Goal: Task Accomplishment & Management: Use online tool/utility

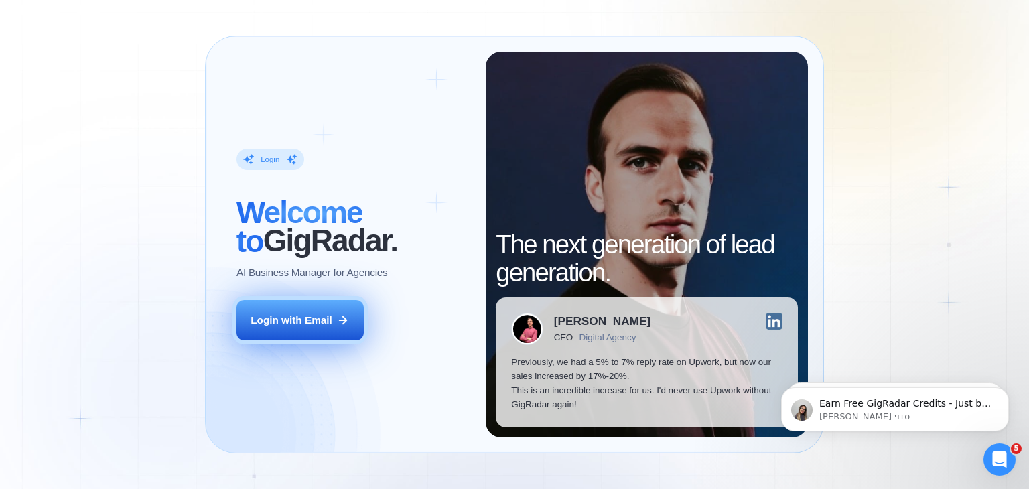
click at [318, 324] on div "Login with Email" at bounding box center [292, 320] width 82 height 14
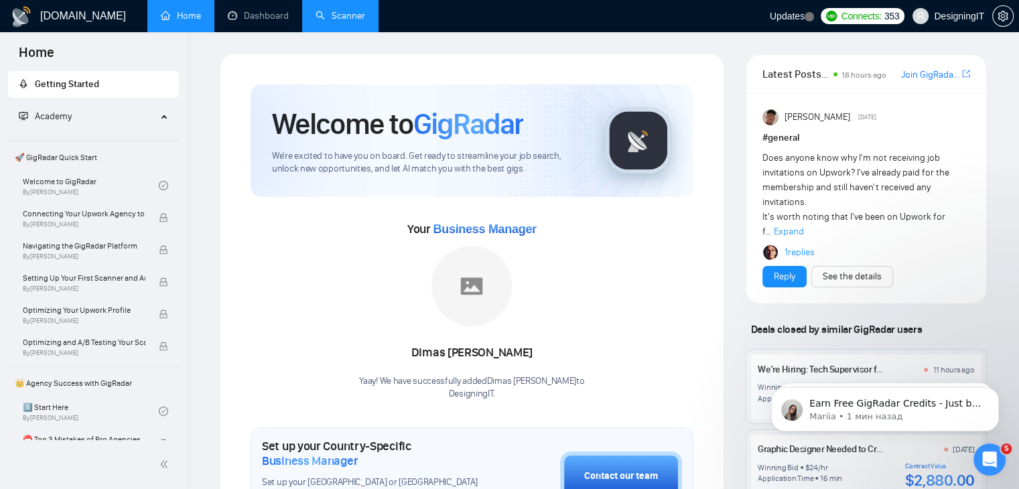
click at [336, 10] on link "Scanner" at bounding box center [341, 15] width 50 height 11
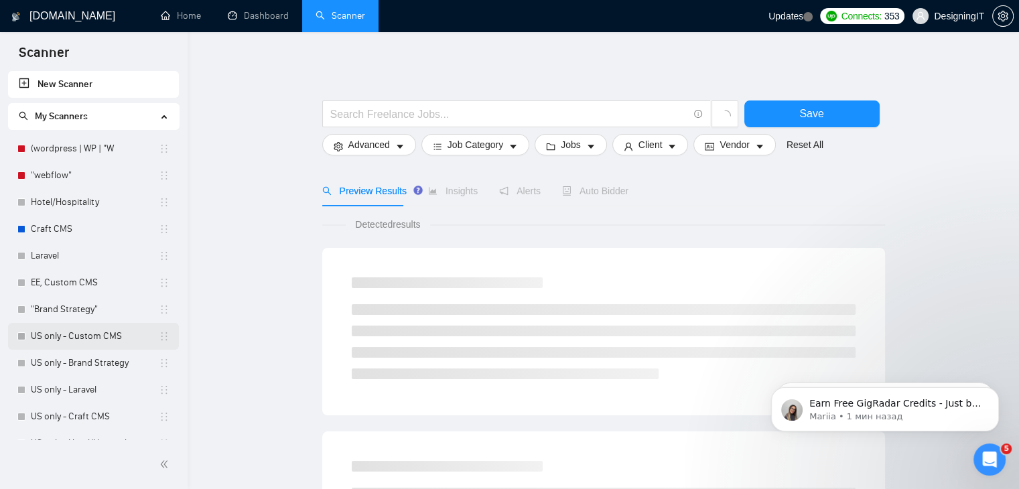
click at [91, 337] on link "US only - Custom CMS" at bounding box center [95, 336] width 128 height 27
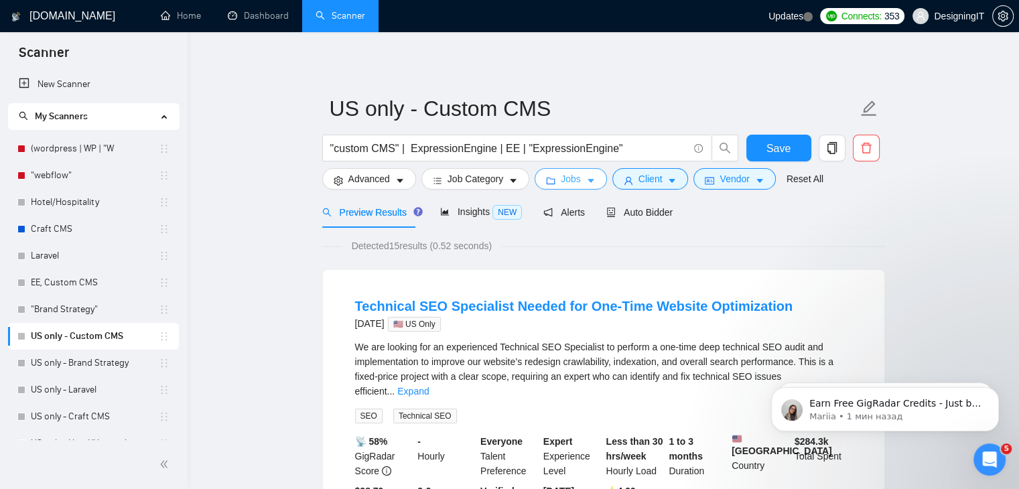
click at [562, 178] on span "Jobs" at bounding box center [571, 179] width 20 height 15
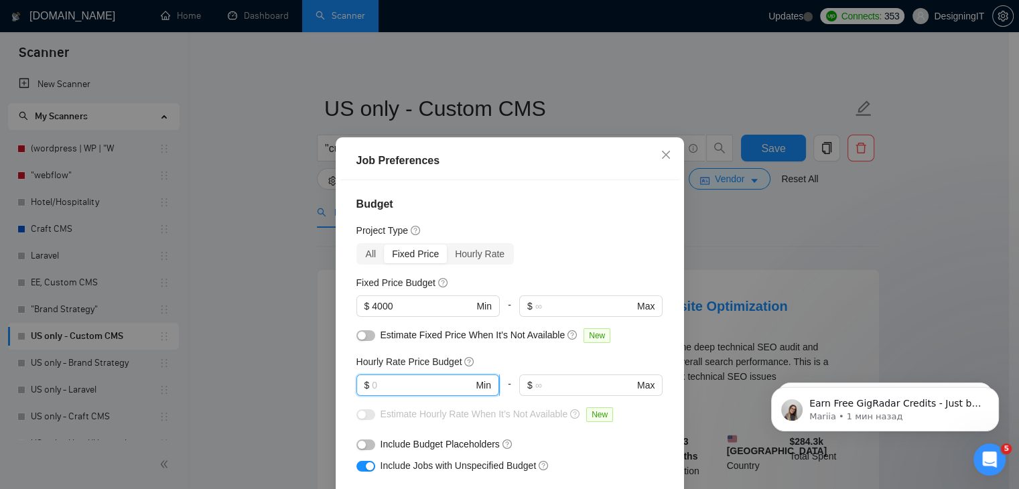
click at [400, 381] on input "text" at bounding box center [422, 385] width 101 height 15
type input "50"
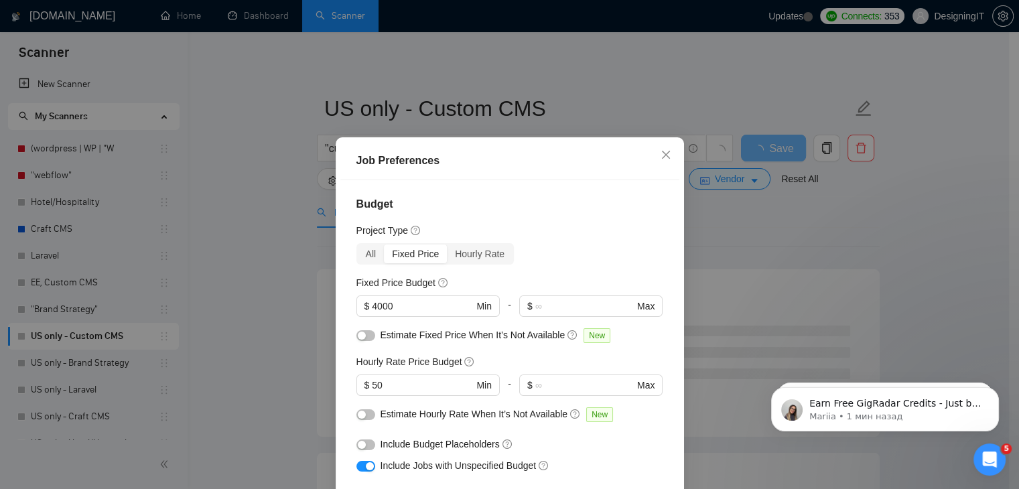
click at [554, 355] on div "Hourly Rate Price Budget" at bounding box center [510, 362] width 307 height 15
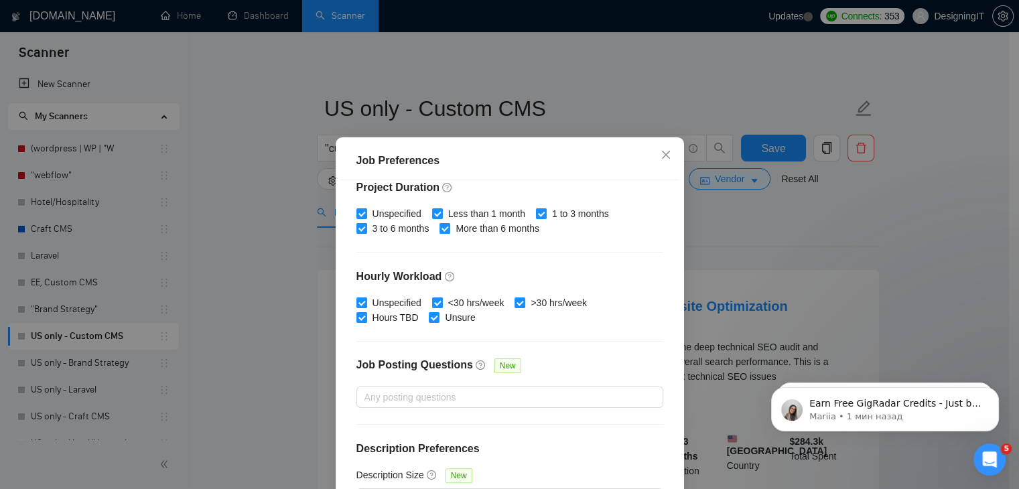
scroll to position [413, 0]
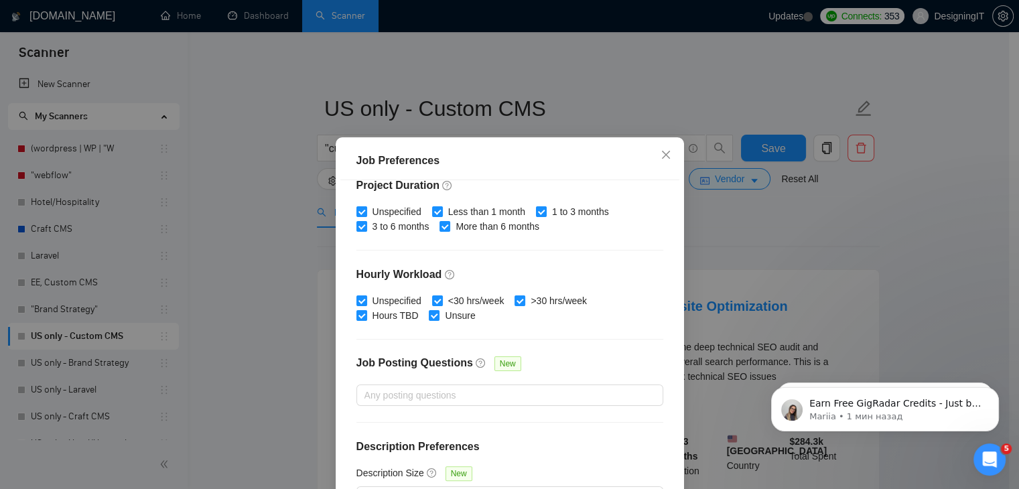
click at [760, 224] on div "Job Preferences Budget Project Type All Fixed Price Hourly Rate Fixed Price Bud…" at bounding box center [509, 244] width 1019 height 489
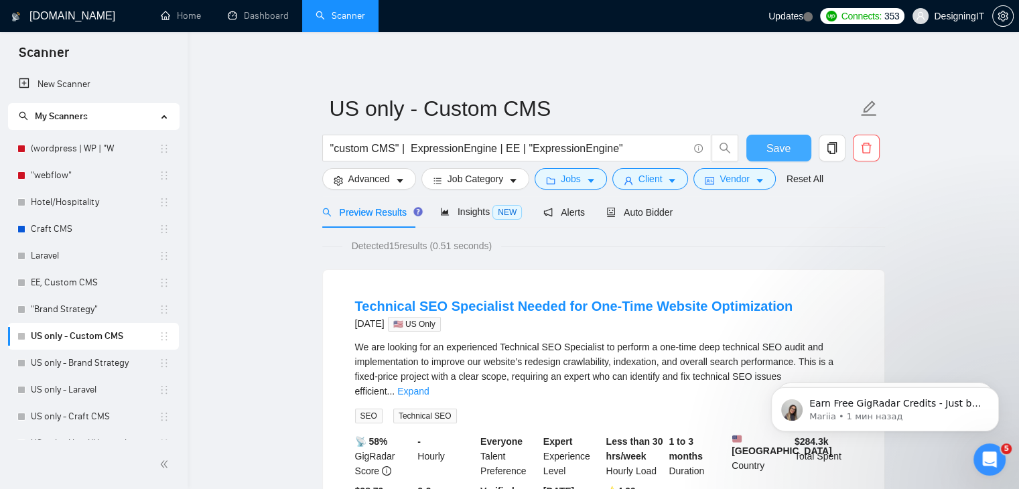
click at [780, 144] on span "Save" at bounding box center [779, 148] width 24 height 17
click at [561, 172] on span "Jobs" at bounding box center [571, 179] width 20 height 15
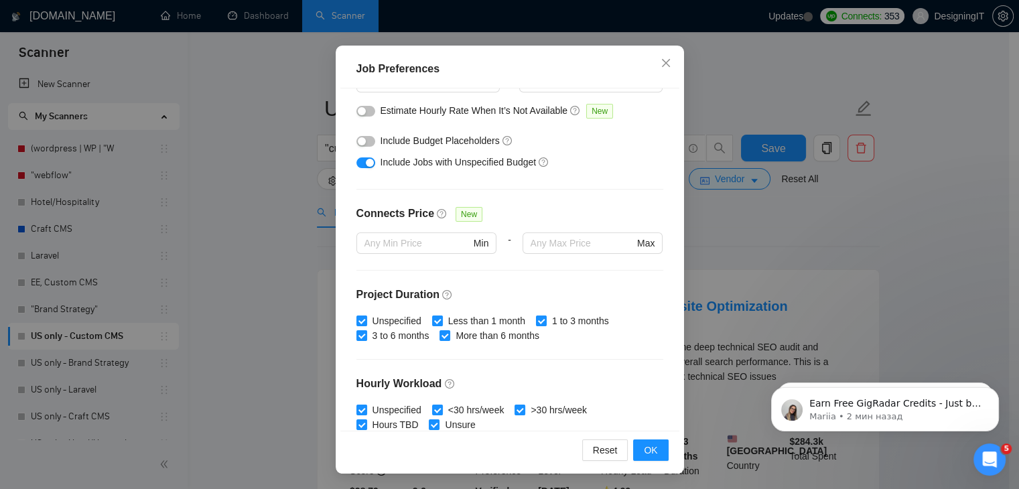
scroll to position [11, 0]
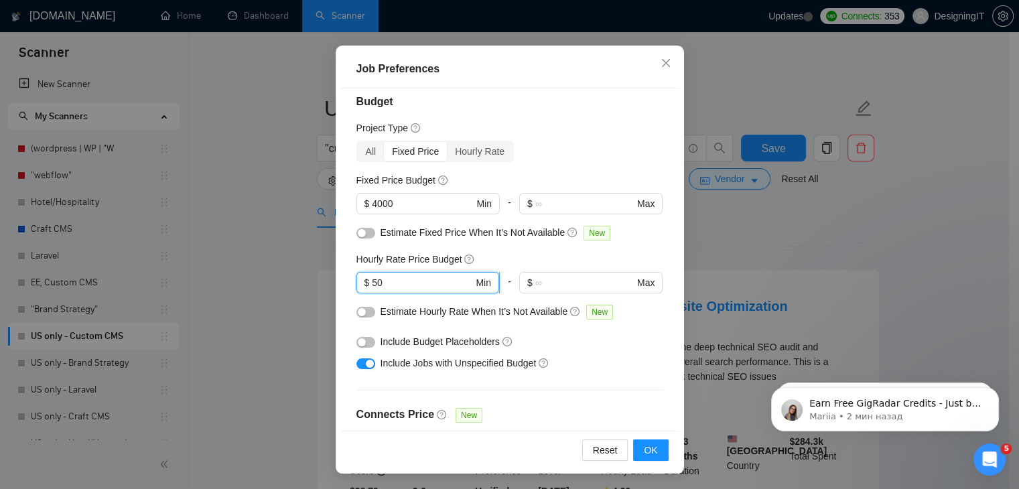
drag, startPoint x: 405, startPoint y: 283, endPoint x: 367, endPoint y: 286, distance: 38.3
click at [372, 286] on input "50" at bounding box center [422, 282] width 101 height 15
click at [718, 228] on div "Job Preferences Budget Project Type All Fixed Price Hourly Rate Fixed Price Bud…" at bounding box center [509, 244] width 1019 height 489
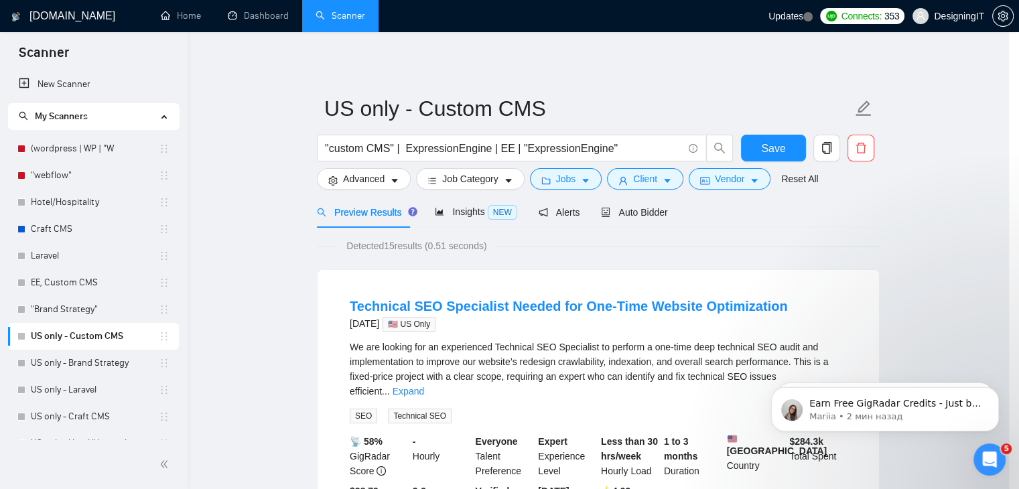
scroll to position [35, 0]
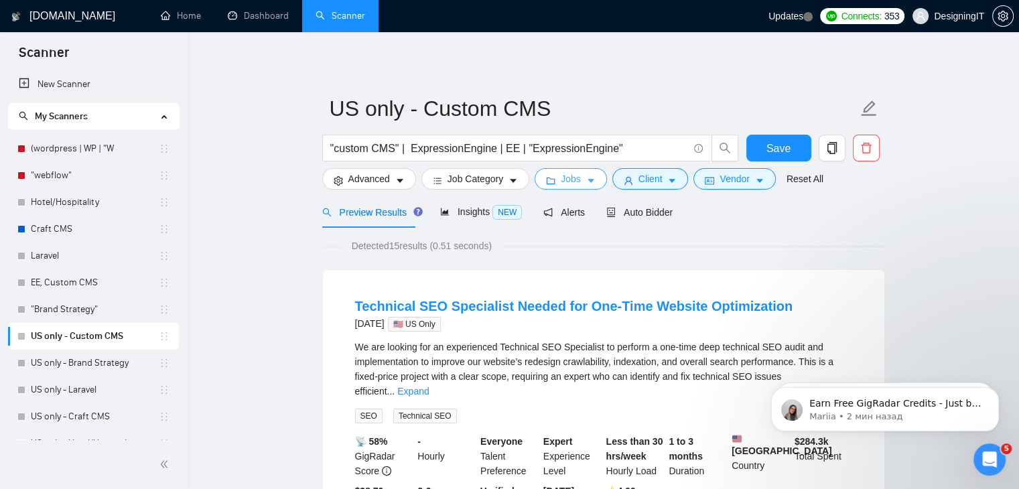
click at [586, 188] on button "Jobs" at bounding box center [571, 178] width 72 height 21
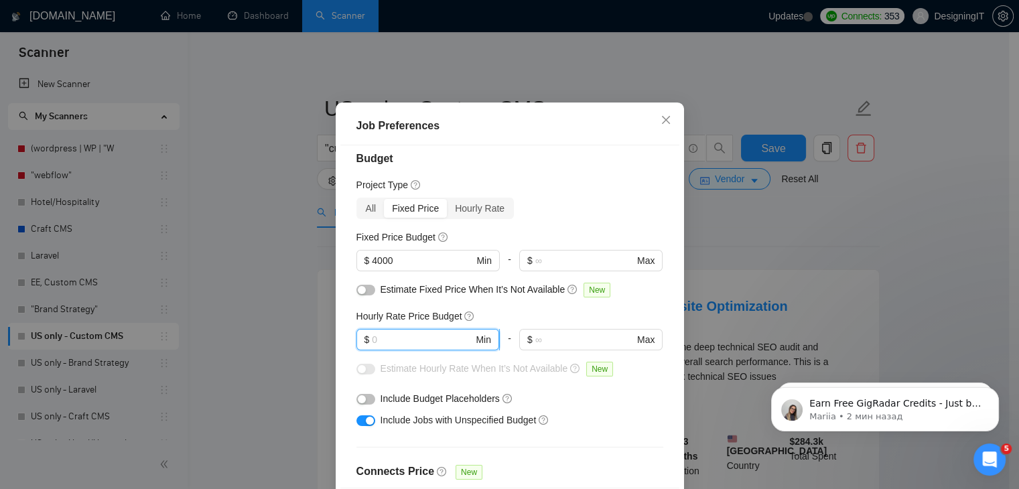
click at [417, 347] on input "text" at bounding box center [422, 339] width 101 height 15
type input "50"
click at [816, 211] on div "Job Preferences Budget Project Type All Fixed Price Hourly Rate Fixed Price Bud…" at bounding box center [509, 244] width 1019 height 489
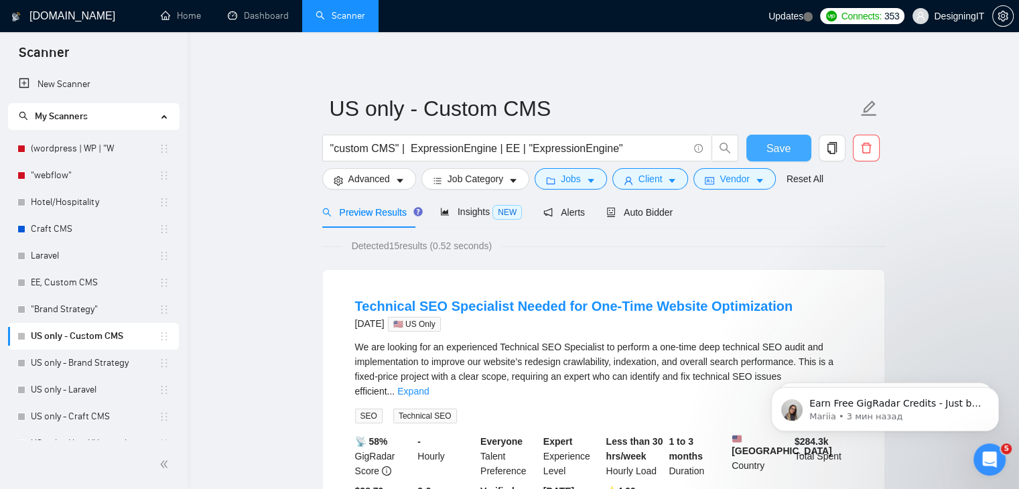
click at [786, 148] on span "Save" at bounding box center [779, 148] width 24 height 17
click at [571, 186] on span "Jobs" at bounding box center [571, 179] width 20 height 15
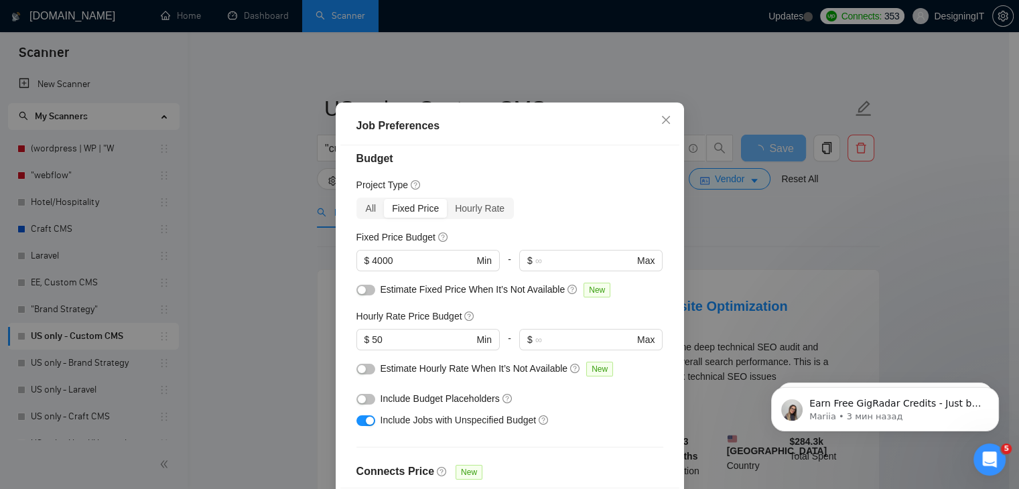
drag, startPoint x: 310, startPoint y: 286, endPoint x: 285, endPoint y: 284, distance: 24.2
click at [307, 286] on div "Job Preferences Budget Project Type All Fixed Price Hourly Rate Fixed Price Bud…" at bounding box center [509, 244] width 1019 height 489
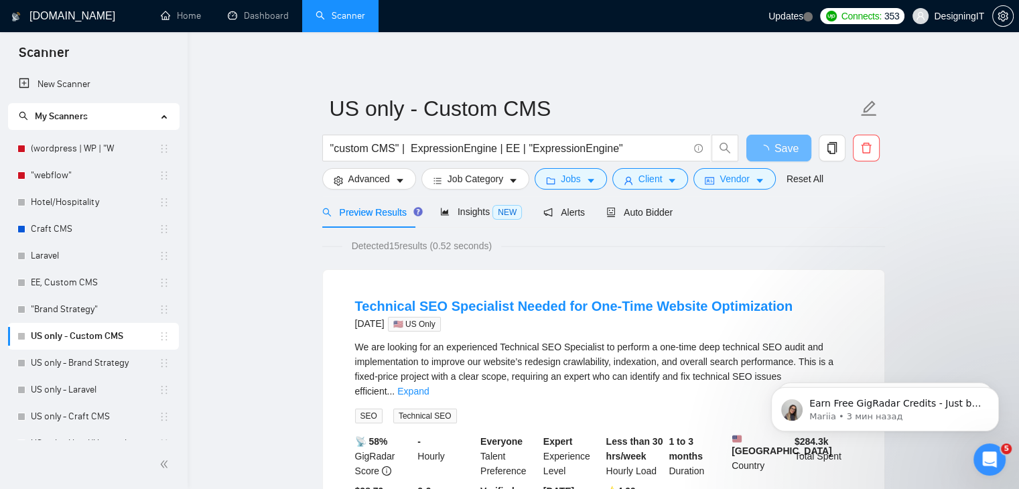
click at [110, 365] on link "US only - Brand Strategy" at bounding box center [95, 363] width 128 height 27
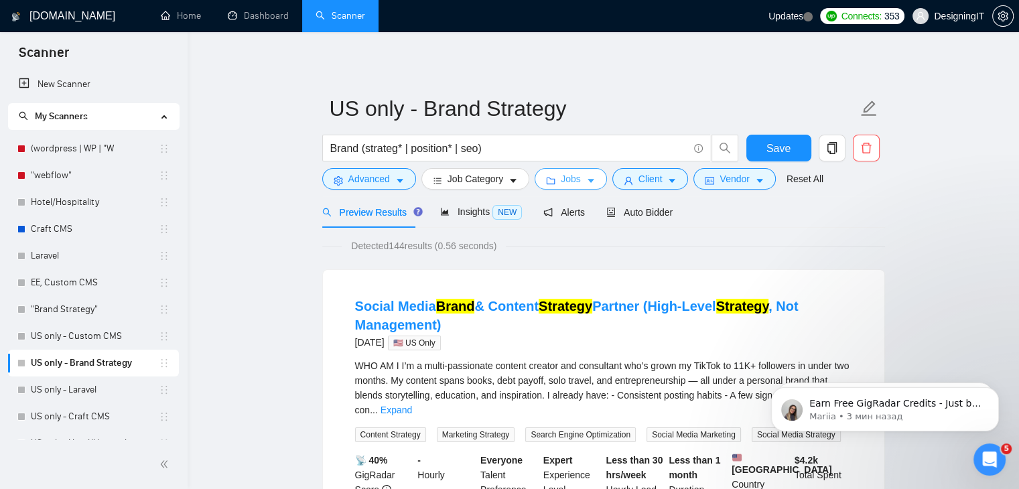
click at [588, 180] on icon "caret-down" at bounding box center [591, 182] width 7 height 4
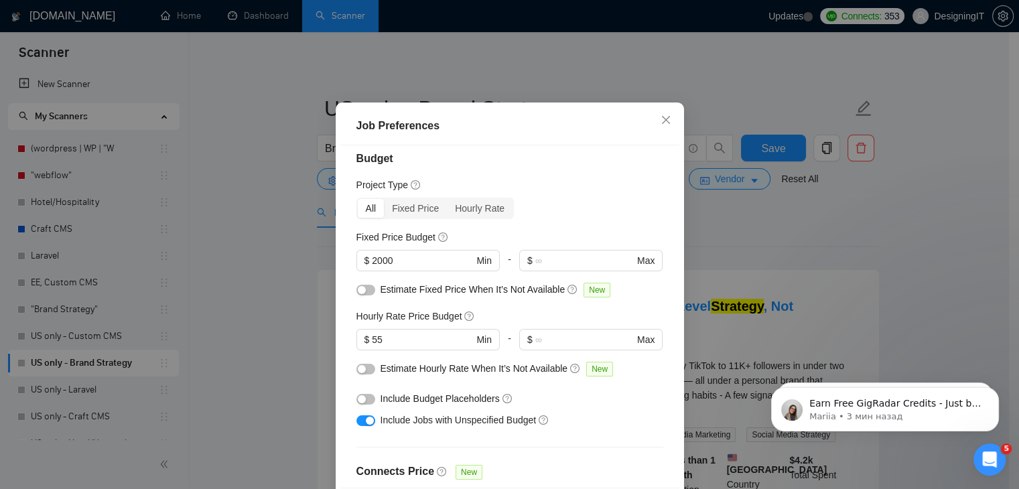
click at [251, 298] on div "Job Preferences Budget Project Type All Fixed Price Hourly Rate Fixed Price Bud…" at bounding box center [509, 244] width 1019 height 489
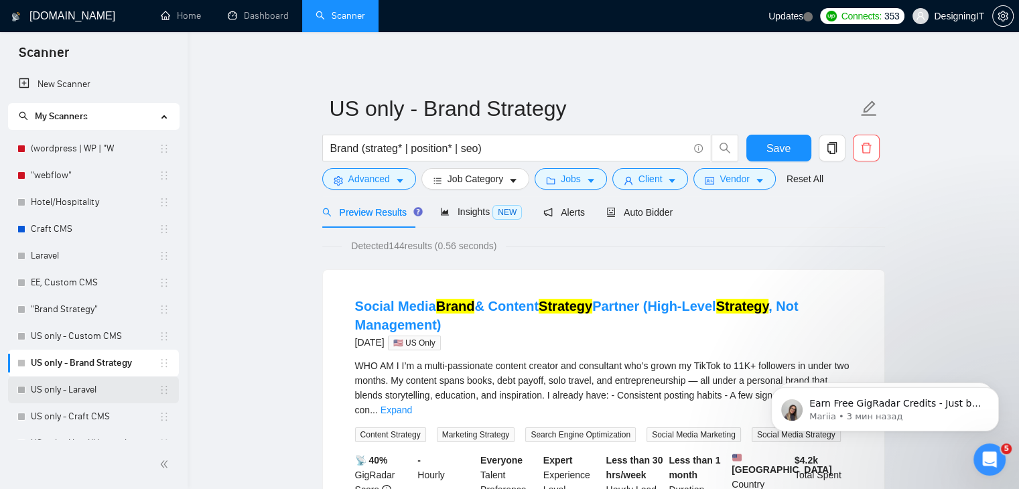
click at [52, 392] on link "US only - Laravel" at bounding box center [95, 390] width 128 height 27
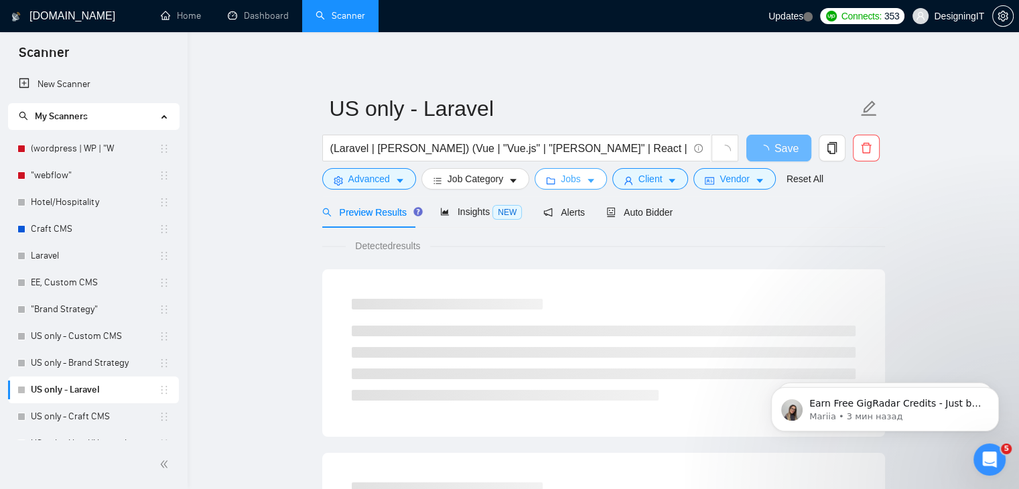
click at [588, 180] on icon "caret-down" at bounding box center [591, 182] width 7 height 4
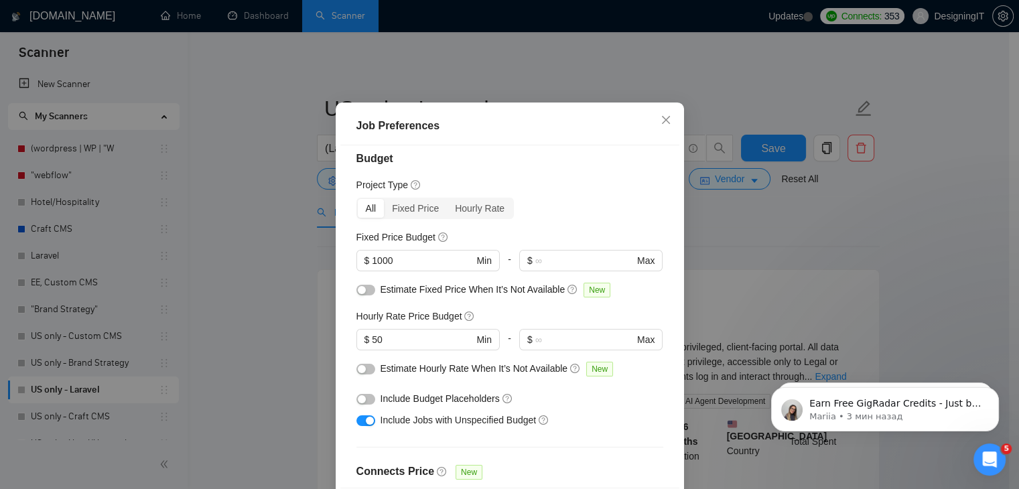
click at [281, 314] on div "Job Preferences Budget Project Type All Fixed Price Hourly Rate Fixed Price Bud…" at bounding box center [509, 244] width 1019 height 489
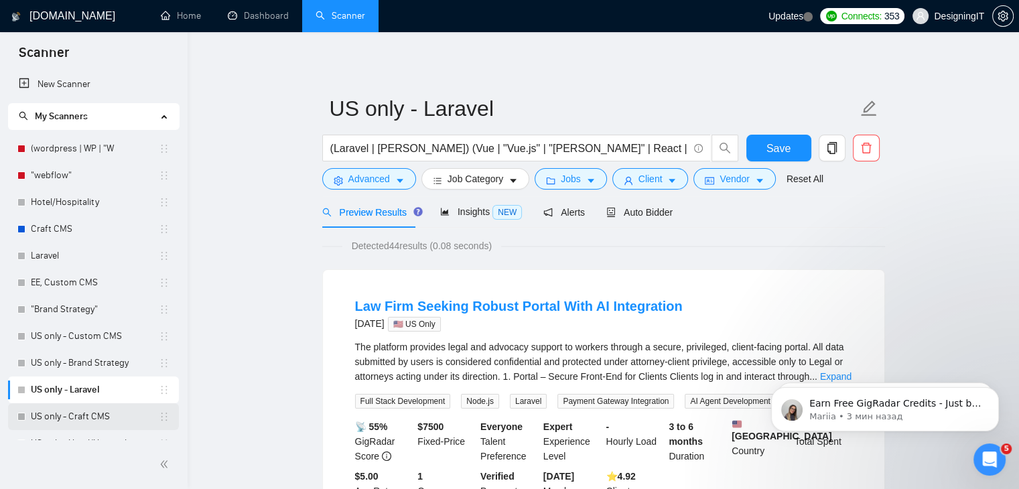
click at [87, 422] on link "US only - Craft CMS" at bounding box center [95, 416] width 128 height 27
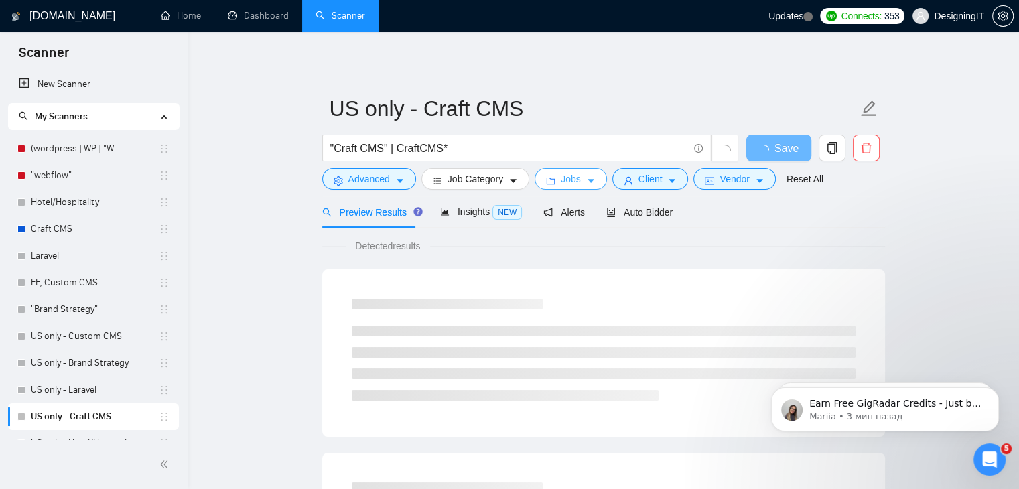
click at [579, 180] on button "Jobs" at bounding box center [571, 178] width 72 height 21
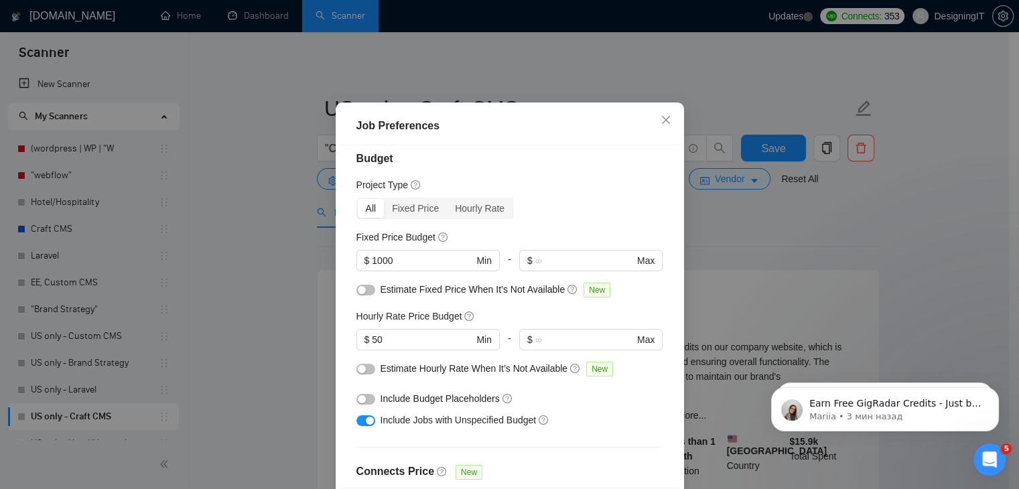
click at [271, 328] on div "Job Preferences Budget Project Type All Fixed Price Hourly Rate Fixed Price Bud…" at bounding box center [509, 244] width 1019 height 489
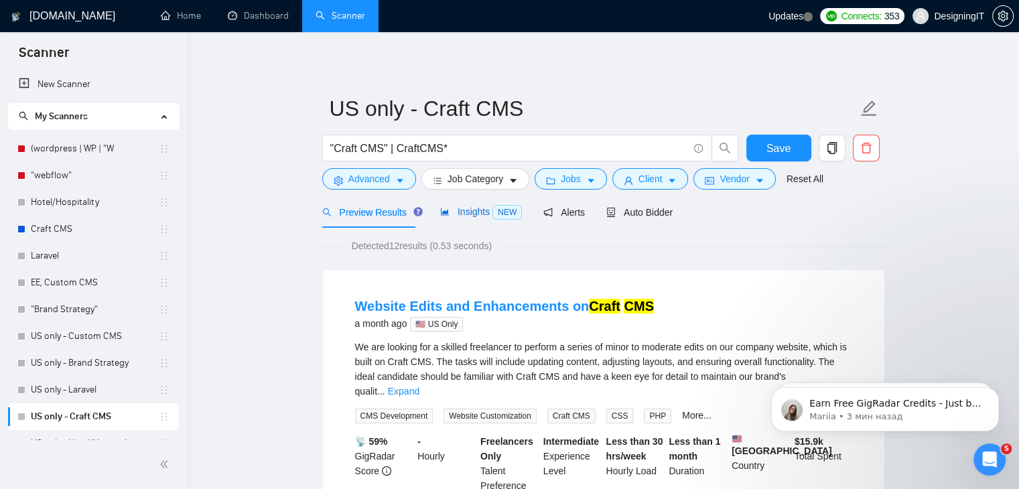
click at [475, 214] on span "Insights NEW" at bounding box center [481, 211] width 82 height 11
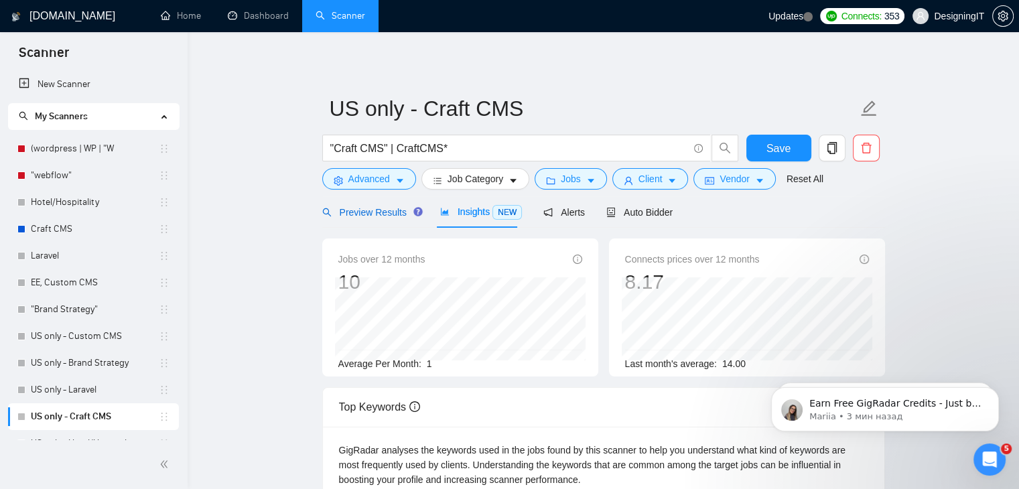
click at [367, 218] on span "Preview Results" at bounding box center [370, 212] width 97 height 11
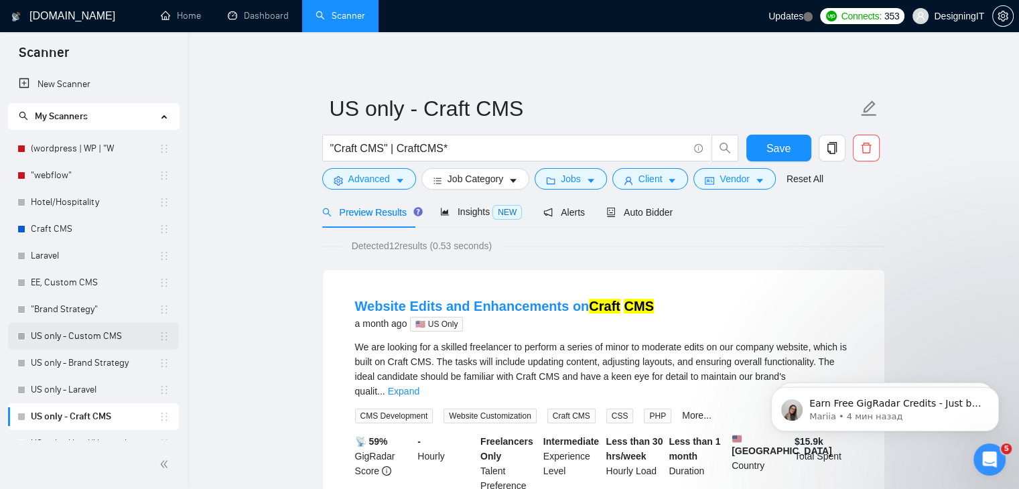
click at [79, 336] on link "US only - Custom CMS" at bounding box center [95, 336] width 128 height 27
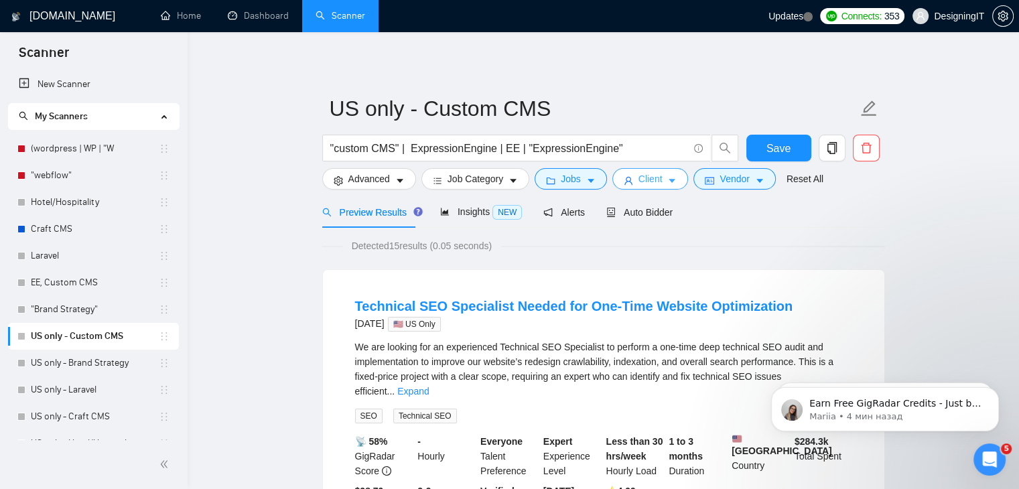
click at [659, 180] on button "Client" at bounding box center [651, 178] width 76 height 21
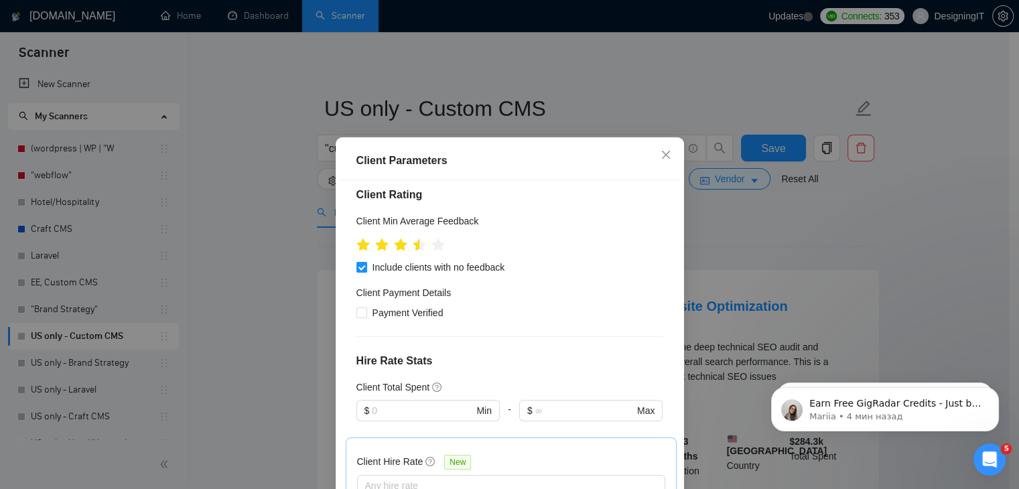
scroll to position [201, 0]
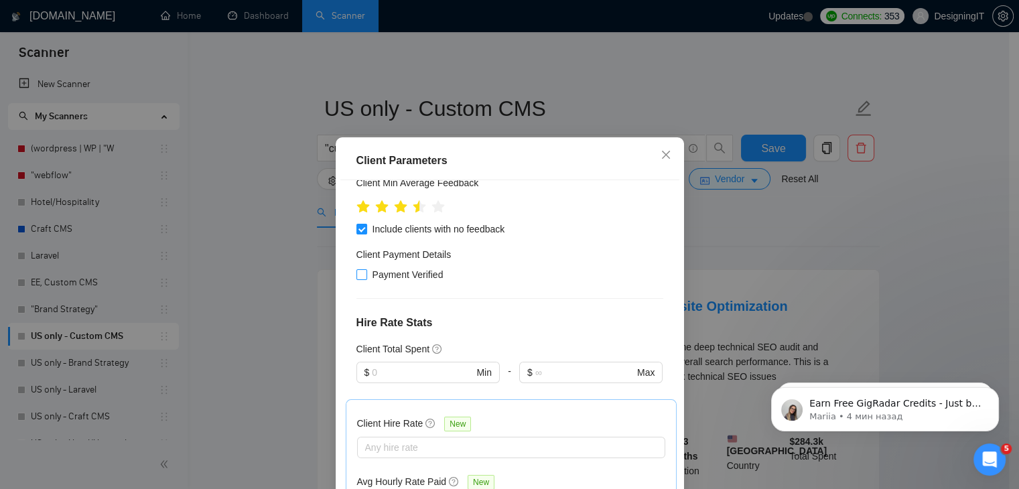
click at [357, 275] on input "Payment Verified" at bounding box center [361, 273] width 9 height 9
checkbox input "true"
click at [727, 227] on div "Client Parameters Client Location Include Client Countries Select Exclude Clien…" at bounding box center [509, 244] width 1019 height 489
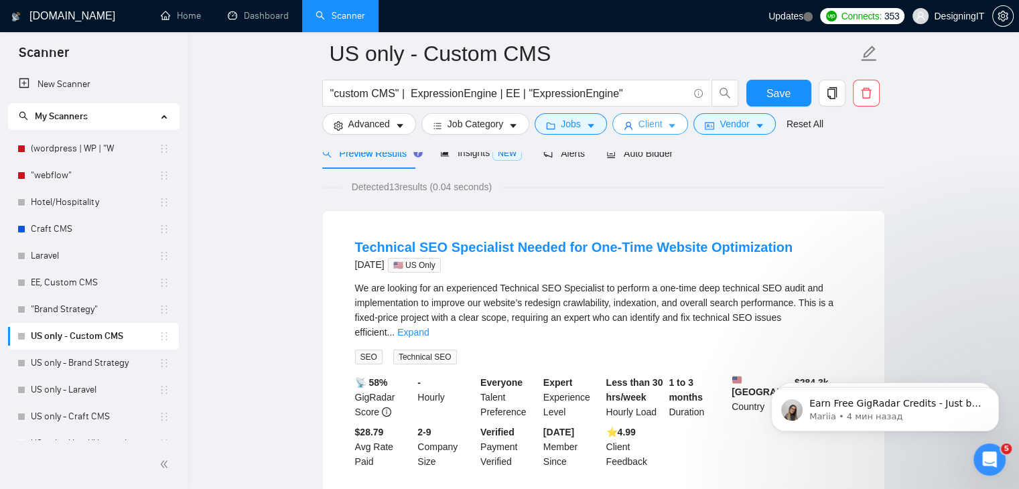
scroll to position [67, 0]
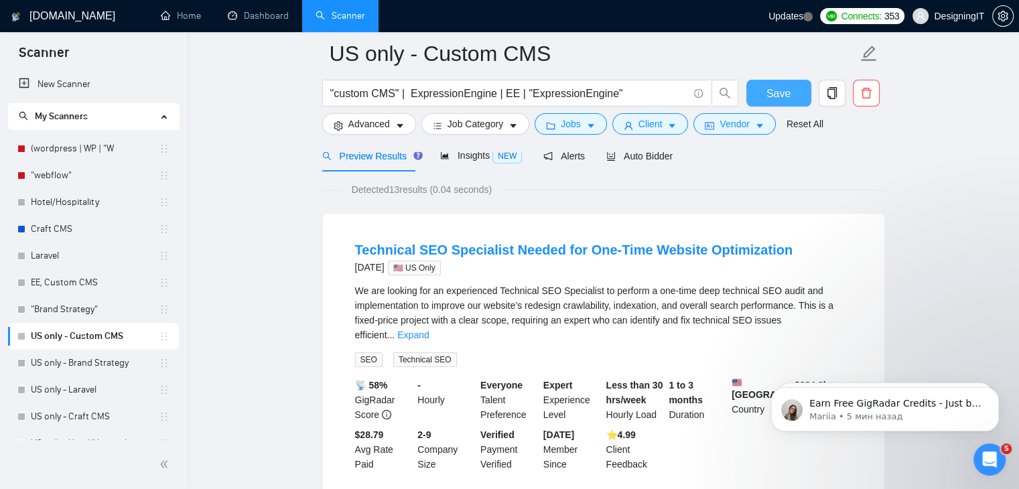
click at [775, 94] on span "Save" at bounding box center [779, 93] width 24 height 17
click at [649, 129] on span "Client" at bounding box center [651, 124] width 24 height 15
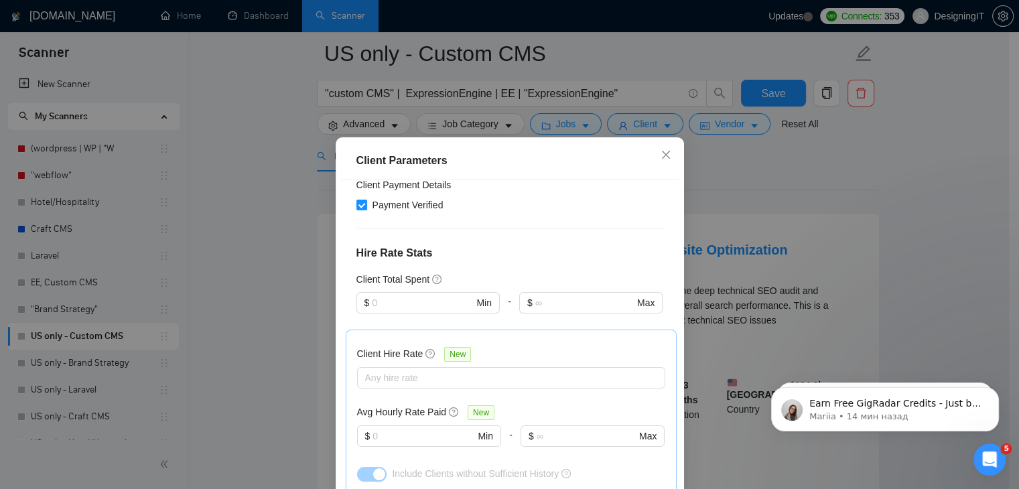
scroll to position [201, 0]
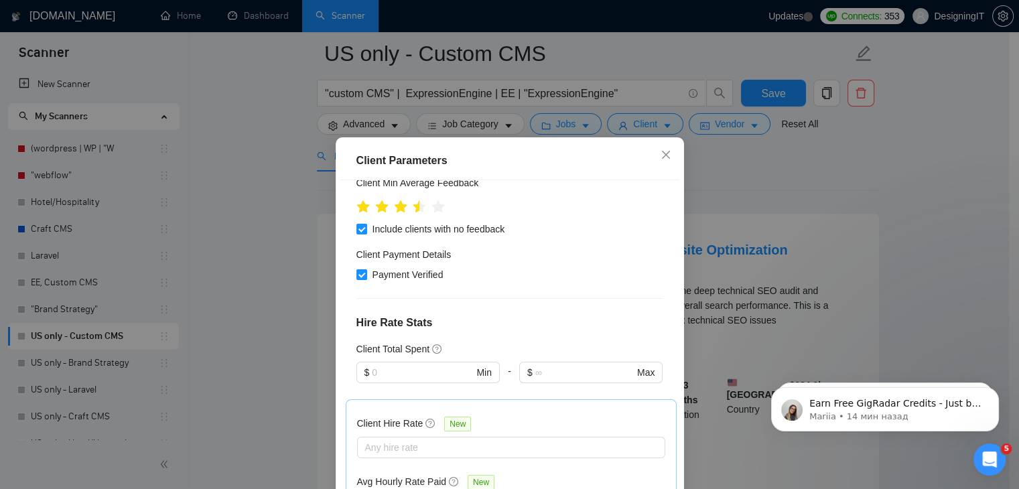
click at [810, 170] on div "Client Parameters Client Location Include Client Countries Select Exclude Clien…" at bounding box center [509, 244] width 1019 height 489
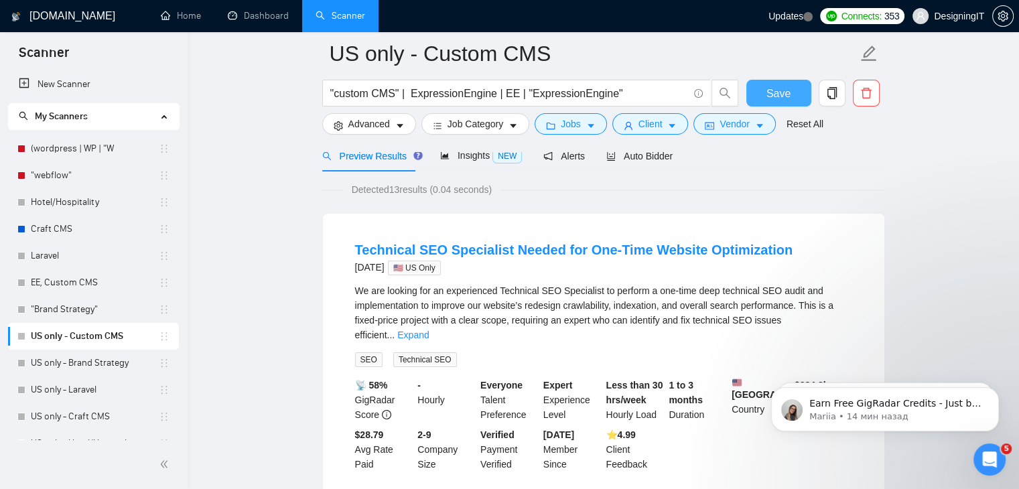
click at [778, 88] on span "Save" at bounding box center [779, 93] width 24 height 17
click at [78, 360] on link "US only - Brand Strategy" at bounding box center [95, 363] width 128 height 27
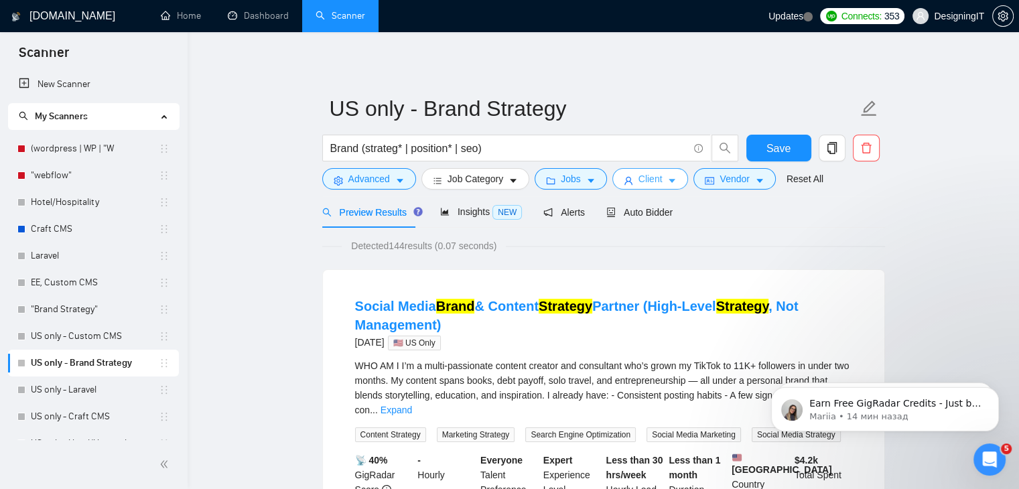
click at [654, 183] on span "Client" at bounding box center [651, 179] width 24 height 15
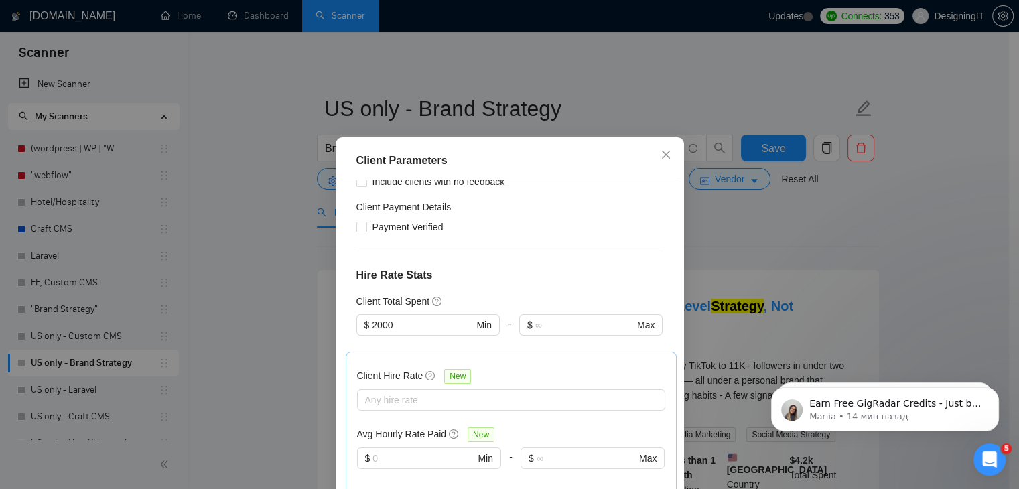
scroll to position [159, 0]
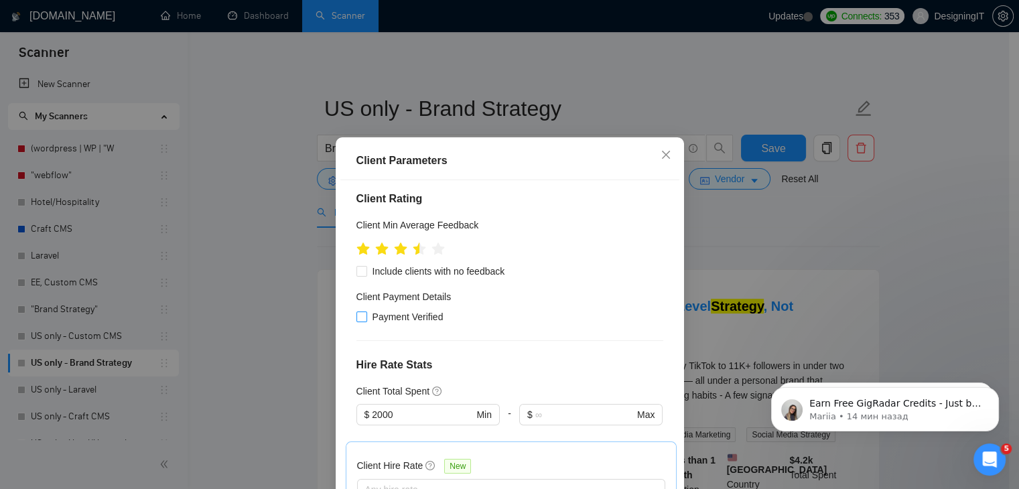
click at [357, 321] on span at bounding box center [362, 317] width 11 height 11
click at [357, 321] on input "Payment Verified" at bounding box center [361, 316] width 9 height 9
checkbox input "true"
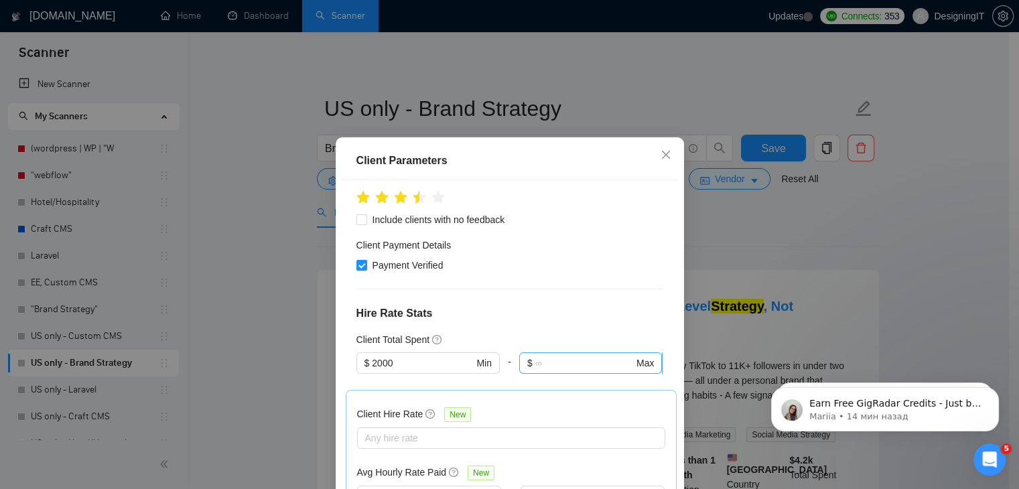
scroll to position [293, 0]
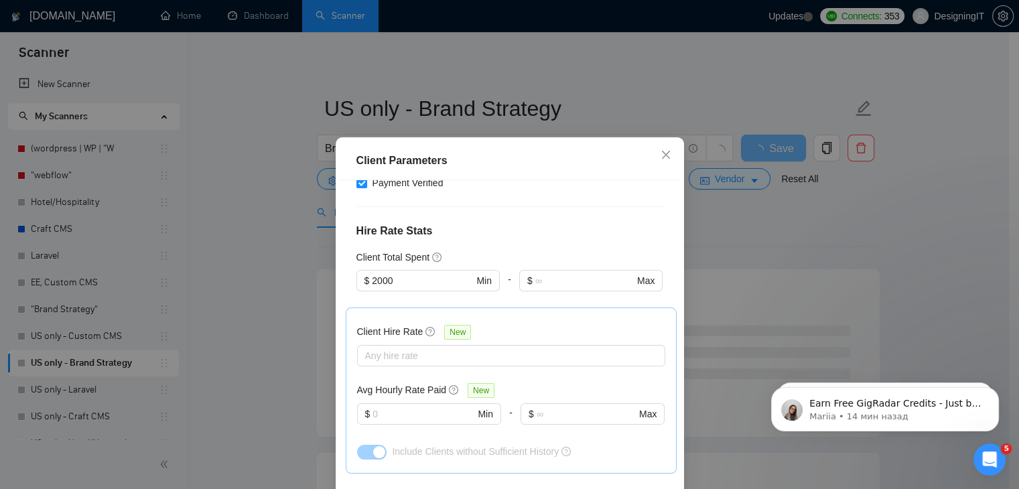
click at [768, 238] on div "Client Parameters Client Location Include Client Countries Select Exclude Clien…" at bounding box center [509, 244] width 1019 height 489
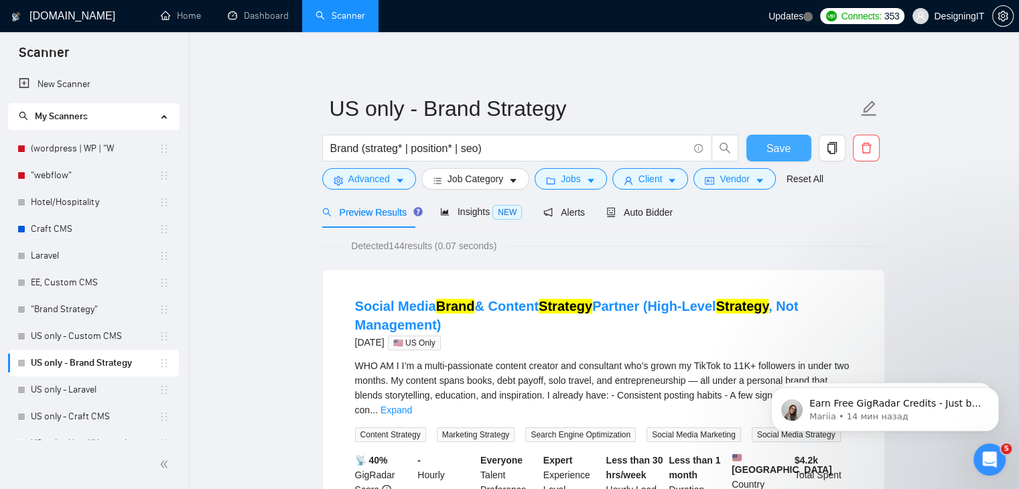
click at [777, 149] on span "Save" at bounding box center [779, 148] width 24 height 17
click at [72, 392] on link "US only - Laravel" at bounding box center [95, 390] width 128 height 27
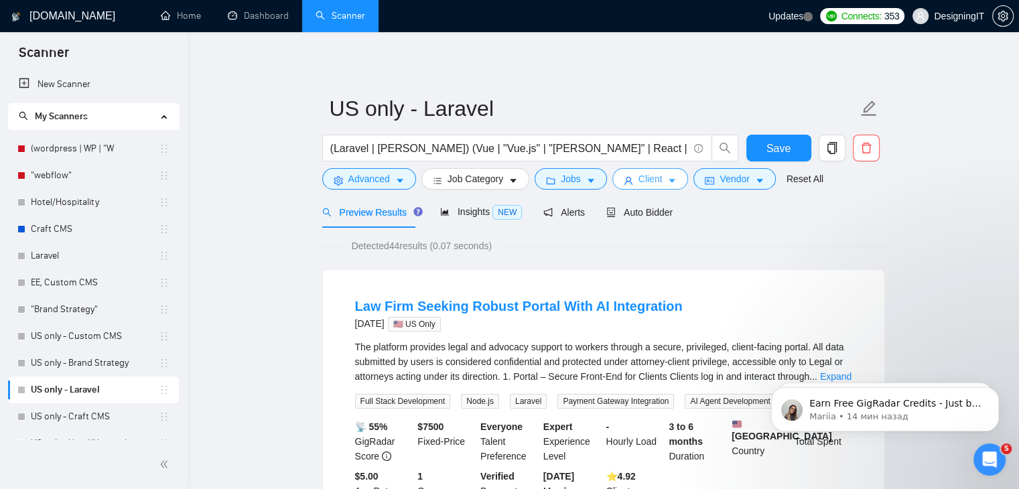
click at [651, 178] on span "Client" at bounding box center [651, 179] width 24 height 15
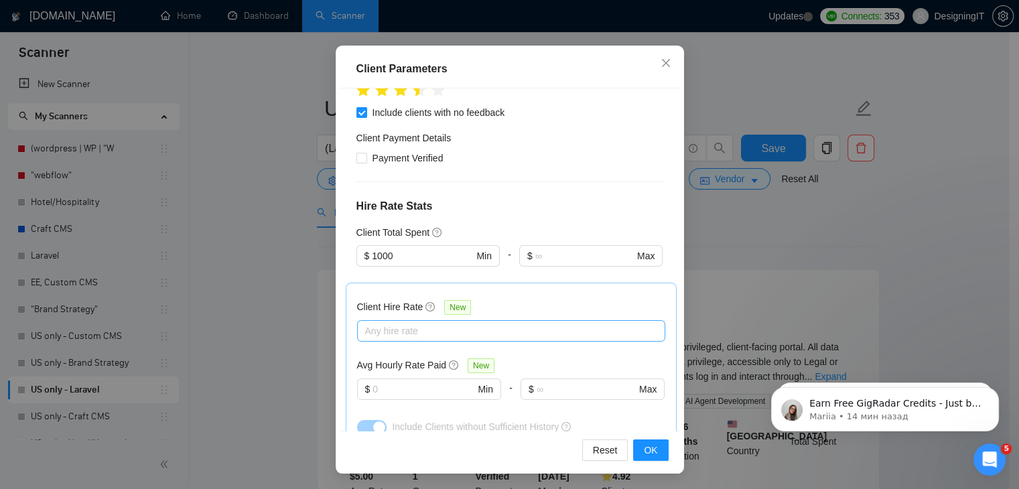
scroll to position [92, 0]
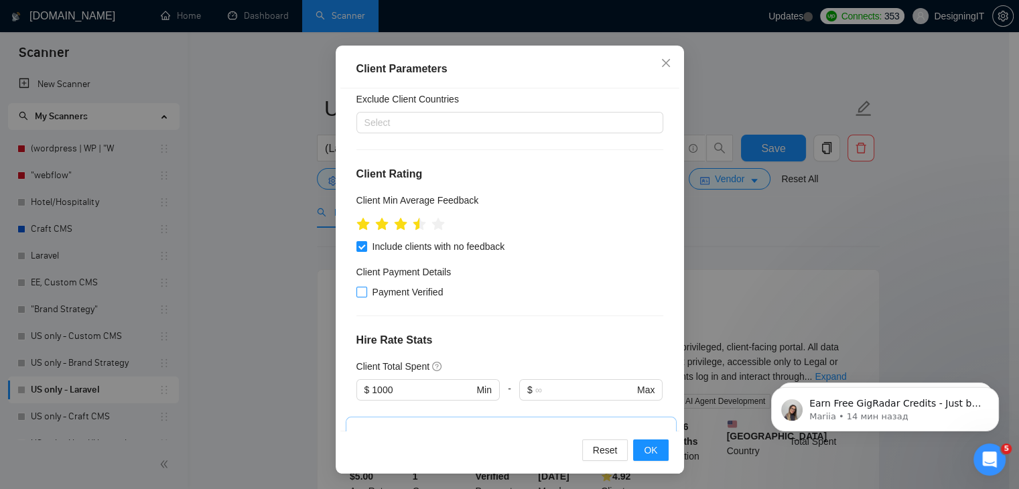
click at [357, 290] on input "Payment Verified" at bounding box center [361, 291] width 9 height 9
checkbox input "true"
click at [644, 454] on span "OK" at bounding box center [650, 450] width 13 height 15
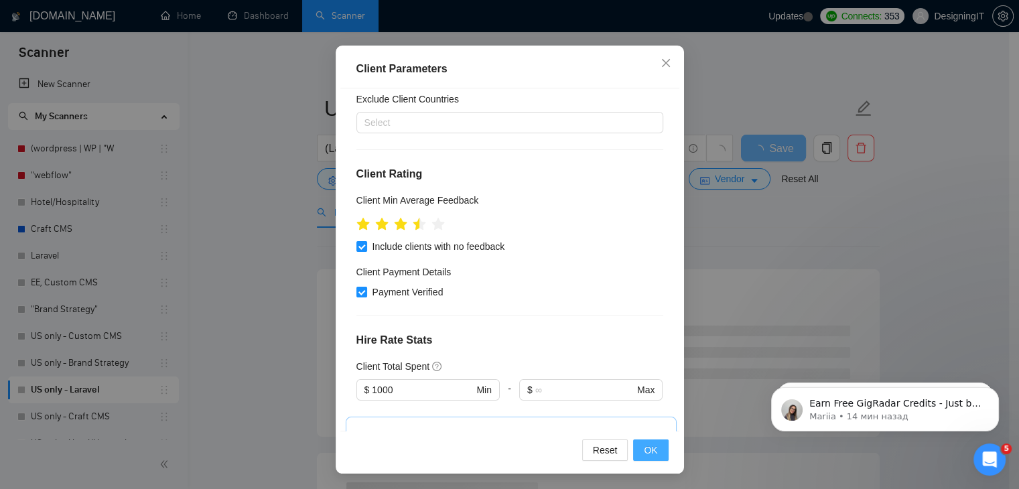
scroll to position [35, 0]
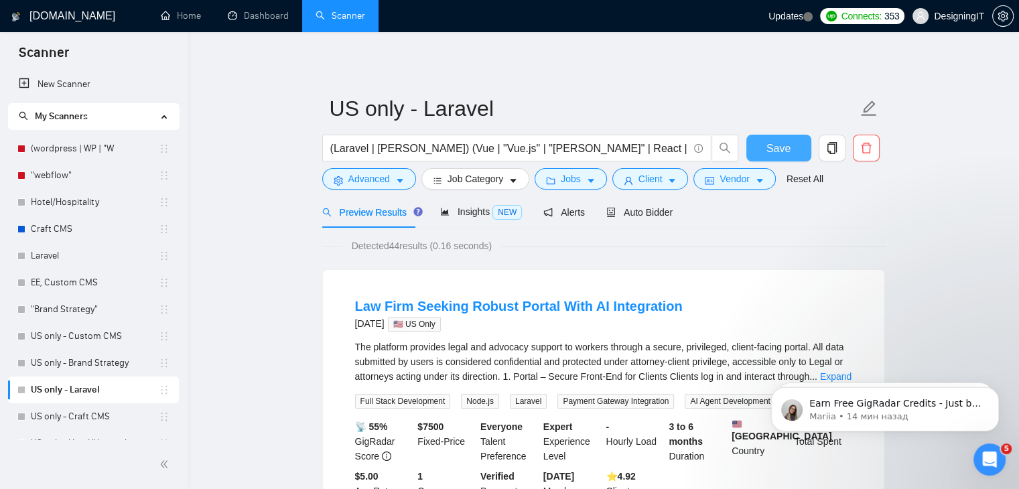
click at [771, 151] on span "Save" at bounding box center [779, 148] width 24 height 17
click at [83, 414] on link "US only - Craft CMS" at bounding box center [95, 416] width 128 height 27
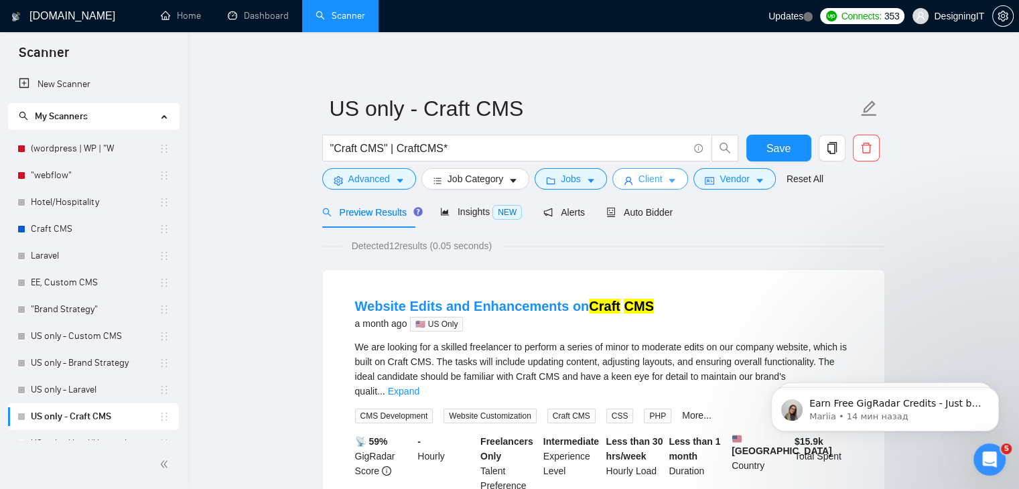
click at [643, 179] on span "Client" at bounding box center [651, 179] width 24 height 15
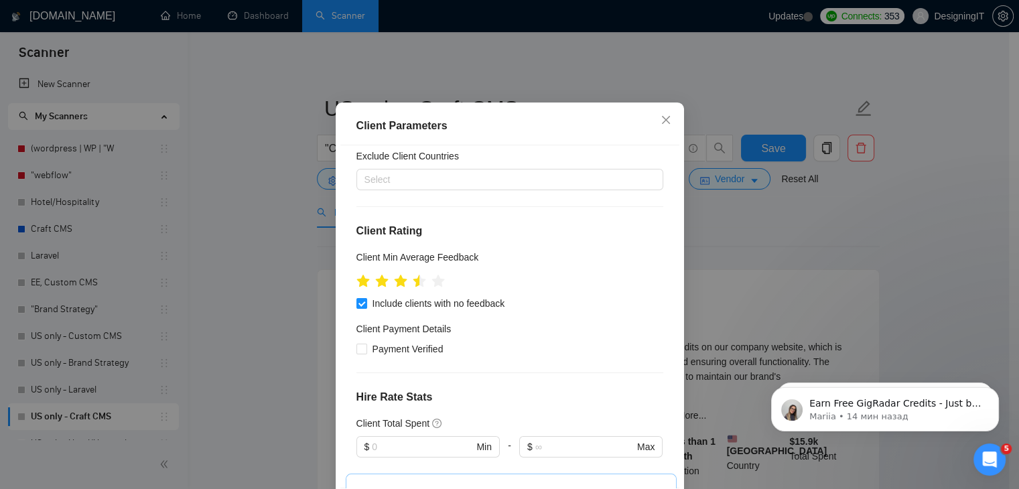
click at [887, 186] on div "Client Parameters Client Location Include Client Countries Select Exclude Clien…" at bounding box center [509, 244] width 1019 height 489
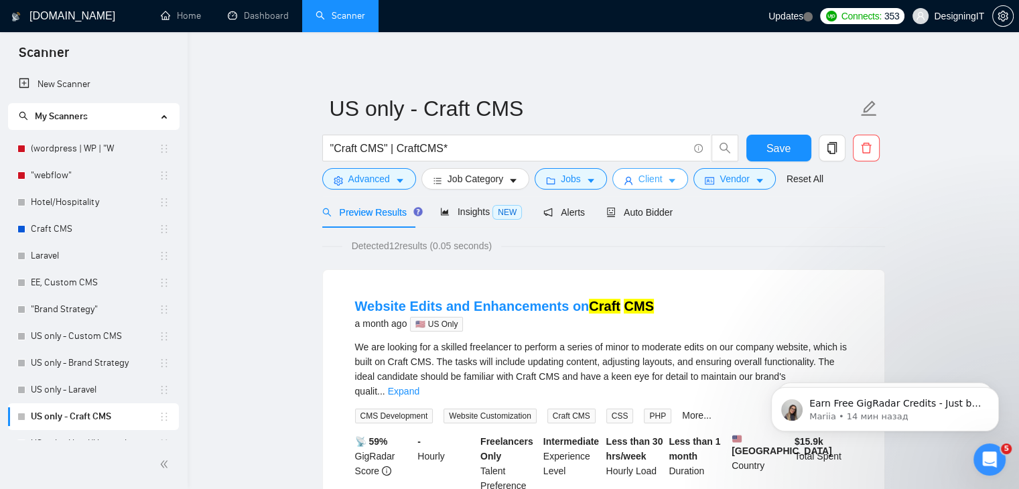
click at [651, 181] on span "Client" at bounding box center [651, 179] width 24 height 15
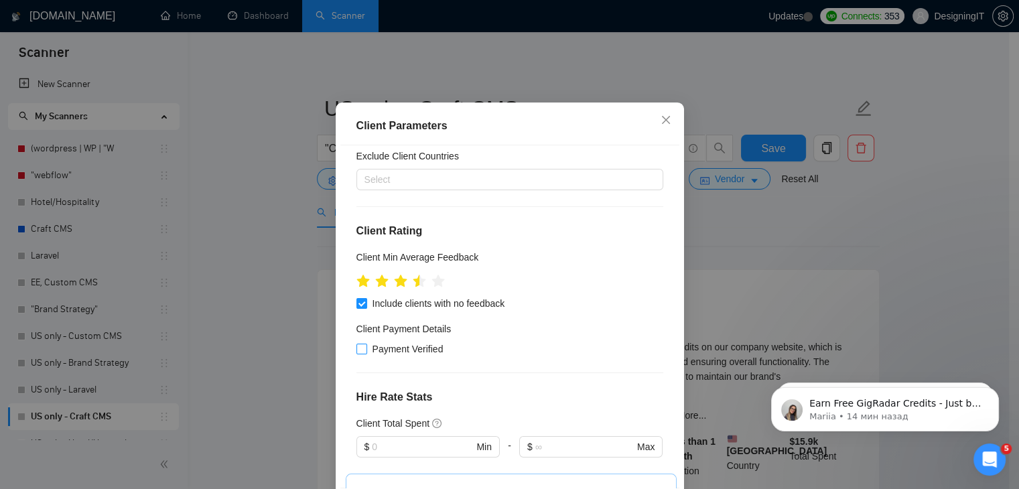
click at [357, 353] on input "Payment Verified" at bounding box center [361, 348] width 9 height 9
checkbox input "true"
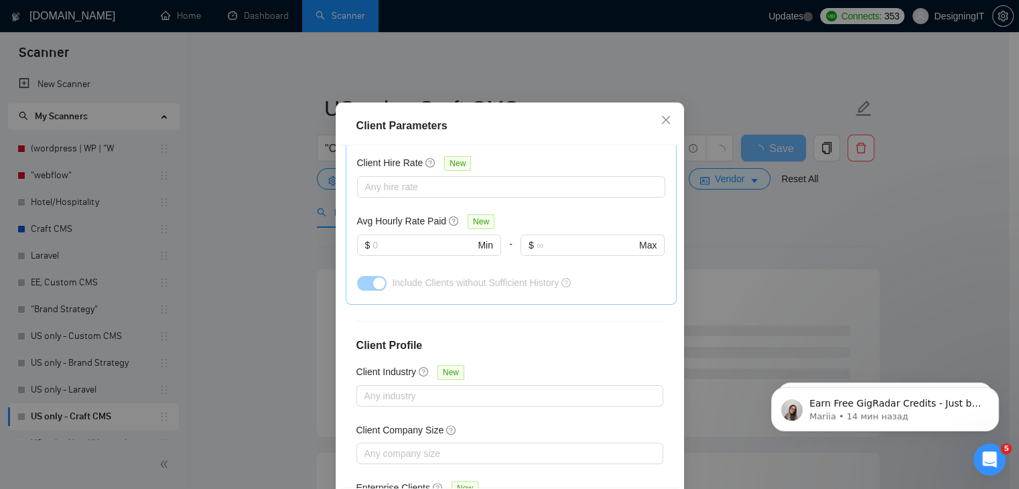
scroll to position [494, 0]
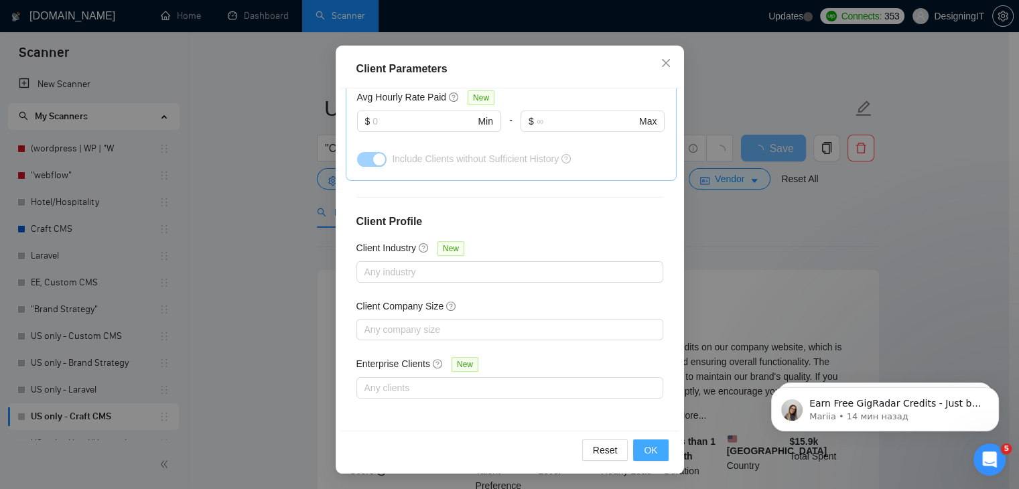
click at [645, 452] on span "OK" at bounding box center [650, 450] width 13 height 15
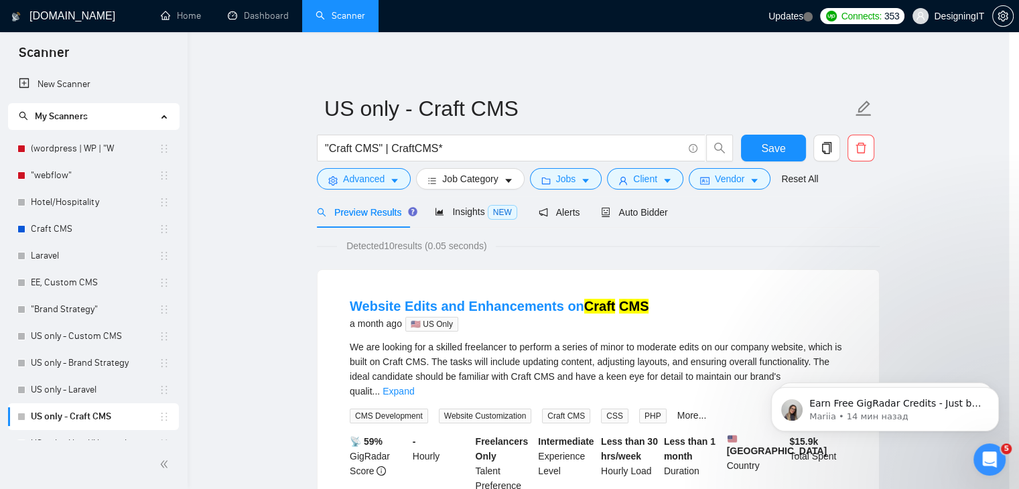
scroll to position [35, 0]
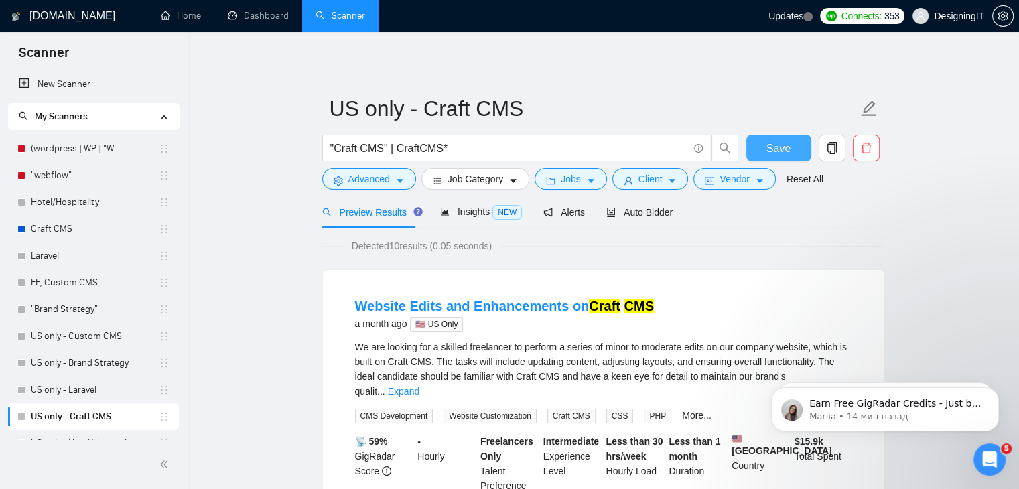
click at [767, 144] on span "Save" at bounding box center [779, 148] width 24 height 17
click at [661, 185] on button "Client" at bounding box center [651, 178] width 76 height 21
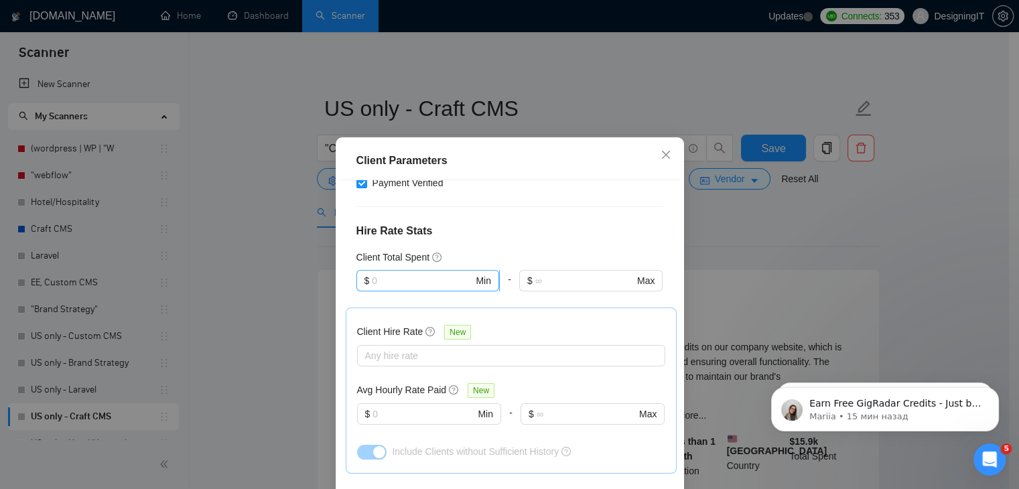
scroll to position [159, 0]
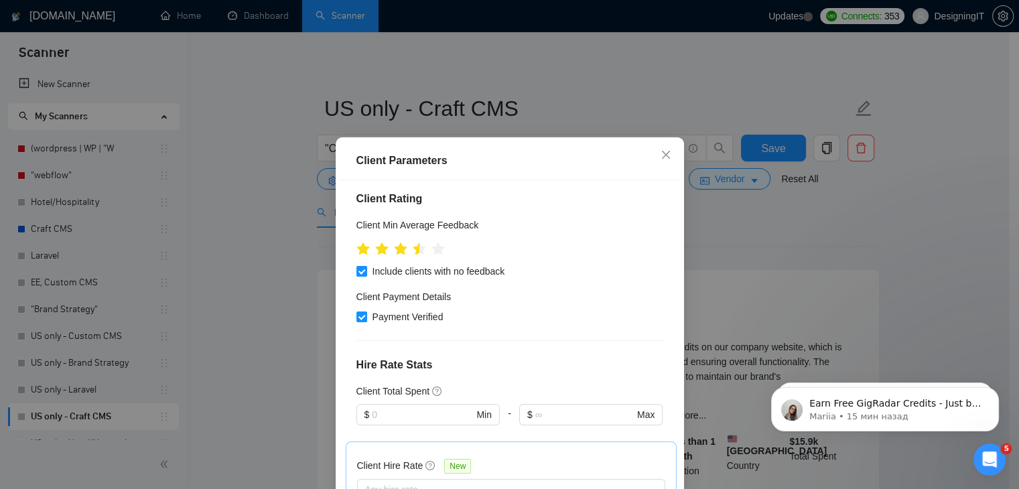
click at [814, 213] on div "Client Parameters Client Location Include Client Countries Select Exclude Clien…" at bounding box center [509, 244] width 1019 height 489
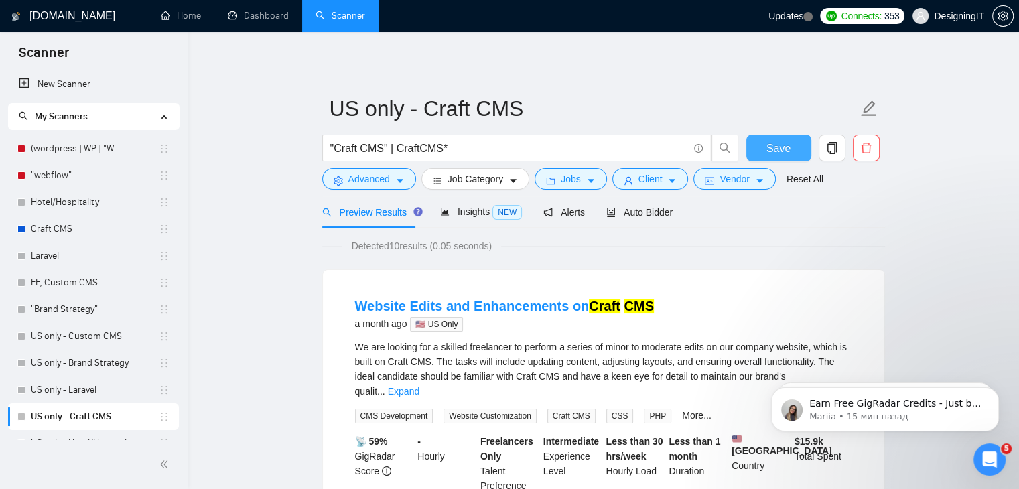
click at [771, 141] on span "Save" at bounding box center [779, 148] width 24 height 17
click at [73, 307] on link ""Brand Strategy"" at bounding box center [95, 309] width 128 height 27
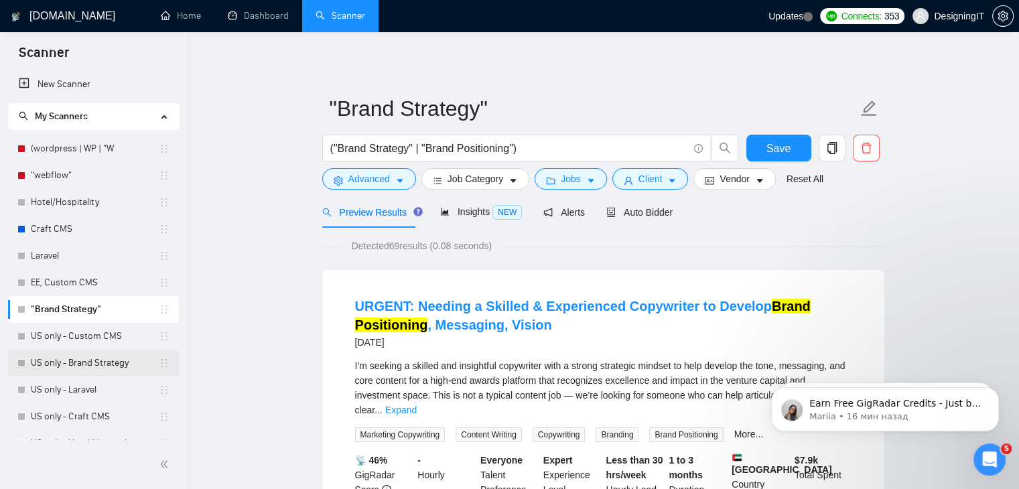
click at [91, 366] on link "US only - Brand Strategy" at bounding box center [95, 363] width 128 height 27
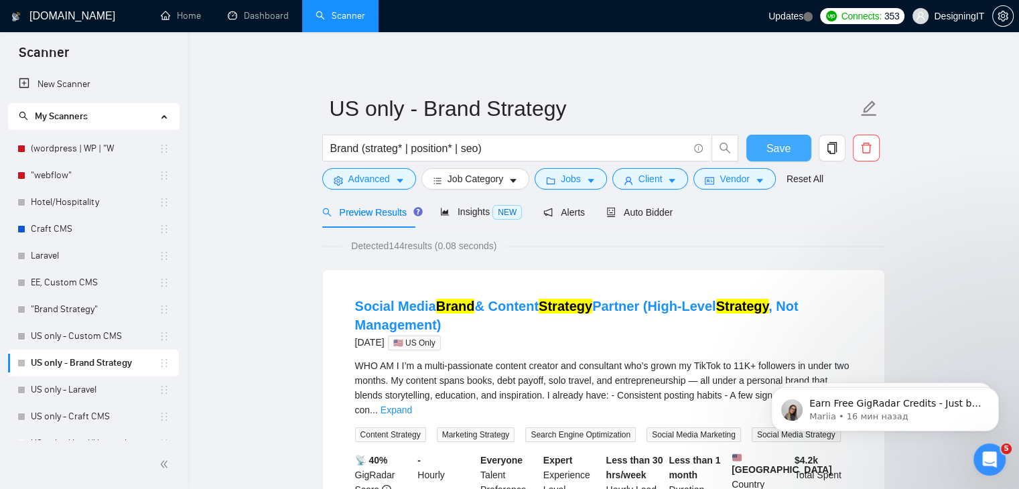
click at [771, 147] on span "Save" at bounding box center [779, 148] width 24 height 17
click at [102, 416] on link "US only - Craft CMS" at bounding box center [95, 416] width 128 height 27
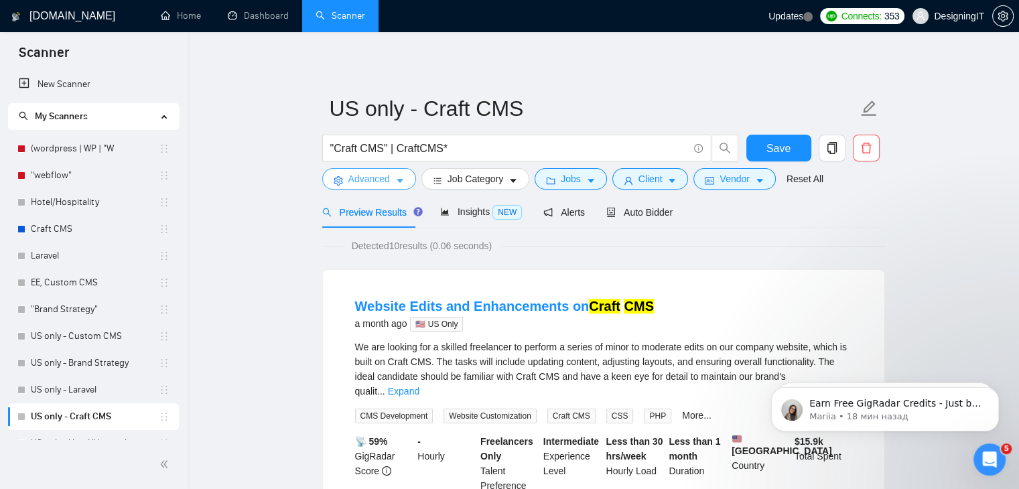
click at [399, 182] on icon "caret-down" at bounding box center [400, 182] width 7 height 4
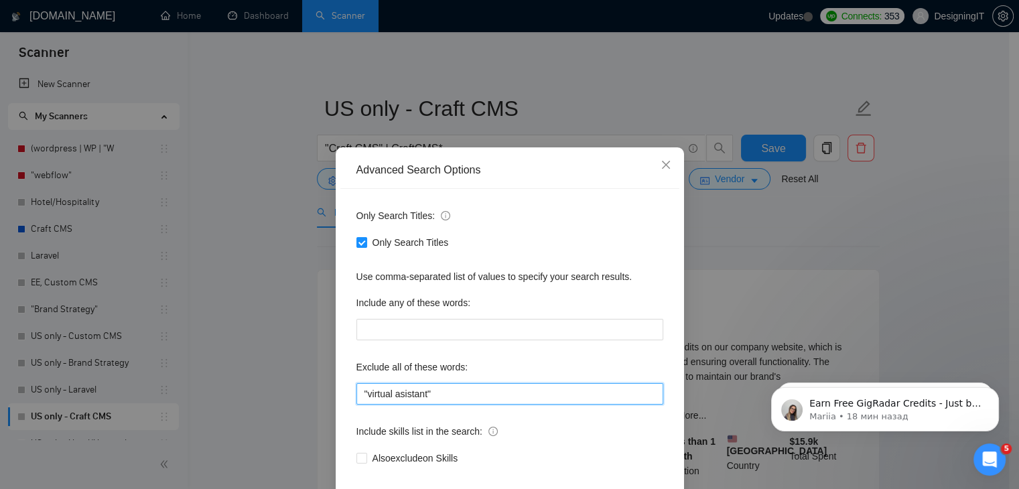
click at [464, 395] on input ""virtual asistant"" at bounding box center [510, 393] width 307 height 21
click at [448, 391] on input ""virtual asistant"" at bounding box center [510, 393] width 307 height 21
click at [447, 392] on input ""virtual asistant"" at bounding box center [510, 393] width 307 height 21
paste input ""virtual asistant""
click at [462, 393] on input ""virtual asistant" "virtual asistant"" at bounding box center [510, 393] width 307 height 21
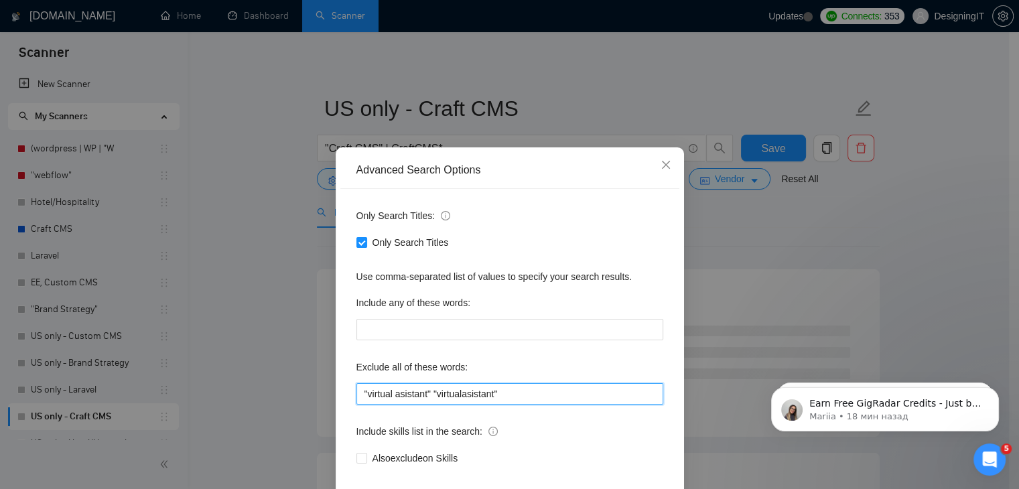
type input ""virtual asistant" "virtualasistant""
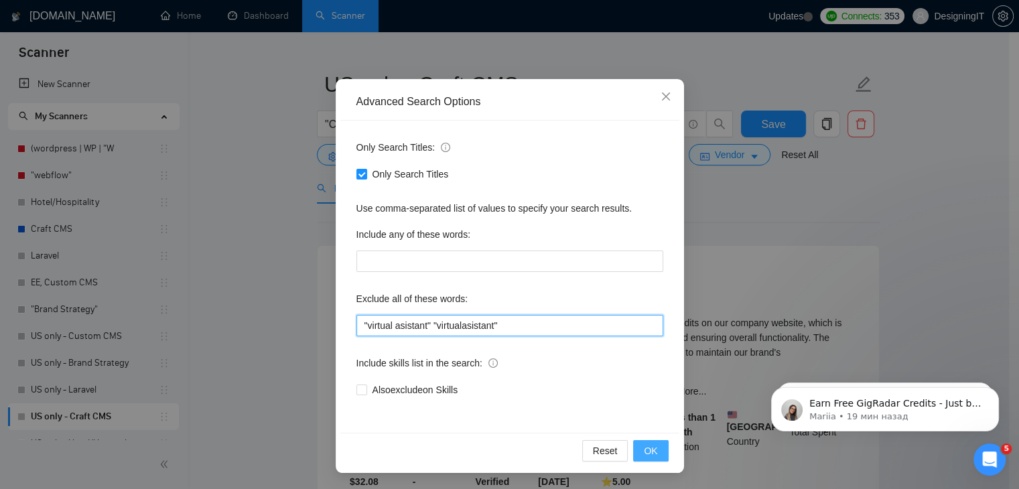
scroll to position [67, 0]
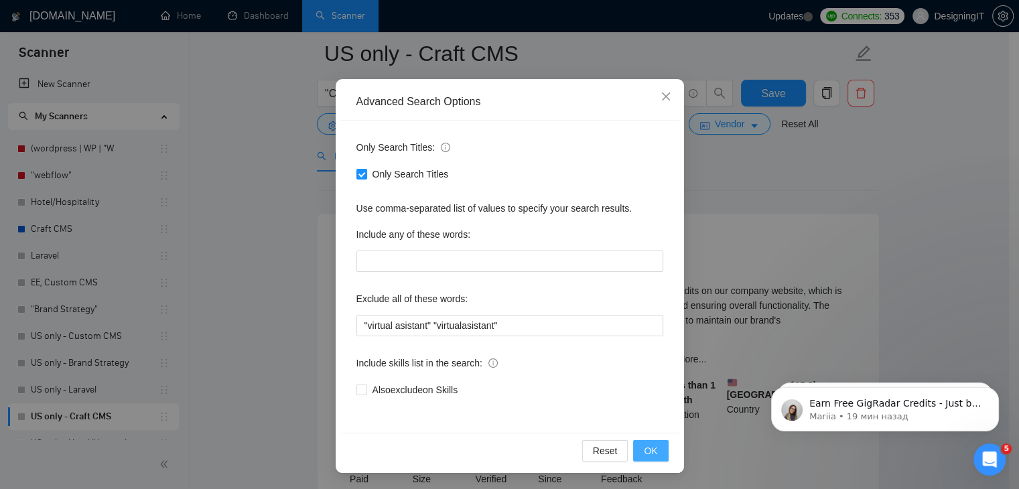
click at [654, 452] on button "OK" at bounding box center [650, 450] width 35 height 21
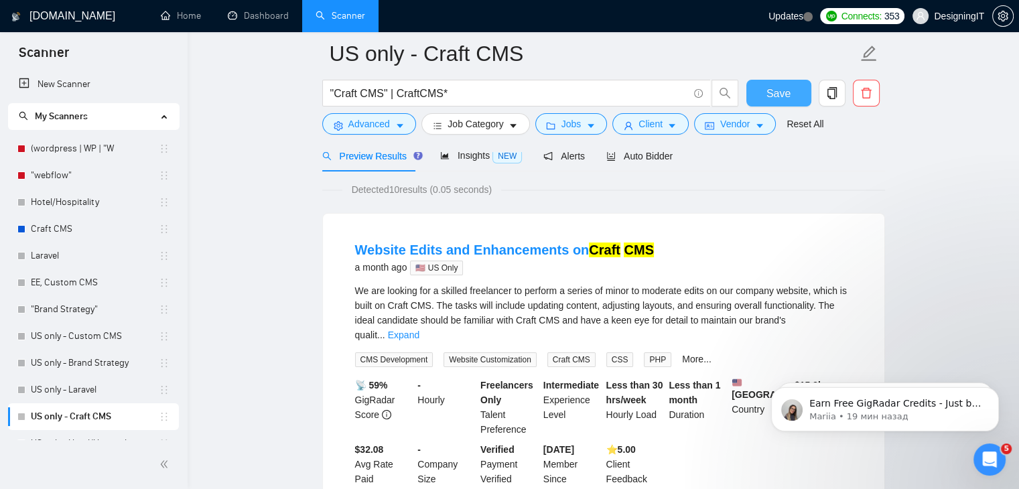
click at [776, 90] on span "Save" at bounding box center [779, 93] width 24 height 17
click at [105, 205] on link "Hotel/Hospitality" at bounding box center [95, 202] width 128 height 27
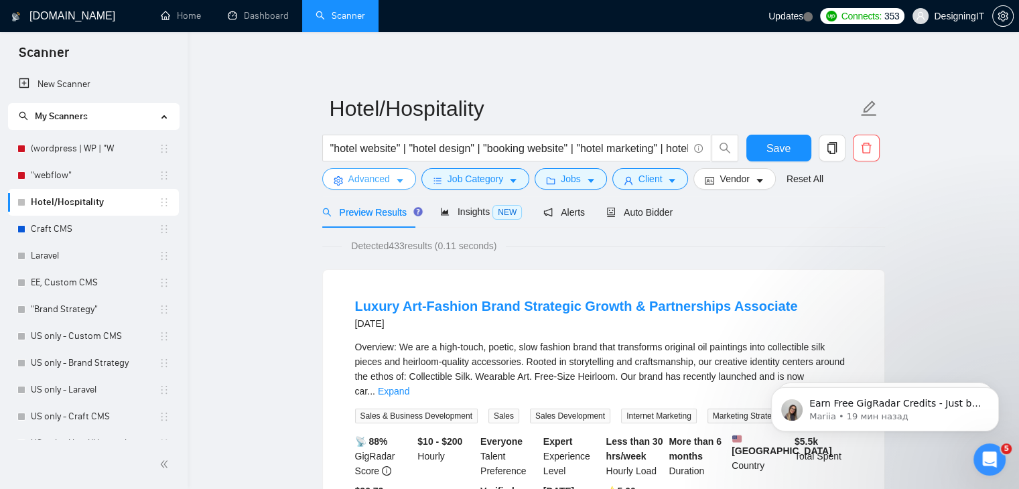
click at [359, 175] on span "Advanced" at bounding box center [369, 179] width 42 height 15
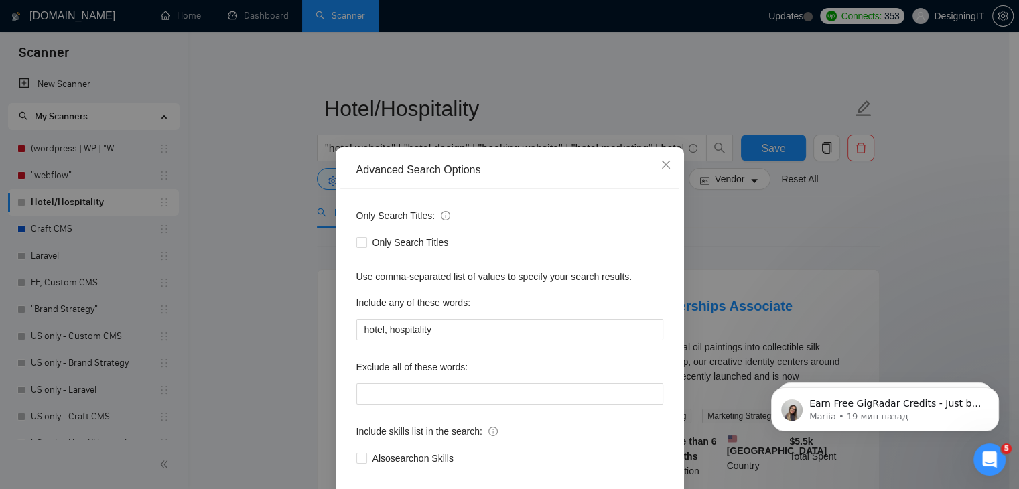
click at [246, 306] on div "Advanced Search Options Only Search Titles: Only Search Titles Use comma-separa…" at bounding box center [509, 244] width 1019 height 489
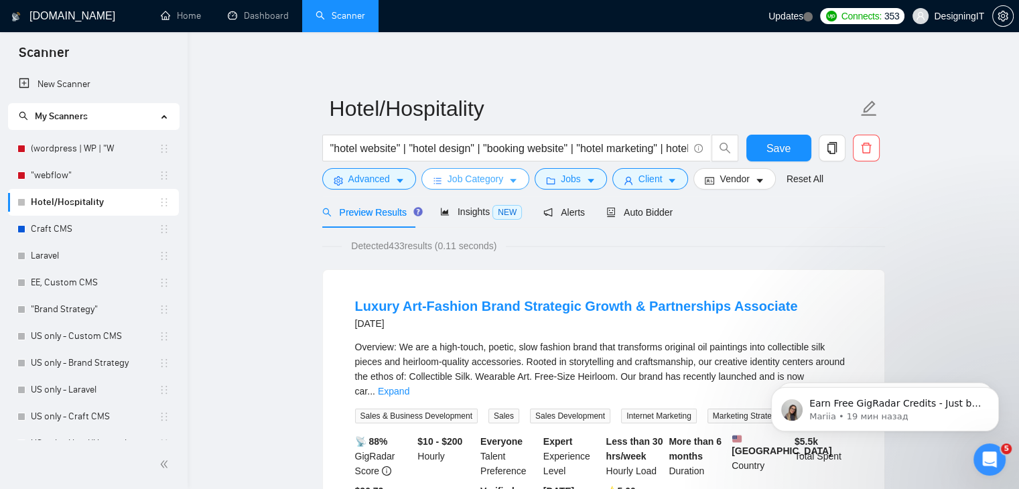
click at [450, 180] on span "Job Category" at bounding box center [476, 179] width 56 height 15
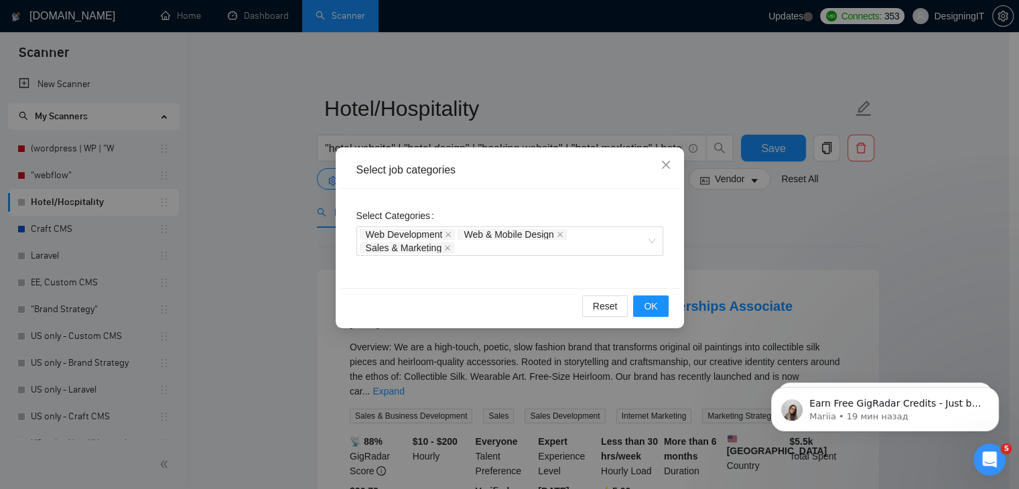
click at [244, 298] on div "Select job categories Select Categories Web Development Web & Mobile Design Sal…" at bounding box center [509, 244] width 1019 height 489
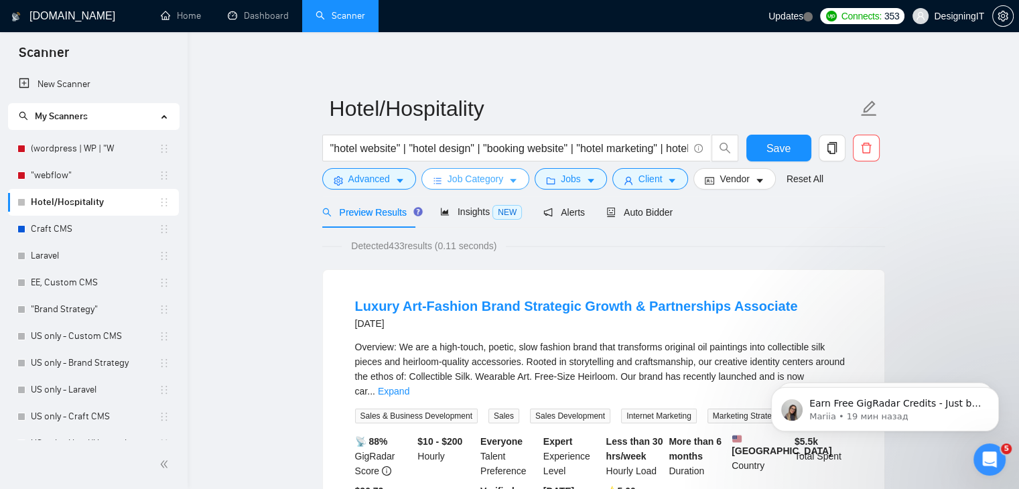
click at [470, 180] on span "Job Category" at bounding box center [476, 179] width 56 height 15
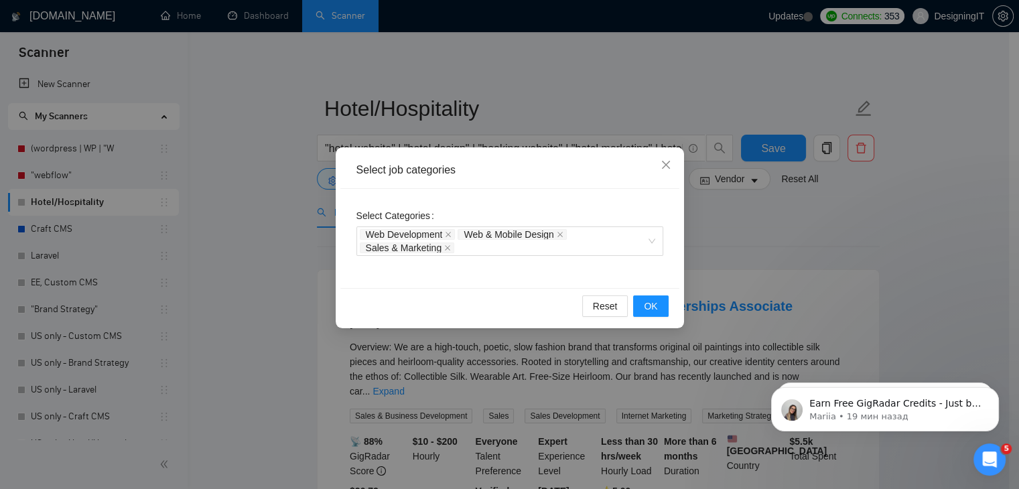
click at [233, 285] on div "Select job categories Select Categories Web Development Web & Mobile Design Sal…" at bounding box center [509, 244] width 1019 height 489
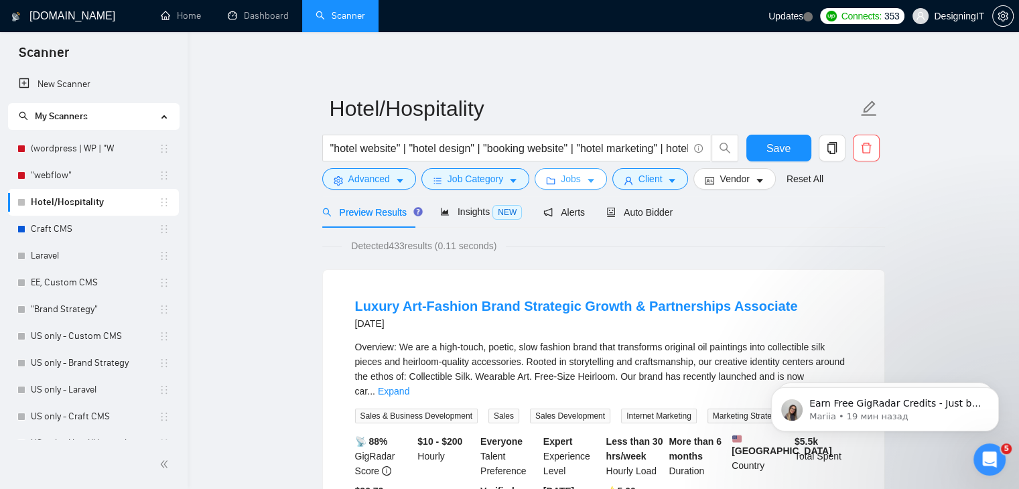
click at [566, 186] on span "Jobs" at bounding box center [571, 179] width 20 height 15
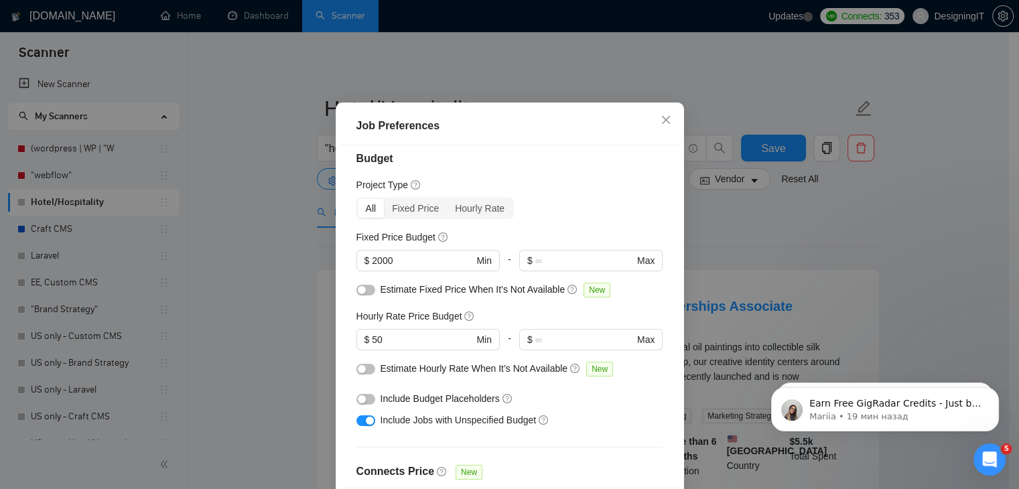
click at [779, 233] on div "Job Preferences Budget Project Type All Fixed Price Hourly Rate Fixed Price Bud…" at bounding box center [509, 244] width 1019 height 489
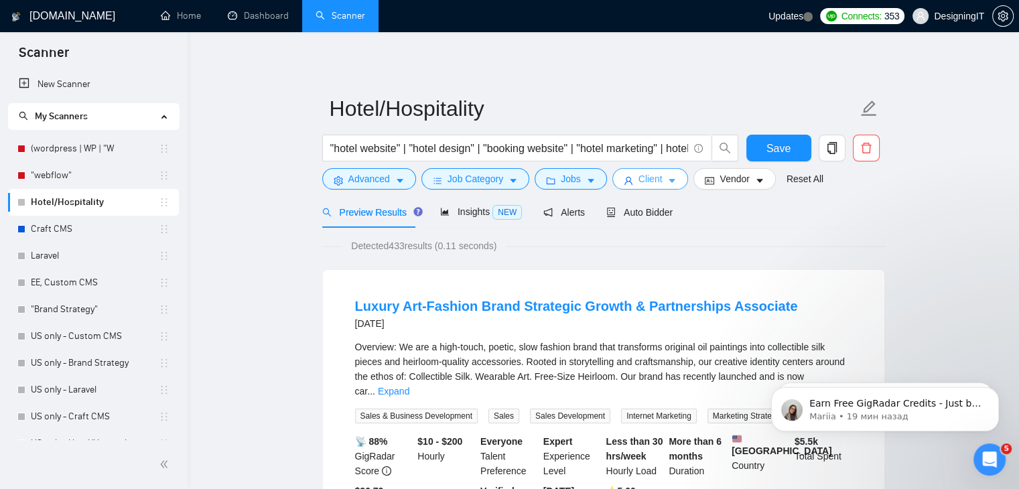
click at [653, 182] on span "Client" at bounding box center [651, 179] width 24 height 15
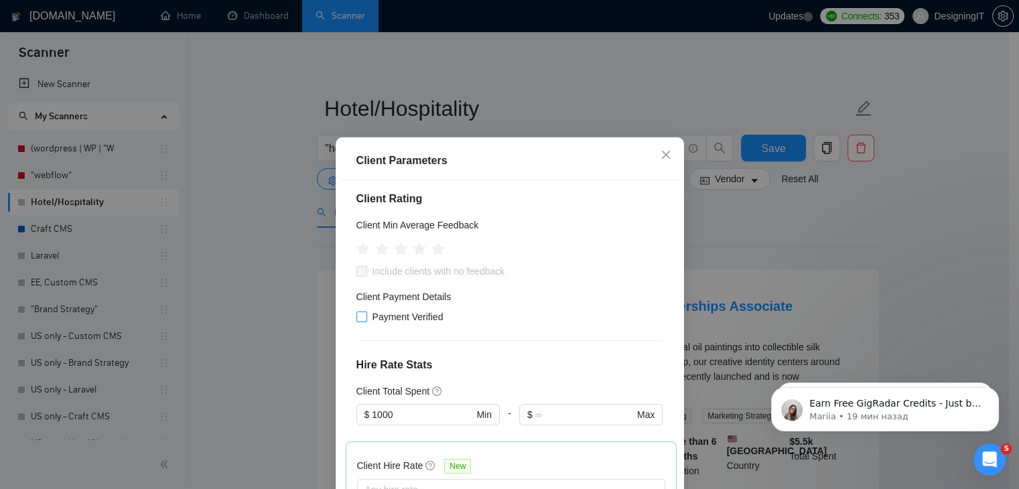
click at [357, 318] on input "Payment Verified" at bounding box center [361, 316] width 9 height 9
checkbox input "true"
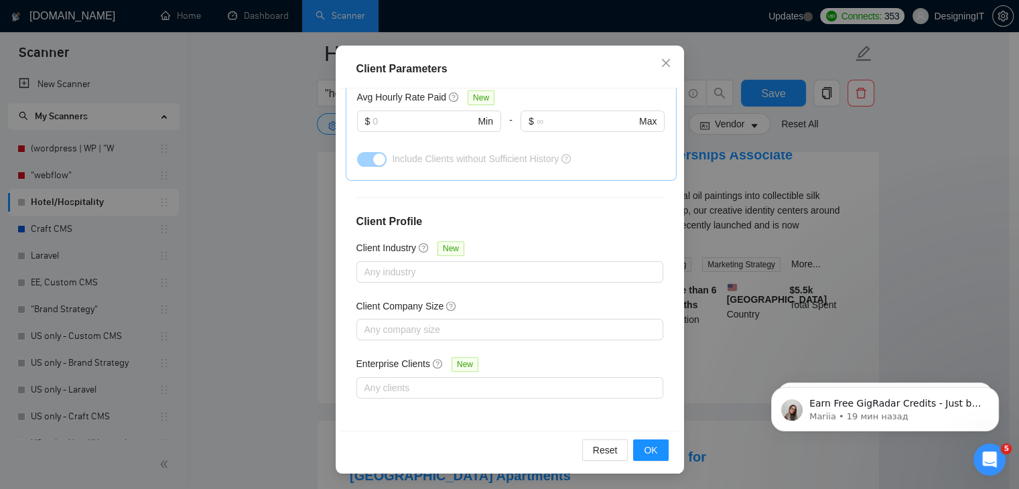
scroll to position [335, 0]
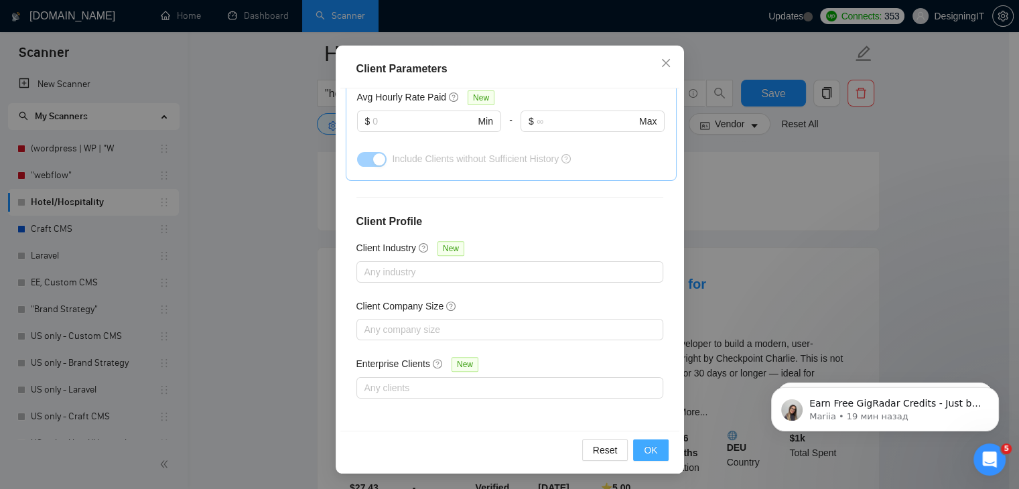
click at [647, 454] on span "OK" at bounding box center [650, 450] width 13 height 15
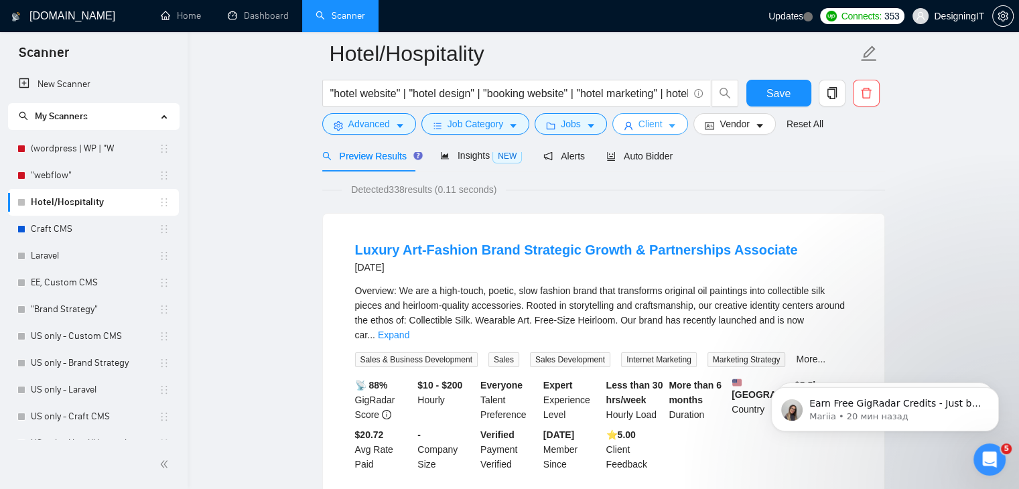
scroll to position [0, 0]
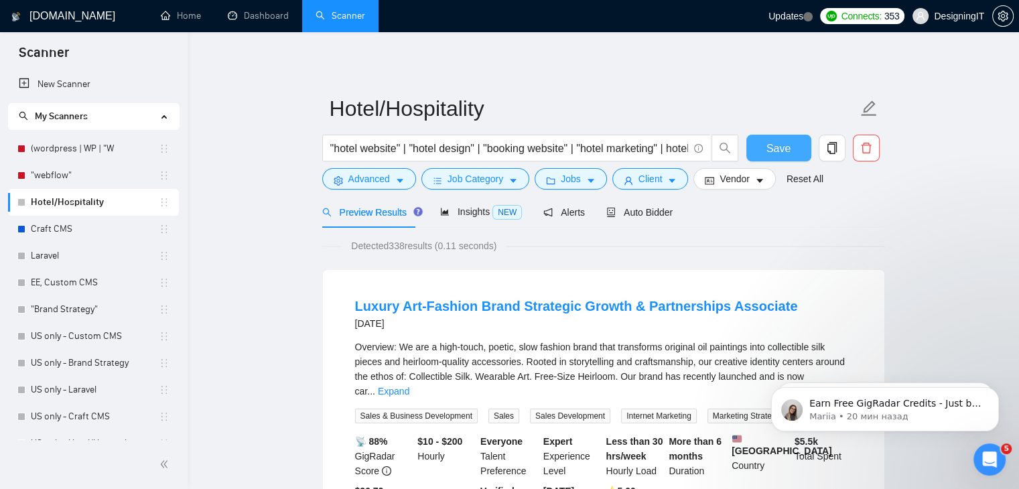
click at [777, 151] on span "Save" at bounding box center [779, 148] width 24 height 17
click at [737, 179] on span "Vendor" at bounding box center [734, 179] width 29 height 15
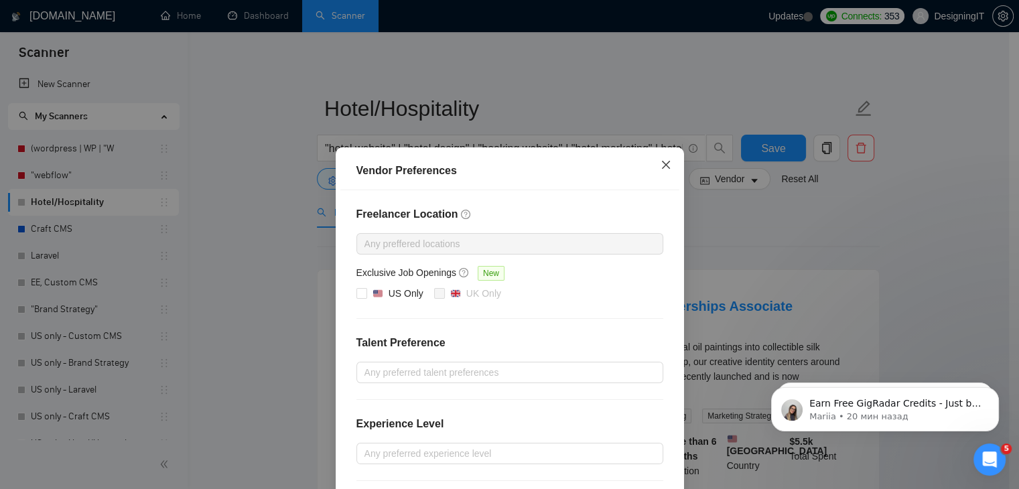
click at [661, 164] on icon "close" at bounding box center [666, 164] width 11 height 11
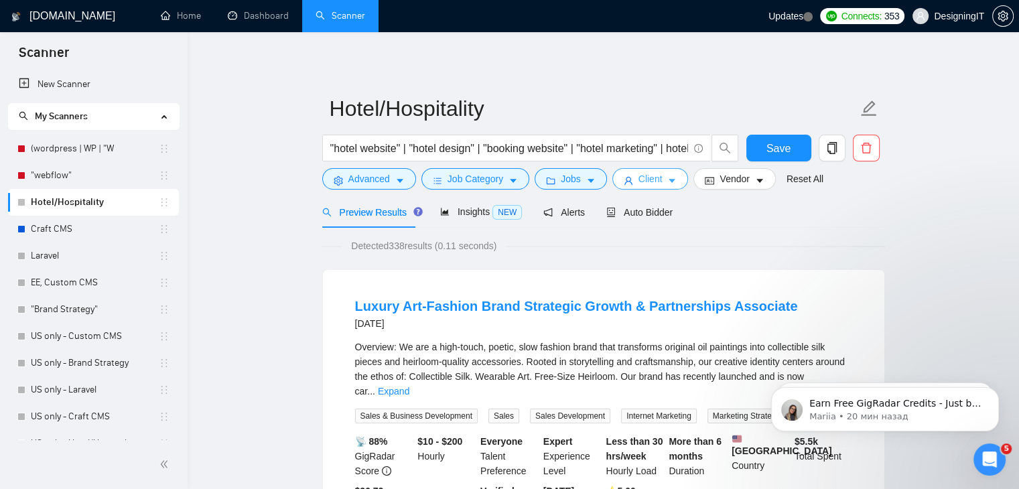
click at [654, 183] on span "Client" at bounding box center [651, 179] width 24 height 15
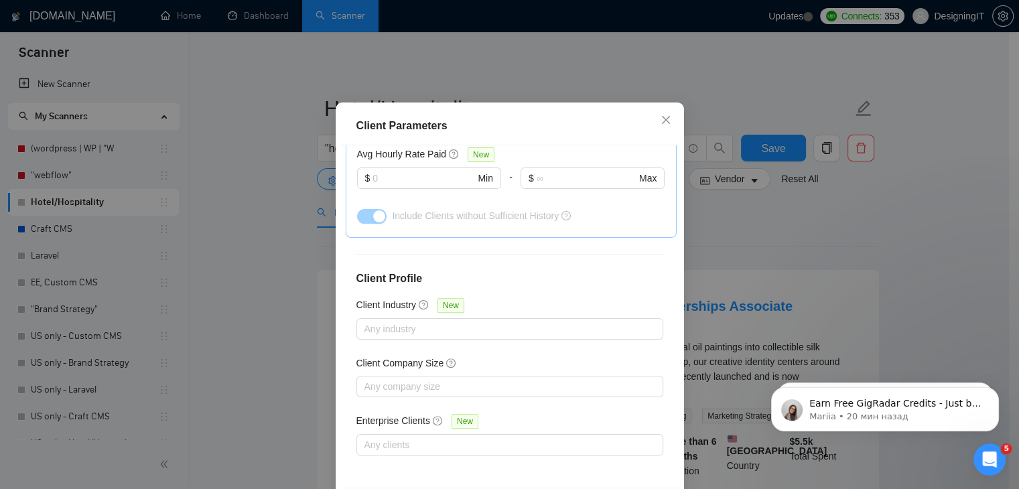
drag, startPoint x: 777, startPoint y: 237, endPoint x: 753, endPoint y: 208, distance: 37.1
click at [777, 236] on div "Client Parameters Client Location Include Client Countries Select Exclude Clien…" at bounding box center [509, 244] width 1019 height 489
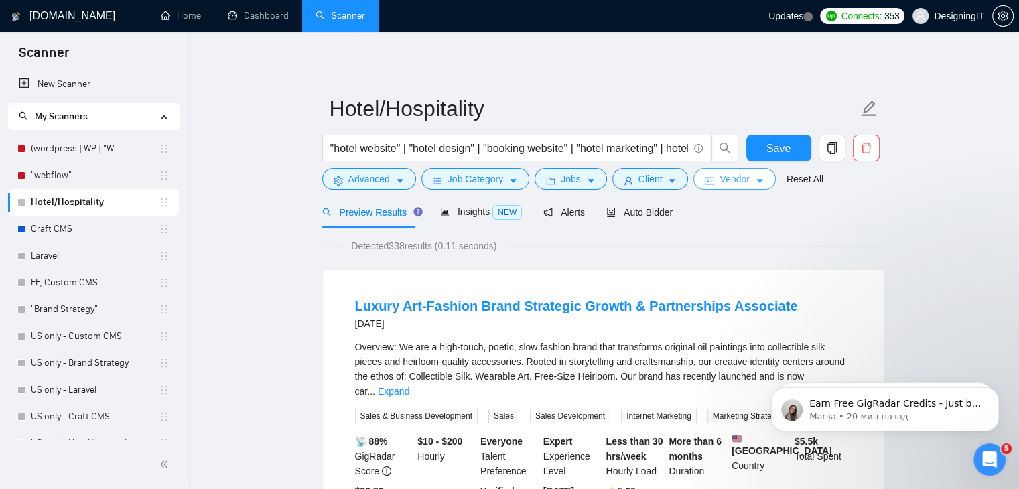
click at [720, 177] on span "Vendor" at bounding box center [734, 179] width 29 height 15
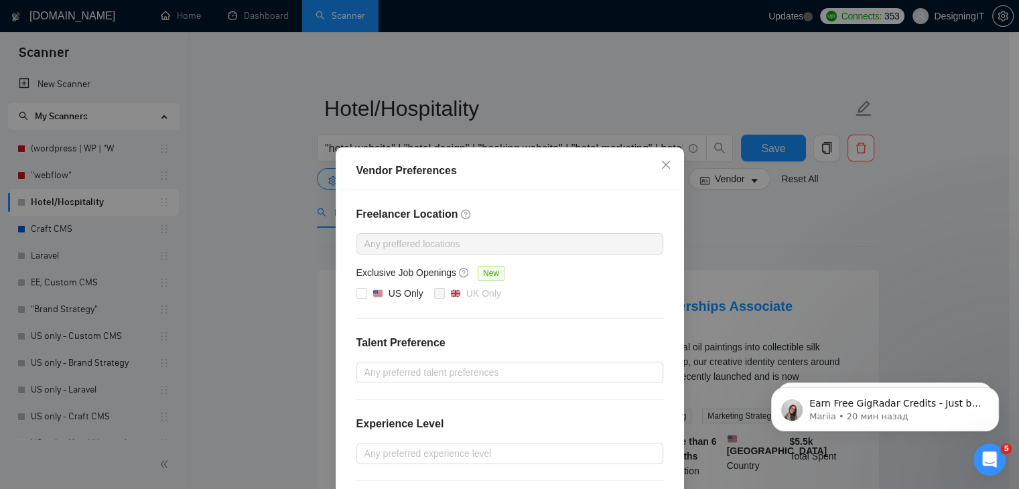
click at [802, 233] on div "Vendor Preferences Freelancer Location Any preffered locations Exclusive Job Op…" at bounding box center [509, 244] width 1019 height 489
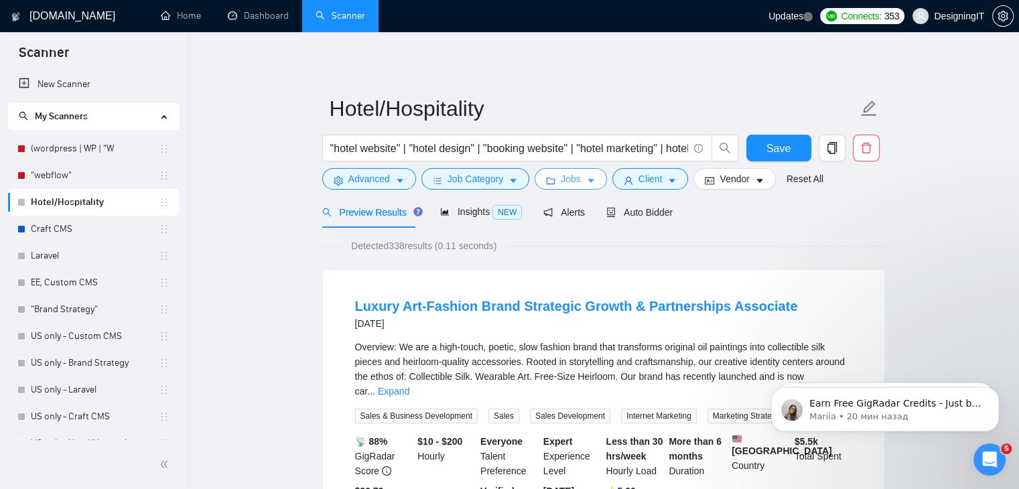
click at [568, 186] on span "Jobs" at bounding box center [571, 179] width 20 height 15
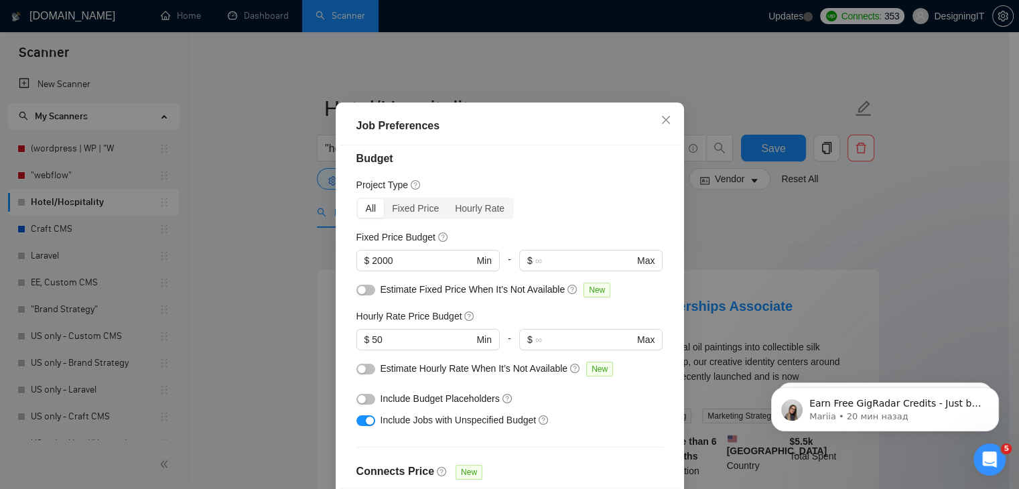
click at [804, 218] on div "Job Preferences Budget Project Type All Fixed Price Hourly Rate Fixed Price Bud…" at bounding box center [509, 244] width 1019 height 489
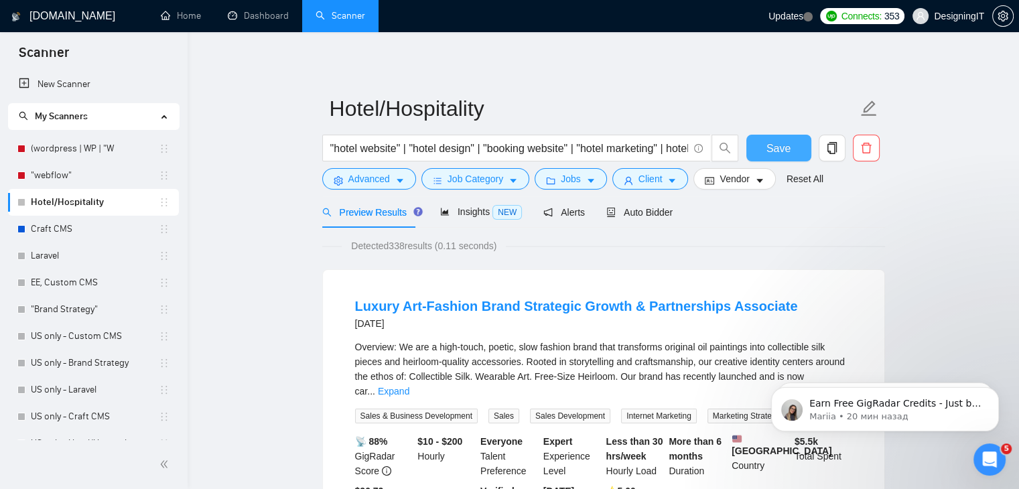
click at [769, 146] on span "Save" at bounding box center [779, 148] width 24 height 17
click at [90, 230] on link "Craft CMS" at bounding box center [95, 229] width 128 height 27
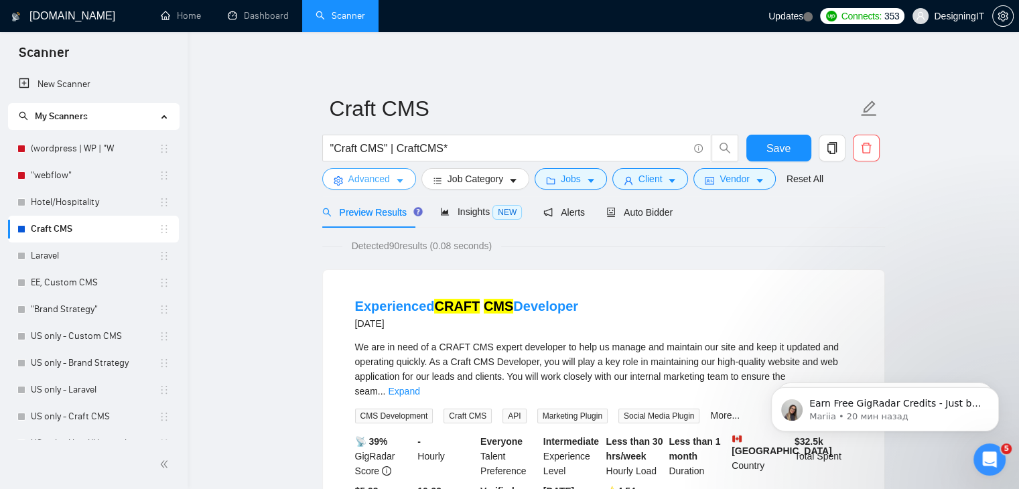
click at [386, 176] on span "Advanced" at bounding box center [369, 179] width 42 height 15
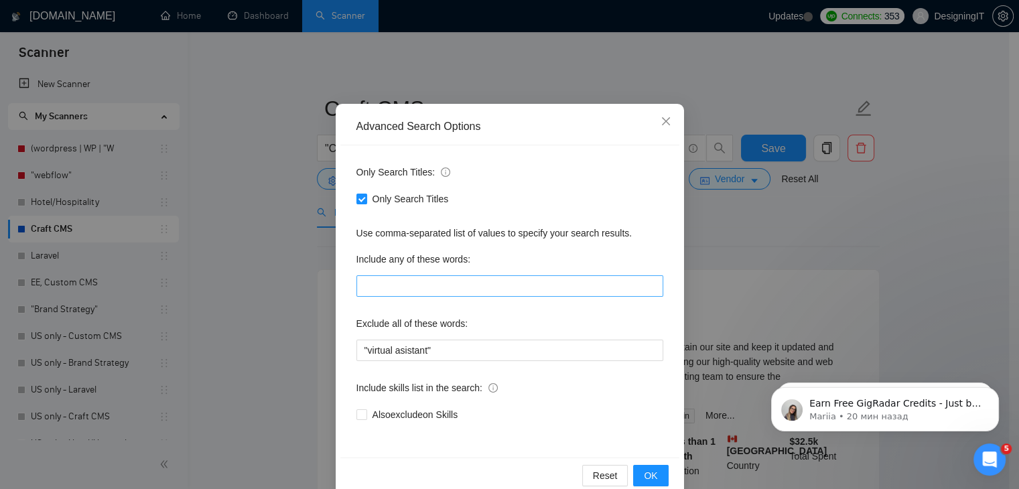
scroll to position [67, 0]
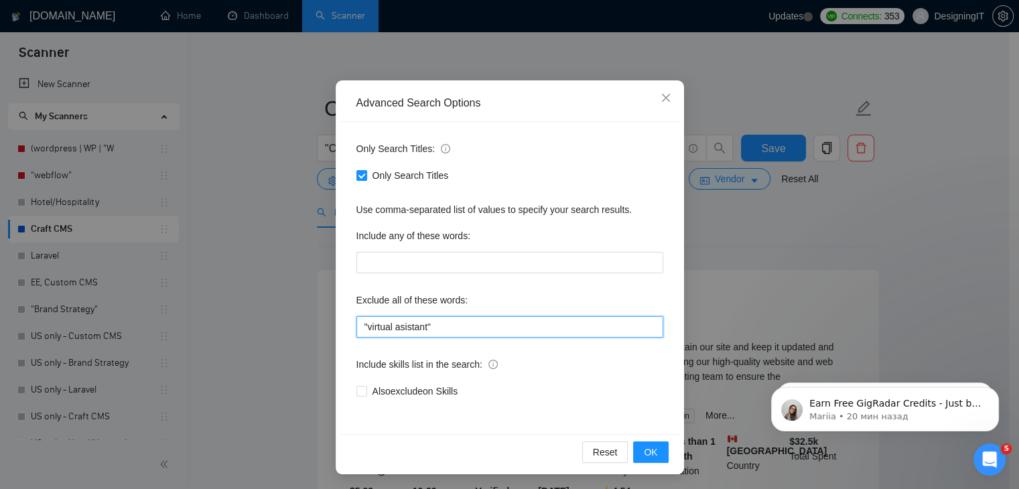
click at [448, 328] on input ""virtual asistant"" at bounding box center [510, 326] width 307 height 21
click at [454, 320] on input ""virtual asistant"" at bounding box center [510, 326] width 307 height 21
click at [449, 328] on input ""virtual asistant"" at bounding box center [510, 326] width 307 height 21
paste input ""virtual asistant""
click at [462, 327] on input ""virtual asistant" "virtual asistant"" at bounding box center [510, 326] width 307 height 21
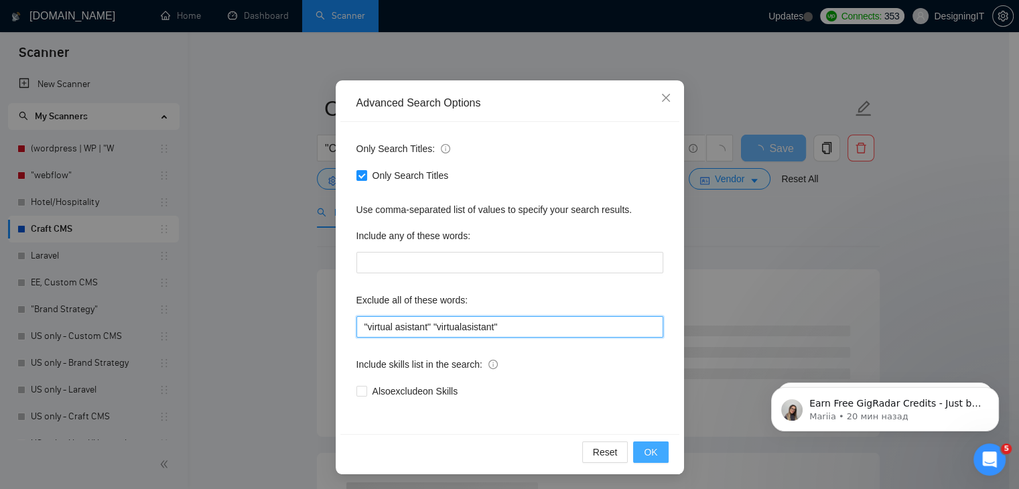
type input ""virtual asistant" "virtualasistant""
click at [644, 451] on span "OK" at bounding box center [650, 452] width 13 height 15
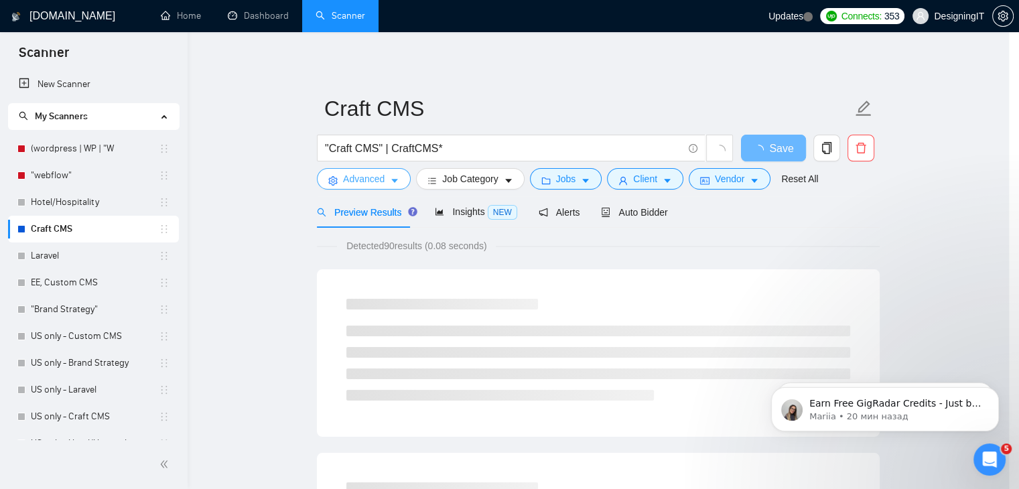
scroll to position [0, 0]
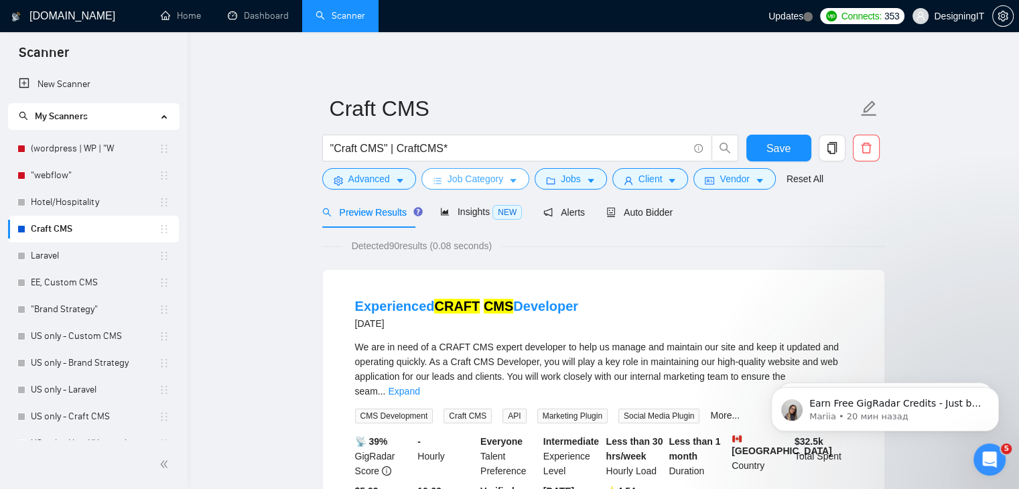
click at [492, 178] on span "Job Category" at bounding box center [476, 179] width 56 height 15
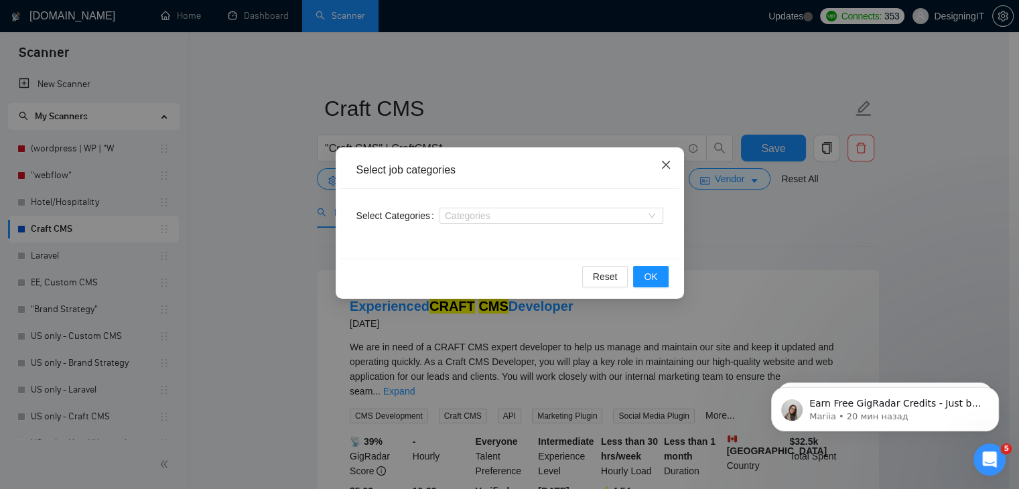
click at [668, 166] on icon "close" at bounding box center [666, 164] width 11 height 11
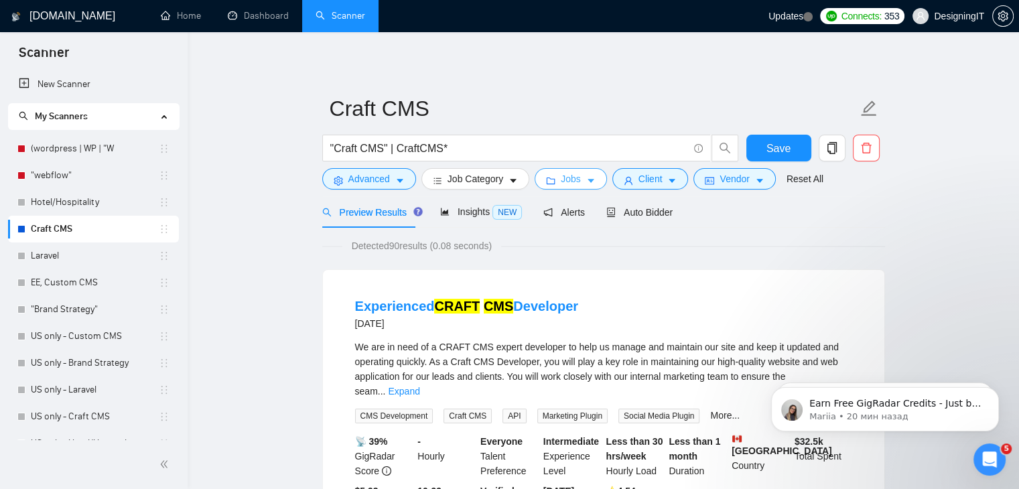
click at [561, 185] on span "Jobs" at bounding box center [571, 179] width 20 height 15
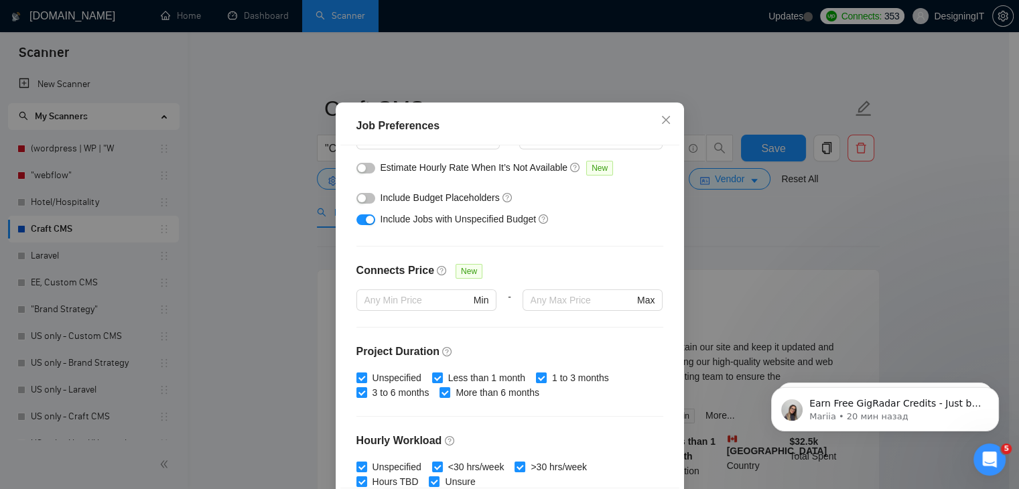
scroll to position [212, 0]
click at [802, 217] on div "Job Preferences Budget Project Type All Fixed Price Hourly Rate Fixed Price Bud…" at bounding box center [509, 244] width 1019 height 489
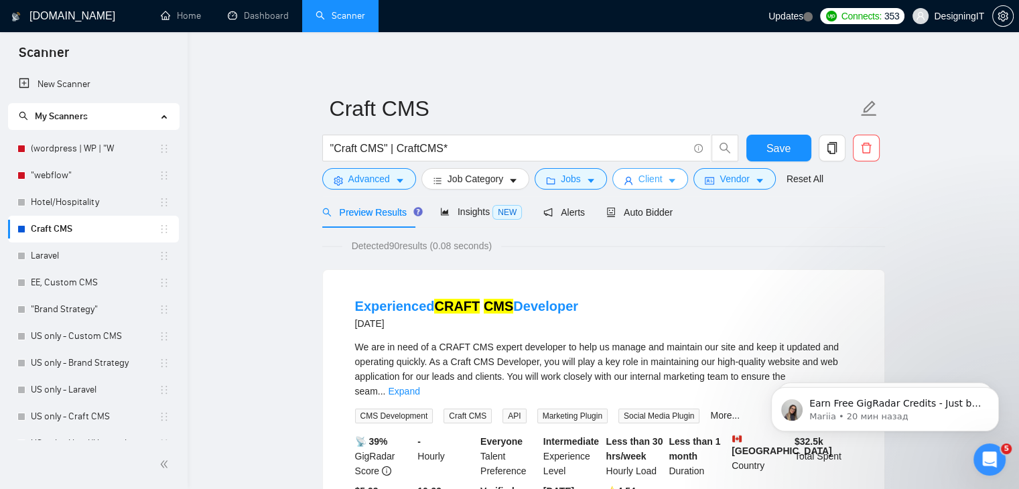
click at [631, 181] on button "Client" at bounding box center [651, 178] width 76 height 21
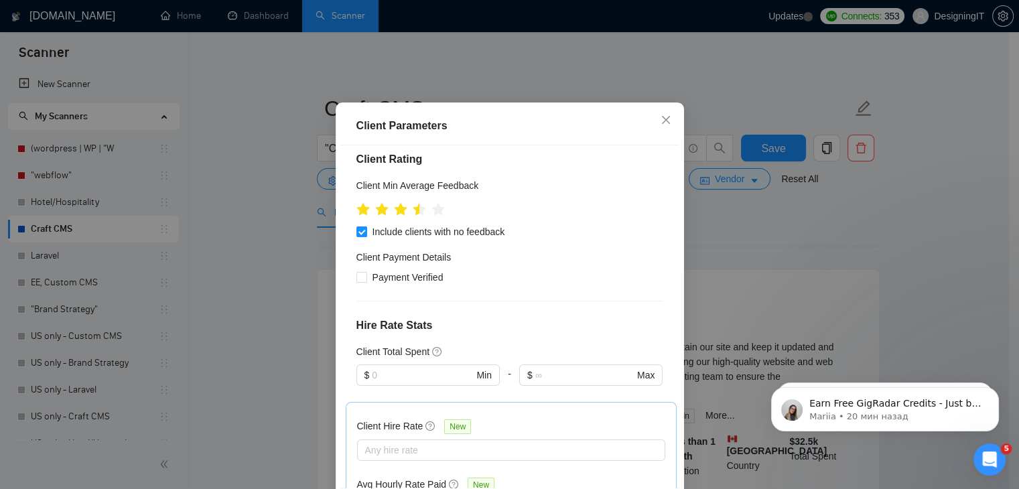
scroll to position [159, 0]
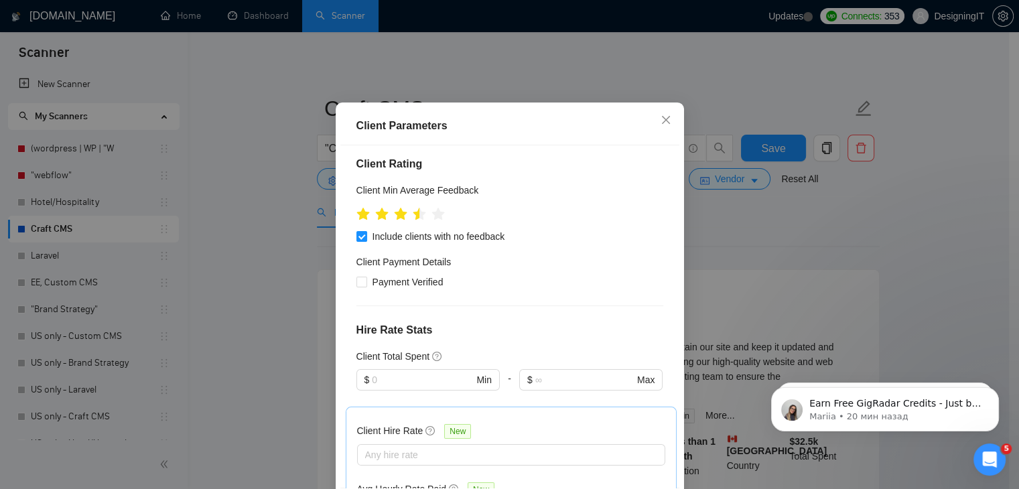
click at [799, 257] on div "Client Parameters Client Location Include Client Countries Select Exclude Clien…" at bounding box center [509, 244] width 1019 height 489
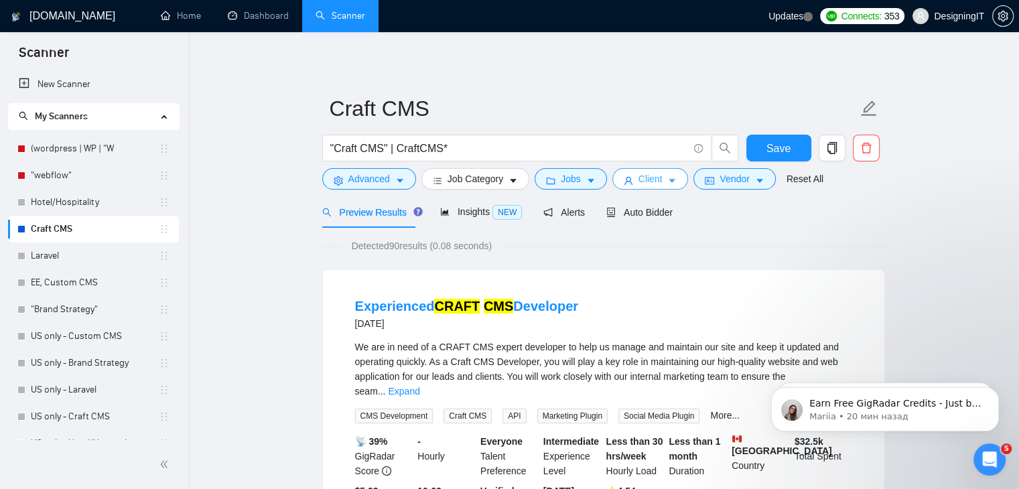
click at [666, 174] on button "Client" at bounding box center [651, 178] width 76 height 21
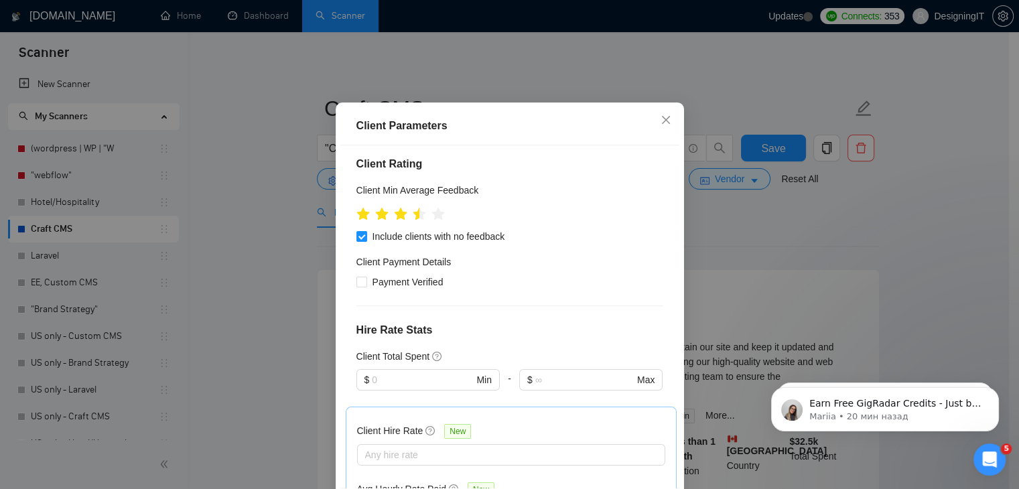
click at [764, 239] on div "Client Parameters Client Location Include Client Countries Select Exclude Clien…" at bounding box center [509, 244] width 1019 height 489
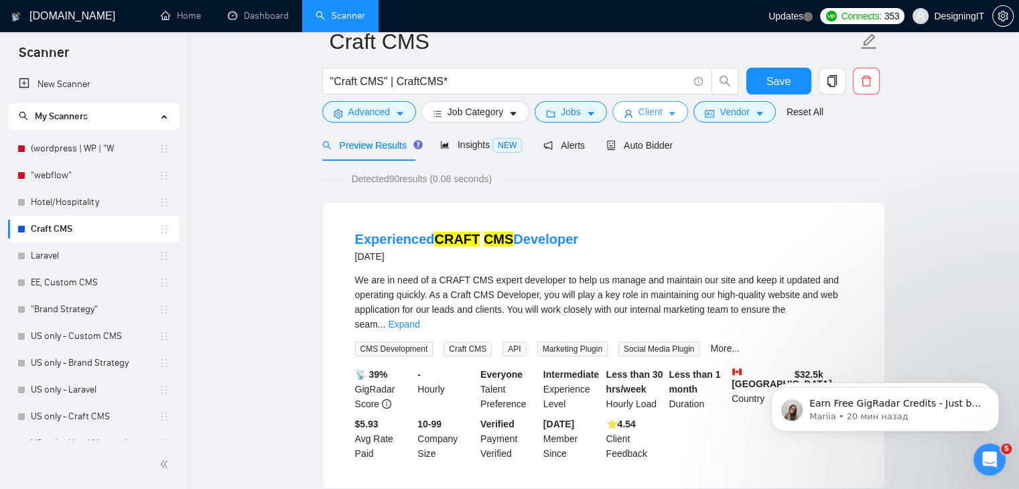
scroll to position [0, 0]
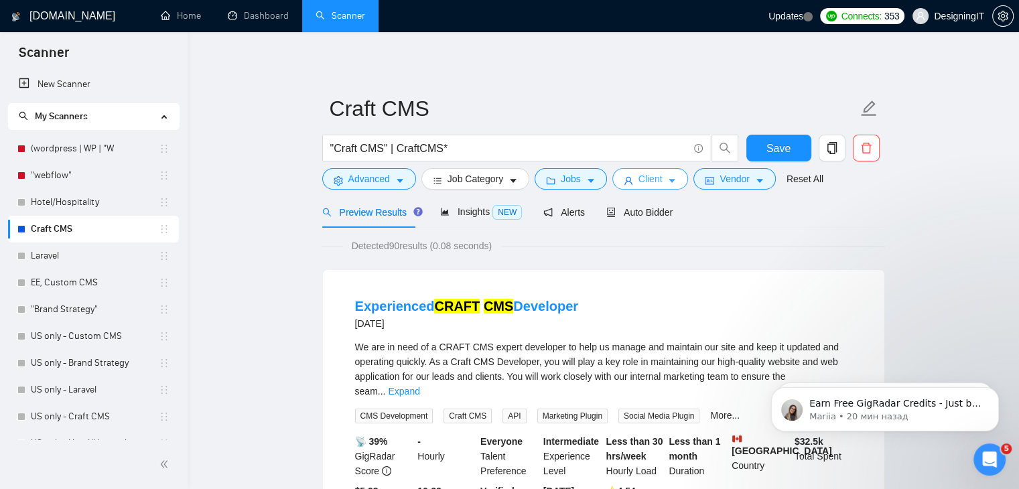
click at [662, 183] on button "Client" at bounding box center [651, 178] width 76 height 21
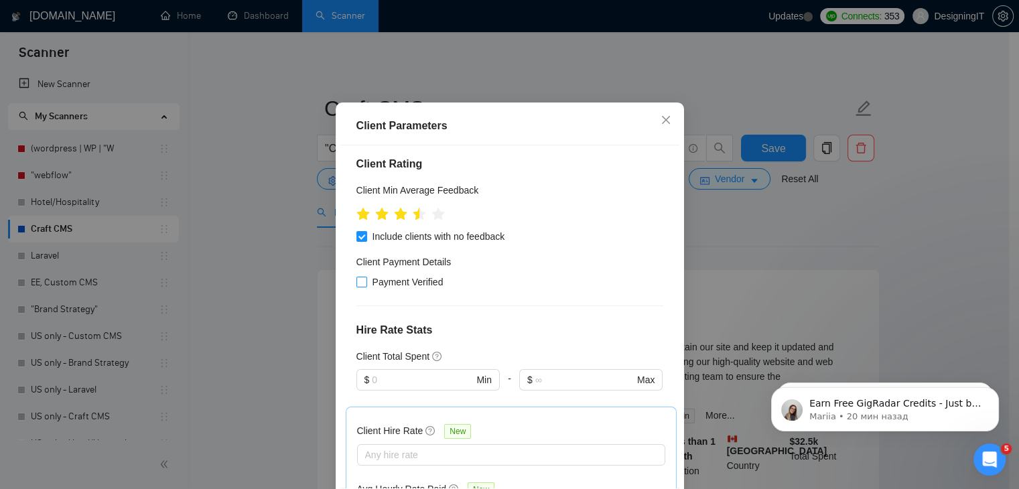
click at [359, 286] on input "Payment Verified" at bounding box center [361, 281] width 9 height 9
checkbox input "true"
click at [810, 241] on div "Client Parameters Client Location Include Client Countries Select Exclude Clien…" at bounding box center [509, 244] width 1019 height 489
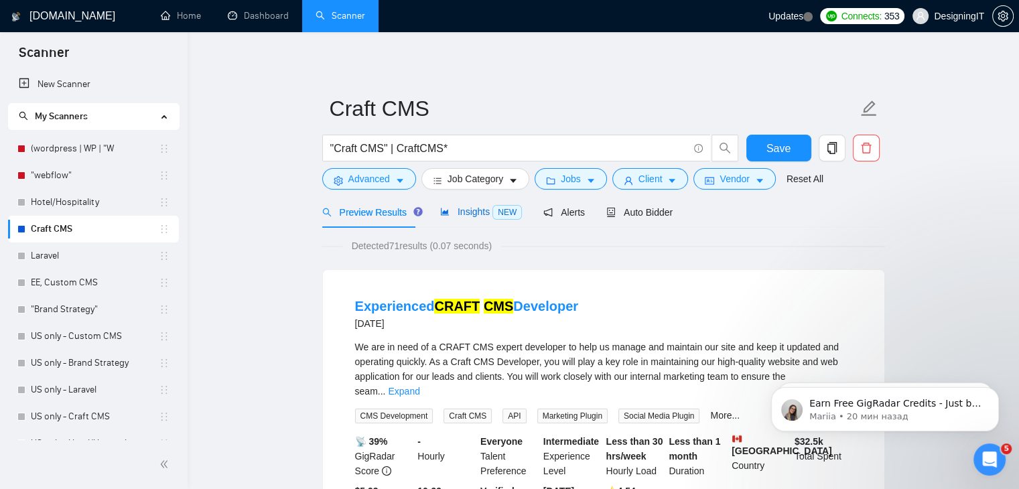
click at [463, 215] on span "Insights NEW" at bounding box center [481, 211] width 82 height 11
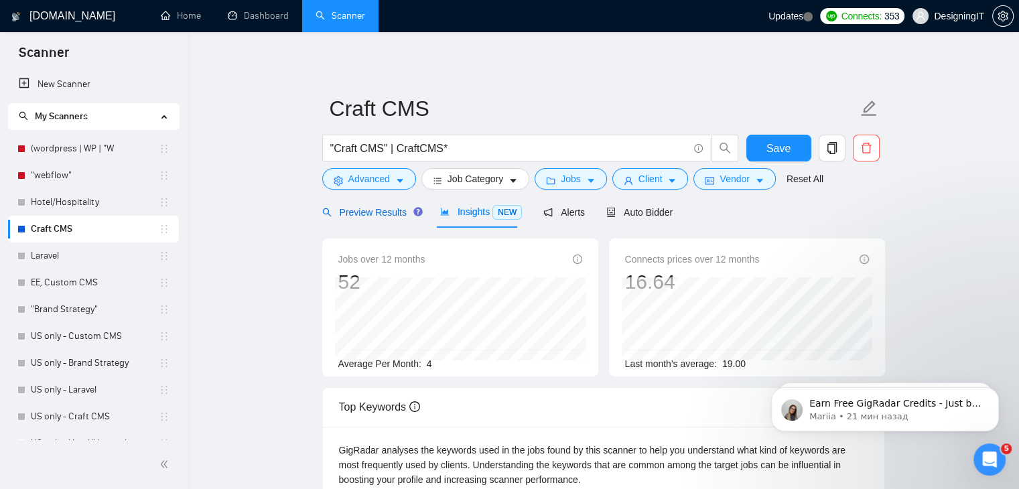
drag, startPoint x: 377, startPoint y: 210, endPoint x: 405, endPoint y: 202, distance: 29.1
click at [377, 210] on span "Preview Results" at bounding box center [370, 212] width 97 height 11
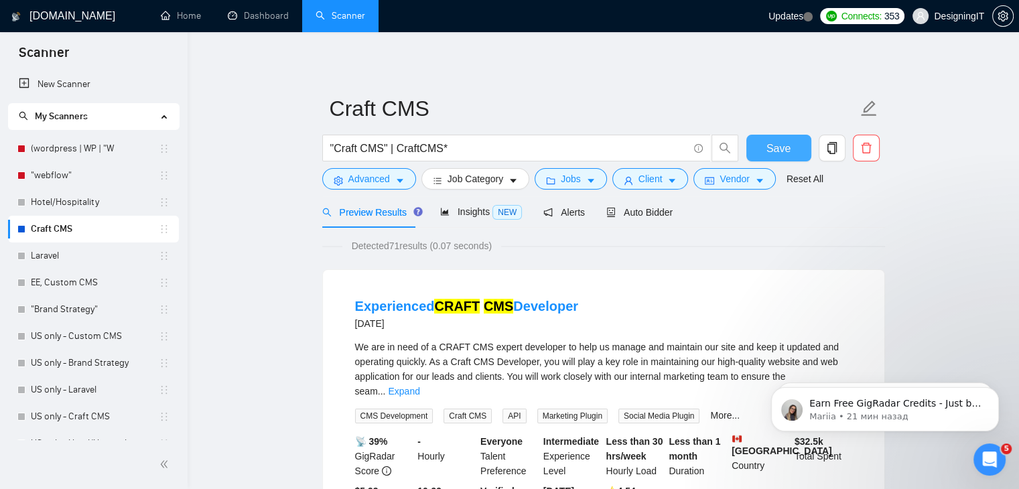
click at [775, 151] on span "Save" at bounding box center [779, 148] width 24 height 17
click at [60, 259] on link "Laravel" at bounding box center [95, 256] width 128 height 27
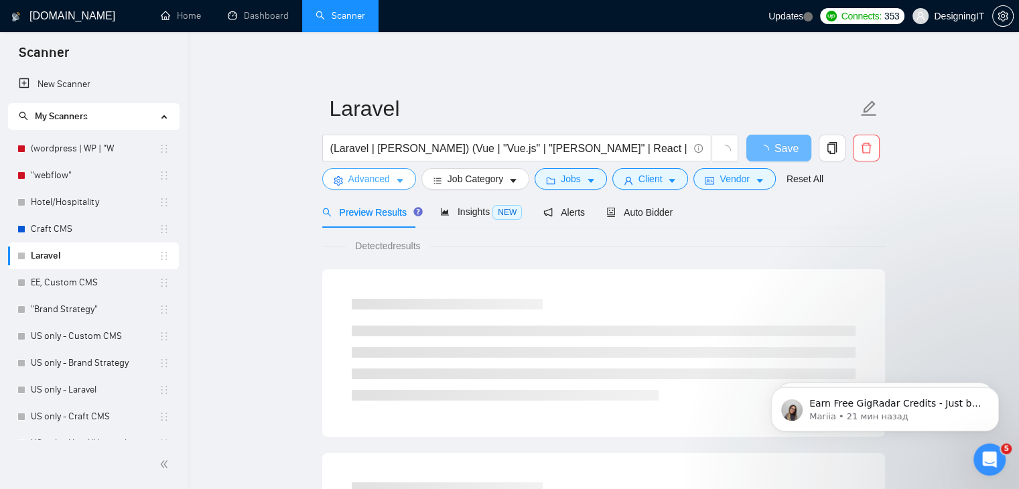
click at [381, 178] on span "Advanced" at bounding box center [369, 179] width 42 height 15
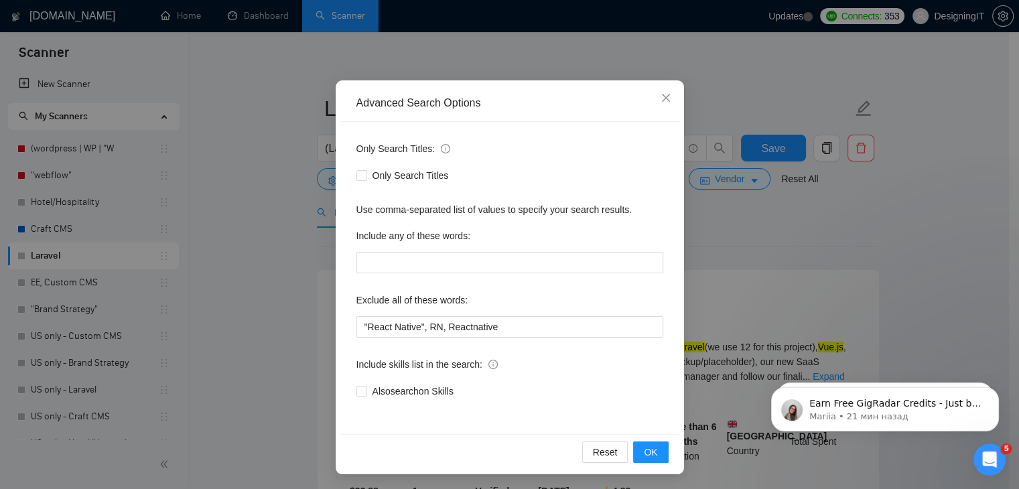
click at [249, 283] on div "Advanced Search Options Only Search Titles: Only Search Titles Use comma-separa…" at bounding box center [509, 244] width 1019 height 489
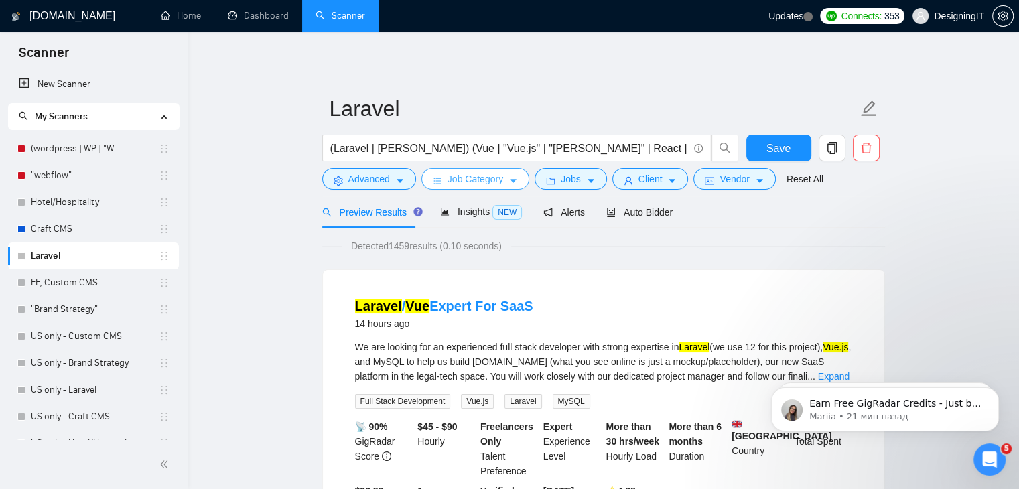
click at [477, 176] on span "Job Category" at bounding box center [476, 179] width 56 height 15
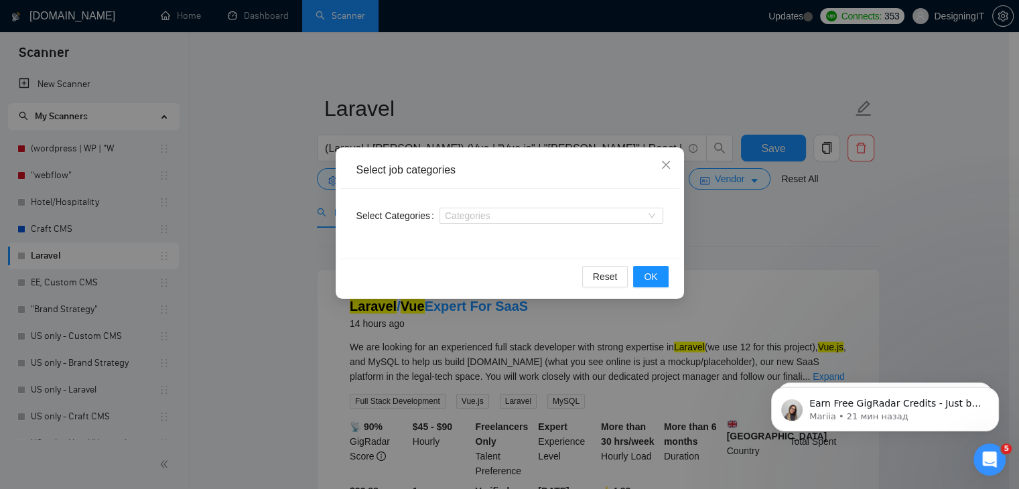
click at [273, 272] on div "Select job categories Select Categories Categories Reset OK" at bounding box center [509, 244] width 1019 height 489
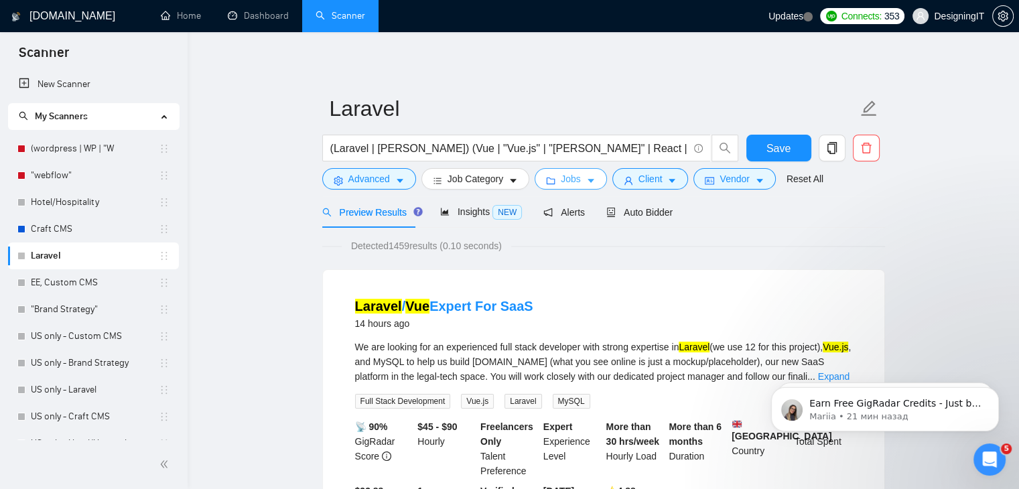
click at [581, 189] on button "Jobs" at bounding box center [571, 178] width 72 height 21
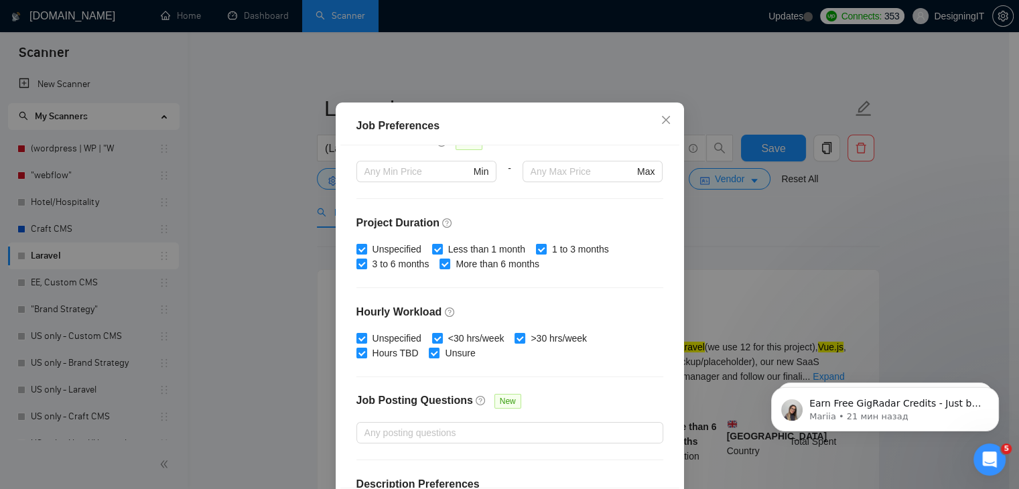
scroll to position [413, 0]
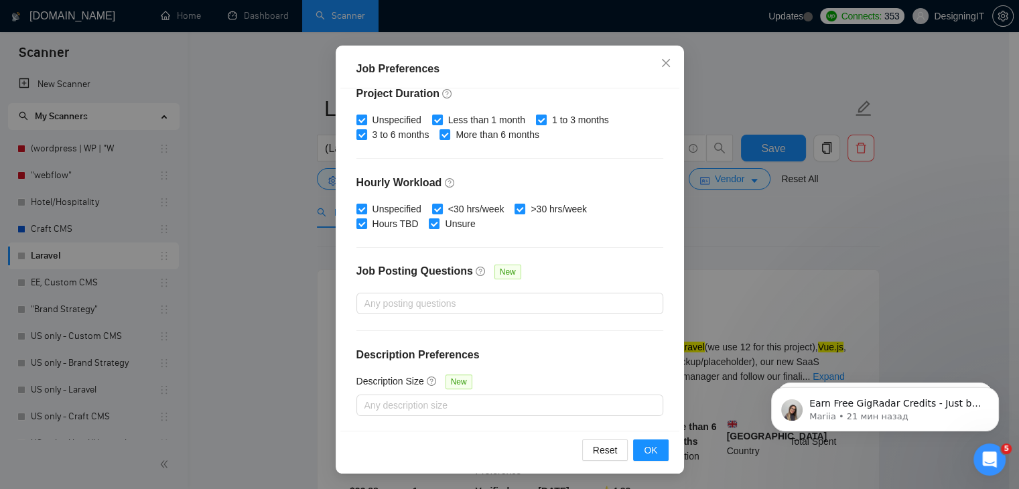
click at [275, 299] on div "Job Preferences Budget Project Type All Fixed Price Hourly Rate Fixed Price Bud…" at bounding box center [509, 244] width 1019 height 489
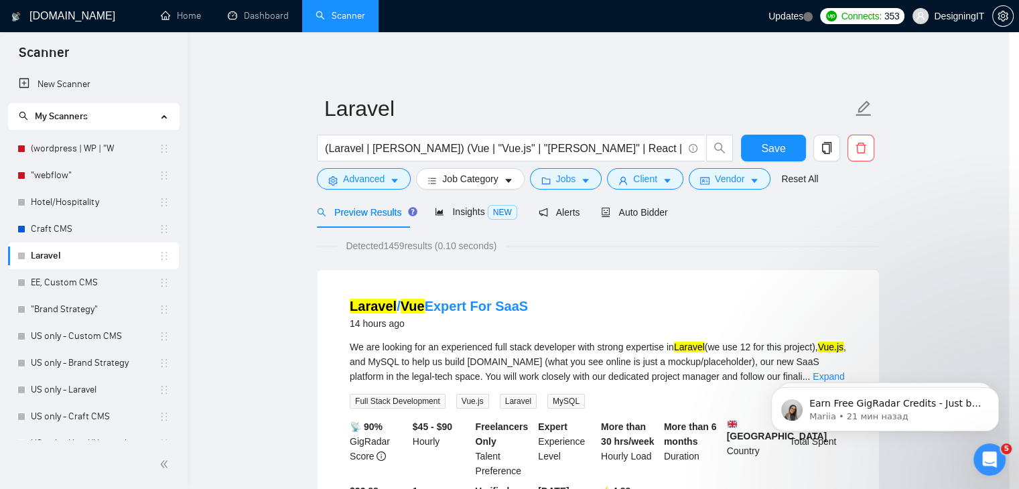
scroll to position [35, 0]
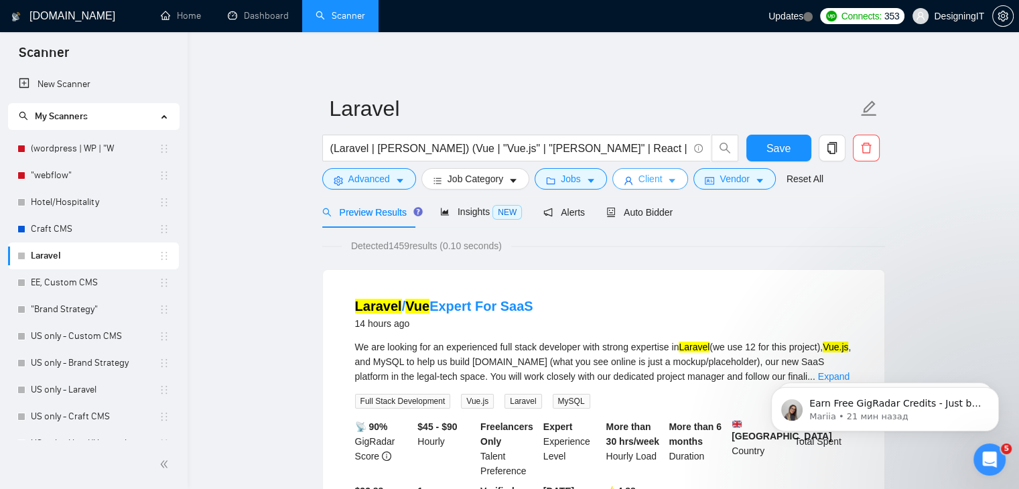
click at [628, 188] on button "Client" at bounding box center [651, 178] width 76 height 21
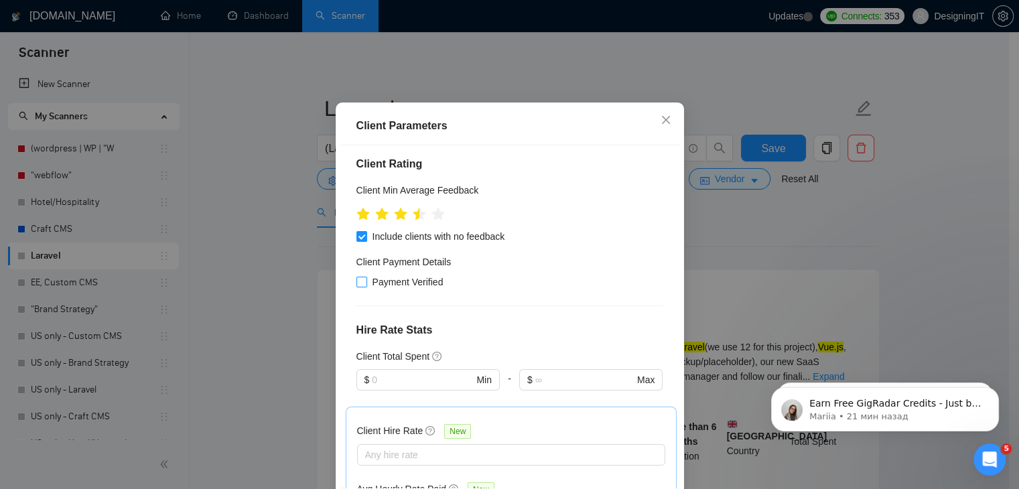
click at [359, 286] on input "Payment Verified" at bounding box center [361, 281] width 9 height 9
checkbox input "true"
click at [735, 210] on div "Client Parameters Client Location Include Client Countries Select Exclude Clien…" at bounding box center [509, 244] width 1019 height 489
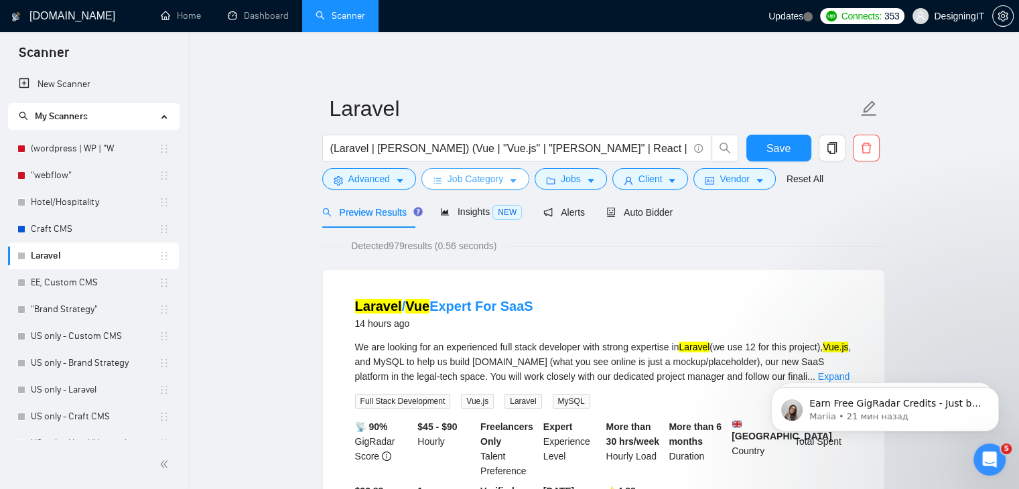
click at [470, 176] on span "Job Category" at bounding box center [476, 179] width 56 height 15
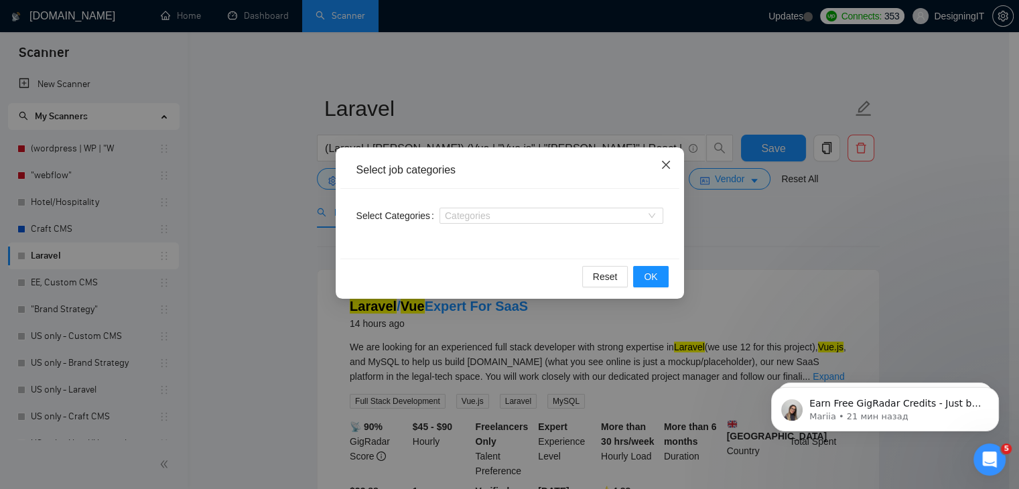
click at [661, 170] on icon "close" at bounding box center [666, 164] width 11 height 11
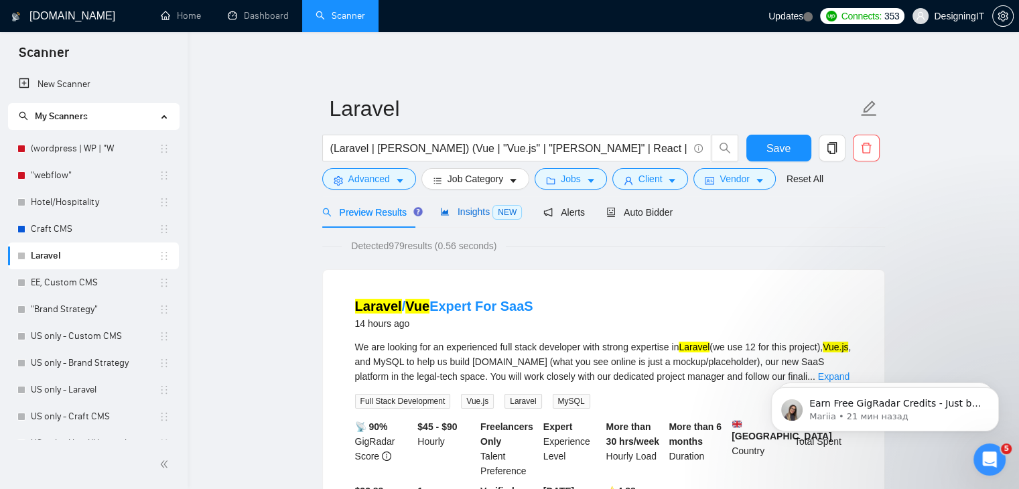
click at [464, 215] on span "Insights NEW" at bounding box center [481, 211] width 82 height 11
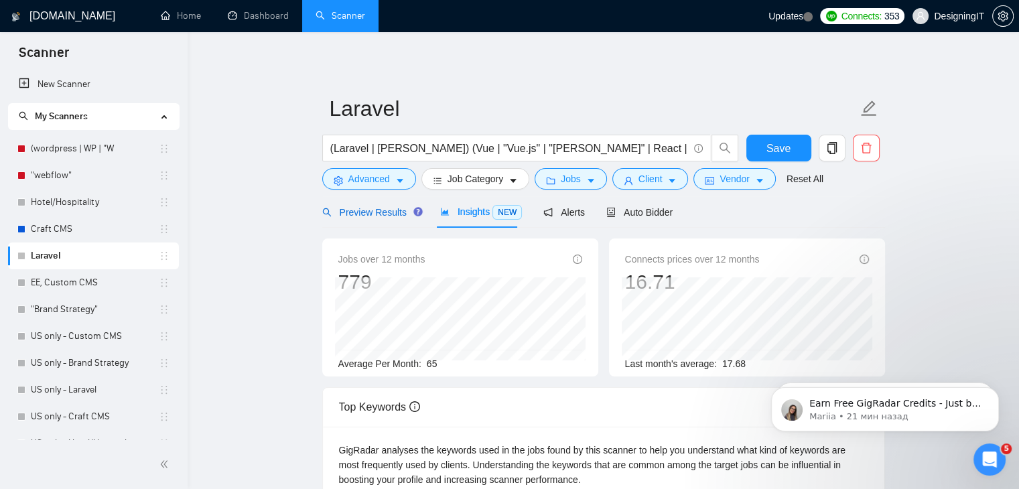
click at [359, 212] on span "Preview Results" at bounding box center [370, 212] width 97 height 11
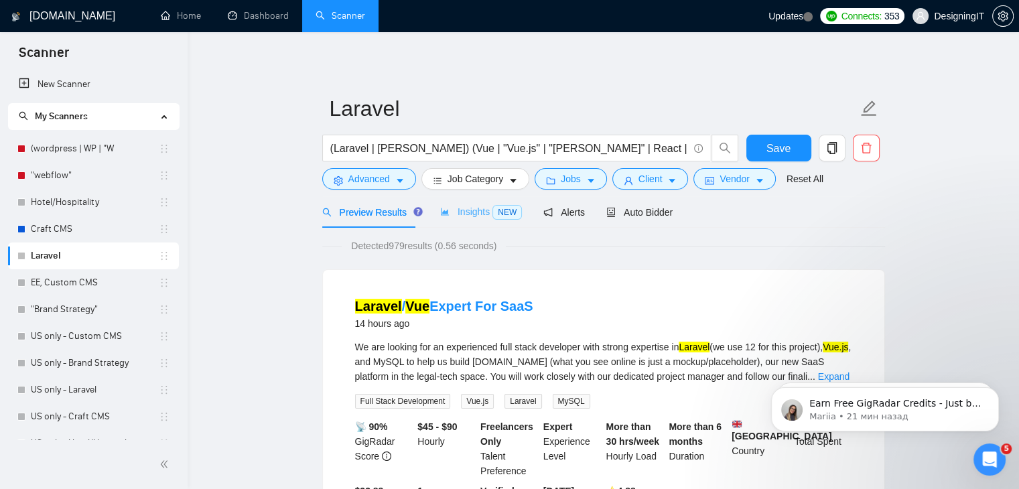
click at [468, 220] on div "Insights NEW" at bounding box center [481, 211] width 82 height 31
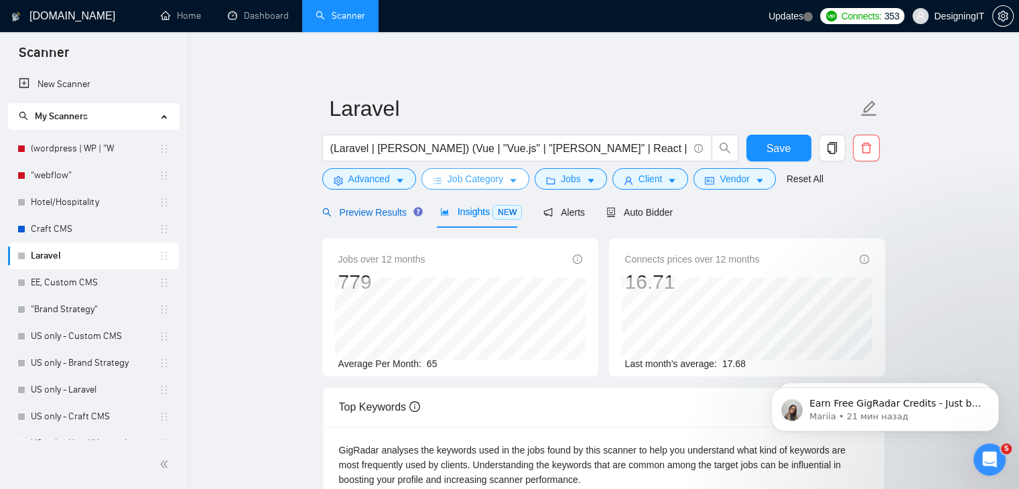
drag, startPoint x: 370, startPoint y: 216, endPoint x: 505, endPoint y: 185, distance: 138.8
click at [370, 214] on span "Preview Results" at bounding box center [370, 212] width 97 height 11
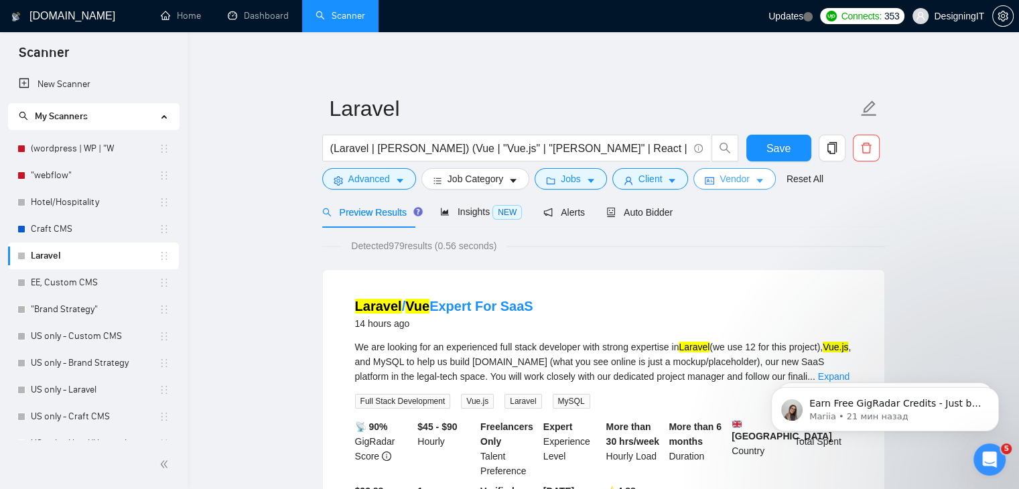
click at [734, 183] on span "Vendor" at bounding box center [734, 179] width 29 height 15
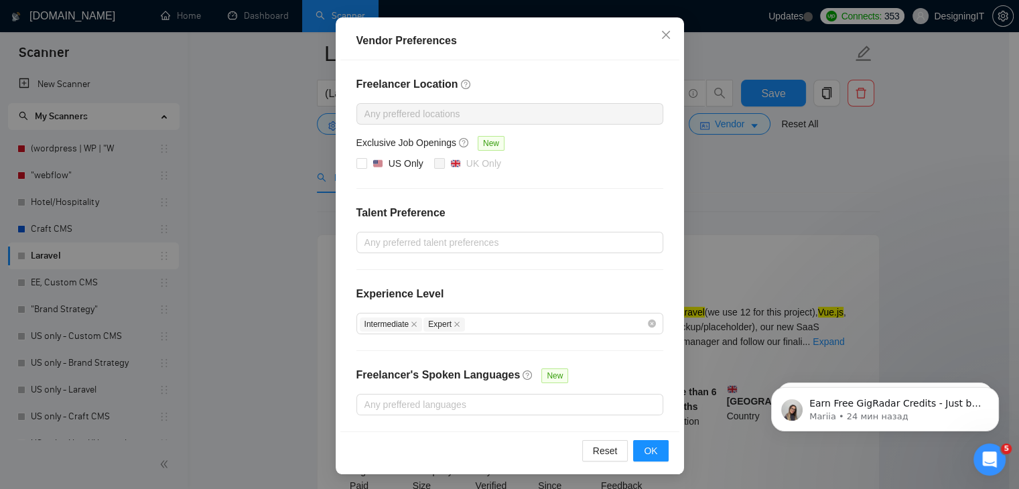
scroll to position [134, 0]
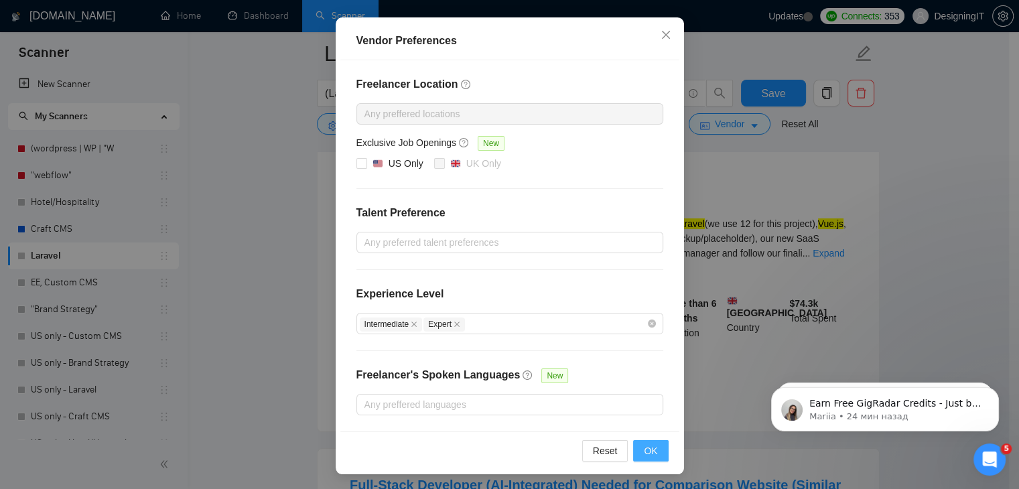
click at [649, 446] on span "OK" at bounding box center [650, 451] width 13 height 15
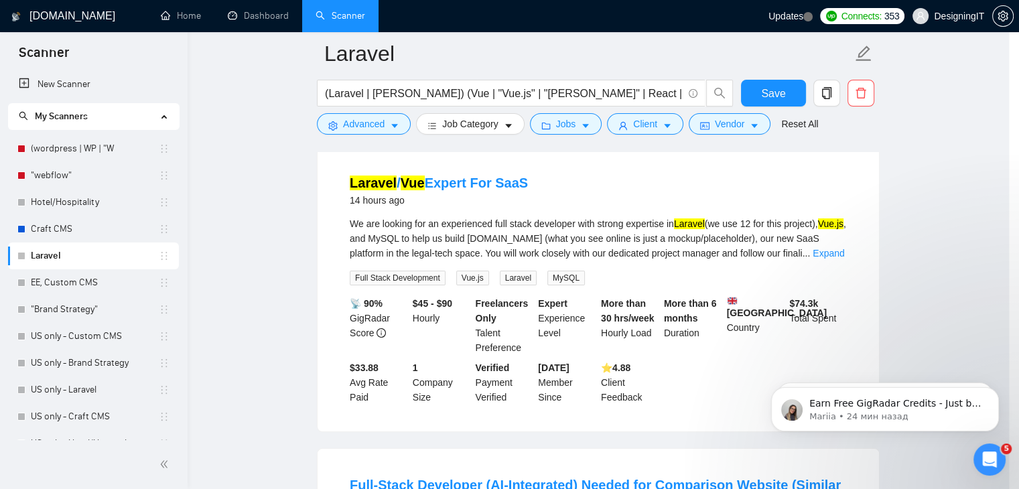
scroll to position [63, 0]
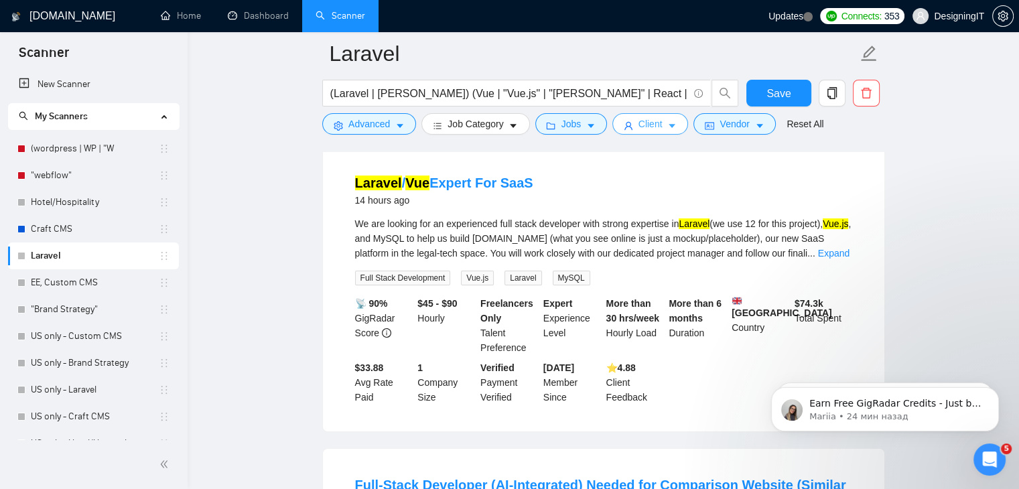
click at [653, 125] on span "Client" at bounding box center [651, 124] width 24 height 15
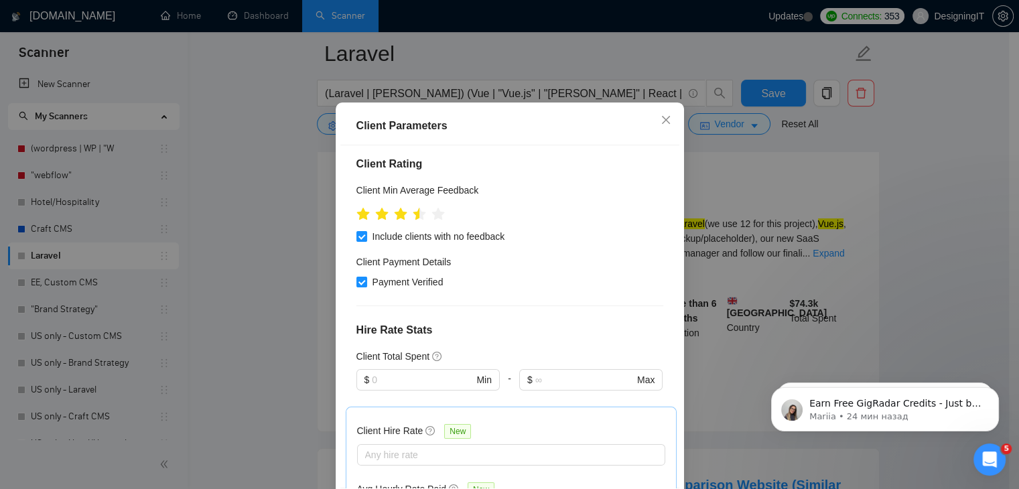
click at [909, 174] on div "Client Parameters Client Location Include Client Countries Select Exclude Clien…" at bounding box center [509, 244] width 1019 height 489
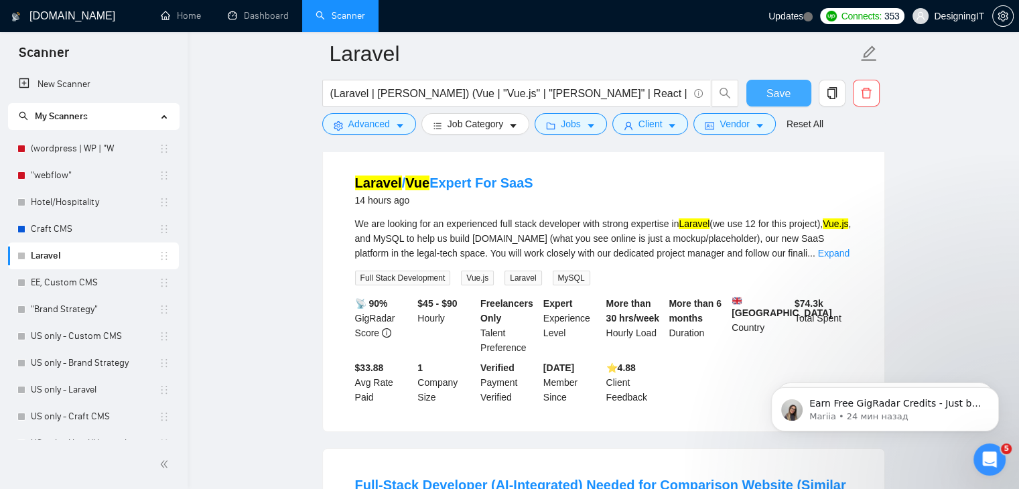
click at [773, 94] on span "Save" at bounding box center [779, 93] width 24 height 17
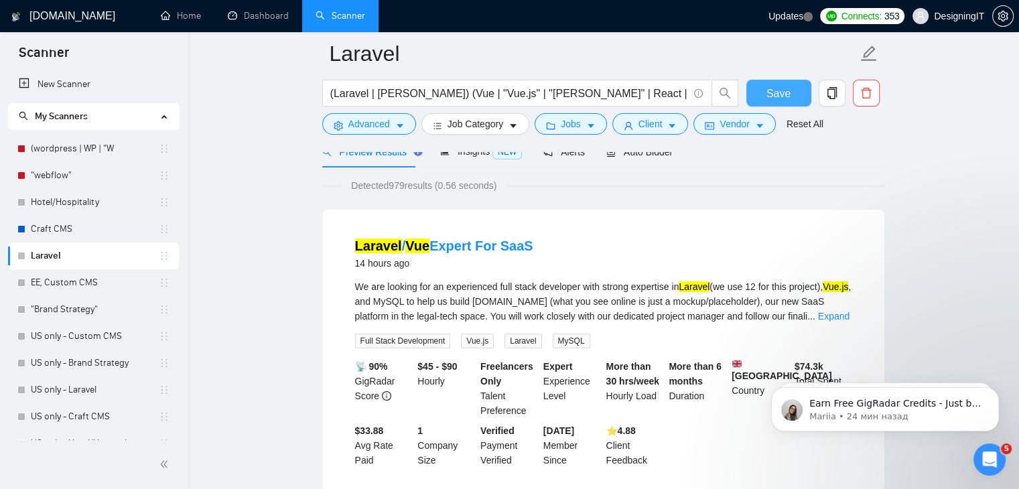
scroll to position [0, 0]
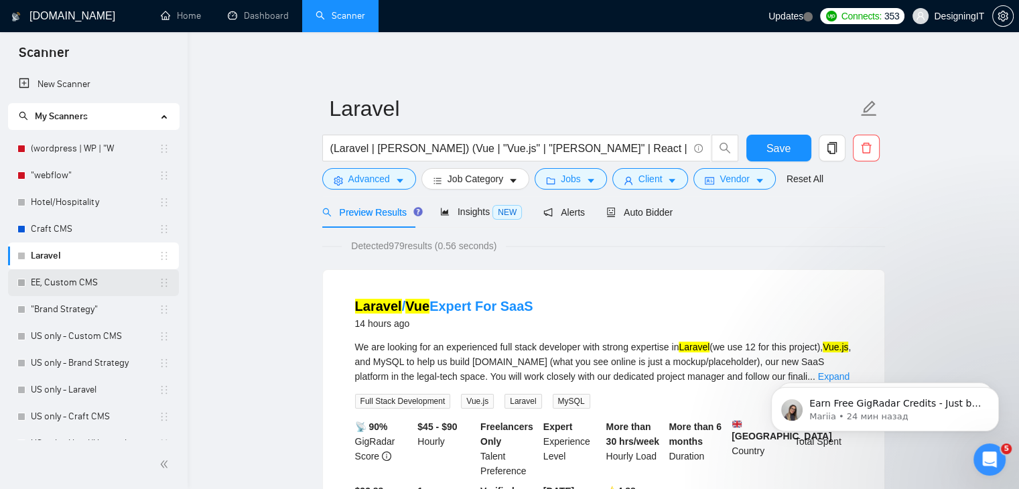
click at [68, 281] on link "EE, Custom CMS" at bounding box center [95, 282] width 128 height 27
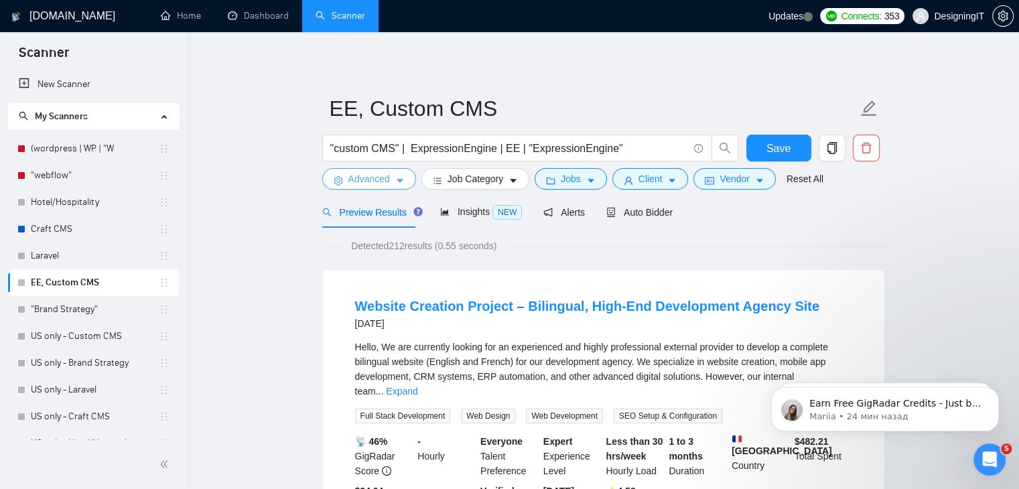
click at [393, 182] on button "Advanced" at bounding box center [369, 178] width 94 height 21
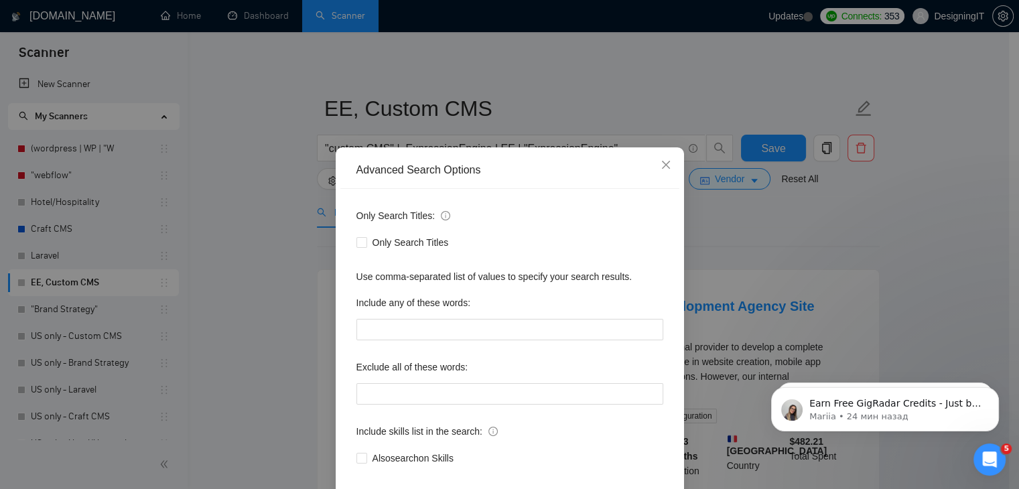
click at [274, 269] on div "Advanced Search Options Only Search Titles: Only Search Titles Use comma-separa…" at bounding box center [509, 244] width 1019 height 489
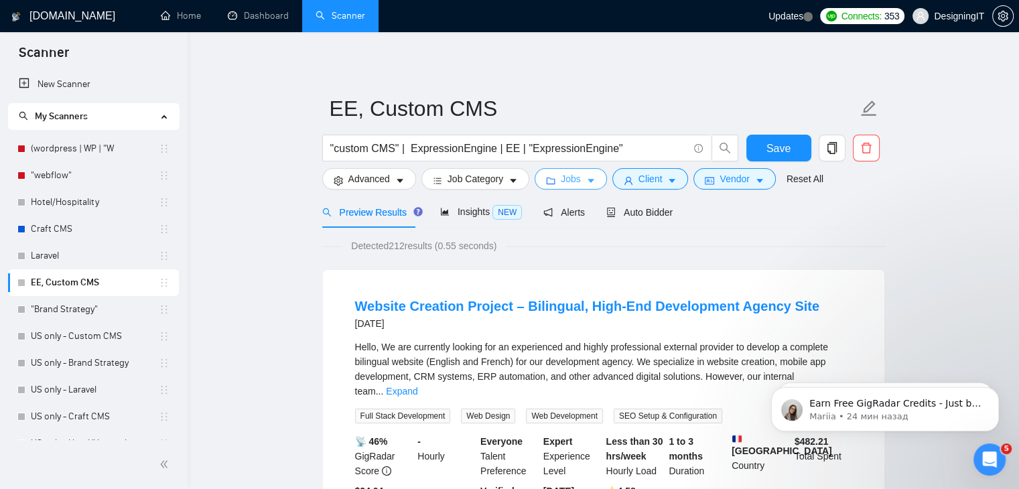
click at [561, 182] on span "Jobs" at bounding box center [571, 179] width 20 height 15
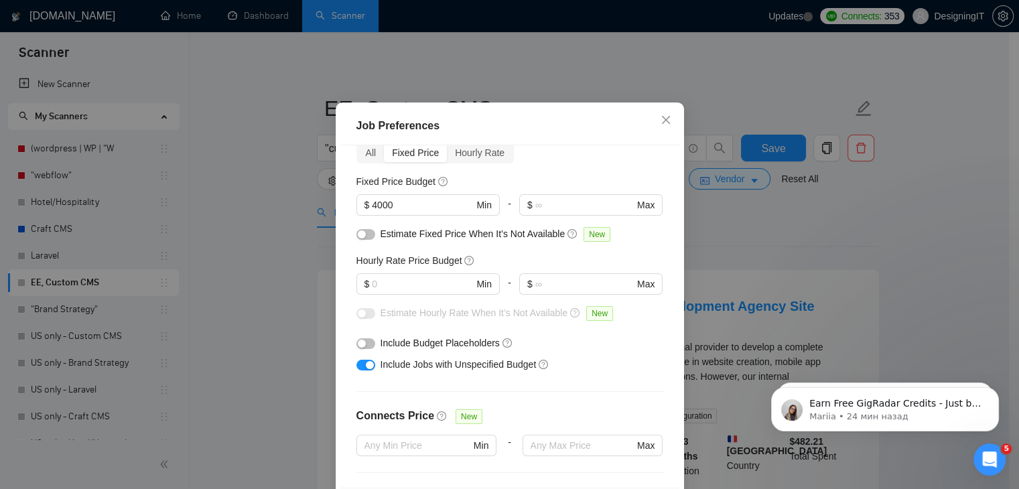
scroll to position [67, 0]
click at [387, 291] on input "text" at bounding box center [422, 283] width 101 height 15
type input "50"
drag, startPoint x: 525, startPoint y: 296, endPoint x: 525, endPoint y: 288, distance: 7.4
click at [525, 267] on div "Hourly Rate Price Budget" at bounding box center [510, 260] width 307 height 15
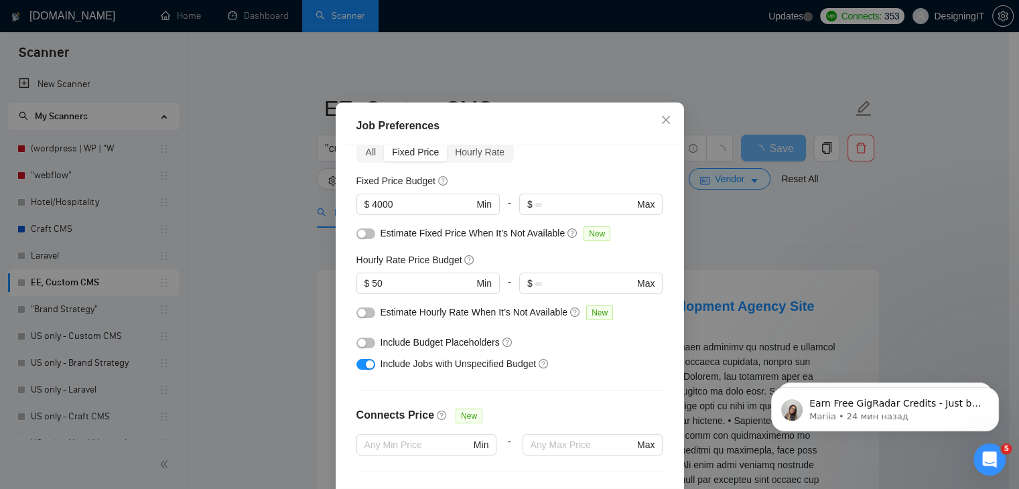
click at [744, 235] on div "Job Preferences Budget Project Type All Fixed Price Hourly Rate Fixed Price Bud…" at bounding box center [509, 244] width 1019 height 489
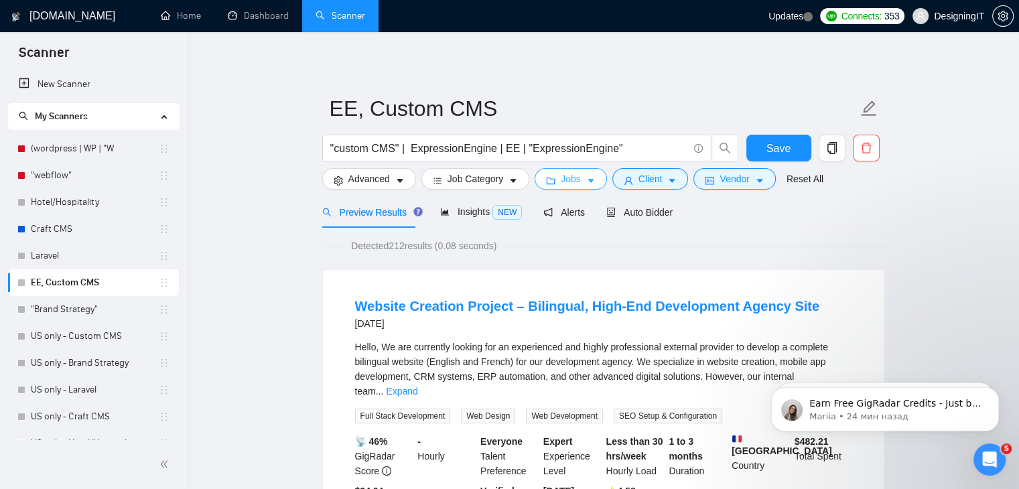
click at [578, 178] on button "Jobs" at bounding box center [571, 178] width 72 height 21
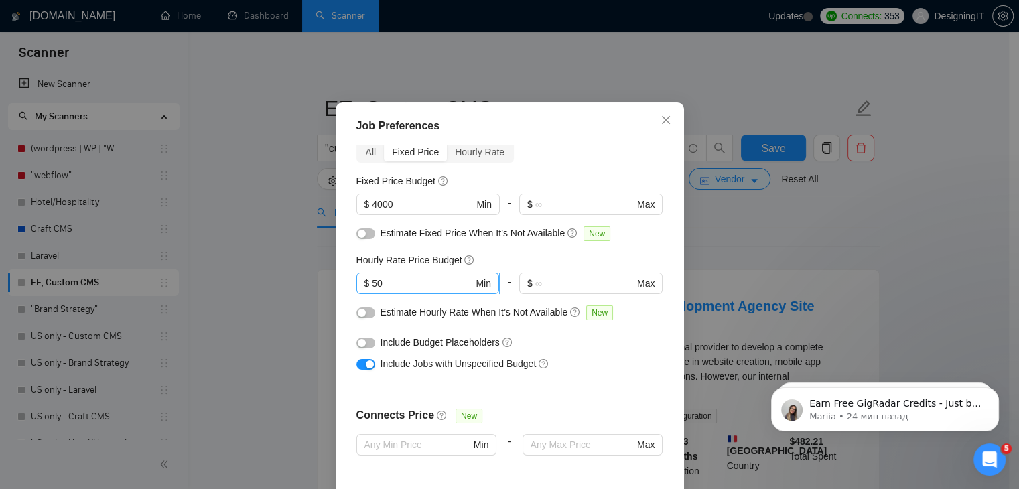
click at [389, 294] on span "$ 50 Min" at bounding box center [428, 283] width 143 height 21
drag, startPoint x: 391, startPoint y: 314, endPoint x: 367, endPoint y: 316, distance: 24.9
click at [372, 291] on input "50" at bounding box center [422, 283] width 101 height 15
click at [761, 247] on div "Job Preferences Budget Project Type All Fixed Price Hourly Rate Fixed Price Bud…" at bounding box center [509, 244] width 1019 height 489
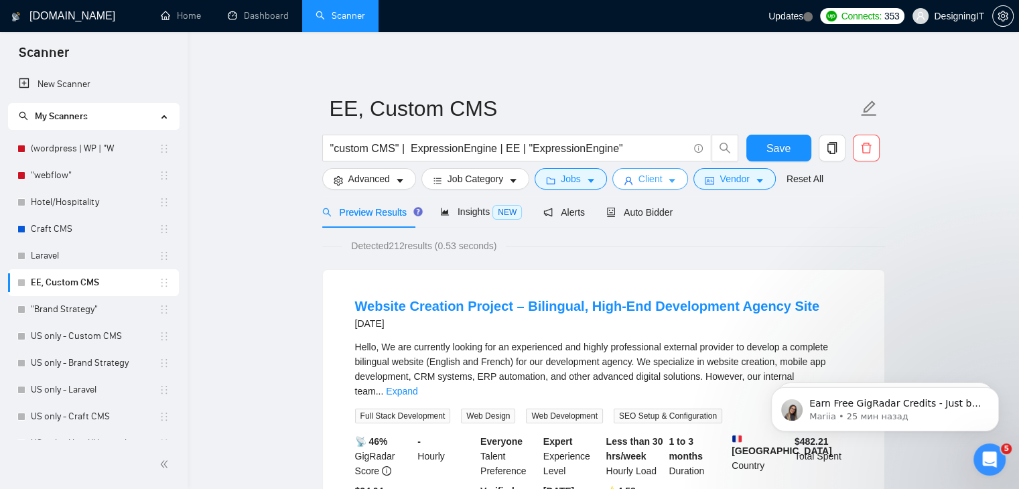
click at [654, 179] on span "Client" at bounding box center [651, 179] width 24 height 15
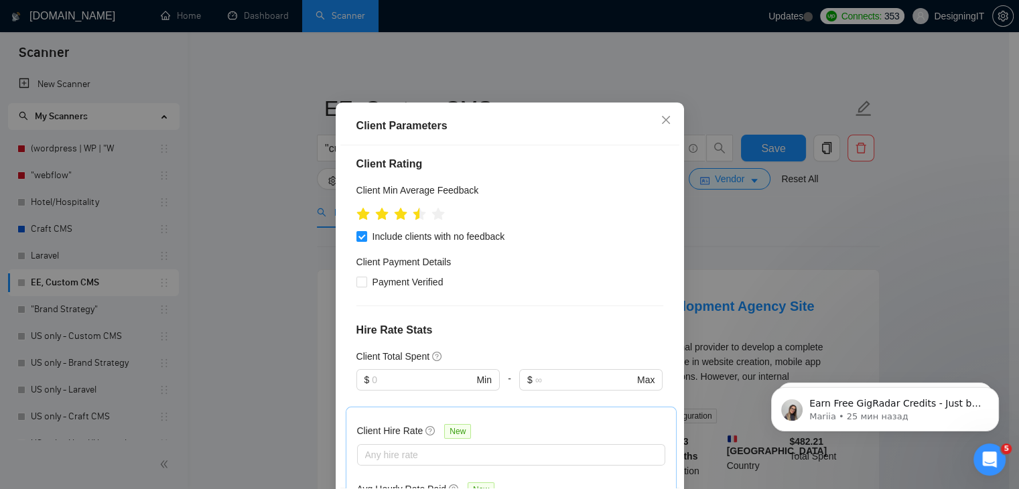
drag, startPoint x: 835, startPoint y: 250, endPoint x: 810, endPoint y: 235, distance: 29.2
click at [834, 249] on div "Client Parameters Client Location Include Client Countries Select Exclude Clien…" at bounding box center [509, 244] width 1019 height 489
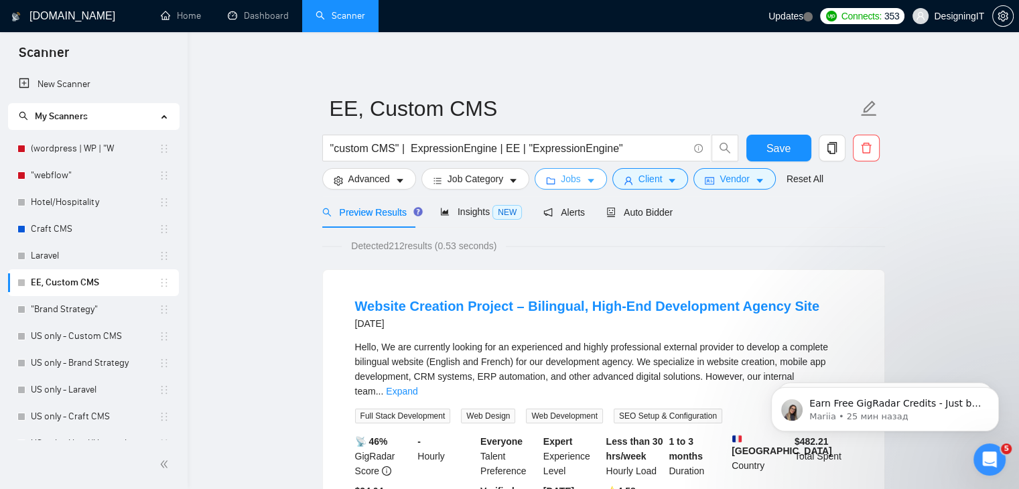
click at [579, 183] on button "Jobs" at bounding box center [571, 178] width 72 height 21
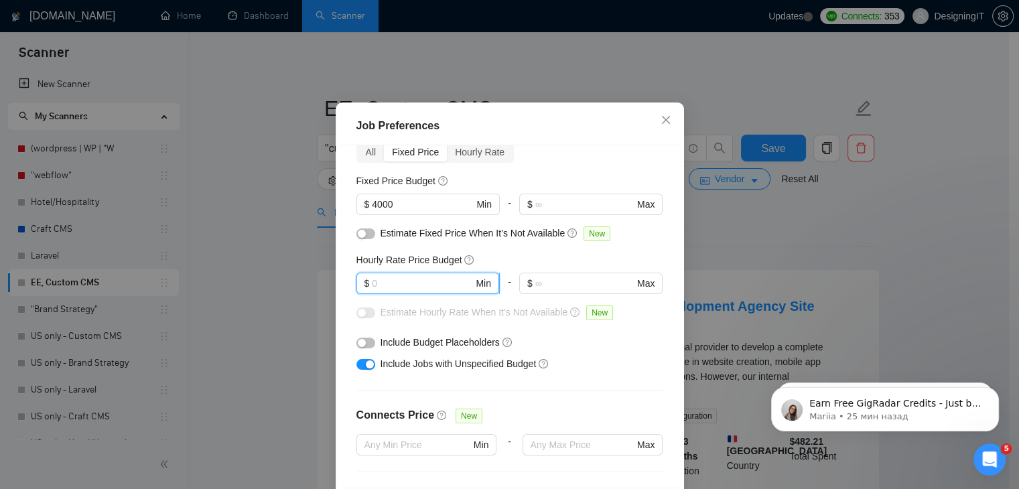
click at [383, 291] on input "text" at bounding box center [422, 283] width 101 height 15
type input "50"
click at [793, 234] on div "Job Preferences Budget Project Type All Fixed Price Hourly Rate Fixed Price Bud…" at bounding box center [509, 244] width 1019 height 489
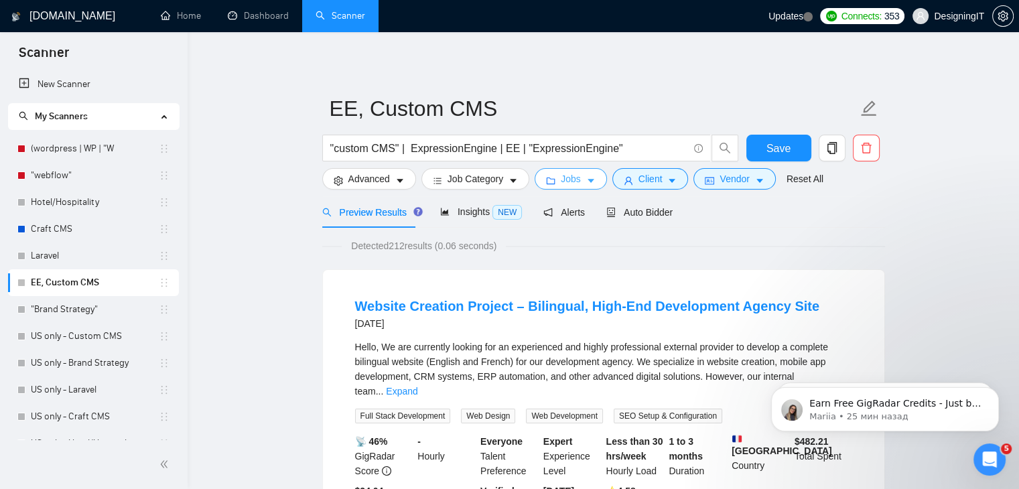
click at [576, 182] on span "Jobs" at bounding box center [571, 179] width 20 height 15
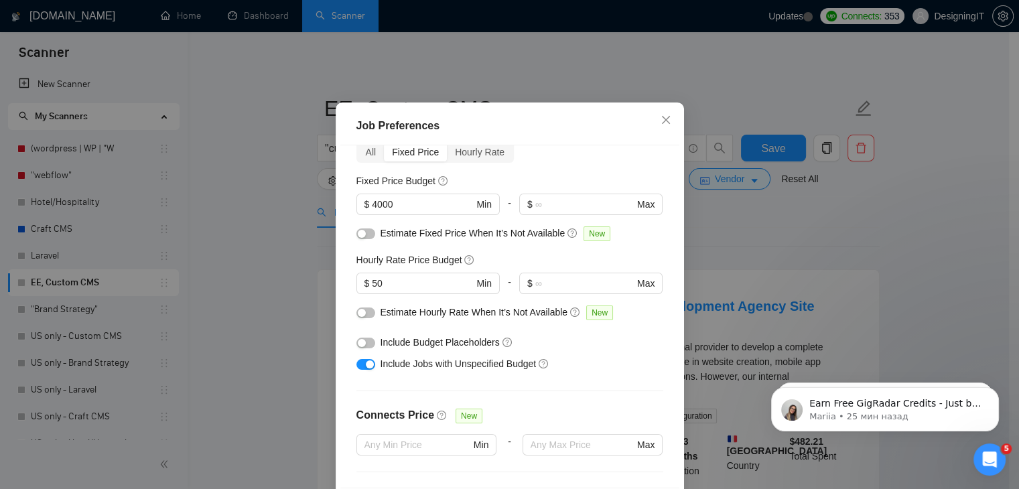
click at [747, 218] on div "Job Preferences Budget Project Type All Fixed Price Hourly Rate Fixed Price Bud…" at bounding box center [509, 244] width 1019 height 489
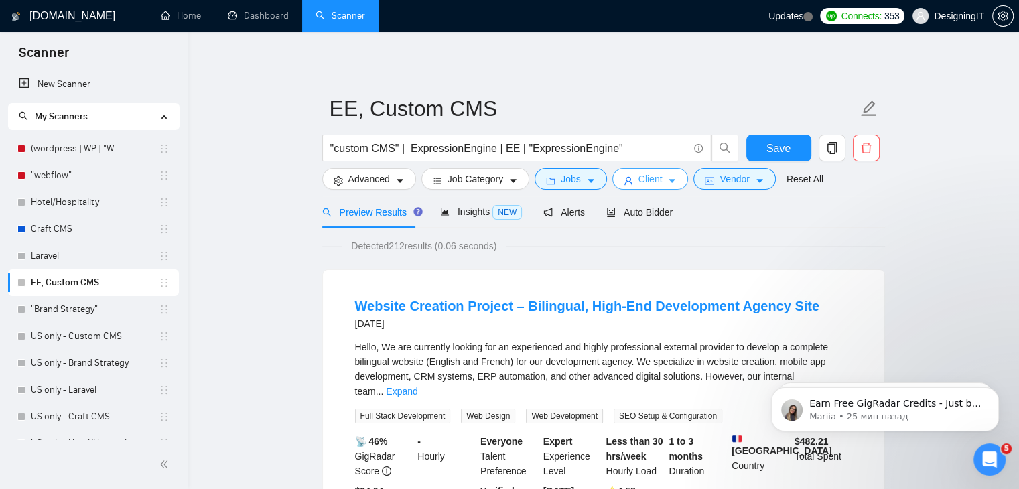
click at [654, 184] on span "Client" at bounding box center [651, 179] width 24 height 15
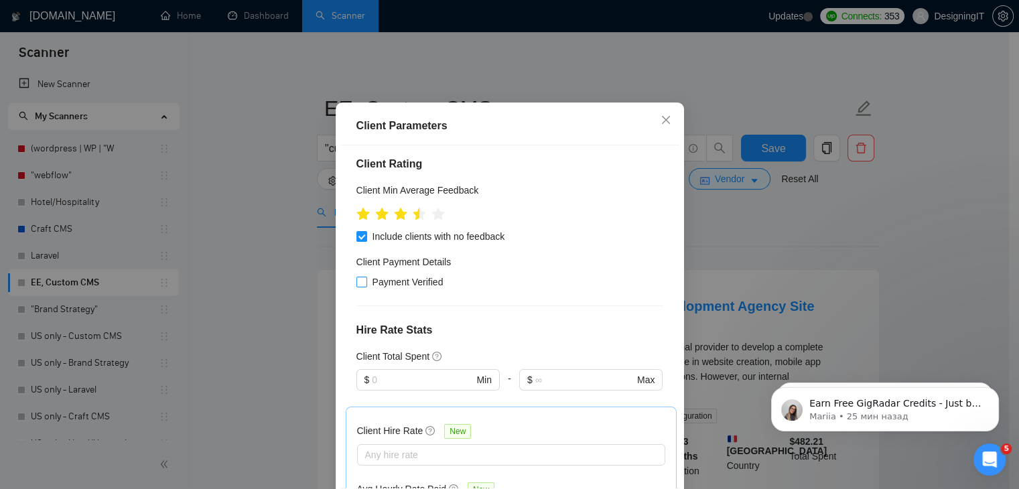
click at [359, 286] on input "Payment Verified" at bounding box center [361, 281] width 9 height 9
checkbox input "true"
click at [759, 226] on div "Client Parameters Client Location Include Client Countries Select Exclude Clien…" at bounding box center [509, 244] width 1019 height 489
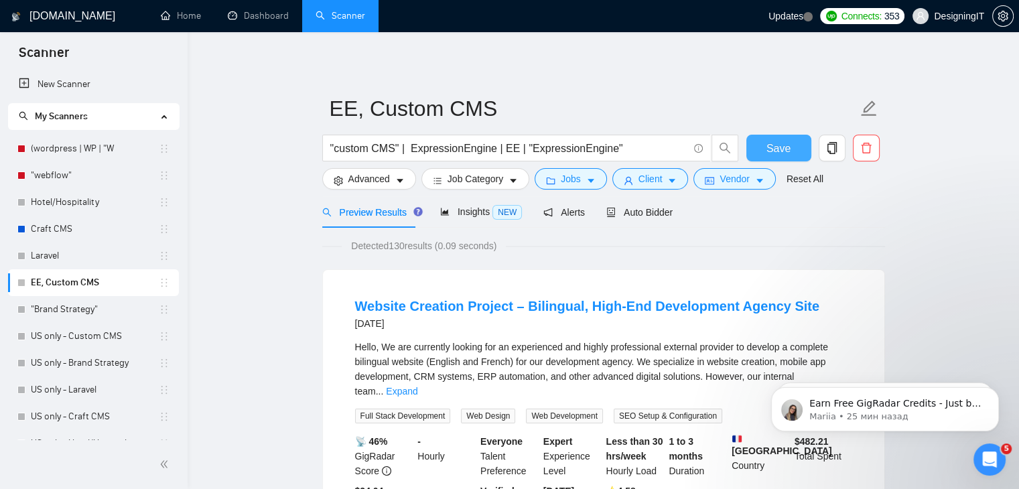
click at [775, 148] on span "Save" at bounding box center [779, 148] width 24 height 17
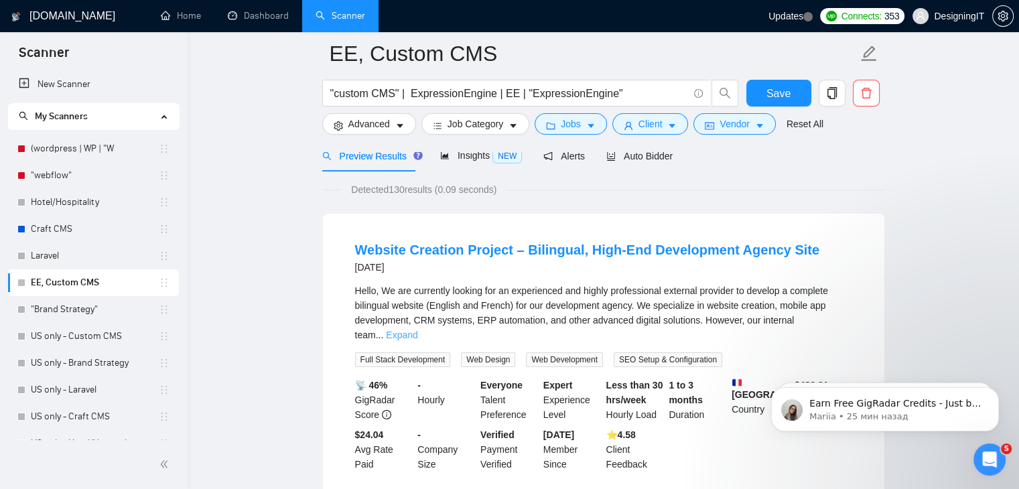
click at [418, 330] on link "Expand" at bounding box center [401, 335] width 31 height 11
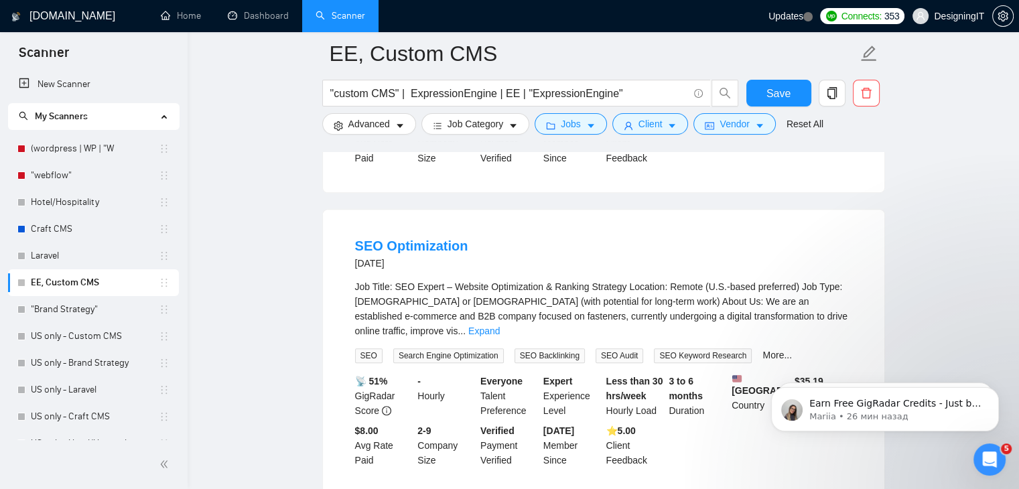
scroll to position [938, 0]
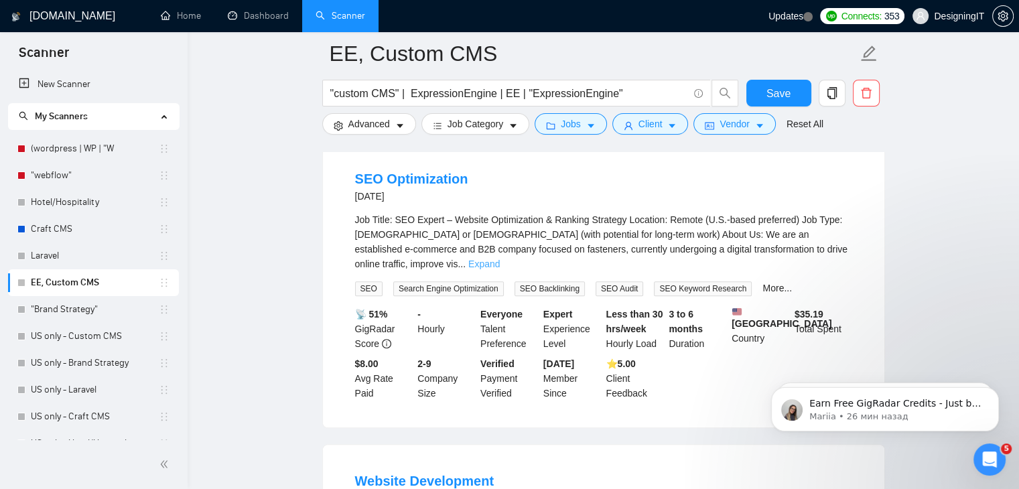
click at [500, 259] on link "Expand" at bounding box center [483, 264] width 31 height 11
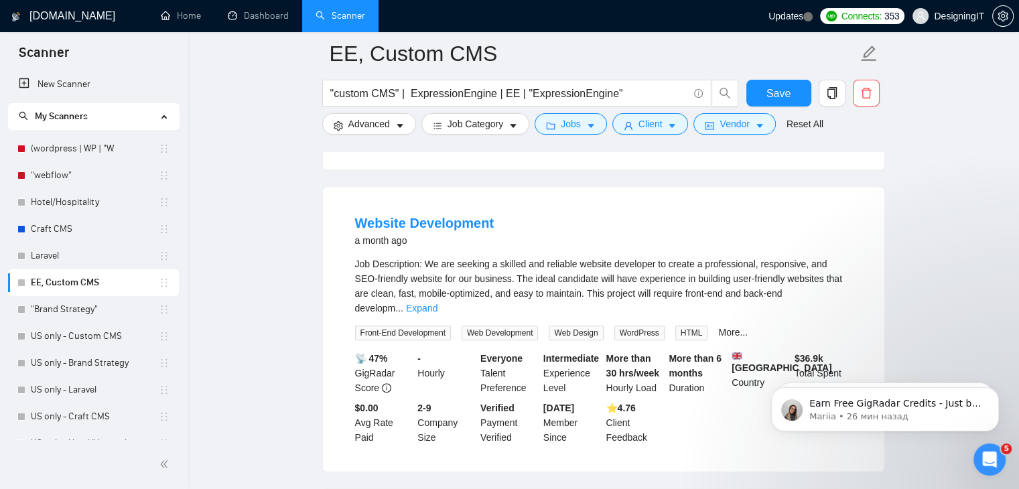
scroll to position [1474, 0]
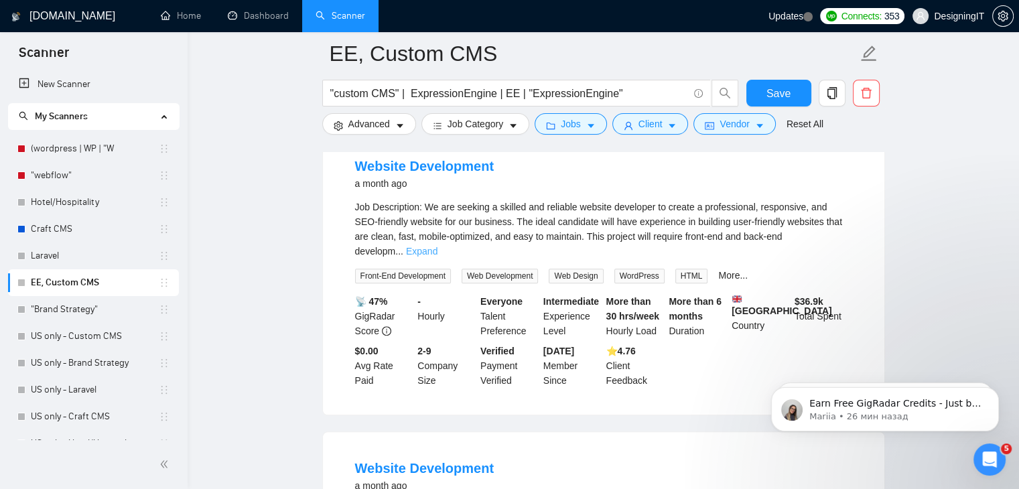
click at [438, 246] on link "Expand" at bounding box center [421, 251] width 31 height 11
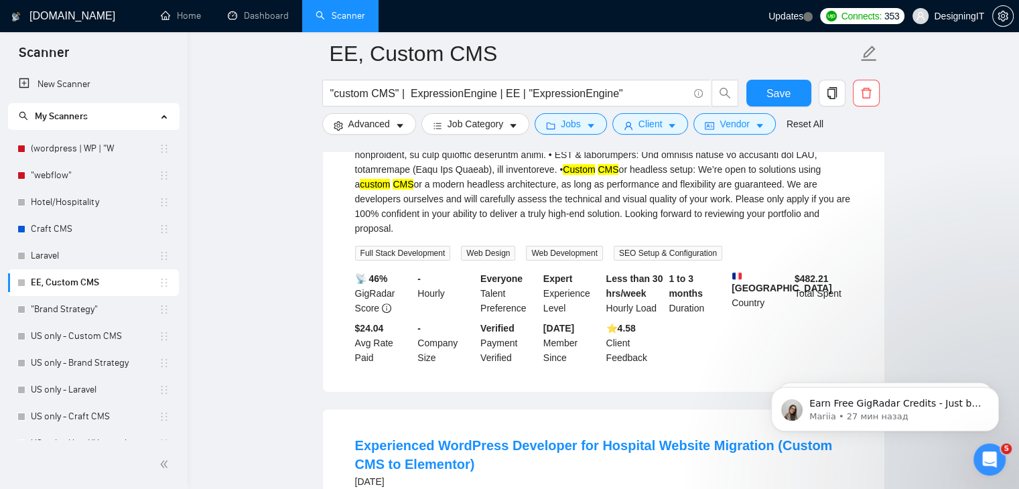
scroll to position [201, 0]
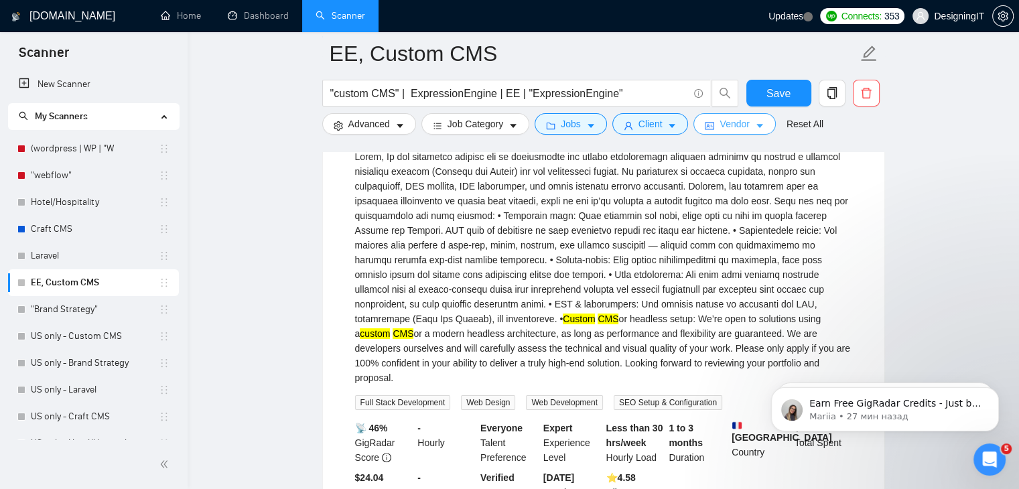
click at [724, 130] on span "Vendor" at bounding box center [734, 124] width 29 height 15
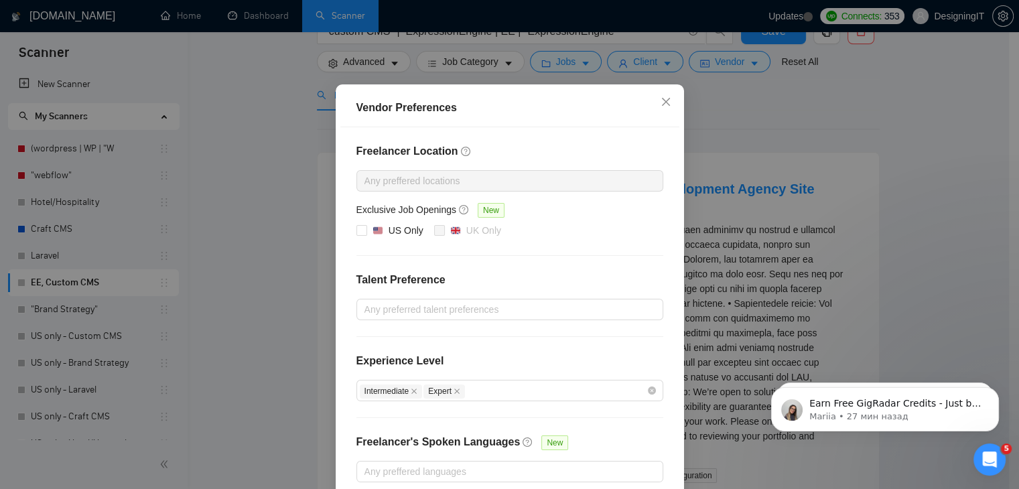
scroll to position [0, 0]
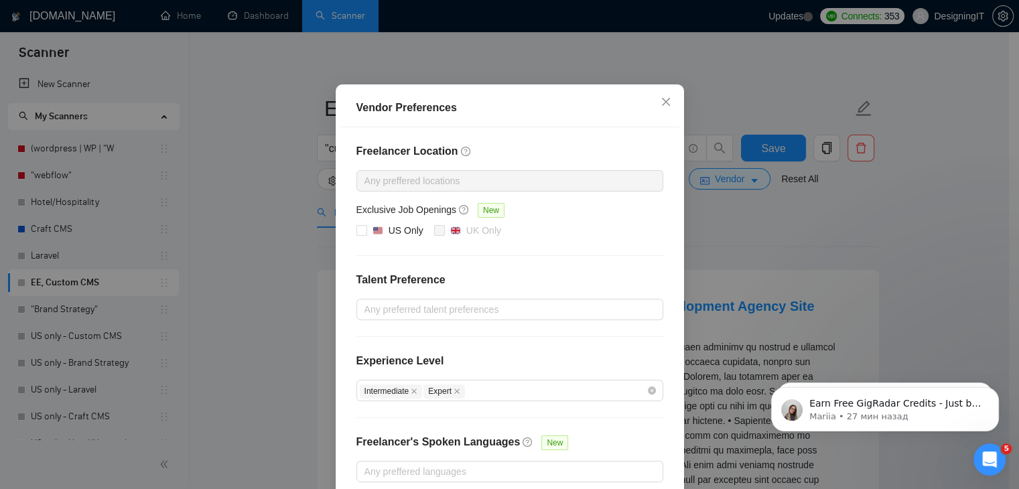
click at [787, 251] on div "Vendor Preferences Freelancer Location Any preffered locations Exclusive Job Op…" at bounding box center [509, 244] width 1019 height 489
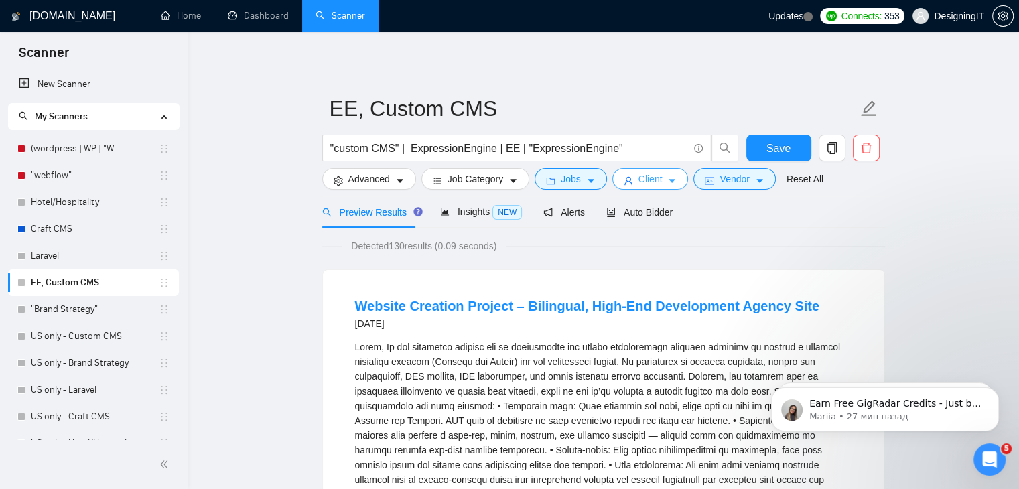
click at [641, 183] on span "Client" at bounding box center [651, 179] width 24 height 15
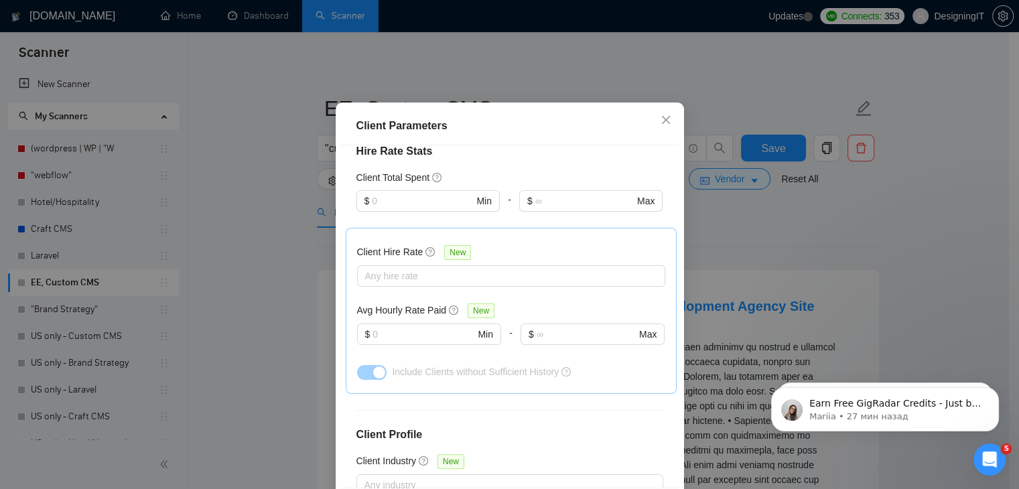
scroll to position [226, 0]
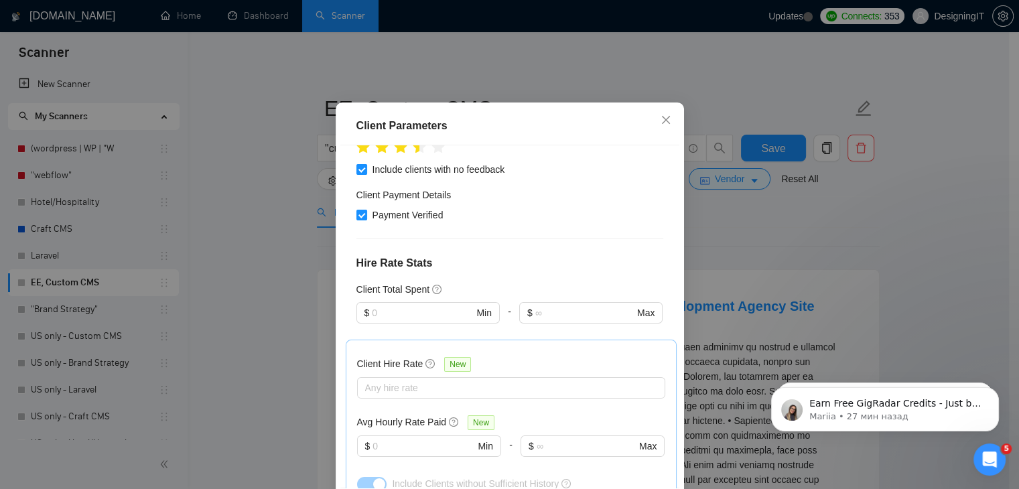
click at [856, 274] on div "Client Parameters Client Location Include Client Countries Select Exclude Clien…" at bounding box center [509, 244] width 1019 height 489
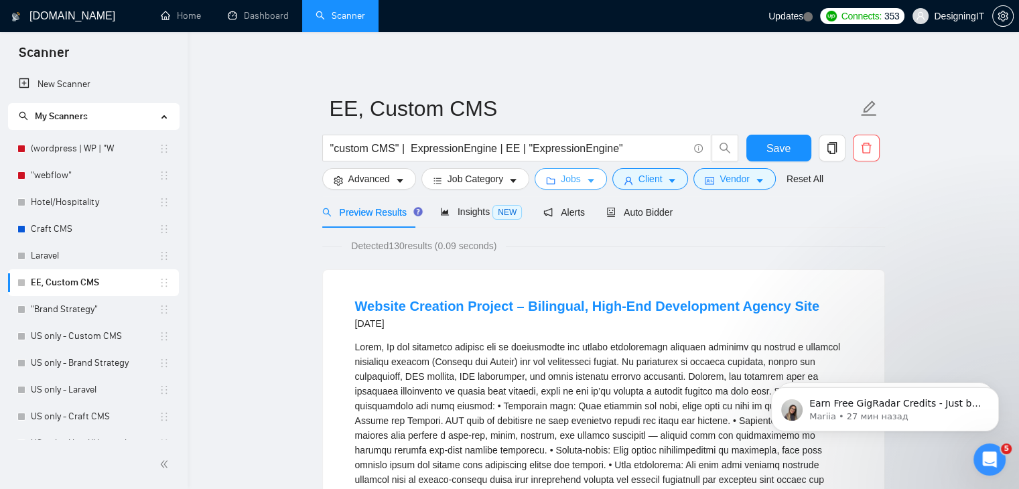
click at [565, 183] on span "Jobs" at bounding box center [571, 179] width 20 height 15
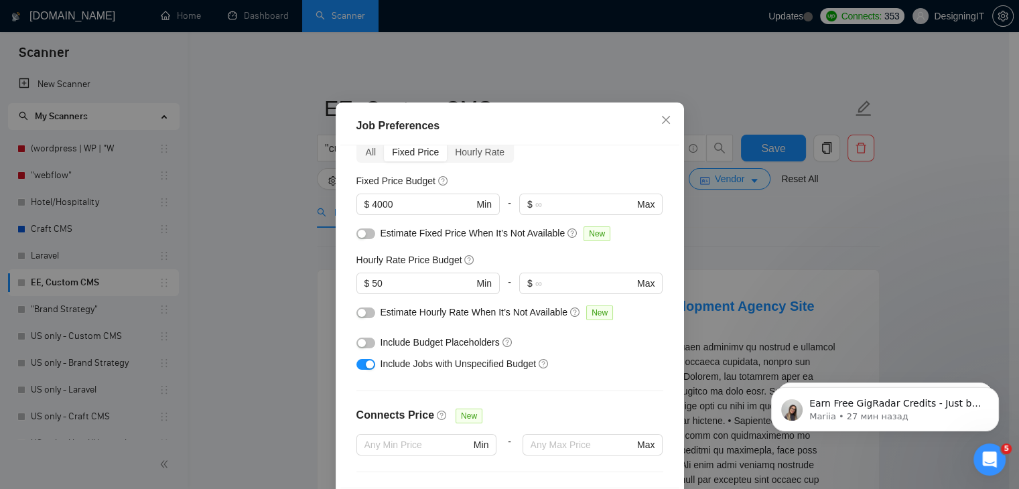
click at [808, 245] on div "Job Preferences Budget Project Type All Fixed Price Hourly Rate Fixed Price Bud…" at bounding box center [509, 244] width 1019 height 489
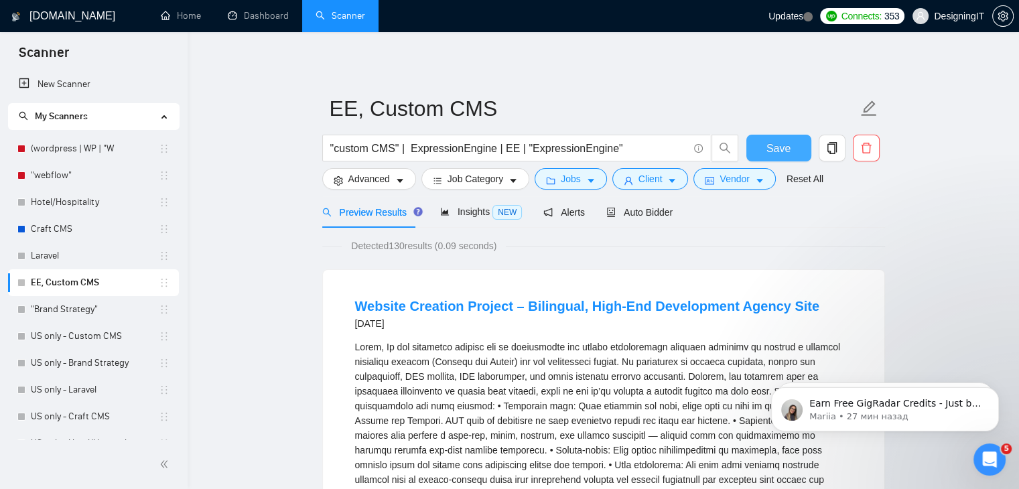
click at [773, 150] on span "Save" at bounding box center [779, 148] width 24 height 17
click at [88, 260] on link "Laravel" at bounding box center [95, 256] width 128 height 27
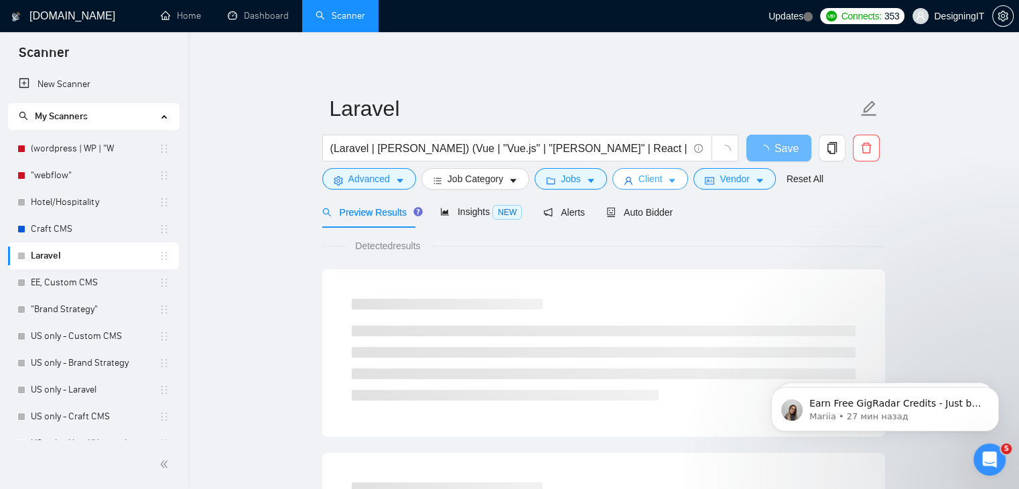
click at [649, 181] on span "Client" at bounding box center [651, 179] width 24 height 15
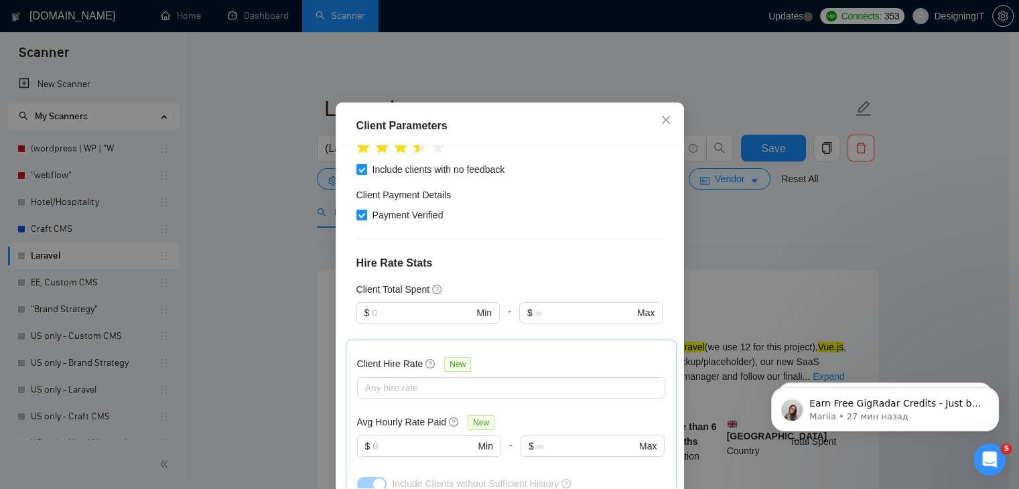
click at [651, 47] on div "Client Parameters Client Location Include Client Countries Select Exclude Clien…" at bounding box center [509, 244] width 1019 height 489
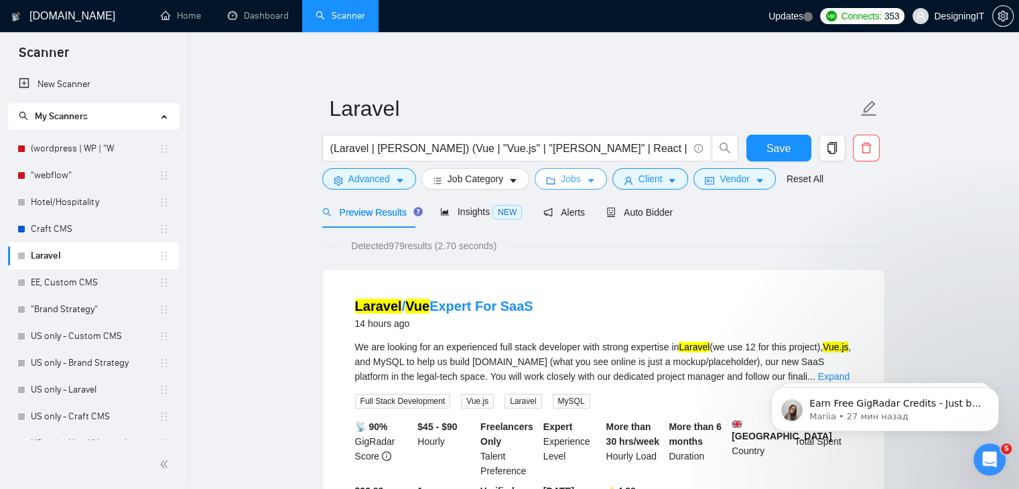
click at [576, 184] on span "Jobs" at bounding box center [571, 179] width 20 height 15
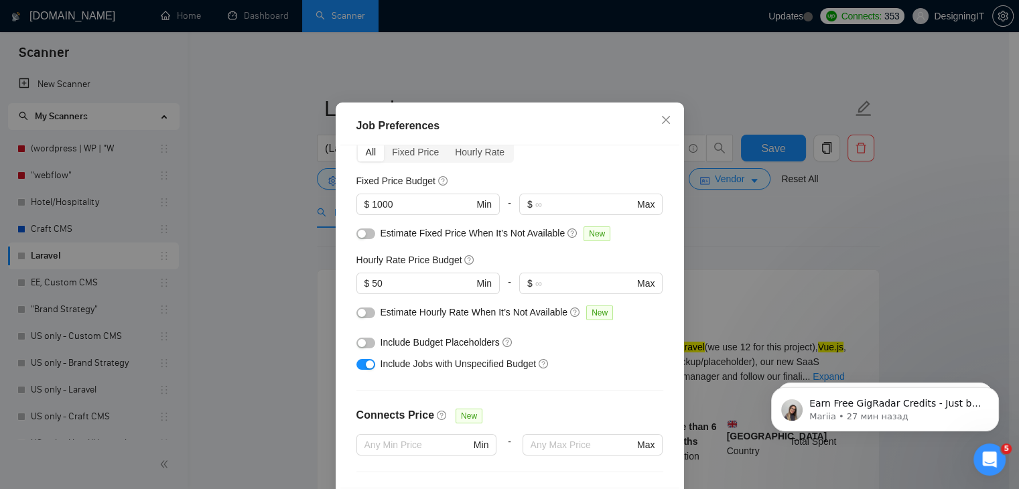
click at [623, 70] on div "Job Preferences Budget Project Type All Fixed Price Hourly Rate Fixed Price Bud…" at bounding box center [509, 244] width 1019 height 489
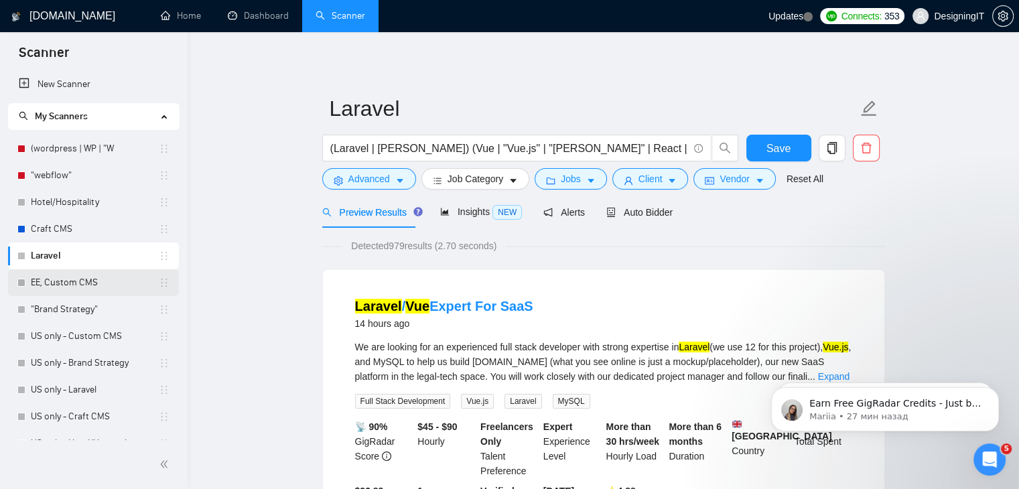
click at [64, 284] on link "EE, Custom CMS" at bounding box center [95, 282] width 128 height 27
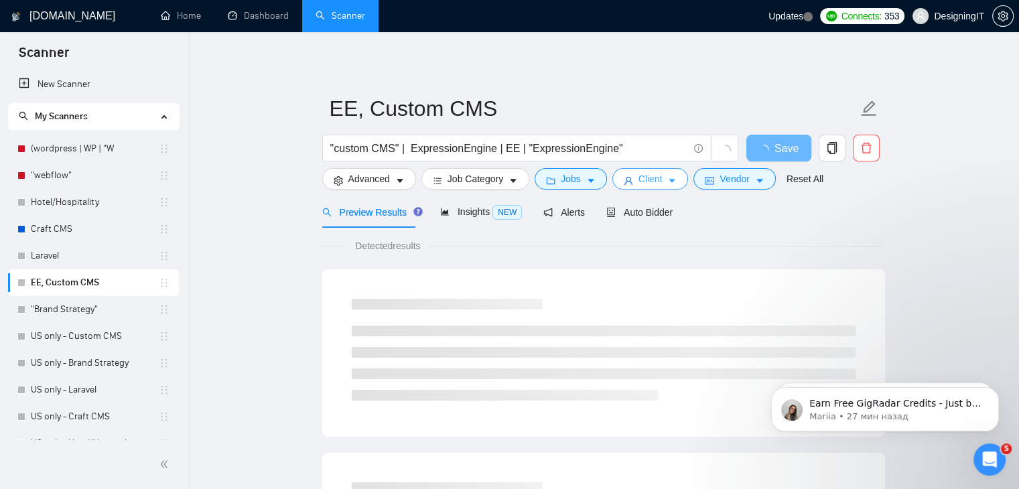
click at [647, 186] on span "Client" at bounding box center [651, 179] width 24 height 15
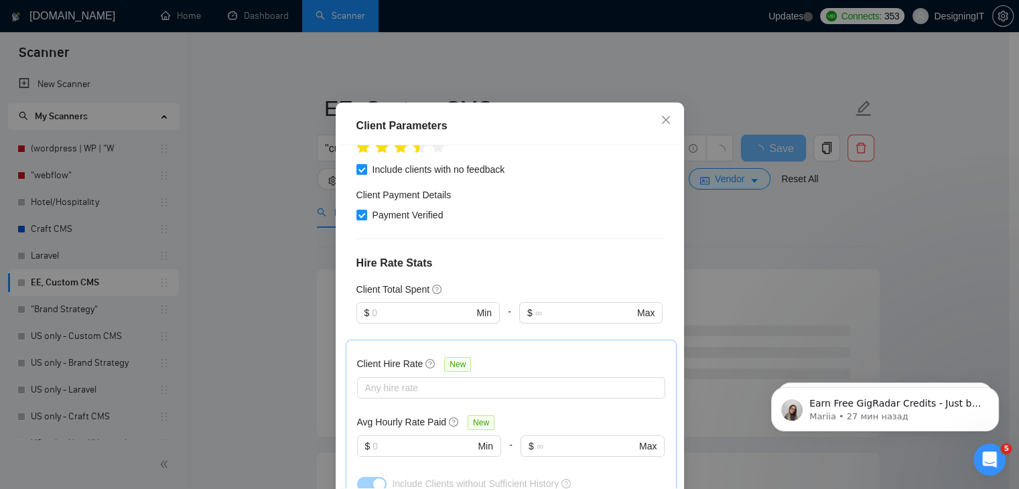
click at [639, 87] on div "Client Parameters Client Location Include Client Countries Select Exclude Clien…" at bounding box center [509, 244] width 1019 height 489
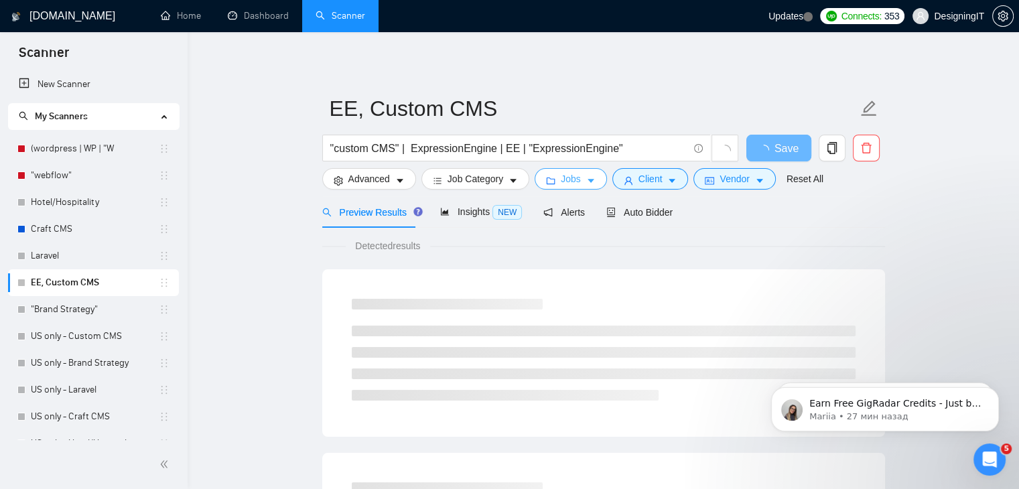
click at [586, 185] on icon "caret-down" at bounding box center [590, 180] width 9 height 9
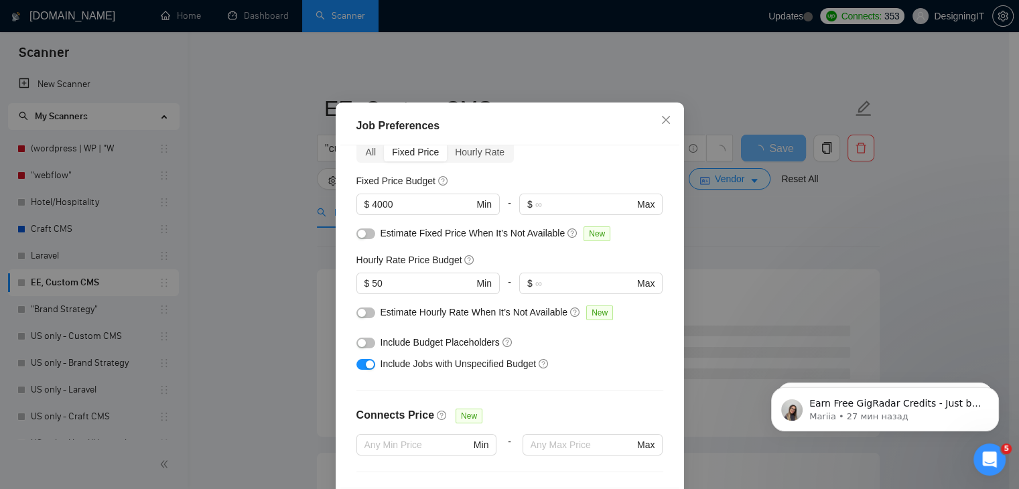
click at [557, 86] on div "Job Preferences Budget Project Type All Fixed Price Hourly Rate Fixed Price Bud…" at bounding box center [509, 244] width 1019 height 489
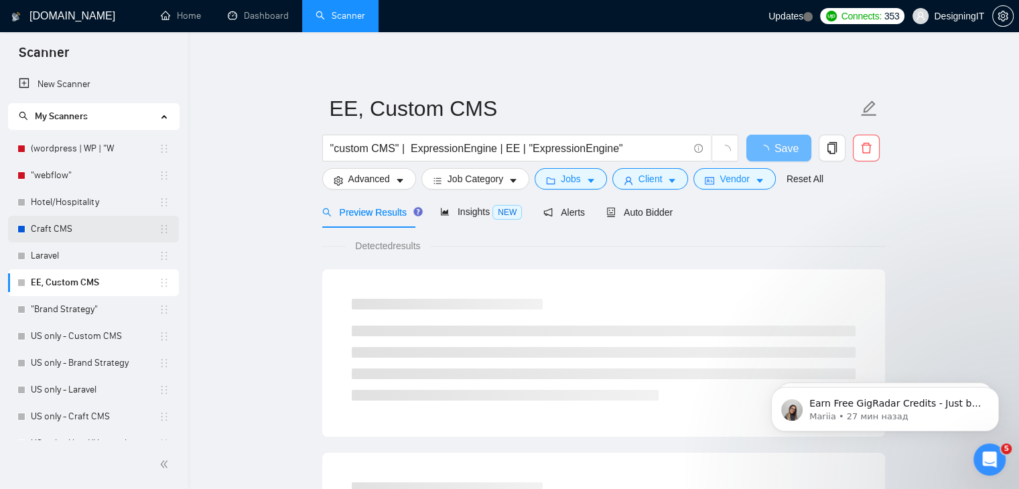
click at [44, 223] on link "Craft CMS" at bounding box center [95, 229] width 128 height 27
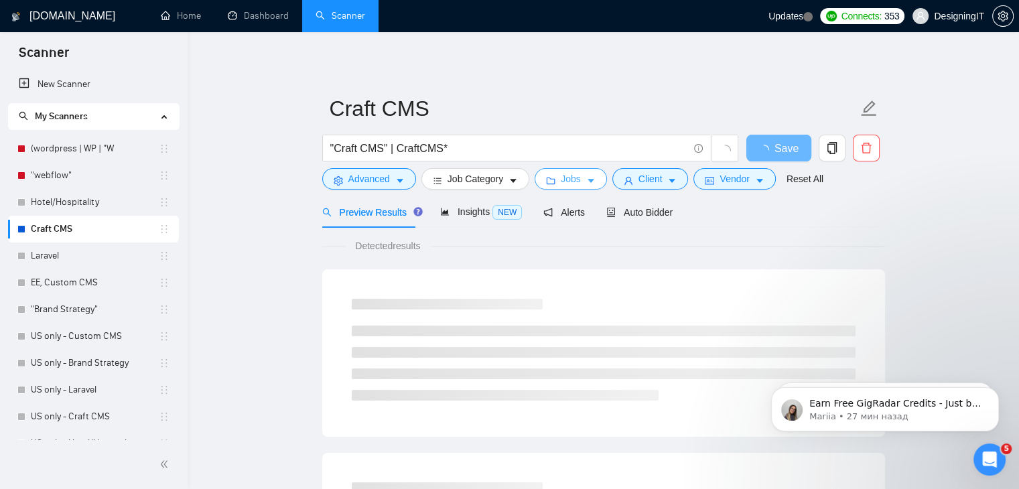
click at [576, 186] on span "Jobs" at bounding box center [571, 179] width 20 height 15
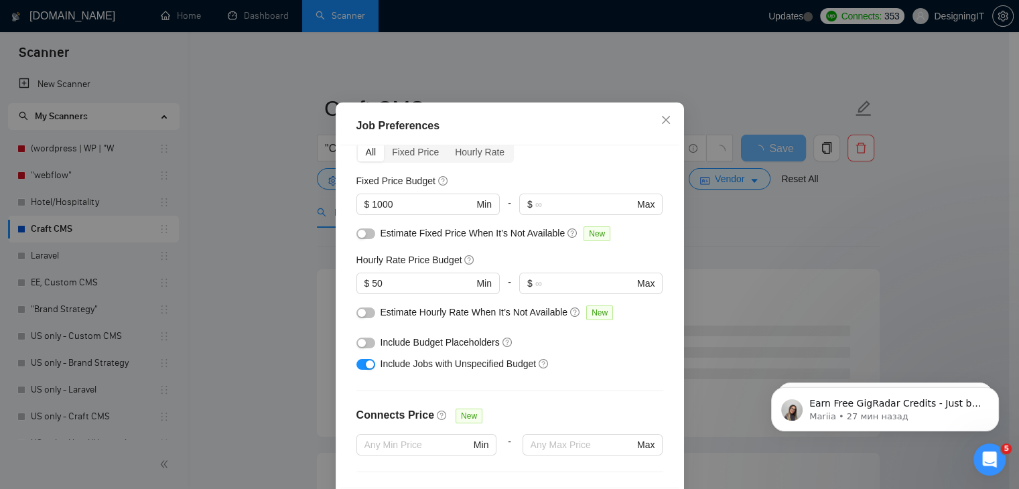
click at [604, 62] on div "Job Preferences Budget Project Type All Fixed Price Hourly Rate Fixed Price Bud…" at bounding box center [509, 244] width 1019 height 489
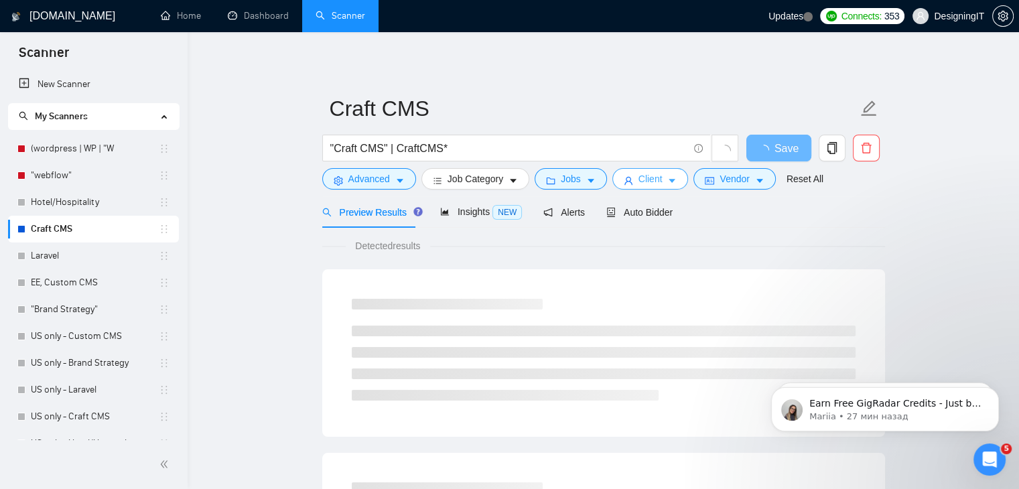
click at [658, 186] on button "Client" at bounding box center [651, 178] width 76 height 21
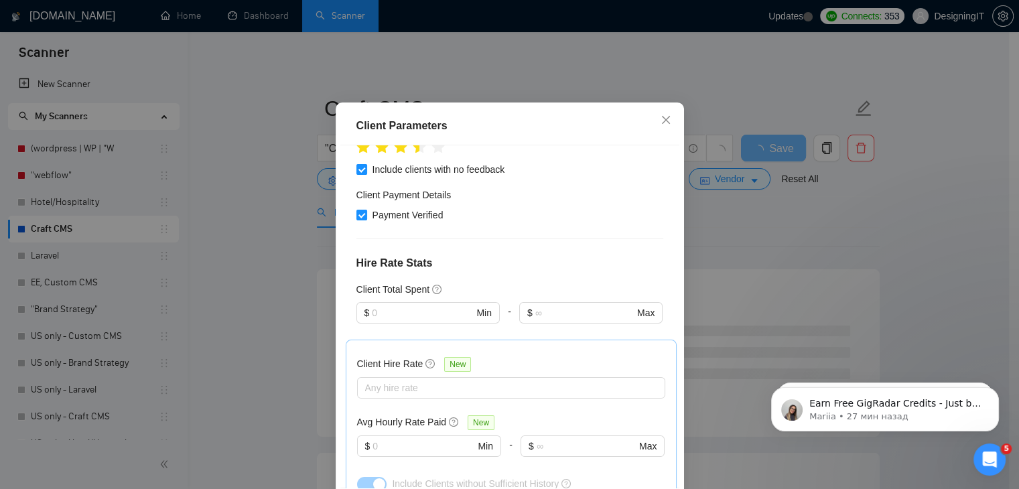
click at [512, 84] on div "Client Parameters Client Location Include Client Countries Select Exclude Clien…" at bounding box center [509, 244] width 1019 height 489
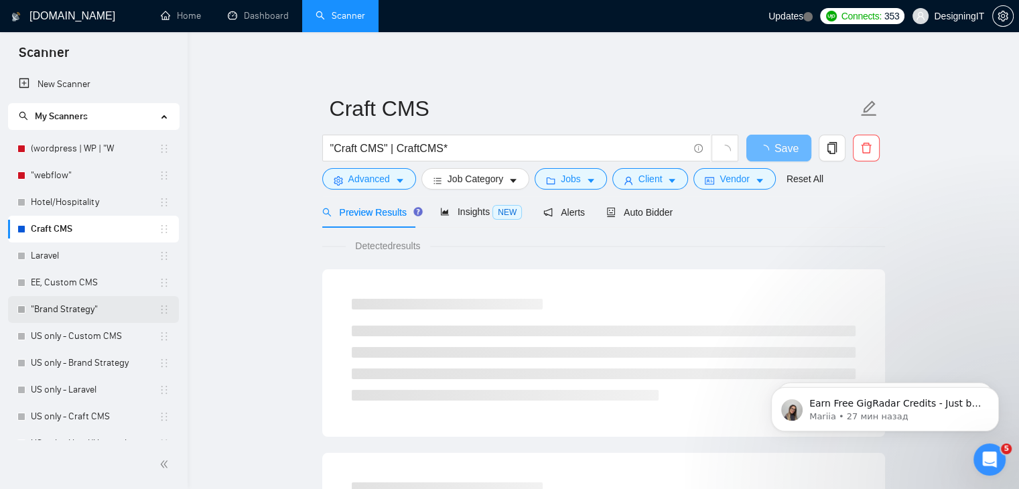
click at [91, 308] on link ""Brand Strategy"" at bounding box center [95, 309] width 128 height 27
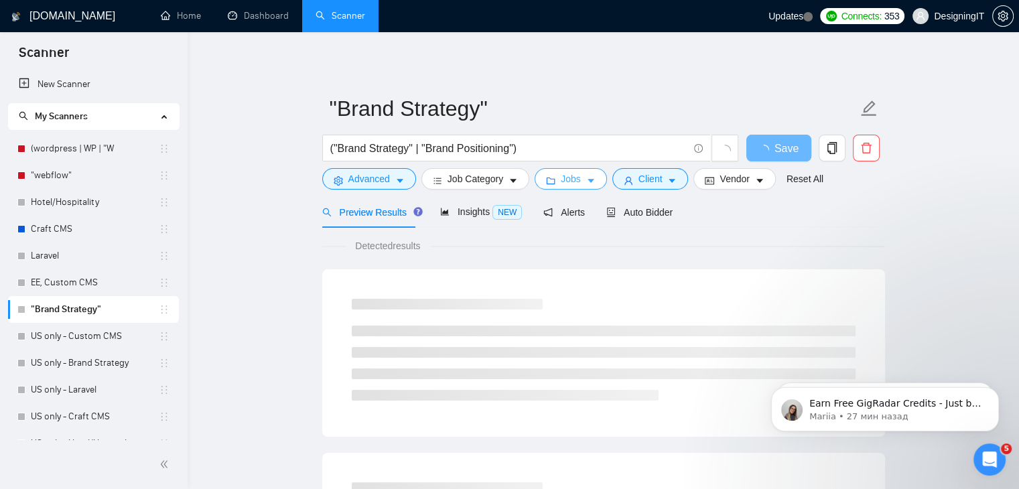
click at [566, 180] on span "Jobs" at bounding box center [571, 179] width 20 height 15
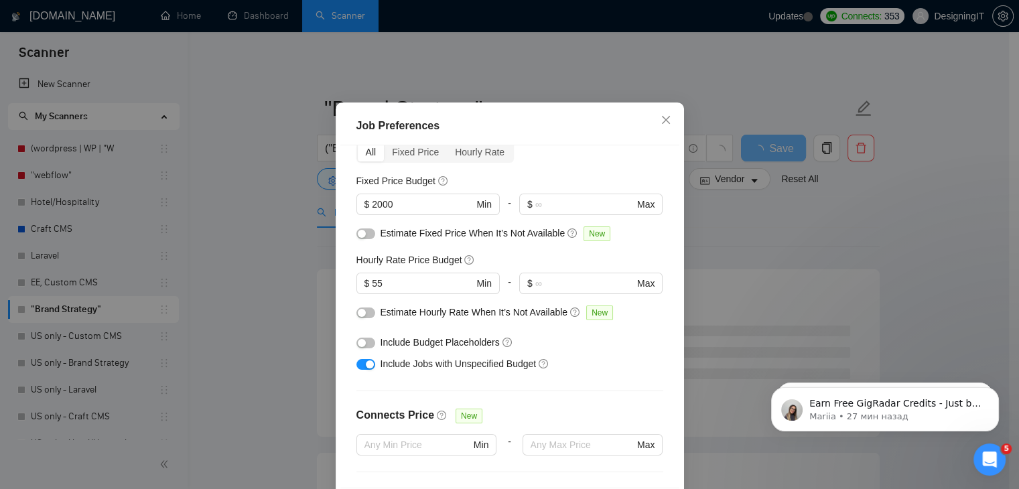
drag, startPoint x: 818, startPoint y: 233, endPoint x: 802, endPoint y: 233, distance: 15.4
click at [818, 233] on div "Job Preferences Budget Project Type All Fixed Price Hourly Rate Fixed Price Bud…" at bounding box center [509, 244] width 1019 height 489
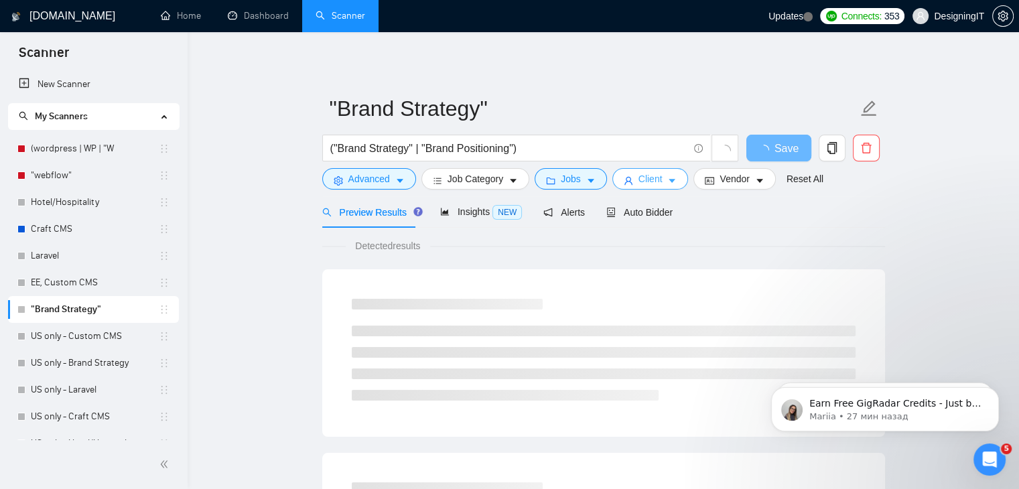
click at [639, 176] on span "Client" at bounding box center [651, 179] width 24 height 15
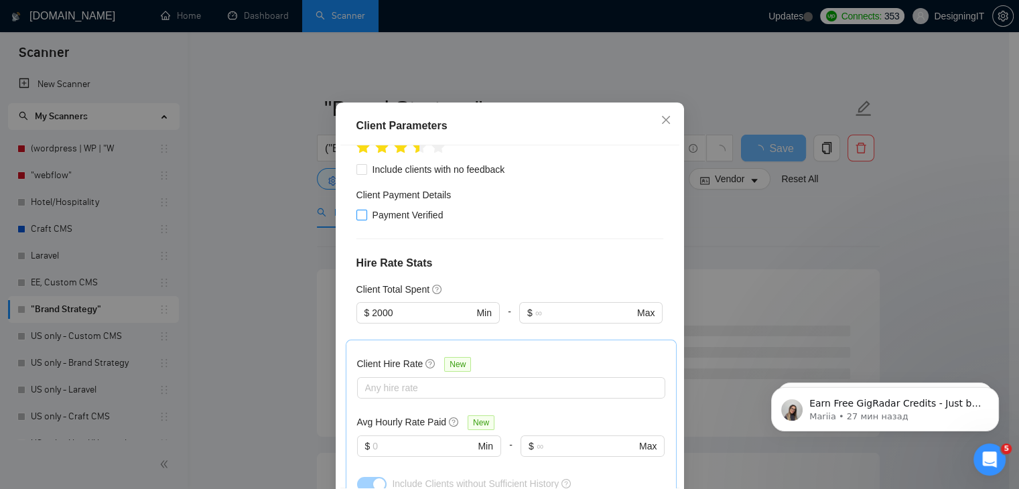
click at [357, 219] on input "Payment Verified" at bounding box center [361, 214] width 9 height 9
checkbox input "true"
drag, startPoint x: 820, startPoint y: 213, endPoint x: 814, endPoint y: 216, distance: 6.9
click at [820, 214] on div "Client Parameters Client Location Include Client Countries Select Exclude Clien…" at bounding box center [509, 244] width 1019 height 489
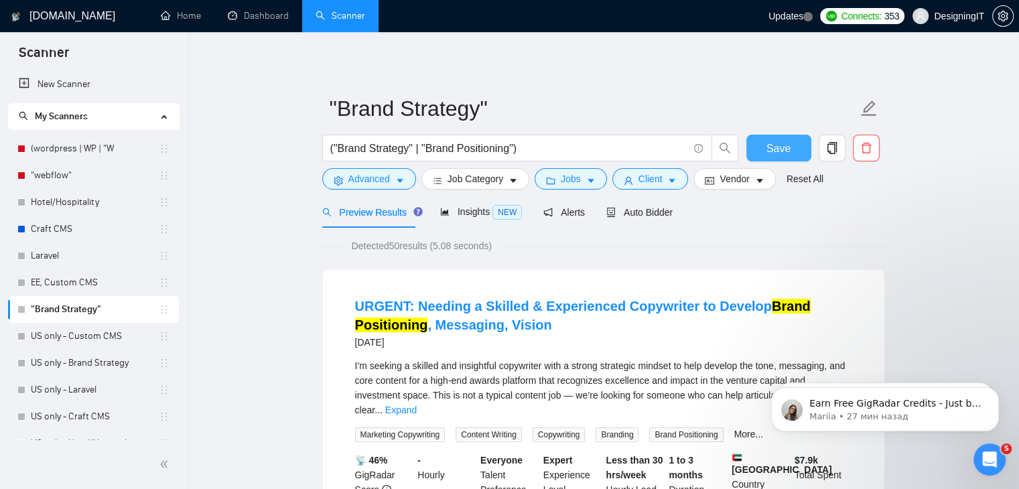
click at [765, 151] on button "Save" at bounding box center [779, 148] width 65 height 27
click at [371, 178] on span "Advanced" at bounding box center [369, 179] width 42 height 15
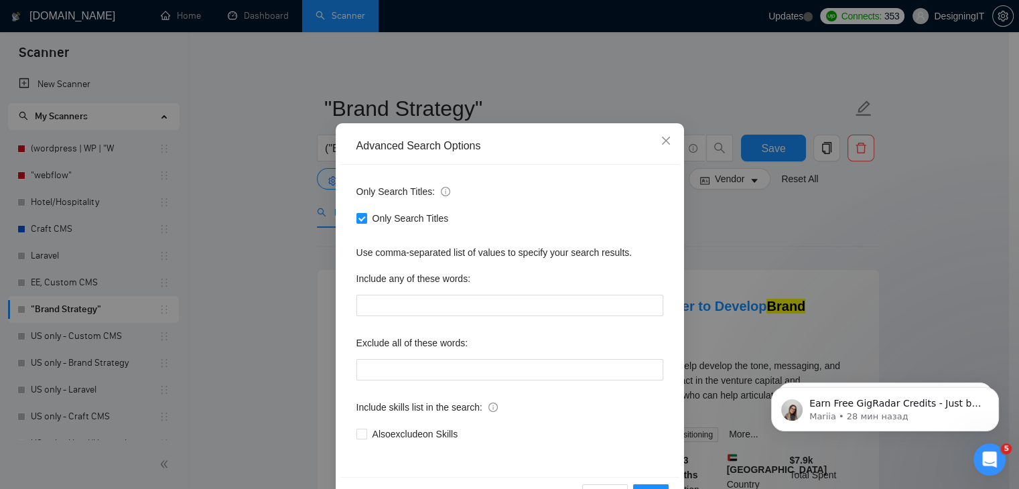
scroll to position [1, 0]
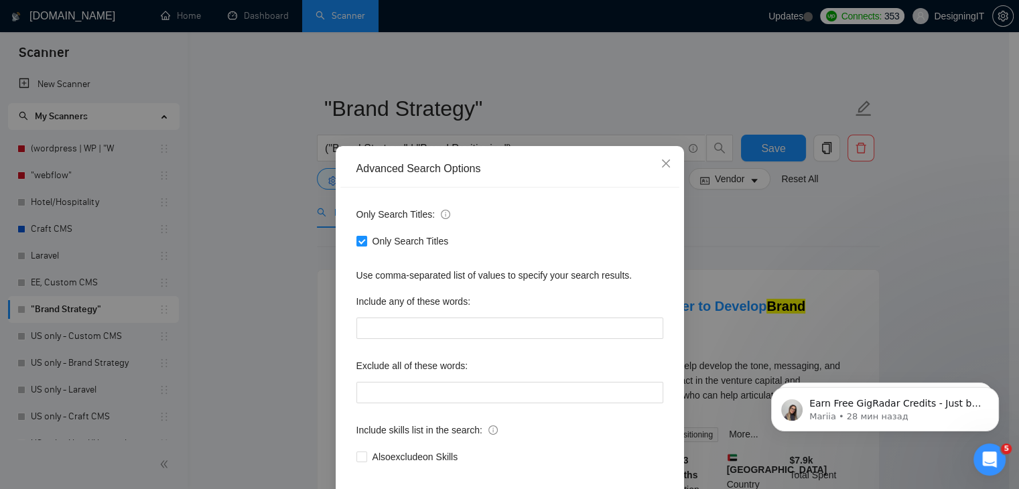
click at [791, 230] on div "Advanced Search Options Only Search Titles: Only Search Titles Use comma-separa…" at bounding box center [509, 244] width 1019 height 489
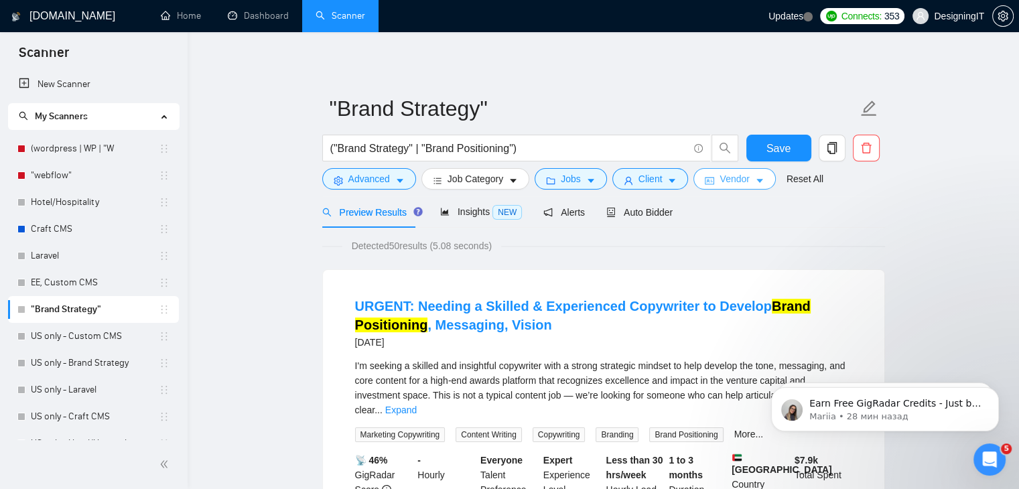
click at [737, 176] on span "Vendor" at bounding box center [734, 179] width 29 height 15
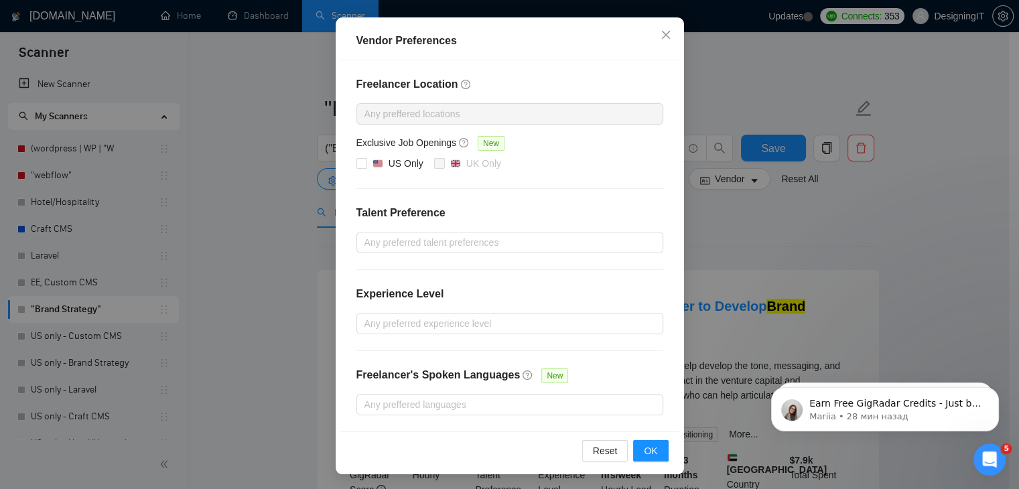
click at [778, 233] on div "Vendor Preferences Freelancer Location Any preffered locations Exclusive Job Op…" at bounding box center [509, 244] width 1019 height 489
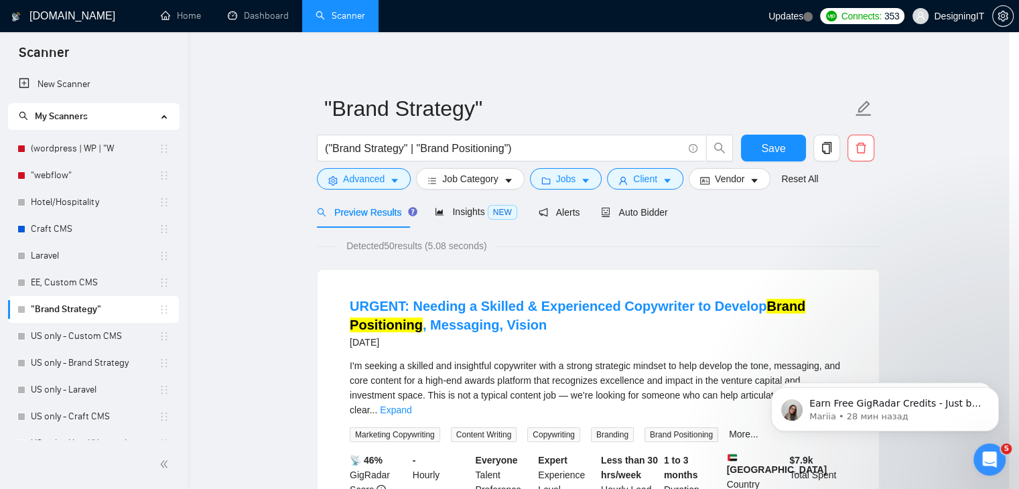
scroll to position [63, 0]
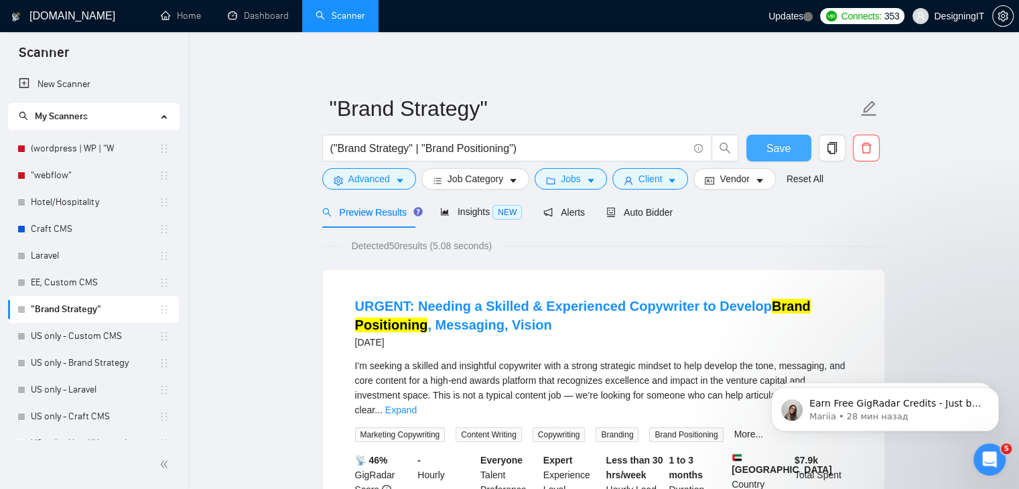
click at [771, 150] on span "Save" at bounding box center [779, 148] width 24 height 17
click at [659, 180] on button "Client" at bounding box center [651, 178] width 76 height 21
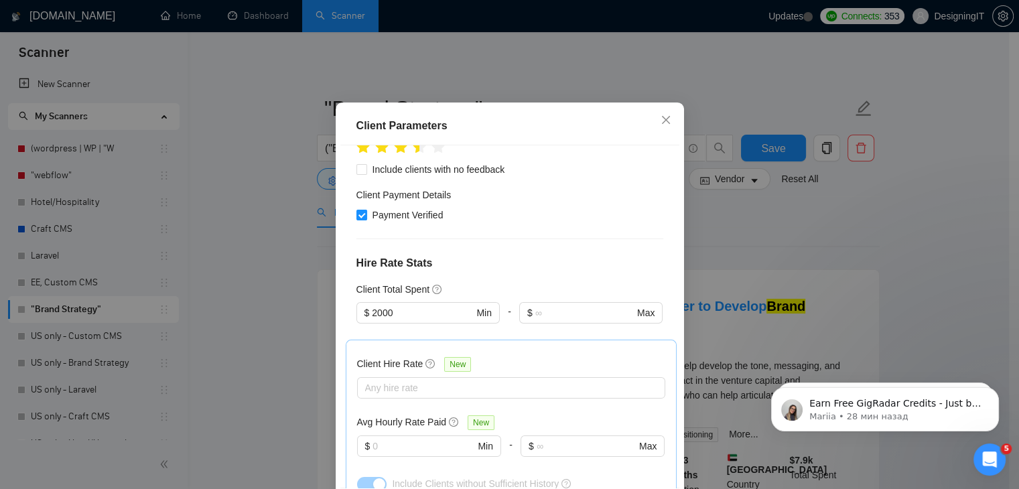
click at [737, 225] on div "Client Parameters Client Location Include Client Countries Select Exclude Clien…" at bounding box center [509, 244] width 1019 height 489
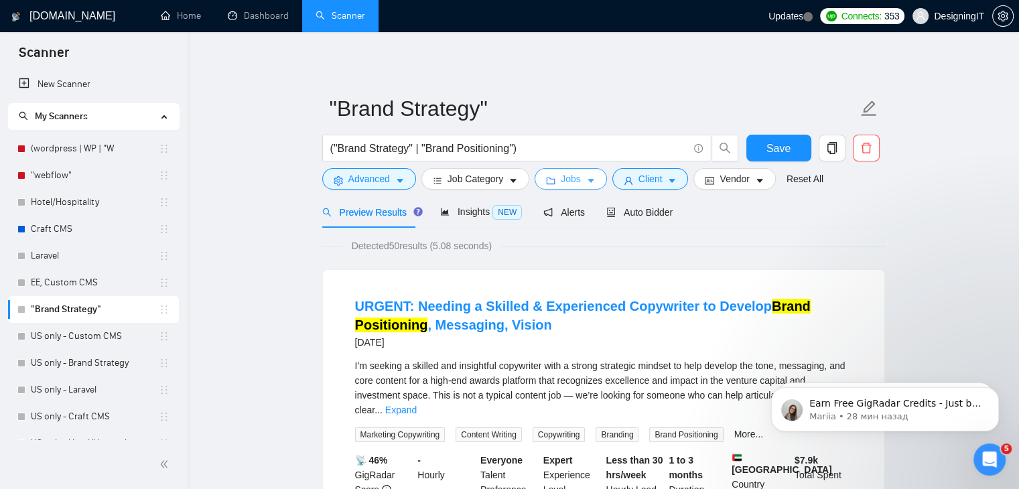
click at [568, 186] on button "Jobs" at bounding box center [571, 178] width 72 height 21
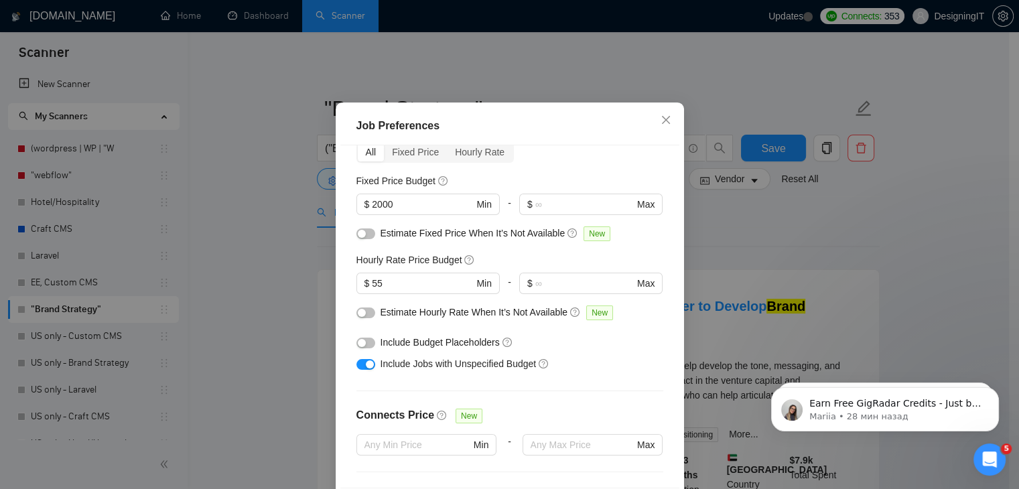
click at [768, 231] on div "Job Preferences Budget Project Type All Fixed Price Hourly Rate Fixed Price Bud…" at bounding box center [509, 244] width 1019 height 489
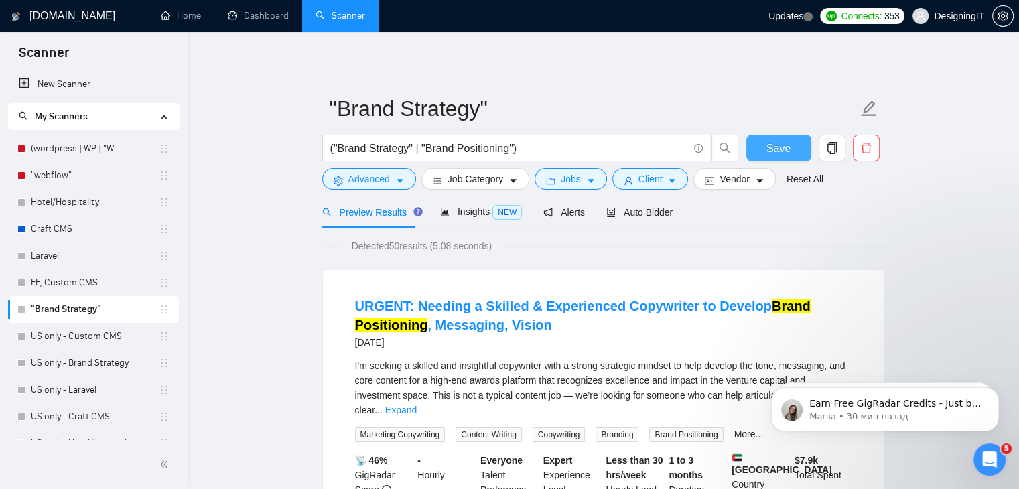
click at [789, 141] on button "Save" at bounding box center [779, 148] width 65 height 27
click at [646, 178] on span "Client" at bounding box center [651, 179] width 24 height 15
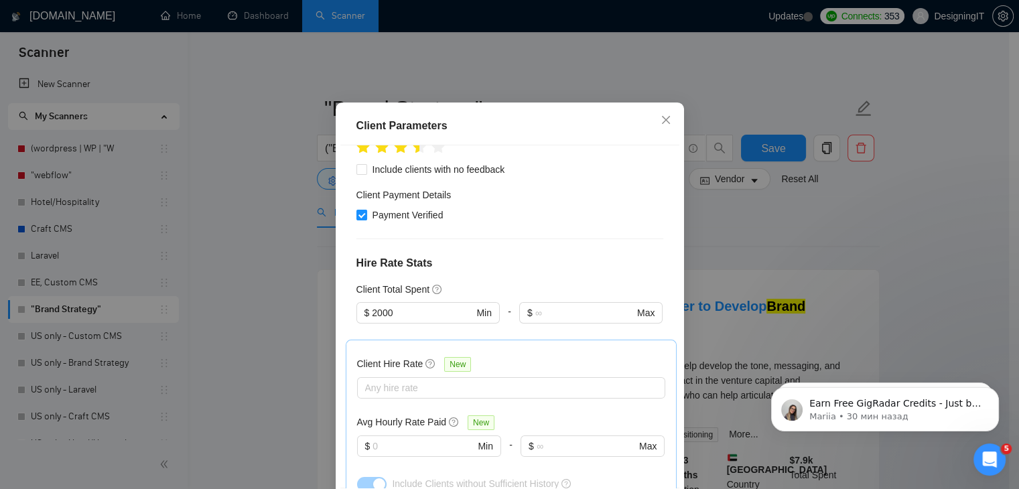
drag, startPoint x: 793, startPoint y: 196, endPoint x: 759, endPoint y: 206, distance: 35.6
click at [791, 199] on div "Client Parameters Client Location Include Client Countries Select Exclude Clien…" at bounding box center [509, 244] width 1019 height 489
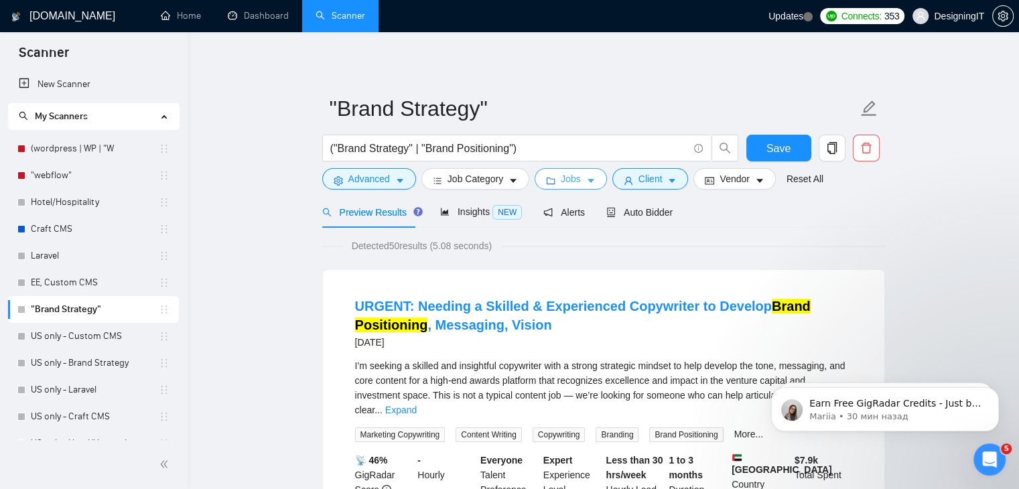
click at [552, 184] on button "Jobs" at bounding box center [571, 178] width 72 height 21
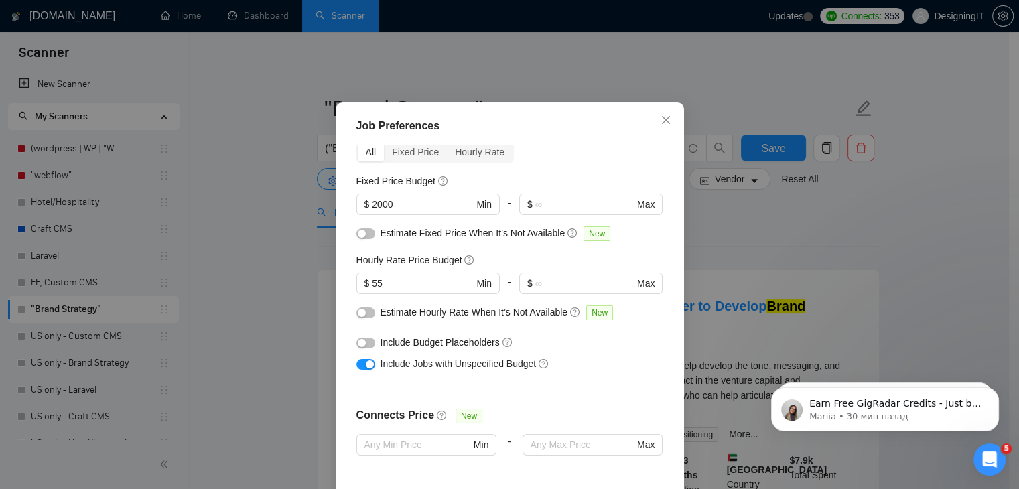
click at [227, 240] on div "Job Preferences Budget Project Type All Fixed Price Hourly Rate Fixed Price Bud…" at bounding box center [509, 244] width 1019 height 489
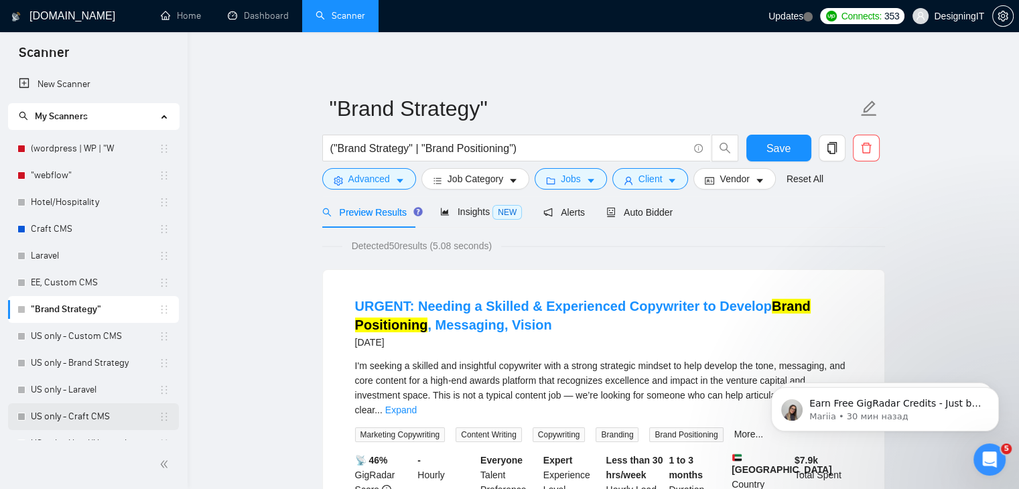
click at [73, 420] on link "US only - Craft CMS" at bounding box center [95, 416] width 128 height 27
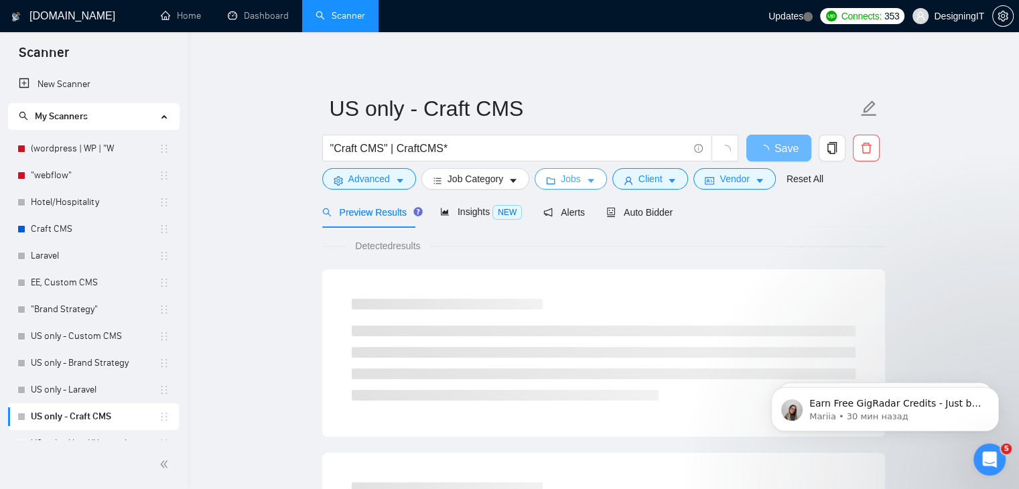
click at [562, 168] on form "US only - Craft CMS "Craft CMS" | CraftCMS* Save Advanced Job Category Jobs Cli…" at bounding box center [603, 141] width 563 height 109
click at [564, 175] on span "Jobs" at bounding box center [571, 179] width 20 height 15
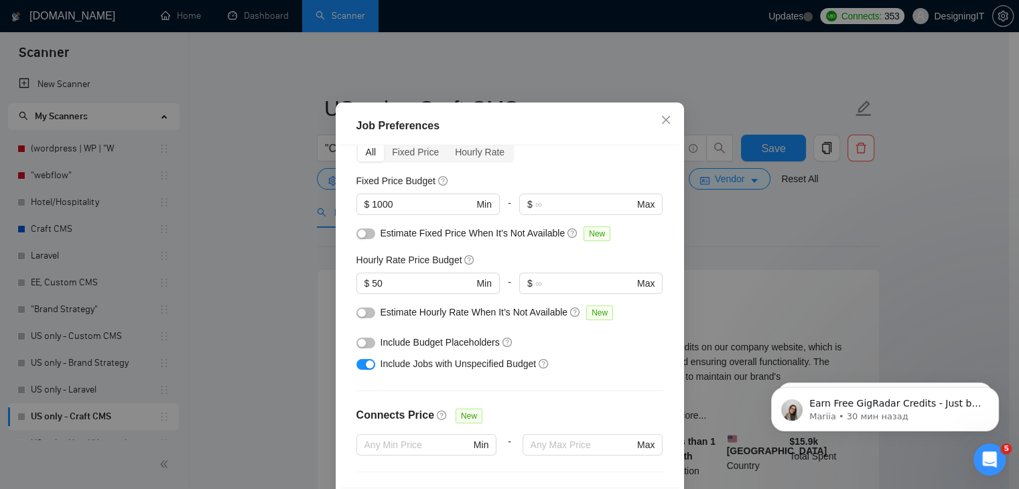
click at [628, 88] on div "Job Preferences Budget Project Type All Fixed Price Hourly Rate Fixed Price Bud…" at bounding box center [509, 244] width 1019 height 489
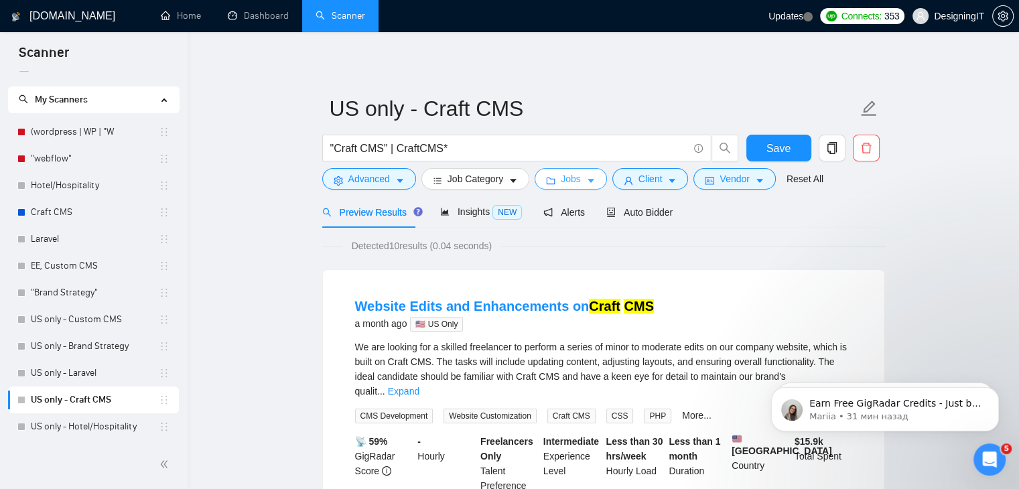
scroll to position [201, 0]
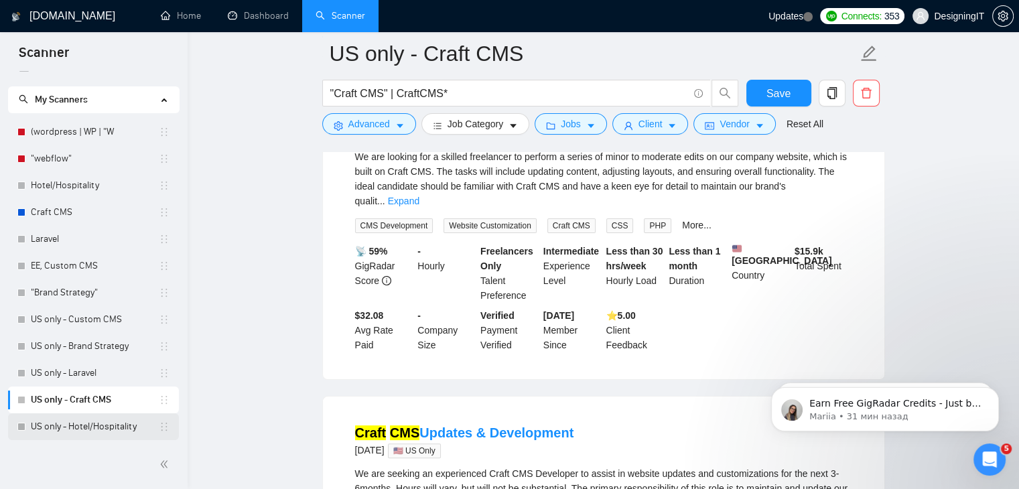
click at [86, 426] on link "US only - Hotel/Hospitality" at bounding box center [95, 426] width 128 height 27
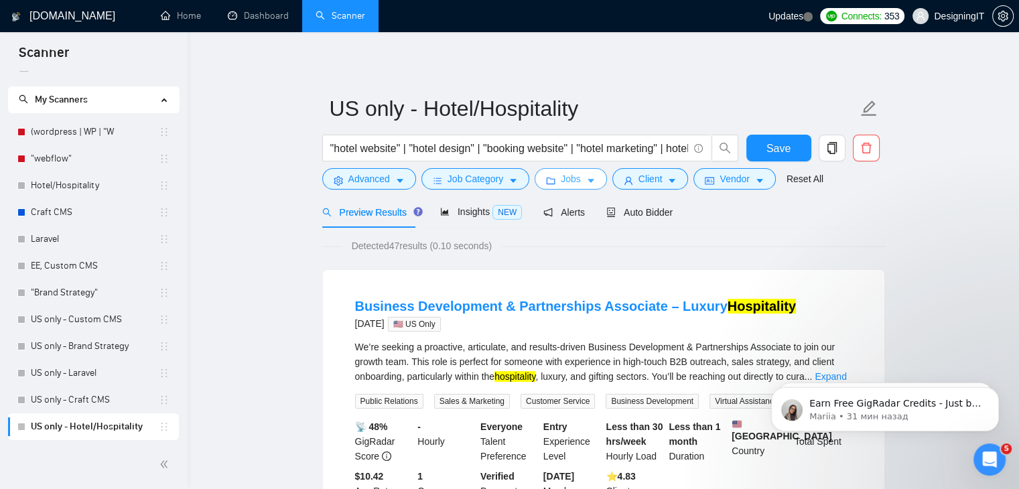
click at [567, 183] on span "Jobs" at bounding box center [571, 179] width 20 height 15
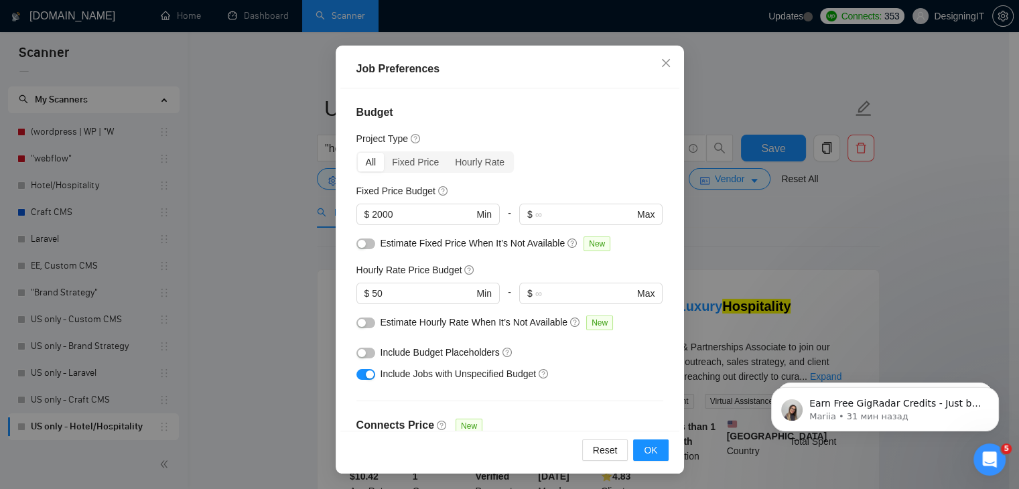
click at [764, 232] on div "Job Preferences Budget Project Type All Fixed Price Hourly Rate Fixed Price Bud…" at bounding box center [509, 244] width 1019 height 489
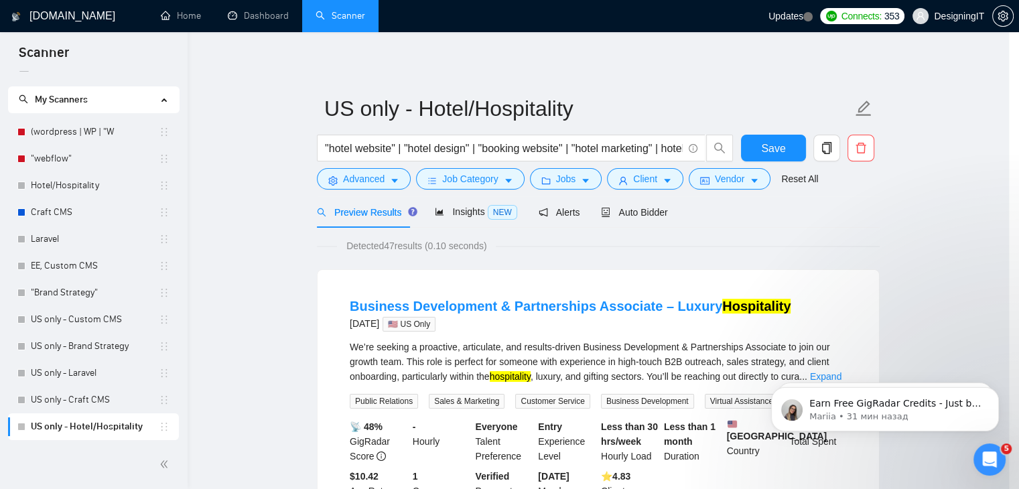
scroll to position [35, 0]
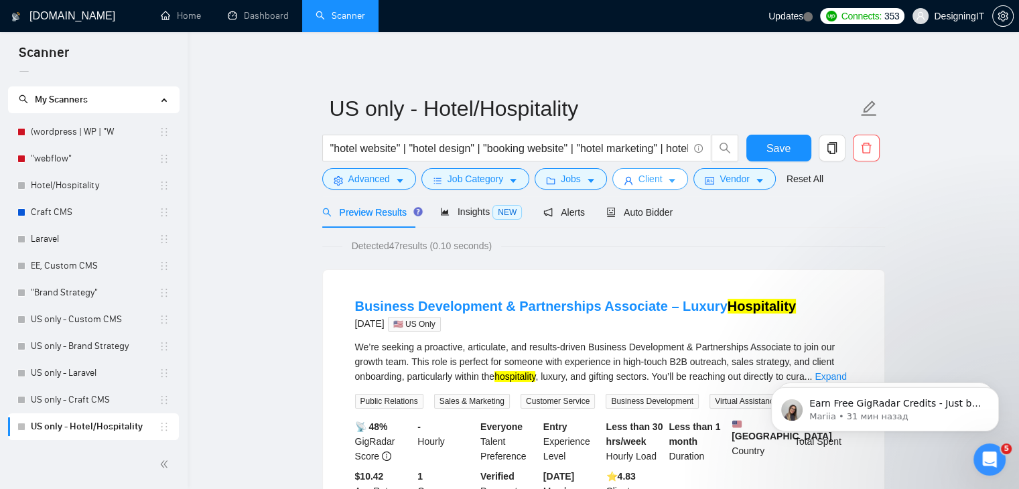
click at [645, 174] on span "Client" at bounding box center [651, 179] width 24 height 15
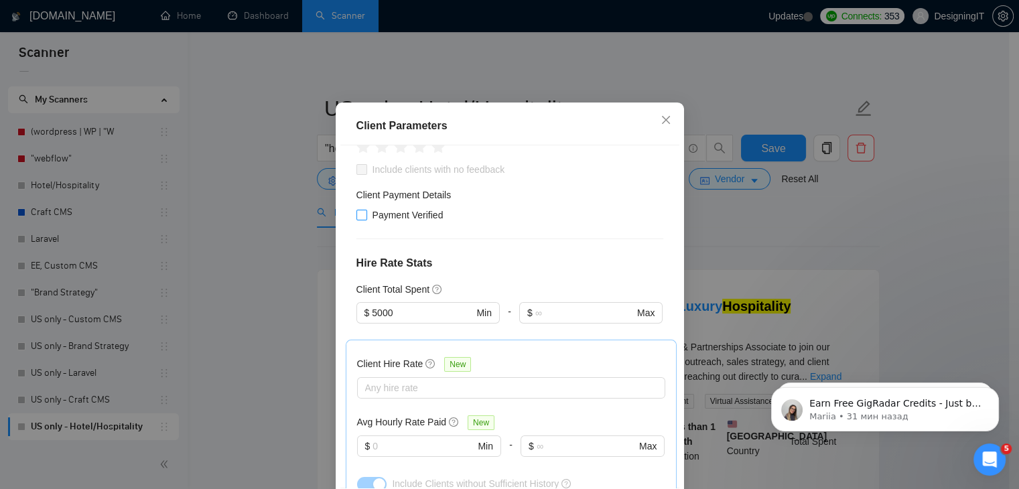
click at [361, 220] on span at bounding box center [362, 215] width 11 height 11
click at [361, 219] on input "Payment Verified" at bounding box center [361, 214] width 9 height 9
checkbox input "true"
click at [752, 214] on div "Client Parameters Client Location Include Client Countries Select Exclude Clien…" at bounding box center [509, 244] width 1019 height 489
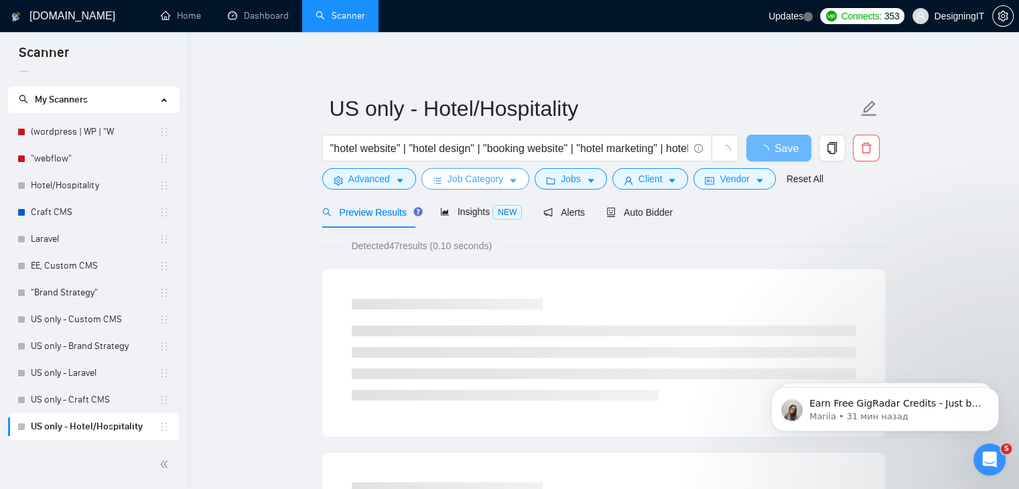
click at [462, 180] on span "Job Category" at bounding box center [476, 179] width 56 height 15
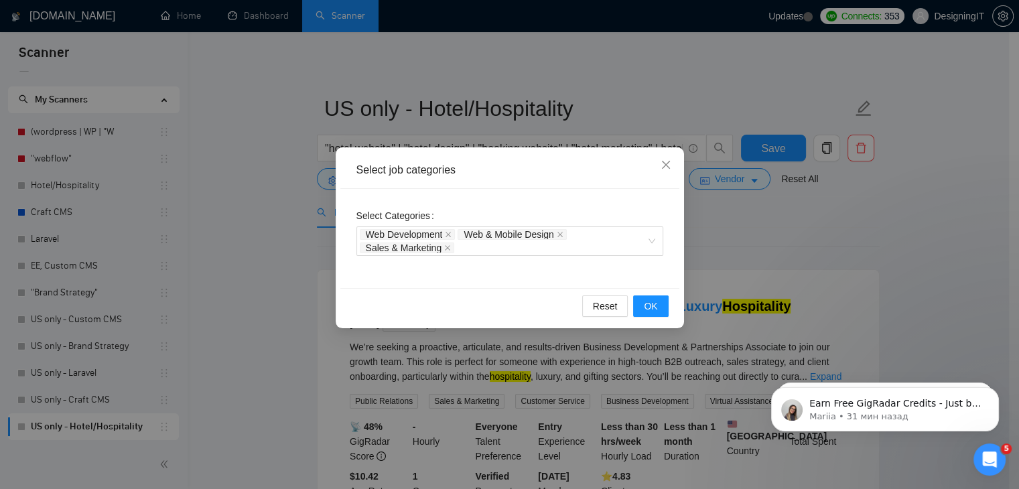
click at [789, 223] on div "Select job categories Select Categories Web Development Web & Mobile Design Sal…" at bounding box center [509, 244] width 1019 height 489
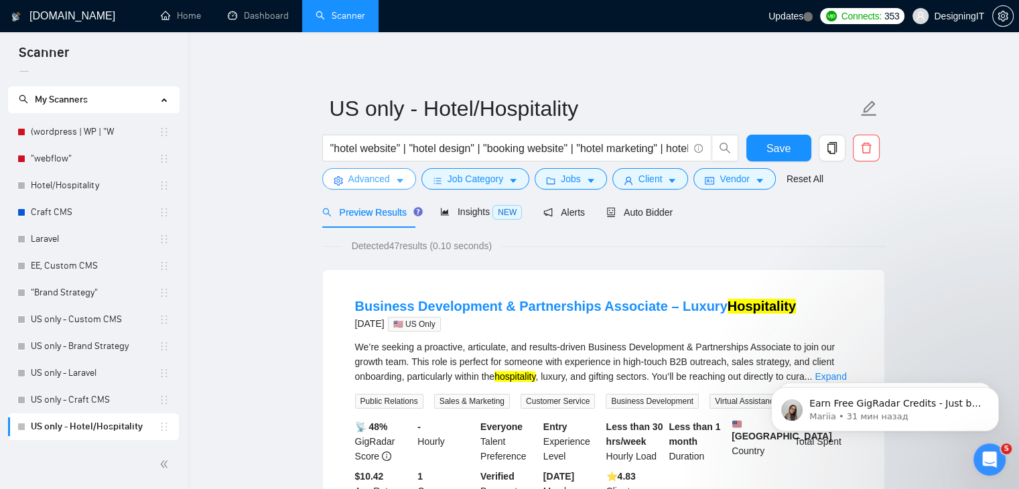
click at [370, 178] on span "Advanced" at bounding box center [369, 179] width 42 height 15
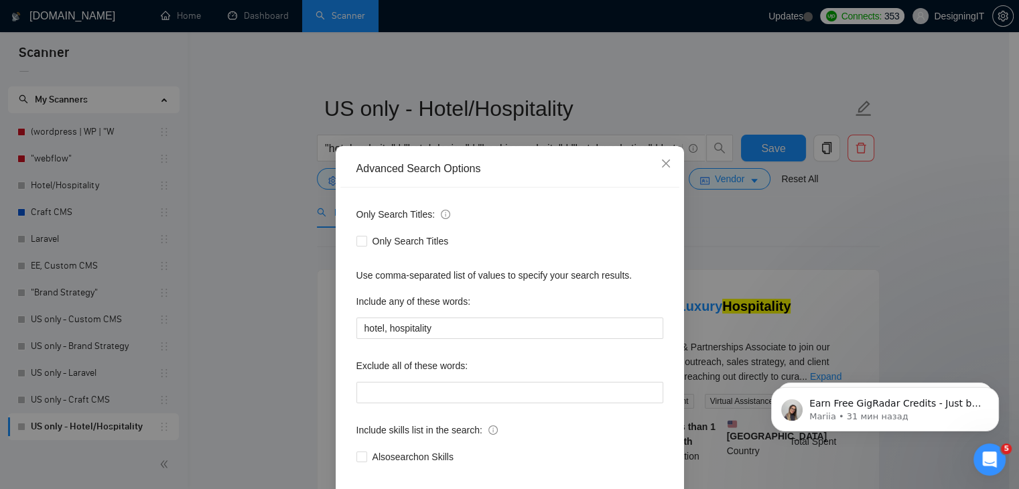
click at [826, 211] on div "Advanced Search Options Only Search Titles: Only Search Titles Use comma-separa…" at bounding box center [509, 244] width 1019 height 489
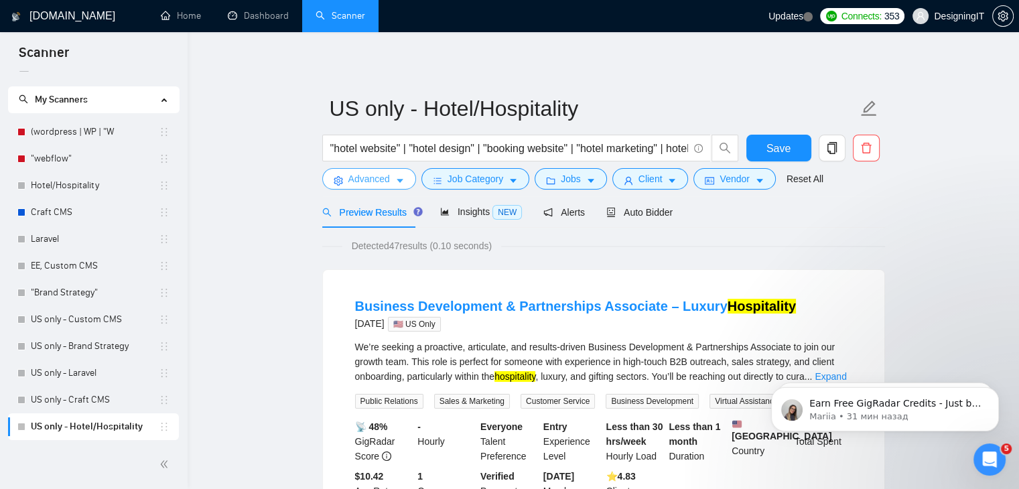
click at [376, 180] on span "Advanced" at bounding box center [369, 179] width 42 height 15
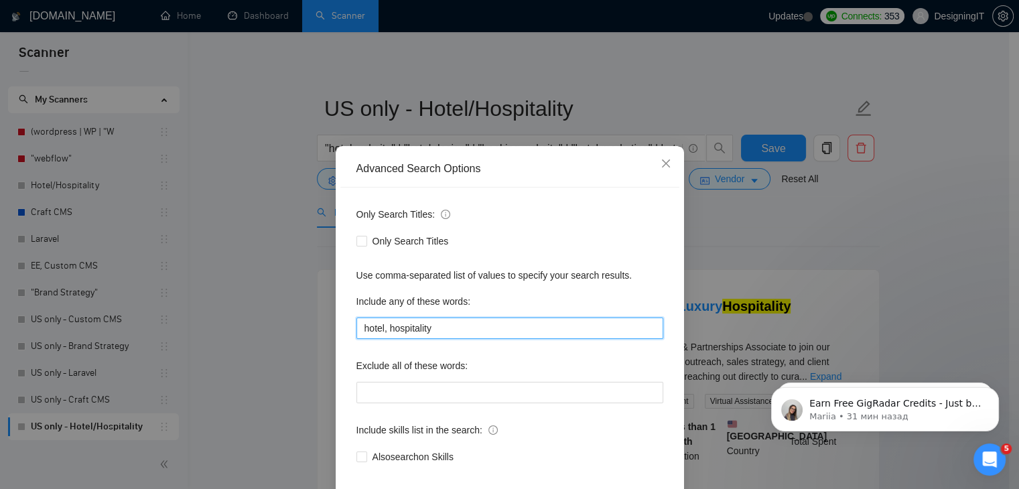
drag, startPoint x: 444, startPoint y: 329, endPoint x: 302, endPoint y: 336, distance: 142.9
click at [302, 336] on div "Advanced Search Options Only Search Titles: Only Search Titles Use comma-separa…" at bounding box center [509, 244] width 1019 height 489
click at [753, 232] on div "Advanced Search Options Only Search Titles: Only Search Titles Use comma-separa…" at bounding box center [509, 244] width 1019 height 489
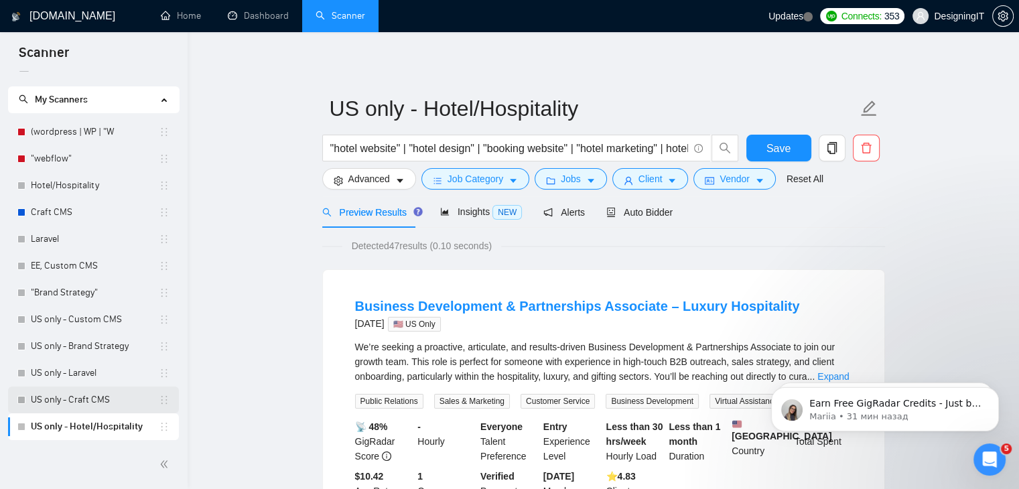
click at [102, 398] on link "US only - Craft CMS" at bounding box center [95, 400] width 128 height 27
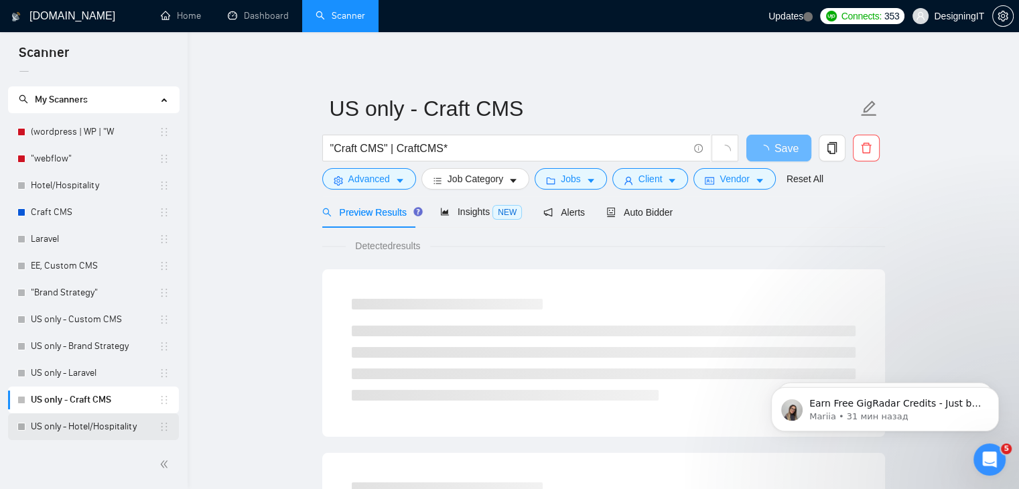
click at [70, 422] on link "US only - Hotel/Hospitality" at bounding box center [95, 426] width 128 height 27
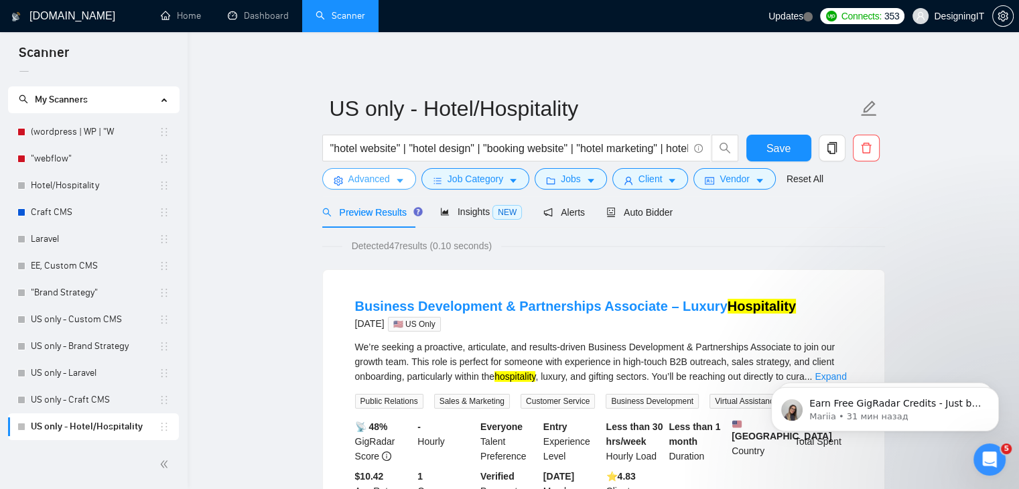
click at [388, 180] on span "Advanced" at bounding box center [369, 179] width 42 height 15
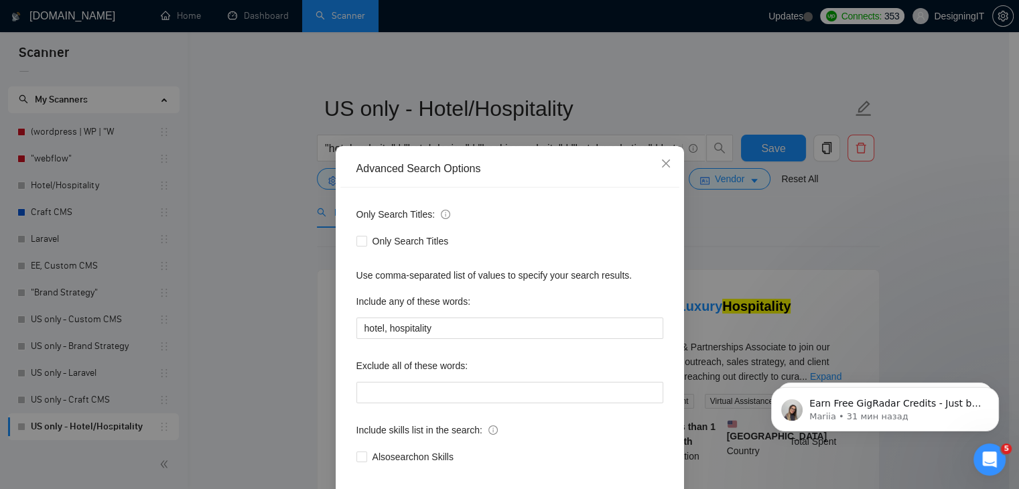
click at [220, 306] on div "Advanced Search Options Only Search Titles: Only Search Titles Use comma-separa…" at bounding box center [509, 244] width 1019 height 489
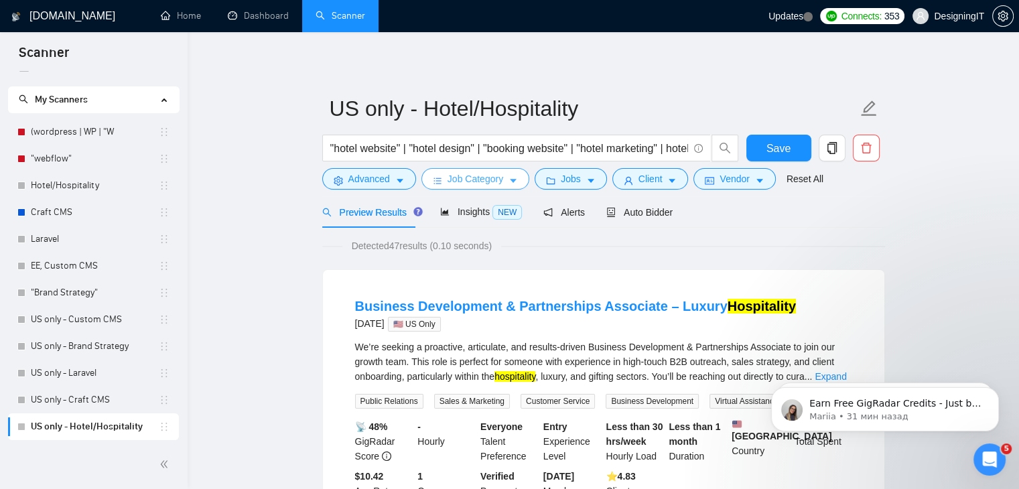
click at [467, 180] on span "Job Category" at bounding box center [476, 179] width 56 height 15
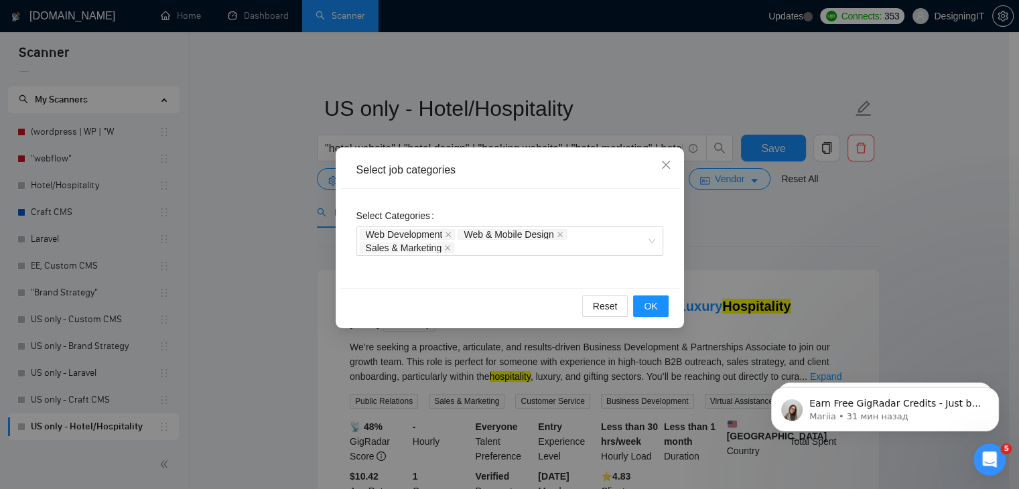
drag, startPoint x: 261, startPoint y: 234, endPoint x: 281, endPoint y: 226, distance: 22.3
click at [261, 233] on div "Select job categories Select Categories Web Development Web & Mobile Design Sal…" at bounding box center [509, 244] width 1019 height 489
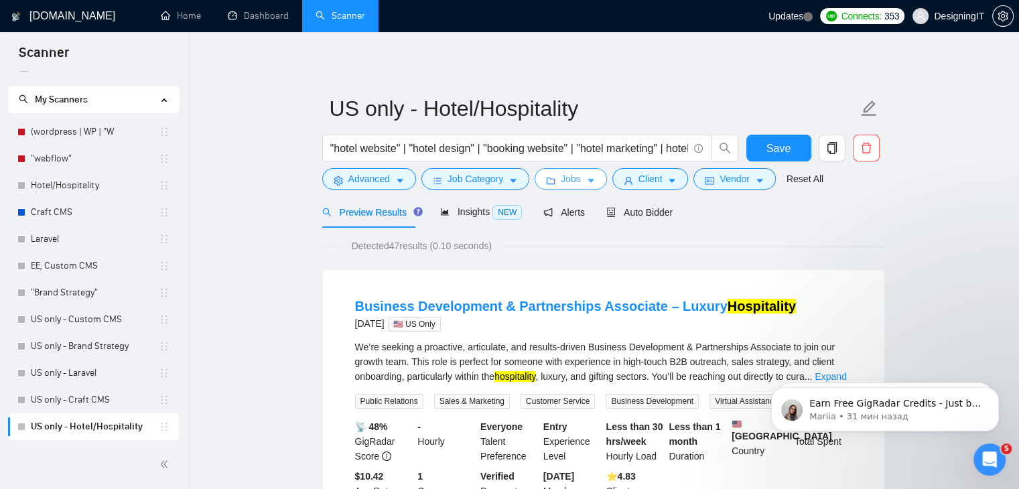
click at [557, 178] on button "Jobs" at bounding box center [571, 178] width 72 height 21
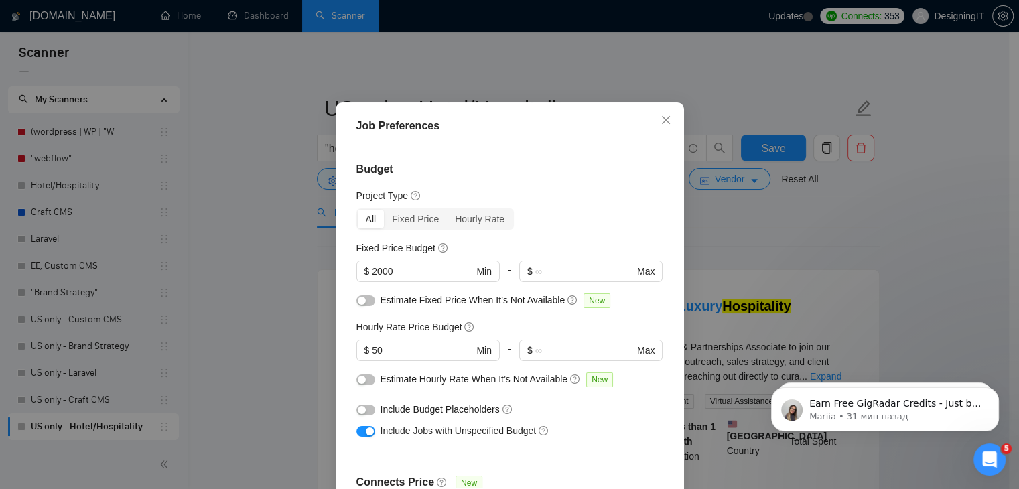
click at [773, 227] on div "Job Preferences Budget Project Type All Fixed Price Hourly Rate Fixed Price Bud…" at bounding box center [509, 244] width 1019 height 489
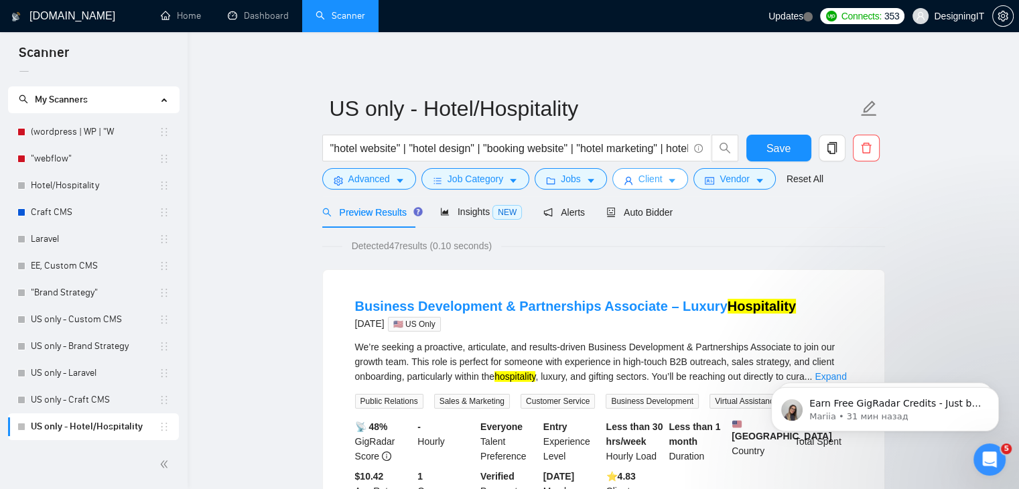
click at [653, 180] on span "Client" at bounding box center [651, 179] width 24 height 15
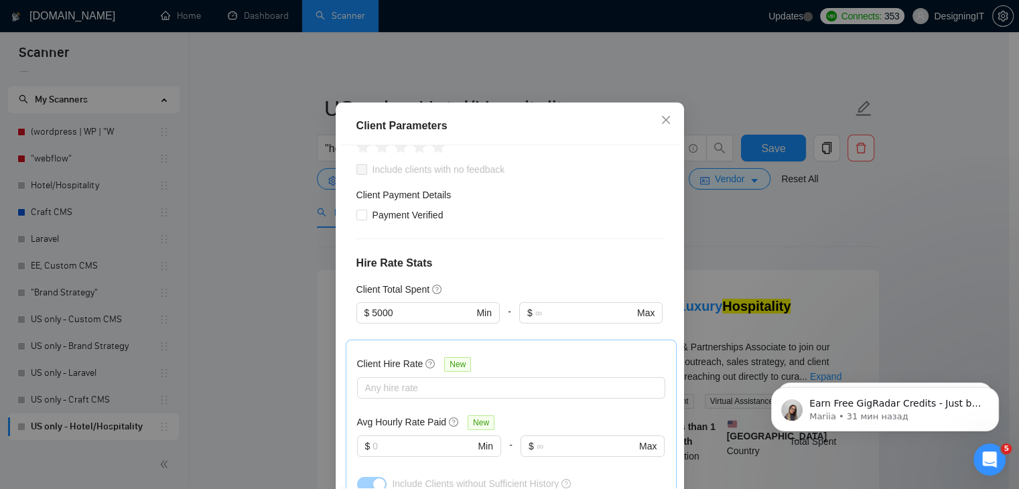
click at [346, 249] on div "Client Location Include Client Countries Select Exclude Client Countries Select…" at bounding box center [509, 316] width 339 height 342
click at [357, 219] on input "Payment Verified" at bounding box center [361, 214] width 9 height 9
checkbox input "true"
click at [810, 223] on div "Client Parameters Client Location Include Client Countries Select Exclude Clien…" at bounding box center [509, 244] width 1019 height 489
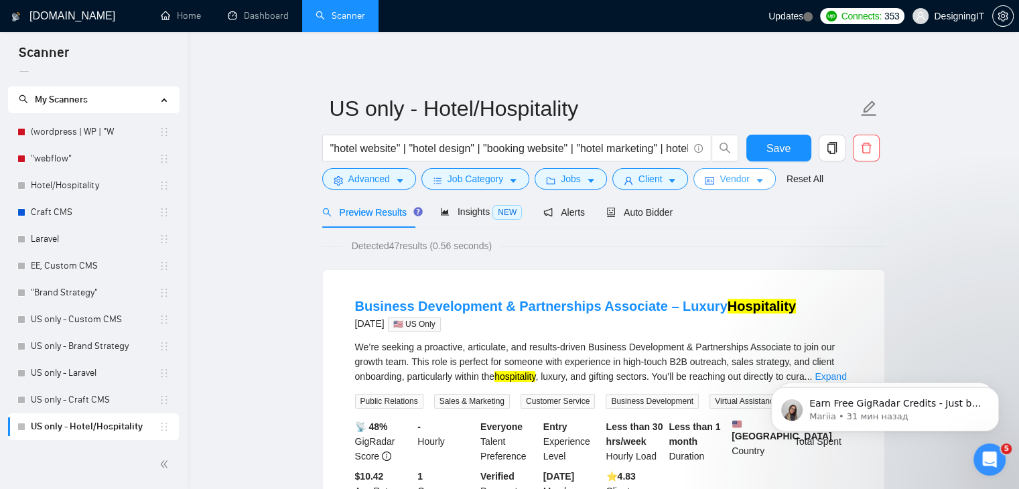
click at [742, 180] on span "Vendor" at bounding box center [734, 179] width 29 height 15
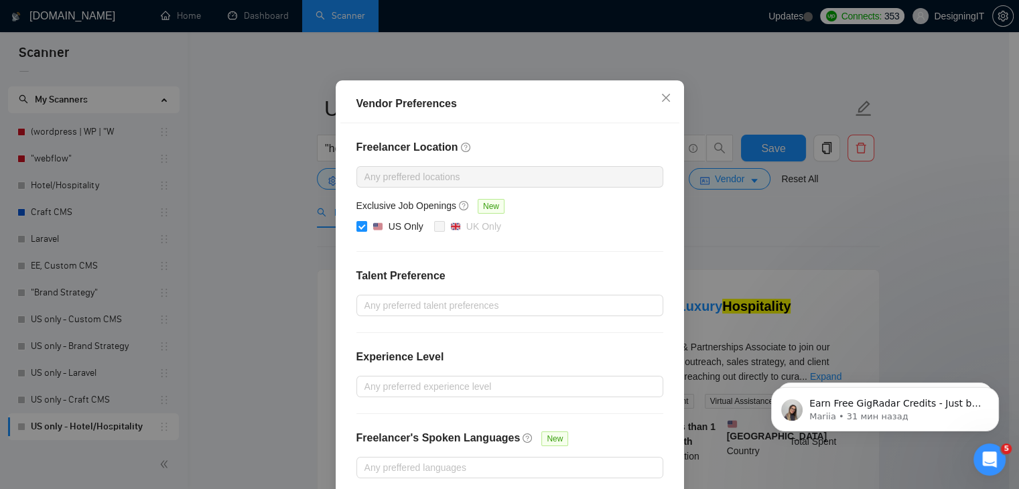
drag, startPoint x: 826, startPoint y: 241, endPoint x: 823, endPoint y: 234, distance: 7.2
click at [825, 237] on div "Vendor Preferences Freelancer Location Any preffered locations Exclusive Job Op…" at bounding box center [509, 244] width 1019 height 489
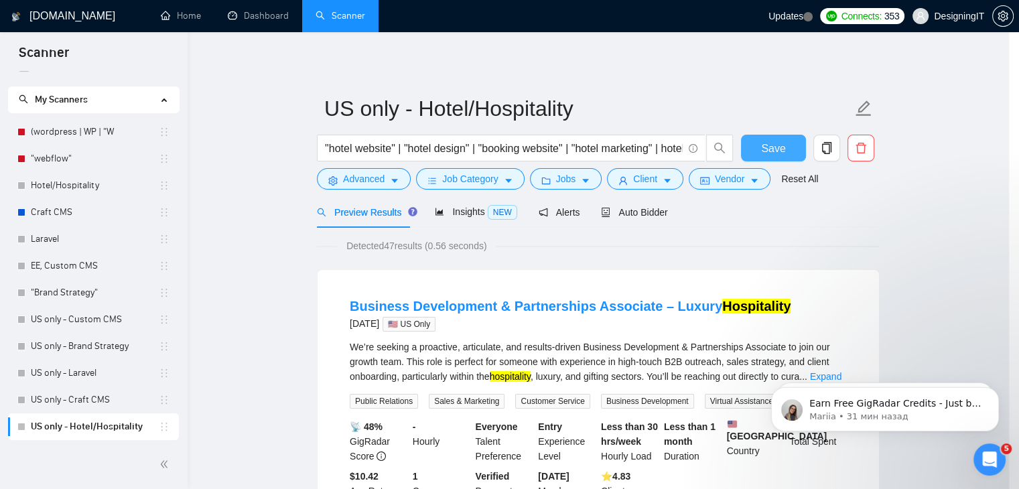
scroll to position [63, 0]
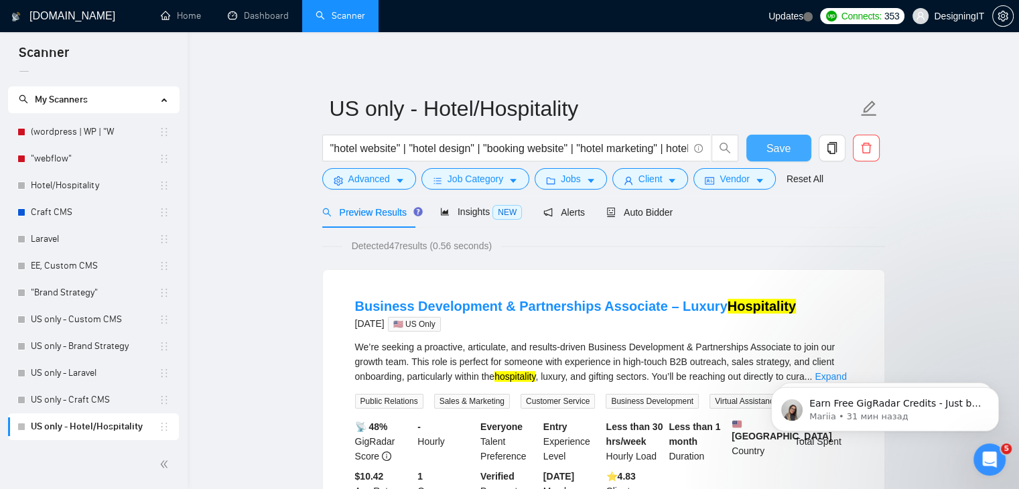
click at [765, 140] on button "Save" at bounding box center [779, 148] width 65 height 27
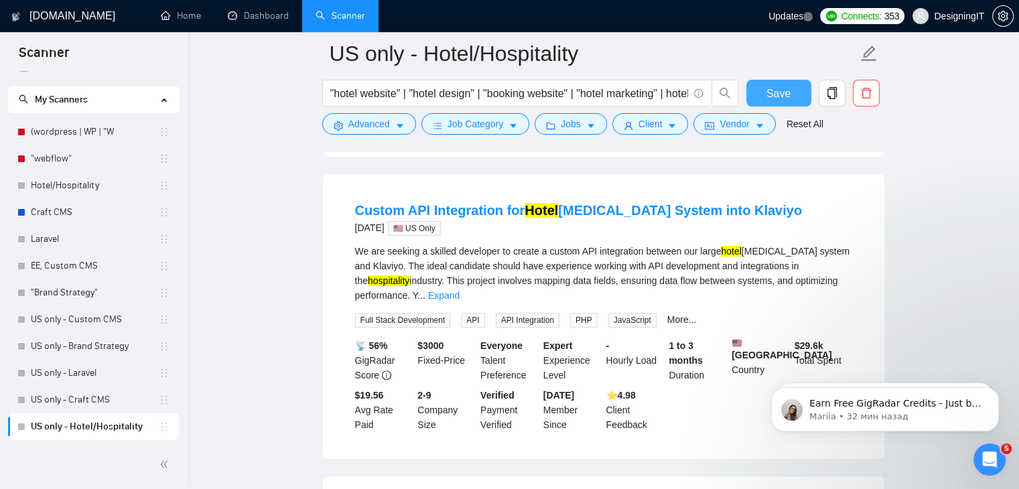
scroll to position [335, 0]
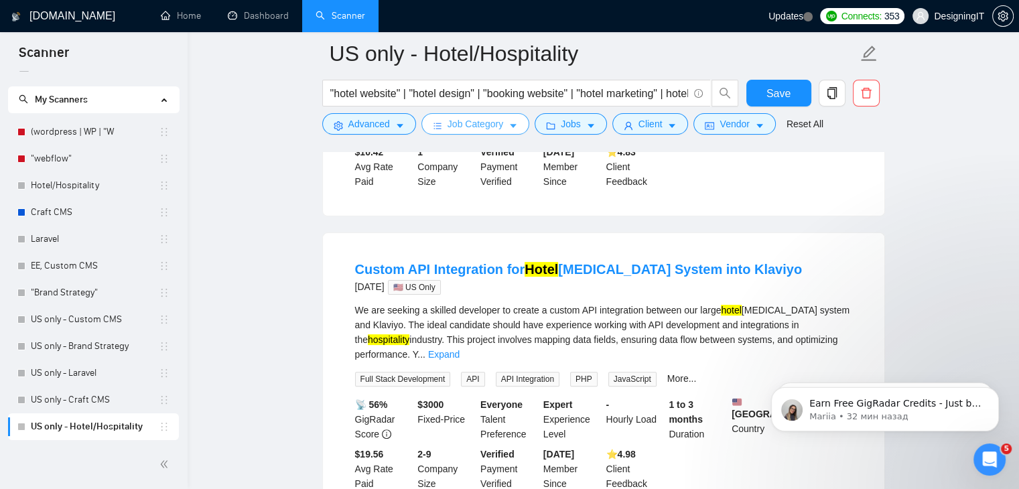
click at [505, 125] on button "Job Category" at bounding box center [476, 123] width 108 height 21
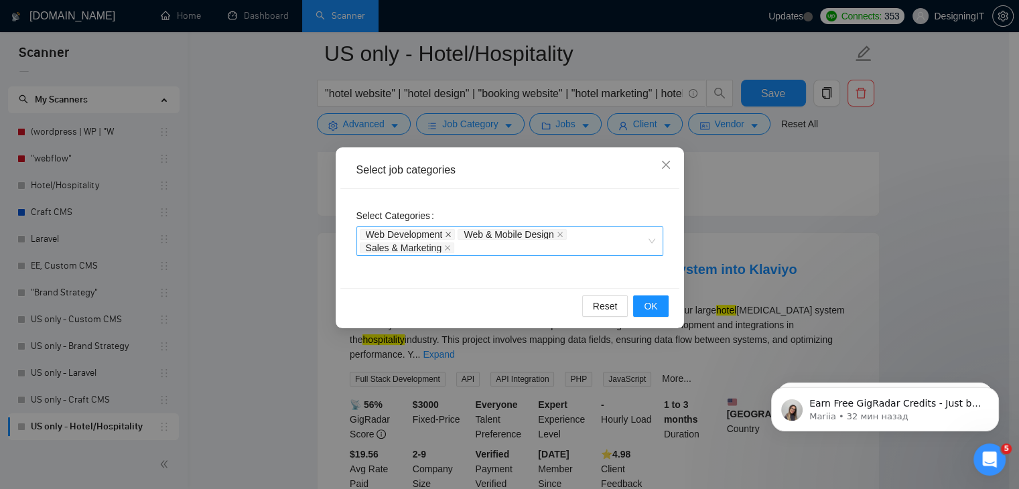
click at [446, 232] on icon "close" at bounding box center [448, 234] width 5 height 5
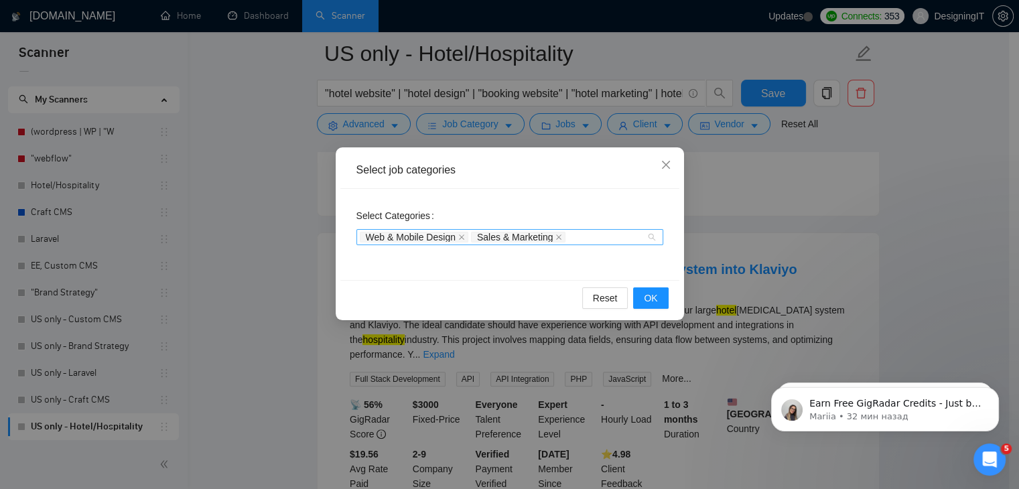
click at [448, 235] on span "Web & Mobile Design" at bounding box center [411, 237] width 90 height 9
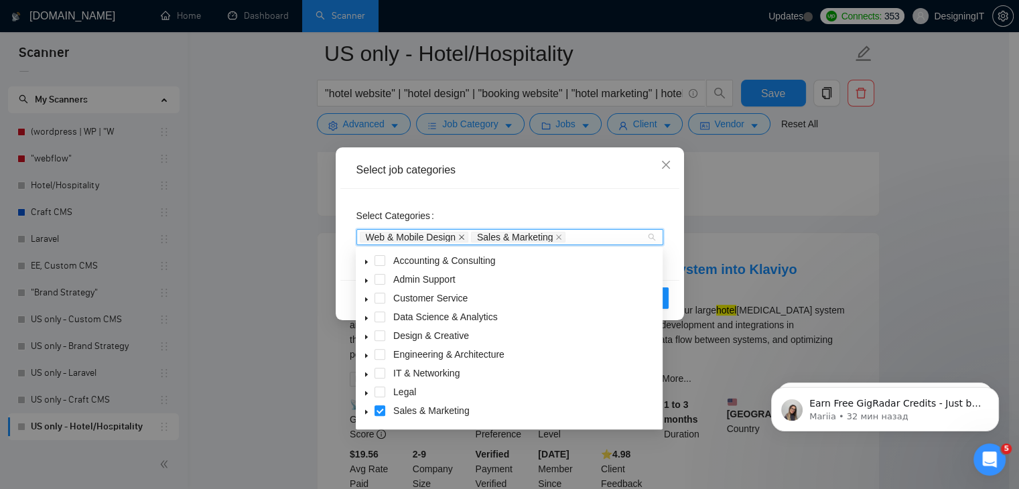
click at [464, 235] on icon "close" at bounding box center [461, 237] width 5 height 5
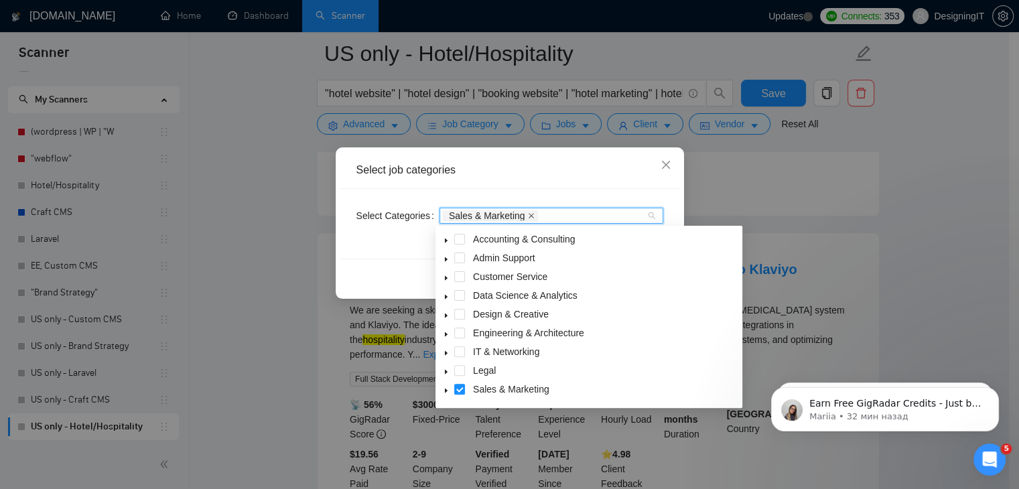
click at [529, 214] on icon "close" at bounding box center [531, 215] width 7 height 7
click at [546, 180] on div "Select job categories" at bounding box center [509, 170] width 339 height 37
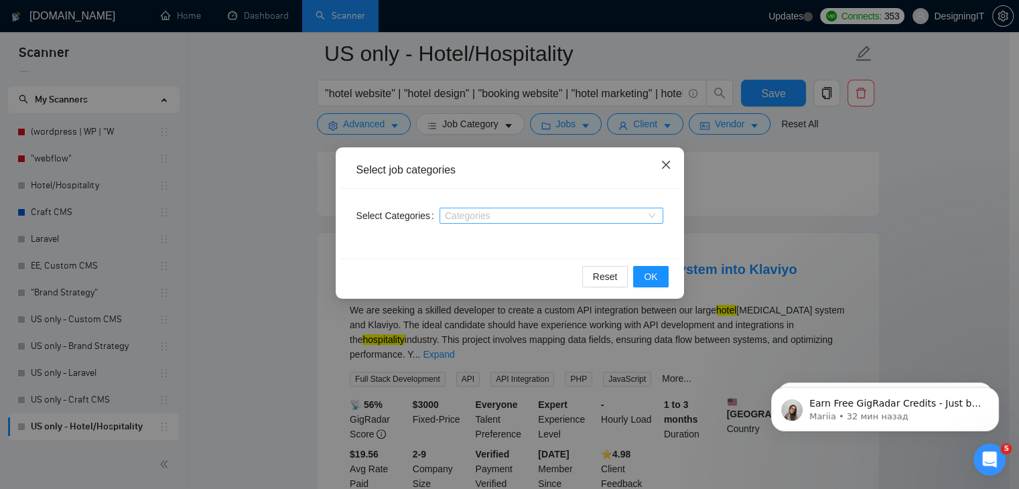
click at [661, 166] on icon "close" at bounding box center [666, 164] width 11 height 11
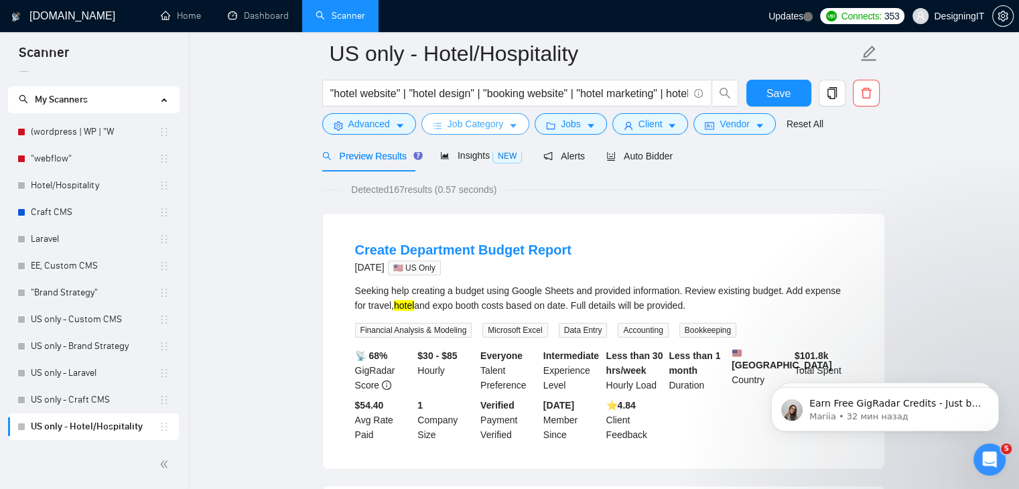
scroll to position [0, 0]
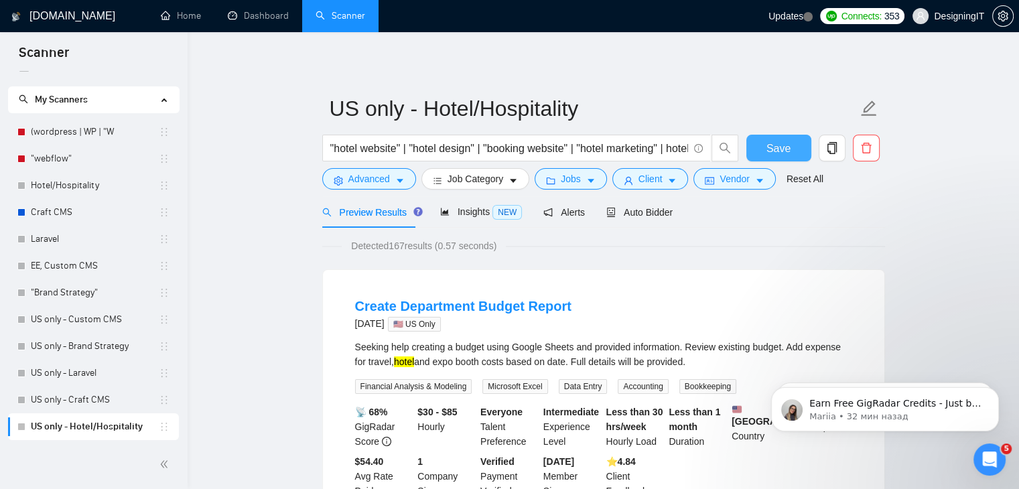
click at [778, 149] on span "Save" at bounding box center [779, 148] width 24 height 17
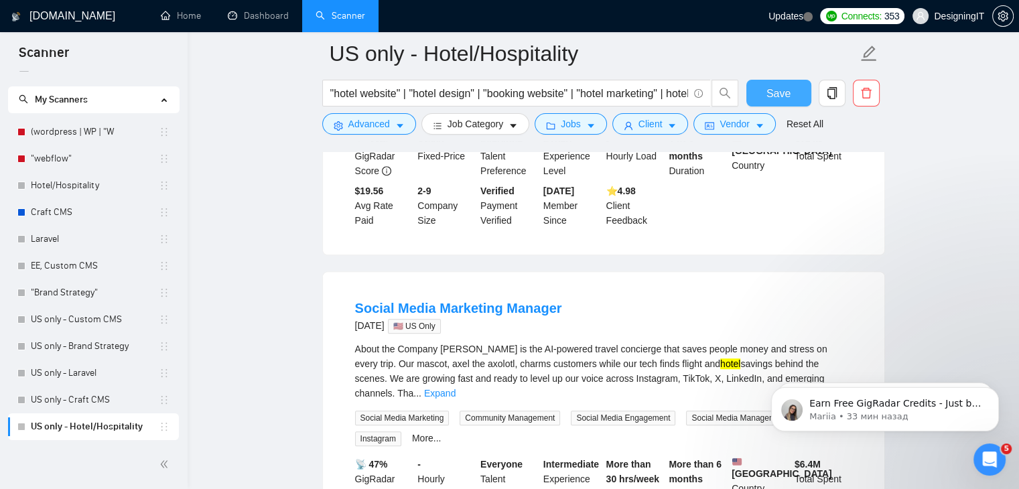
scroll to position [938, 0]
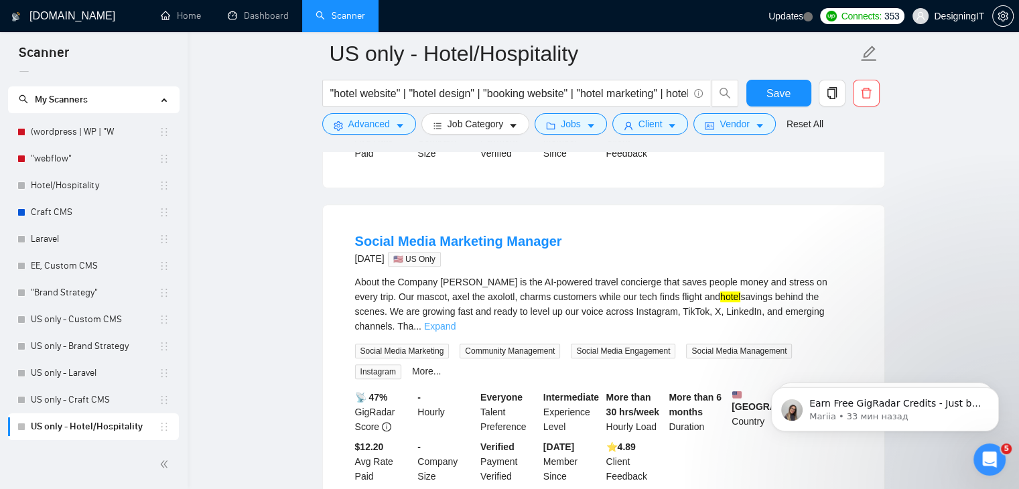
click at [456, 323] on link "Expand" at bounding box center [439, 326] width 31 height 11
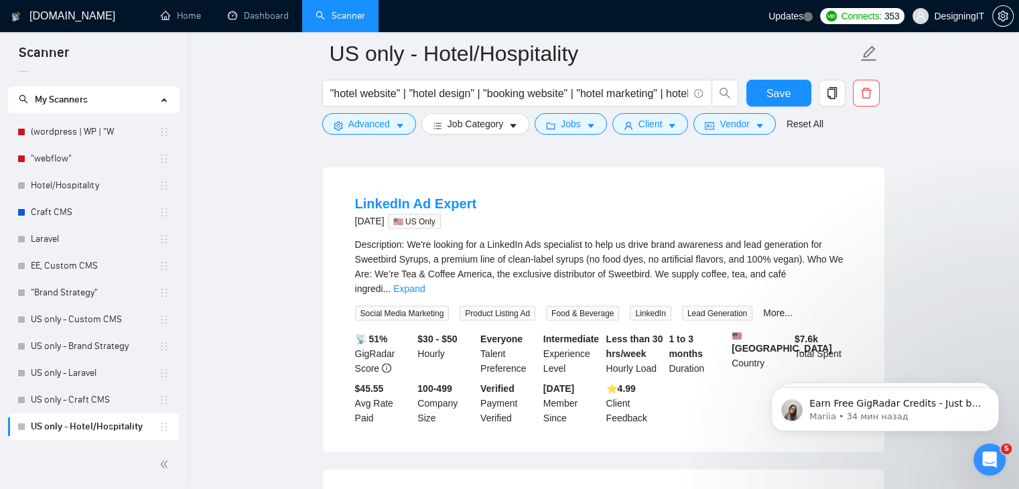
scroll to position [2748, 0]
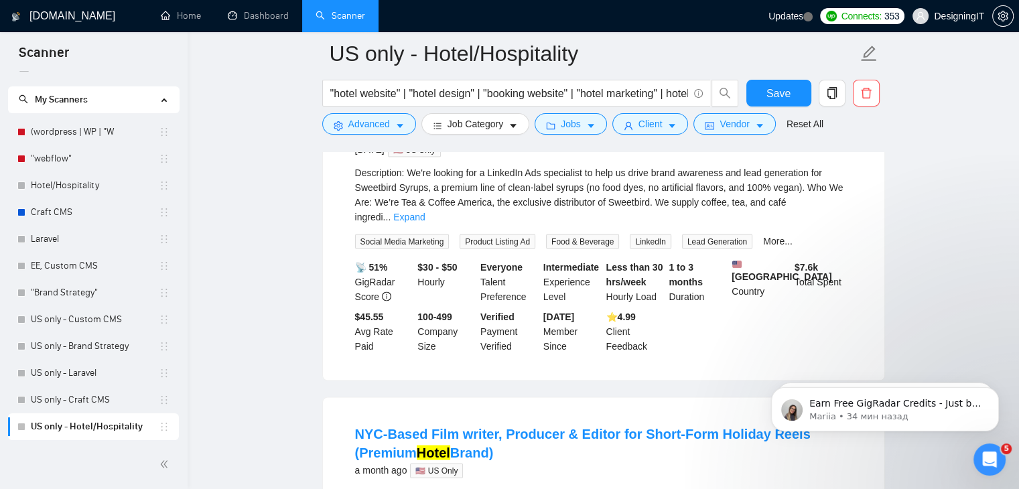
drag, startPoint x: 348, startPoint y: 177, endPoint x: 431, endPoint y: 174, distance: 82.5
click at [431, 174] on li "LinkedIn Ad Expert [DATE] 🇺🇸 US Only Description: We're looking for a LinkedIn …" at bounding box center [603, 238] width 529 height 253
copy link "LinkedIn Ad"
click at [357, 124] on span "Advanced" at bounding box center [369, 124] width 42 height 15
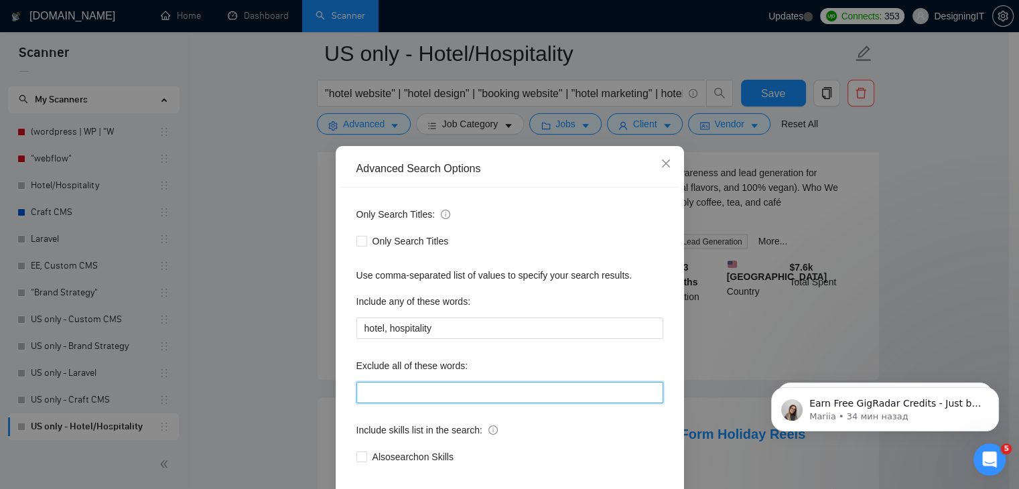
click at [380, 395] on input "text" at bounding box center [510, 392] width 307 height 21
paste input "LinkedIn Ad"
type input "LinkedIn Ad"
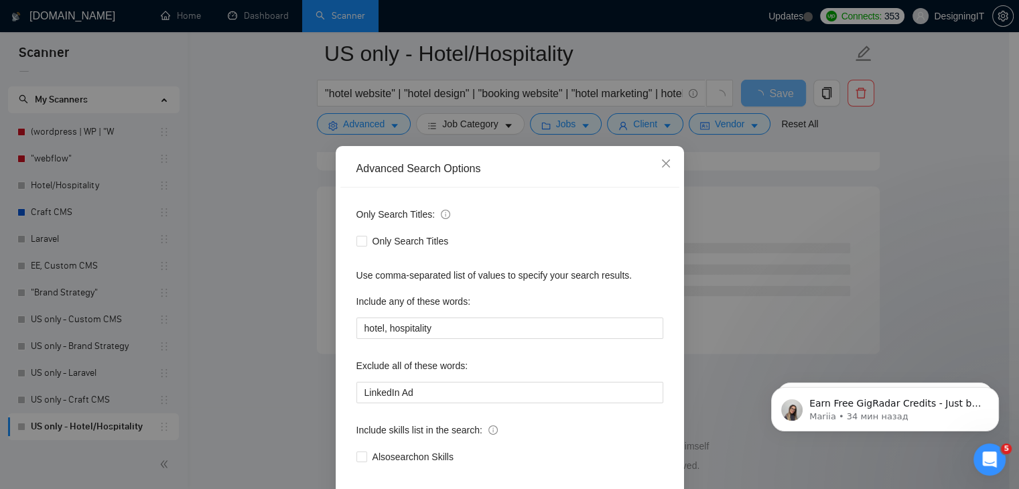
scroll to position [1747, 0]
click at [525, 361] on div "Exclude all of these words:" at bounding box center [510, 368] width 307 height 27
click at [925, 223] on div "Advanced Search Options Only Search Titles: Only Search Titles Use comma-separa…" at bounding box center [509, 244] width 1019 height 489
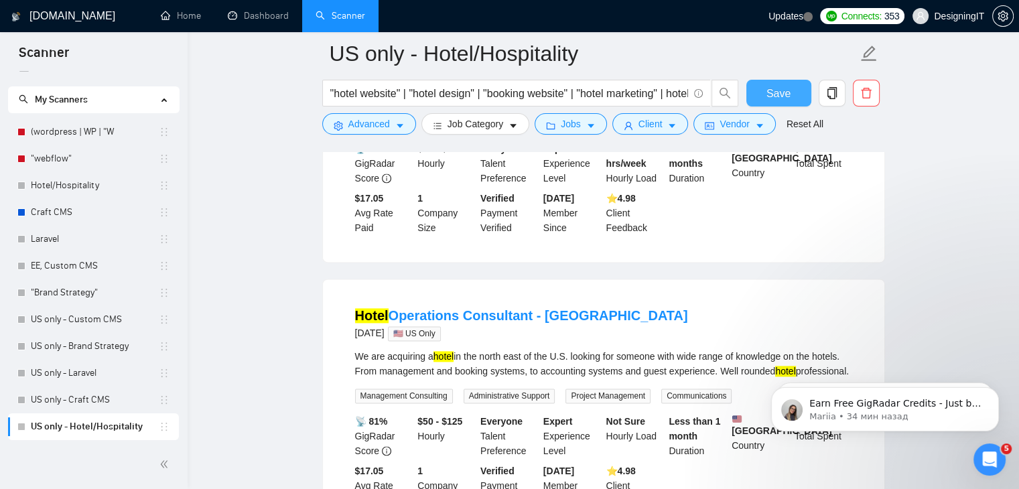
click at [772, 91] on span "Save" at bounding box center [779, 93] width 24 height 17
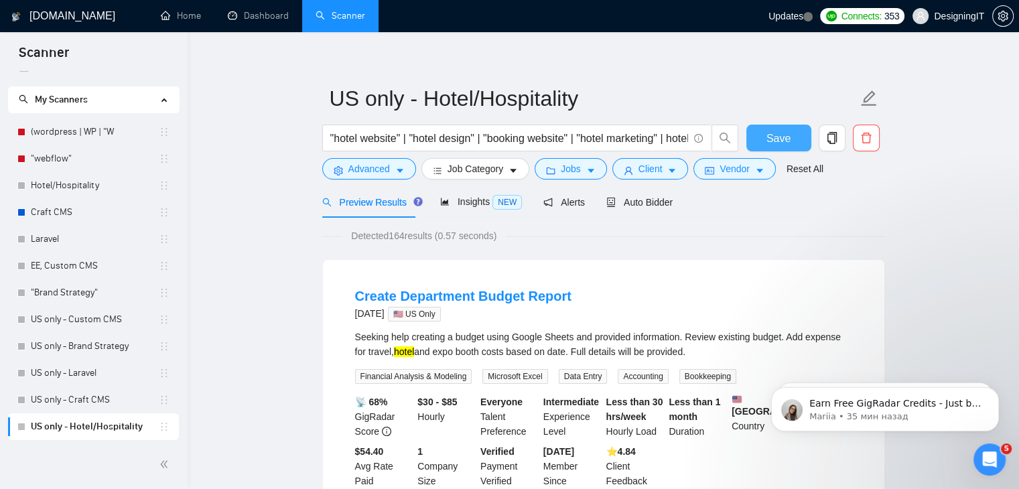
scroll to position [0, 0]
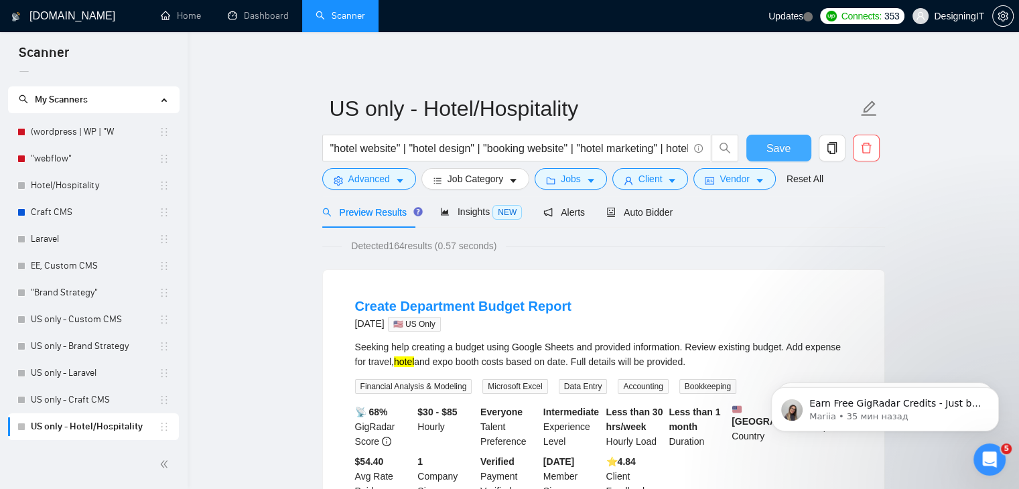
drag, startPoint x: 779, startPoint y: 143, endPoint x: 753, endPoint y: 78, distance: 70.1
click at [778, 141] on span "Save" at bounding box center [779, 148] width 24 height 17
click at [87, 399] on link "US only - Craft CMS" at bounding box center [95, 400] width 128 height 27
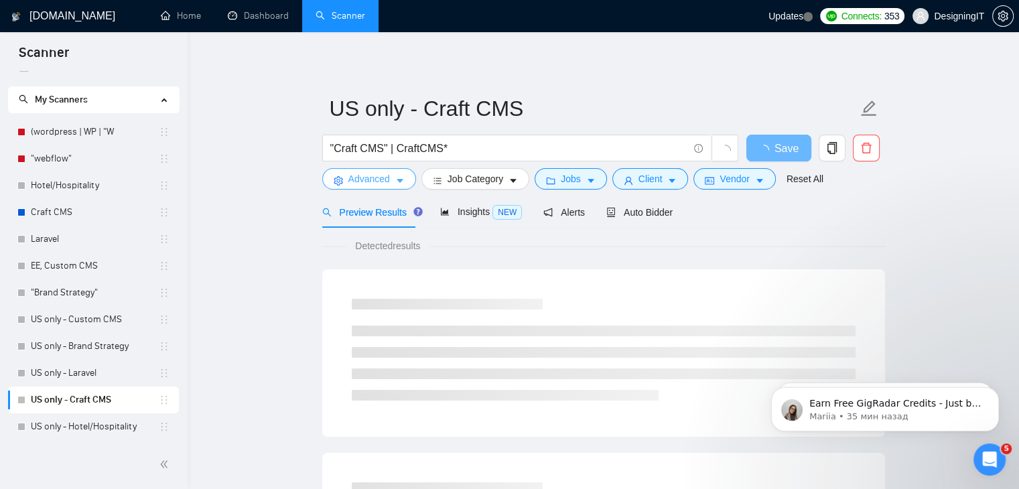
click at [349, 180] on span "Advanced" at bounding box center [369, 179] width 42 height 15
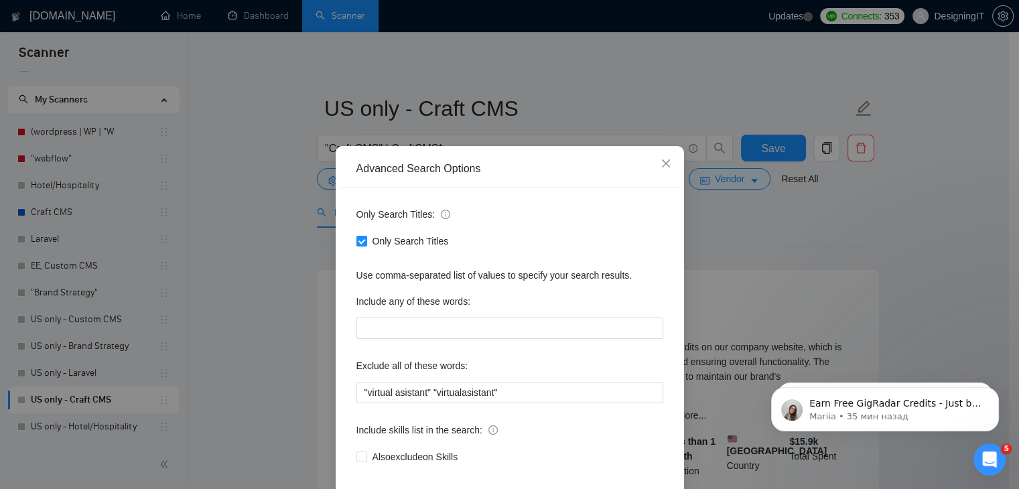
drag, startPoint x: 261, startPoint y: 328, endPoint x: 334, endPoint y: 233, distance: 120.0
click at [261, 327] on div "Advanced Search Options Only Search Titles: Only Search Titles Use comma-separa…" at bounding box center [509, 244] width 1019 height 489
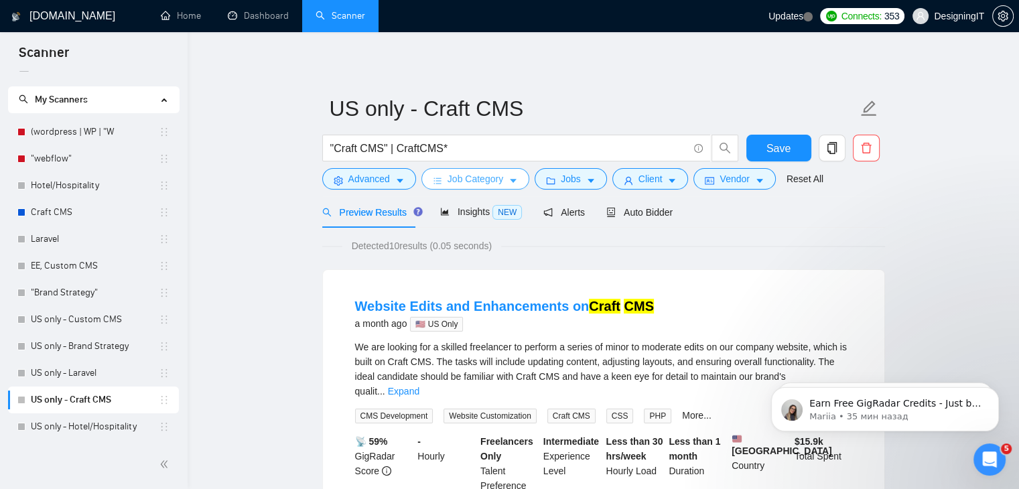
click at [466, 175] on span "Job Category" at bounding box center [476, 179] width 56 height 15
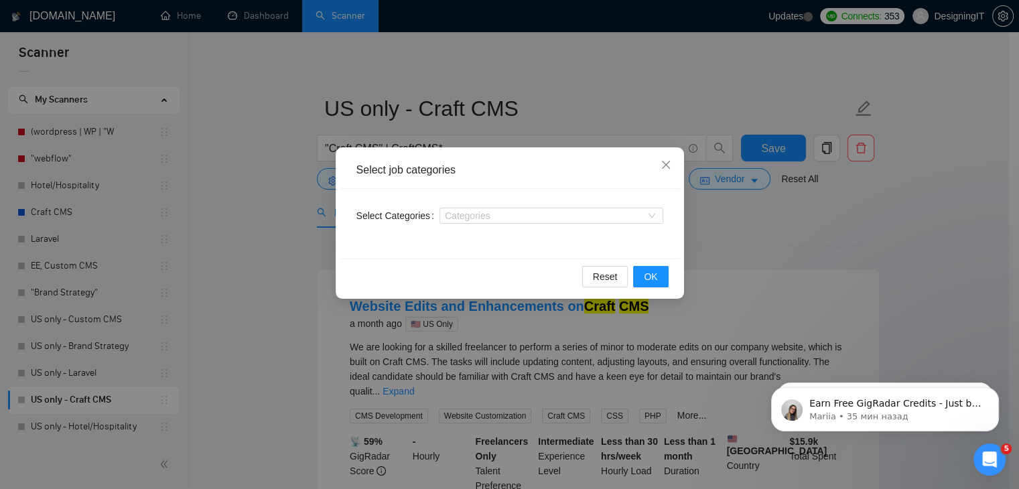
drag, startPoint x: 280, startPoint y: 216, endPoint x: 169, endPoint y: 251, distance: 116.6
click at [279, 216] on div "Select job categories Select Categories Categories Reset OK" at bounding box center [509, 244] width 1019 height 489
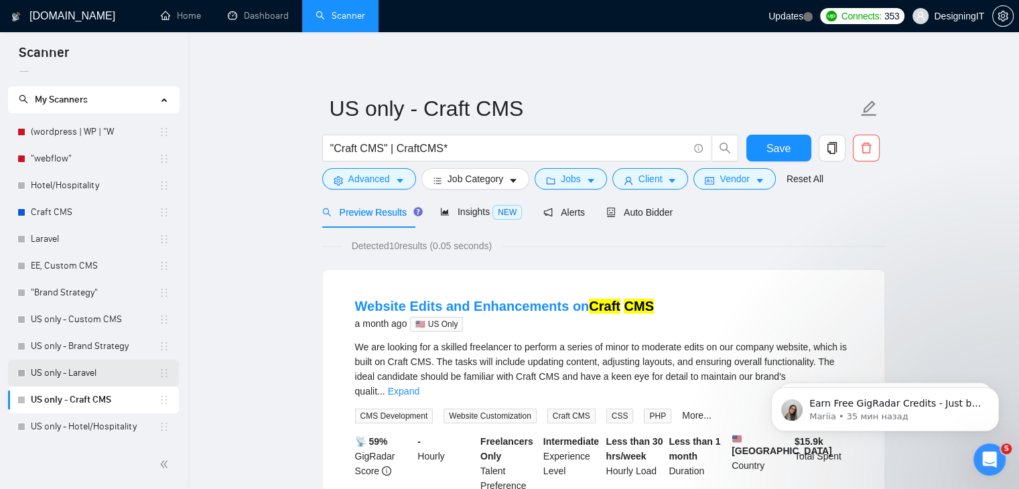
click at [92, 373] on link "US only - Laravel" at bounding box center [95, 373] width 128 height 27
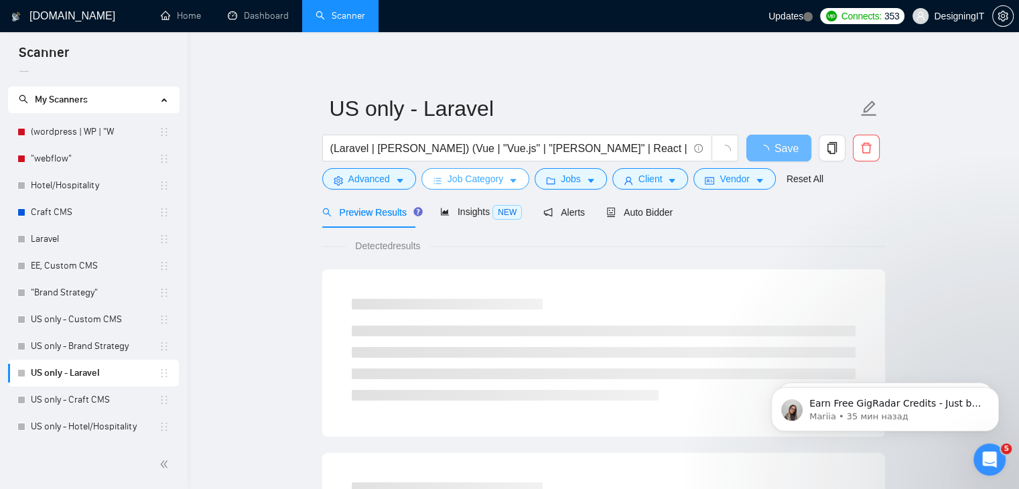
click at [461, 184] on span "Job Category" at bounding box center [476, 179] width 56 height 15
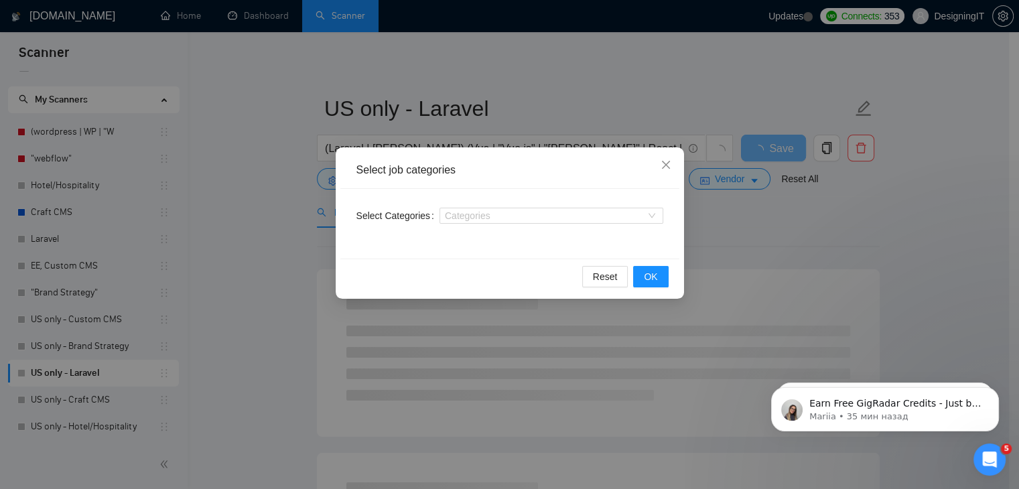
click at [218, 242] on div "Select job categories Select Categories Categories Reset OK" at bounding box center [509, 244] width 1019 height 489
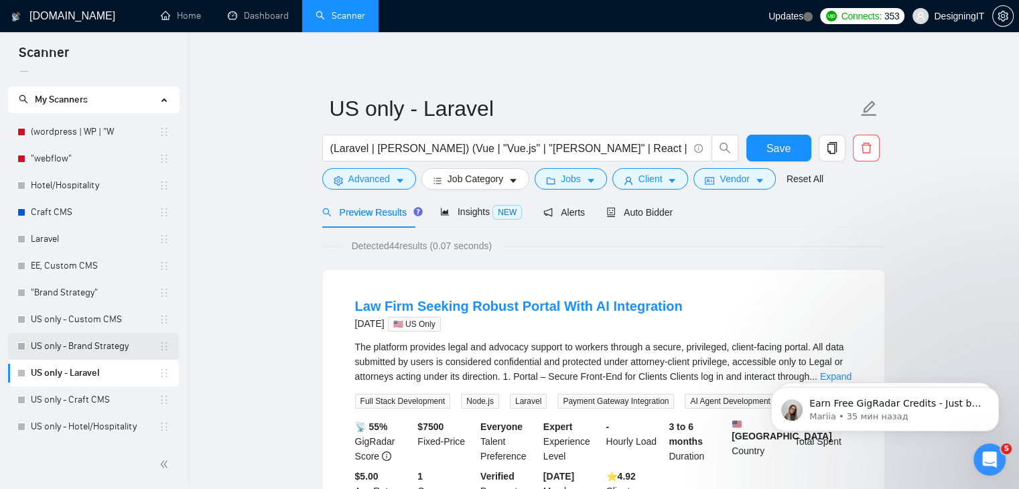
click at [50, 349] on link "US only - Brand Strategy" at bounding box center [95, 346] width 128 height 27
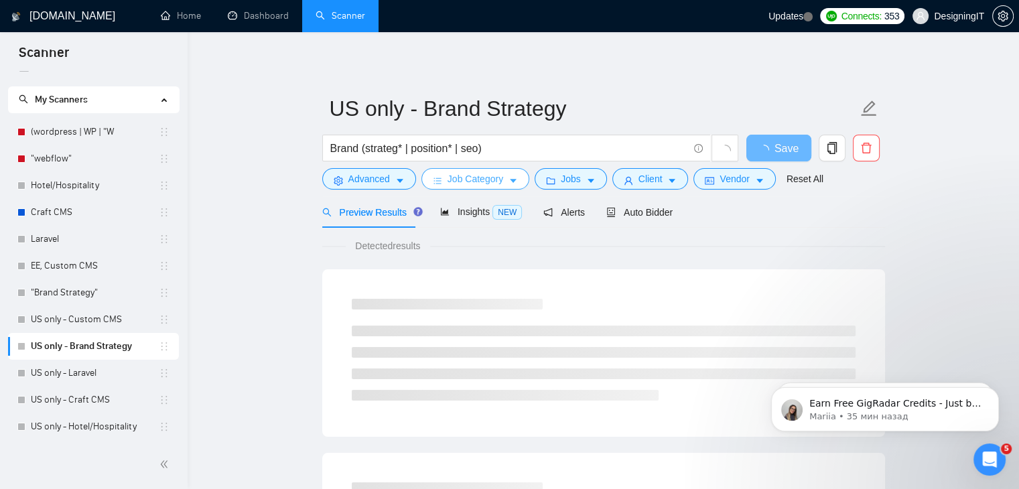
click at [476, 175] on span "Job Category" at bounding box center [476, 179] width 56 height 15
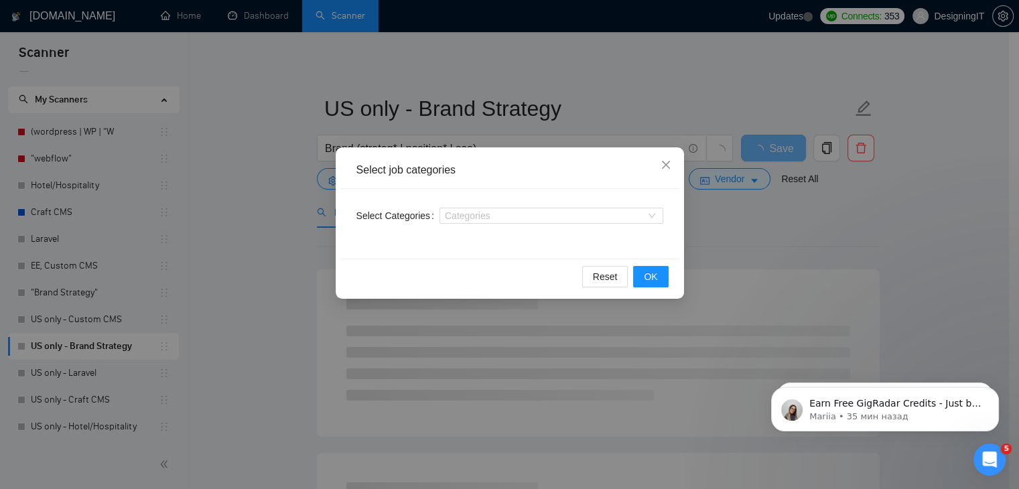
drag, startPoint x: 266, startPoint y: 209, endPoint x: 239, endPoint y: 215, distance: 28.1
click at [265, 209] on div "Select job categories Select Categories Categories Reset OK" at bounding box center [509, 244] width 1019 height 489
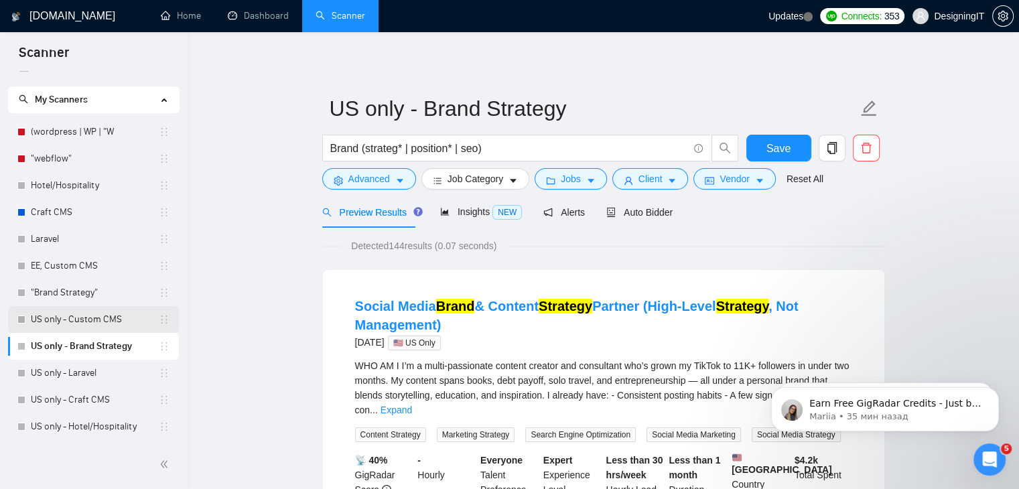
click at [60, 310] on link "US only - Custom CMS" at bounding box center [95, 319] width 128 height 27
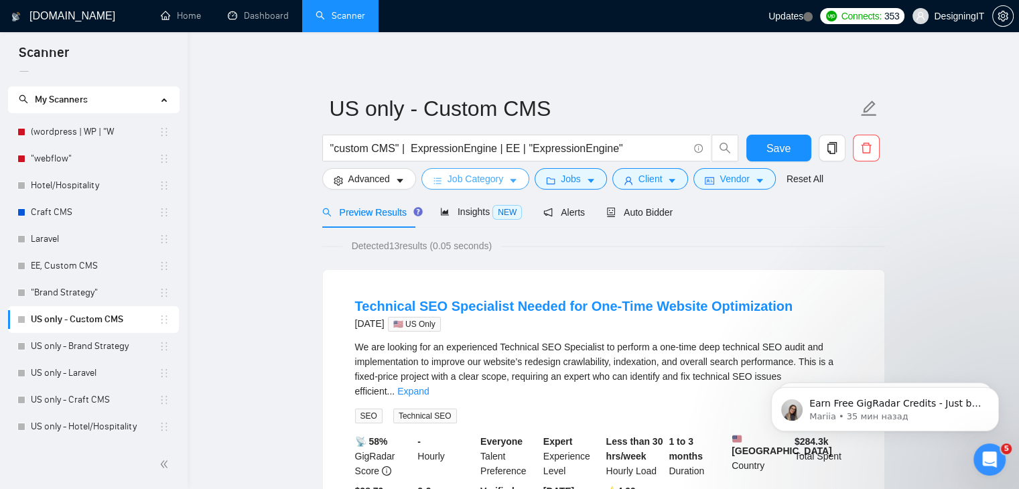
click at [462, 179] on span "Job Category" at bounding box center [476, 179] width 56 height 15
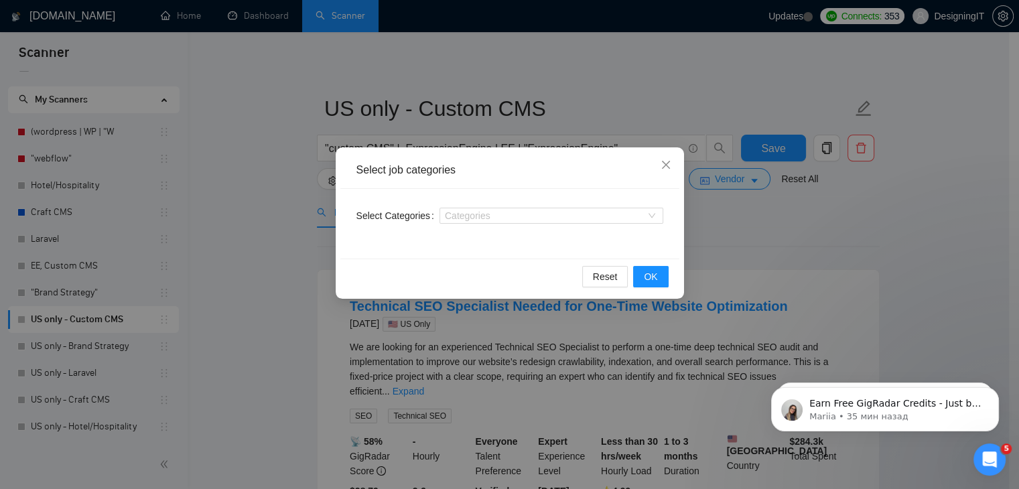
click at [198, 236] on div "Select job categories Select Categories Categories Reset OK" at bounding box center [509, 244] width 1019 height 489
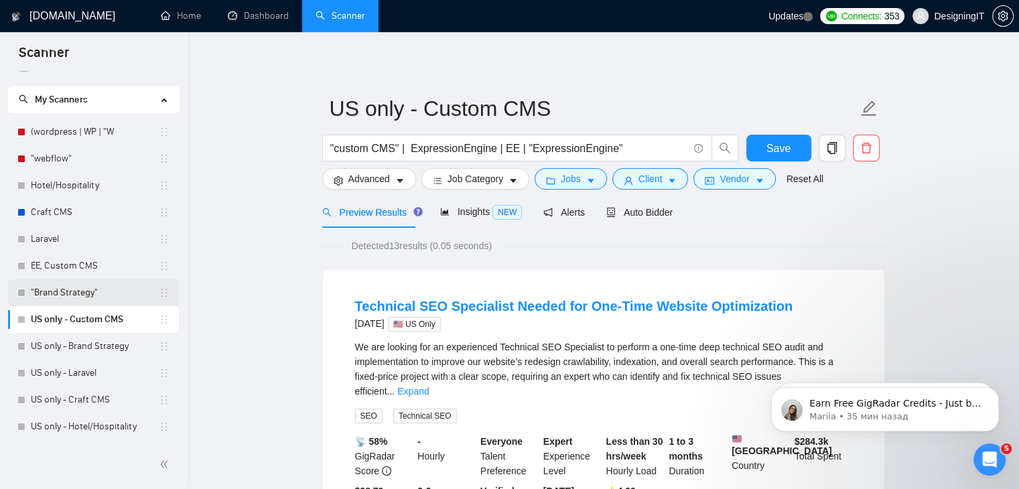
click at [63, 290] on link ""Brand Strategy"" at bounding box center [95, 292] width 128 height 27
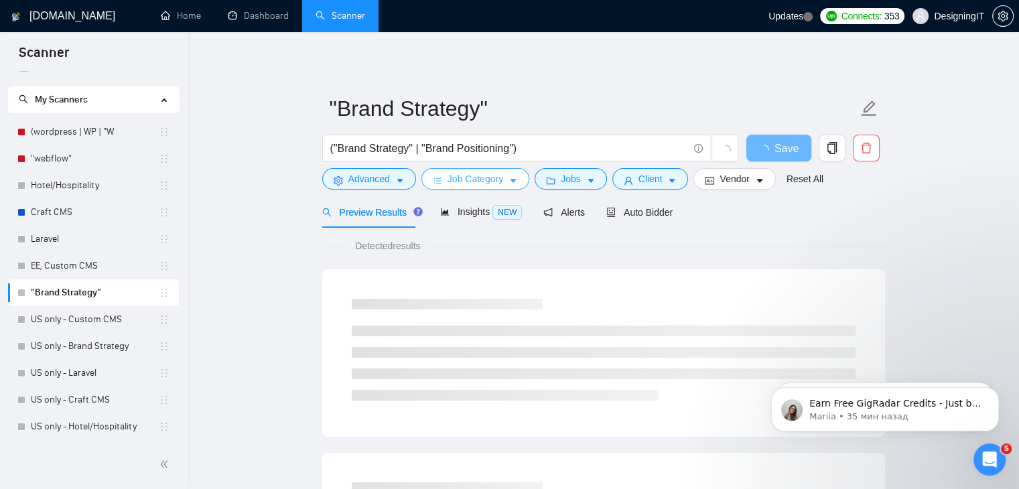
click at [481, 180] on span "Job Category" at bounding box center [476, 179] width 56 height 15
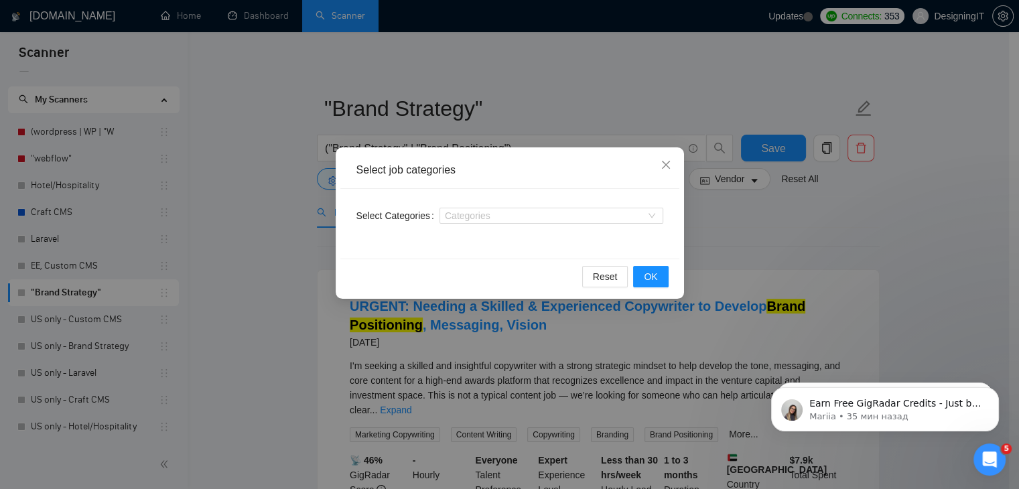
click at [53, 267] on div "Select job categories Select Categories Categories Reset OK" at bounding box center [509, 244] width 1019 height 489
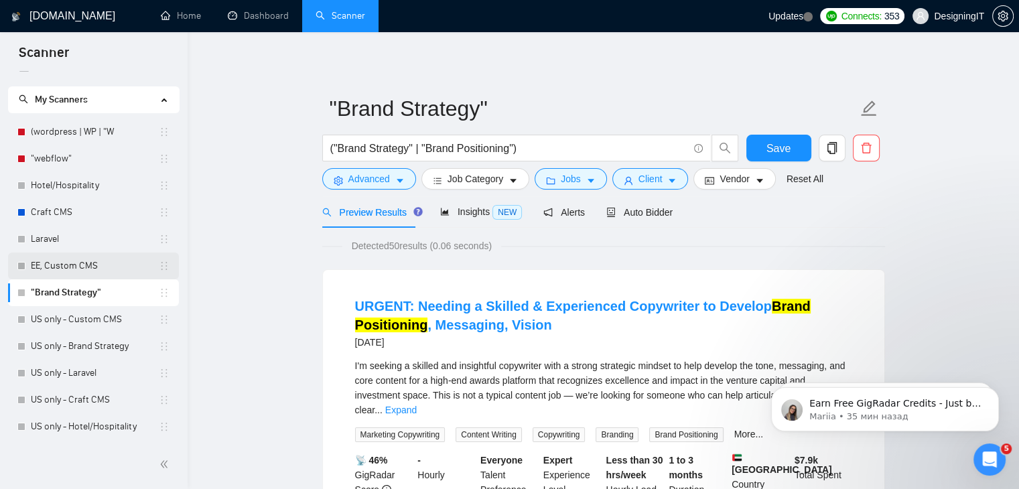
click at [56, 265] on link "EE, Custom CMS" at bounding box center [95, 266] width 128 height 27
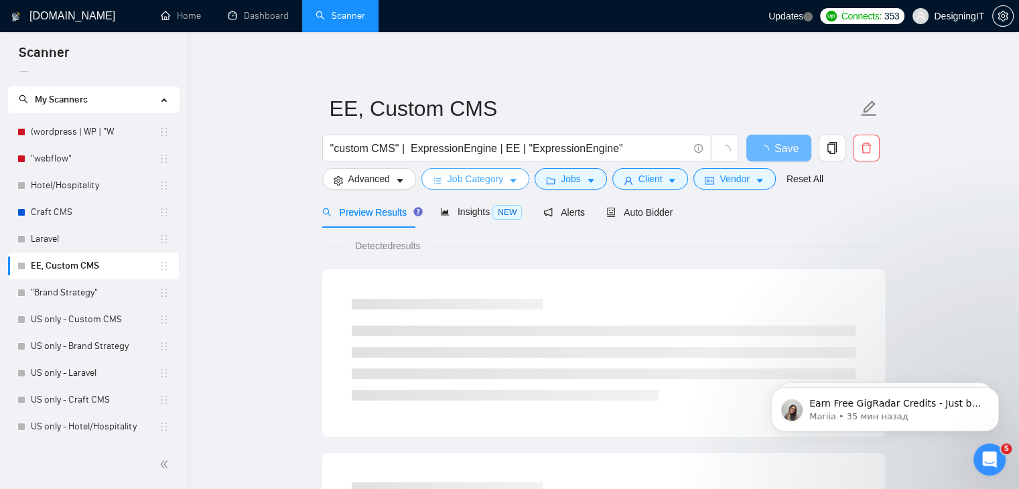
click at [476, 180] on span "Job Category" at bounding box center [476, 179] width 56 height 15
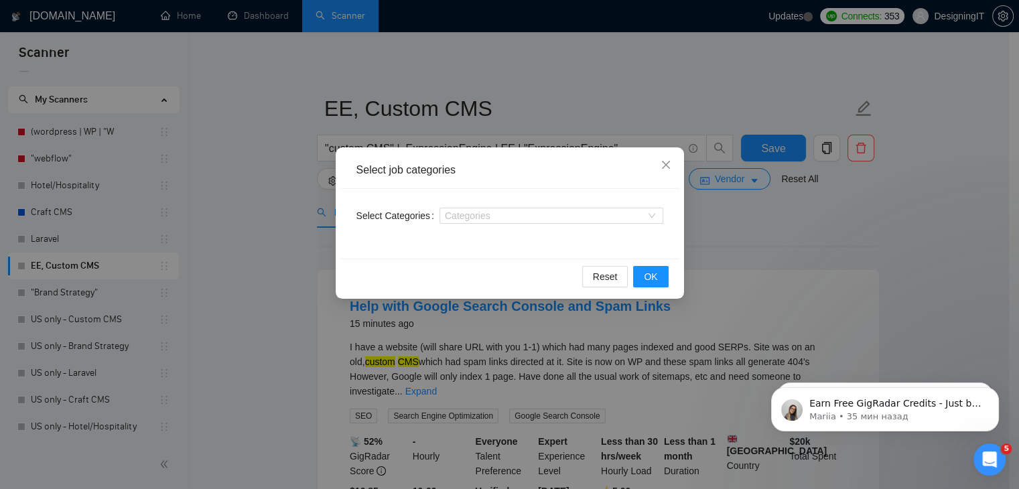
click at [198, 192] on div "Select job categories Select Categories Categories Reset OK" at bounding box center [509, 244] width 1019 height 489
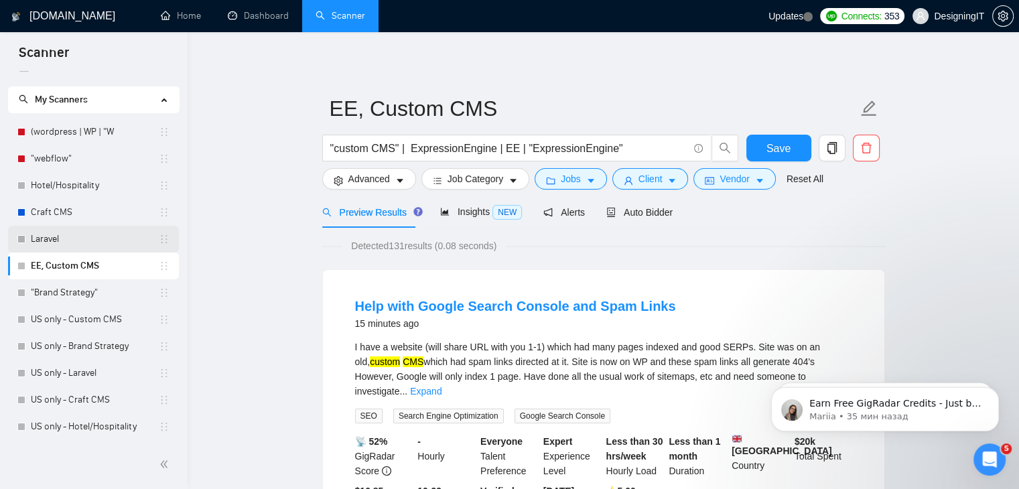
click at [50, 234] on link "Laravel" at bounding box center [95, 239] width 128 height 27
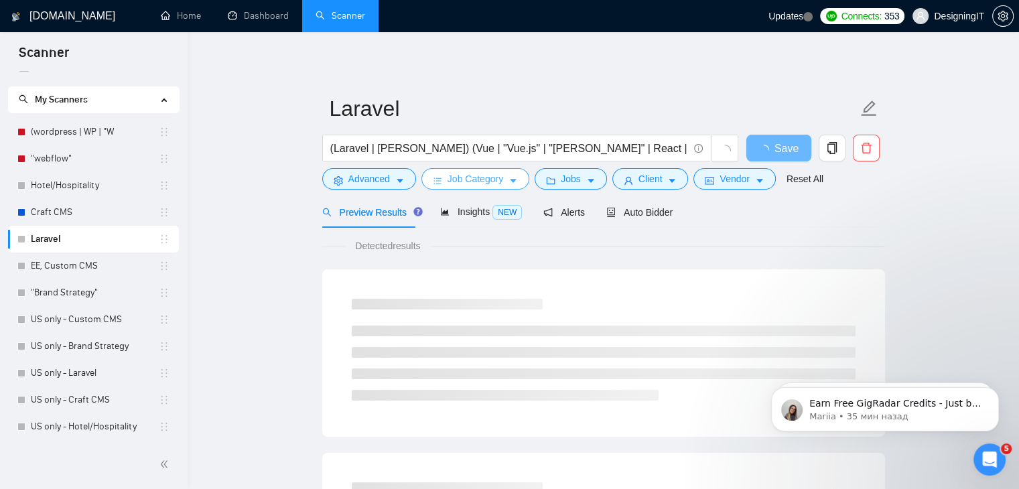
click at [471, 180] on span "Job Category" at bounding box center [476, 179] width 56 height 15
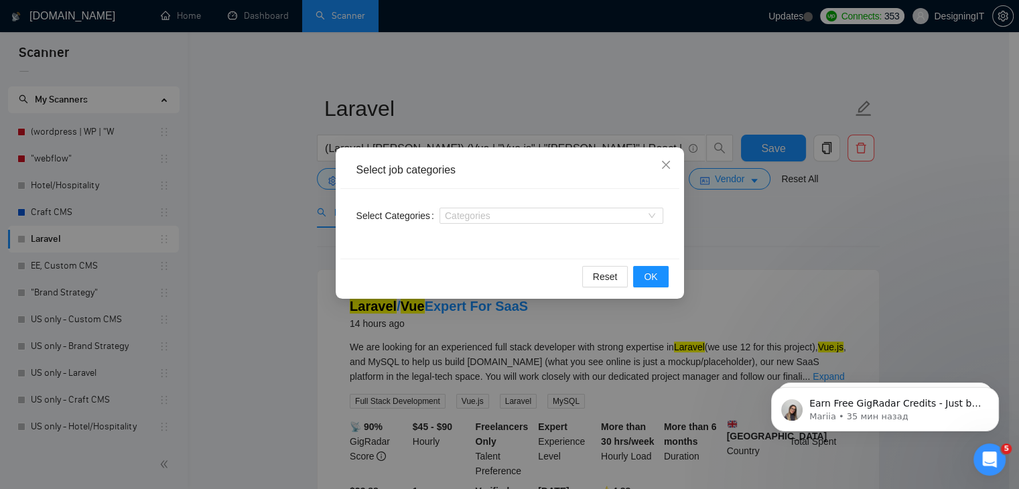
click at [245, 195] on div "Select job categories Select Categories Categories Reset OK" at bounding box center [509, 244] width 1019 height 489
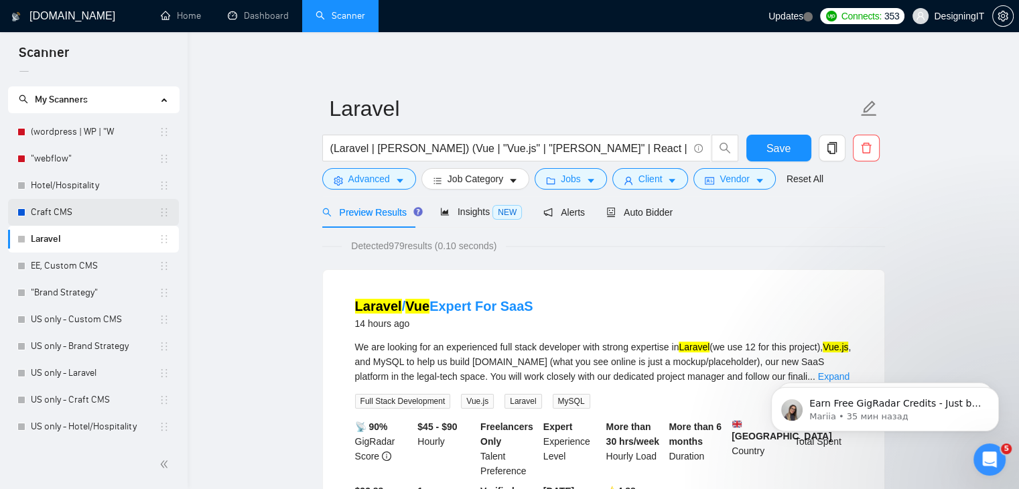
click at [88, 207] on link "Craft CMS" at bounding box center [95, 212] width 128 height 27
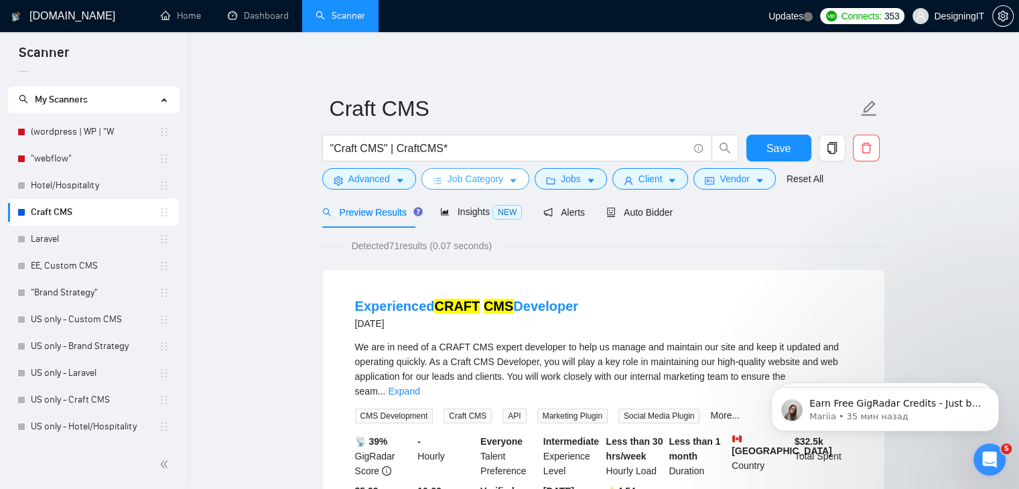
click at [470, 180] on span "Job Category" at bounding box center [476, 179] width 56 height 15
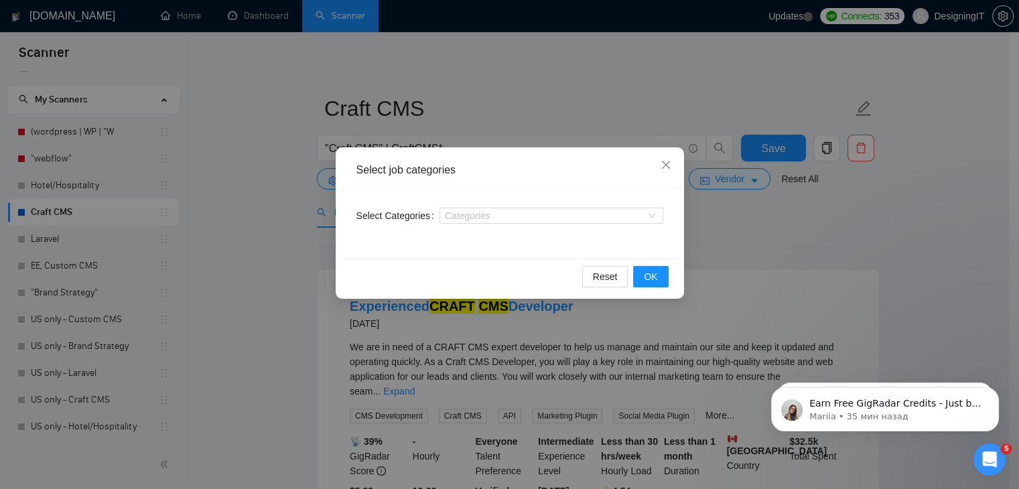
drag, startPoint x: 254, startPoint y: 196, endPoint x: 177, endPoint y: 207, distance: 77.8
click at [253, 196] on div "Select job categories Select Categories Categories Reset OK" at bounding box center [509, 244] width 1019 height 489
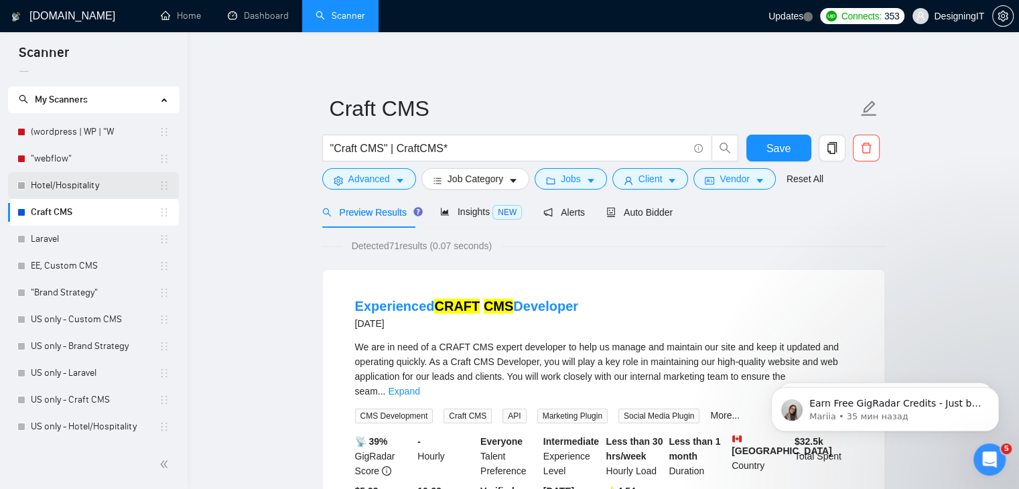
click at [64, 180] on link "Hotel/Hospitality" at bounding box center [95, 185] width 128 height 27
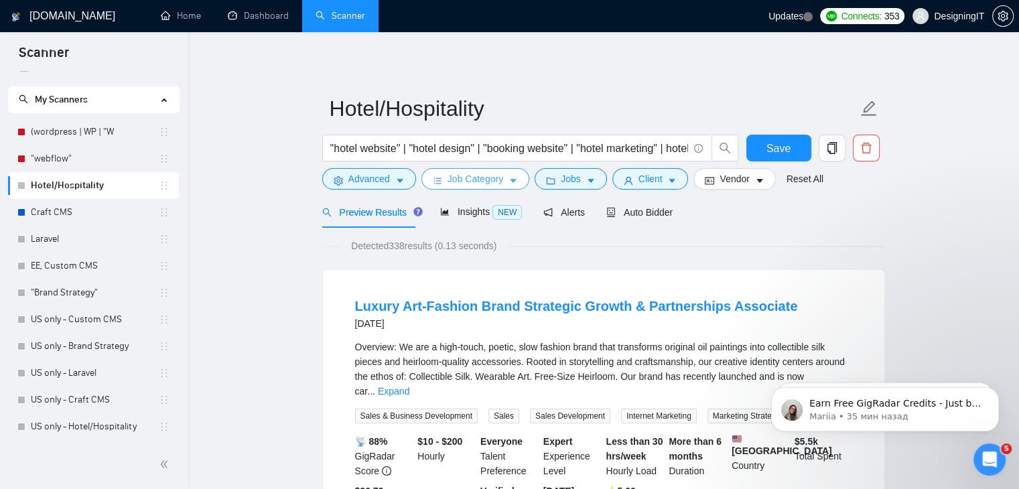
click at [478, 178] on span "Job Category" at bounding box center [476, 179] width 56 height 15
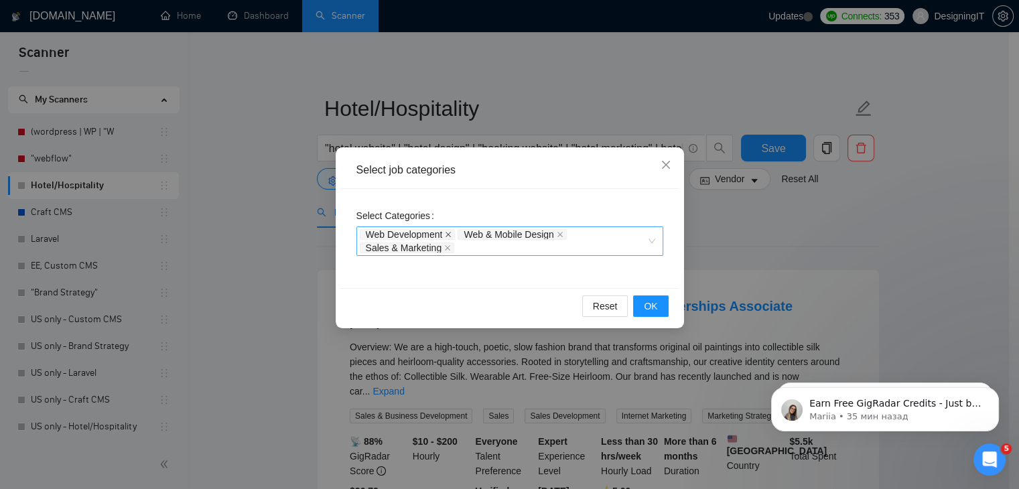
click at [448, 234] on icon "close" at bounding box center [448, 234] width 5 height 5
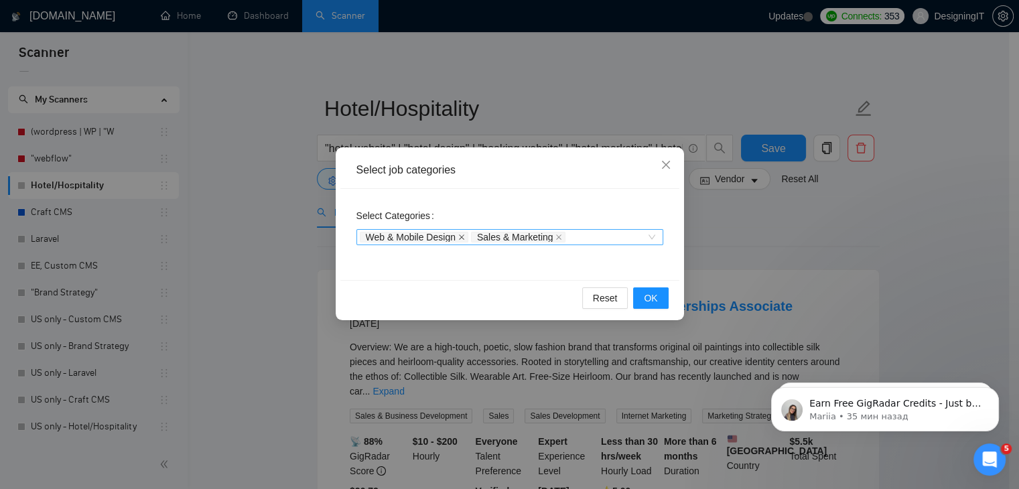
click at [461, 235] on icon "close" at bounding box center [461, 237] width 7 height 7
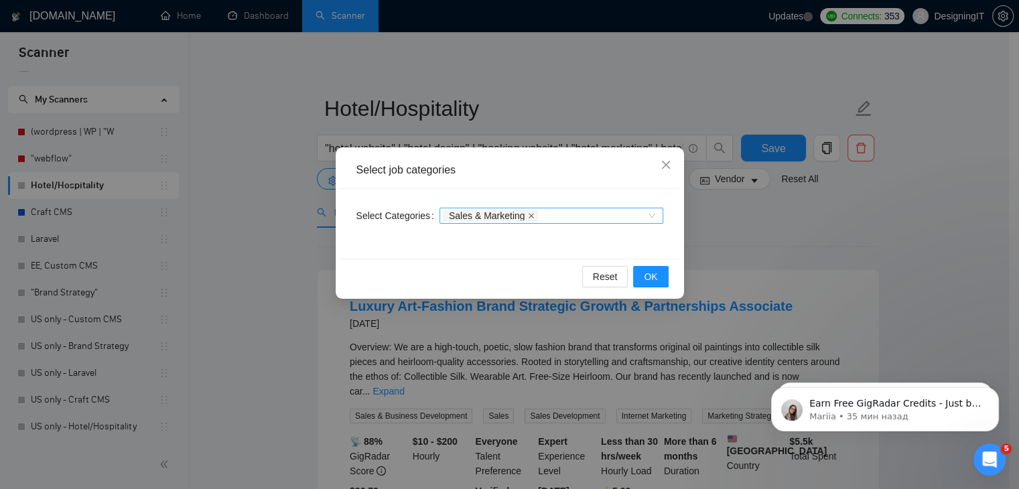
click at [528, 218] on icon "close" at bounding box center [531, 215] width 7 height 7
click at [670, 166] on icon "close" at bounding box center [666, 164] width 11 height 11
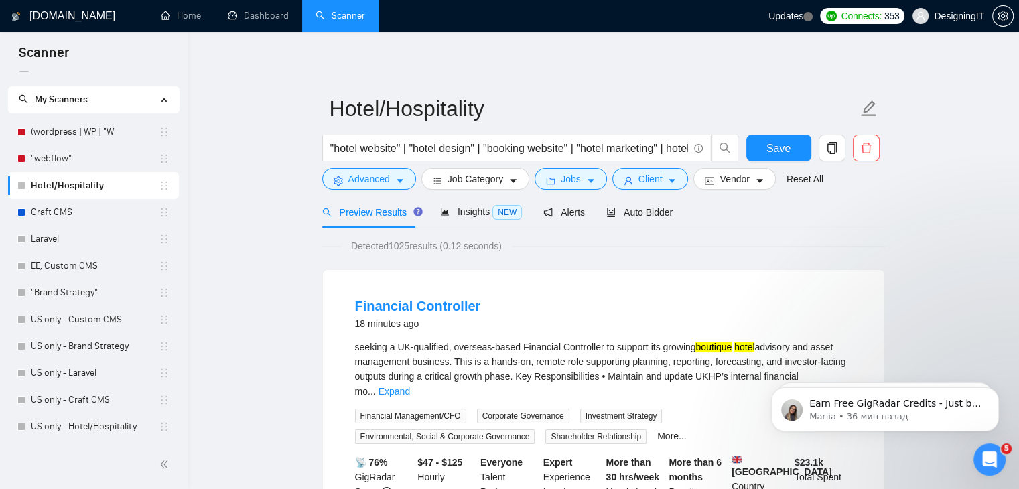
click at [62, 206] on link "Craft CMS" at bounding box center [95, 212] width 128 height 27
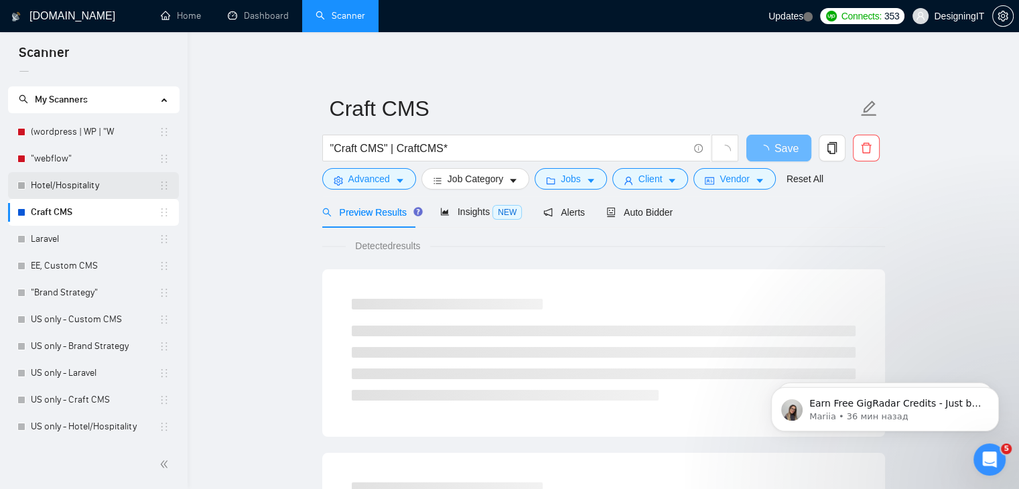
click at [70, 178] on link "Hotel/Hospitality" at bounding box center [95, 185] width 128 height 27
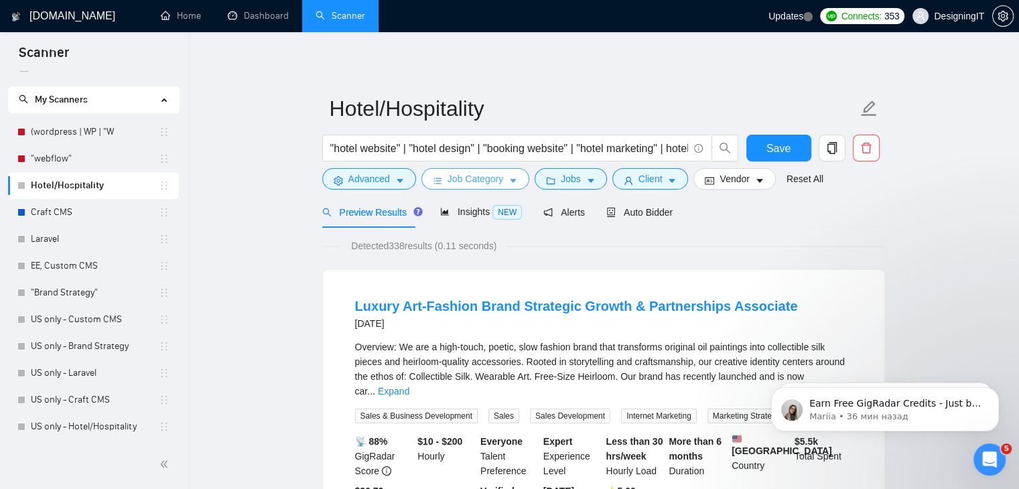
click at [493, 186] on span "Job Category" at bounding box center [476, 179] width 56 height 15
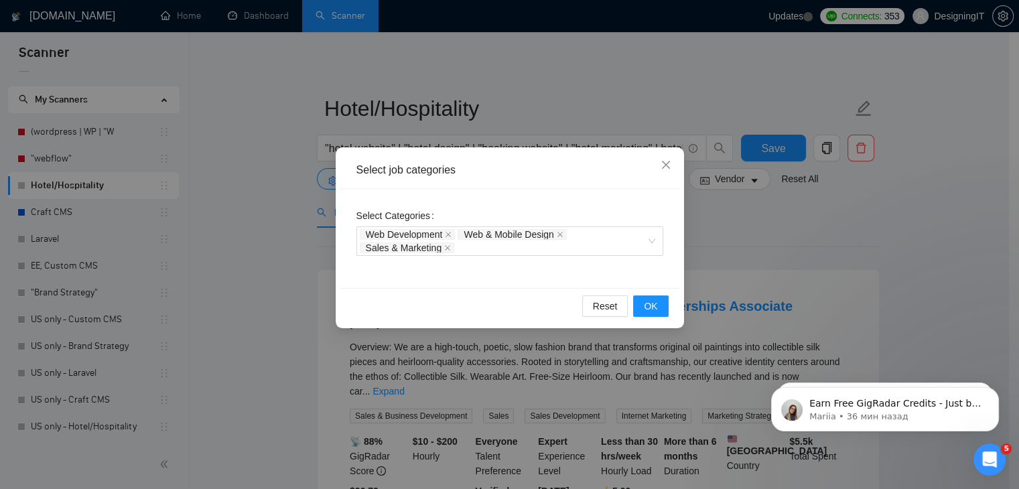
click at [273, 249] on div "Select job categories Select Categories Web Development Web & Mobile Design Sal…" at bounding box center [509, 244] width 1019 height 489
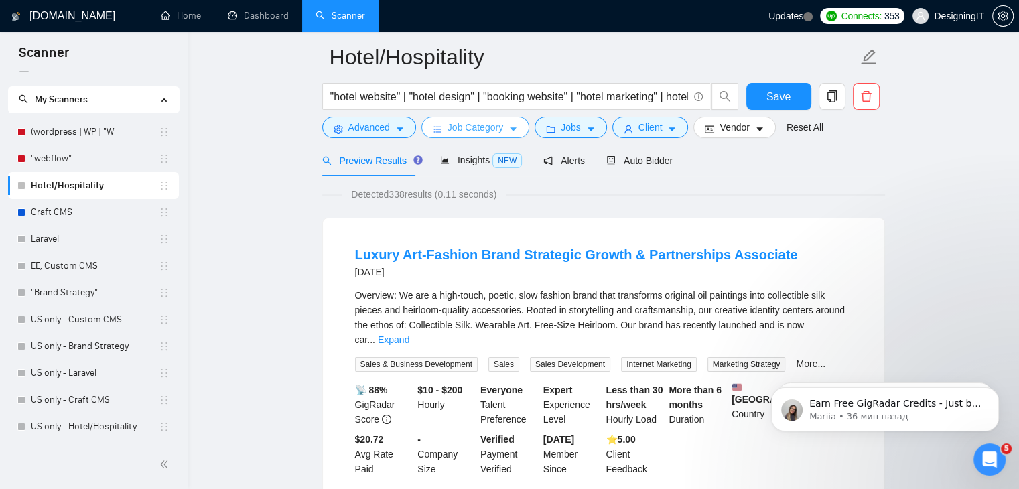
scroll to position [201, 0]
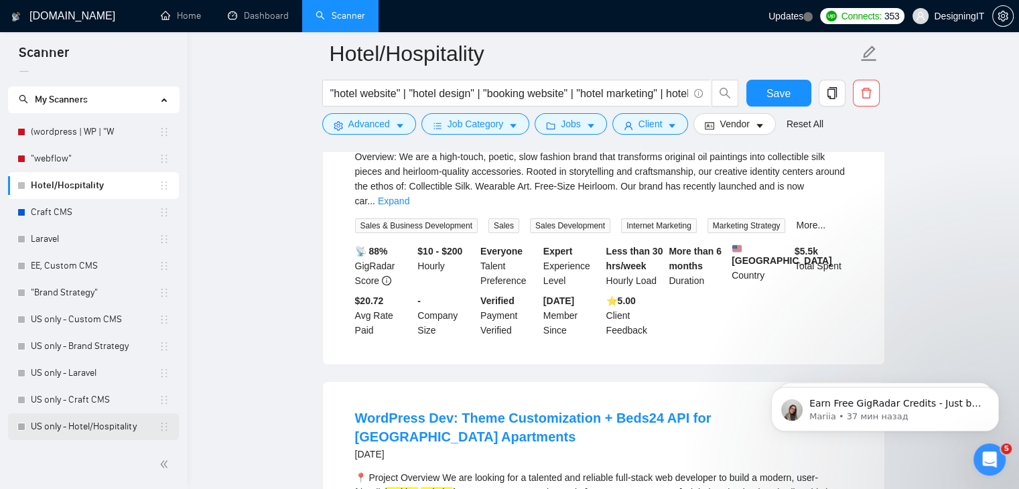
click at [75, 429] on link "US only - Hotel/Hospitality" at bounding box center [95, 426] width 128 height 27
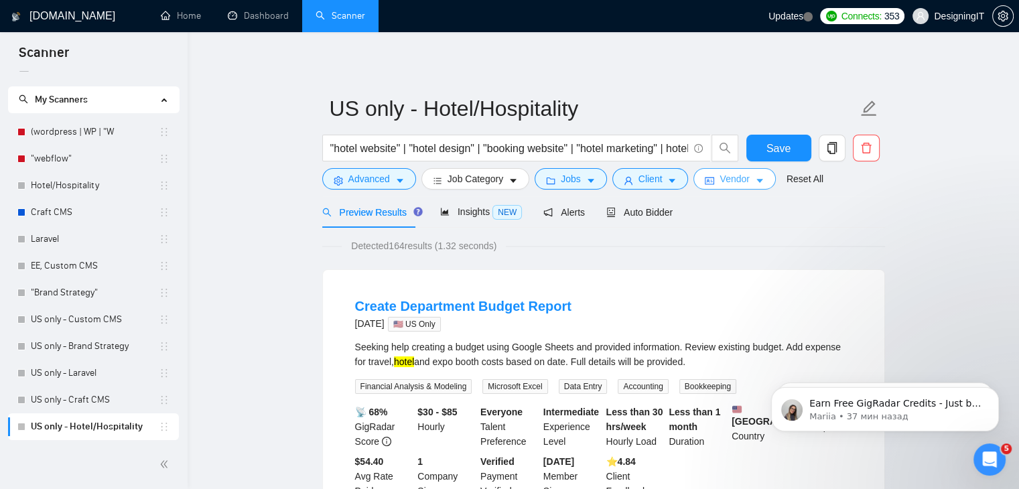
click at [722, 180] on span "Vendor" at bounding box center [734, 179] width 29 height 15
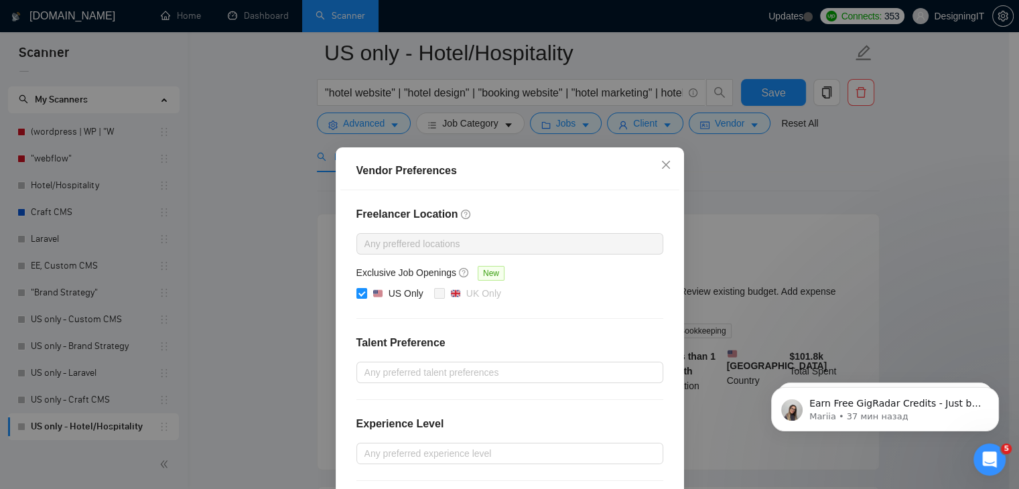
scroll to position [402, 0]
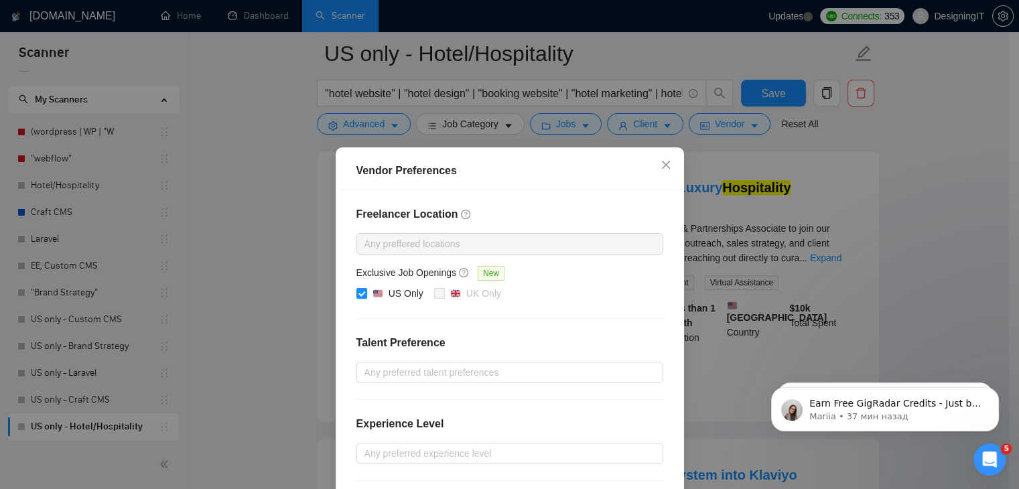
drag, startPoint x: 874, startPoint y: 156, endPoint x: 820, endPoint y: 166, distance: 54.4
click at [872, 157] on div "Vendor Preferences Freelancer Location Any preffered locations Exclusive Job Op…" at bounding box center [509, 244] width 1019 height 489
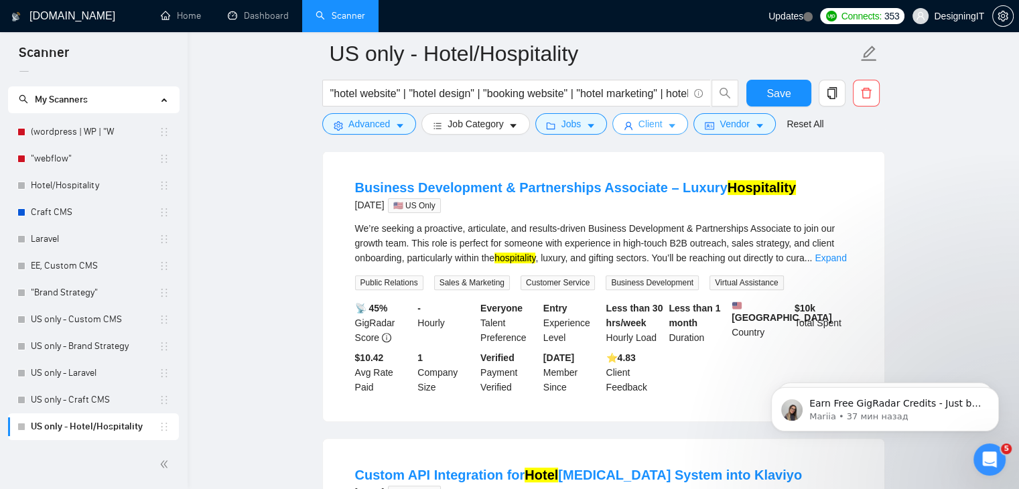
click at [639, 125] on span "Client" at bounding box center [651, 124] width 24 height 15
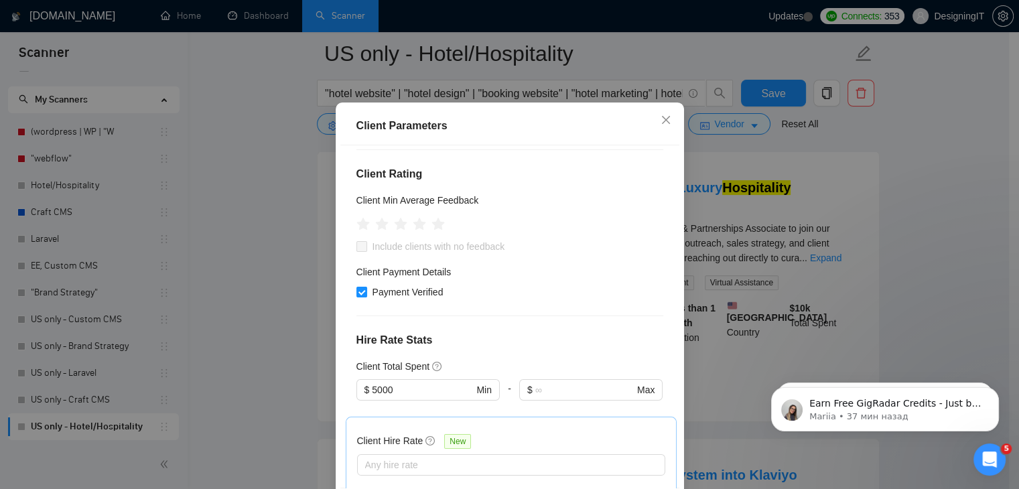
scroll to position [25, 0]
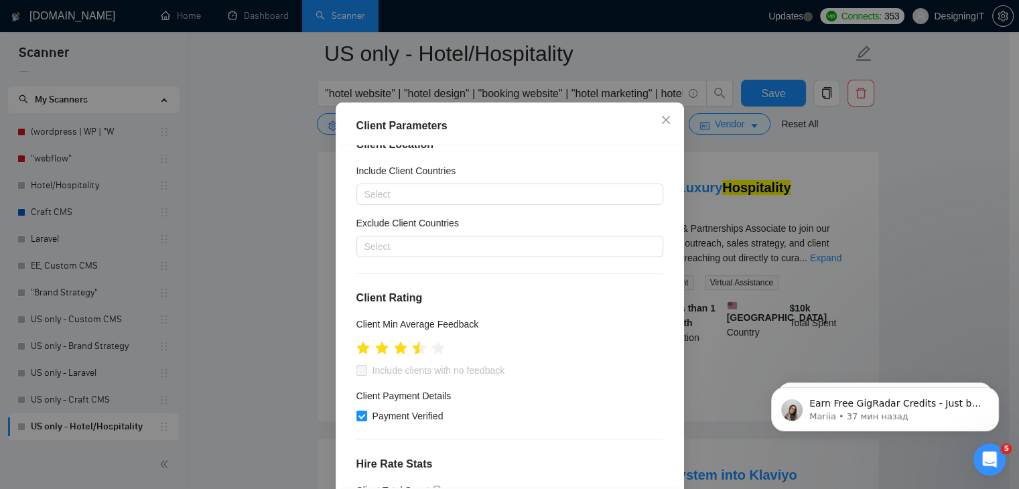
click at [412, 355] on icon "star" at bounding box center [419, 347] width 14 height 13
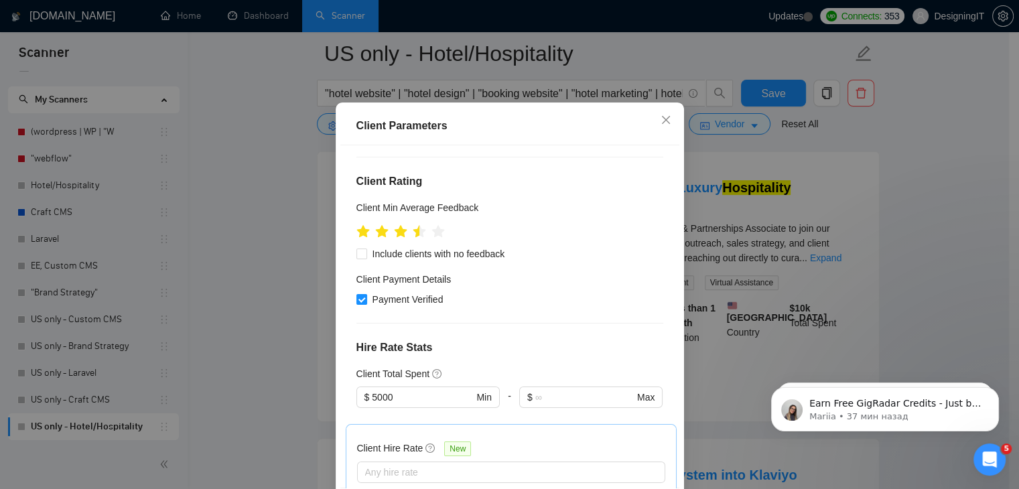
scroll to position [293, 0]
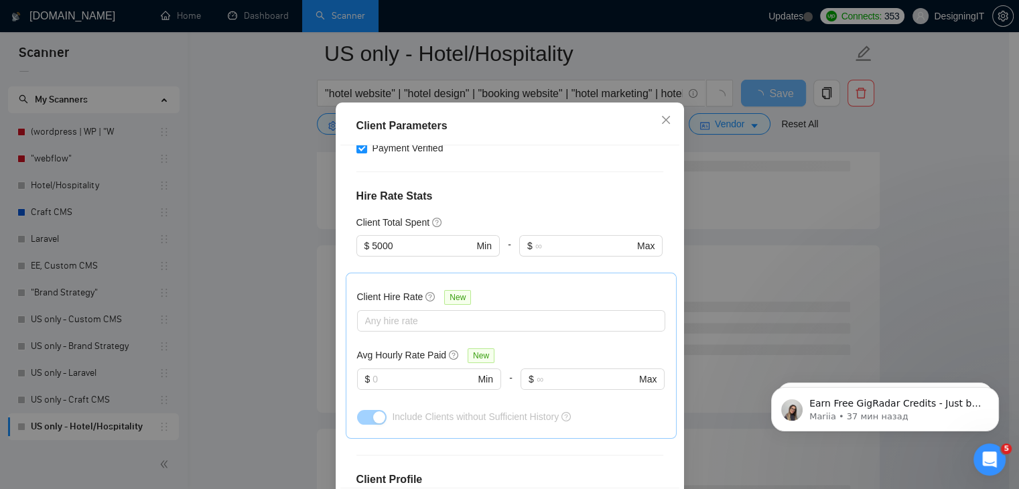
click at [901, 290] on div "Client Parameters Client Location Include Client Countries Select Exclude Clien…" at bounding box center [509, 244] width 1019 height 489
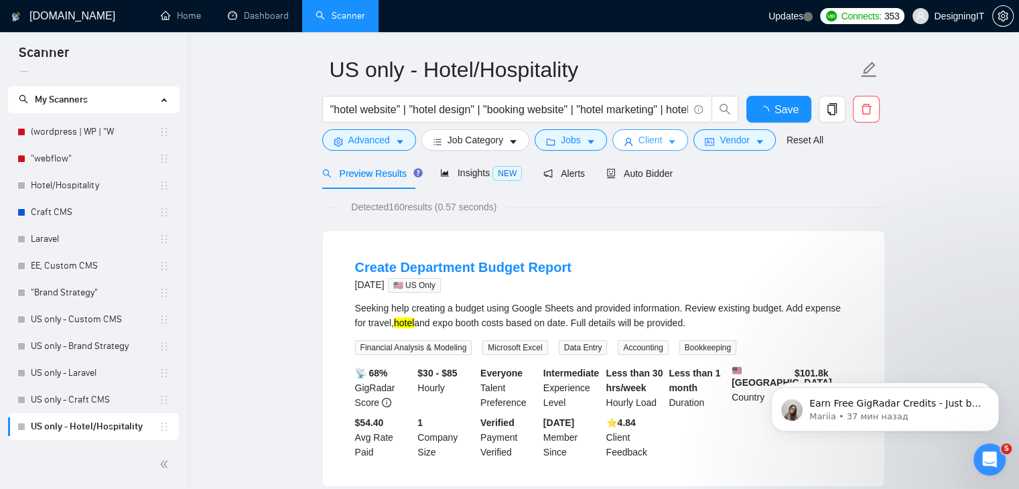
scroll to position [0, 0]
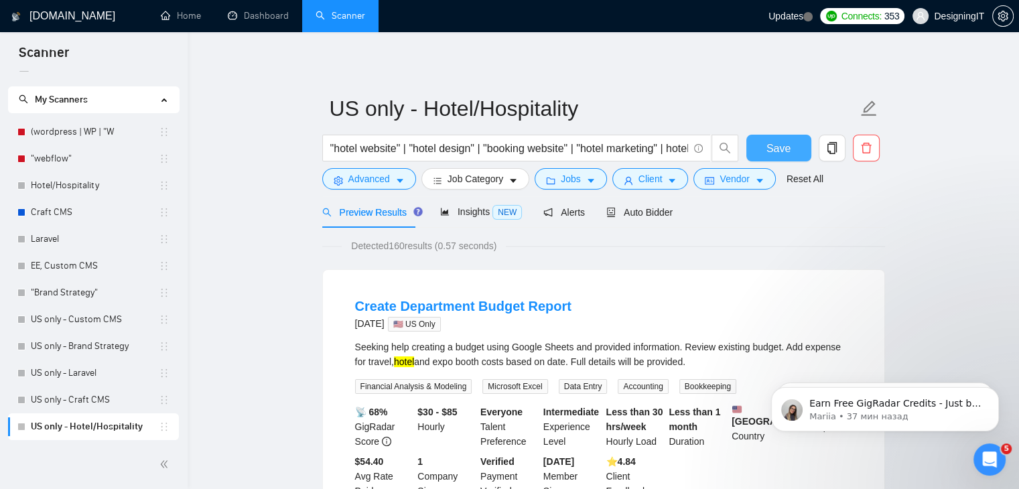
click at [779, 147] on span "Save" at bounding box center [779, 148] width 24 height 17
click at [659, 220] on div "Auto Bidder" at bounding box center [639, 211] width 66 height 31
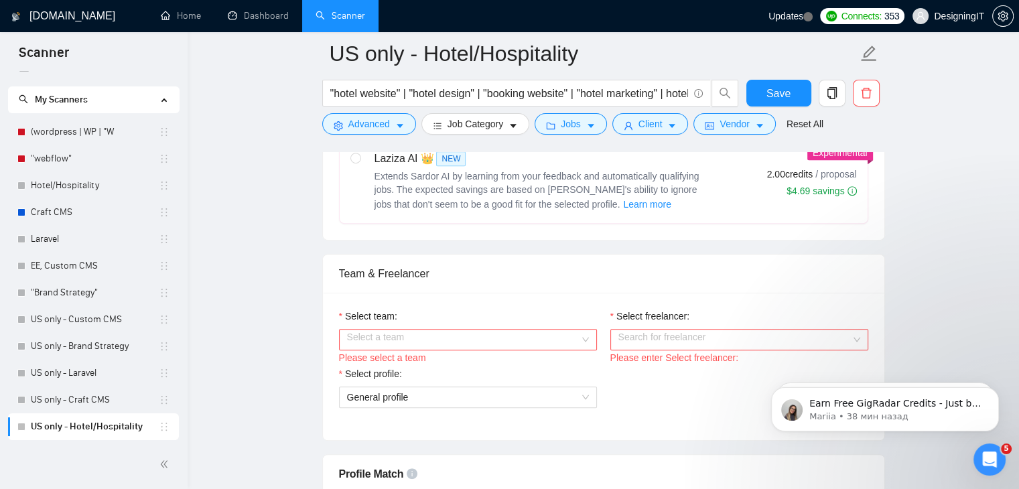
scroll to position [603, 0]
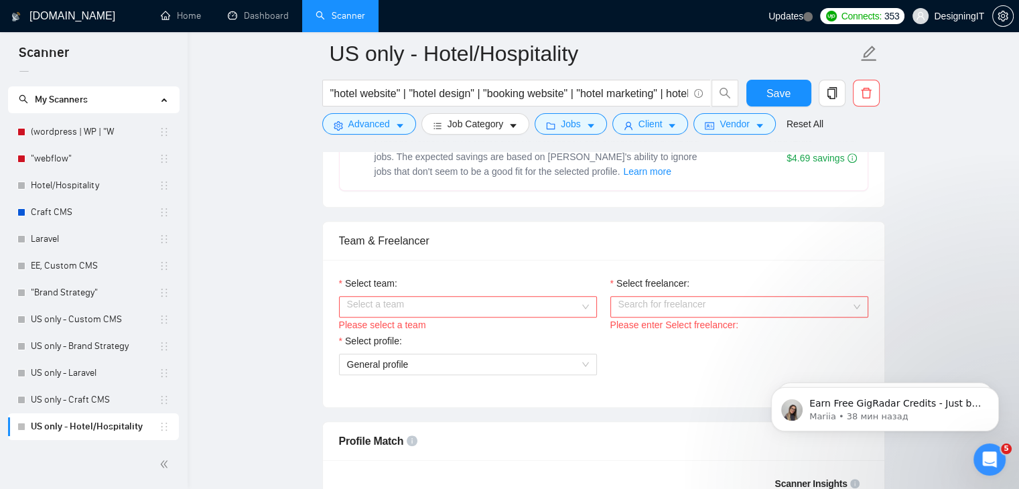
click at [507, 302] on input "Select team:" at bounding box center [463, 307] width 233 height 20
drag, startPoint x: 476, startPoint y: 328, endPoint x: 445, endPoint y: 334, distance: 31.5
click at [473, 328] on div "DesigningIT" at bounding box center [467, 331] width 242 height 15
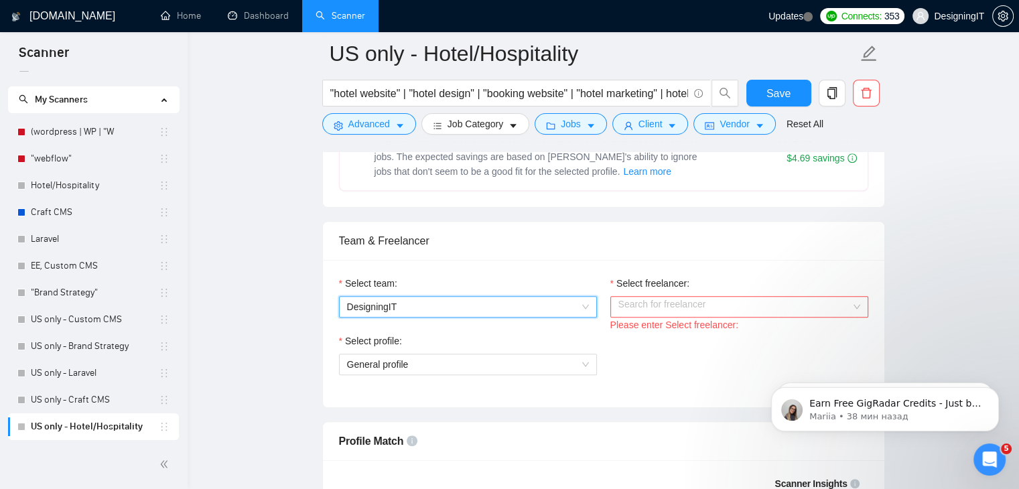
click at [682, 300] on input "Select freelancer:" at bounding box center [735, 307] width 233 height 20
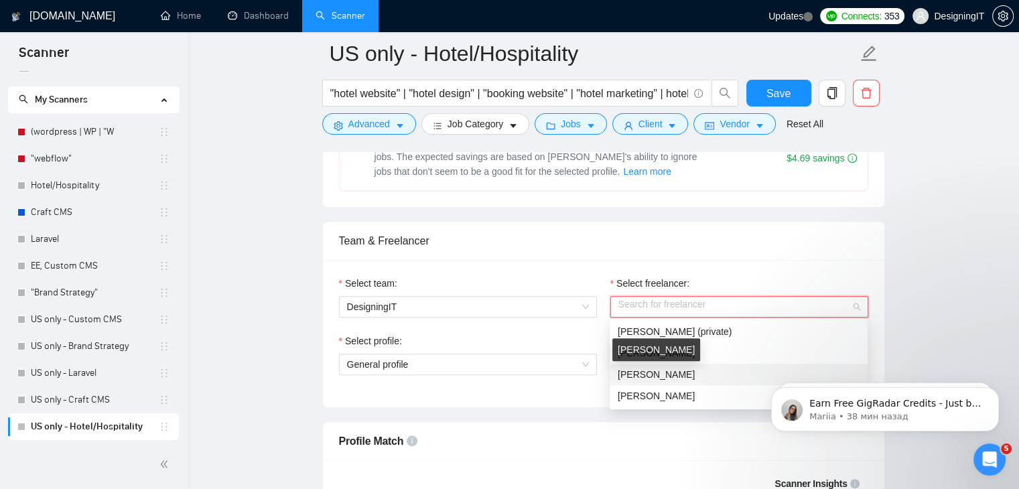
click at [647, 377] on span "[PERSON_NAME]" at bounding box center [656, 374] width 77 height 11
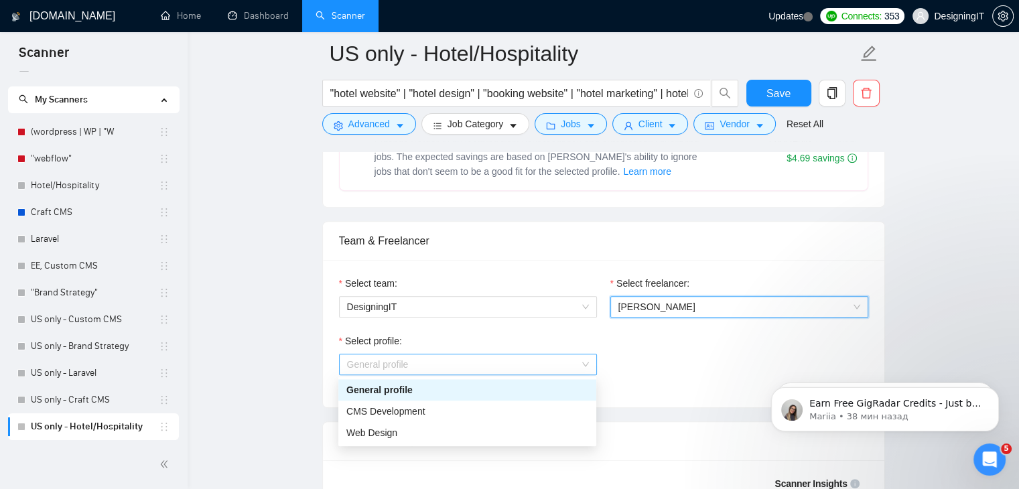
click at [562, 367] on span "General profile" at bounding box center [468, 365] width 242 height 20
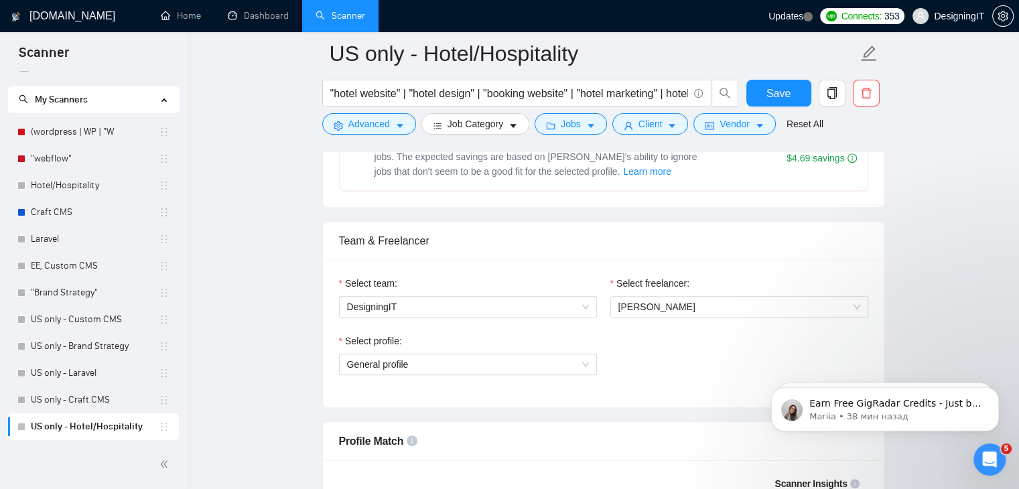
click at [663, 361] on div "Select profile: General profile" at bounding box center [603, 363] width 543 height 58
click at [559, 367] on span "General profile" at bounding box center [468, 365] width 242 height 20
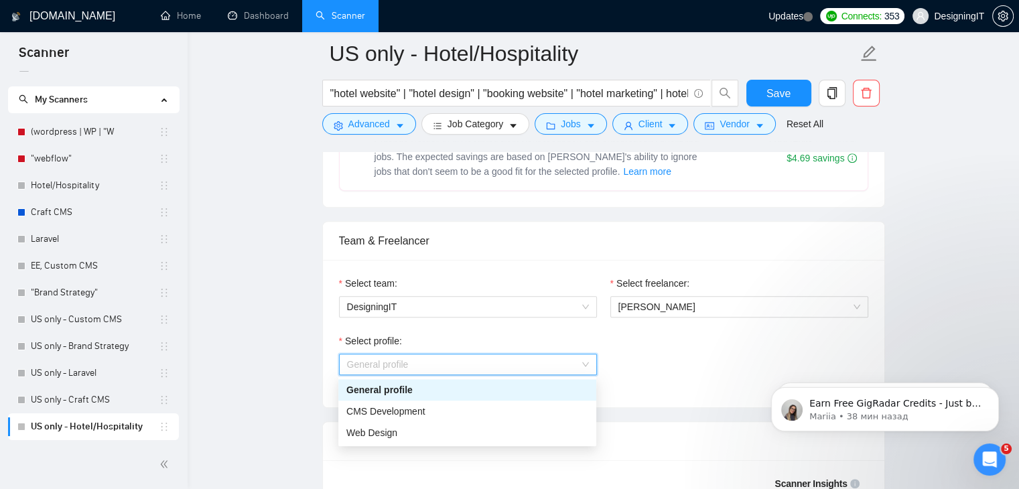
click at [495, 385] on div "General profile" at bounding box center [467, 390] width 242 height 15
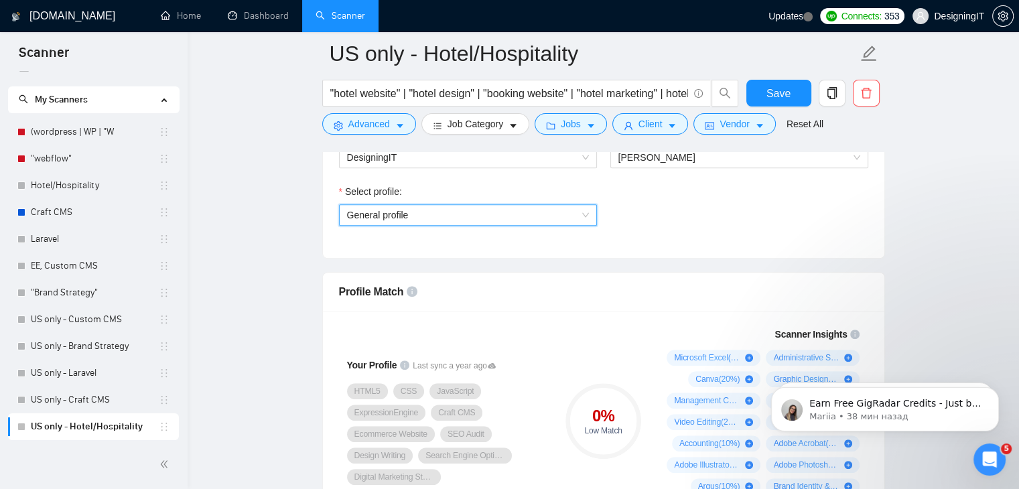
scroll to position [871, 0]
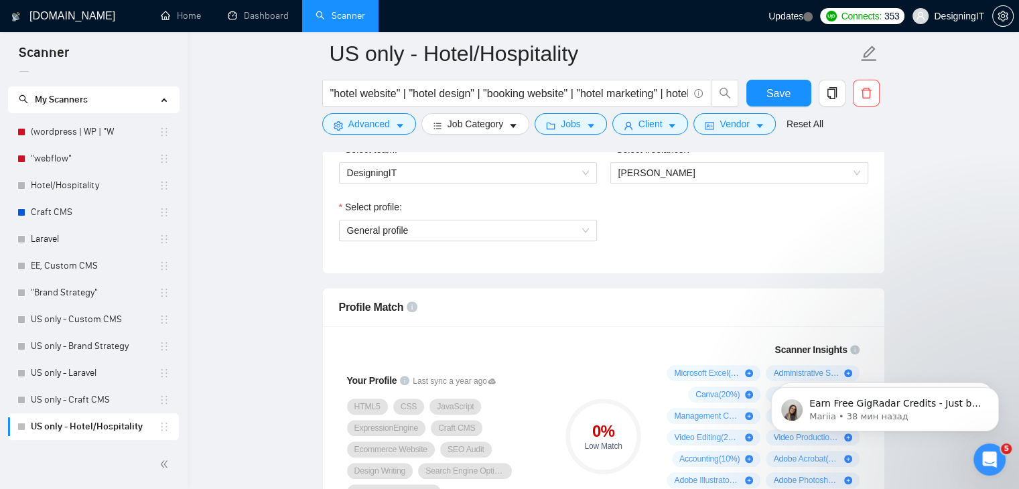
scroll to position [603, 0]
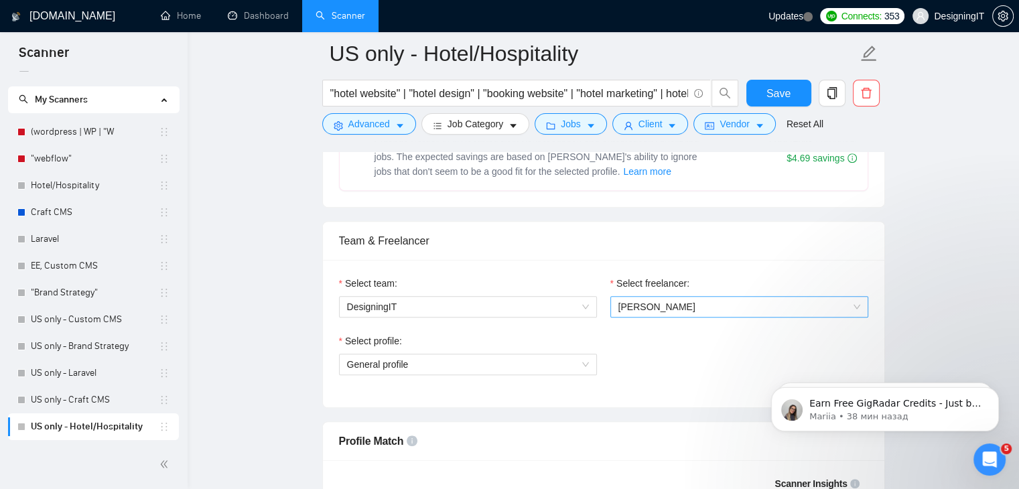
click at [718, 305] on span "[PERSON_NAME]" at bounding box center [740, 307] width 242 height 20
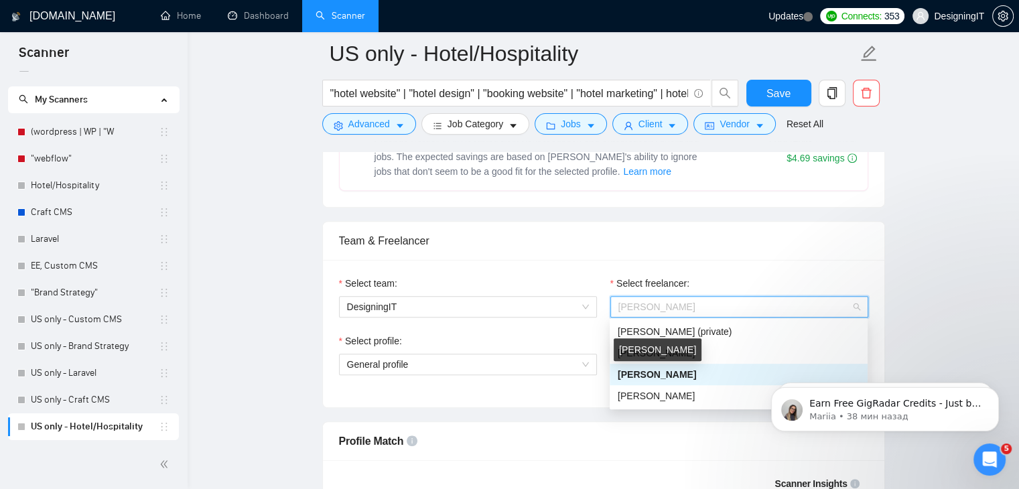
click at [693, 376] on span "[PERSON_NAME]" at bounding box center [657, 374] width 78 height 11
click at [692, 298] on span "[PERSON_NAME]" at bounding box center [740, 307] width 242 height 20
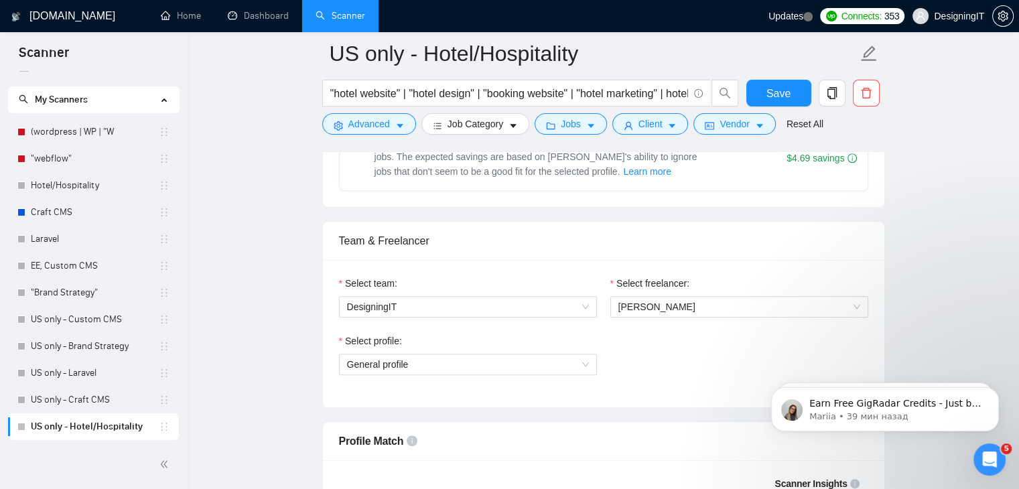
click at [723, 260] on div "Select team: DesigningIT Select freelancer: [PERSON_NAME] Select profile: Gener…" at bounding box center [604, 333] width 562 height 147
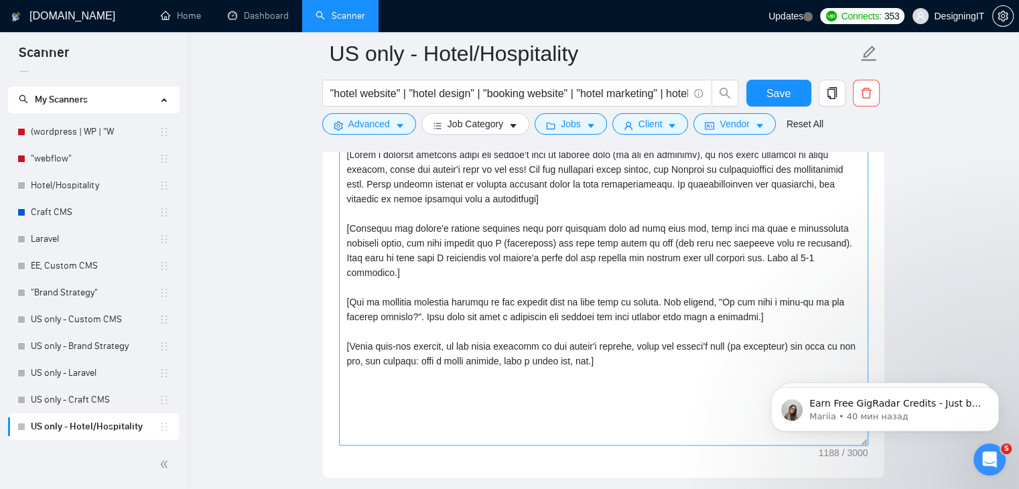
scroll to position [1474, 0]
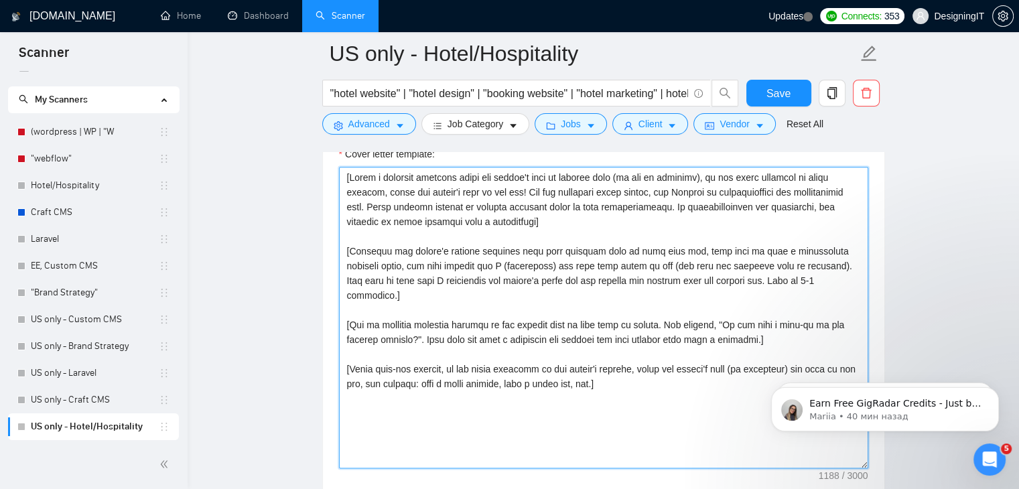
click at [483, 280] on textarea "Cover letter template:" at bounding box center [603, 318] width 529 height 302
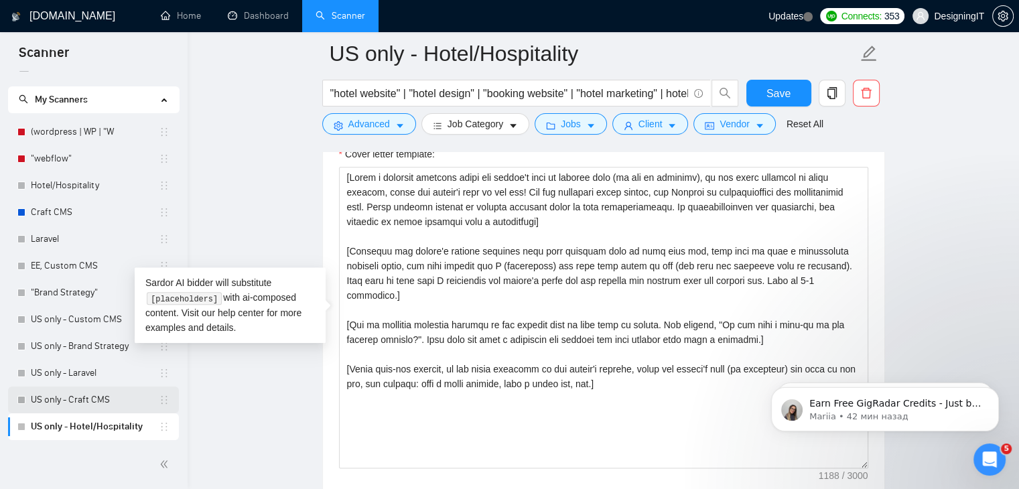
click at [68, 401] on link "US only - Craft CMS" at bounding box center [95, 400] width 128 height 27
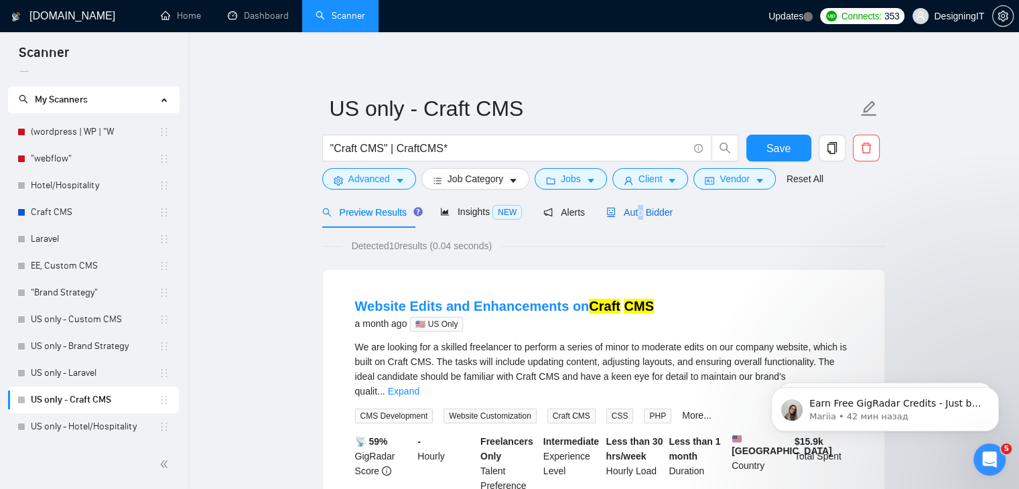
click at [635, 214] on span "Auto Bidder" at bounding box center [639, 212] width 66 height 11
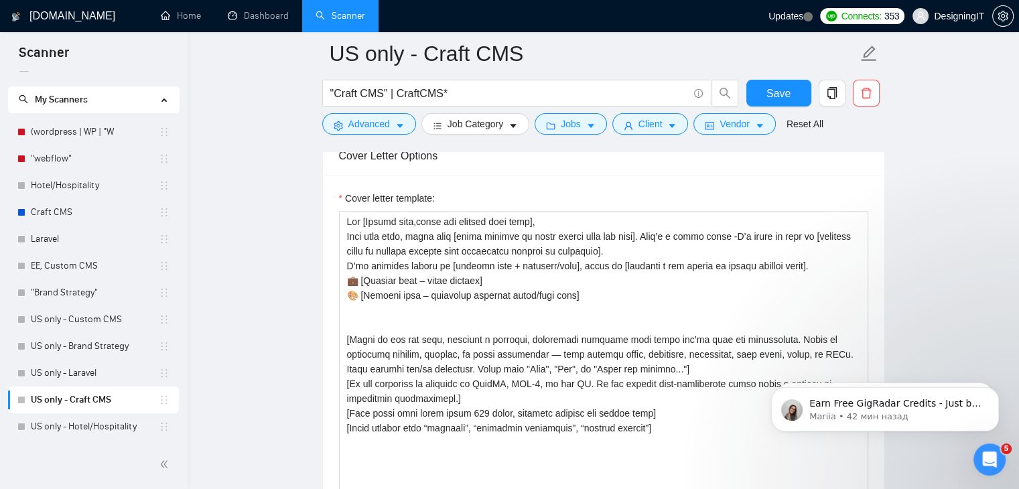
scroll to position [1474, 0]
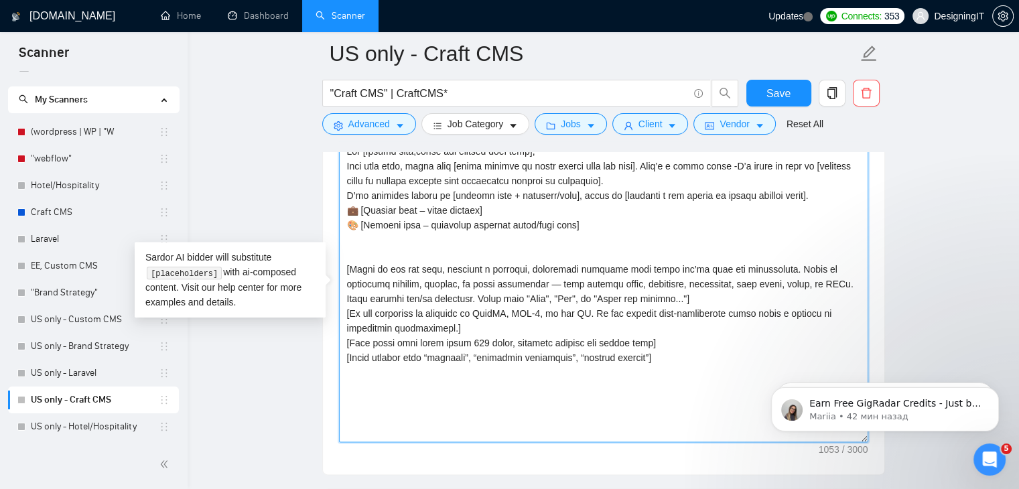
drag, startPoint x: 664, startPoint y: 359, endPoint x: 269, endPoint y: 135, distance: 454.7
click at [270, 135] on main "US only - Craft CMS "Craft CMS" | CraftCMS* Save Advanced Job Category Jobs Cli…" at bounding box center [603, 368] width 789 height 3578
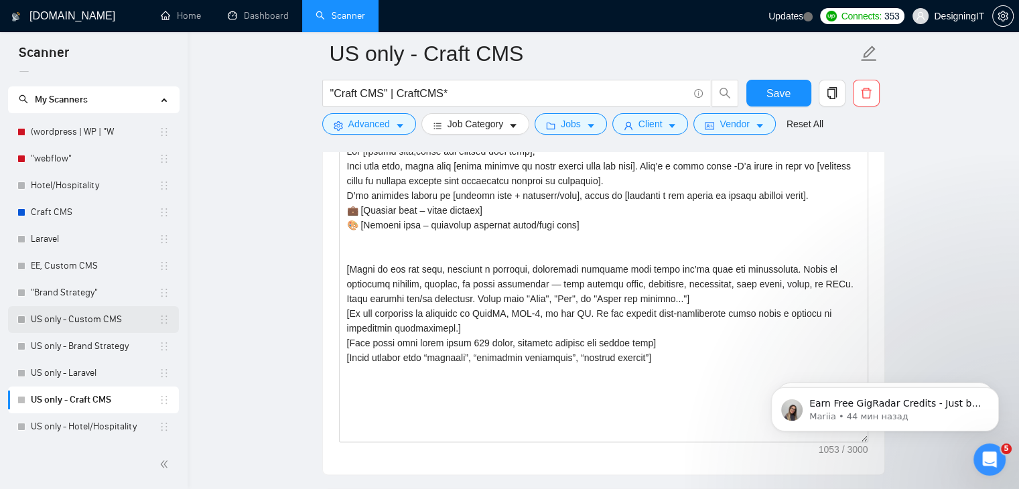
click at [90, 325] on link "US only - Custom CMS" at bounding box center [95, 319] width 128 height 27
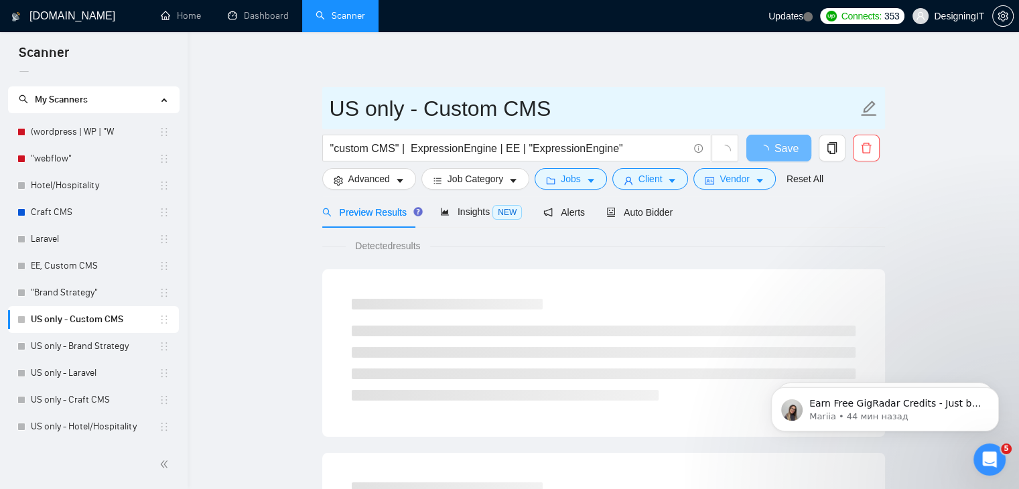
drag, startPoint x: 359, startPoint y: 102, endPoint x: 555, endPoint y: 99, distance: 196.4
click at [554, 97] on span "US only - Custom CMS" at bounding box center [603, 108] width 563 height 42
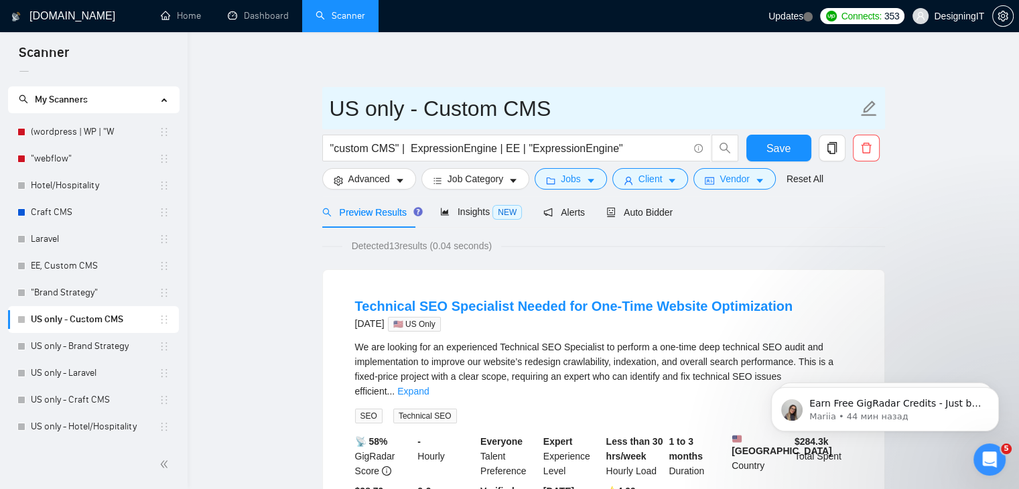
drag, startPoint x: 564, startPoint y: 111, endPoint x: 429, endPoint y: 107, distance: 135.4
click at [429, 107] on input "US only - Custom CMS" at bounding box center [594, 109] width 528 height 34
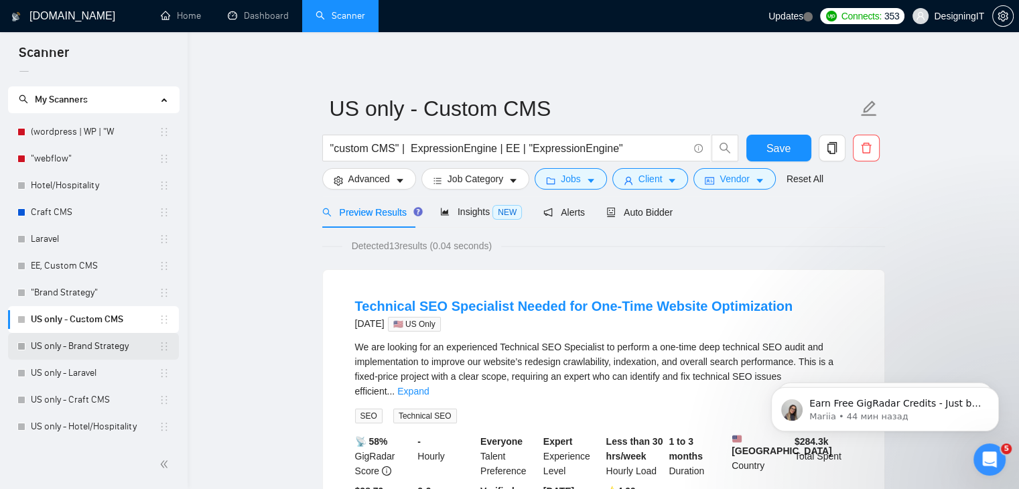
click at [88, 339] on link "US only - Brand Strategy" at bounding box center [95, 346] width 128 height 27
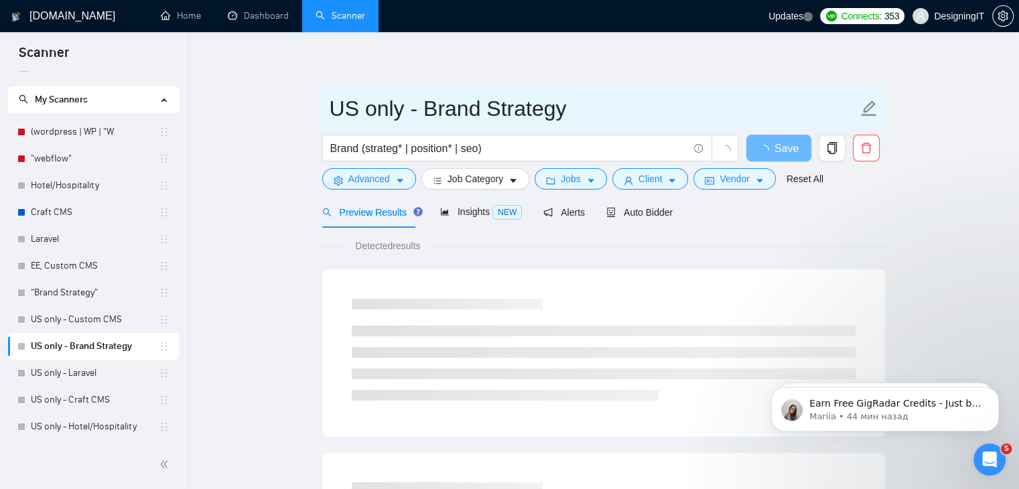
click at [454, 101] on input "US only - Brand Strategy" at bounding box center [594, 109] width 528 height 34
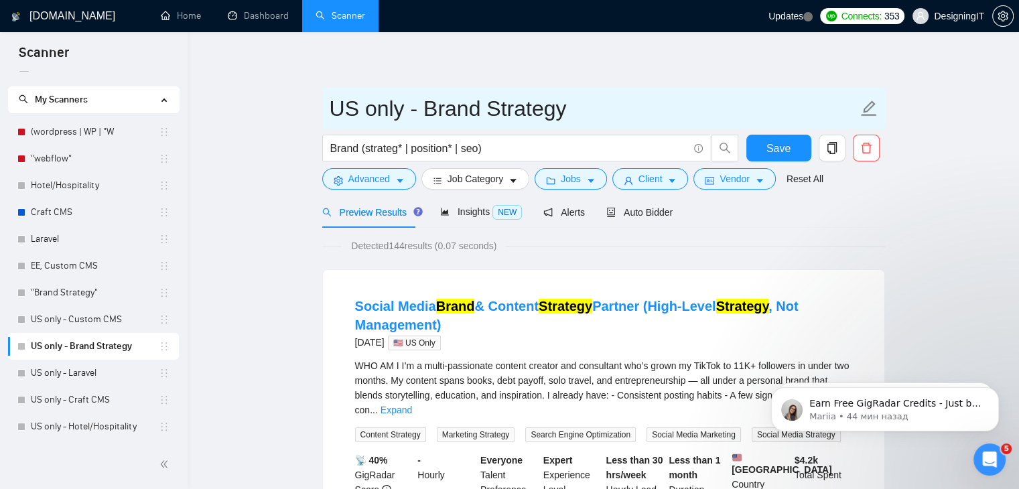
drag, startPoint x: 430, startPoint y: 107, endPoint x: 568, endPoint y: 103, distance: 138.8
click at [568, 103] on input "US only - Brand Strategy" at bounding box center [594, 109] width 528 height 34
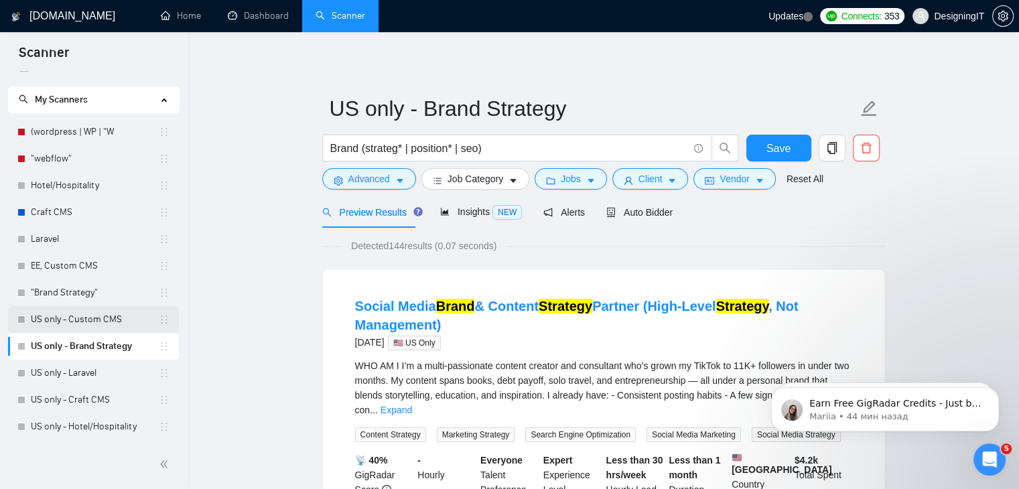
click at [71, 322] on link "US only - Custom CMS" at bounding box center [95, 319] width 128 height 27
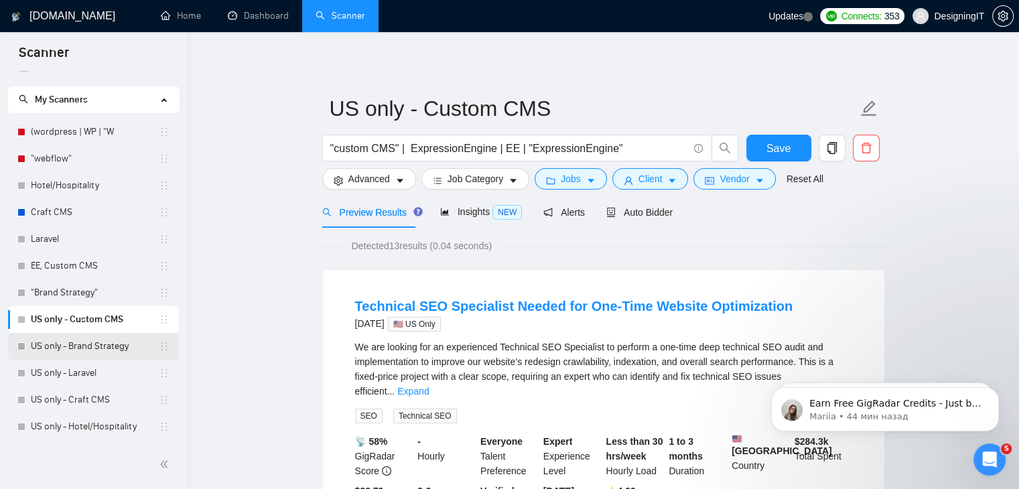
click at [117, 352] on link "US only - Brand Strategy" at bounding box center [95, 346] width 128 height 27
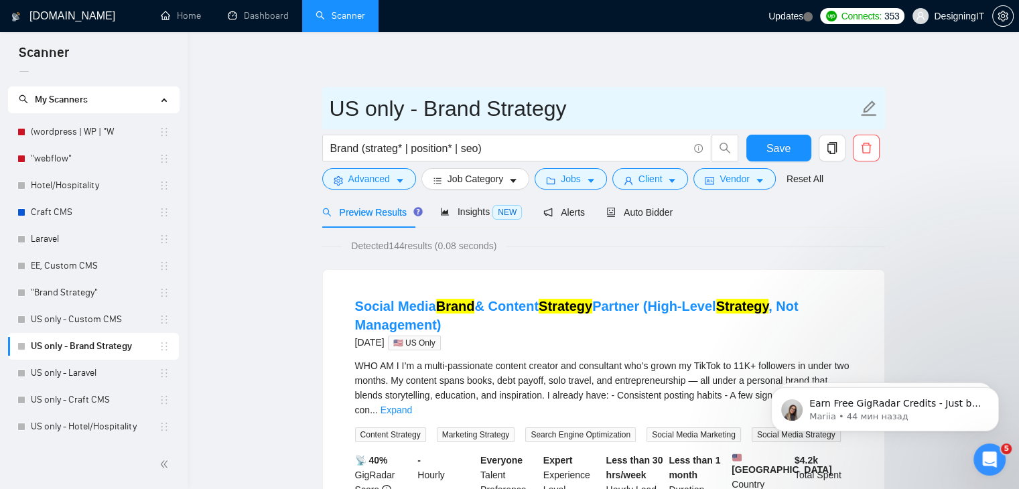
drag, startPoint x: 429, startPoint y: 113, endPoint x: 572, endPoint y: 105, distance: 143.0
click at [572, 105] on input "US only - Brand Strategy" at bounding box center [594, 109] width 528 height 34
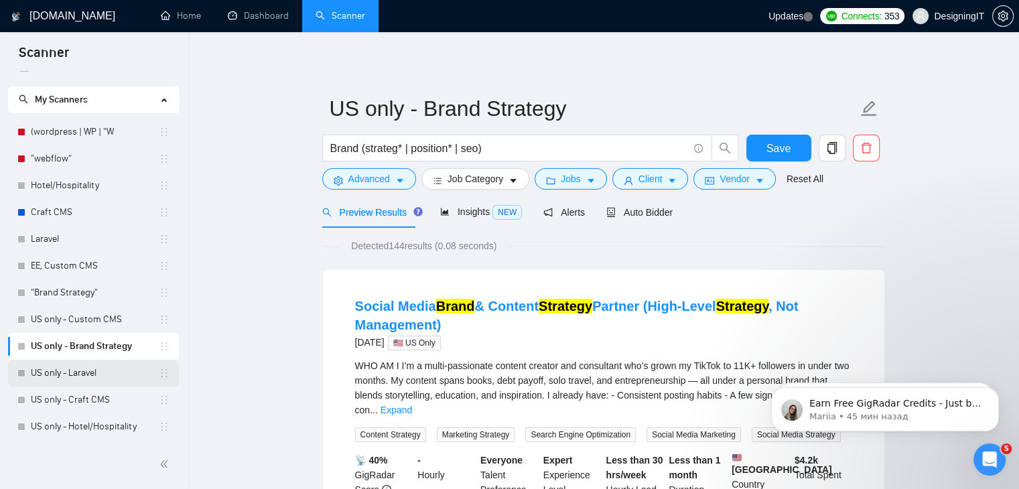
click at [70, 373] on link "US only - Laravel" at bounding box center [95, 373] width 128 height 27
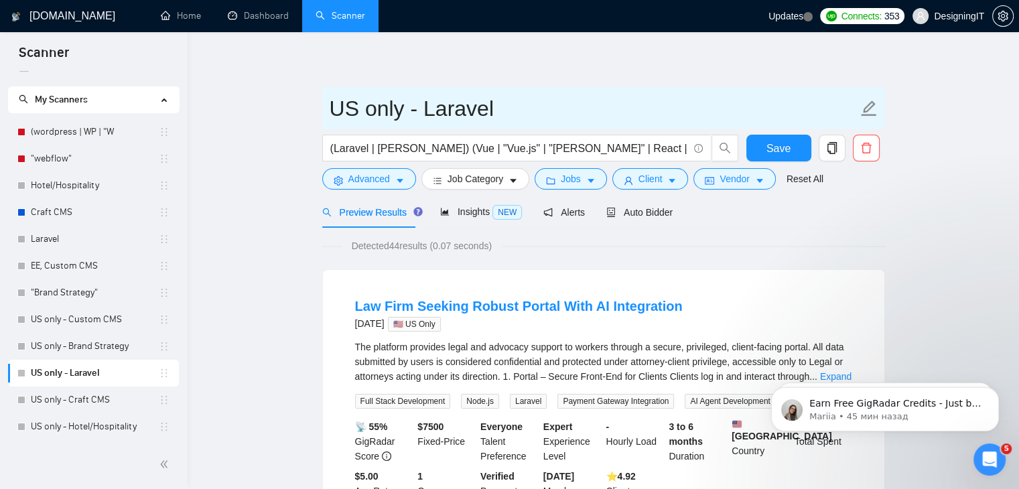
drag, startPoint x: 426, startPoint y: 109, endPoint x: 521, endPoint y: 107, distance: 95.2
click at [521, 107] on input "US only - Laravel" at bounding box center [594, 109] width 528 height 34
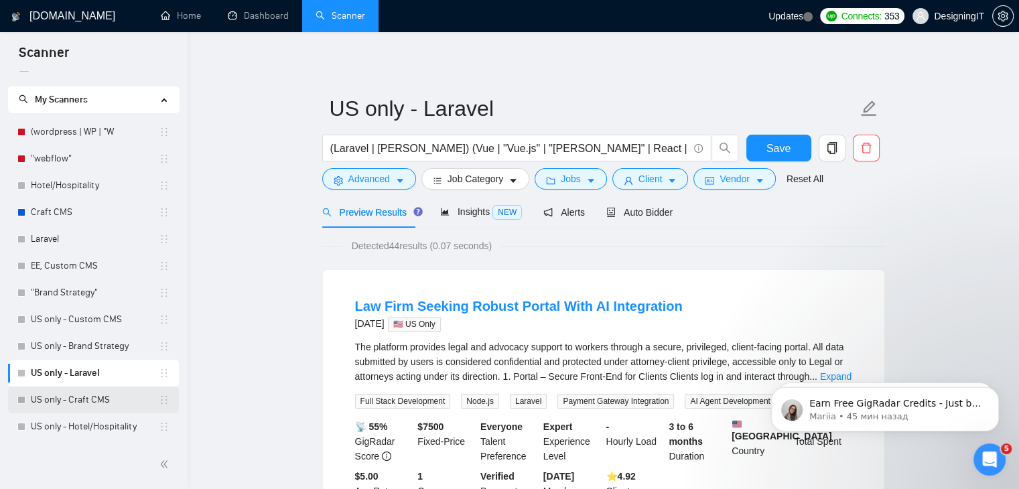
click at [99, 403] on link "US only - Craft CMS" at bounding box center [95, 400] width 128 height 27
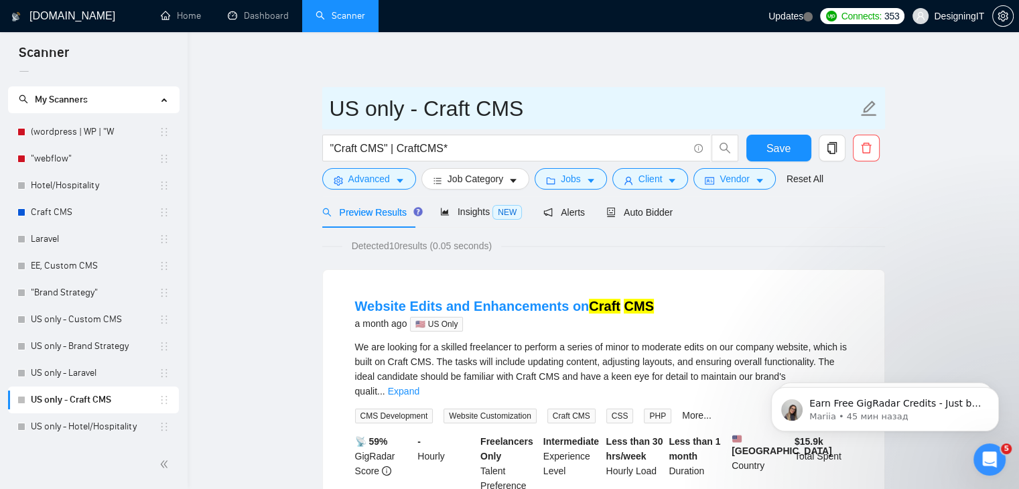
drag, startPoint x: 422, startPoint y: 111, endPoint x: 521, endPoint y: 107, distance: 99.3
click at [521, 107] on input "US only - Craft CMS" at bounding box center [594, 109] width 528 height 34
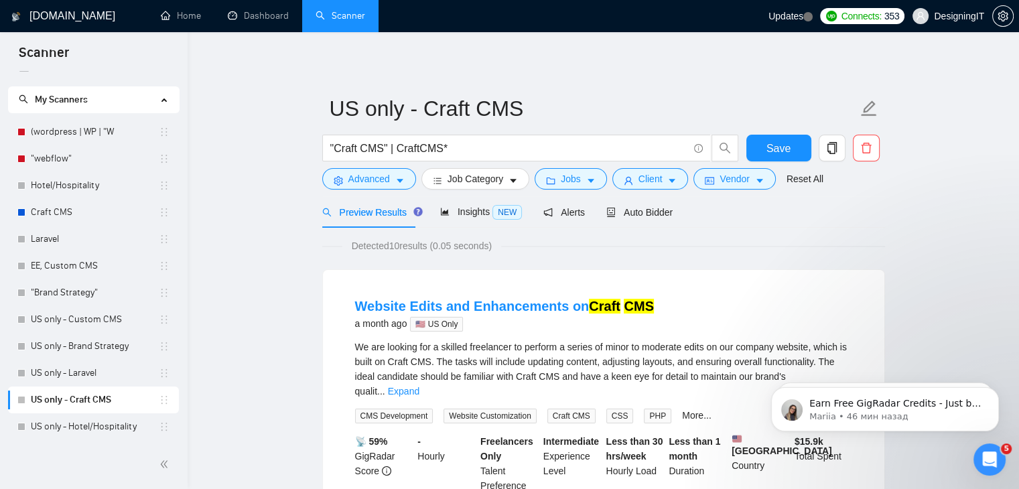
drag, startPoint x: 87, startPoint y: 427, endPoint x: 110, endPoint y: 389, distance: 43.9
click at [87, 427] on link "US only - Hotel/Hospitality" at bounding box center [95, 426] width 128 height 27
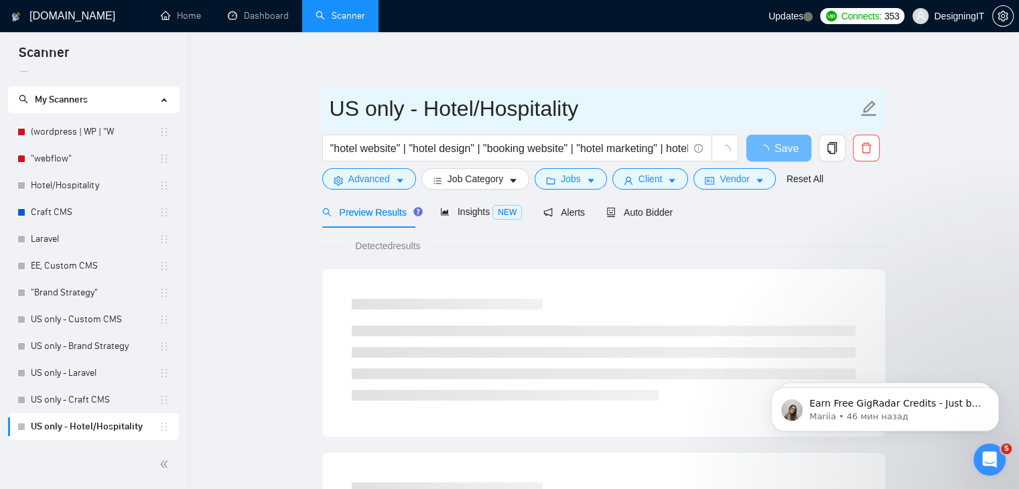
drag, startPoint x: 429, startPoint y: 108, endPoint x: 598, endPoint y: 100, distance: 169.7
click at [598, 100] on input "US only - Hotel/Hospitality" at bounding box center [594, 109] width 528 height 34
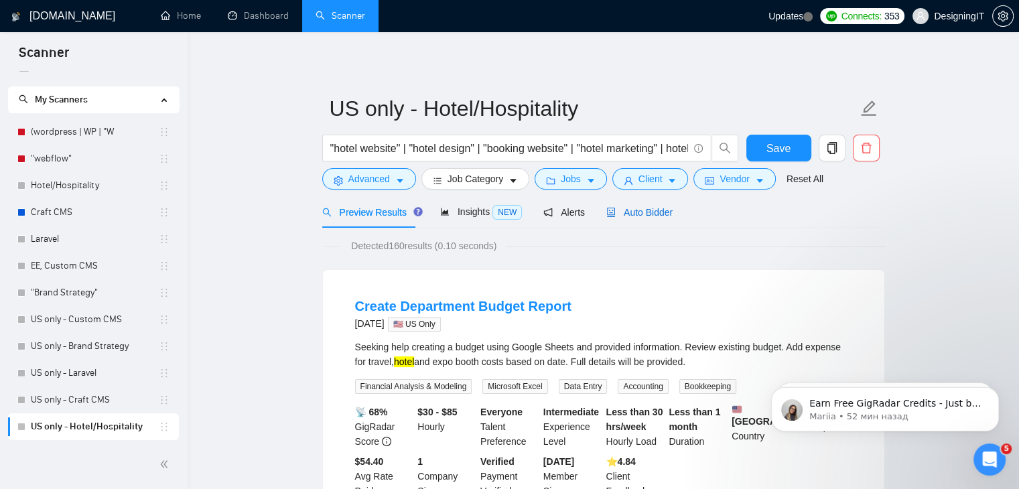
click at [638, 215] on span "Auto Bidder" at bounding box center [639, 212] width 66 height 11
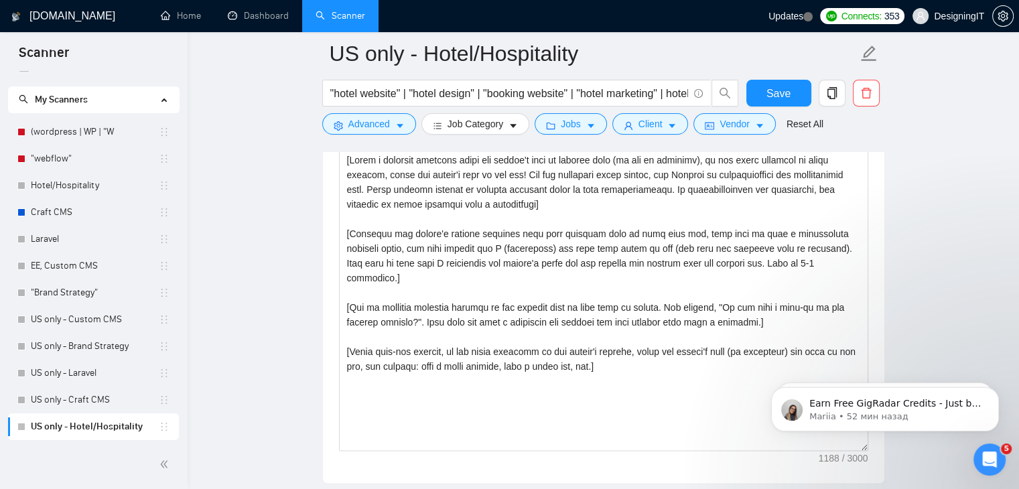
scroll to position [1444, 0]
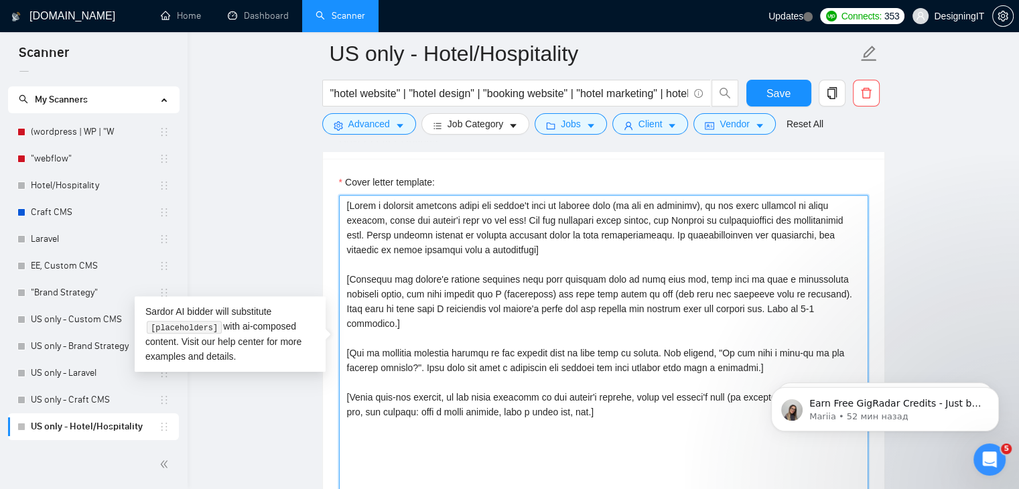
click at [636, 389] on textarea "Cover letter template:" at bounding box center [603, 346] width 529 height 302
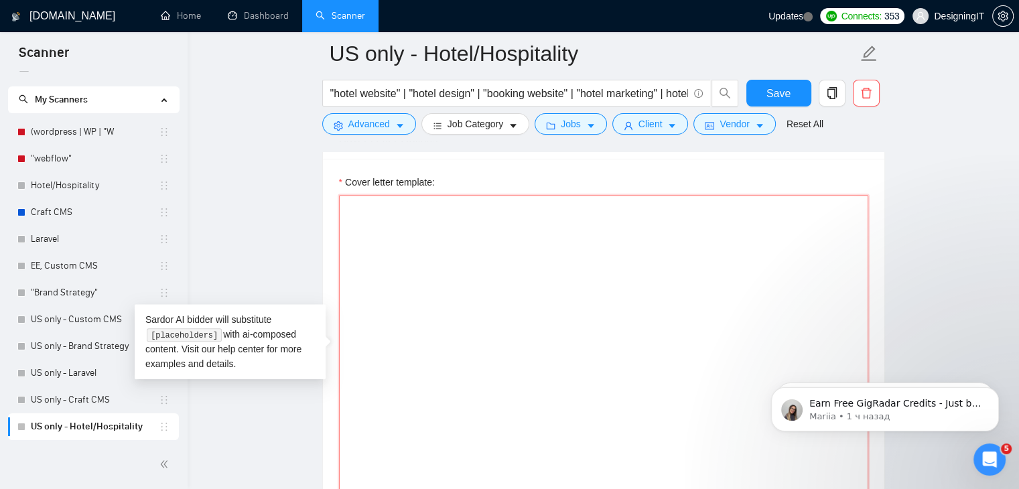
paste textarea "{local_greeting} {client_name}, I see from your post that {project_detail}. In …"
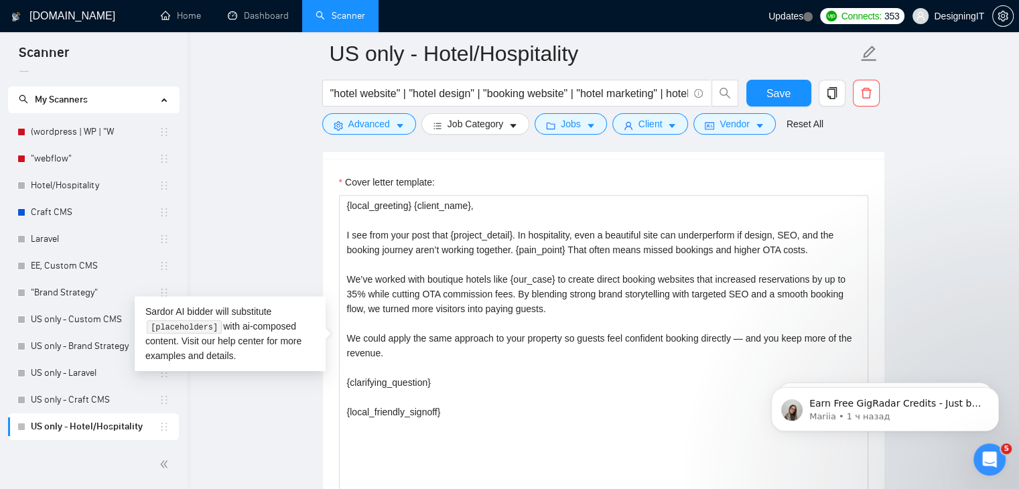
click at [962, 225] on main "US only - Hotel/Hospitality "hotel website" | "hotel design" | "booking website…" at bounding box center [603, 392] width 789 height 3565
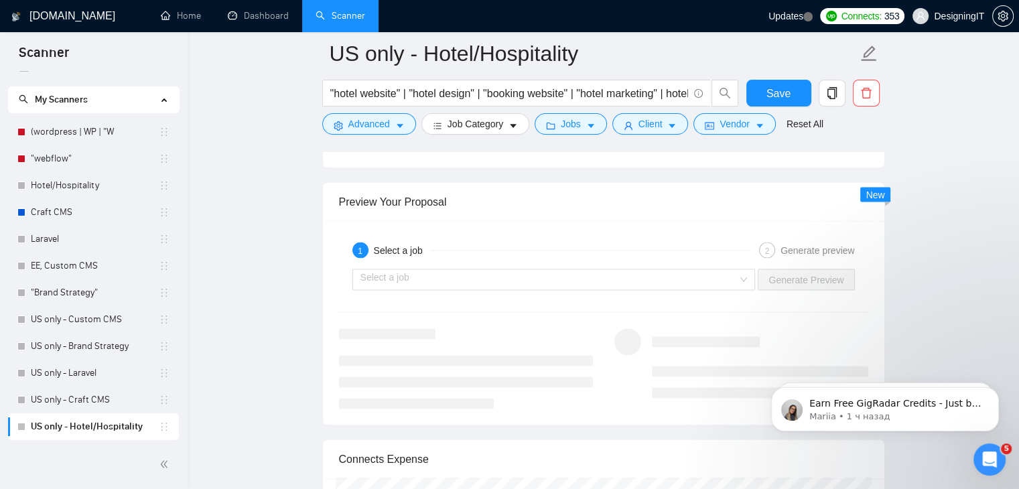
scroll to position [2446, 0]
click at [720, 275] on input "search" at bounding box center [550, 278] width 378 height 20
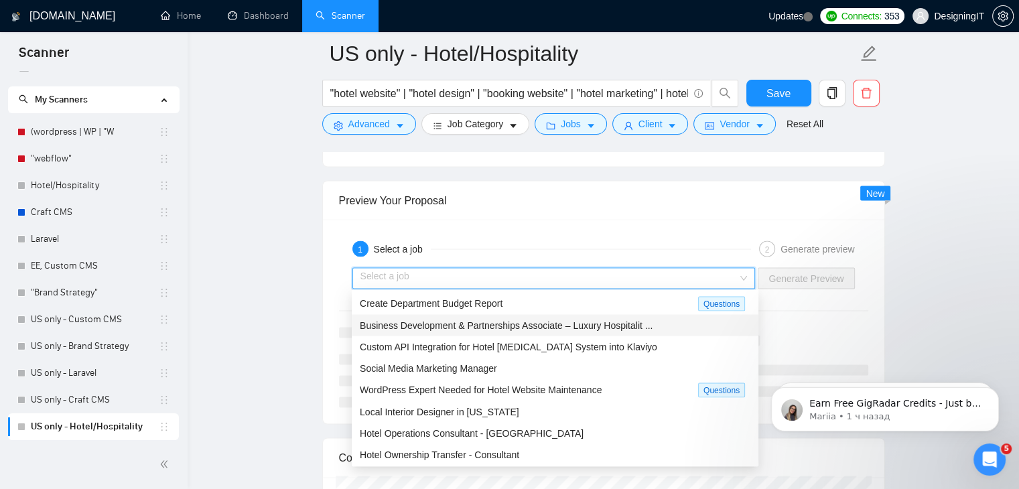
scroll to position [44, 0]
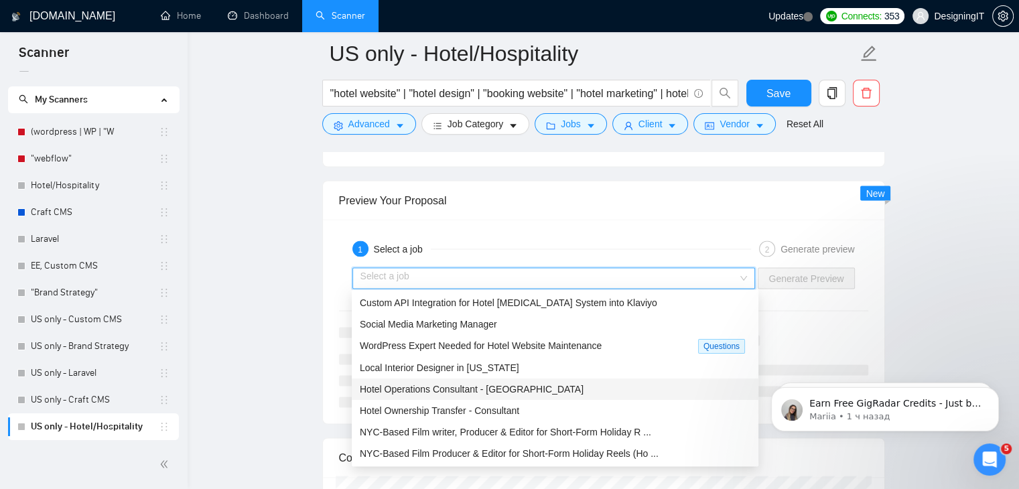
click at [435, 387] on span "Hotel Operations Consultant - [GEOGRAPHIC_DATA]" at bounding box center [472, 388] width 224 height 11
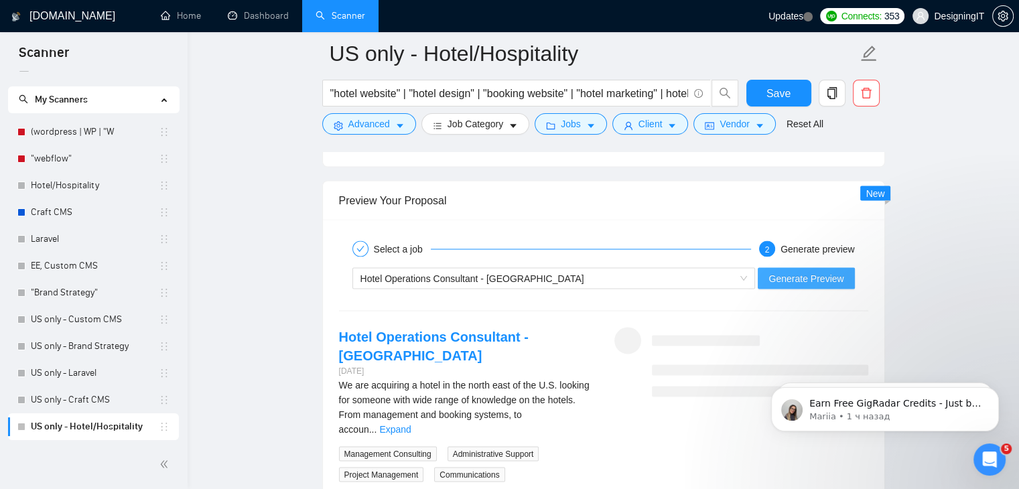
click at [802, 280] on span "Generate Preview" at bounding box center [806, 278] width 75 height 15
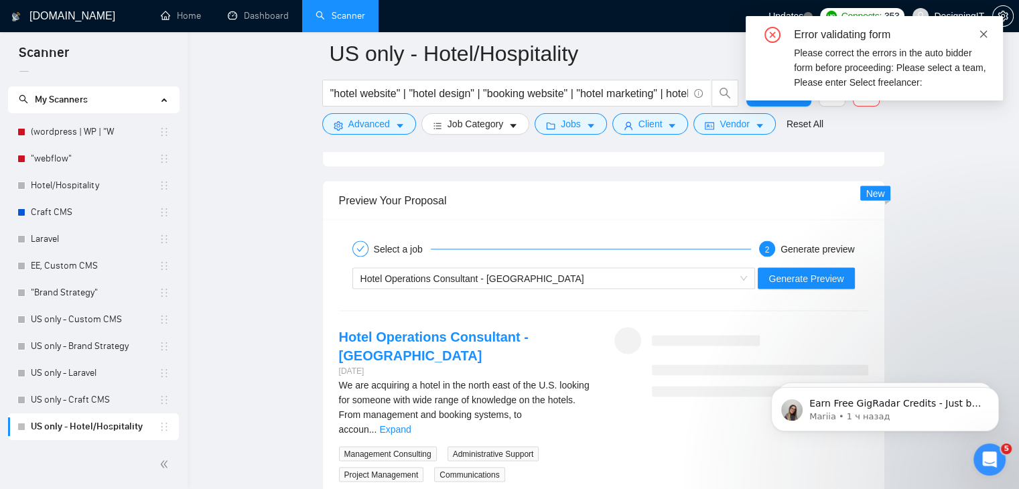
click at [983, 36] on icon "close" at bounding box center [983, 33] width 9 height 9
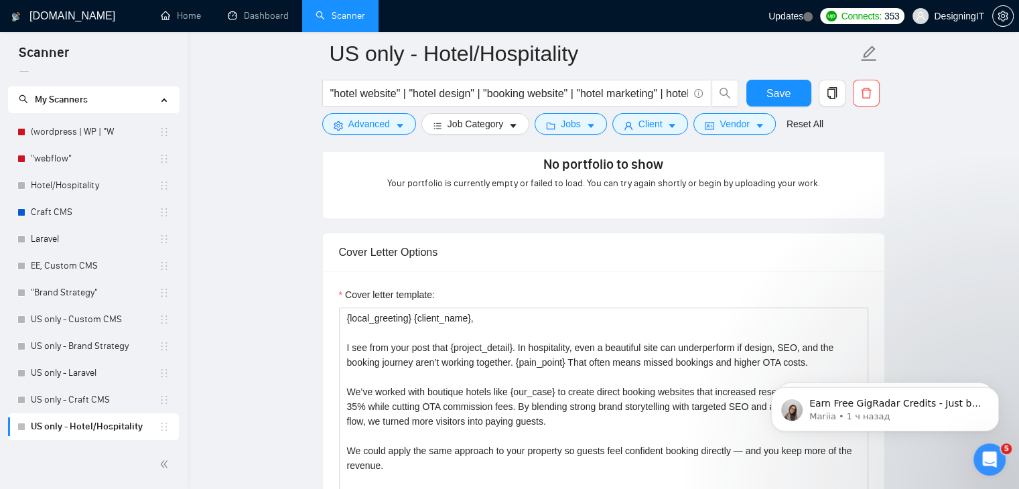
scroll to position [1332, 0]
click at [647, 336] on textarea "{local_greeting} {client_name}, I see from your post that {project_detail}. In …" at bounding box center [603, 458] width 529 height 302
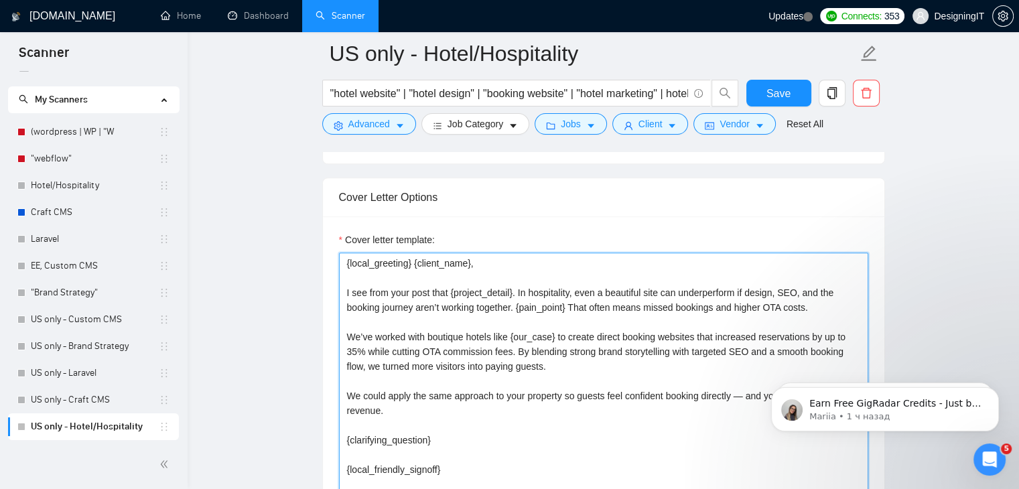
scroll to position [1391, 0]
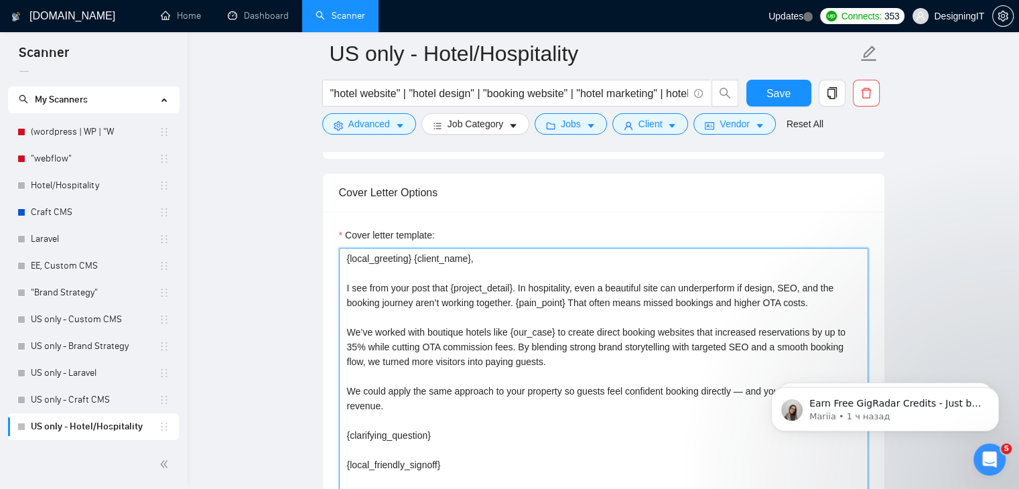
click at [493, 256] on textarea "{local_greeting} {client_name}, I see from your post that {project_detail}. In …" at bounding box center [603, 399] width 529 height 302
click at [454, 287] on textarea "[local_greeting] [client_name], I see from your post that {project_detail}. In …" at bounding box center [603, 399] width 529 height 302
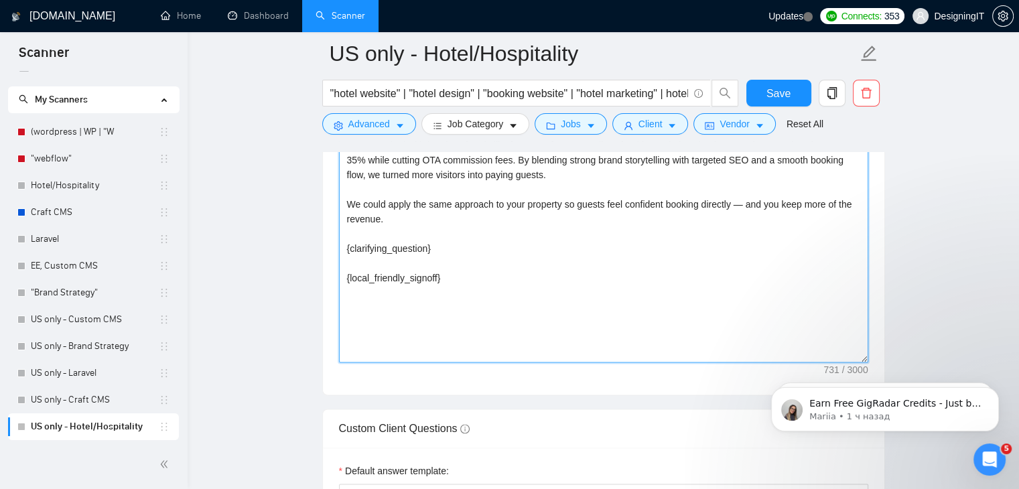
scroll to position [1578, 0]
click at [436, 245] on textarea "[local_greeting] [client_name], I see from your post that [project_detail]. In …" at bounding box center [603, 211] width 529 height 302
type textarea "[local_greeting] [client_name], I see from your post that [project_detail]. In …"
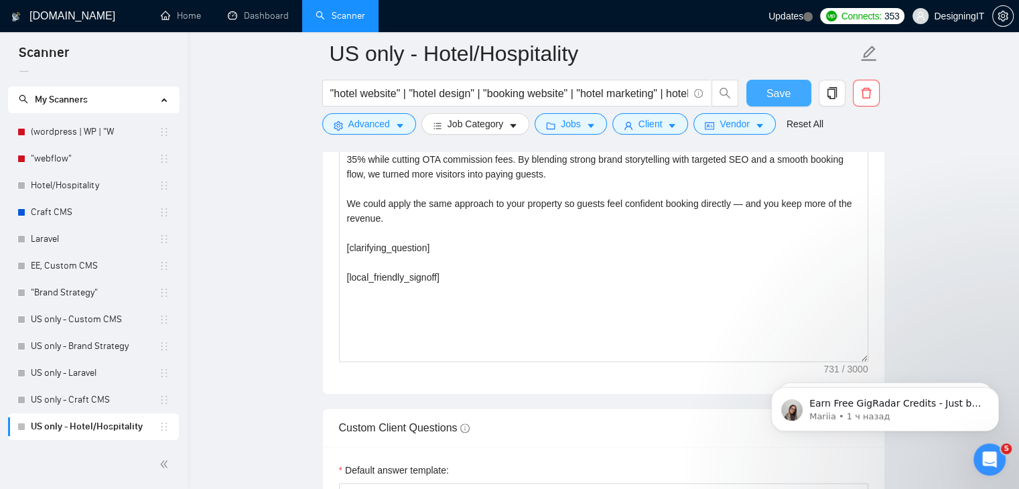
click at [771, 90] on span "Save" at bounding box center [779, 93] width 24 height 17
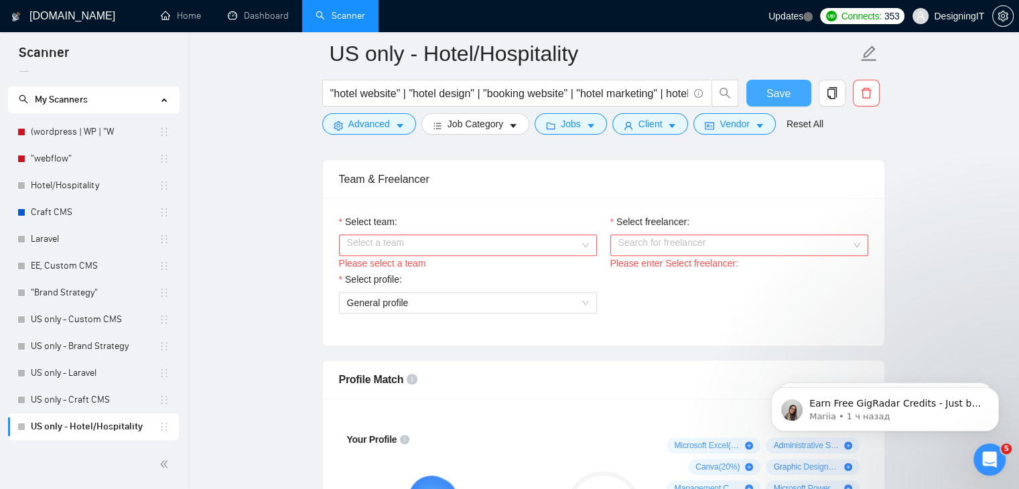
scroll to position [666, 0]
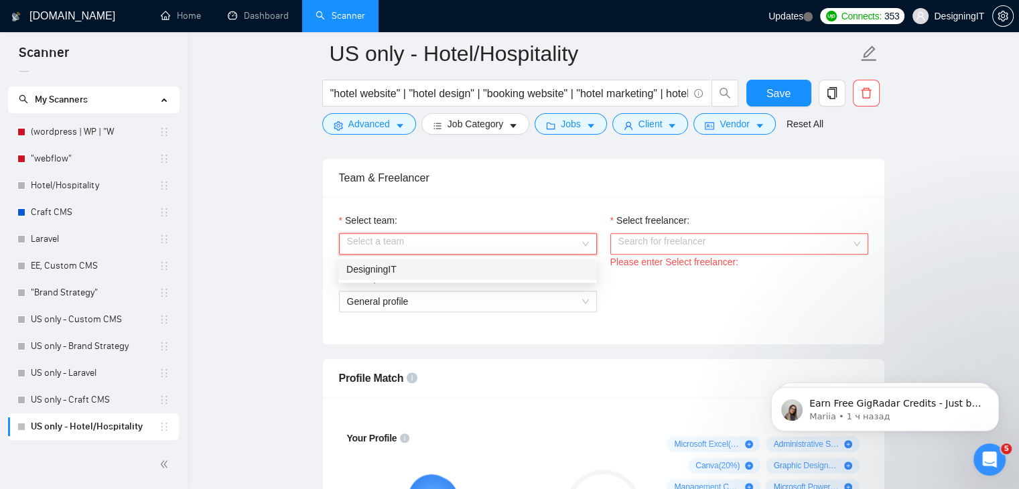
click at [470, 244] on input "Select team:" at bounding box center [463, 244] width 233 height 20
click at [460, 264] on div "DesigningIT" at bounding box center [467, 269] width 242 height 15
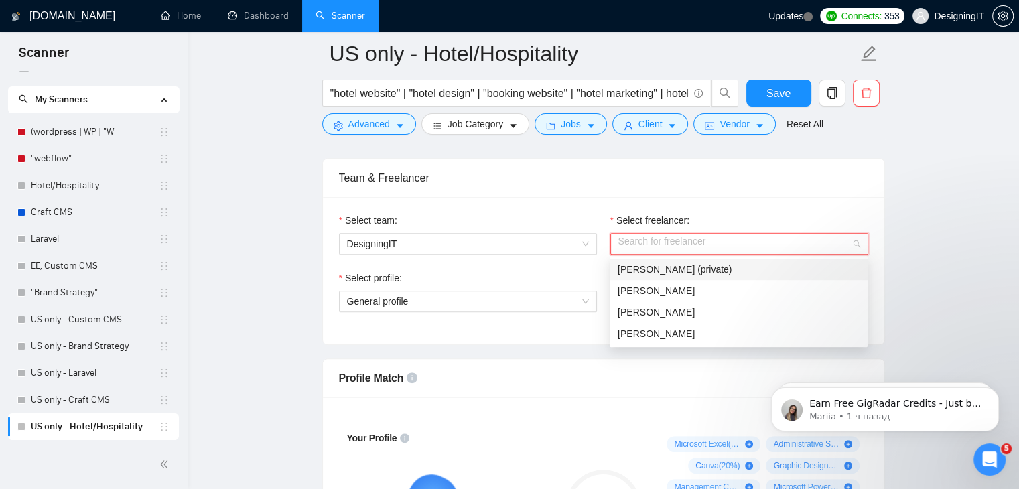
click at [667, 247] on input "Select freelancer:" at bounding box center [735, 244] width 233 height 20
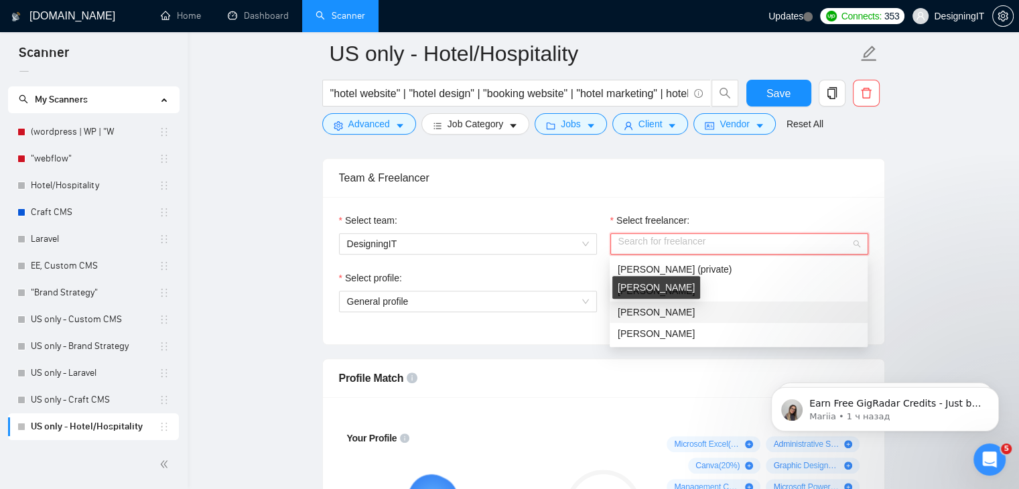
click at [649, 309] on span "[PERSON_NAME]" at bounding box center [656, 312] width 77 height 11
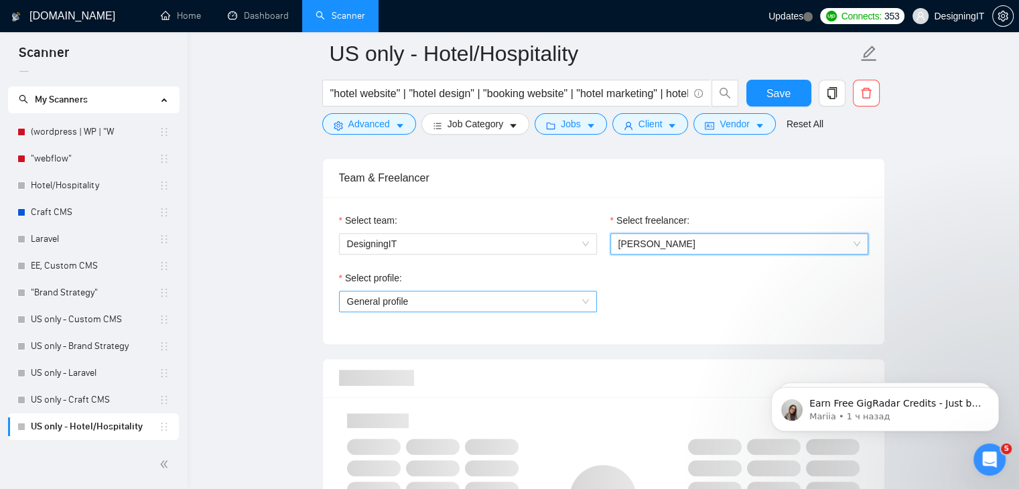
click at [529, 298] on span "General profile" at bounding box center [468, 302] width 242 height 20
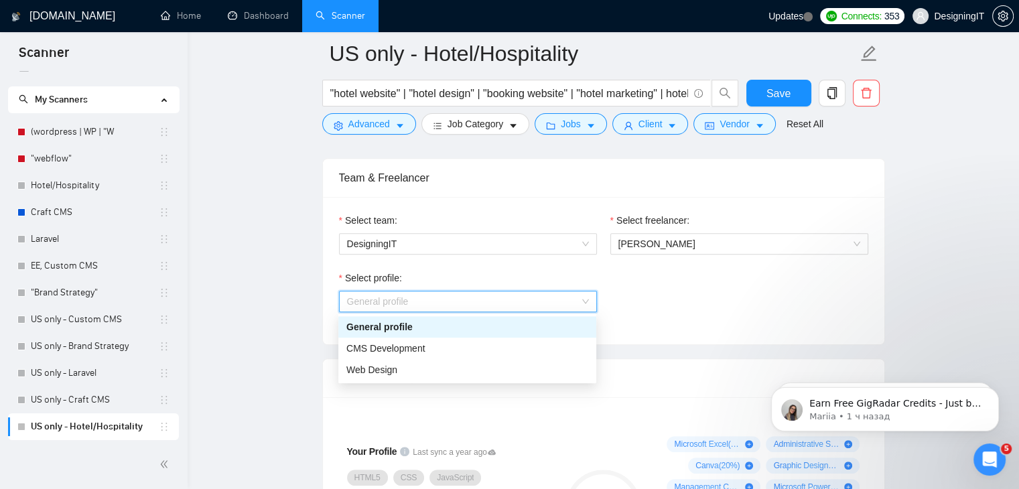
click at [480, 330] on div "General profile" at bounding box center [467, 327] width 242 height 15
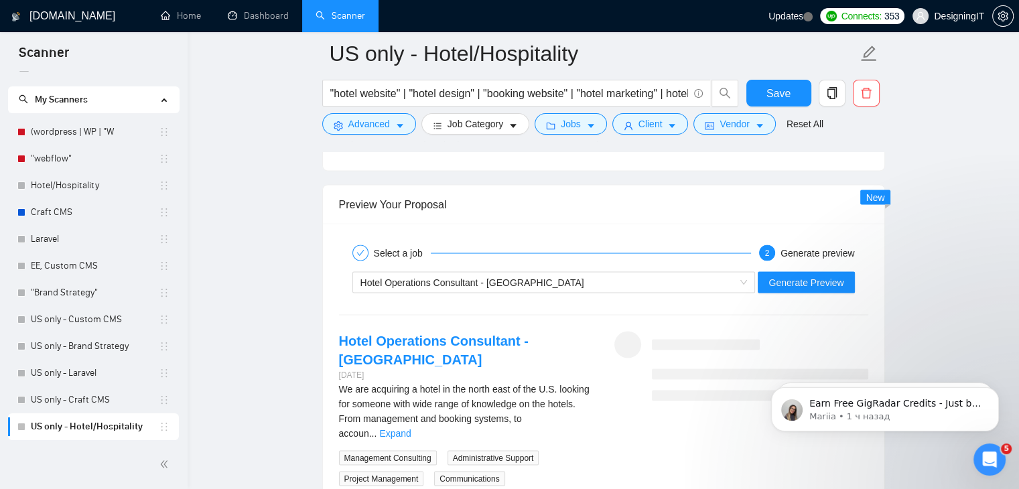
scroll to position [2446, 0]
click at [788, 277] on span "Generate Preview" at bounding box center [806, 280] width 75 height 15
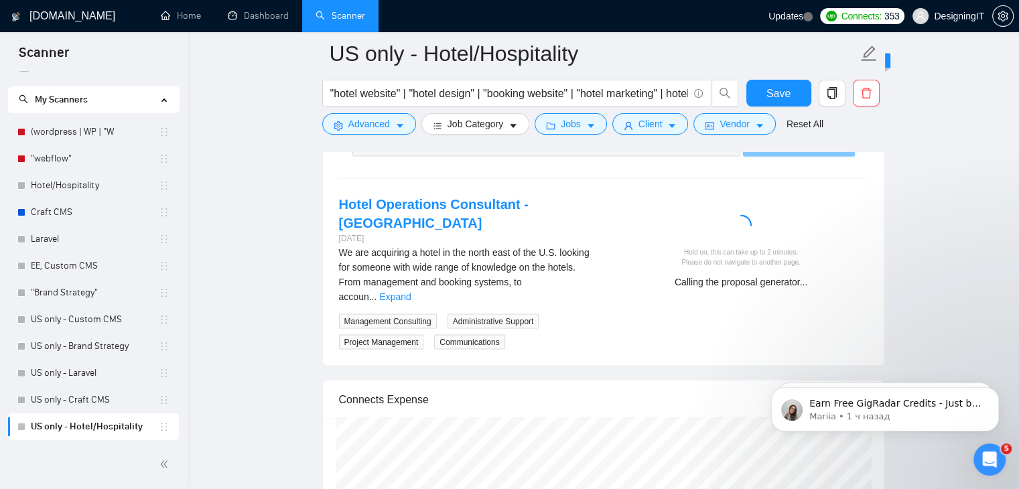
scroll to position [2605, 0]
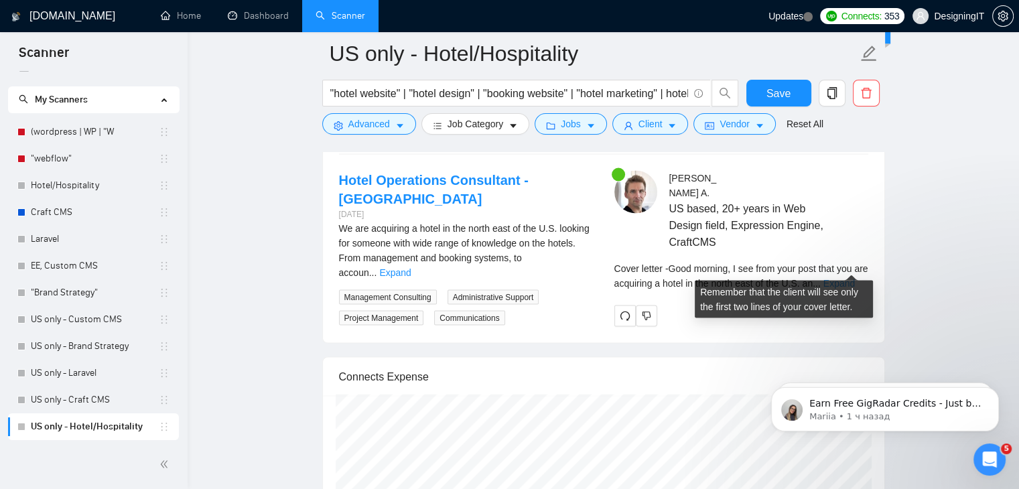
click at [850, 278] on link "Expand" at bounding box center [839, 283] width 31 height 11
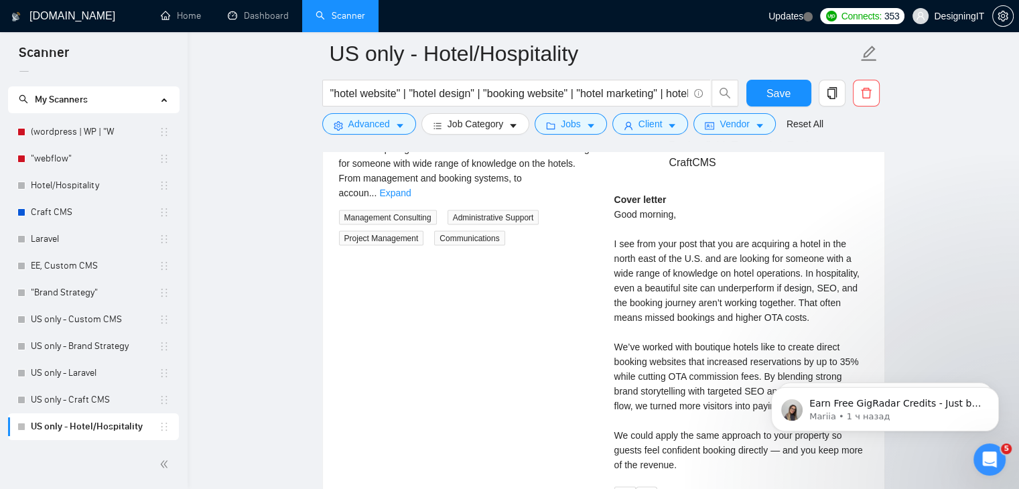
scroll to position [2683, 0]
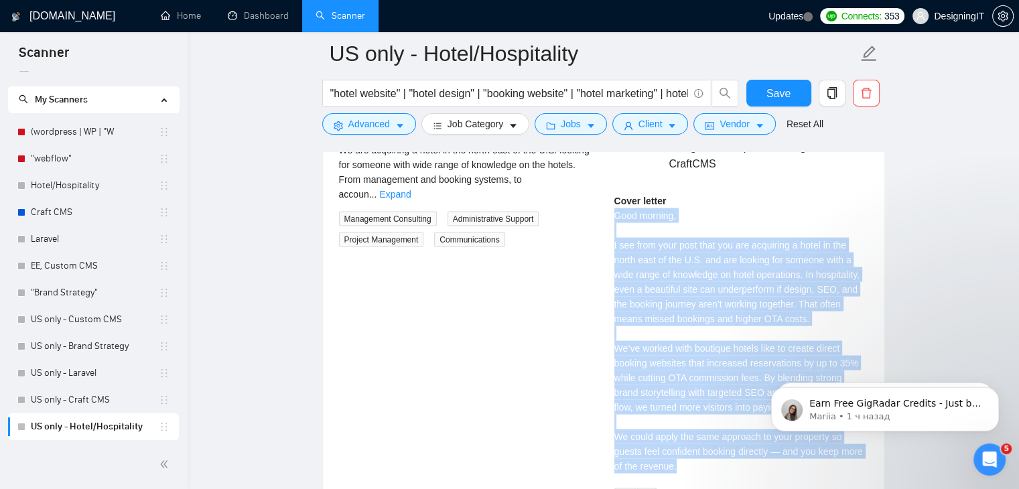
drag, startPoint x: 612, startPoint y: 199, endPoint x: 724, endPoint y: 444, distance: 269.6
click at [724, 444] on div "[PERSON_NAME] US based, 20+ years in Web Design field, Expression Engine, Craft…" at bounding box center [741, 301] width 275 height 418
copy div "Good morning, I see from your post that you are acquiring a hotel in the north …"
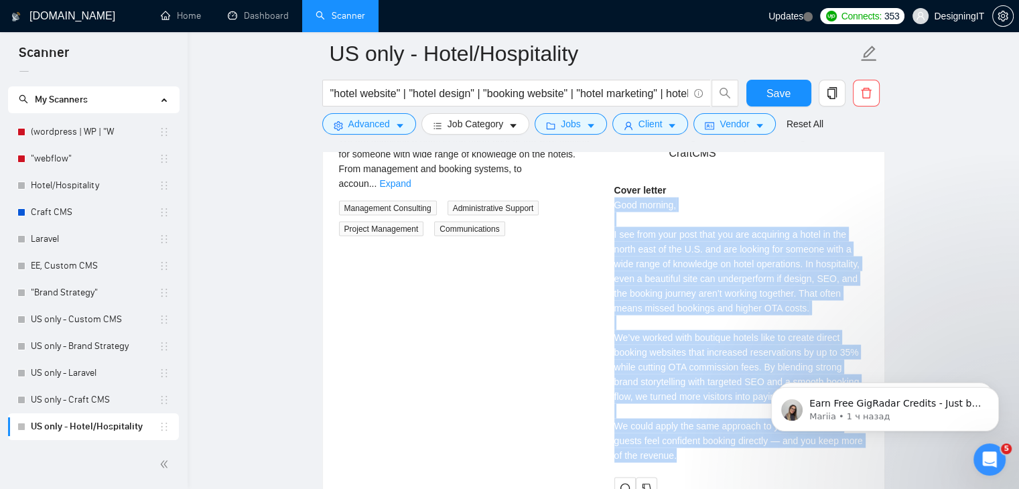
scroll to position [2687, 0]
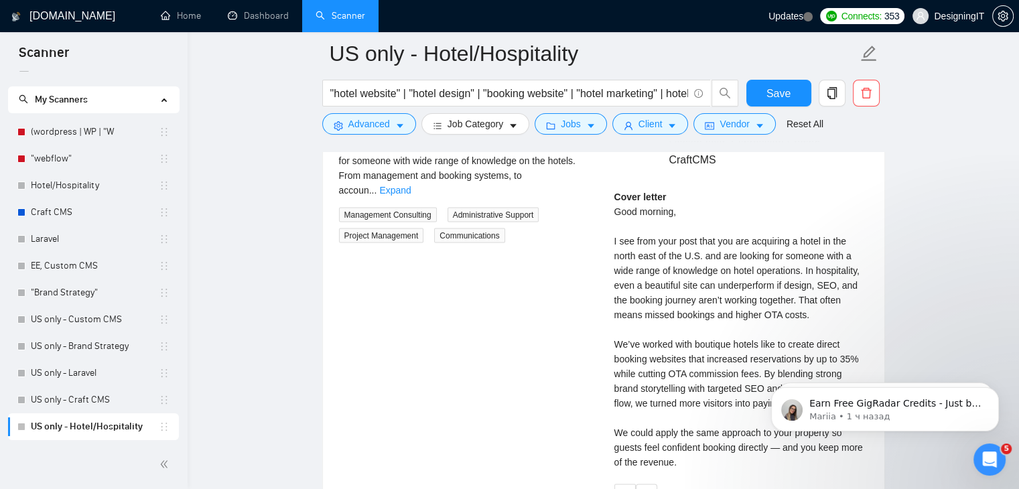
click at [492, 304] on div "Hotel Operations Consultant - [GEOGRAPHIC_DATA] [DATE] We are acquiring a hotel…" at bounding box center [603, 297] width 551 height 418
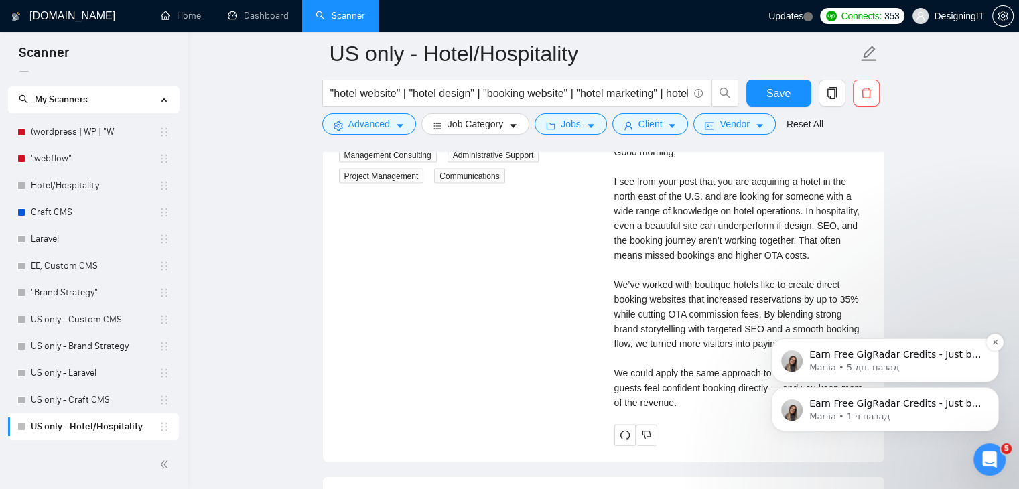
scroll to position [2746, 0]
click at [991, 344] on button "Dismiss notification" at bounding box center [994, 342] width 17 height 17
click at [991, 391] on button "Dismiss notification" at bounding box center [994, 391] width 17 height 17
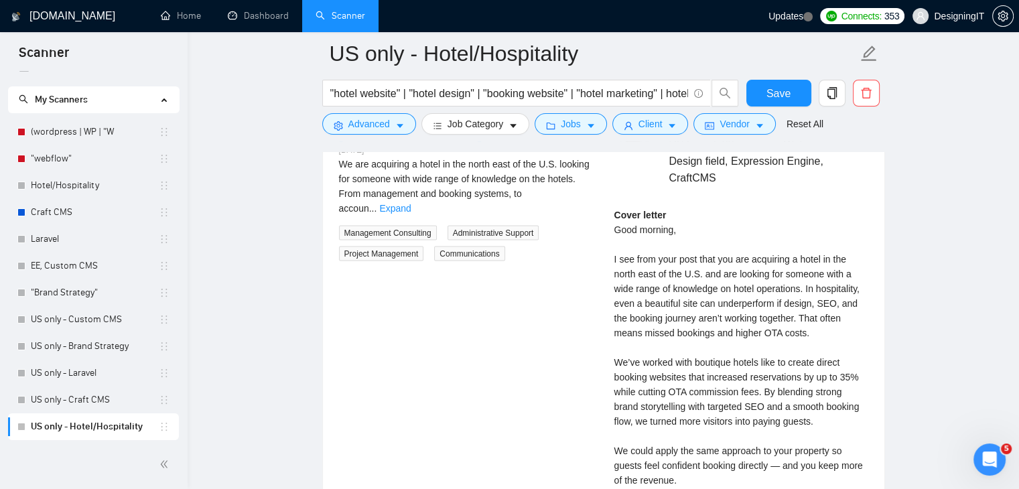
scroll to position [2514, 0]
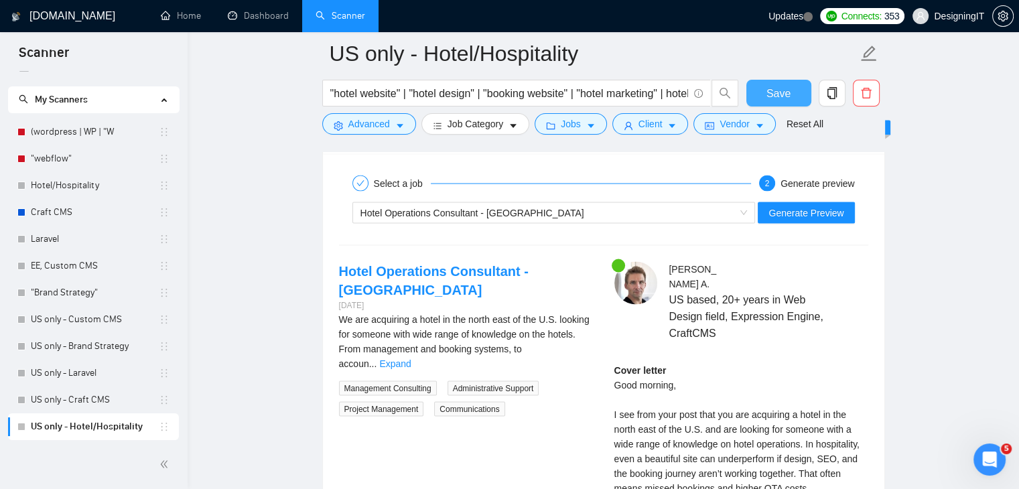
click at [783, 91] on span "Save" at bounding box center [779, 93] width 24 height 17
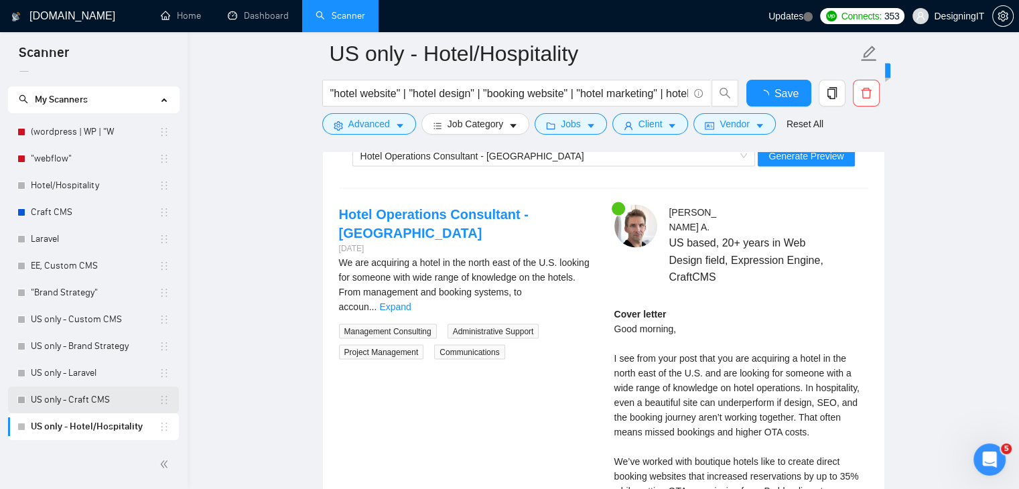
click at [72, 400] on link "US only - Craft CMS" at bounding box center [95, 400] width 128 height 27
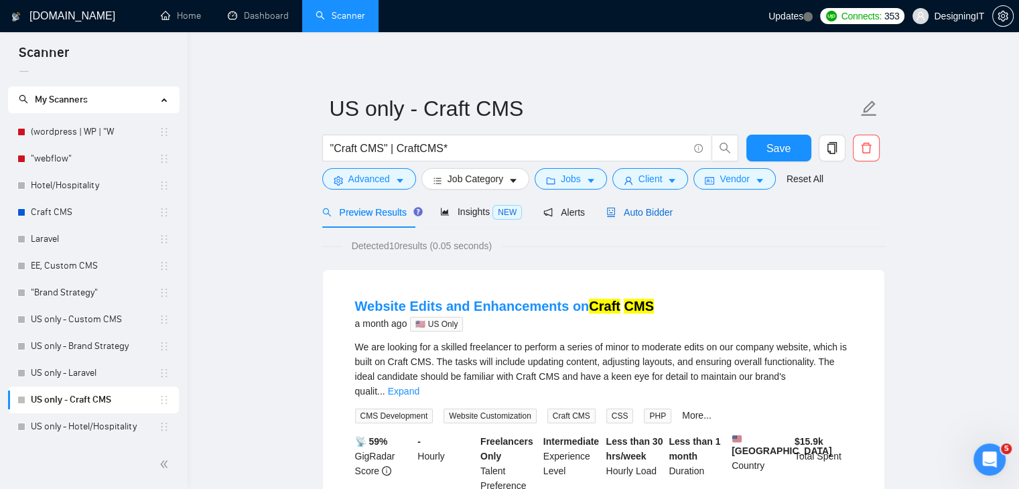
click at [645, 212] on span "Auto Bidder" at bounding box center [639, 212] width 66 height 11
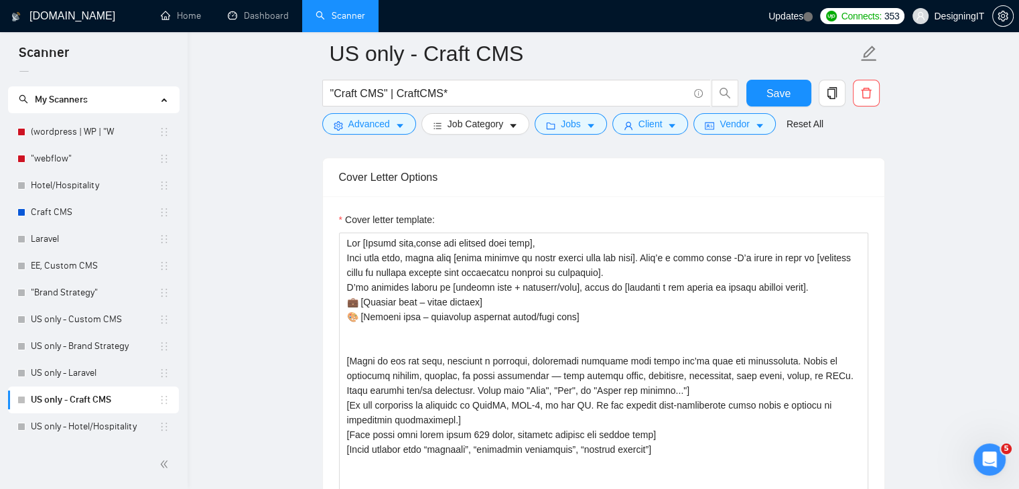
scroll to position [1387, 0]
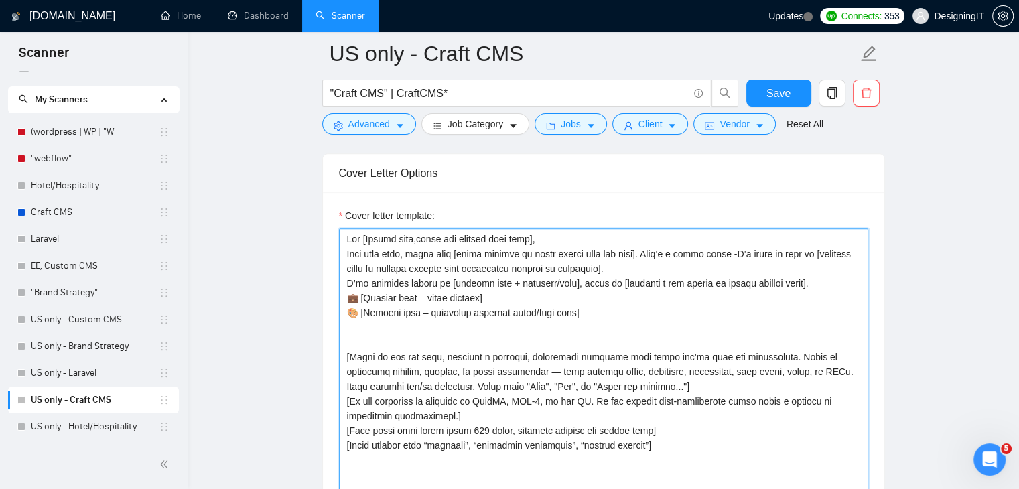
click at [656, 320] on textarea "Cover letter template:" at bounding box center [603, 380] width 529 height 302
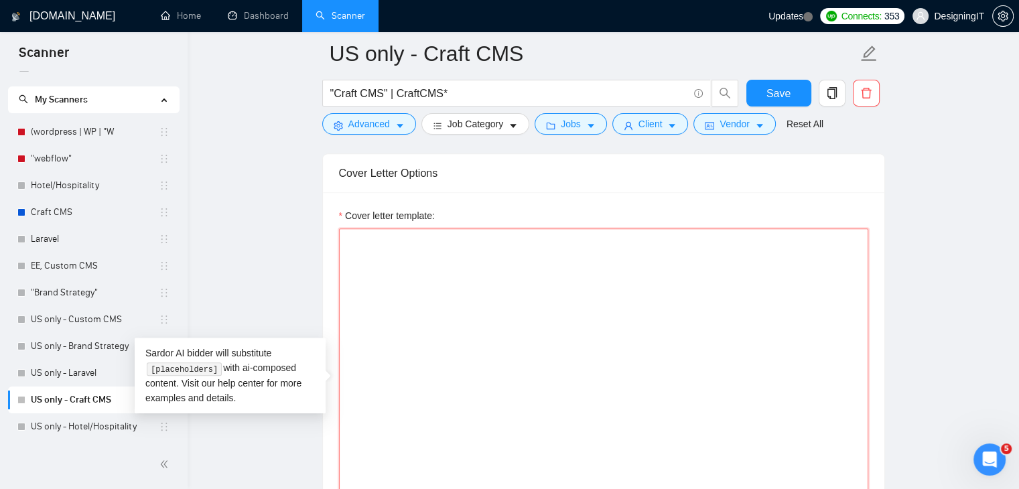
type textarea "м"
paste textarea "{local_greeting} {client_name}, From what you’ve shared, I understand {project_…"
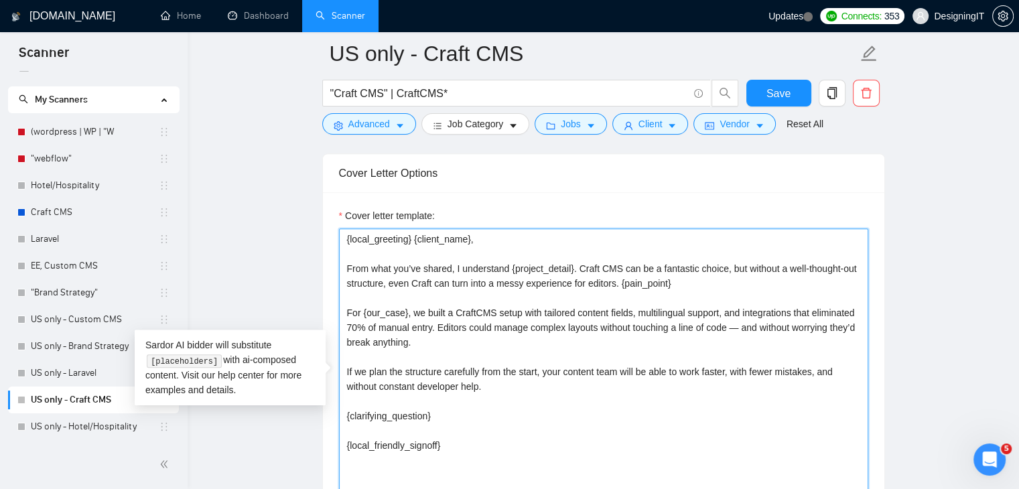
click at [347, 236] on textarea "{local_greeting} {client_name}, From what you’ve shared, I understand {project_…" at bounding box center [603, 380] width 529 height 302
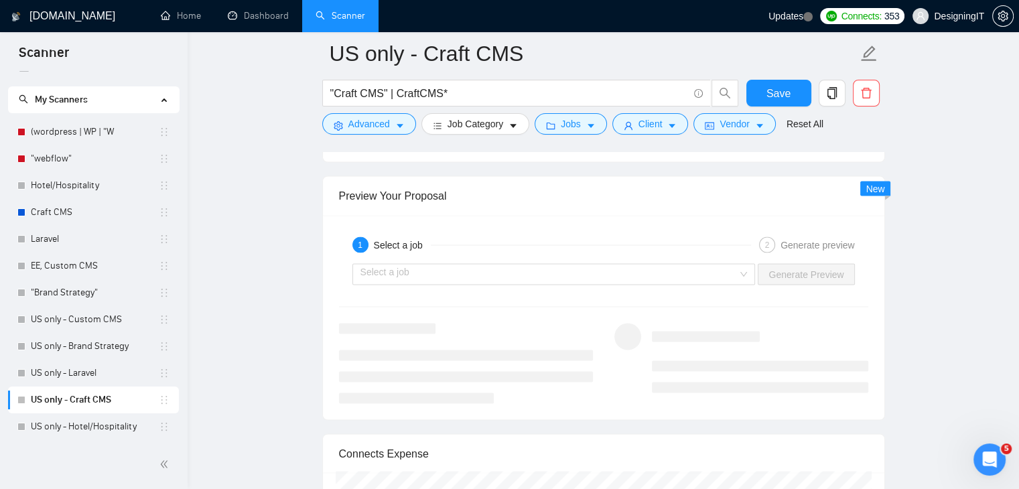
scroll to position [2466, 0]
type textarea "[local_greeting] [client_name], From what you’ve shared, I understand [project_…"
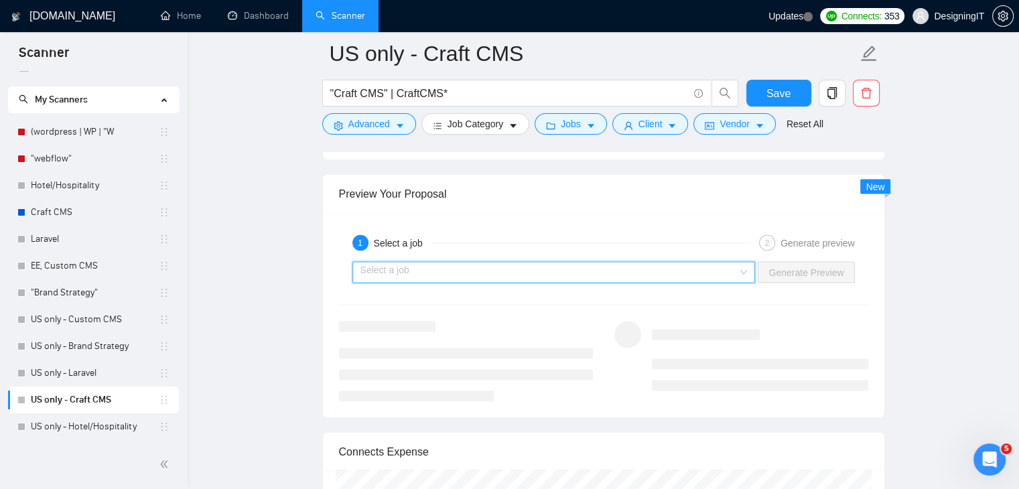
click at [686, 264] on input "search" at bounding box center [550, 272] width 378 height 20
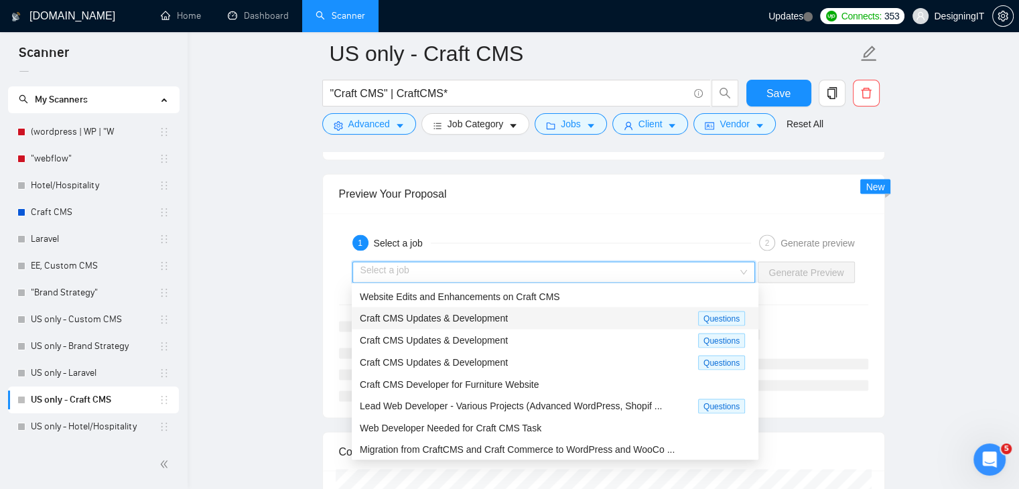
click at [588, 318] on div "Craft CMS Updates & Development" at bounding box center [529, 317] width 338 height 15
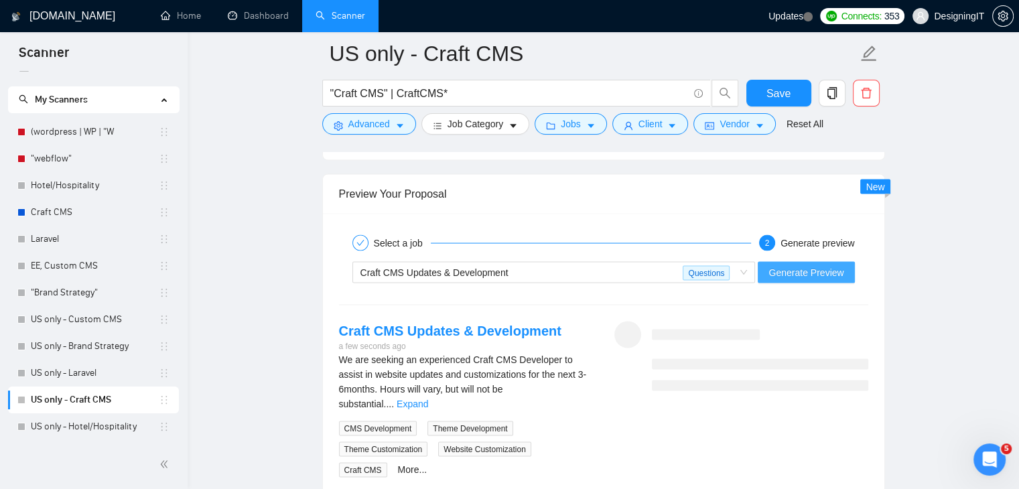
click at [818, 265] on span "Generate Preview" at bounding box center [806, 272] width 75 height 15
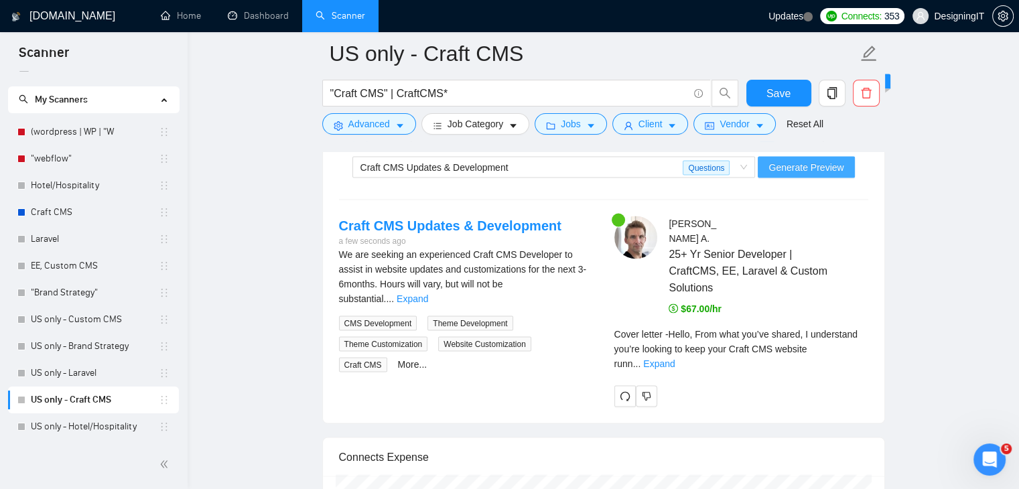
scroll to position [2600, 0]
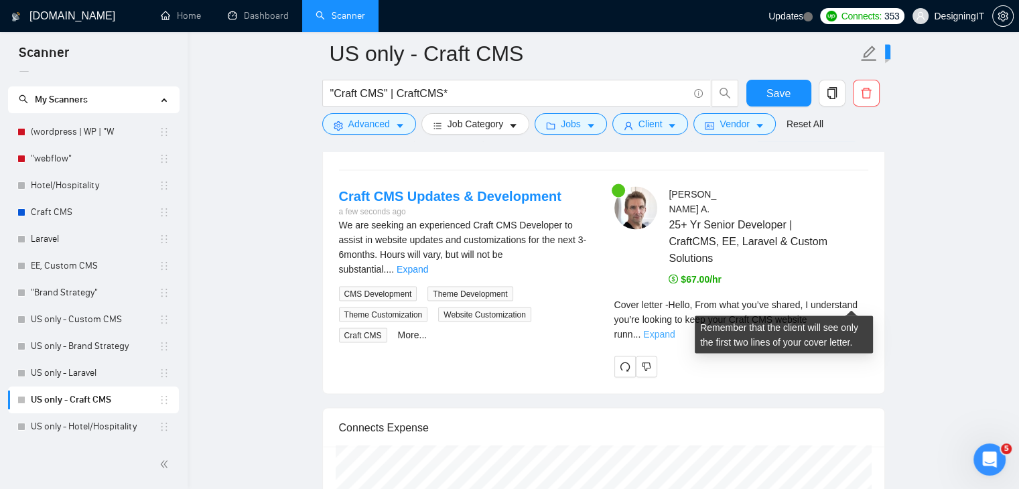
click at [675, 329] on link "Expand" at bounding box center [658, 334] width 31 height 11
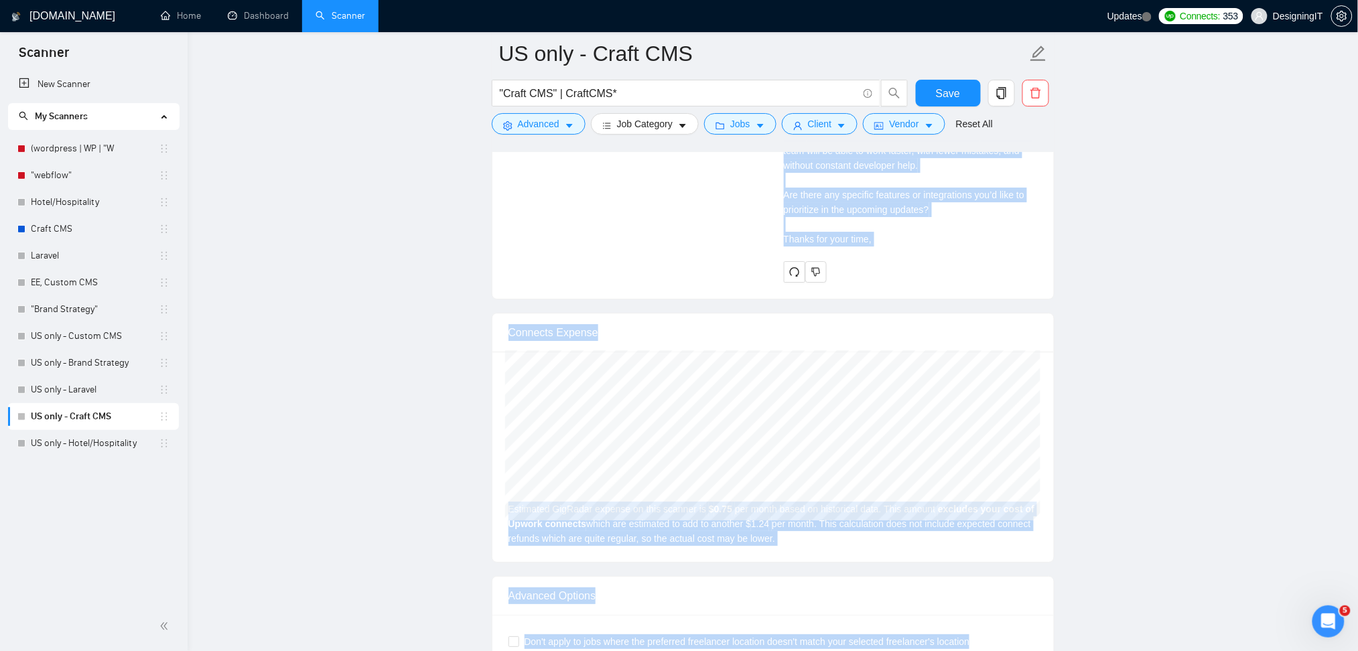
scroll to position [3402, 0]
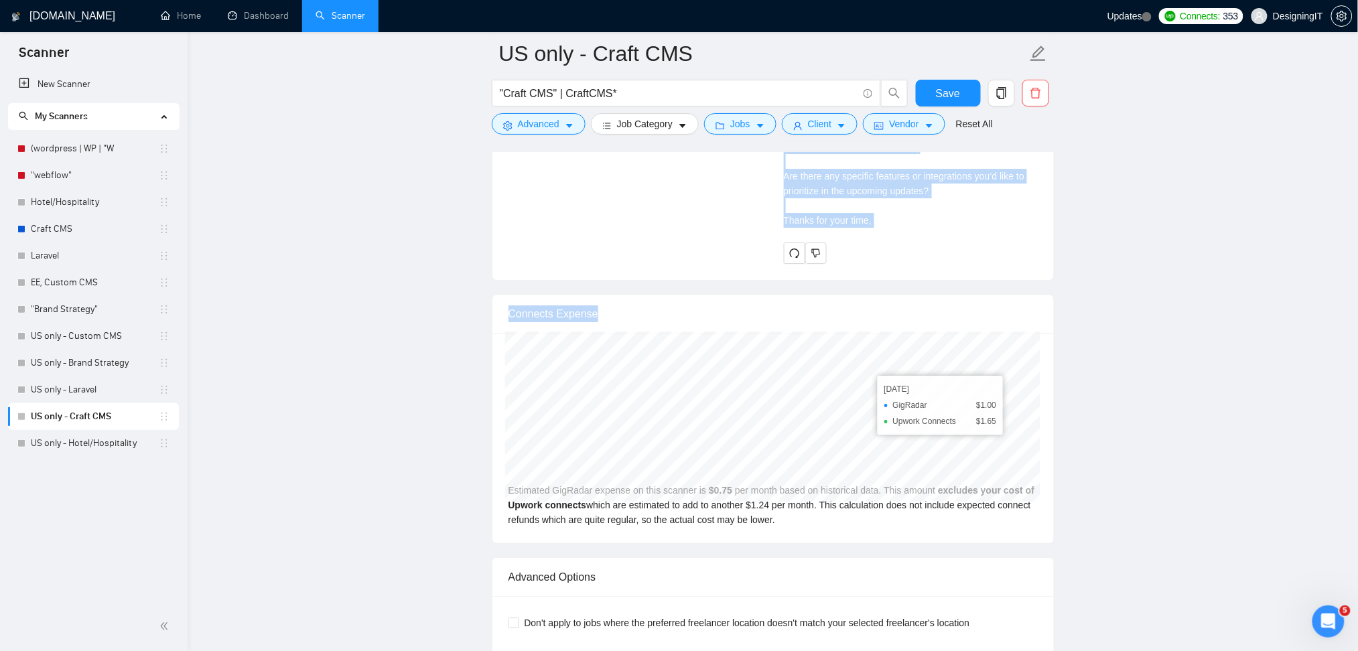
drag, startPoint x: 779, startPoint y: 333, endPoint x: 1017, endPoint y: 292, distance: 241.5
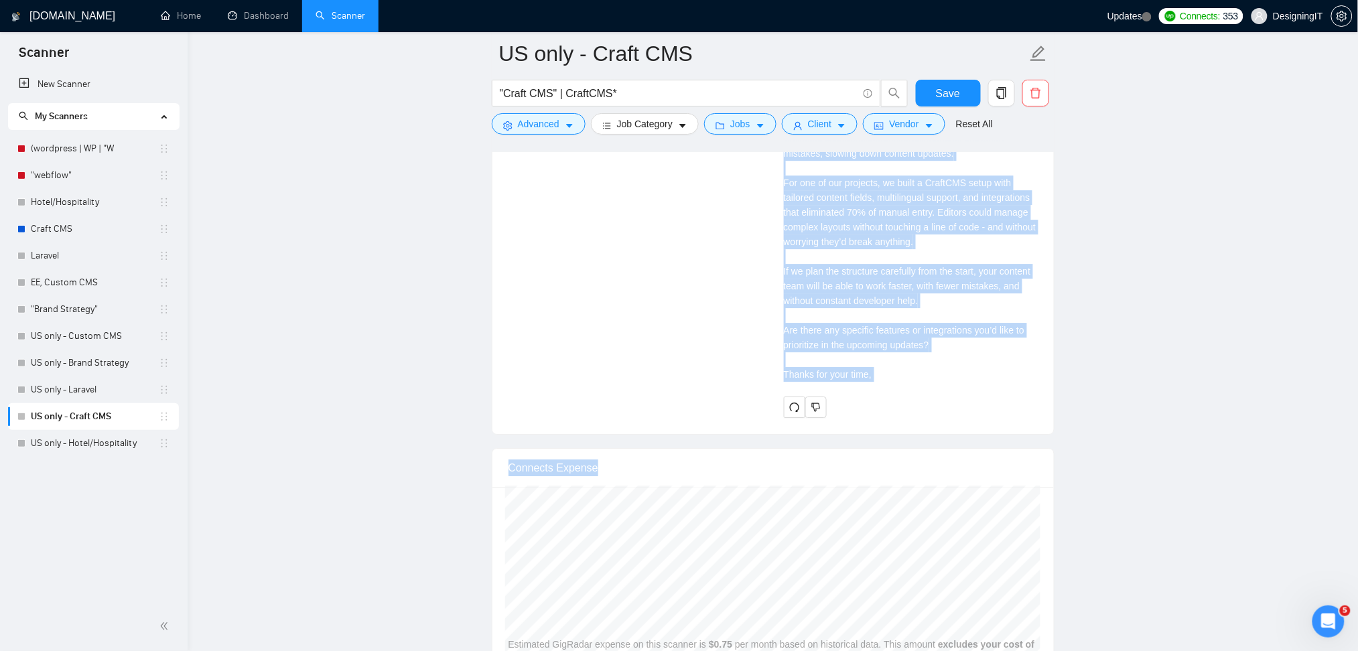
scroll to position [3223, 0]
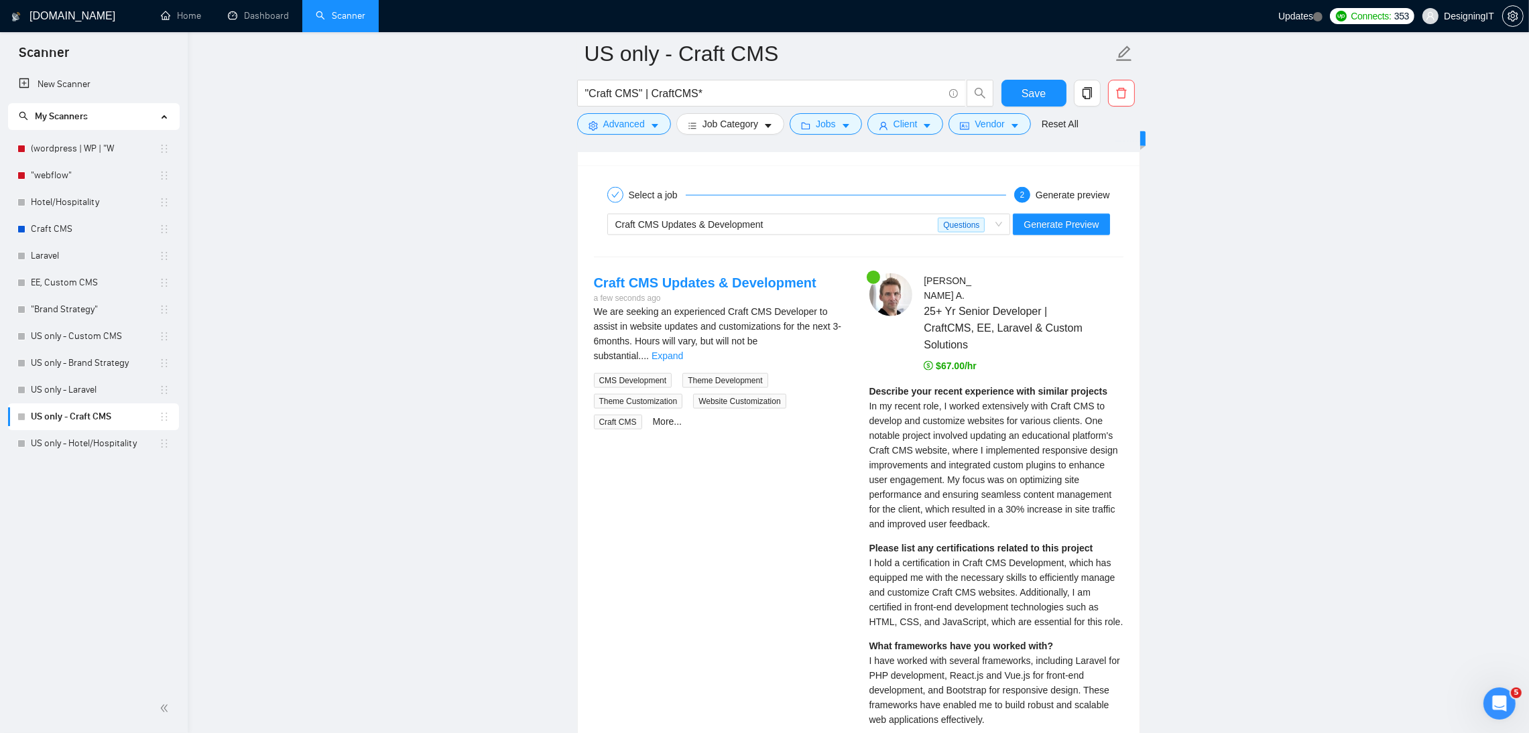
scroll to position [2179, 0]
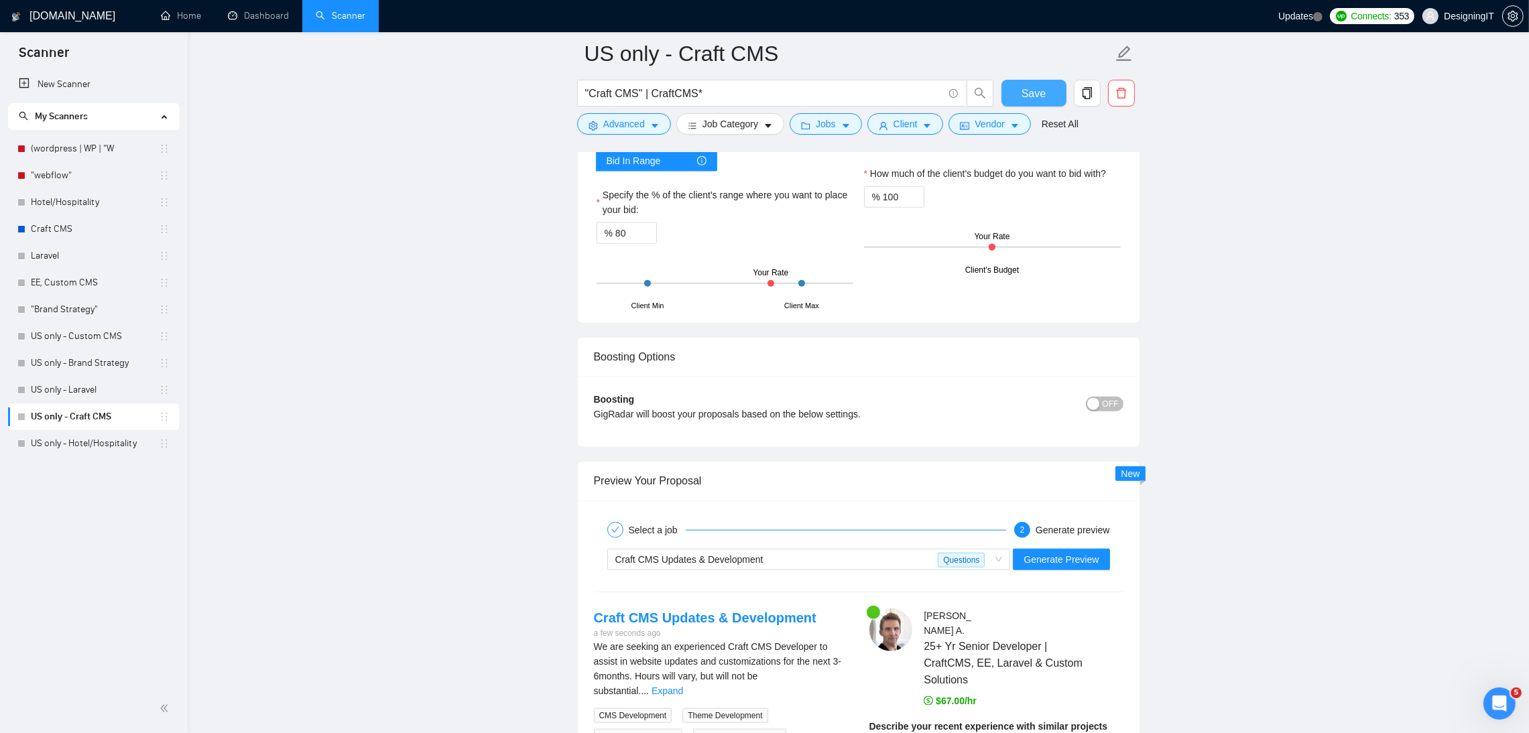
click at [1029, 88] on span "Save" at bounding box center [1033, 93] width 24 height 17
click at [73, 385] on link "US only - Laravel" at bounding box center [95, 390] width 128 height 27
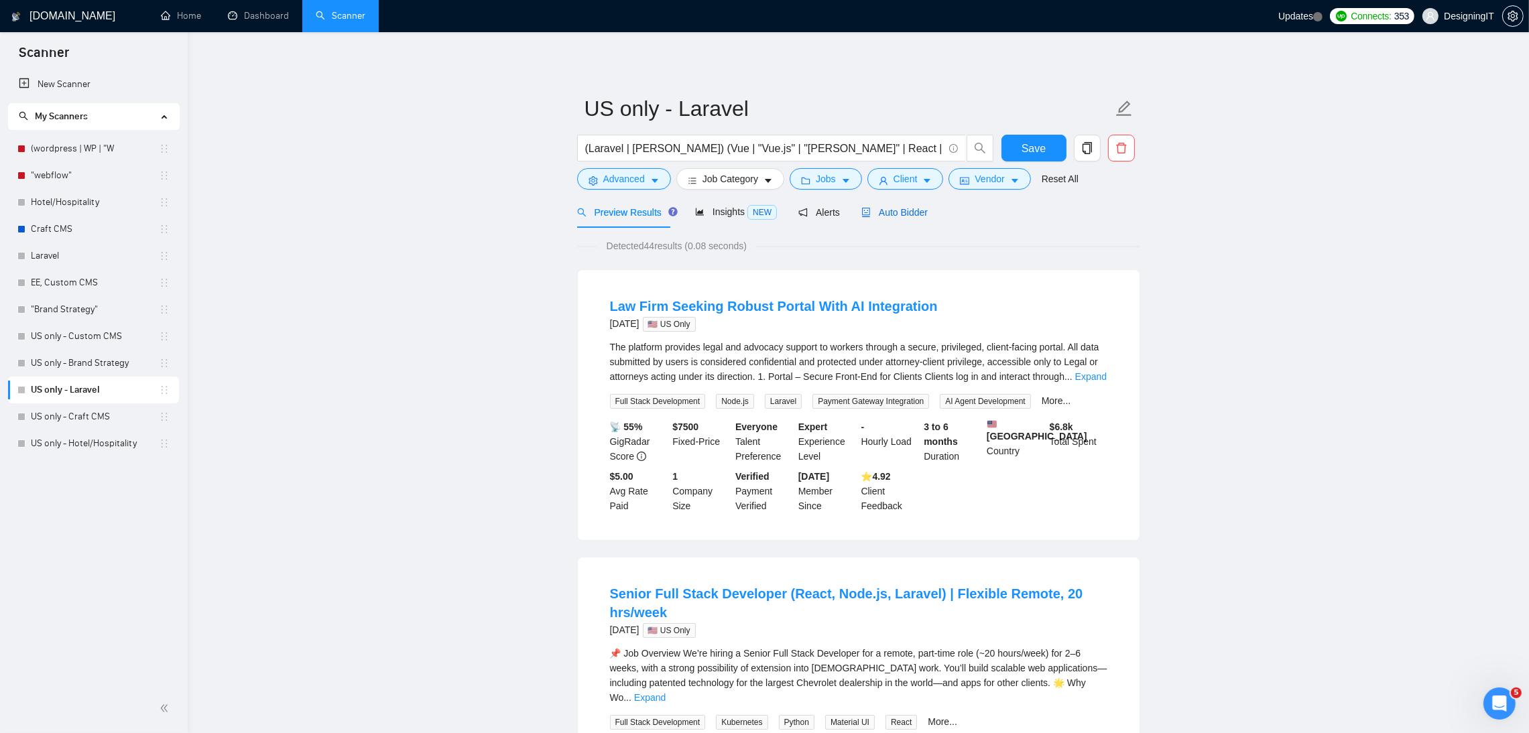
click at [899, 215] on span "Auto Bidder" at bounding box center [894, 212] width 66 height 11
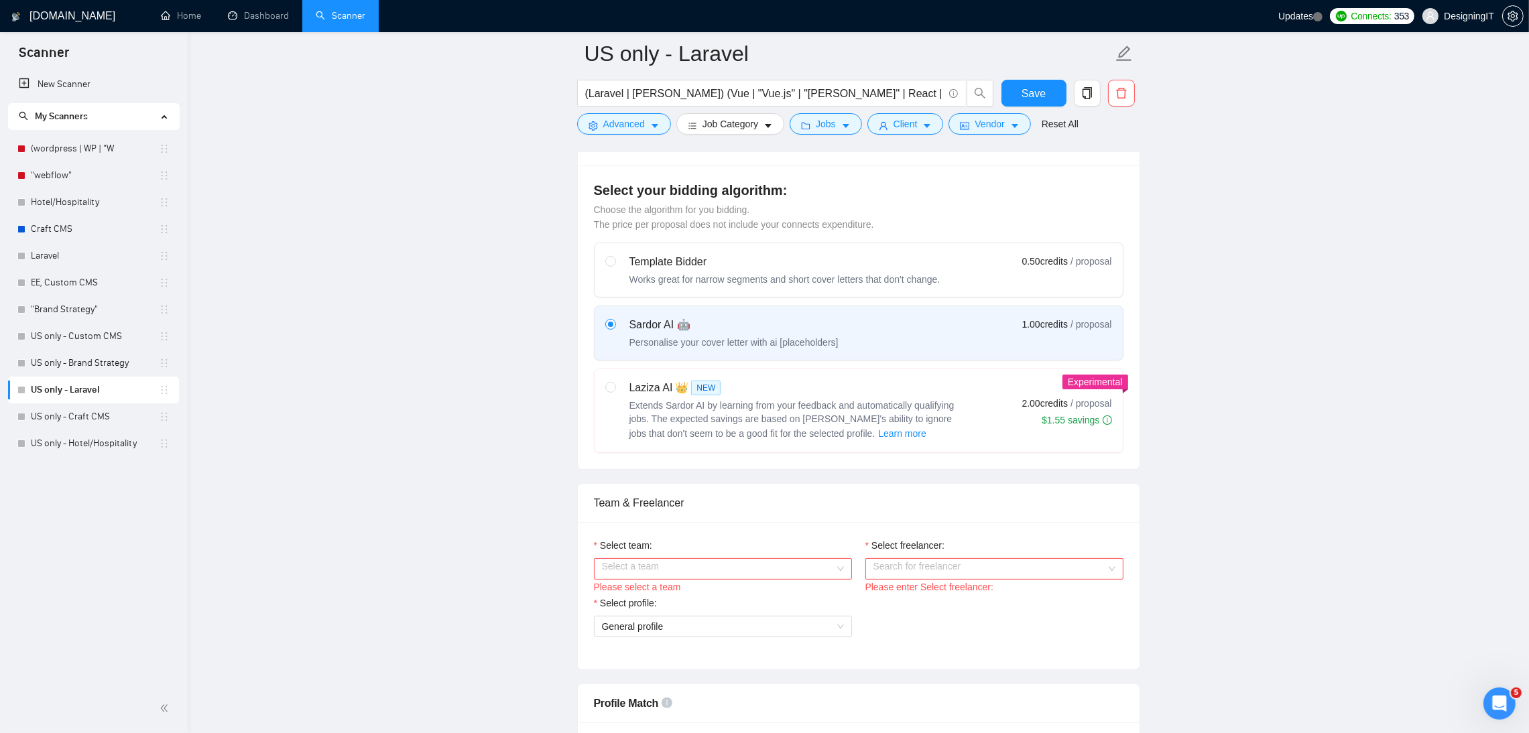
scroll to position [397, 0]
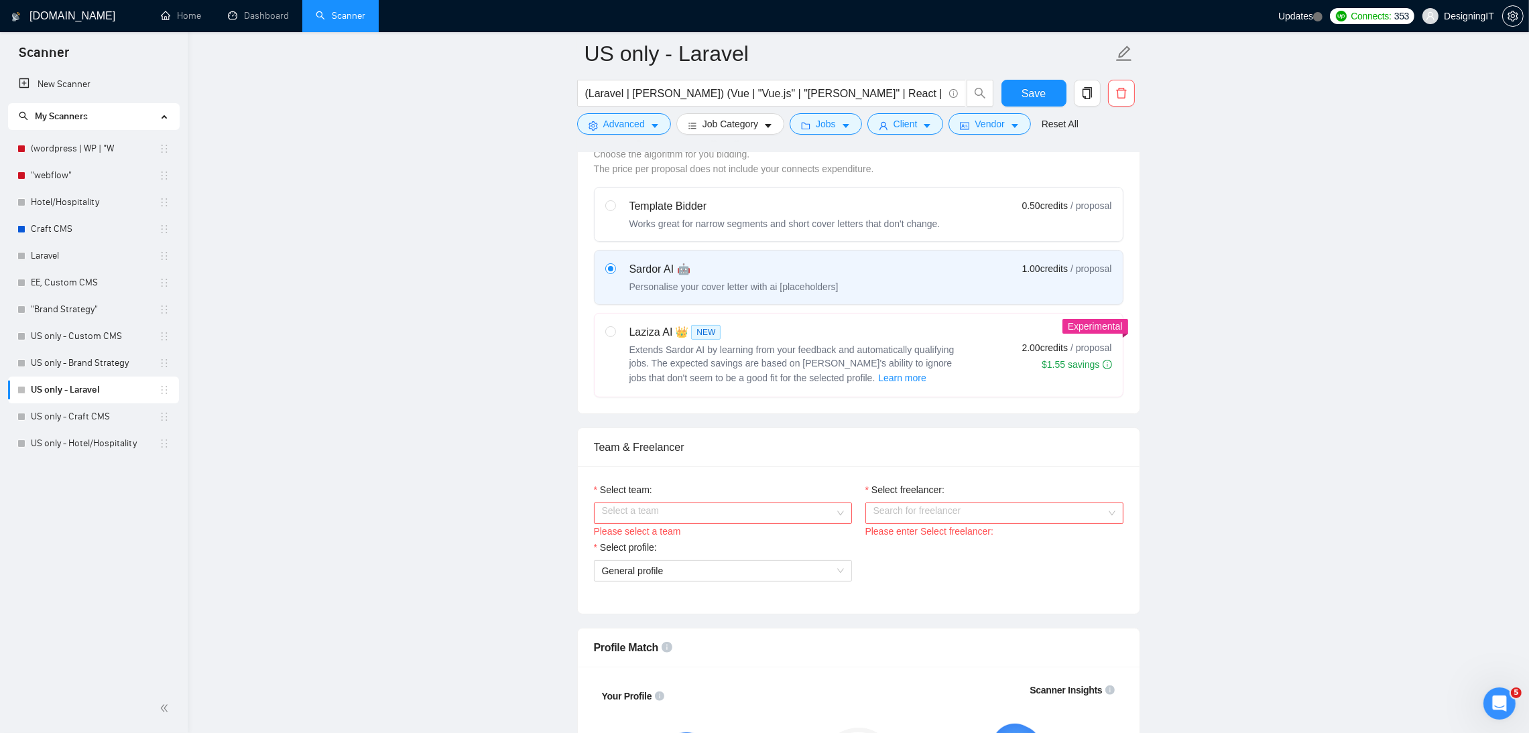
click at [702, 489] on input "Select team:" at bounding box center [718, 513] width 233 height 20
click at [686, 489] on div "DesigningIT" at bounding box center [722, 543] width 242 height 15
click at [869, 489] on div "Search for freelancer" at bounding box center [994, 513] width 258 height 21
click at [917, 489] on span "[PERSON_NAME]" at bounding box center [911, 586] width 77 height 11
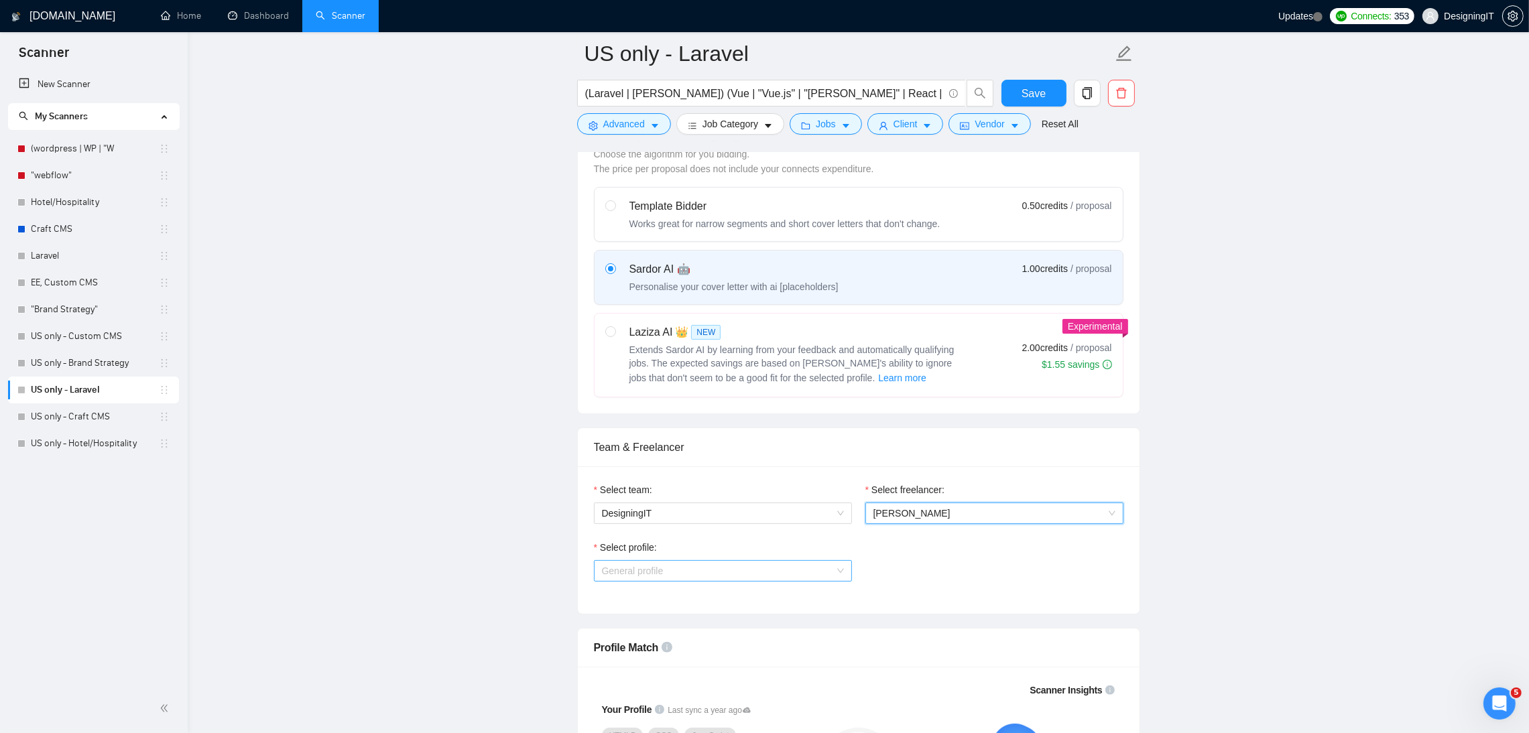
click at [779, 489] on span "General profile" at bounding box center [723, 571] width 242 height 20
click at [931, 489] on div "Select profile: General profile" at bounding box center [858, 569] width 543 height 58
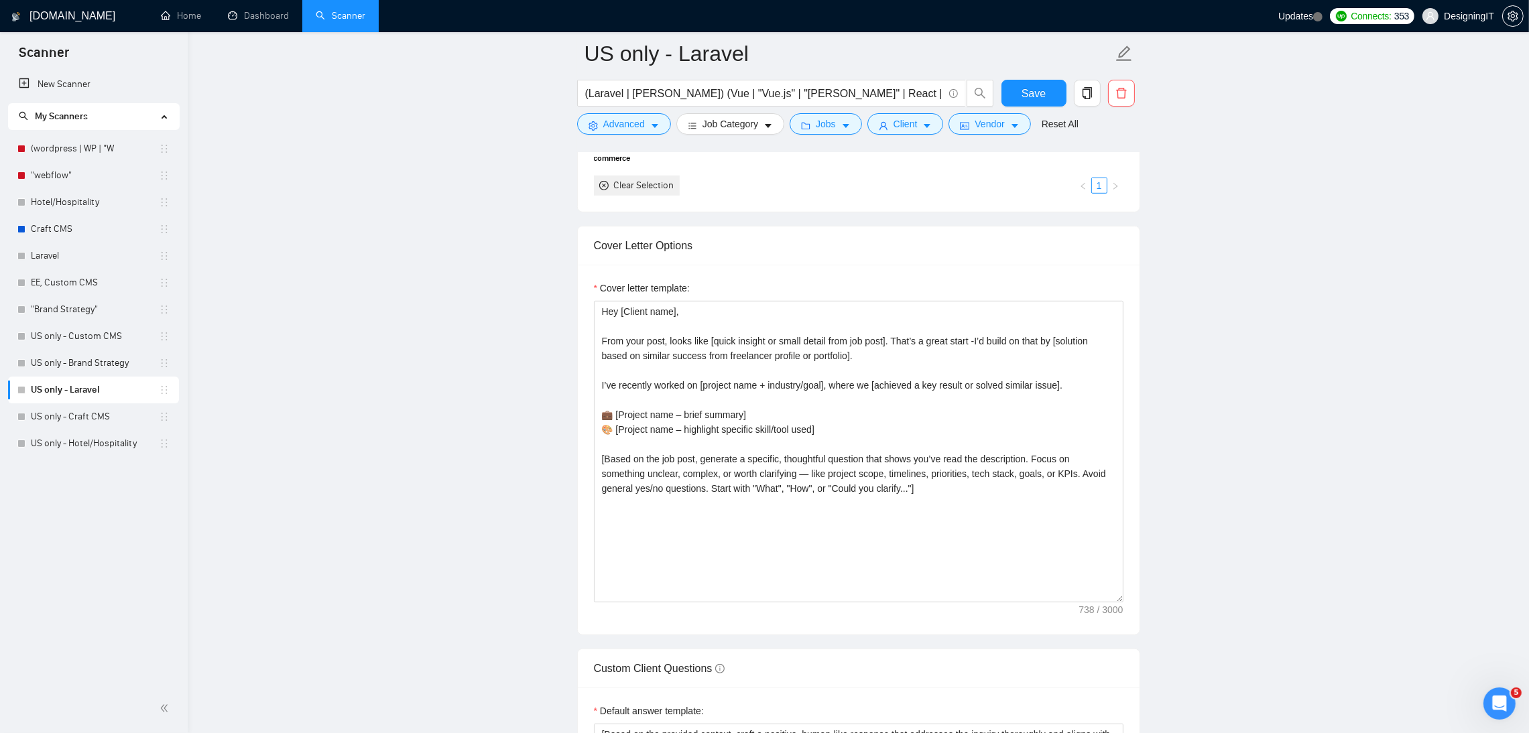
scroll to position [1316, 0]
click at [738, 454] on textarea "Hey [Client name], From your post, looks like [quick insight or small detail fr…" at bounding box center [858, 453] width 529 height 302
paste textarea "{local_greeting} {client_name}, I noticed your project involves {project_detail…"
type textarea "{local_greeting} {client_name}, I noticed your project involves {project_detail…"
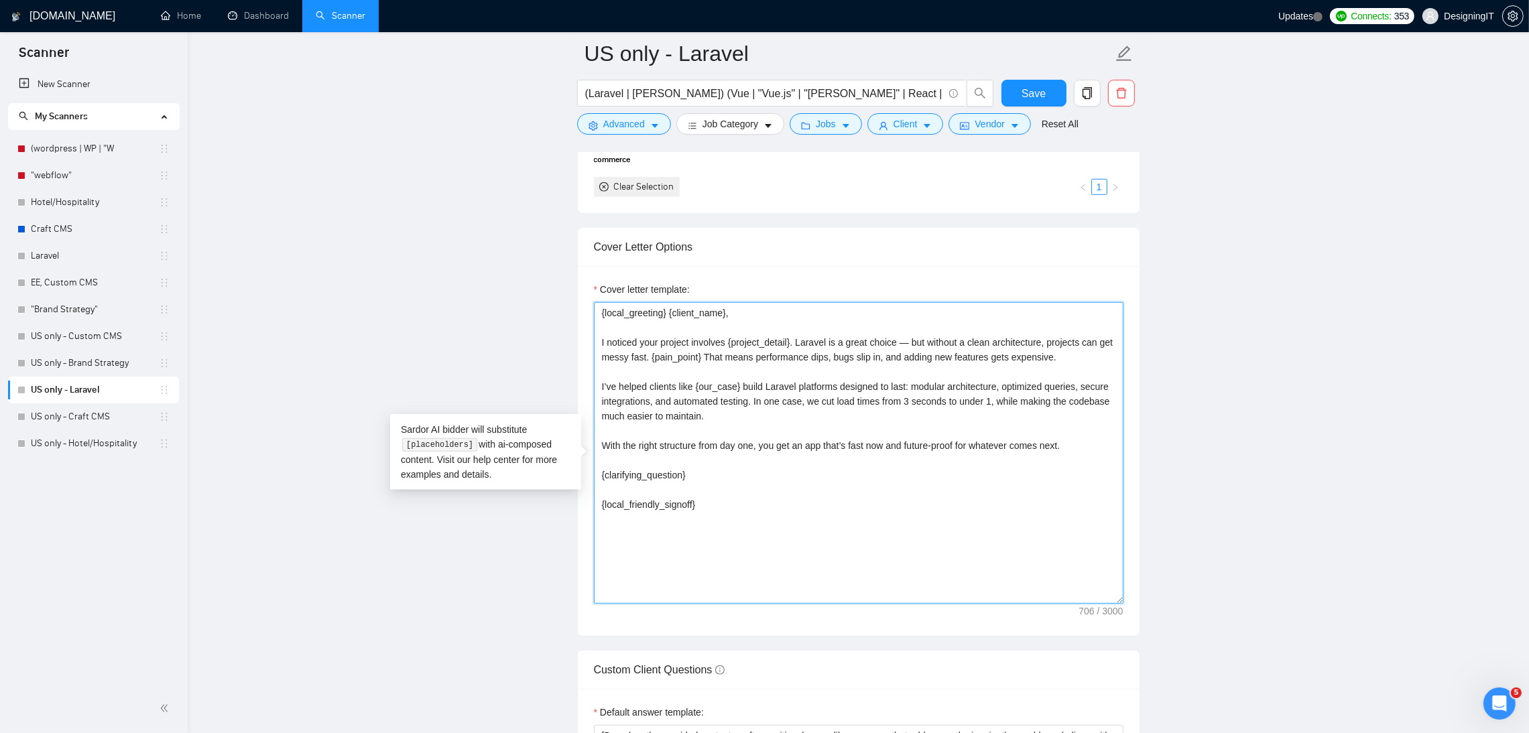
click at [769, 349] on textarea "{local_greeting} {client_name}, I noticed your project involves {project_detail…" at bounding box center [858, 453] width 529 height 302
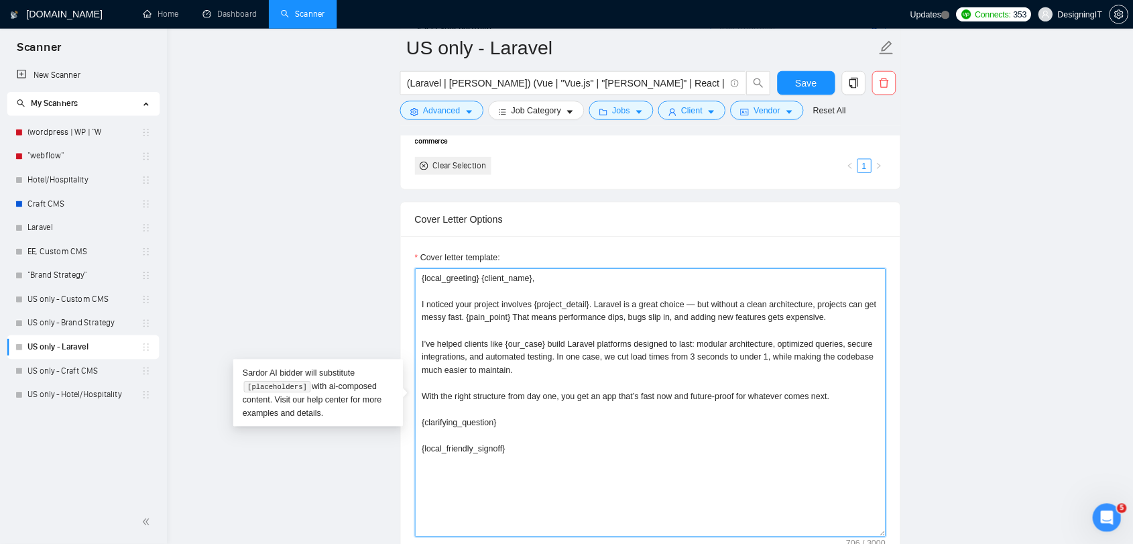
scroll to position [1316, 0]
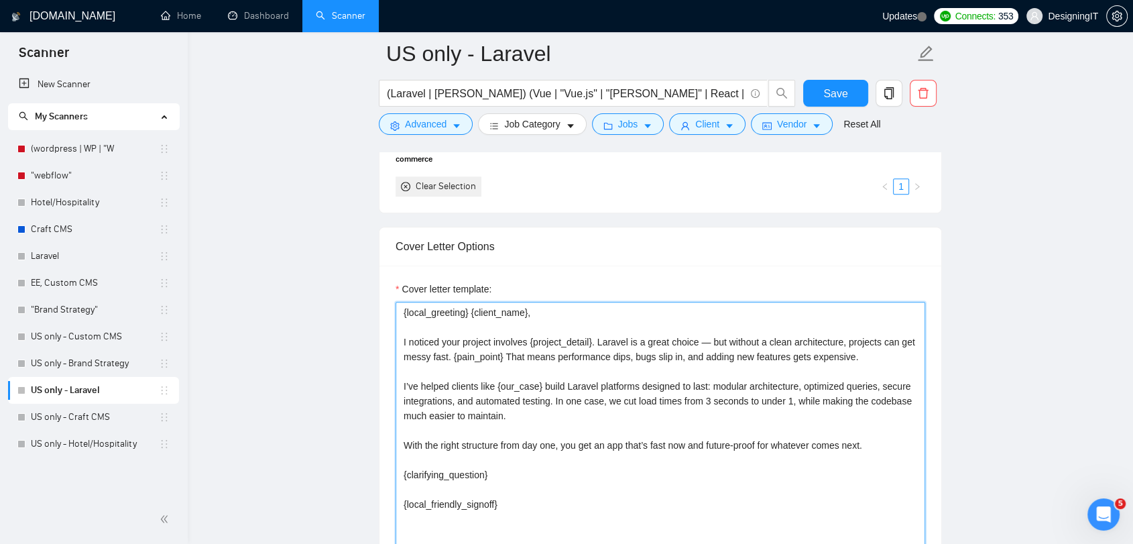
click at [538, 311] on textarea "{local_greeting} {client_name}, I noticed your project involves {project_detail…" at bounding box center [659, 453] width 529 height 302
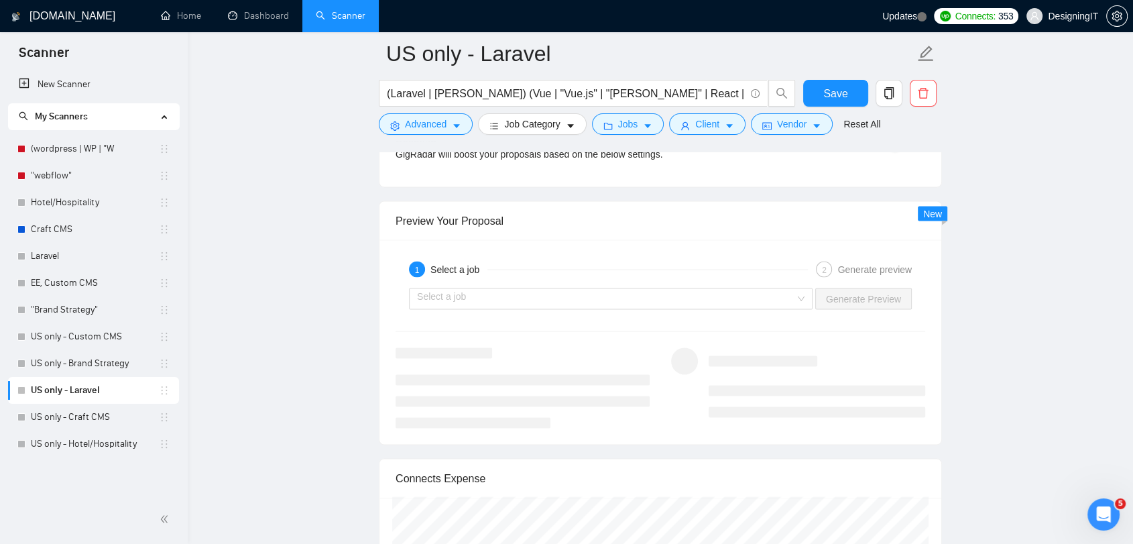
scroll to position [2442, 0]
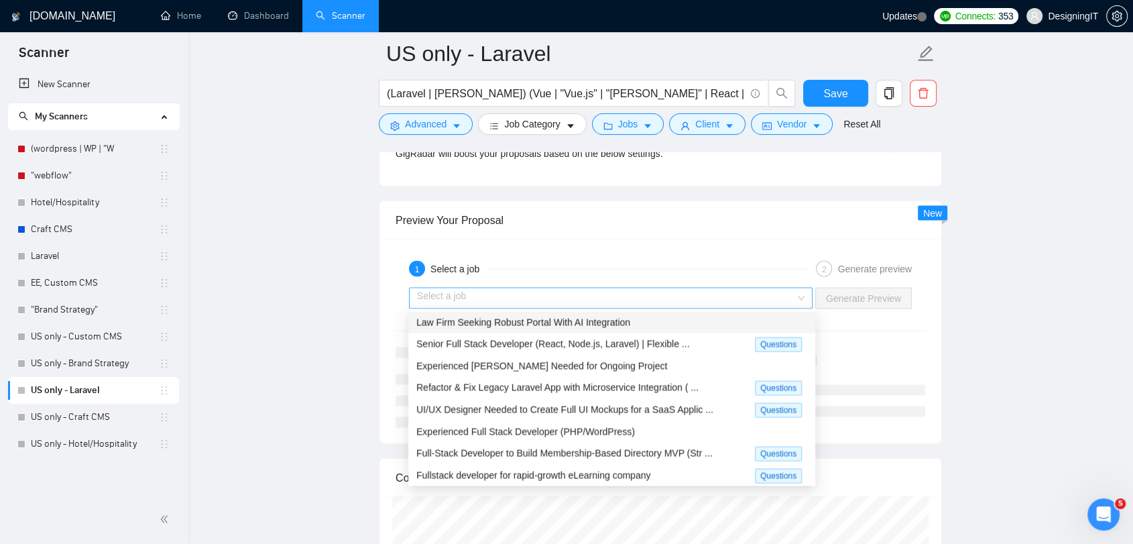
click at [800, 298] on div "Select a job" at bounding box center [610, 297] width 403 height 21
type textarea "[local_greeting] [client_name], I noticed your project involves [project_detail…"
click at [458, 365] on span "Experienced Laravel Developer Needed for Ongoing Project" at bounding box center [541, 365] width 251 height 11
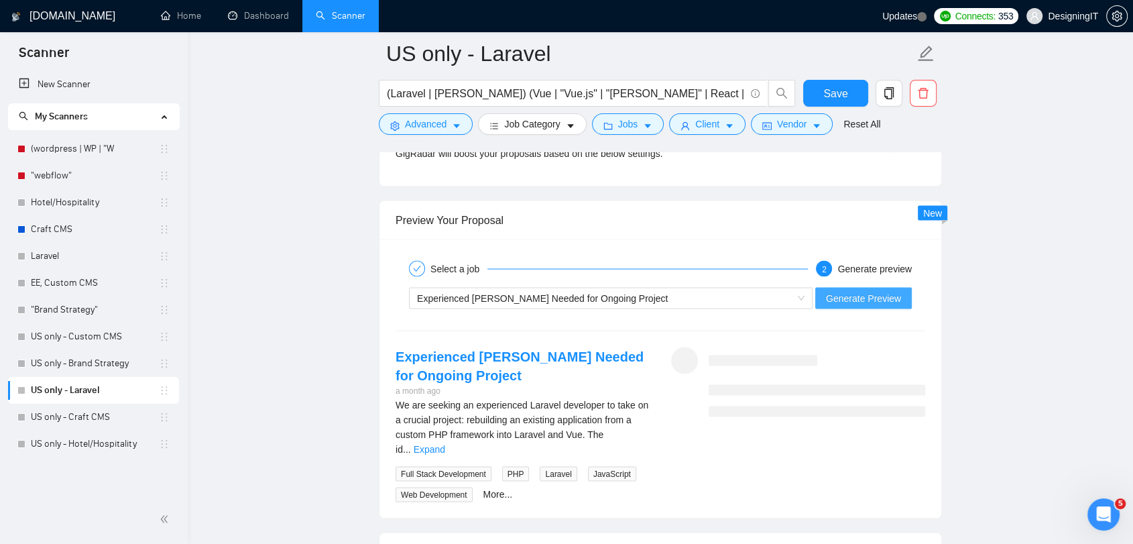
click at [849, 287] on button "Generate Preview" at bounding box center [863, 297] width 97 height 21
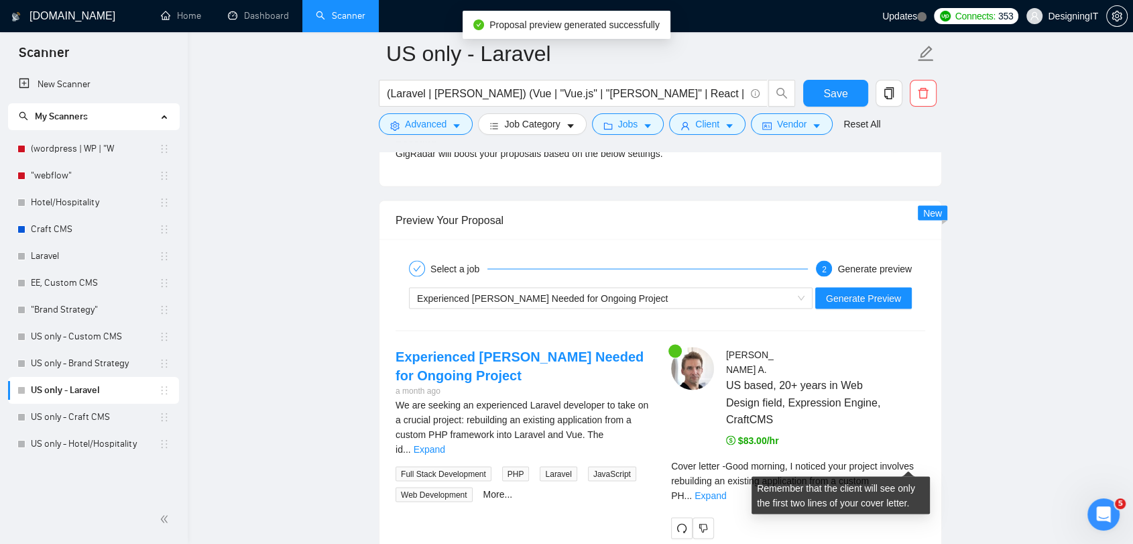
click at [906, 472] on div "Remember that the client will see only the first two lines of your cover letter." at bounding box center [841, 490] width 168 height 36
click at [726, 489] on link "Expand" at bounding box center [709, 494] width 31 height 11
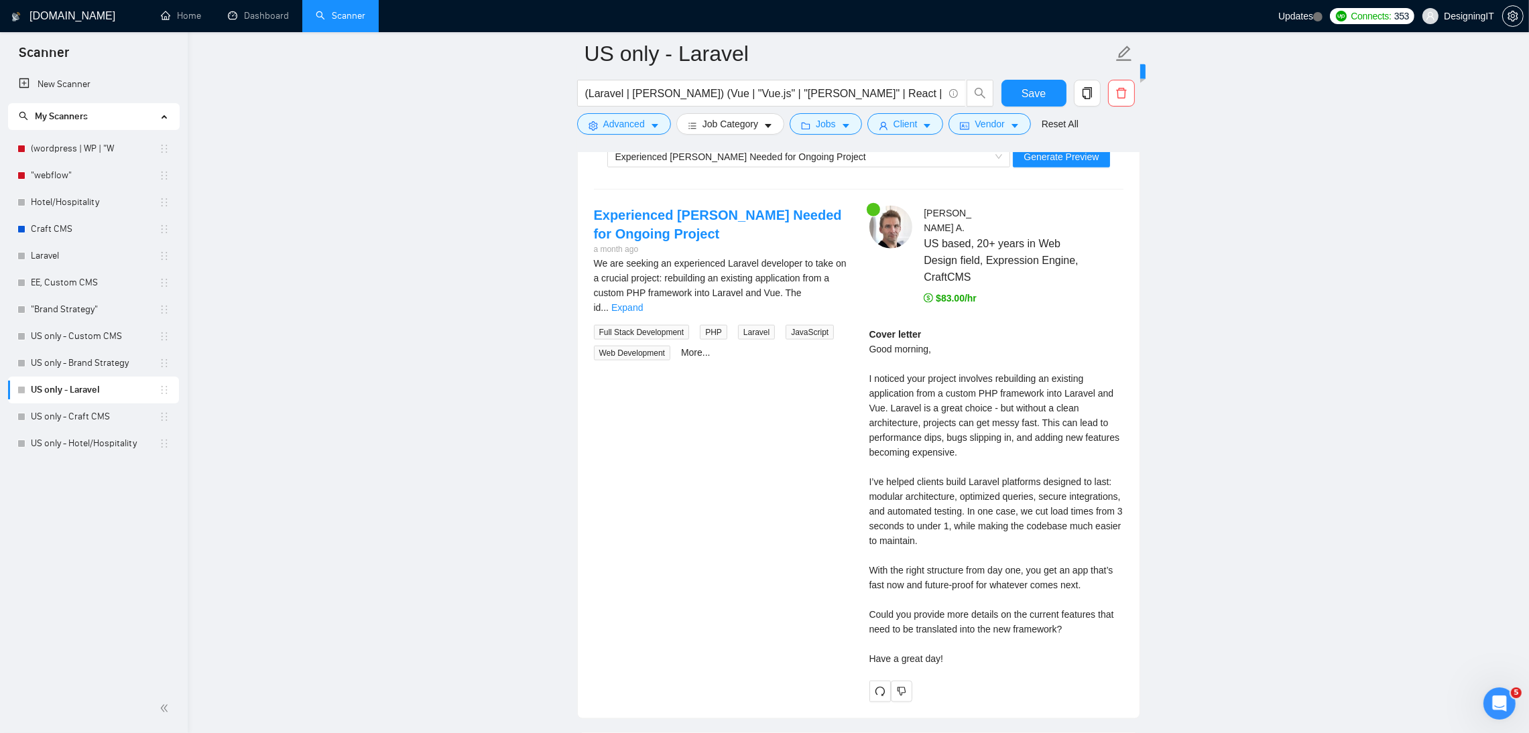
scroll to position [2584, 0]
click at [643, 304] on link "Expand" at bounding box center [626, 307] width 31 height 11
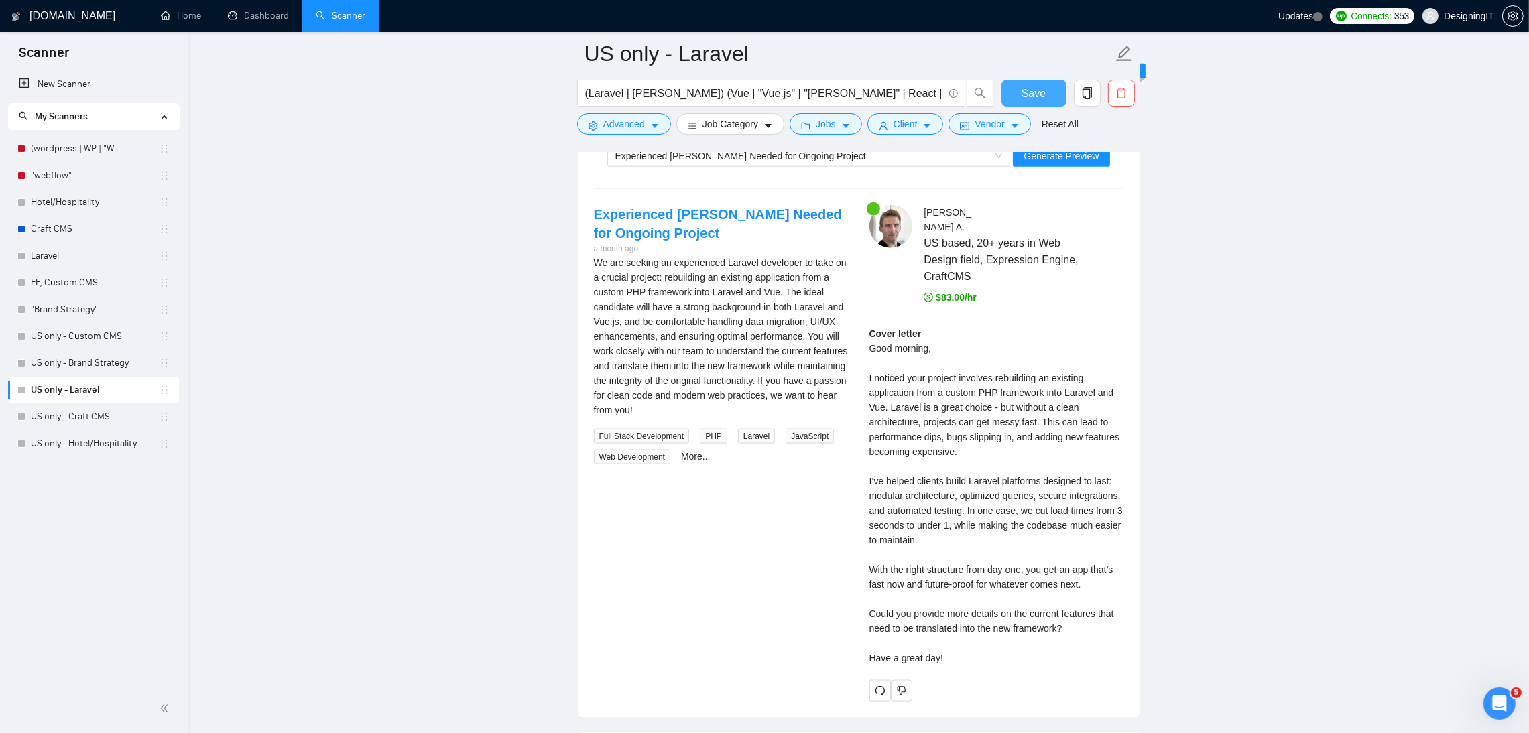
click at [1028, 88] on span "Save" at bounding box center [1033, 93] width 24 height 17
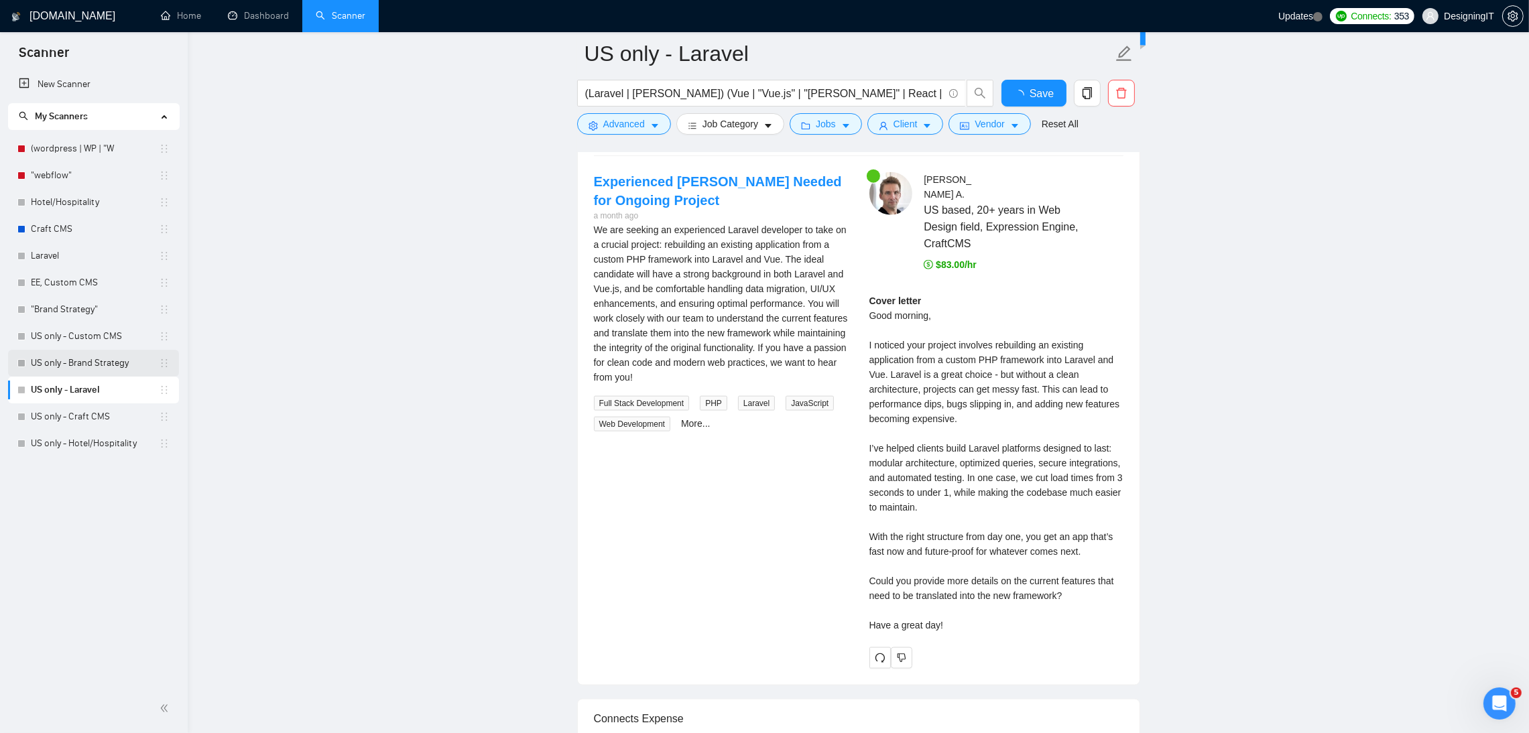
click at [82, 357] on link "US only - Brand Strategy" at bounding box center [95, 363] width 128 height 27
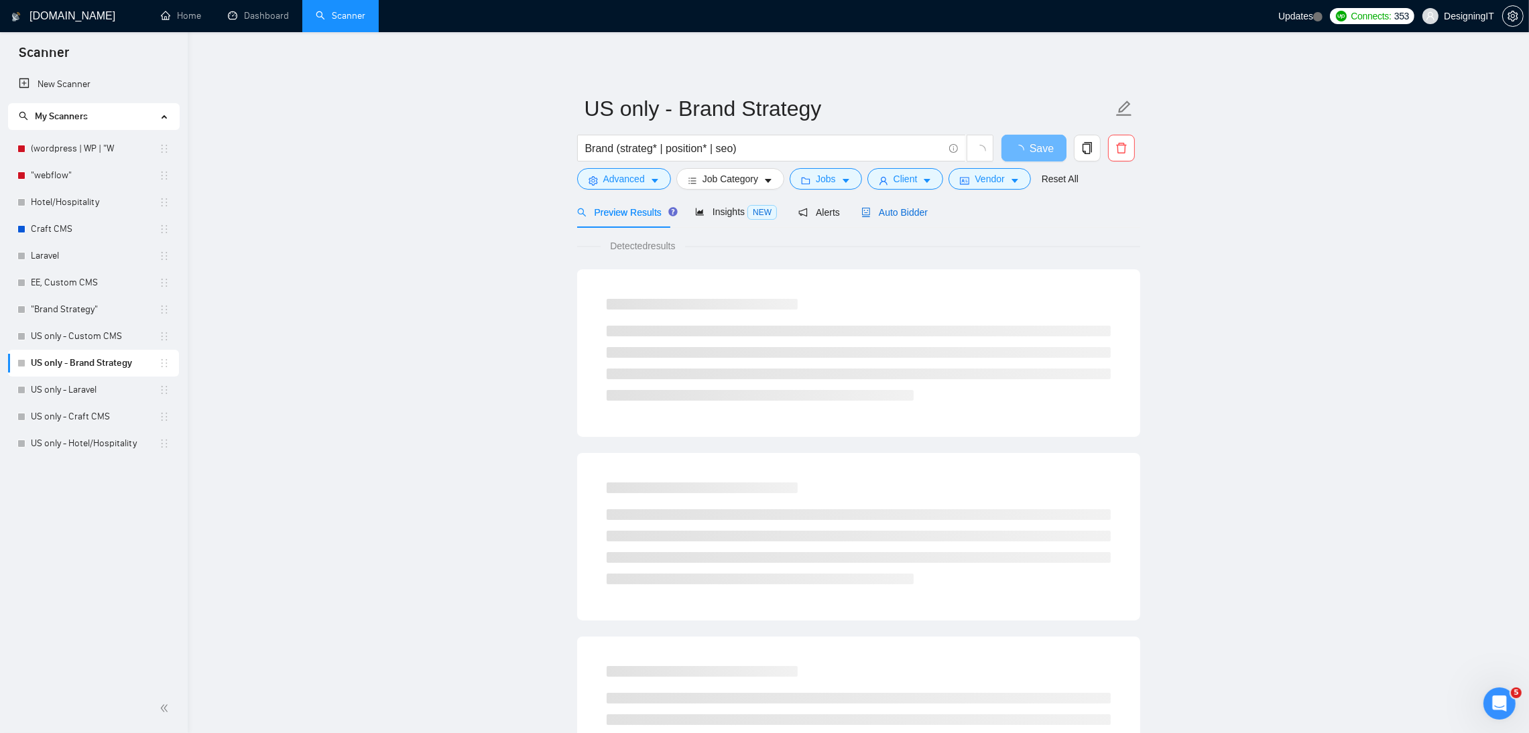
click at [883, 208] on span "Auto Bidder" at bounding box center [894, 212] width 66 height 11
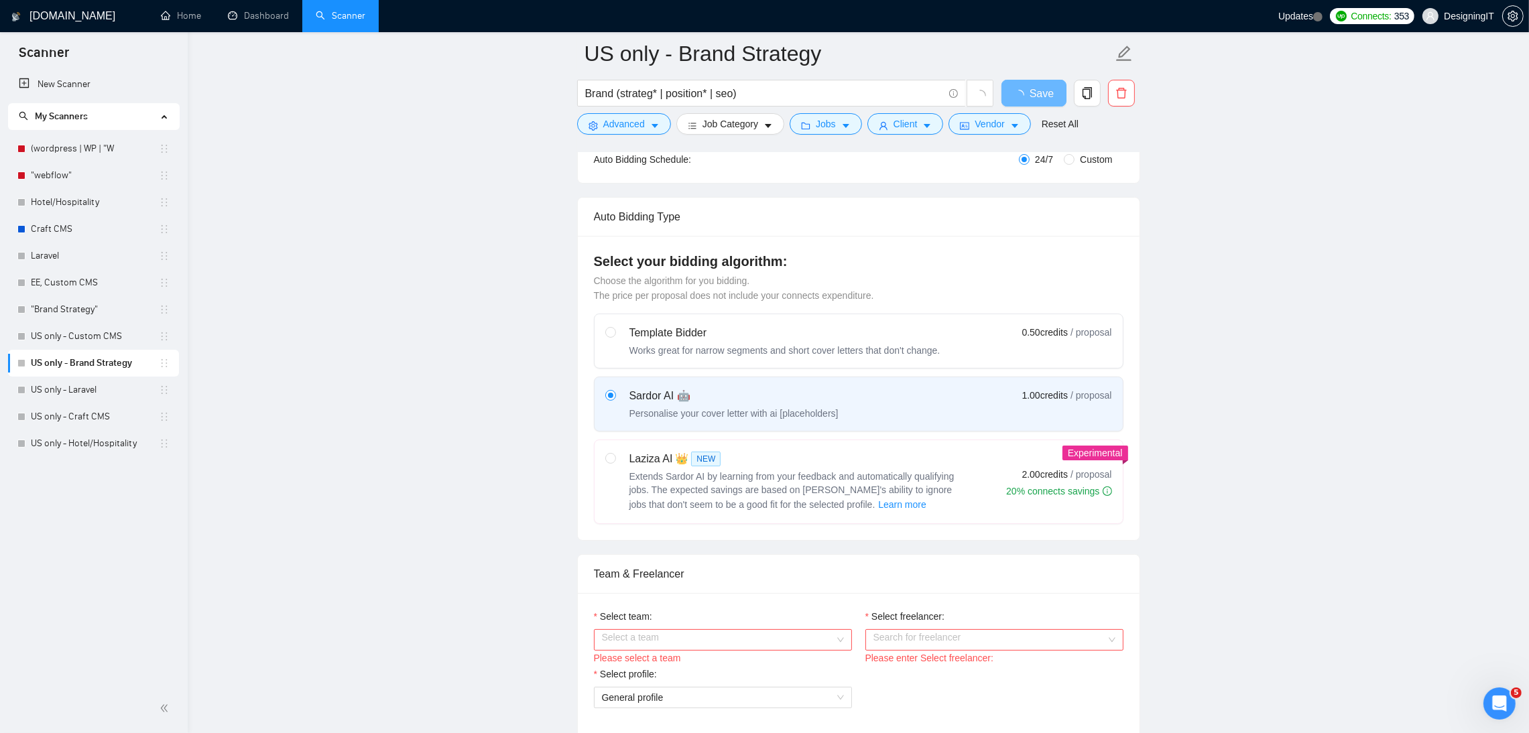
scroll to position [624, 0]
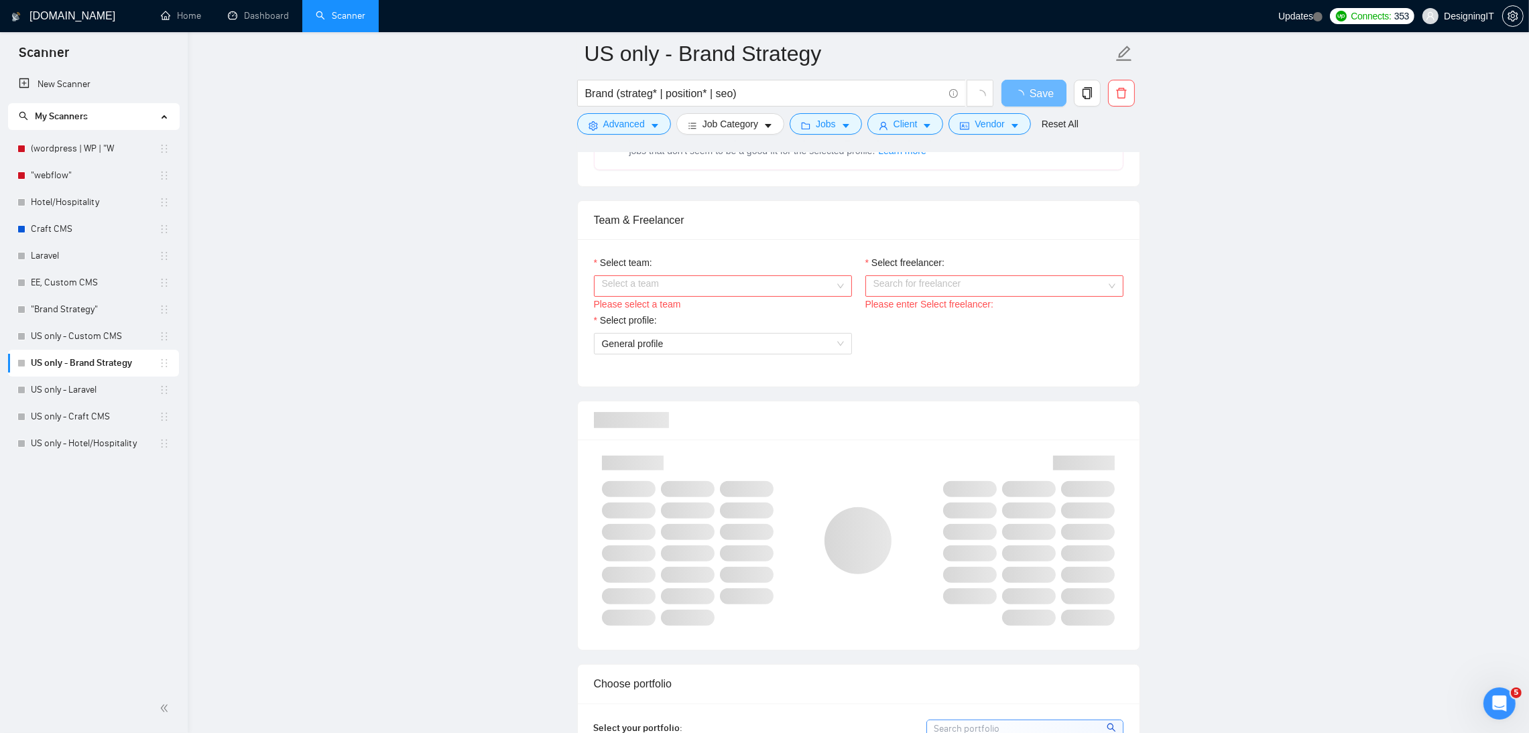
click at [845, 283] on div "Select a team" at bounding box center [723, 285] width 258 height 21
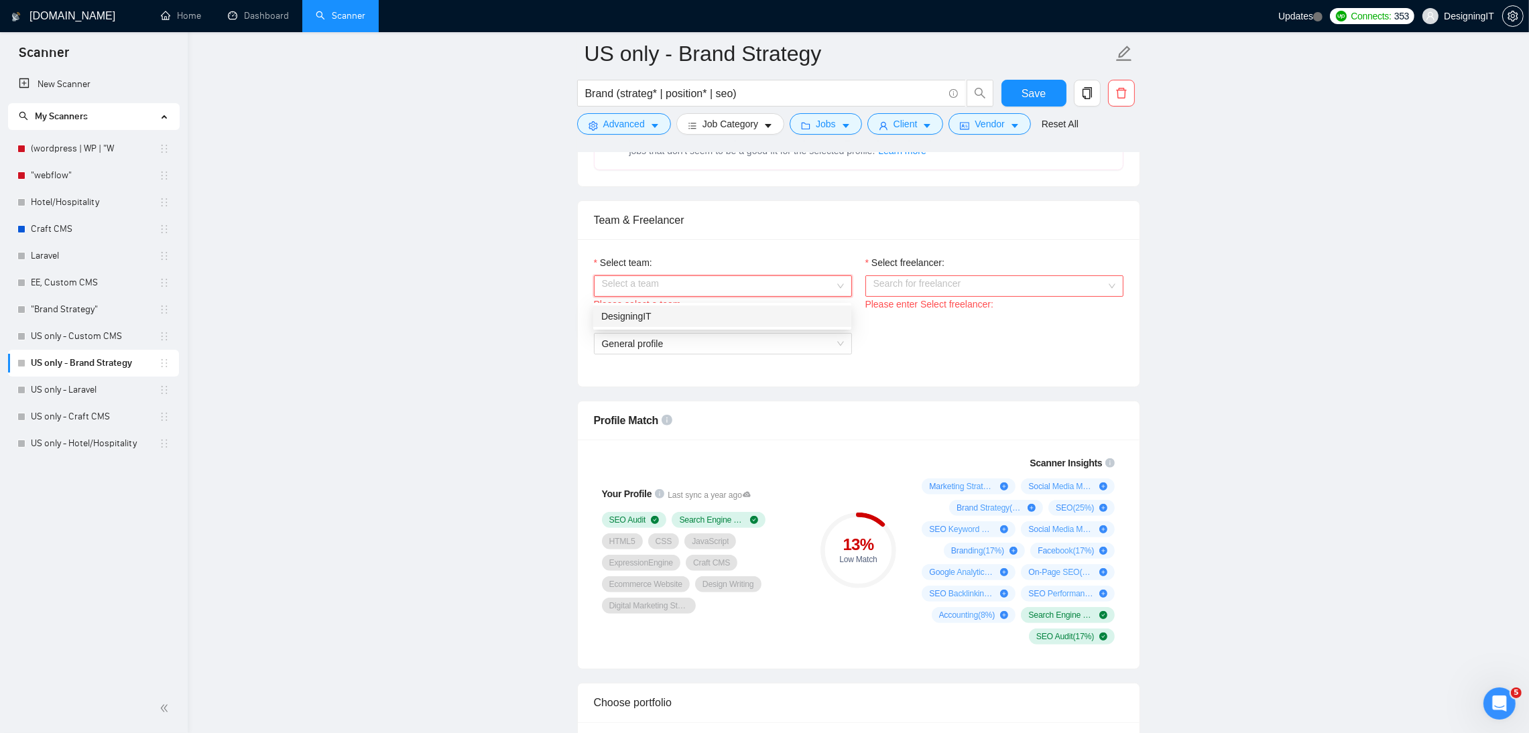
click at [823, 302] on div "Please select a team" at bounding box center [723, 304] width 258 height 15
click at [911, 294] on input "Select freelancer:" at bounding box center [989, 286] width 233 height 20
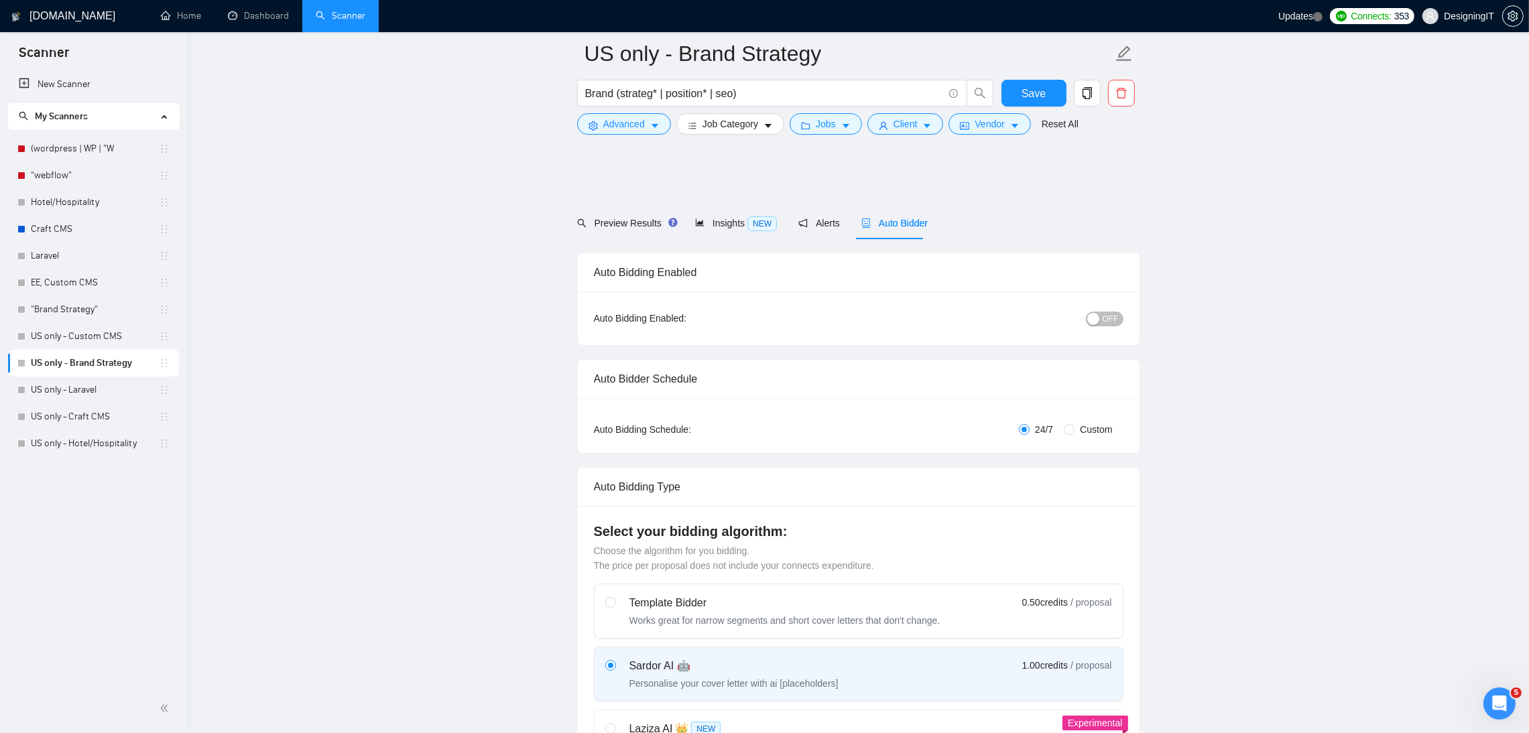
scroll to position [639, 0]
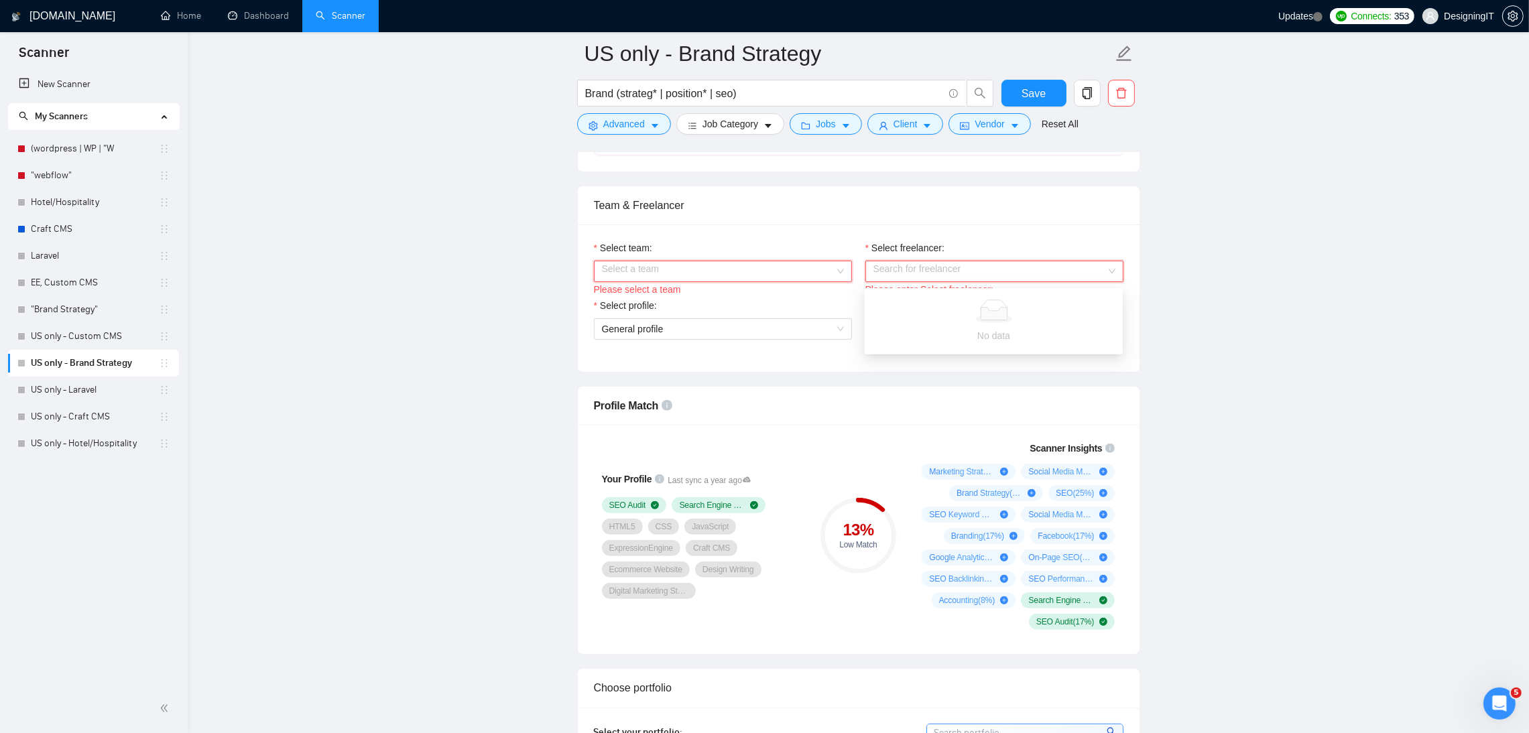
click at [806, 267] on input "Select team:" at bounding box center [718, 271] width 233 height 20
click at [759, 294] on div "DesigningIT" at bounding box center [722, 301] width 242 height 15
click at [899, 277] on input "Select freelancer:" at bounding box center [989, 271] width 233 height 20
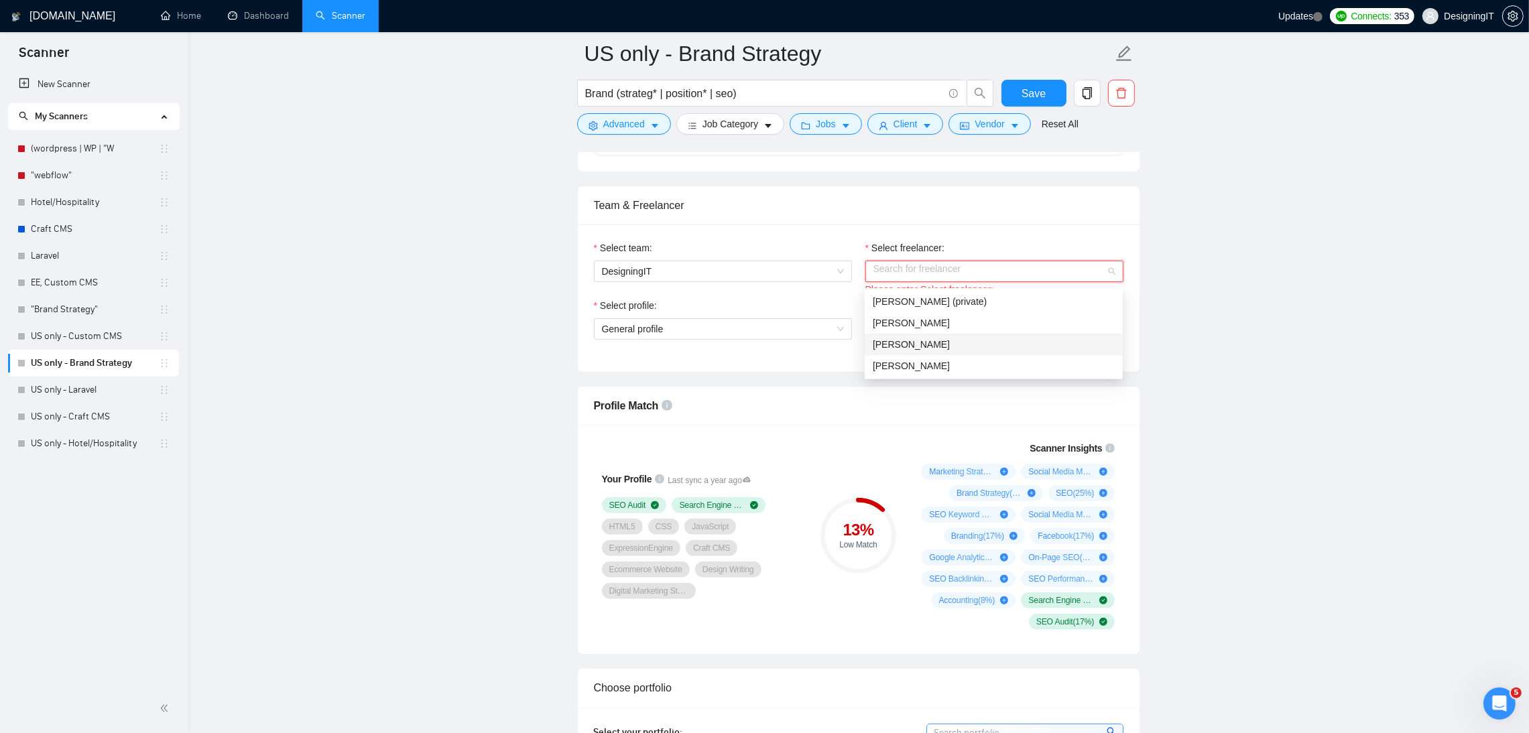
click at [899, 339] on span "[PERSON_NAME]" at bounding box center [911, 344] width 77 height 11
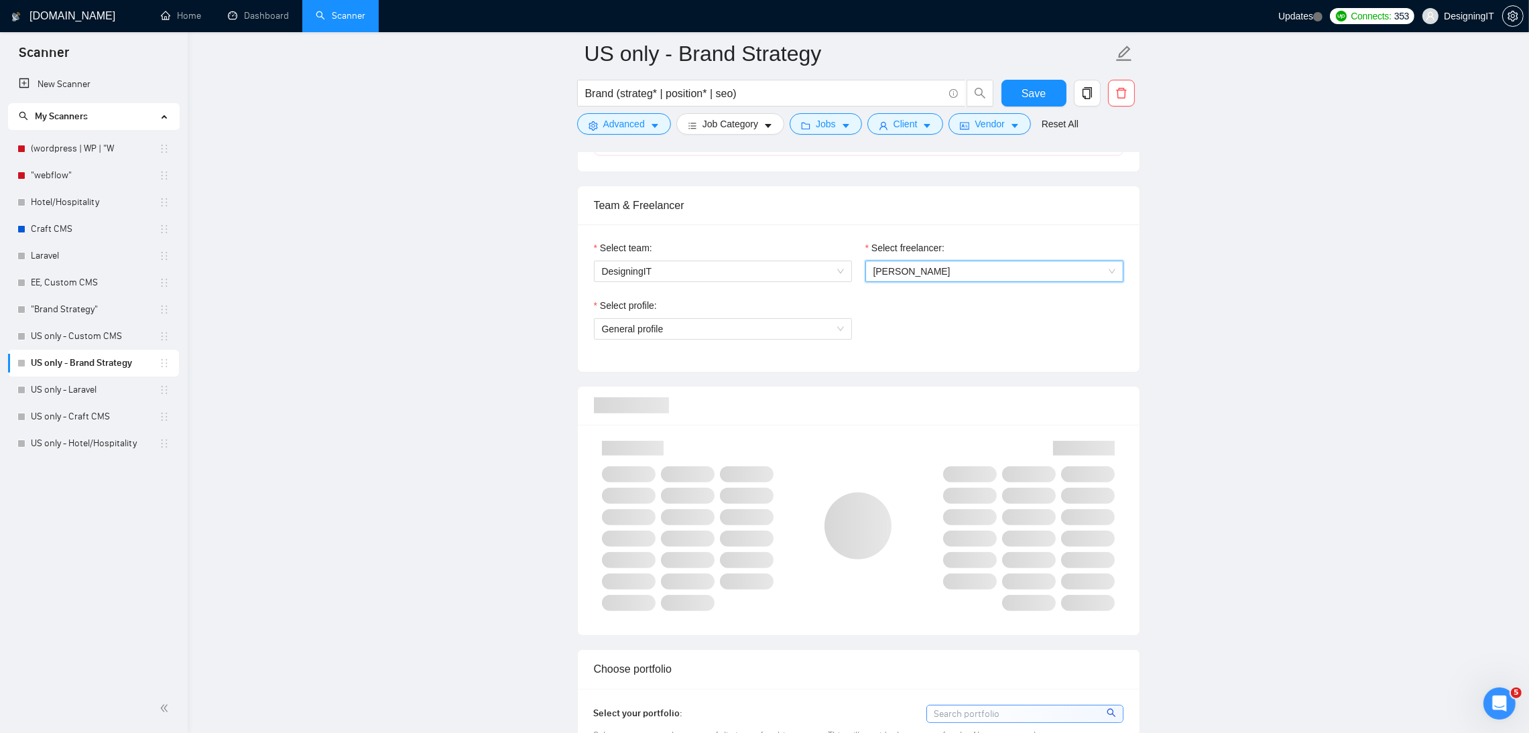
click at [791, 309] on div "Select profile:" at bounding box center [723, 308] width 258 height 20
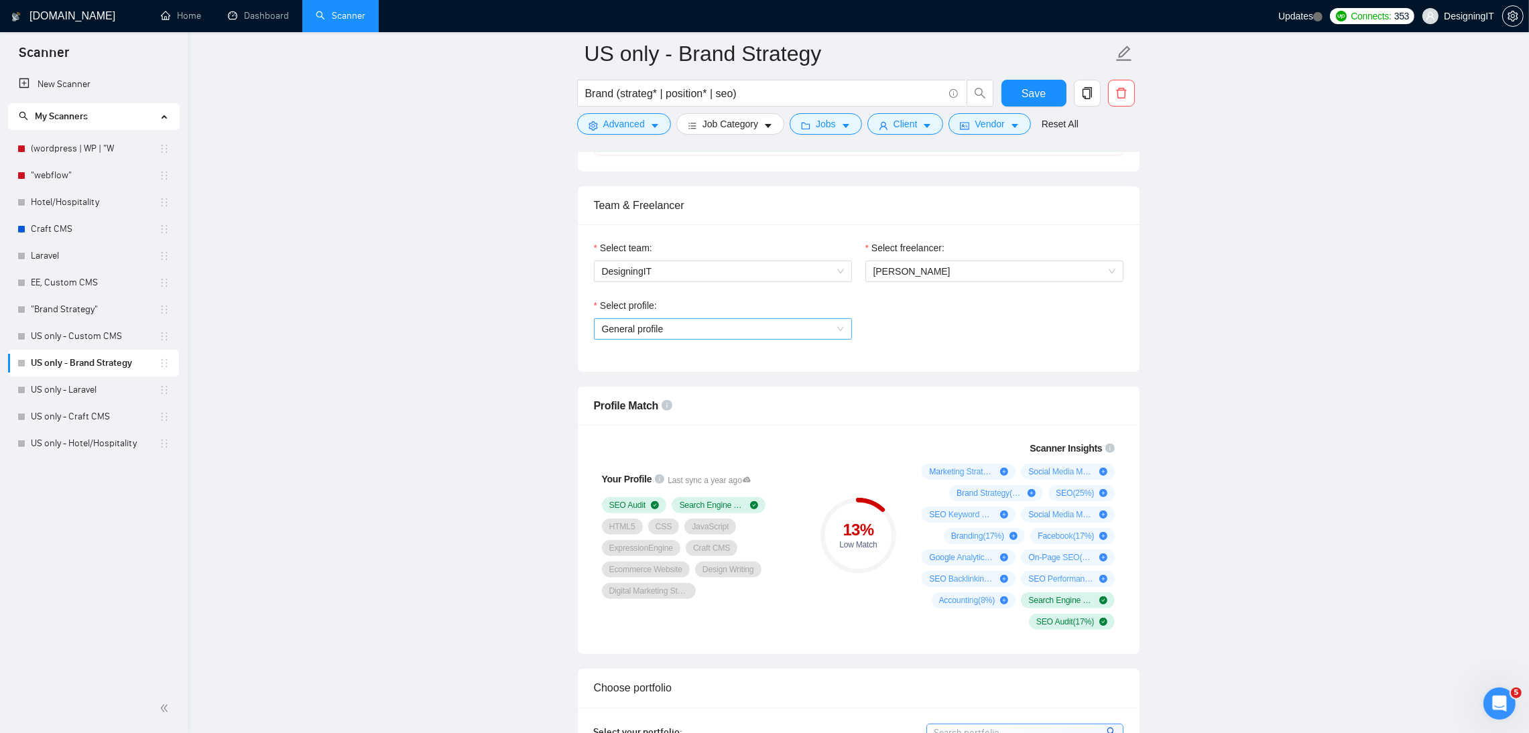
click at [785, 327] on span "General profile" at bounding box center [723, 329] width 242 height 20
click at [757, 362] on div "General profile" at bounding box center [722, 360] width 242 height 15
click at [983, 328] on div "Select profile: General profile" at bounding box center [858, 327] width 543 height 58
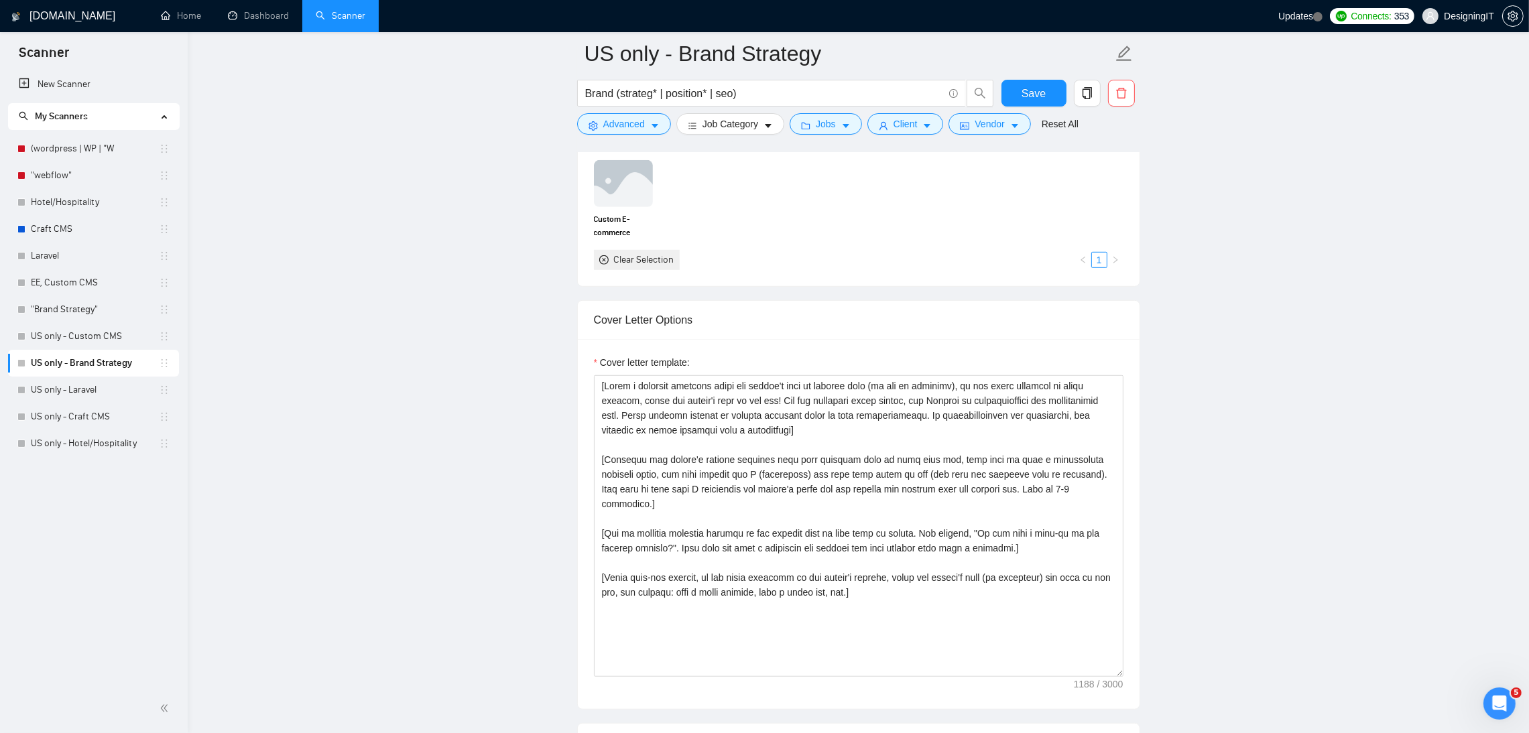
scroll to position [1269, 0]
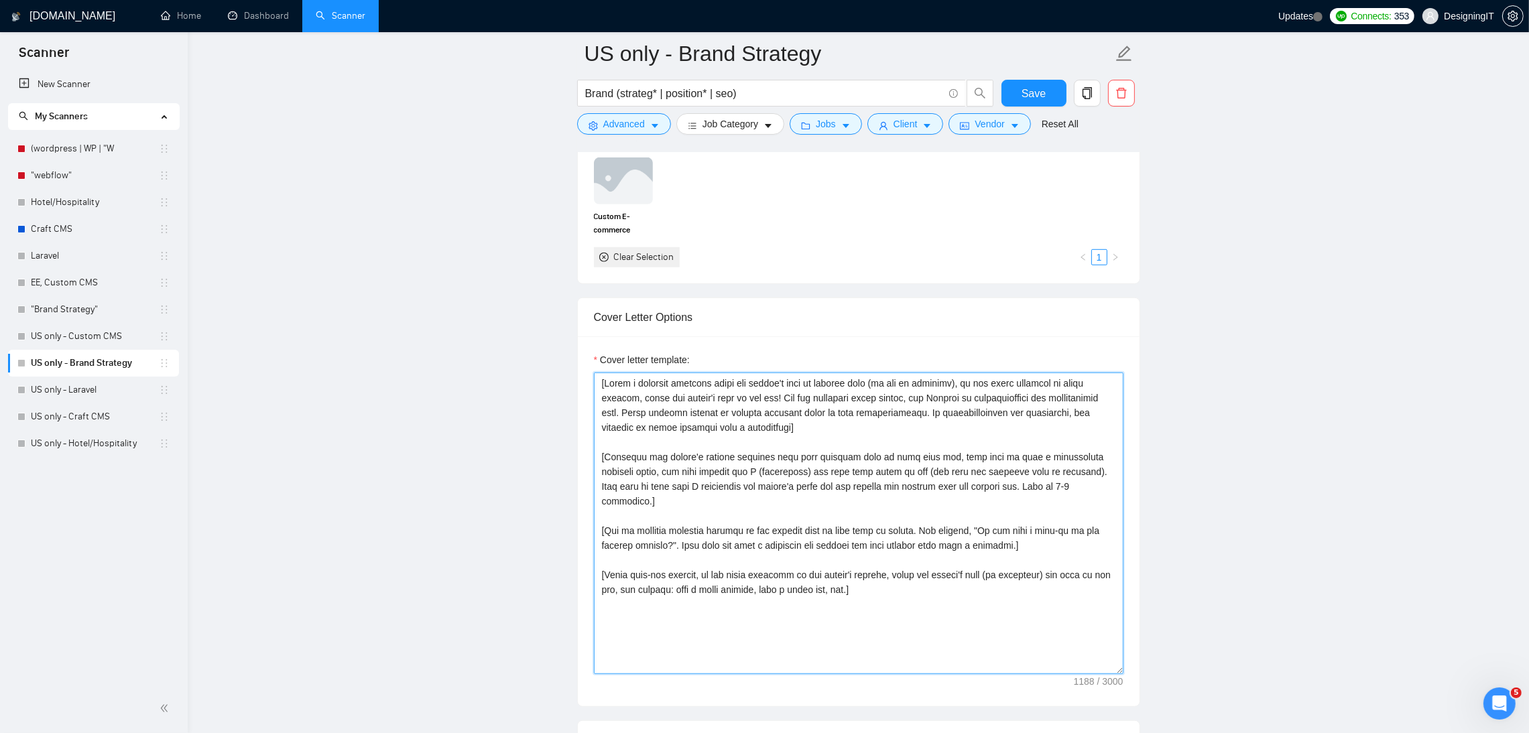
click at [916, 523] on textarea "Cover letter template:" at bounding box center [858, 524] width 529 height 302
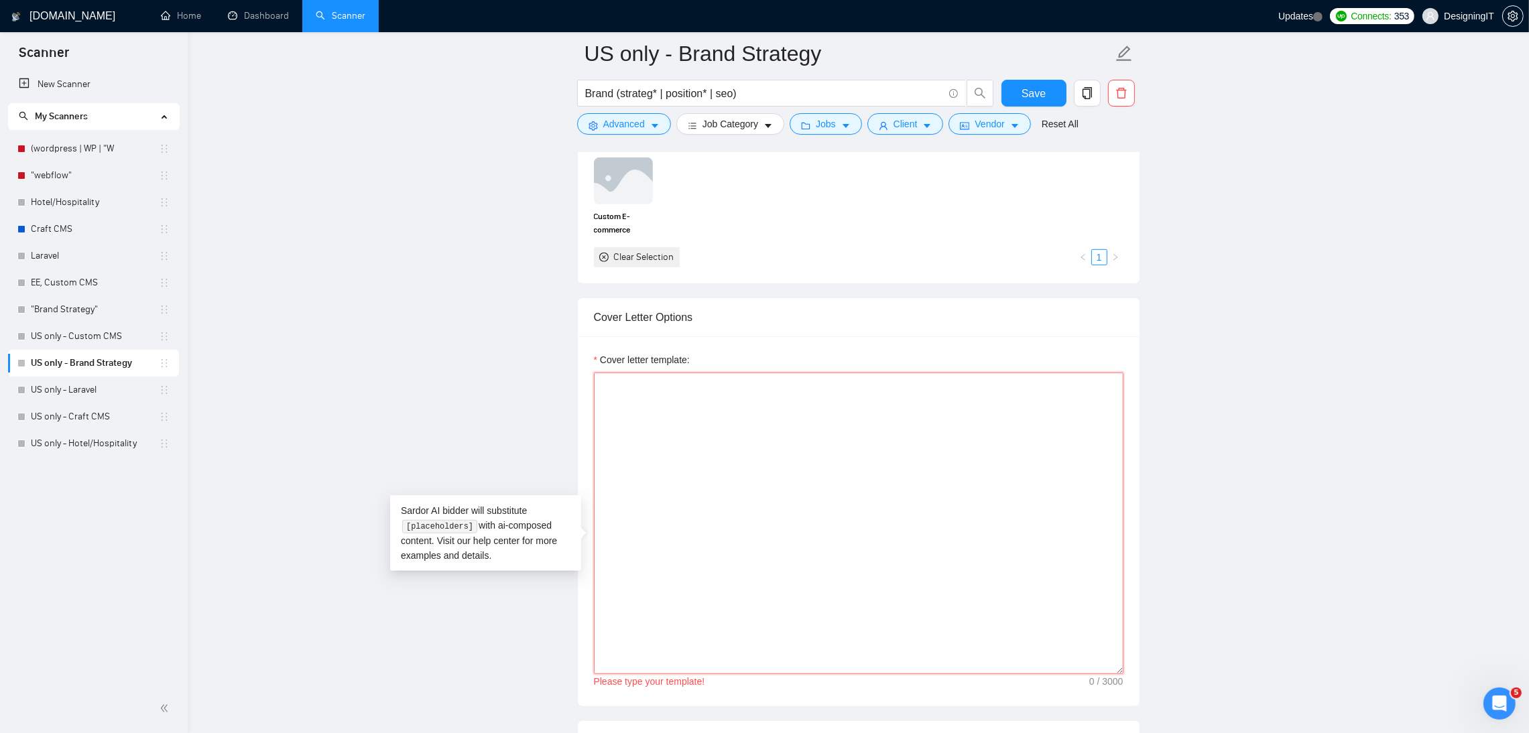
click at [688, 462] on textarea "Cover letter template:" at bounding box center [858, 524] width 529 height 302
paste textarea "{local_greeting} {client_name}, From your post, it sounds like {project_detail}…"
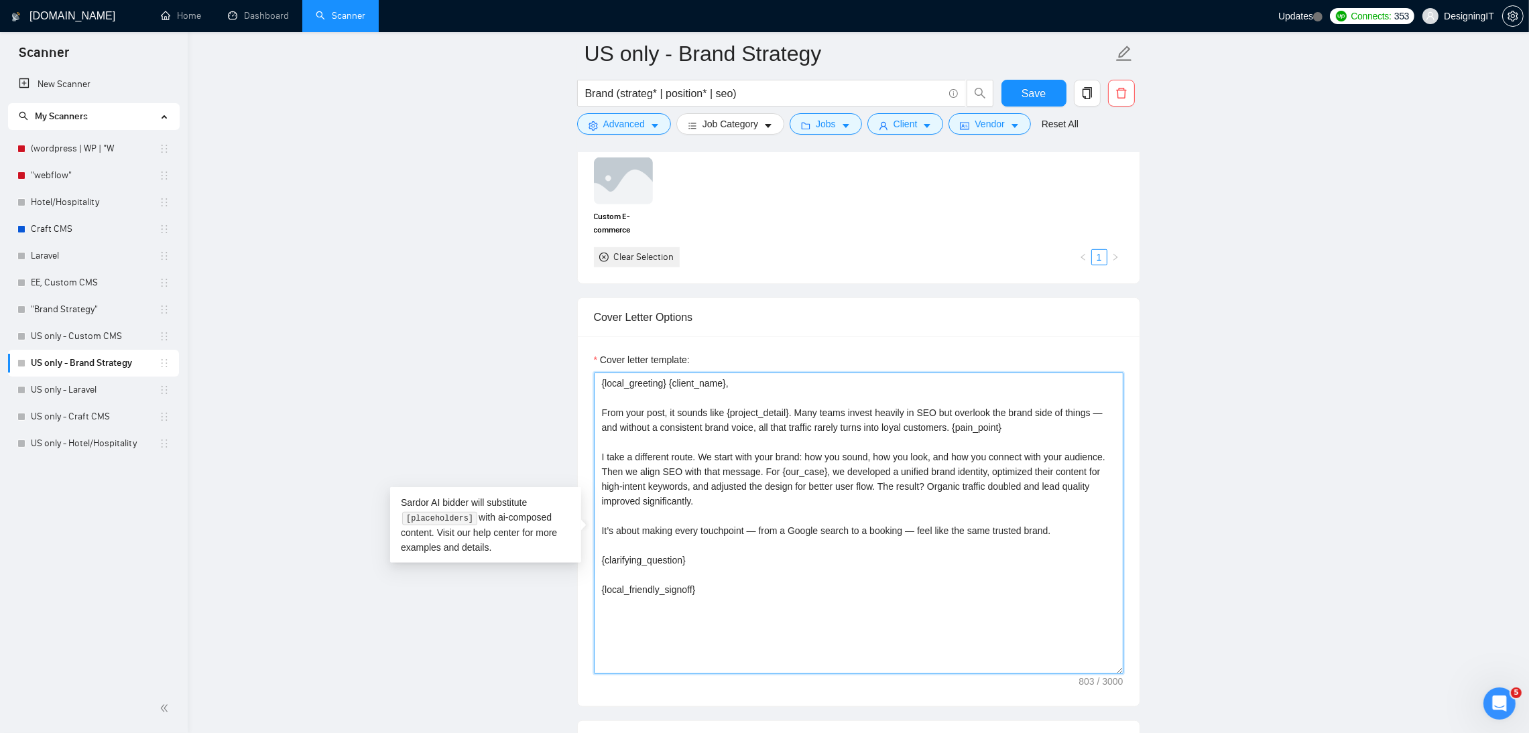
click at [734, 399] on textarea "{local_greeting} {client_name}, From your post, it sounds like {project_detail}…" at bounding box center [858, 524] width 529 height 302
type textarea "{local_greeting} {client_name], From your post, it sounds like {project_detail}…"
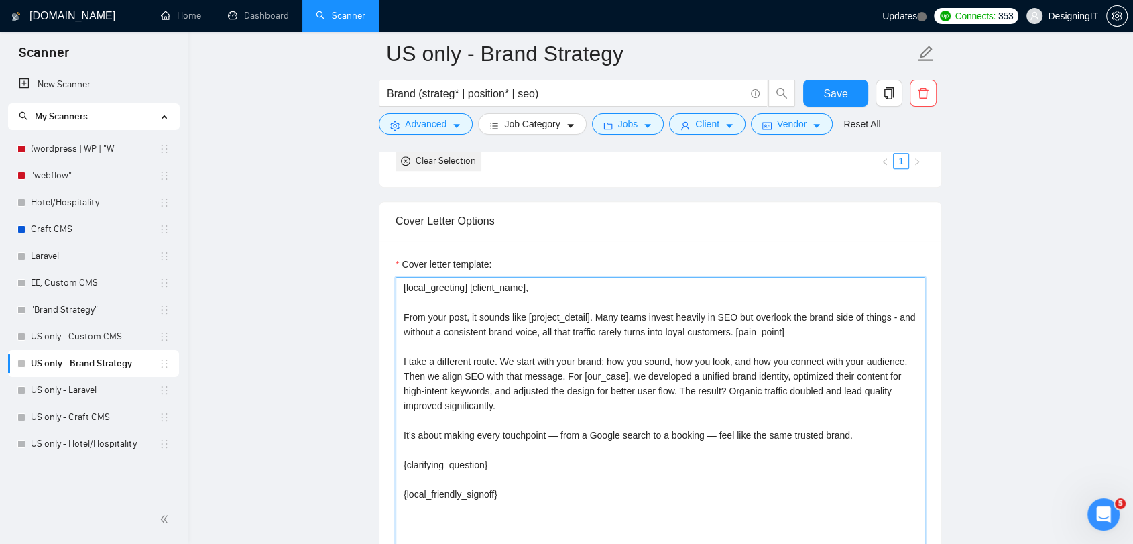
scroll to position [1403, 0]
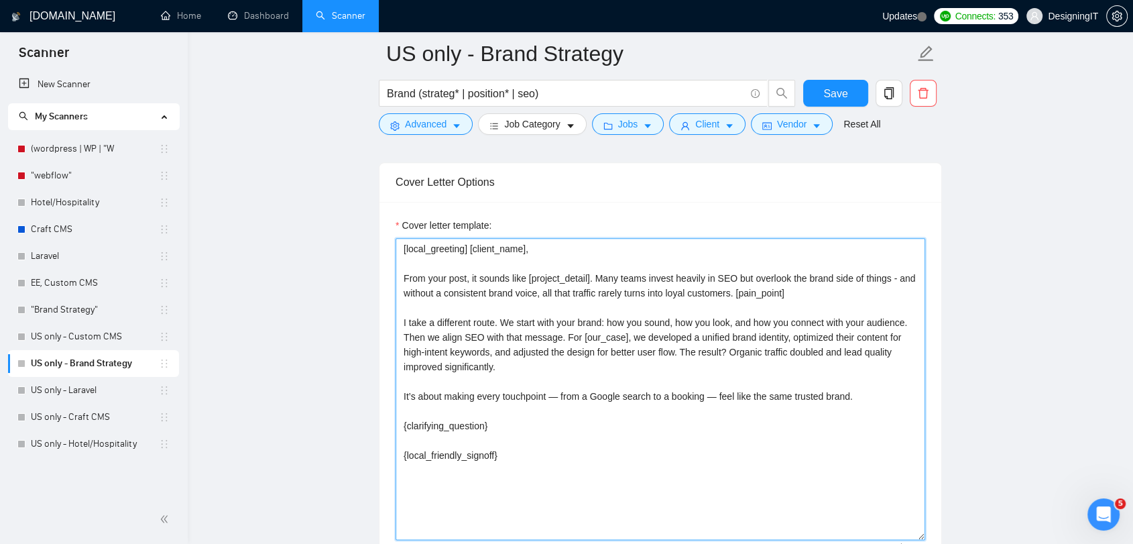
click at [543, 418] on textarea "[local_greeting] [client_name], From your post, it sounds like [project_detail]…" at bounding box center [659, 389] width 529 height 302
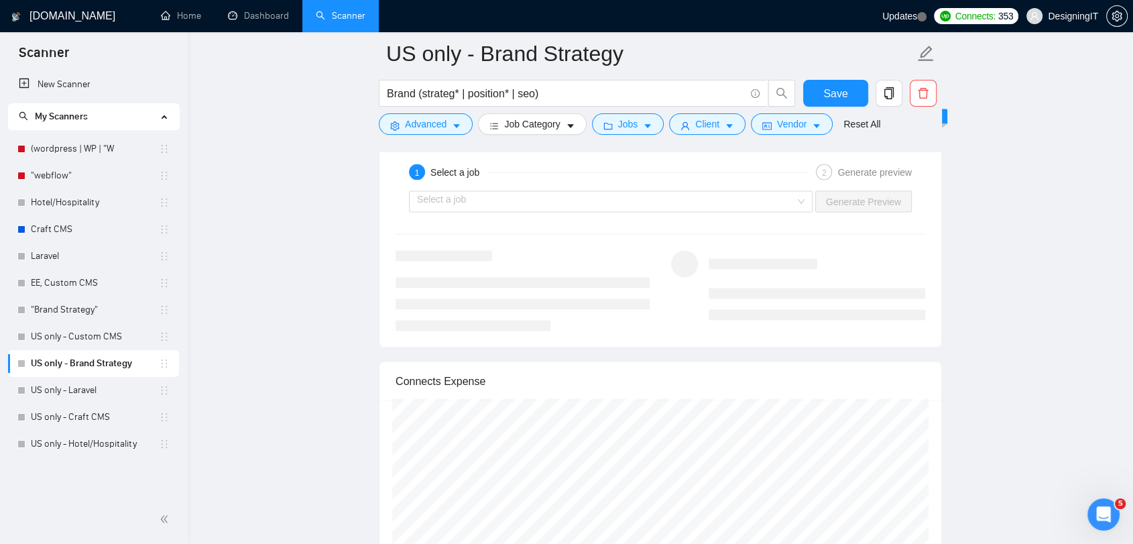
scroll to position [2518, 0]
type textarea "[local_greeting] [client_name], From your post, it sounds like [project_detail]…"
click at [795, 207] on input "search" at bounding box center [606, 209] width 378 height 20
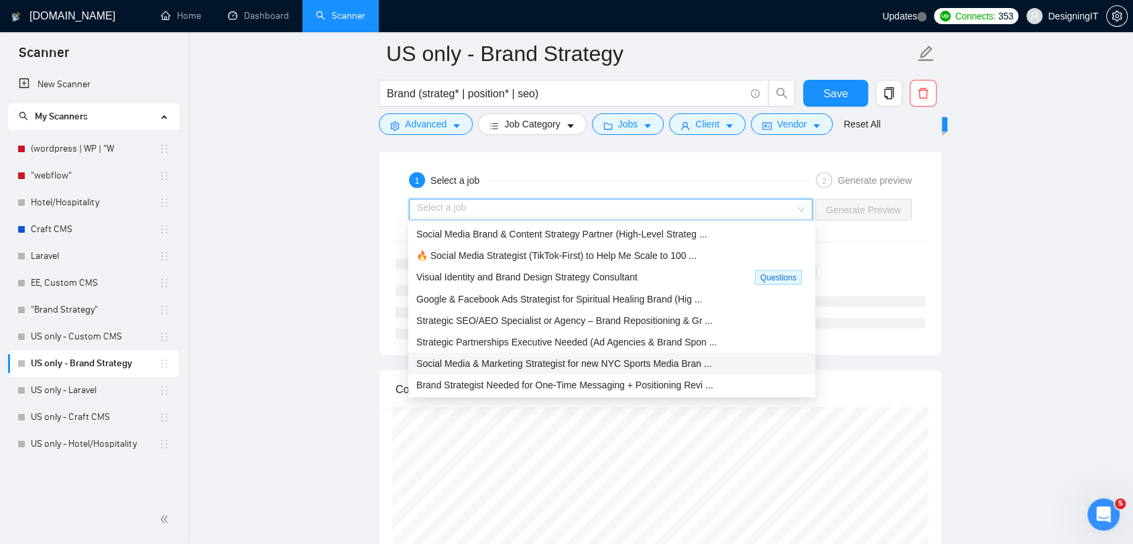
click at [541, 367] on div "Social Media & Marketing Strategist for new NYC Sports Media Bran ..." at bounding box center [611, 362] width 391 height 15
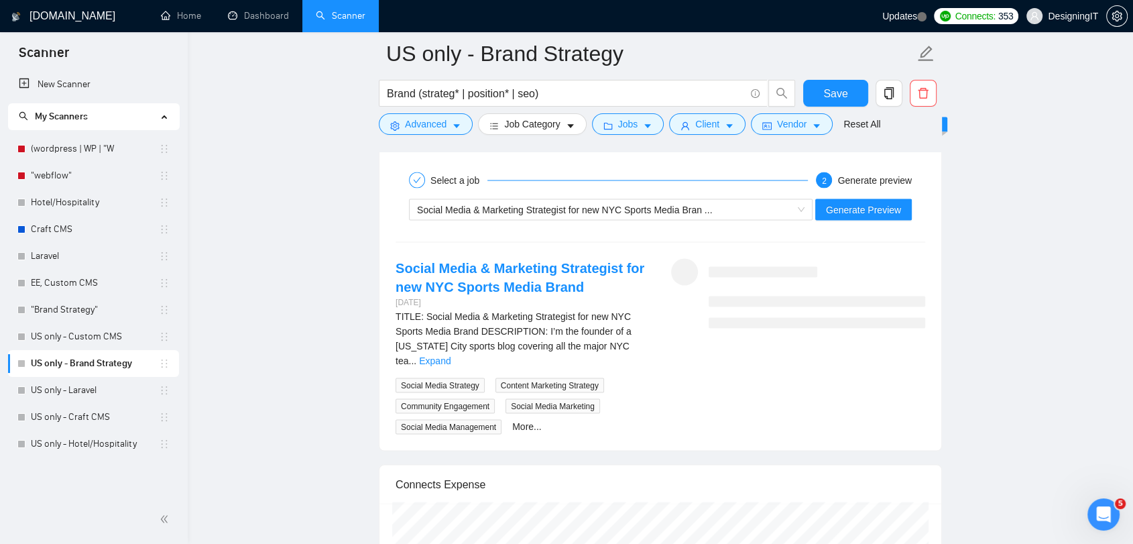
click at [632, 351] on div "TITLE: Social Media & Marketing Strategist for new NYC Sports Media Brand DESCR…" at bounding box center [522, 370] width 254 height 125
click at [450, 355] on link "Expand" at bounding box center [434, 360] width 31 height 11
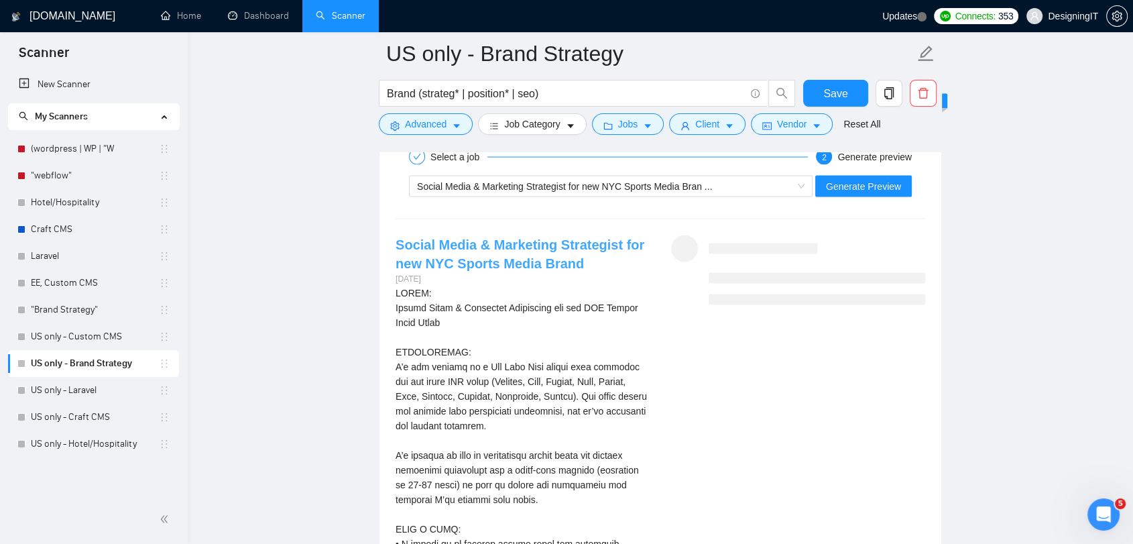
scroll to position [2525, 0]
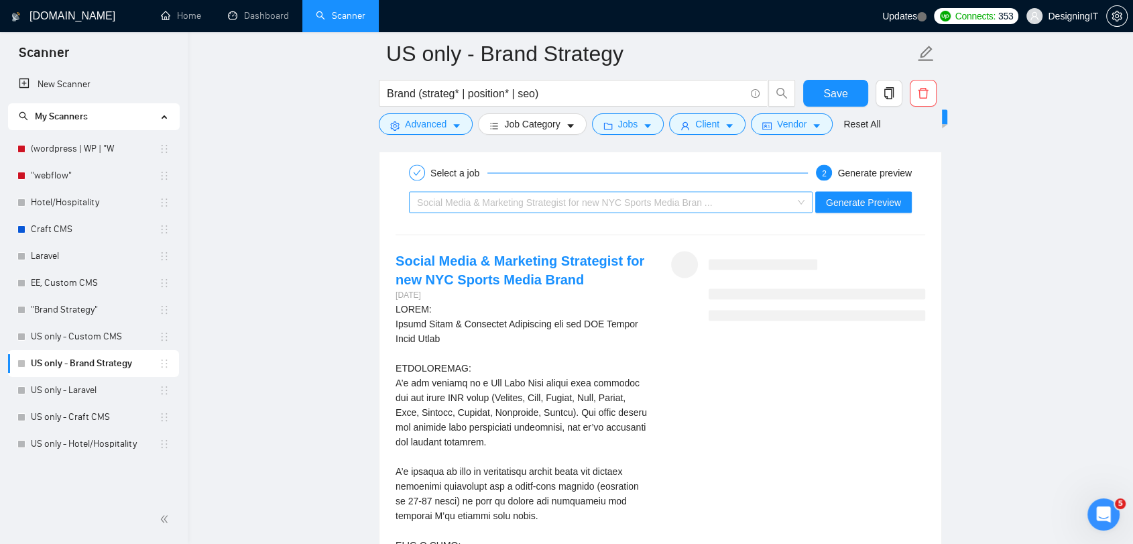
click at [796, 194] on span "Social Media & Marketing Strategist for new NYC Sports Media Bran ..." at bounding box center [610, 202] width 387 height 20
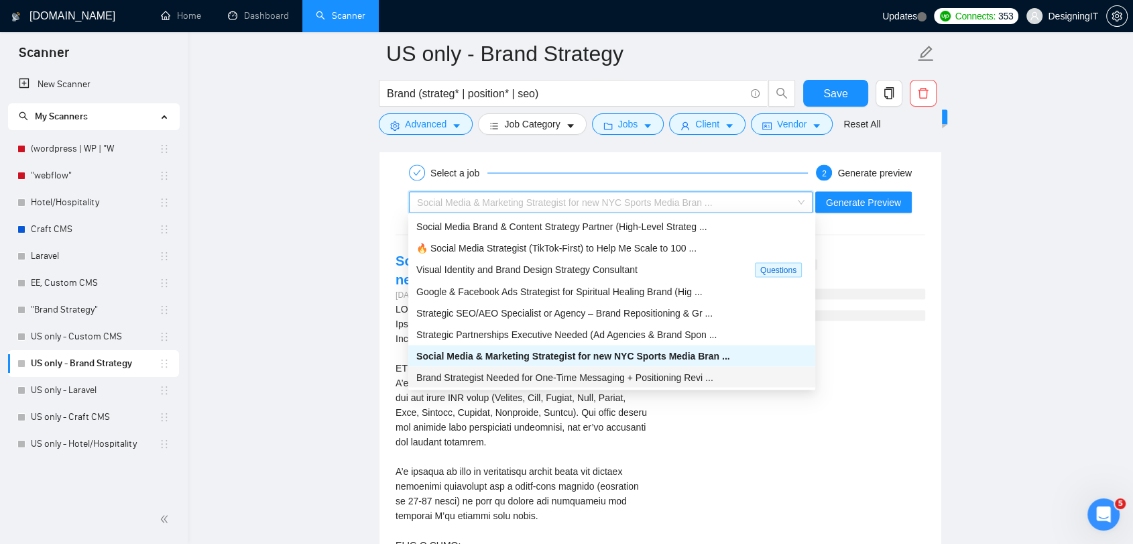
click at [594, 379] on span "Brand Strategist Needed for One-Time Messaging + Positioning Revi ..." at bounding box center [564, 376] width 297 height 11
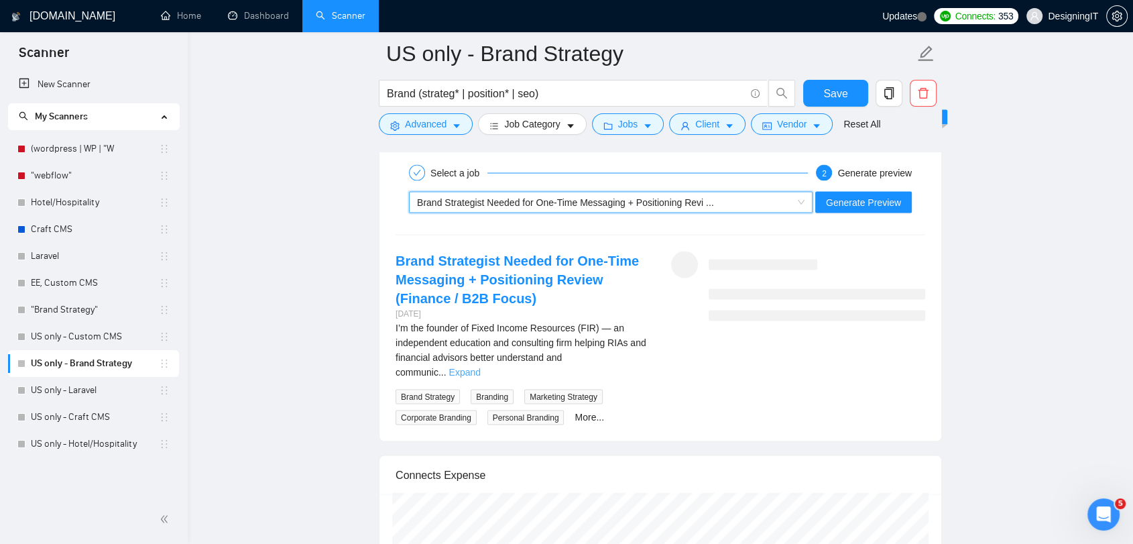
click at [480, 366] on link "Expand" at bounding box center [463, 371] width 31 height 11
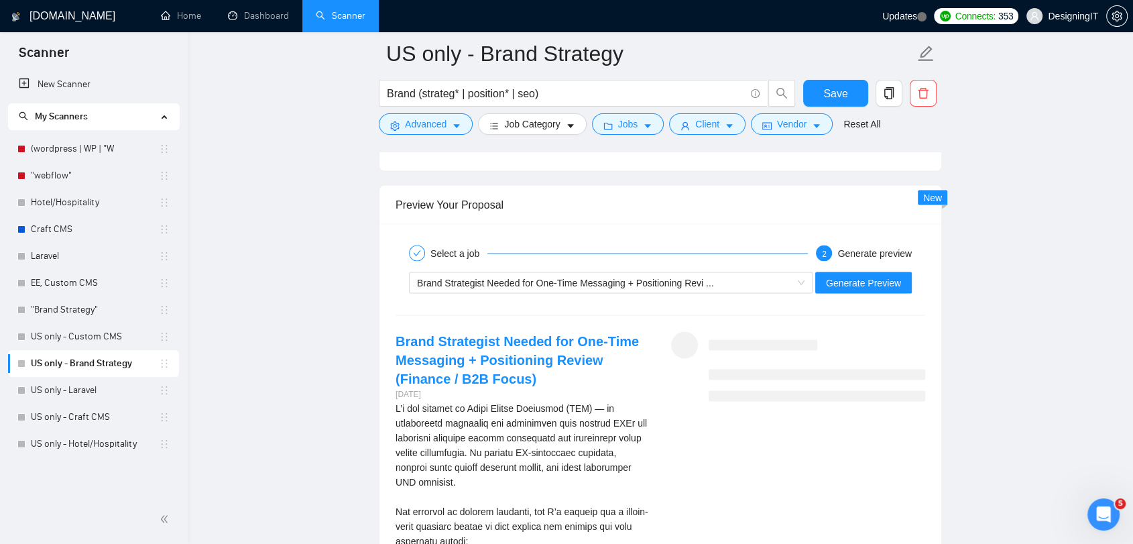
scroll to position [2442, 0]
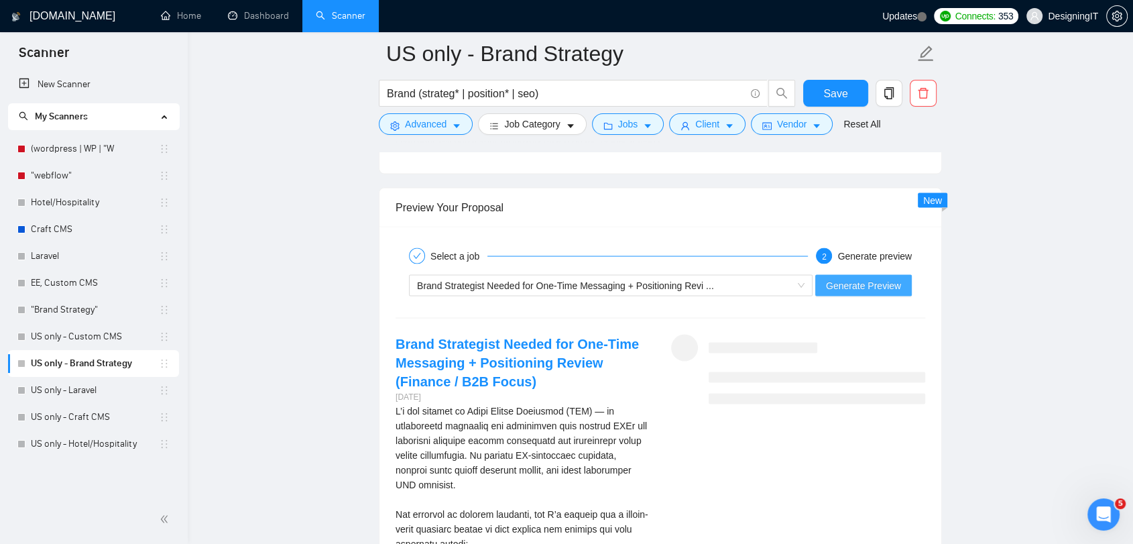
click at [857, 281] on span "Generate Preview" at bounding box center [863, 284] width 75 height 15
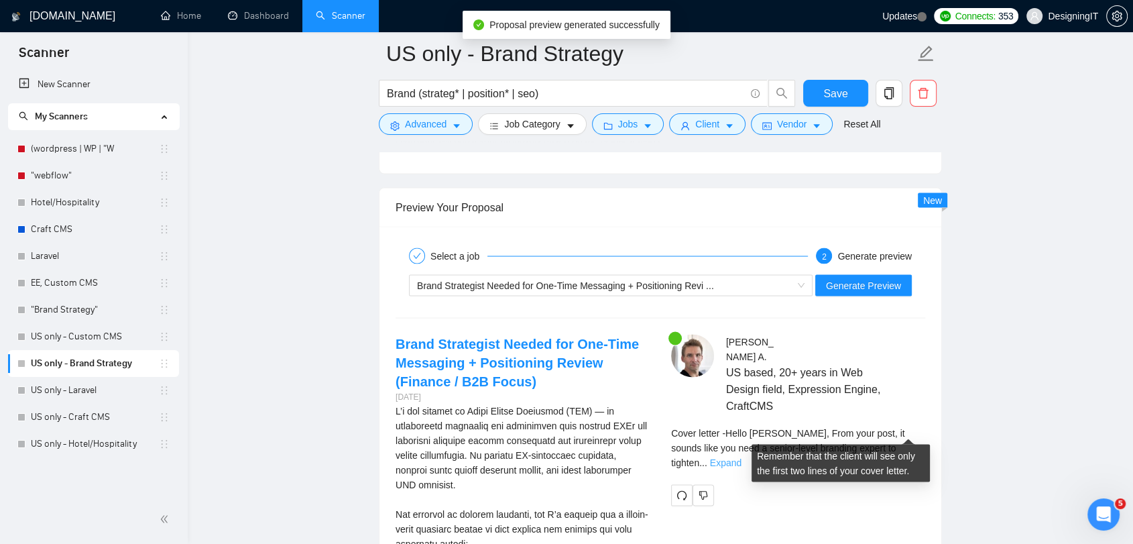
click at [741, 456] on link "Expand" at bounding box center [725, 461] width 31 height 11
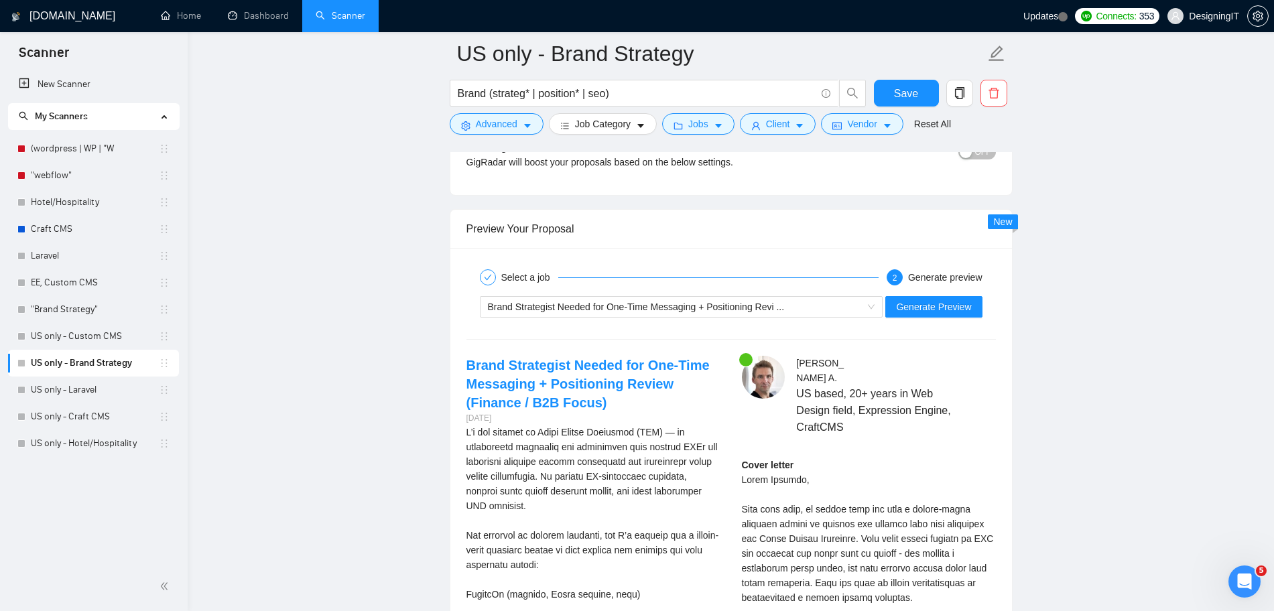
scroll to position [2419, 0]
click at [917, 98] on span "Save" at bounding box center [906, 93] width 24 height 17
click at [82, 335] on link "US only - Custom CMS" at bounding box center [95, 336] width 128 height 27
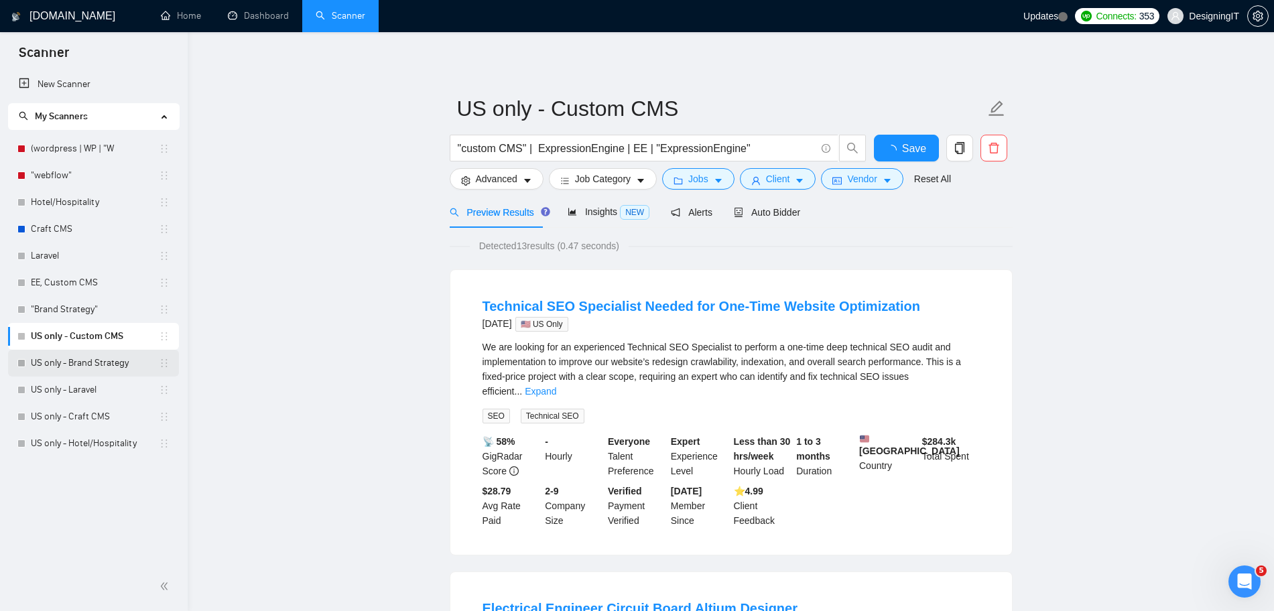
click at [78, 365] on link "US only - Brand Strategy" at bounding box center [95, 363] width 128 height 27
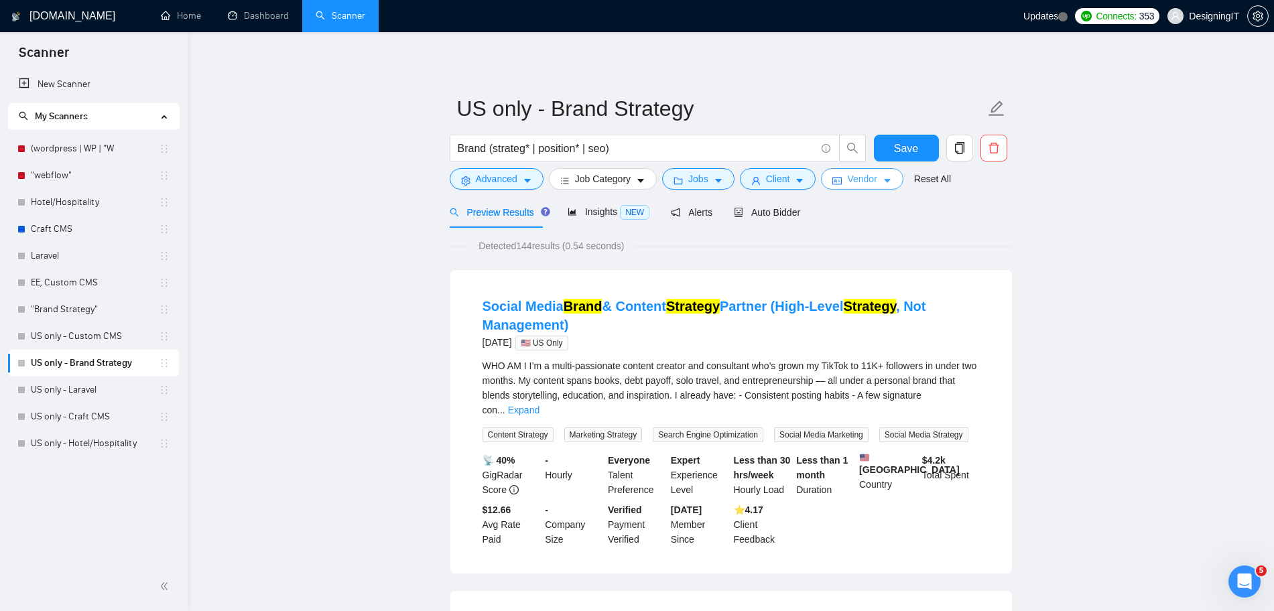
click at [869, 183] on span "Vendor" at bounding box center [861, 179] width 29 height 15
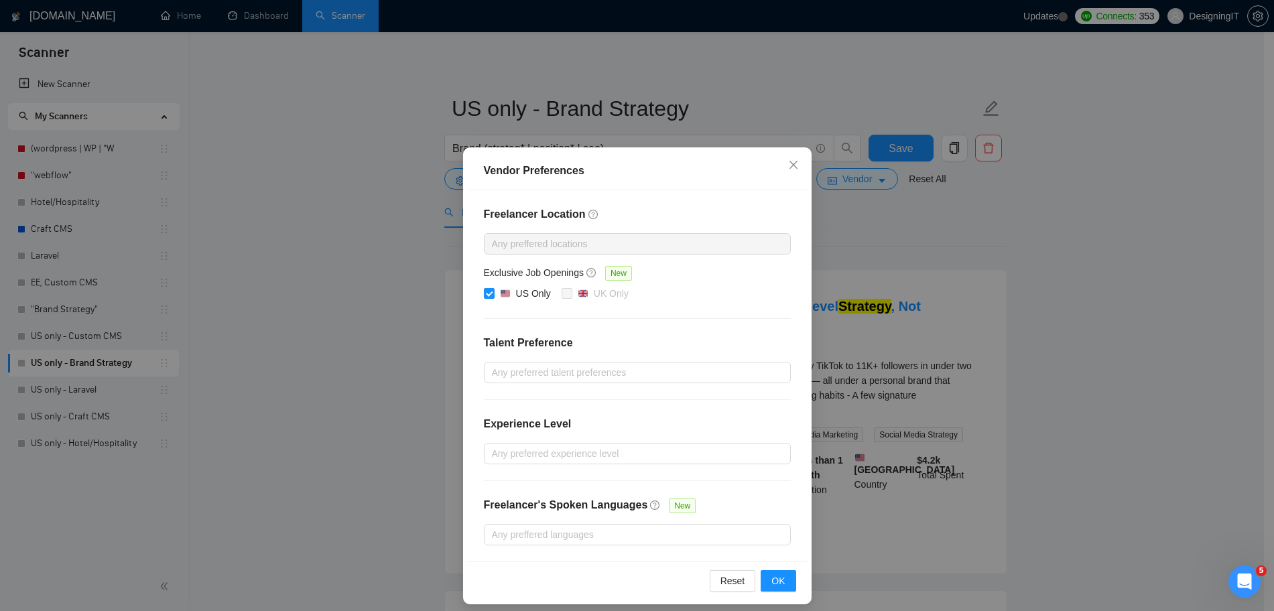
click at [917, 238] on div "Vendor Preferences Freelancer Location Any preffered locations Exclusive Job Op…" at bounding box center [637, 305] width 1274 height 611
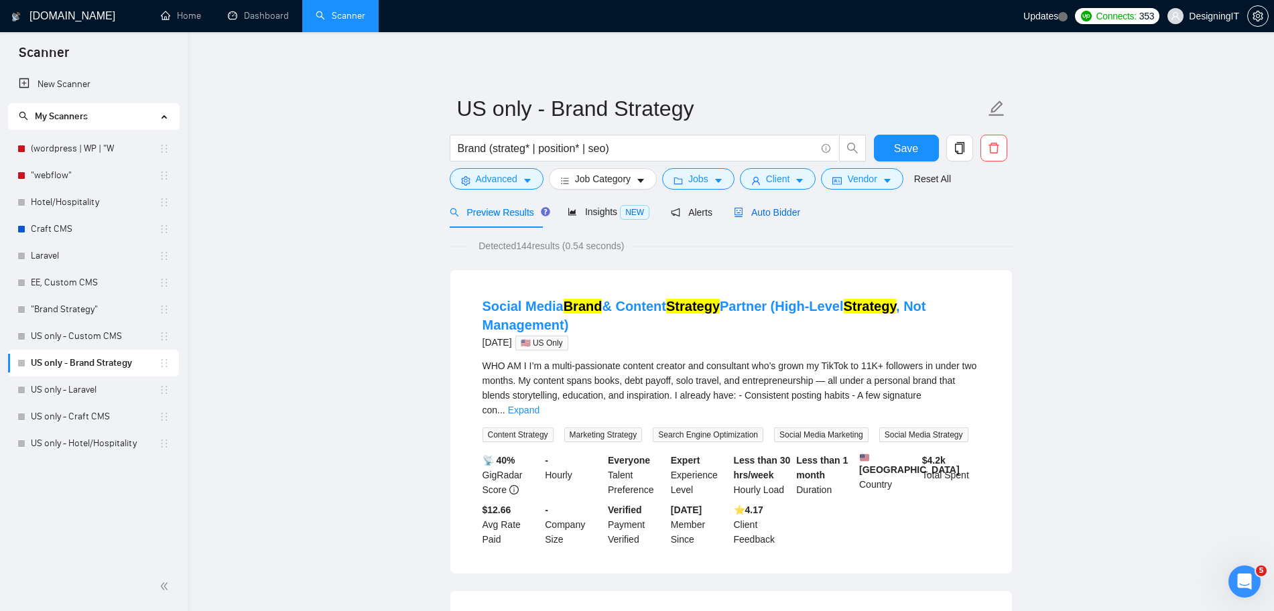
click at [775, 218] on span "Auto Bidder" at bounding box center [767, 212] width 66 height 11
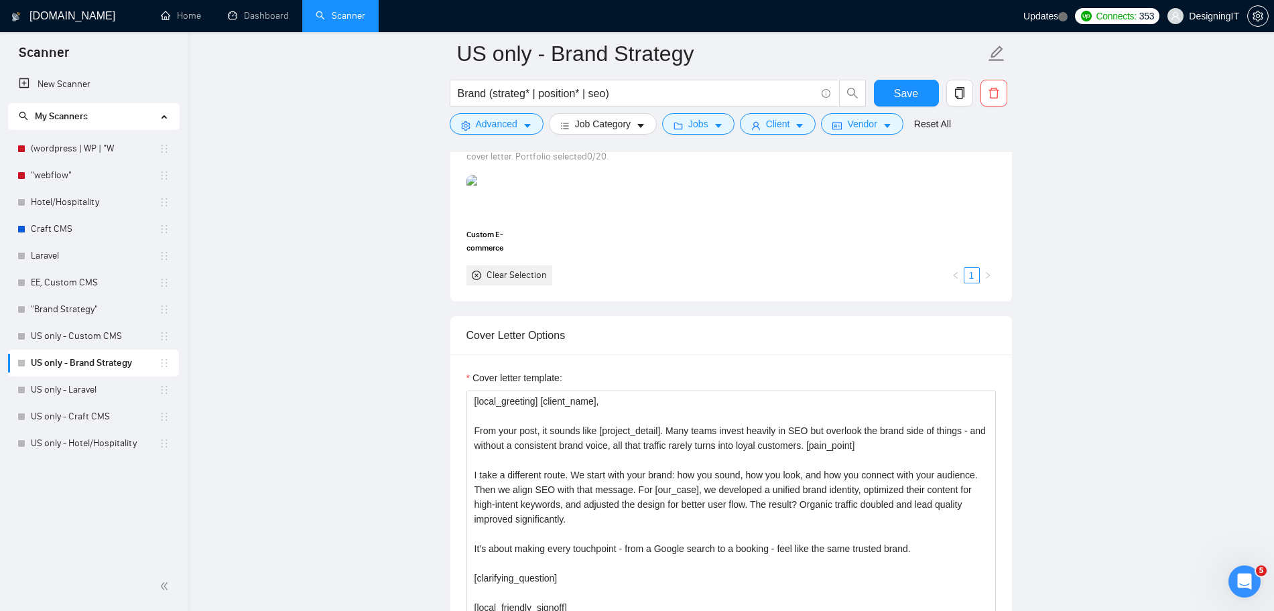
scroll to position [1428, 0]
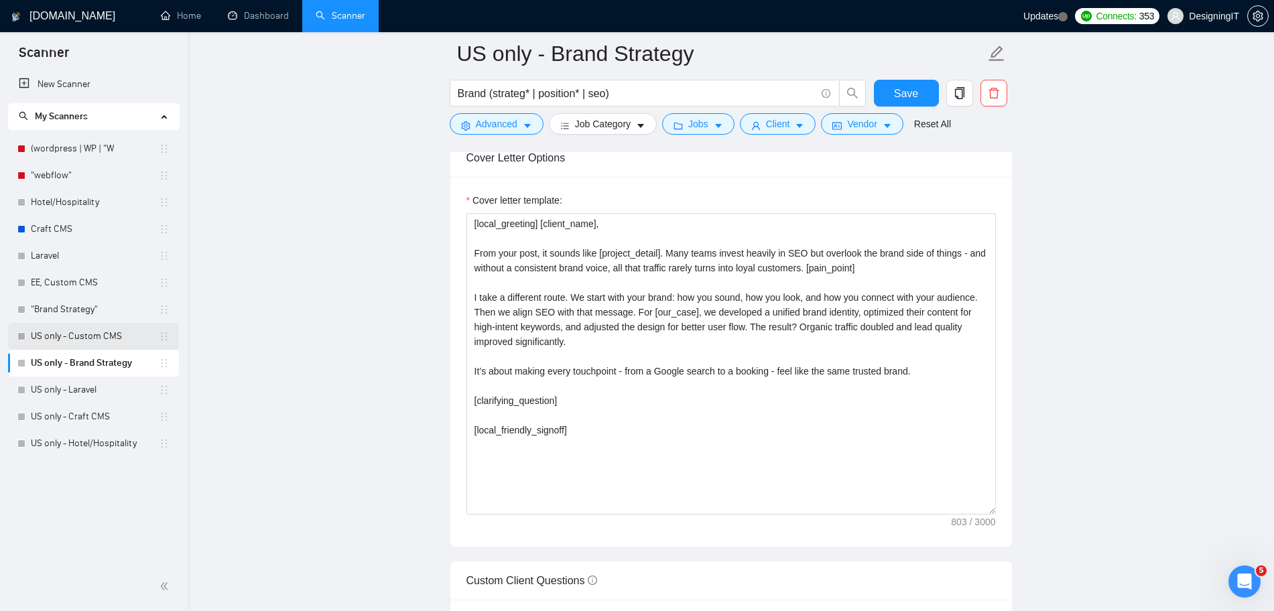
click at [113, 338] on link "US only - Custom CMS" at bounding box center [95, 336] width 128 height 27
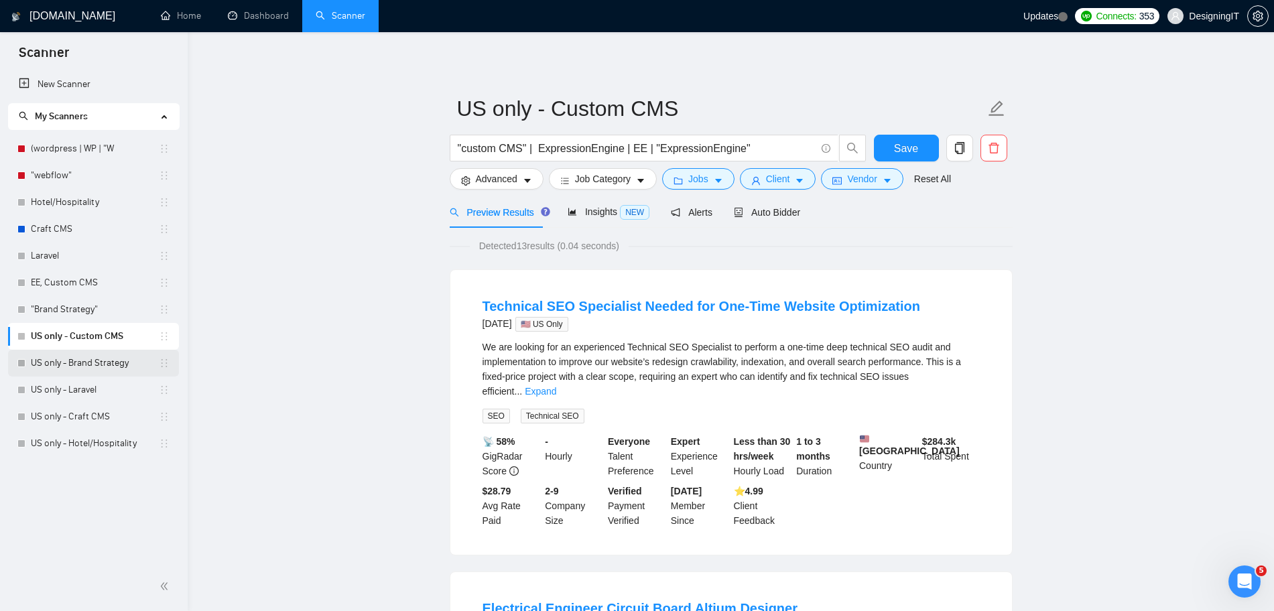
click at [38, 368] on link "US only - Brand Strategy" at bounding box center [95, 363] width 128 height 27
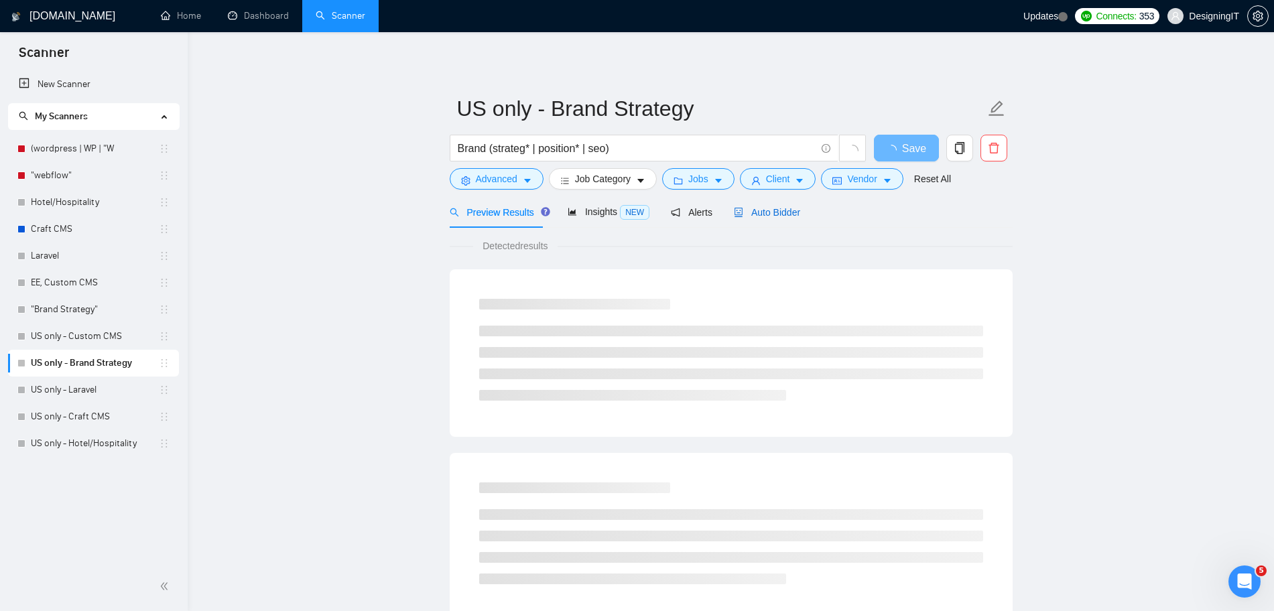
click at [772, 209] on span "Auto Bidder" at bounding box center [767, 212] width 66 height 11
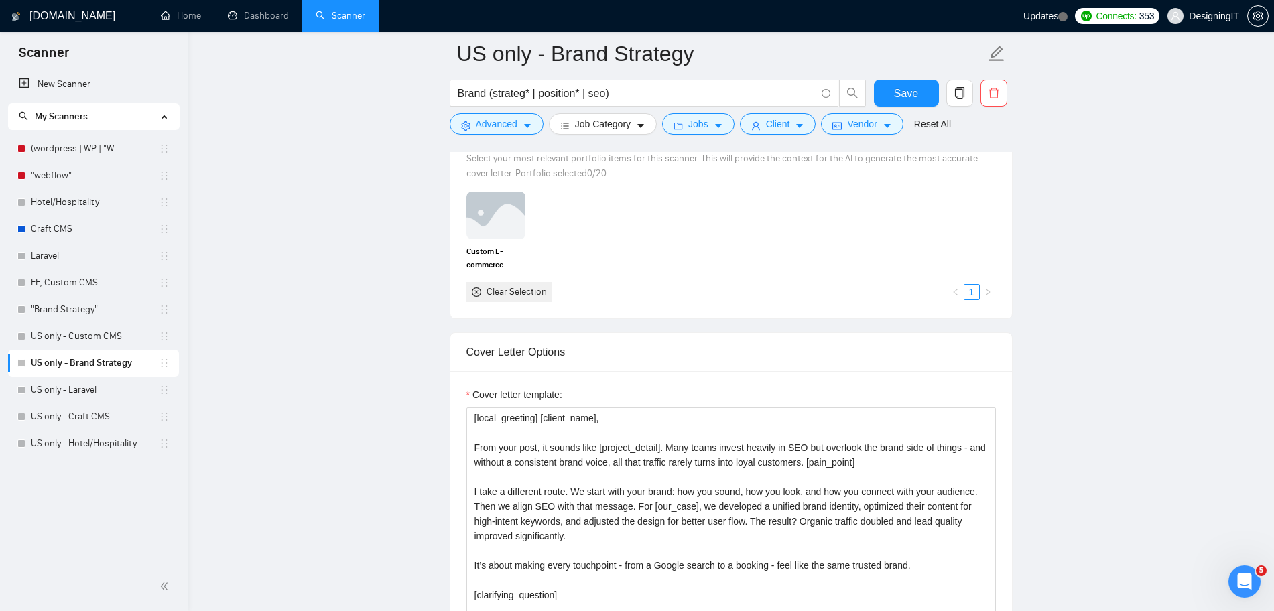
scroll to position [1246, 0]
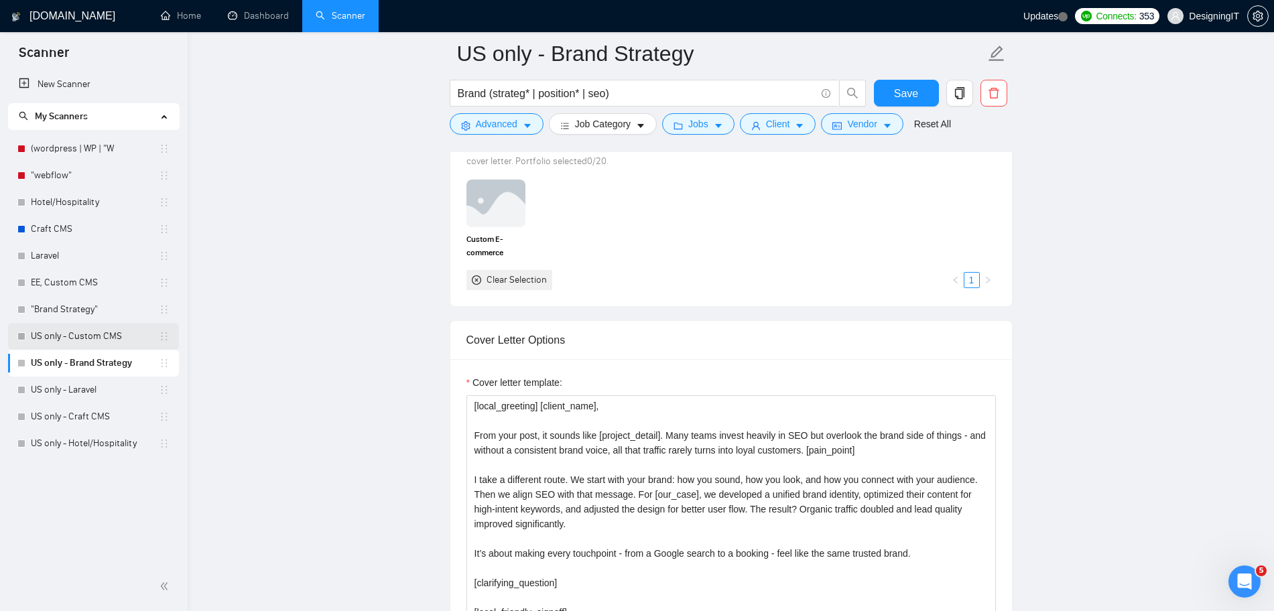
click at [86, 340] on link "US only - Custom CMS" at bounding box center [95, 336] width 128 height 27
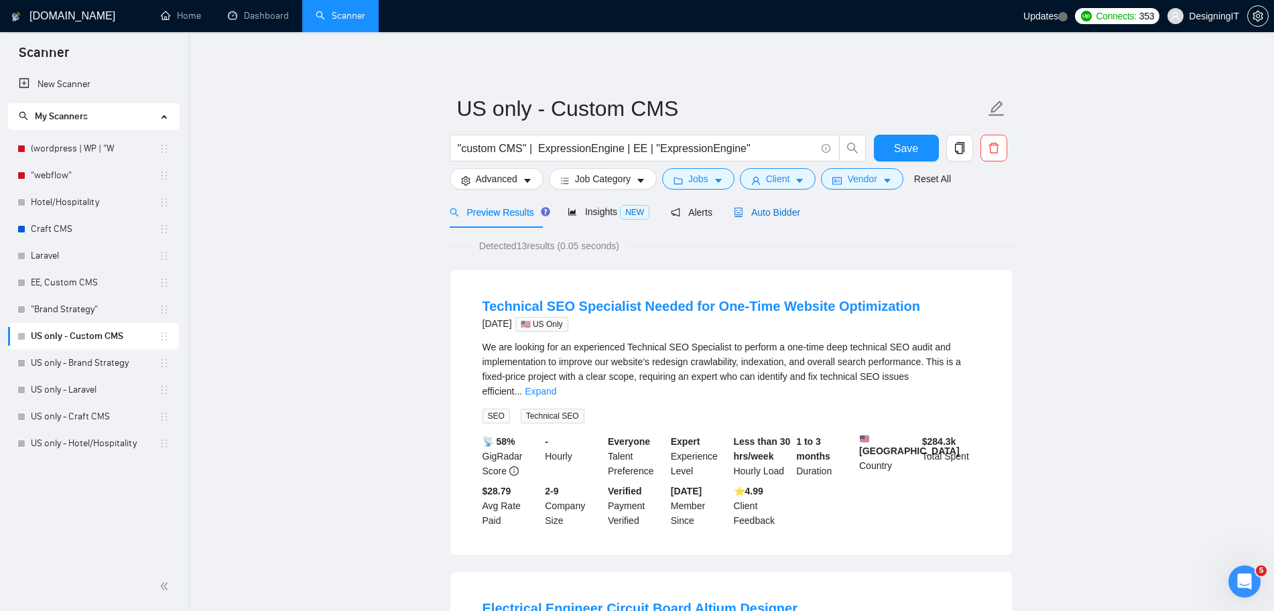
click at [768, 214] on span "Auto Bidder" at bounding box center [767, 212] width 66 height 11
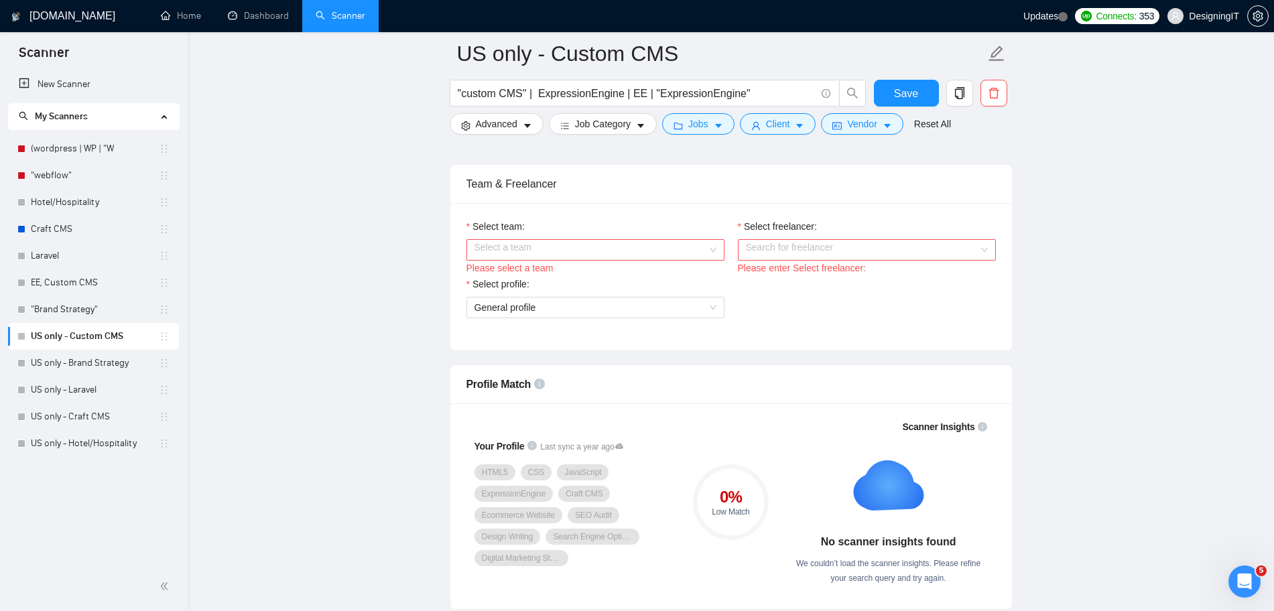
scroll to position [609, 0]
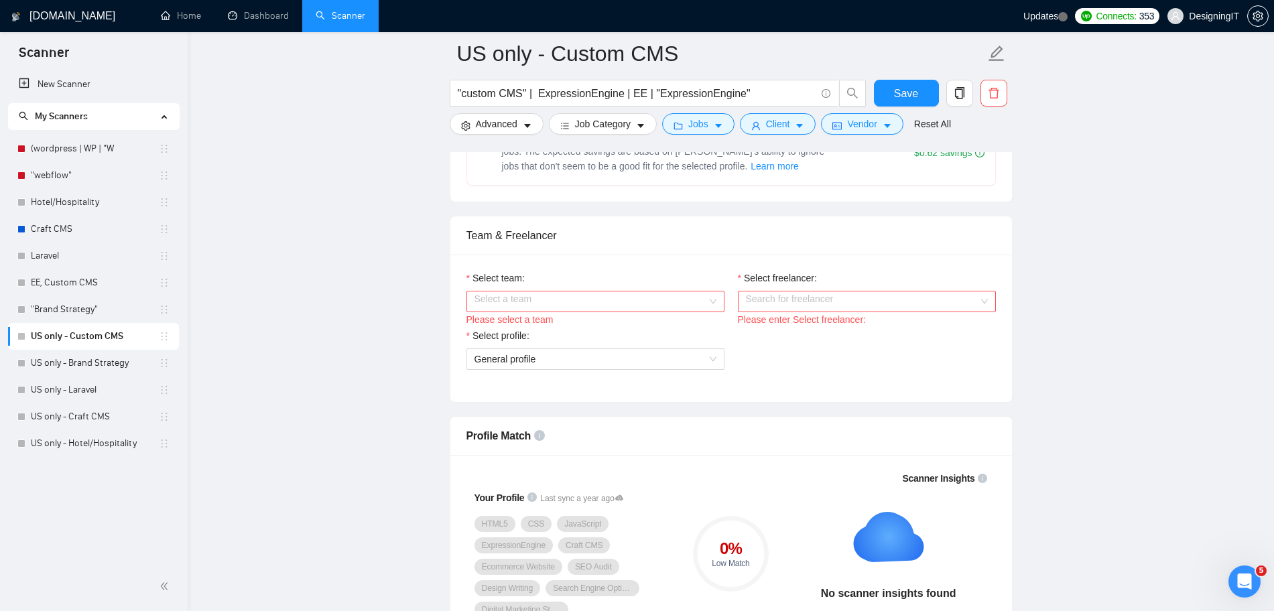
click at [690, 307] on input "Select team:" at bounding box center [590, 302] width 233 height 20
click at [643, 327] on div "DesigningIT" at bounding box center [595, 327] width 242 height 15
click at [764, 302] on input "Select freelancer:" at bounding box center [862, 302] width 233 height 20
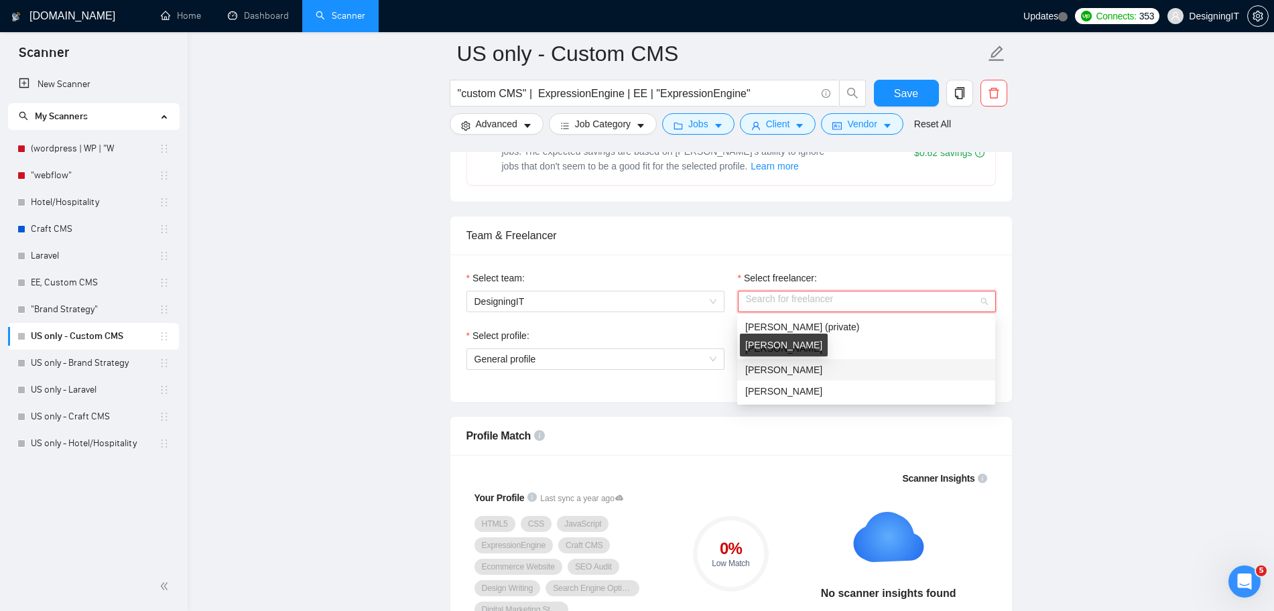
click at [810, 371] on span "[PERSON_NAME]" at bounding box center [783, 370] width 77 height 11
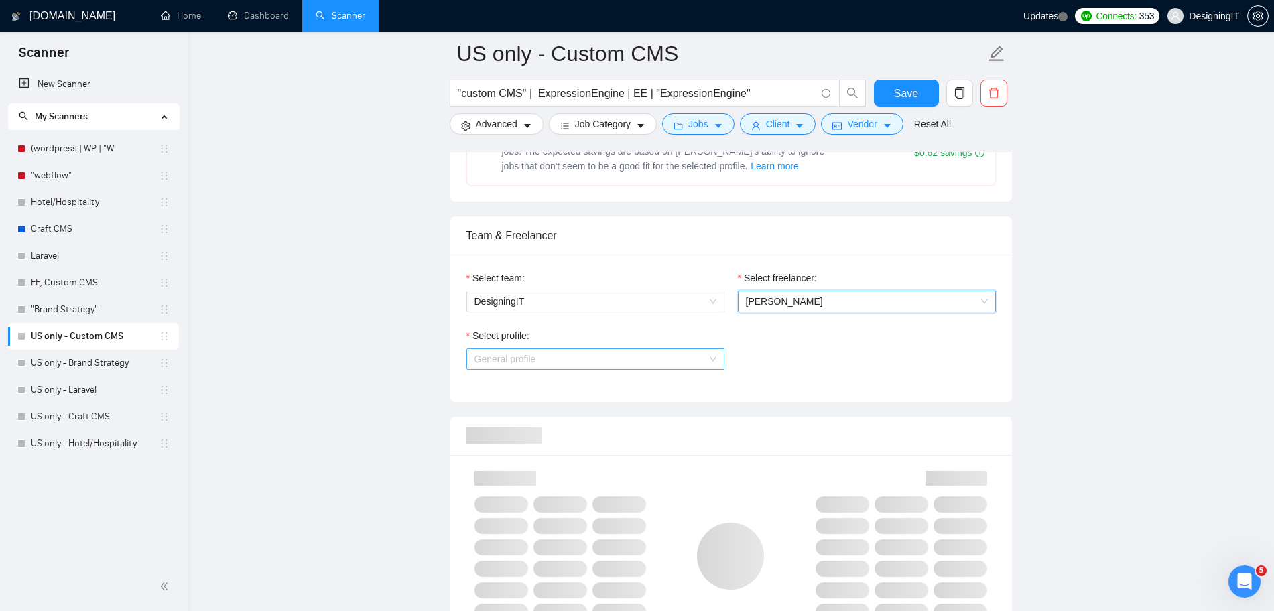
click at [674, 359] on span "General profile" at bounding box center [595, 359] width 242 height 20
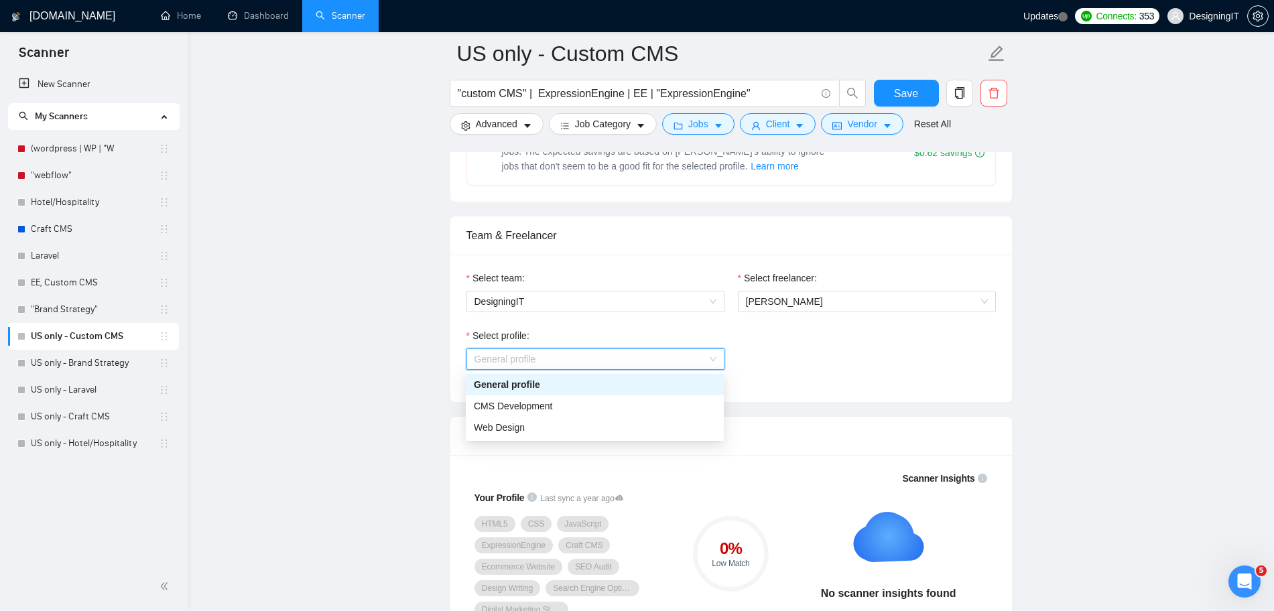
click at [584, 387] on div "General profile" at bounding box center [595, 384] width 242 height 15
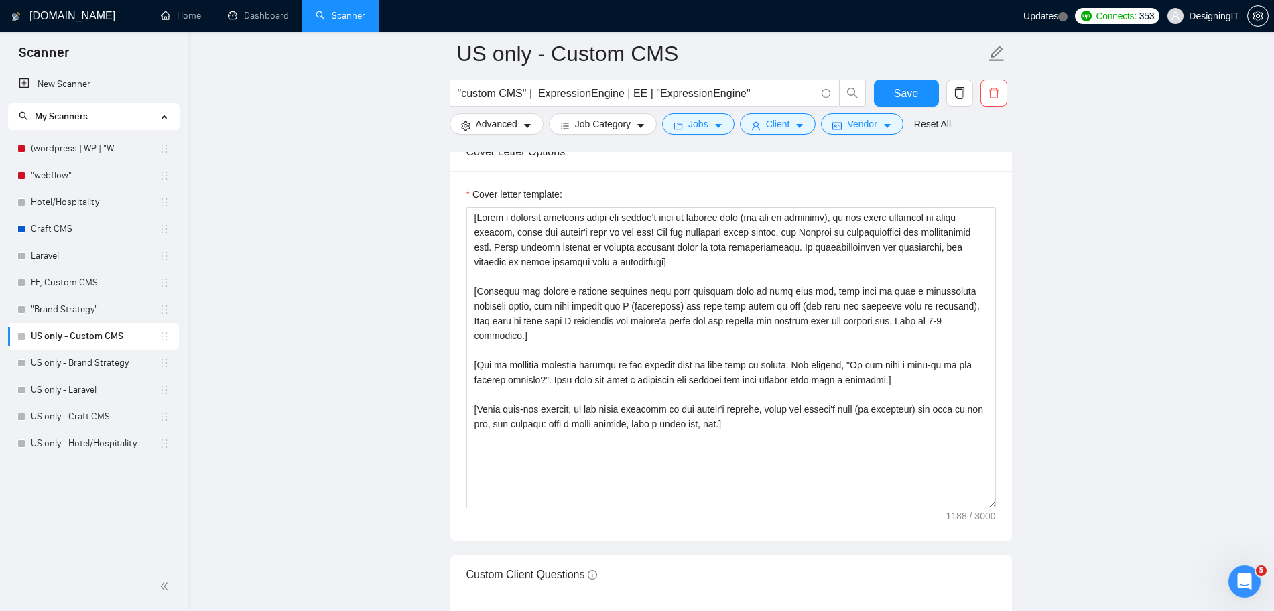
scroll to position [1410, 0]
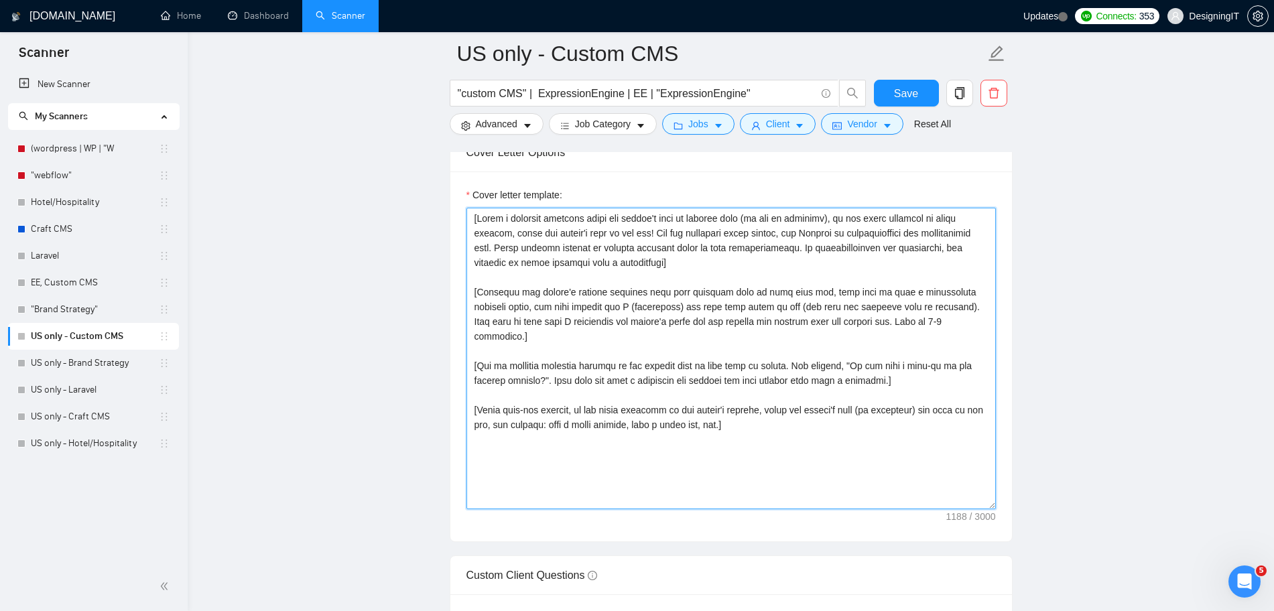
click at [797, 359] on textarea "Cover letter template:" at bounding box center [730, 359] width 529 height 302
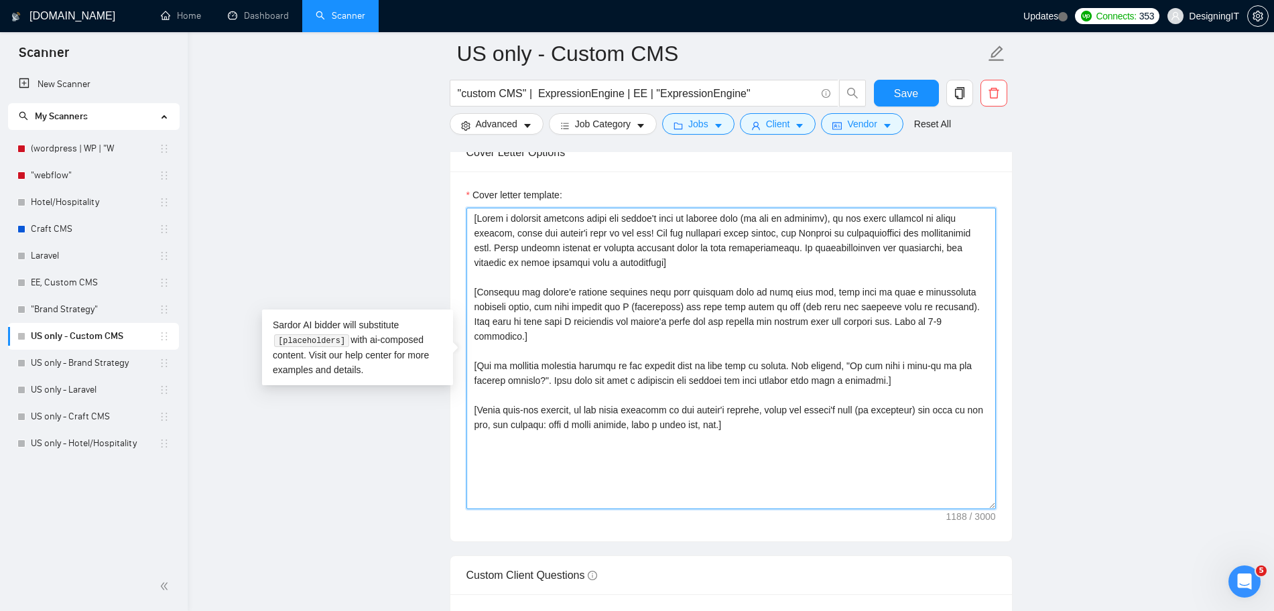
paste textarea "{local_greeting} {client_name}, From what you described, I understand {project_…"
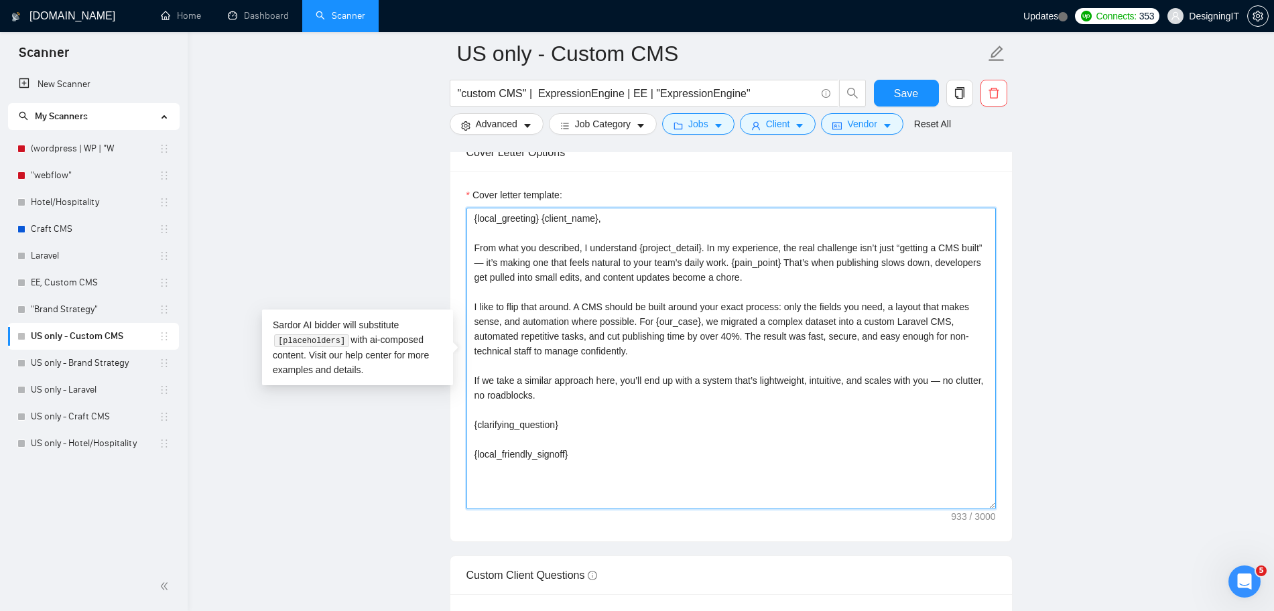
click at [603, 226] on textarea "{local_greeting} {client_name}, From what you described, I understand {project_…" at bounding box center [730, 359] width 529 height 302
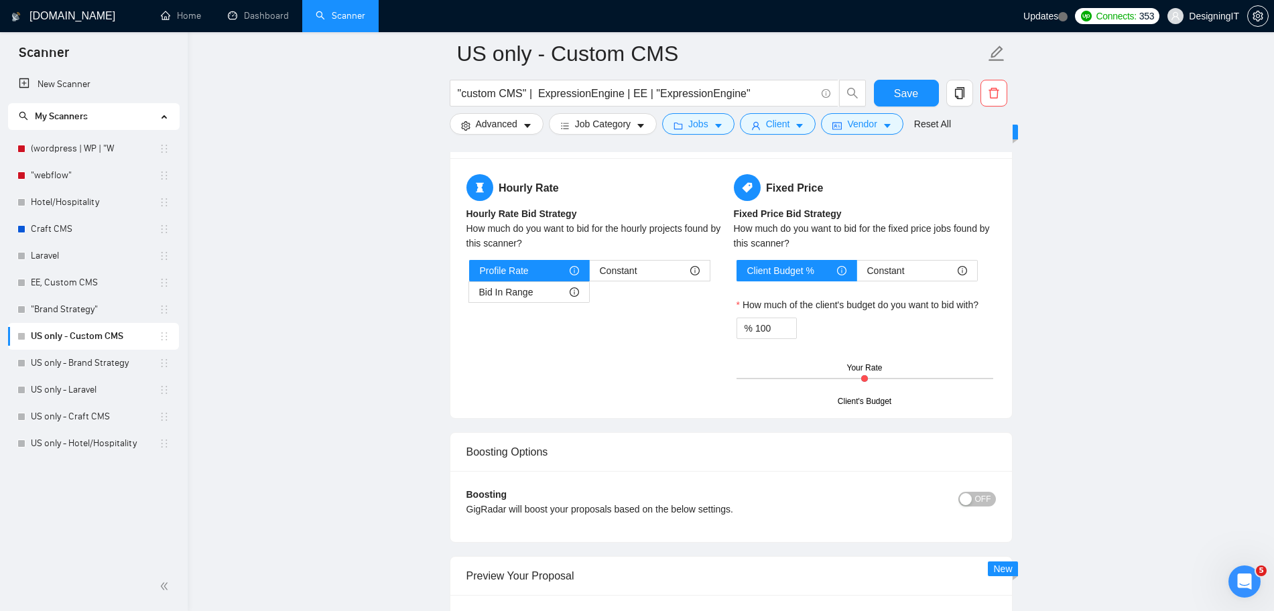
scroll to position [2048, 0]
type textarea "[local_greeting] [client_name], From what you described, I understand [project_…"
click at [547, 295] on div "Bid In Range" at bounding box center [529, 293] width 100 height 20
click at [469, 297] on input "Bid In Range" at bounding box center [469, 297] width 0 height 0
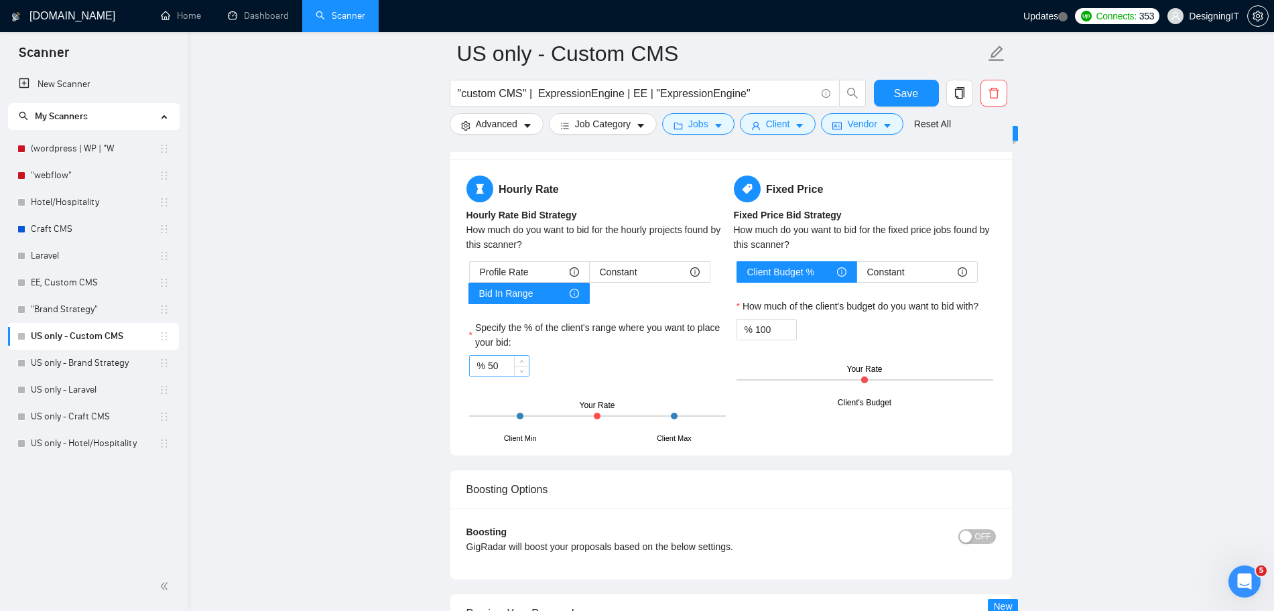
click at [499, 369] on input "50" at bounding box center [508, 366] width 41 height 20
type input "5"
type input "80"
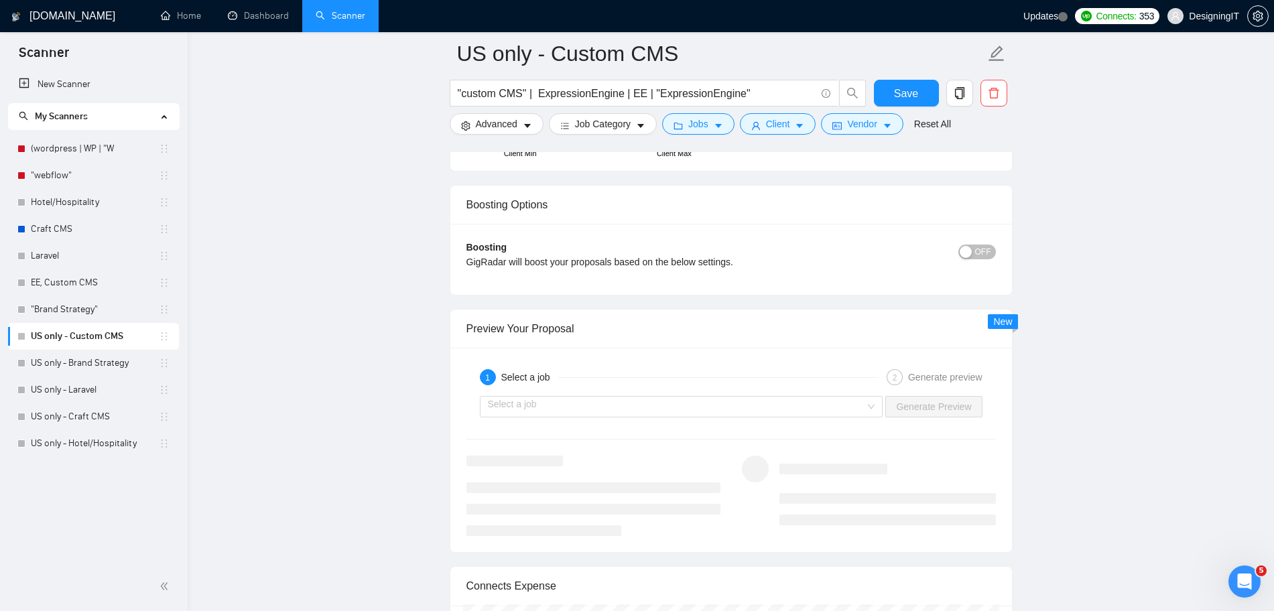
scroll to position [2345, 0]
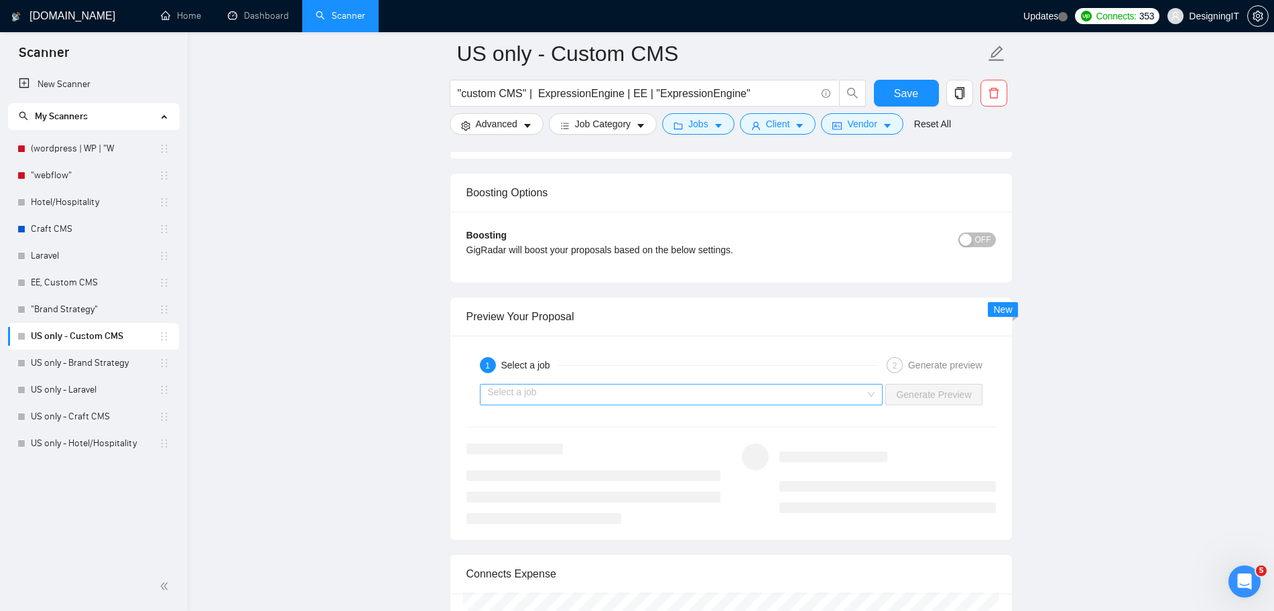
click at [873, 391] on div "Select a job" at bounding box center [681, 394] width 403 height 21
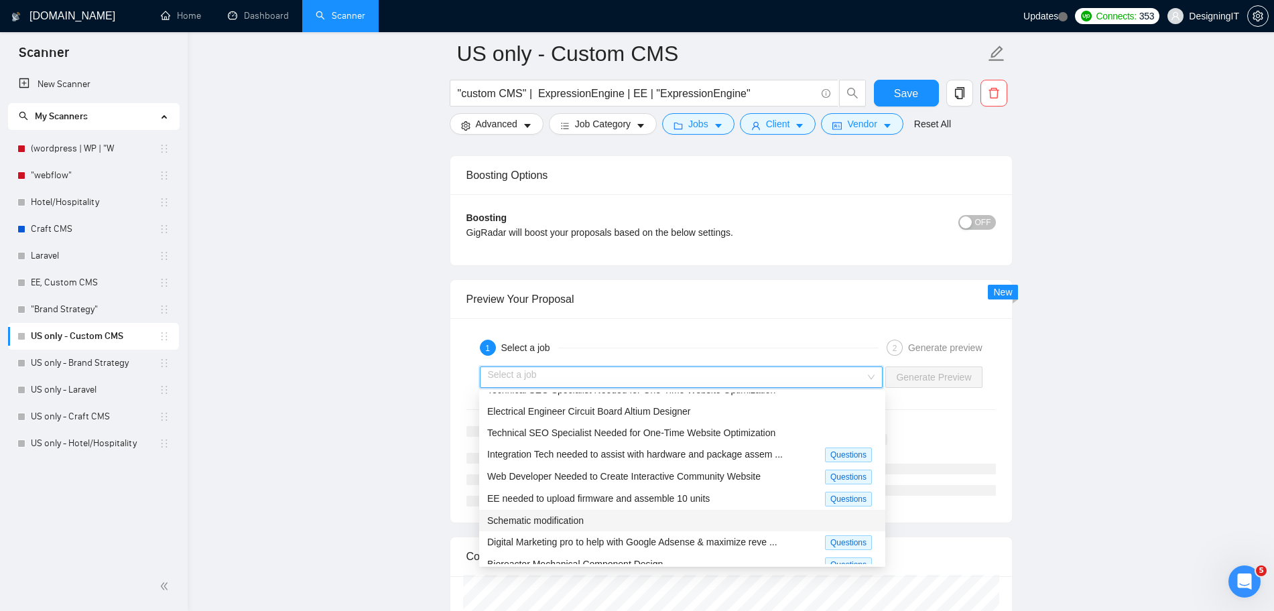
scroll to position [9, 0]
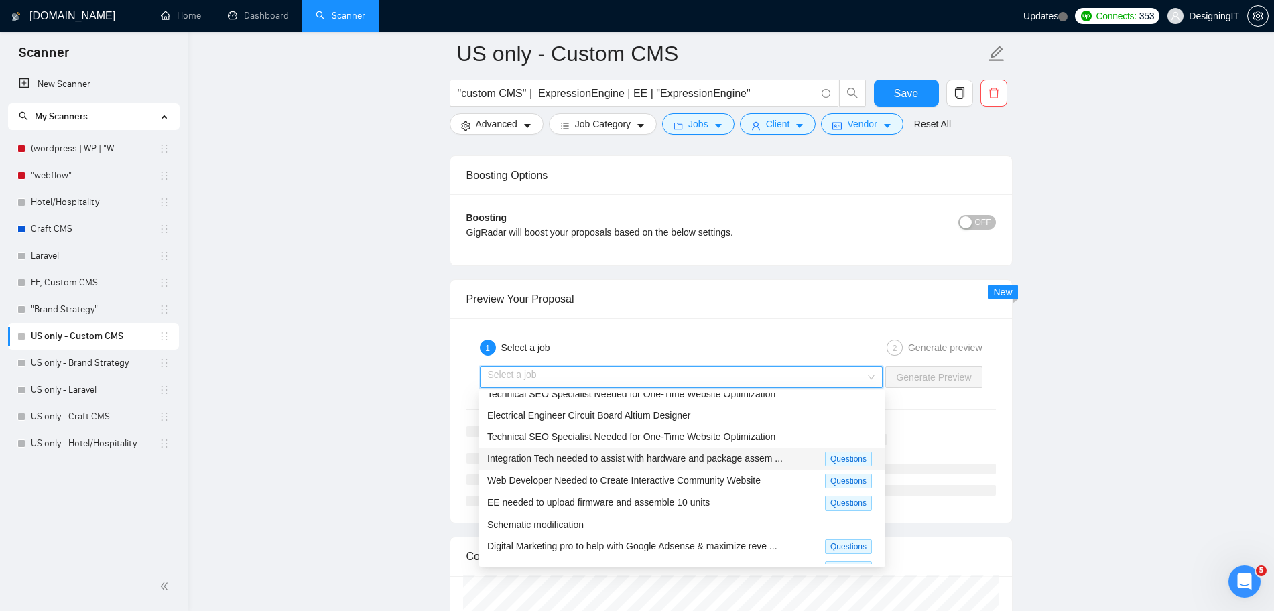
click at [544, 462] on span "Integration Tech needed to assist with hardware and package assem ..." at bounding box center [635, 458] width 296 height 11
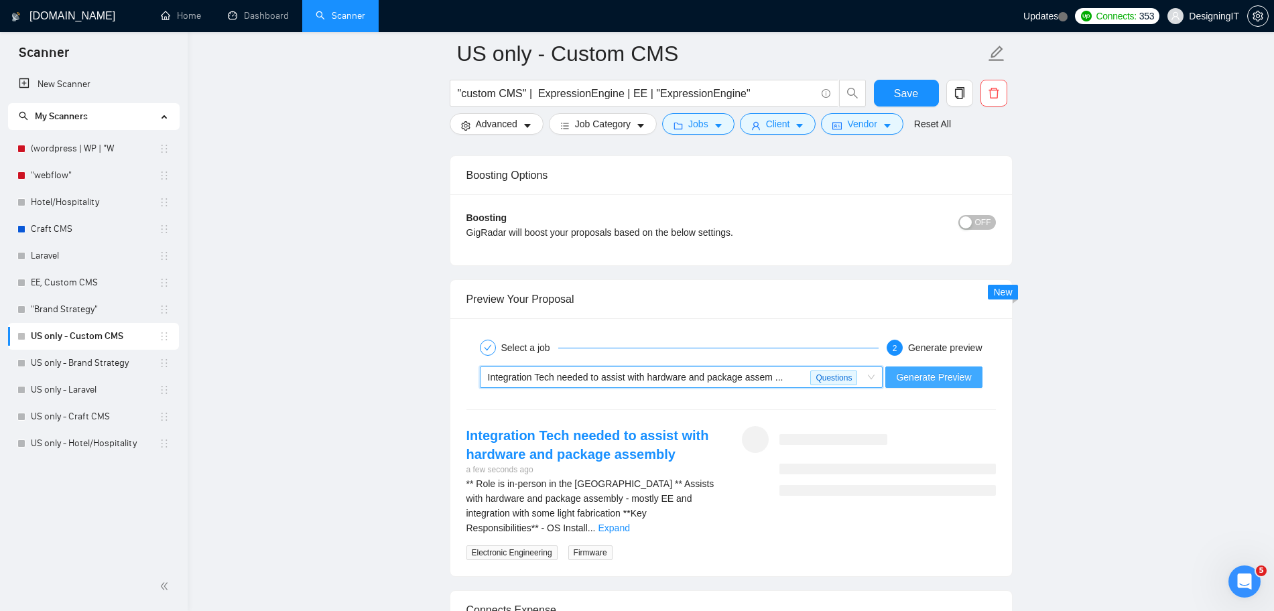
click at [964, 373] on span "Generate Preview" at bounding box center [933, 377] width 75 height 15
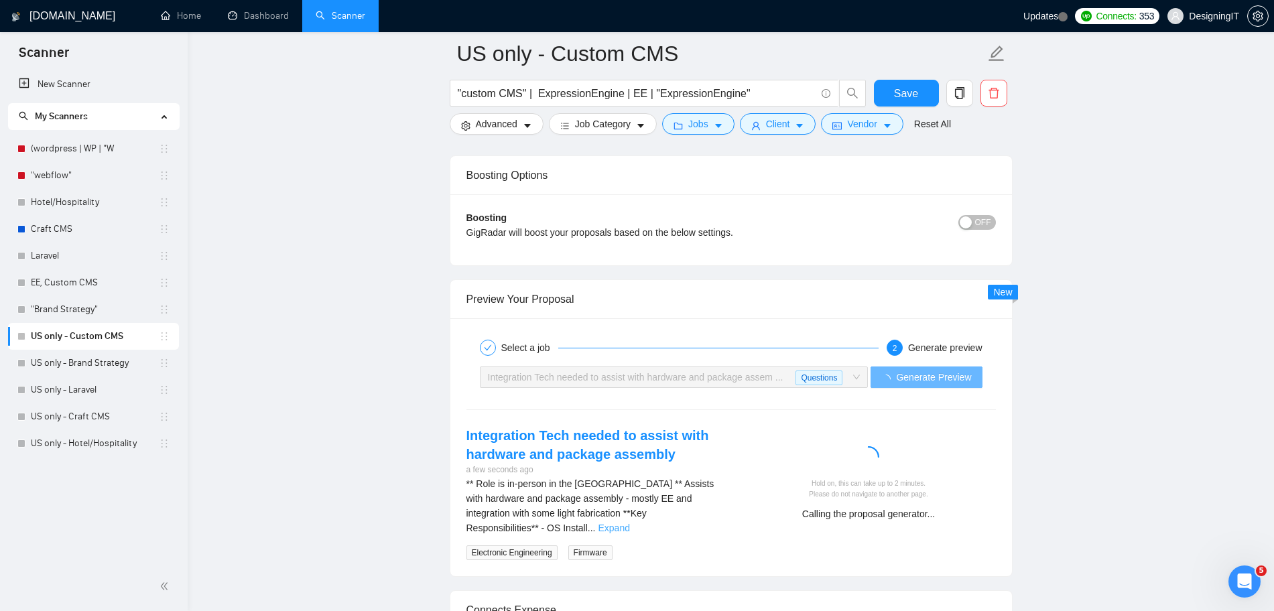
click at [629, 523] on link "Expand" at bounding box center [613, 528] width 31 height 11
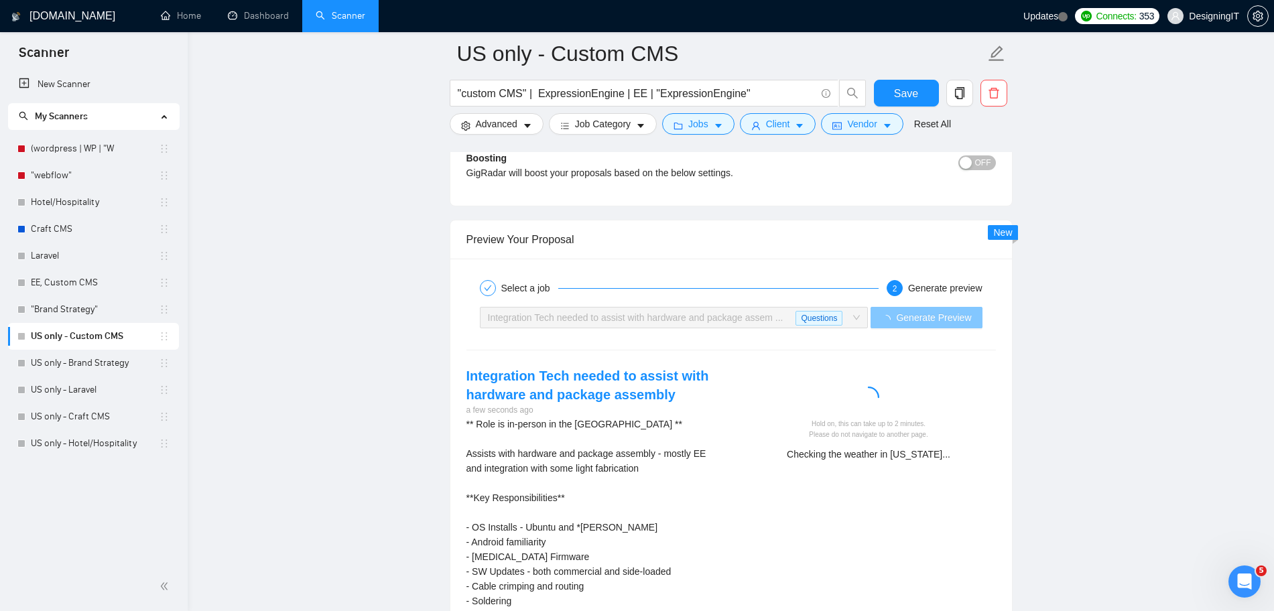
scroll to position [2532, 0]
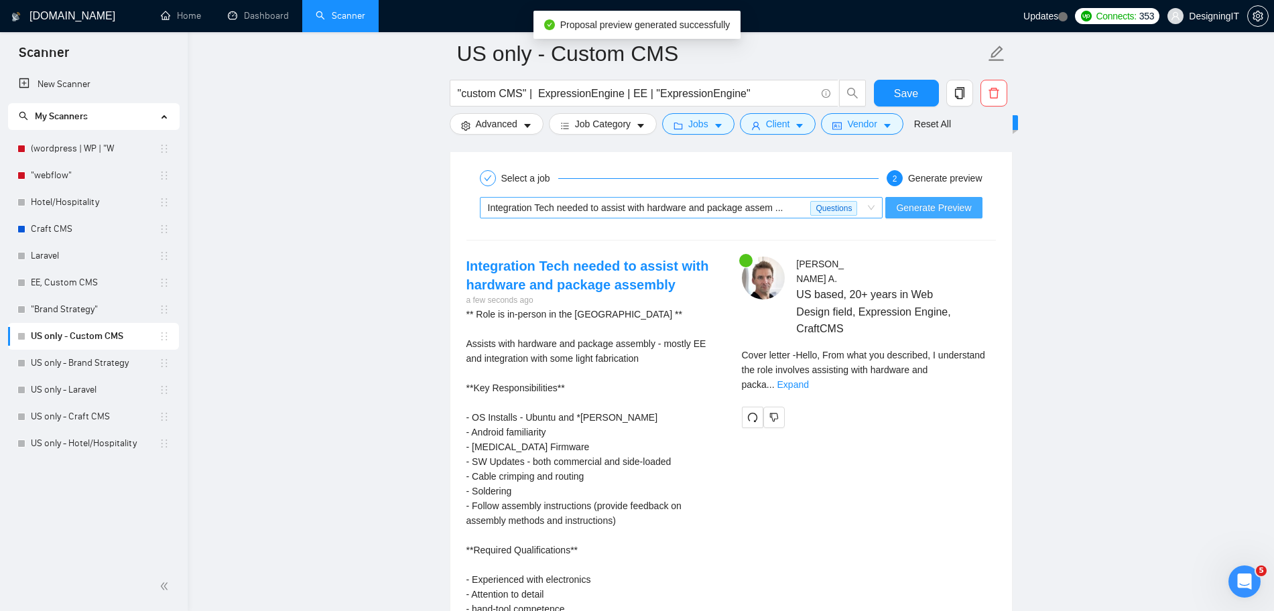
click at [860, 209] on div "Questions" at bounding box center [836, 208] width 52 height 20
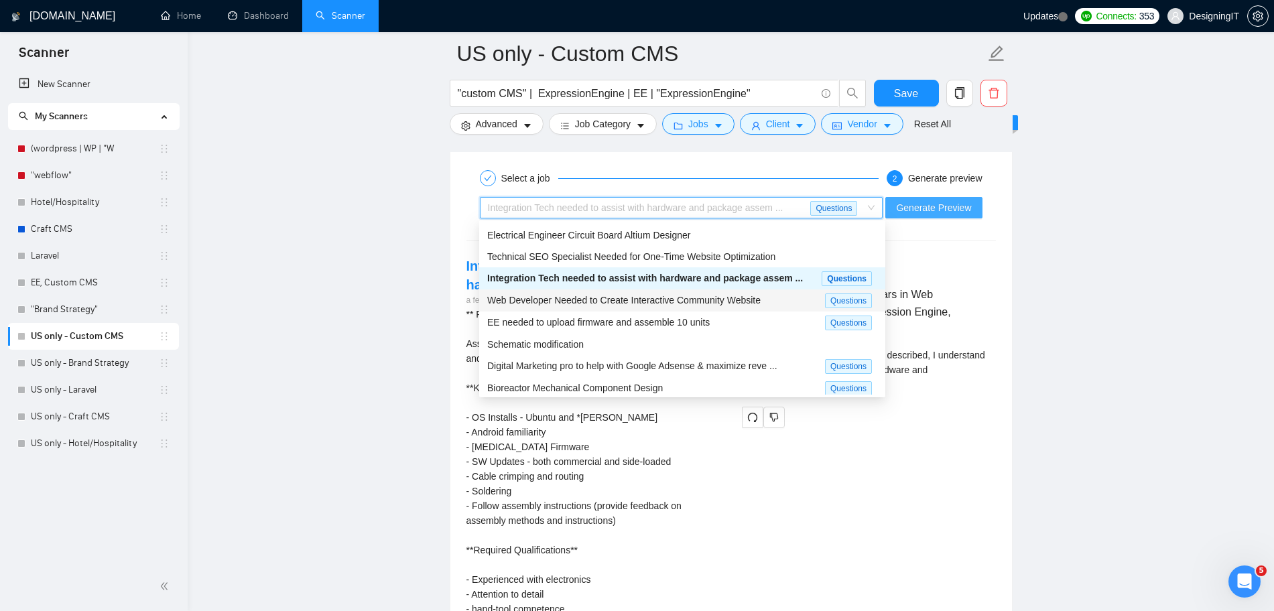
scroll to position [0, 0]
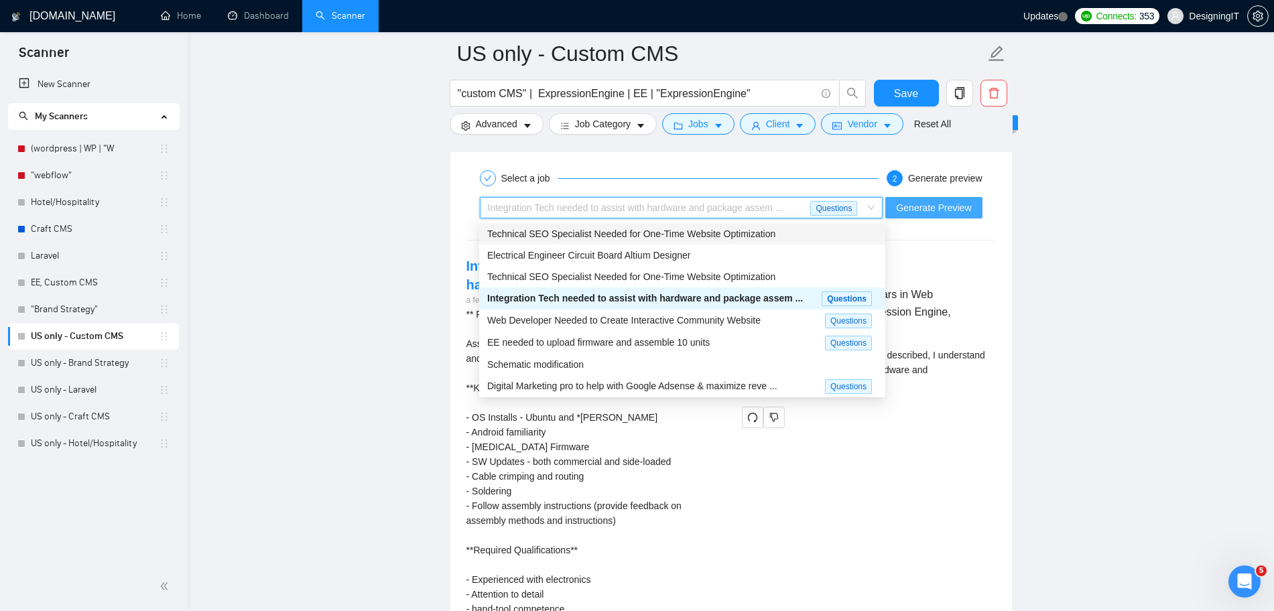
click at [539, 236] on span "Technical SEO Specialist Needed for One-Time Website Optimization" at bounding box center [631, 234] width 288 height 11
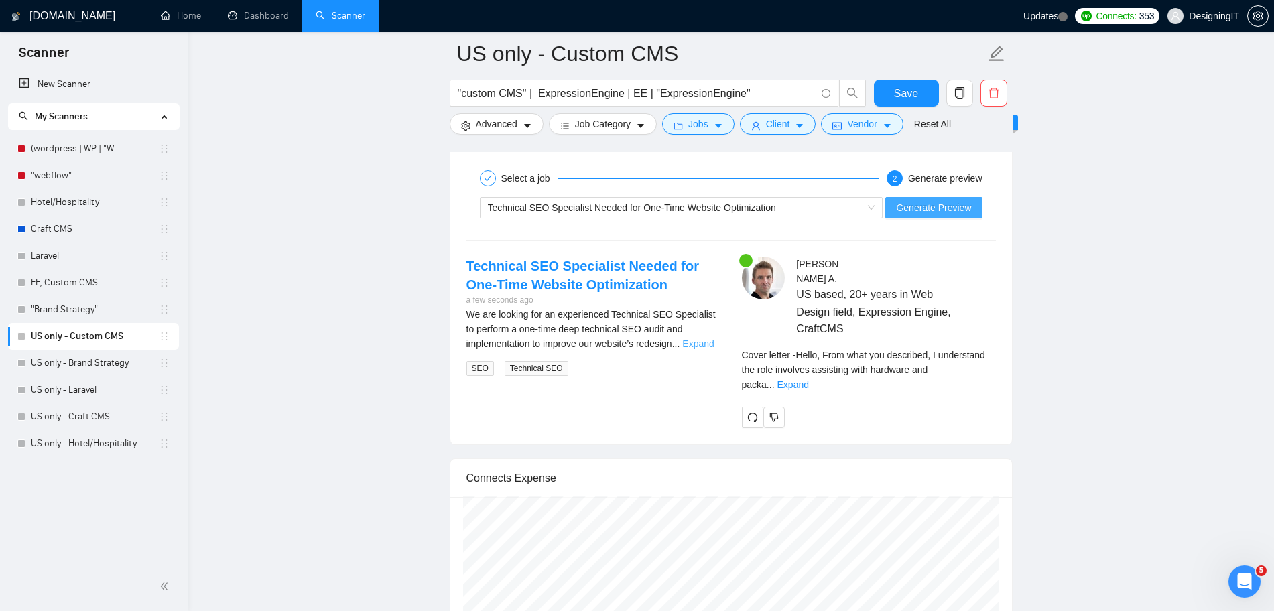
click at [708, 340] on link "Expand" at bounding box center [697, 343] width 31 height 11
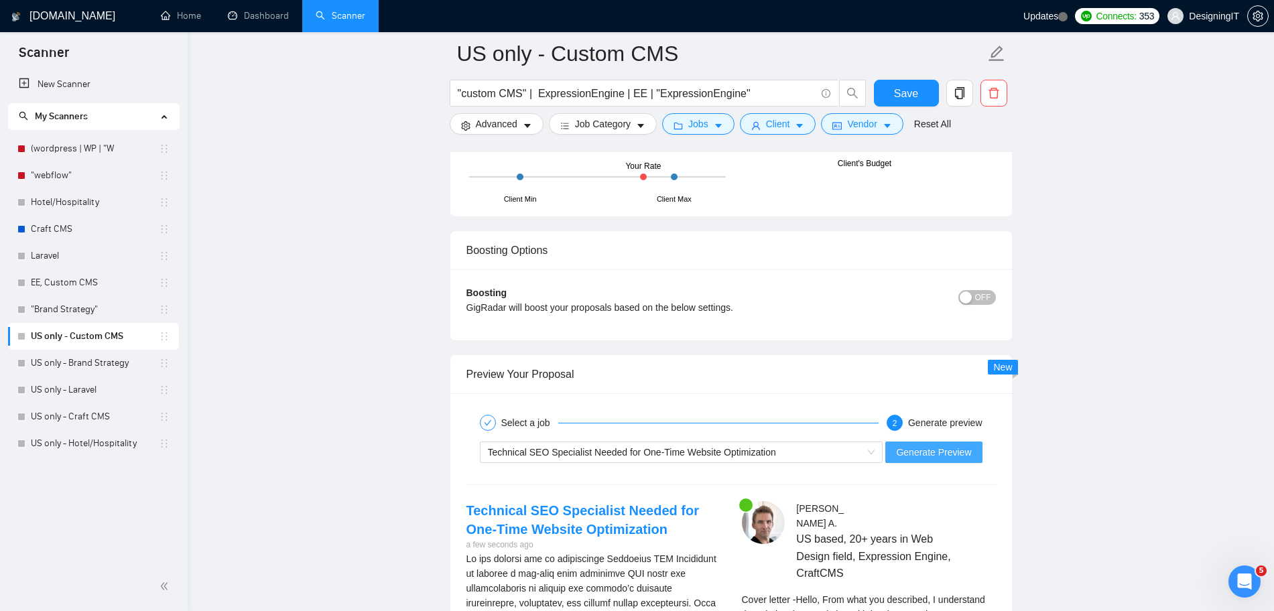
scroll to position [2302, 0]
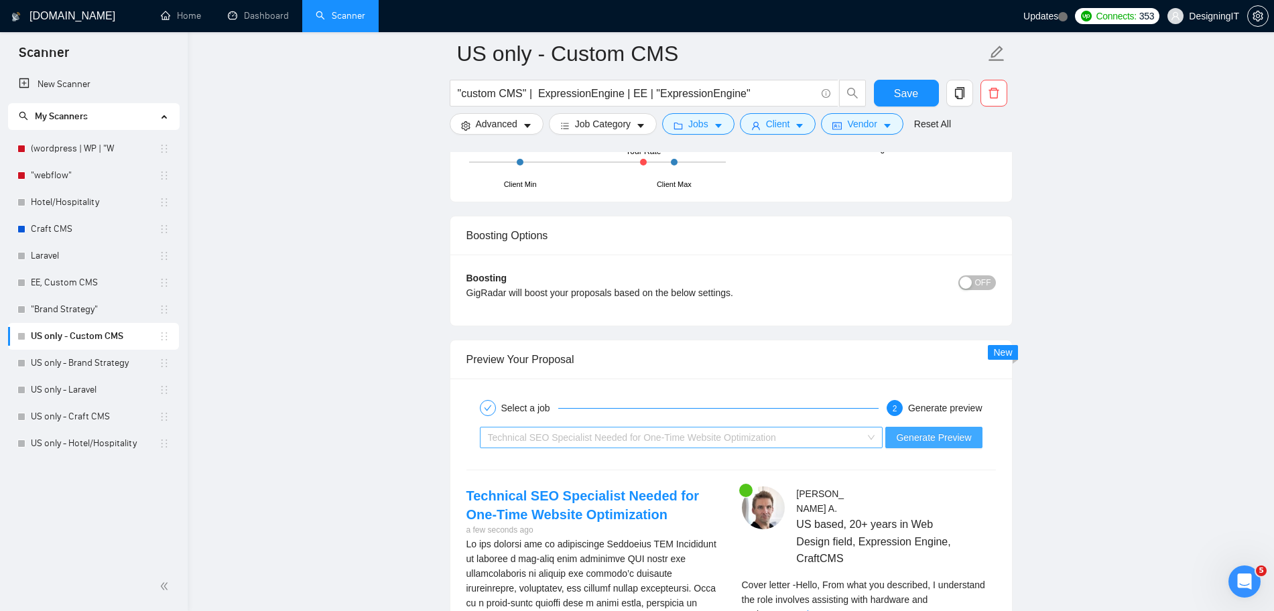
click at [661, 432] on span "Technical SEO Specialist Needed for One-Time Website Optimization" at bounding box center [632, 437] width 288 height 11
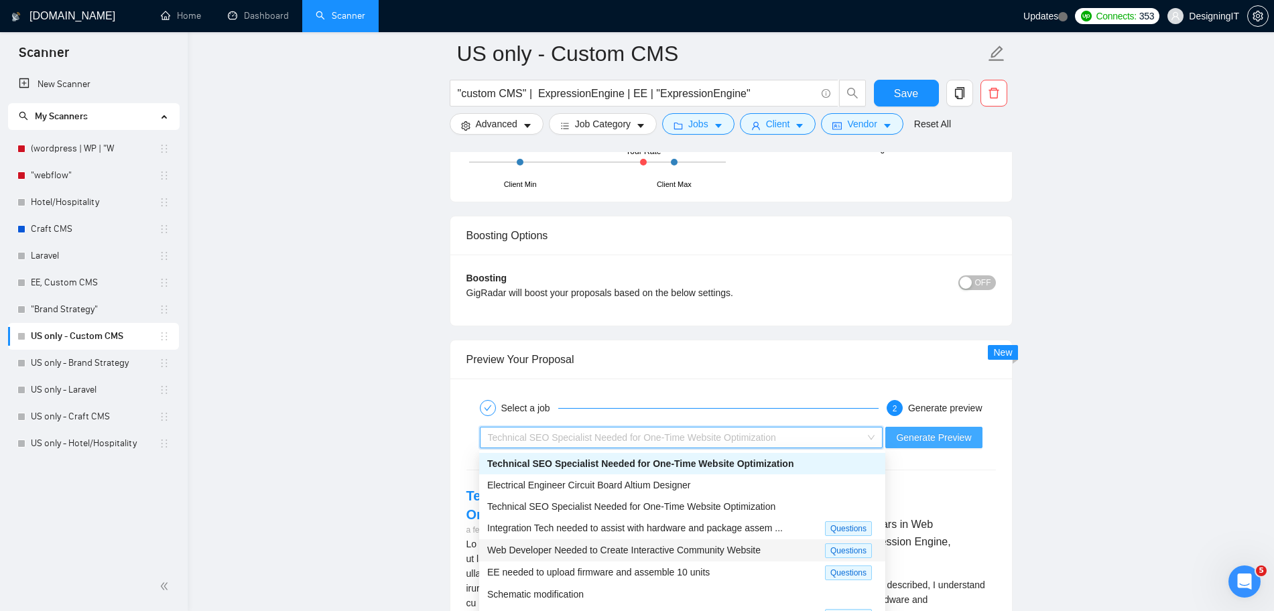
scroll to position [43, 0]
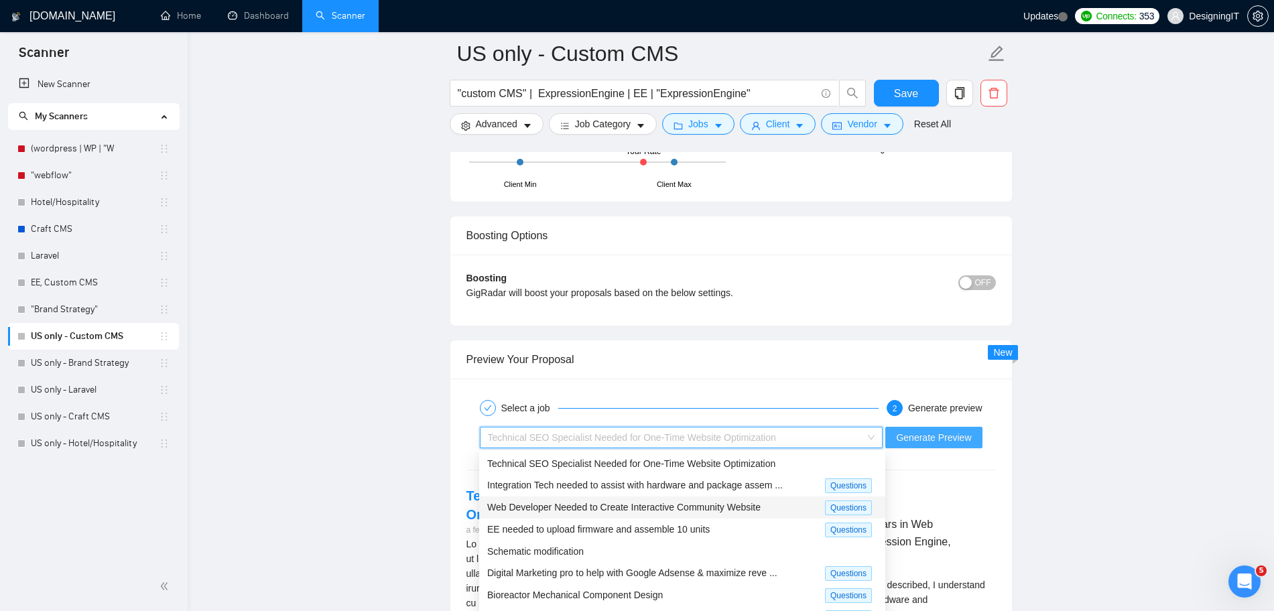
click at [595, 503] on span "Web Developer Needed to Create Interactive Community Website" at bounding box center [623, 507] width 273 height 11
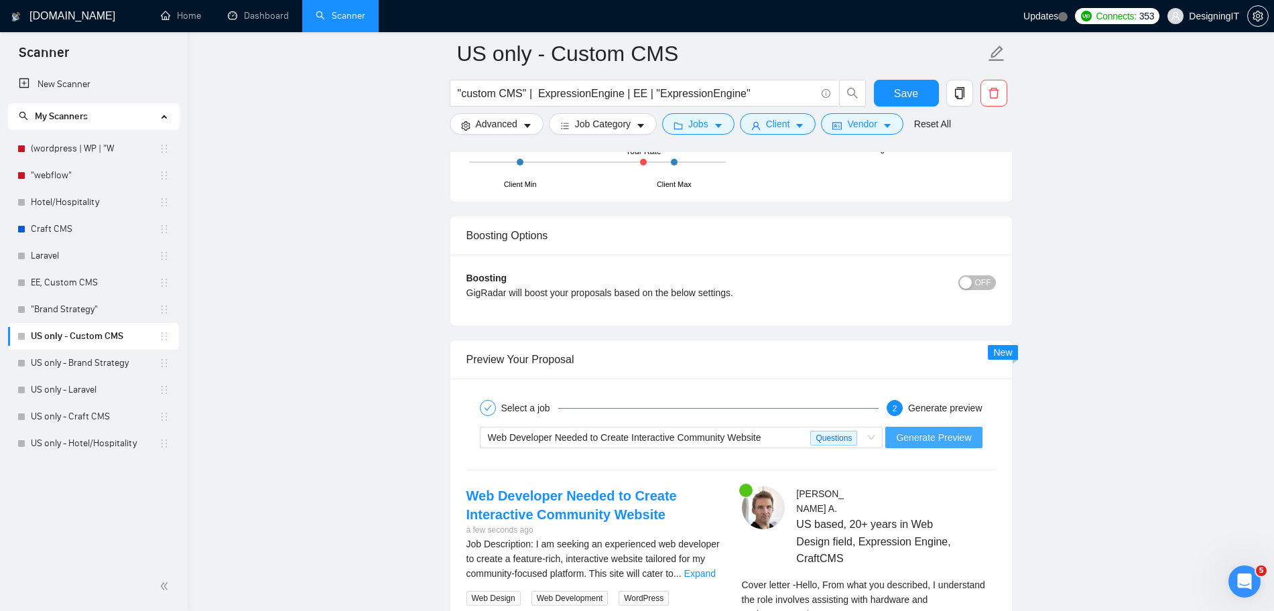
click at [910, 440] on span "Generate Preview" at bounding box center [933, 437] width 75 height 15
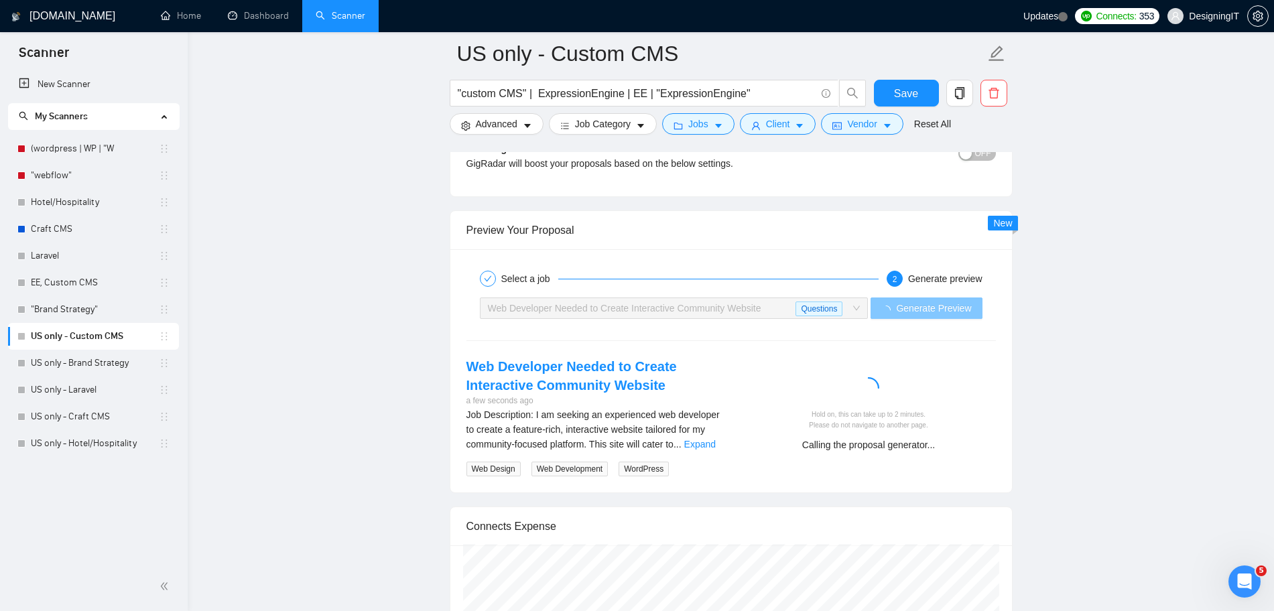
scroll to position [2456, 0]
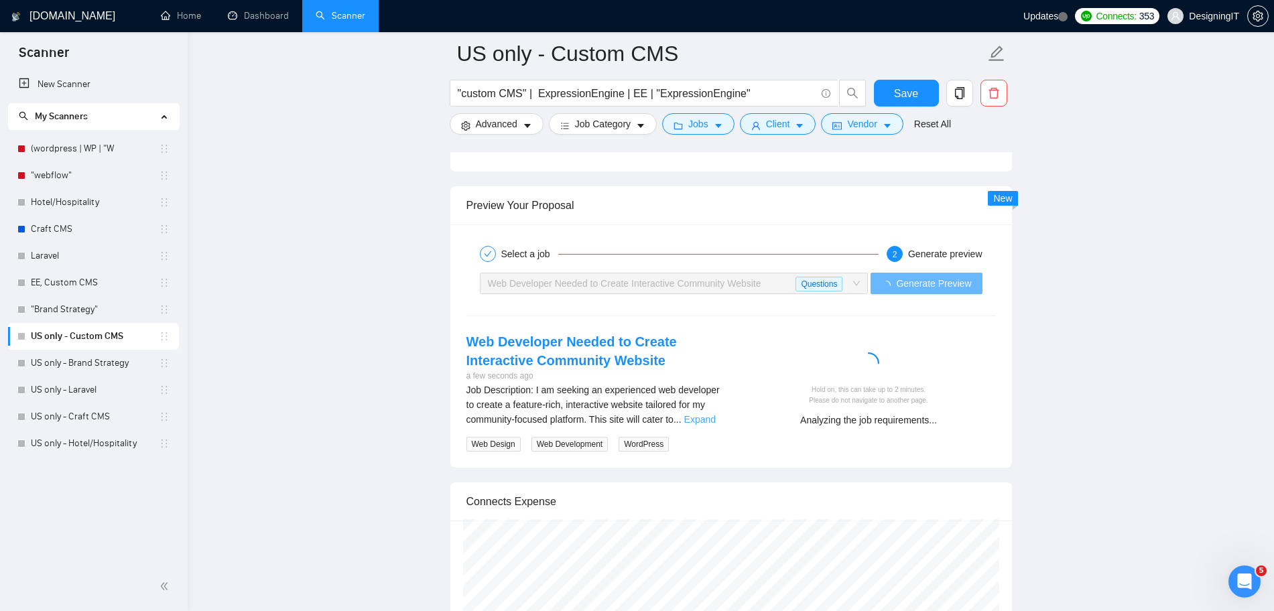
click at [698, 416] on link "Expand" at bounding box center [699, 419] width 31 height 11
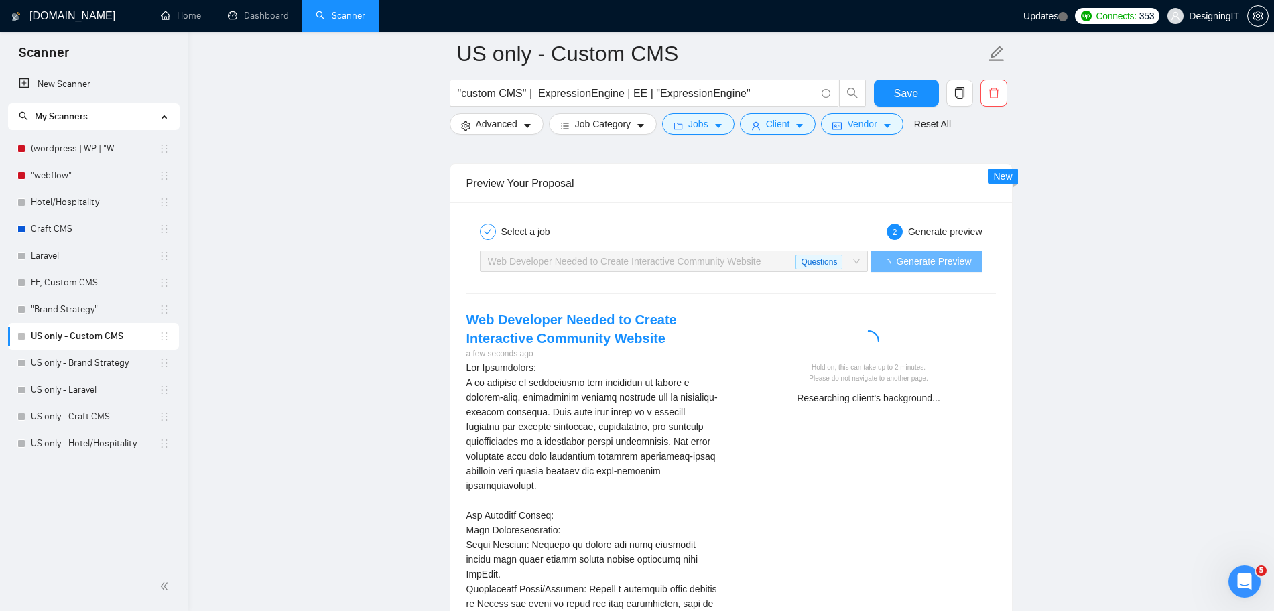
scroll to position [2475, 0]
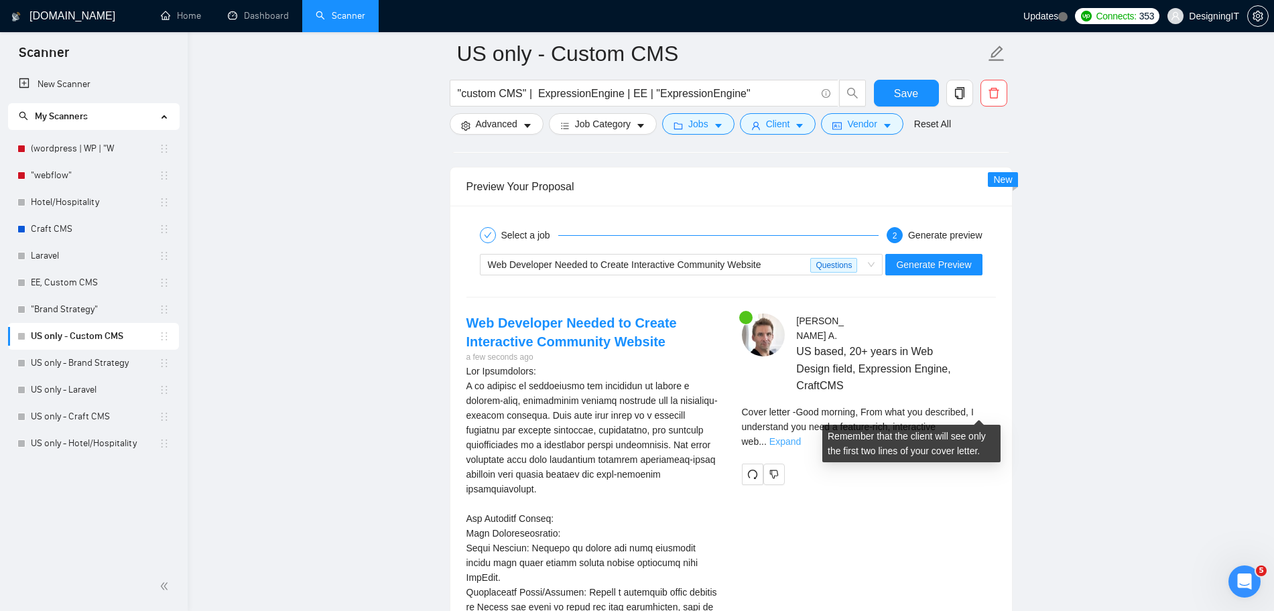
click at [801, 436] on link "Expand" at bounding box center [784, 441] width 31 height 11
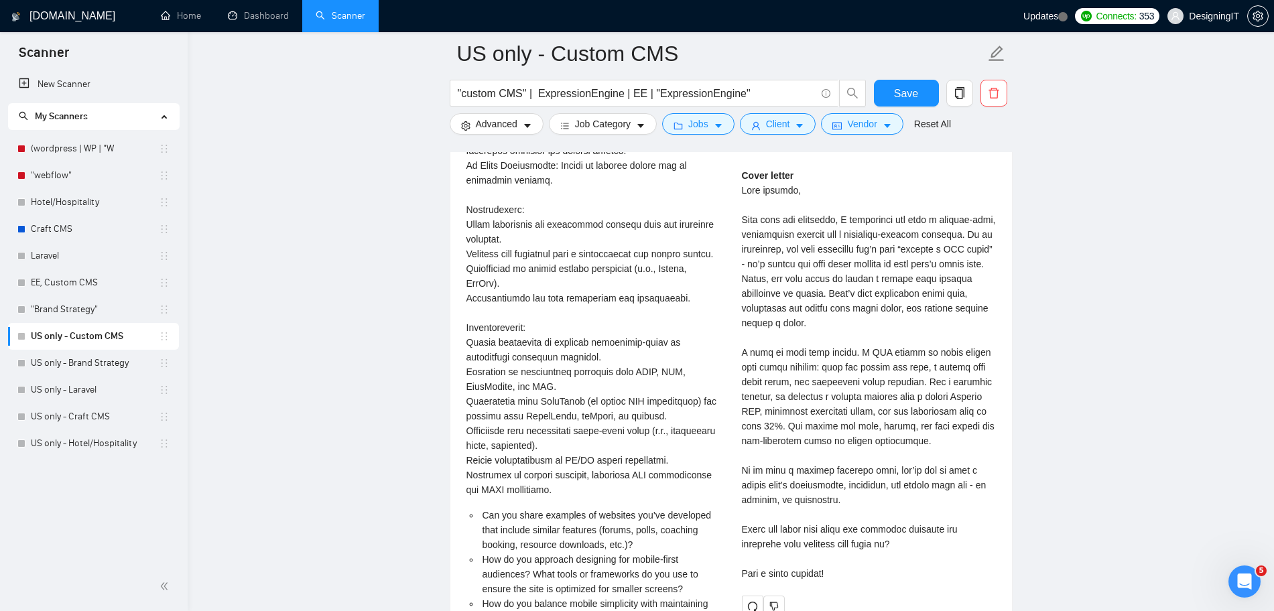
scroll to position [3419, 0]
click at [919, 92] on button "Save" at bounding box center [906, 93] width 65 height 27
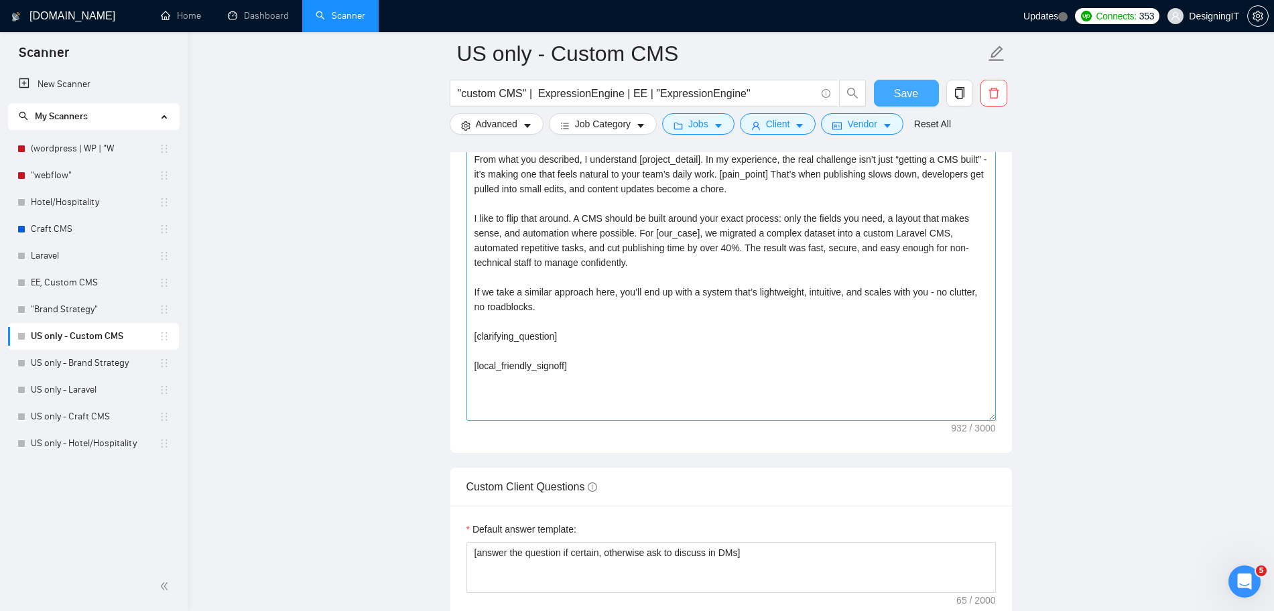
scroll to position [1408, 0]
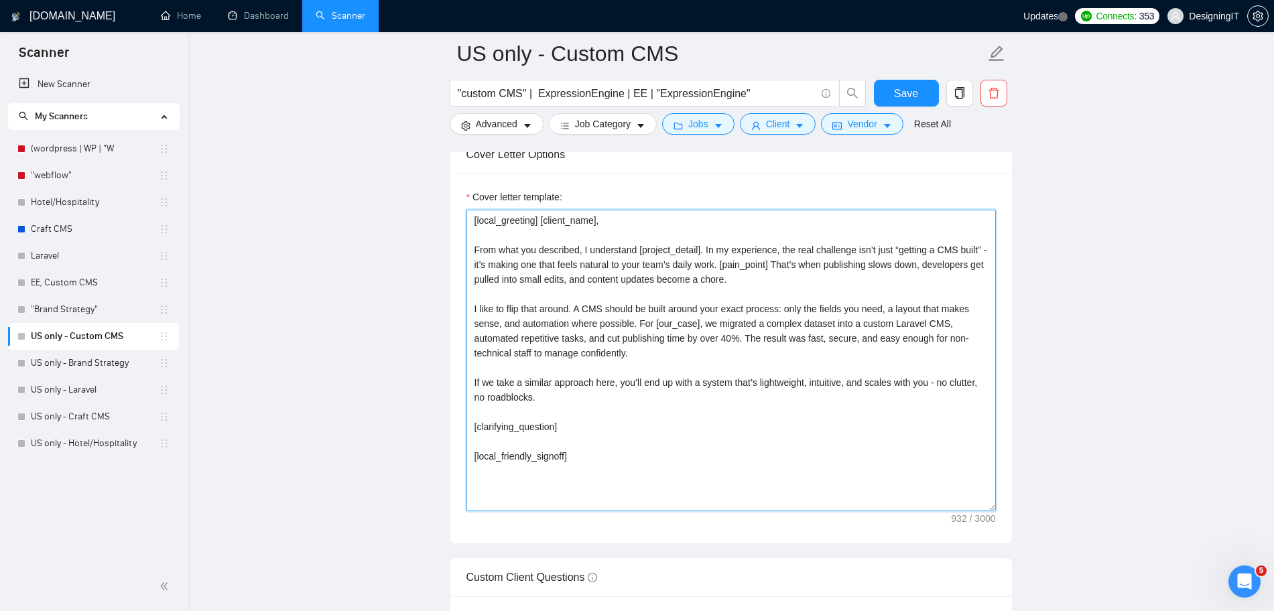
click at [662, 456] on textarea "[local_greeting] [client_name], From what you described, I understand [project_…" at bounding box center [730, 361] width 529 height 302
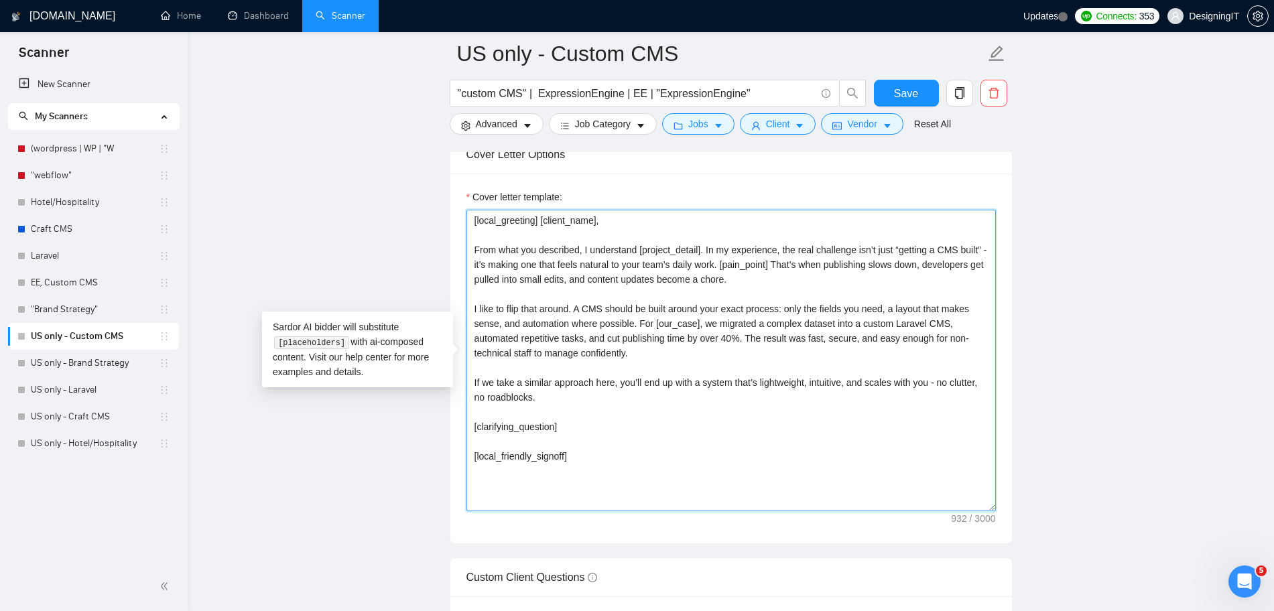
drag, startPoint x: 591, startPoint y: 313, endPoint x: 556, endPoint y: 320, distance: 36.3
click at [556, 320] on textarea "[local_greeting] [client_name], From what you described, I understand [project_…" at bounding box center [730, 361] width 529 height 302
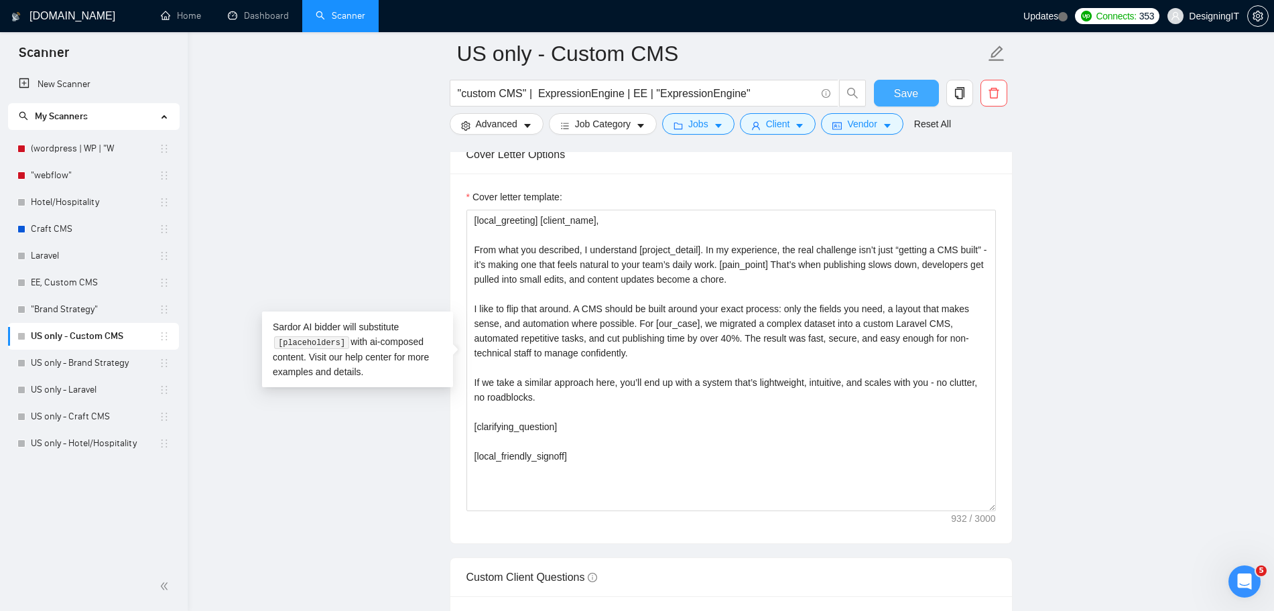
click at [901, 96] on span "Save" at bounding box center [906, 93] width 24 height 17
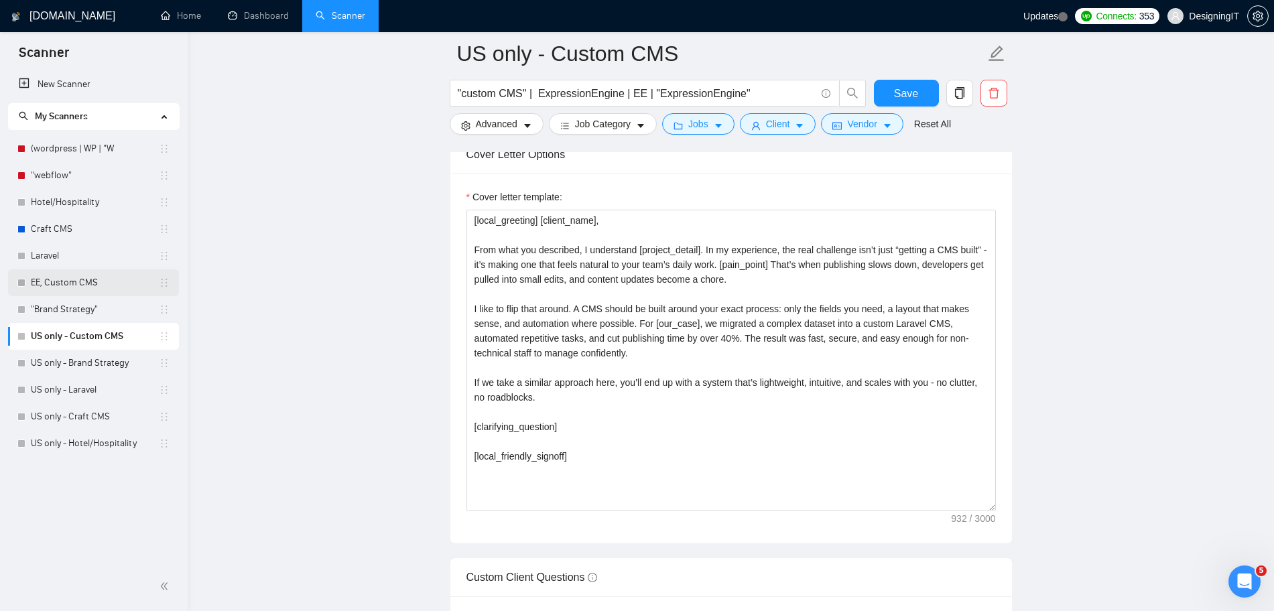
click at [79, 281] on link "EE, Custom CMS" at bounding box center [95, 282] width 128 height 27
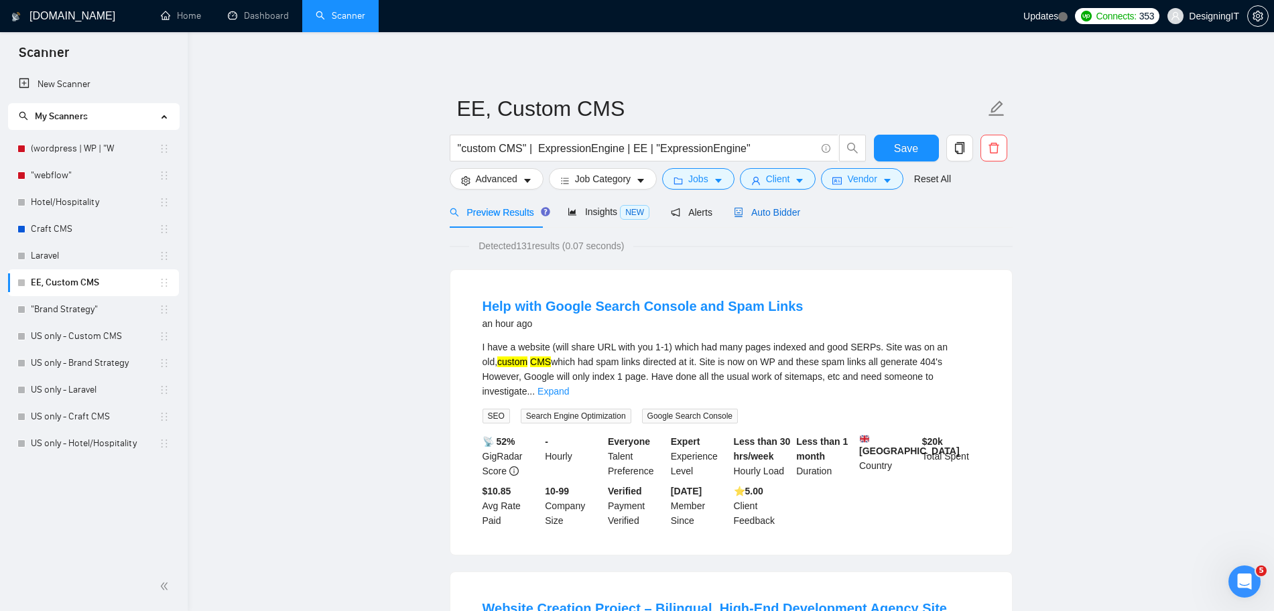
click at [781, 214] on span "Auto Bidder" at bounding box center [767, 212] width 66 height 11
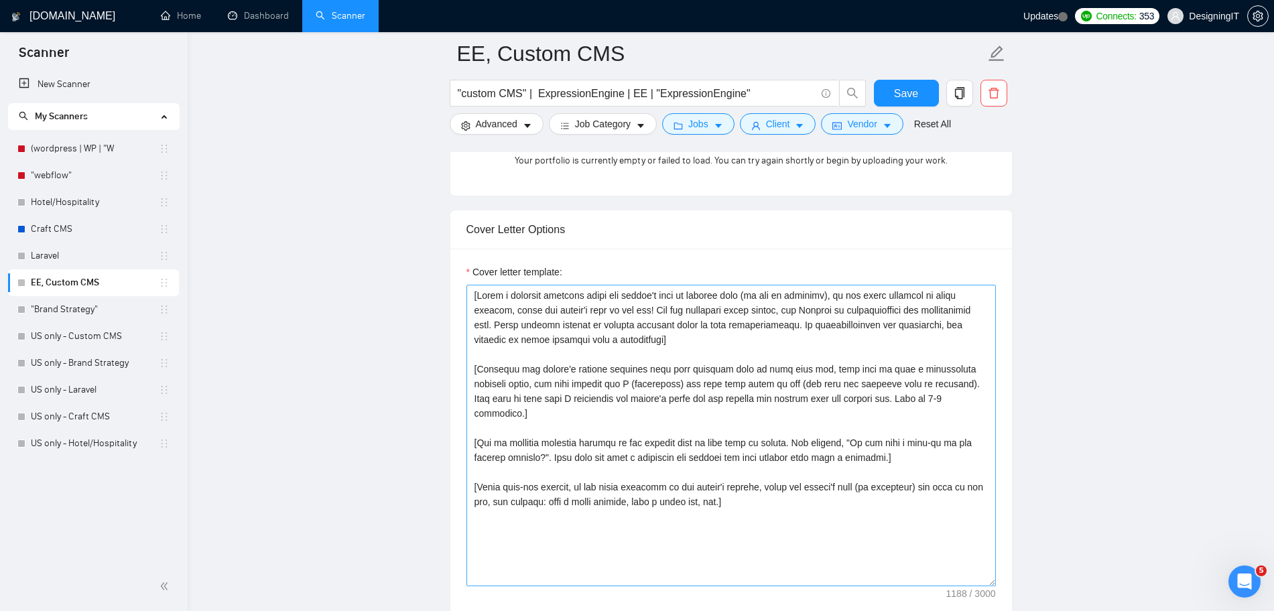
scroll to position [1424, 0]
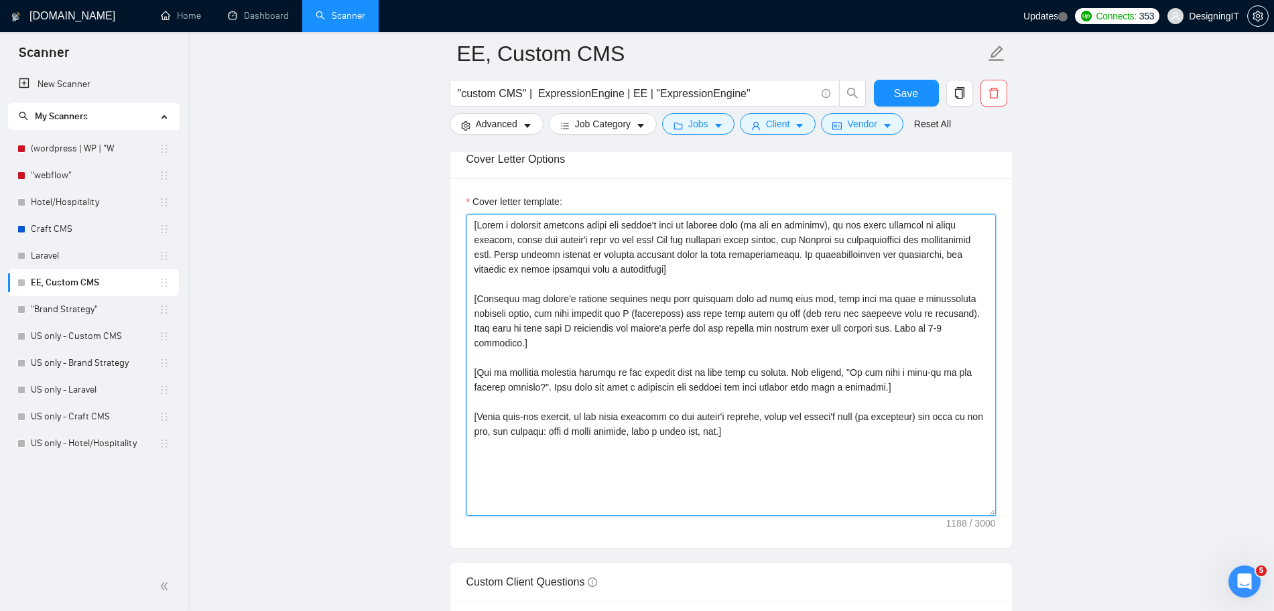
click at [719, 292] on textarea "Cover letter template:" at bounding box center [730, 365] width 529 height 302
paste textarea "local_greeting] [client_name], From what you described, I understand [project_d…"
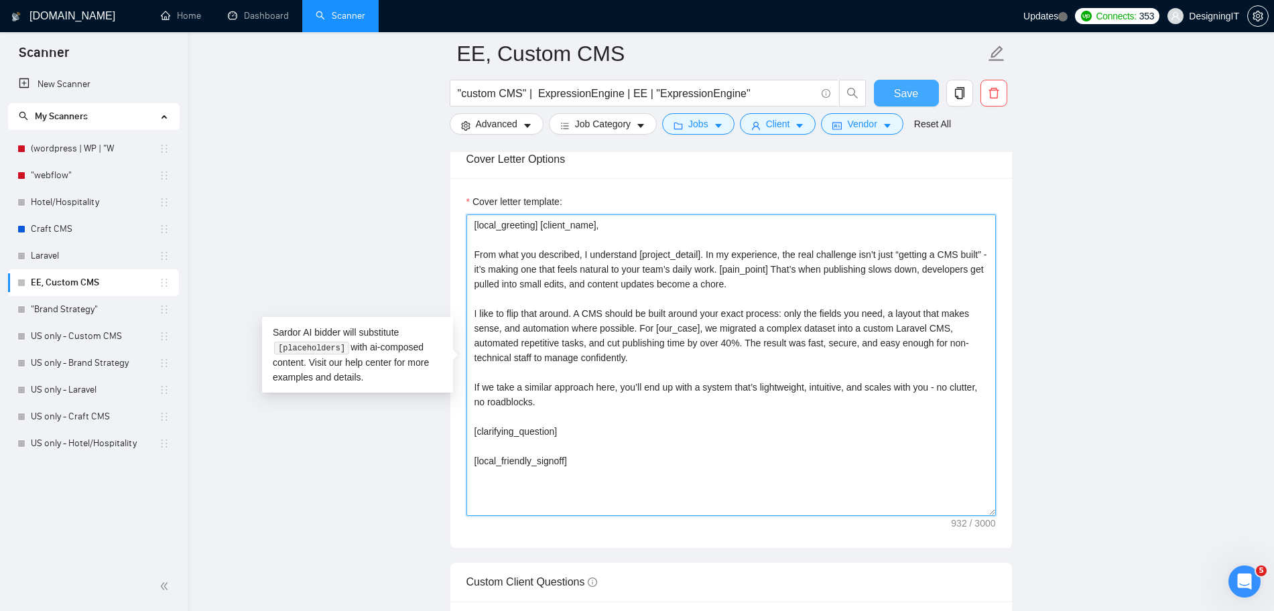
type textarea "[local_greeting] [client_name], From what you described, I understand [project_…"
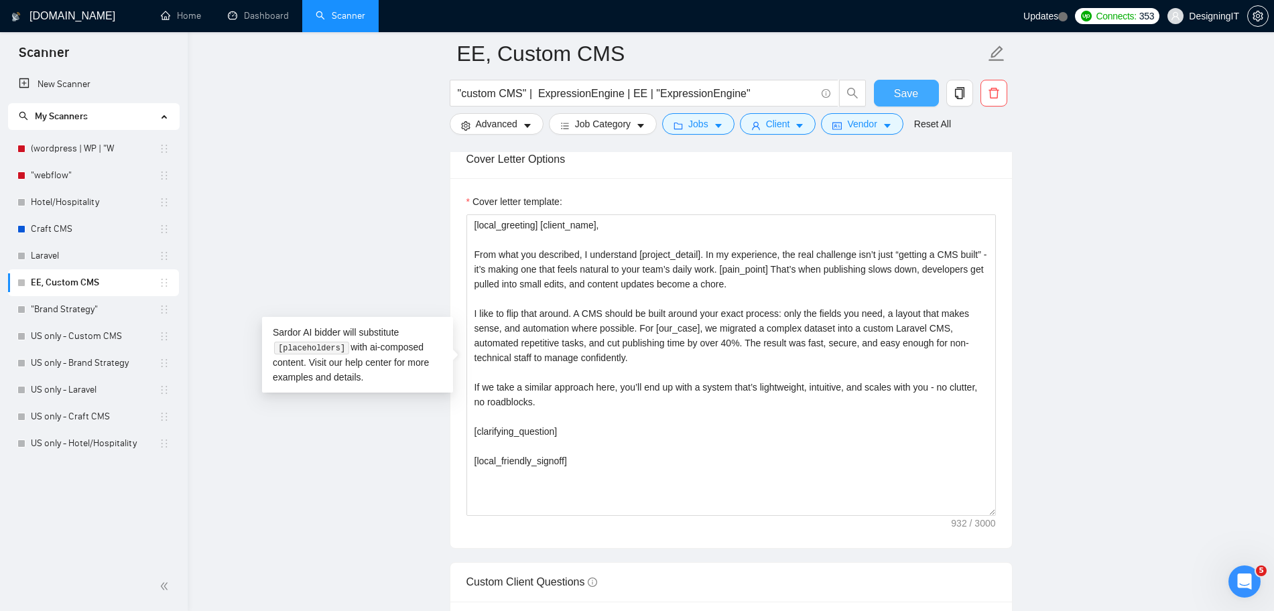
click at [896, 90] on span "Save" at bounding box center [906, 93] width 24 height 17
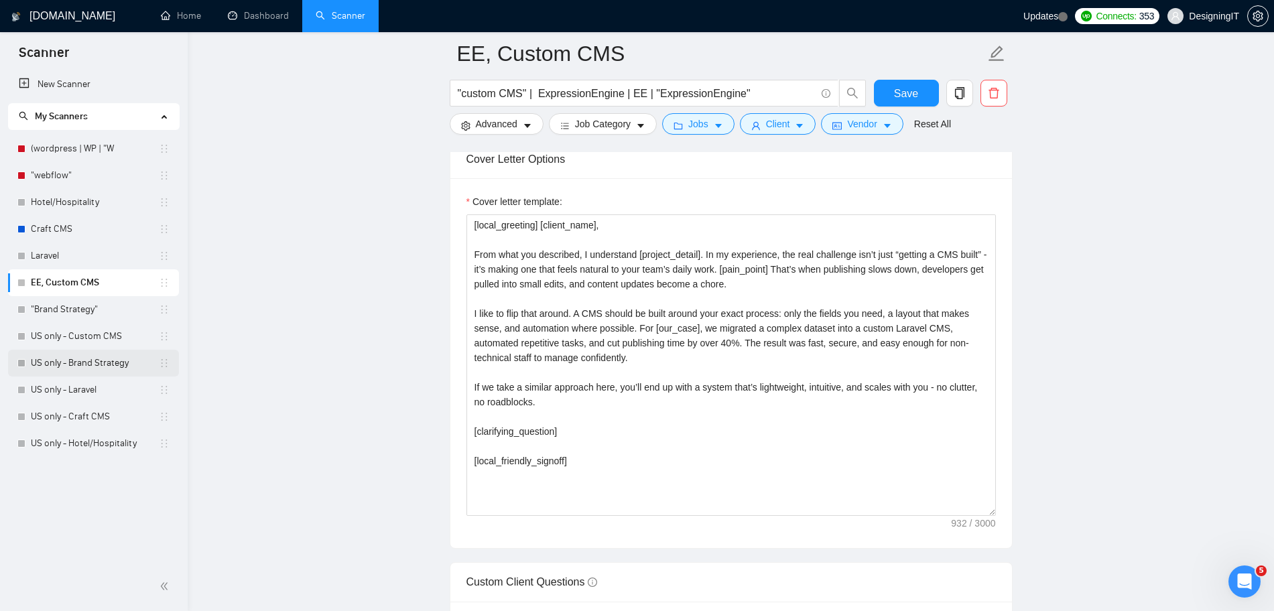
click at [106, 368] on link "US only - Brand Strategy" at bounding box center [95, 363] width 128 height 27
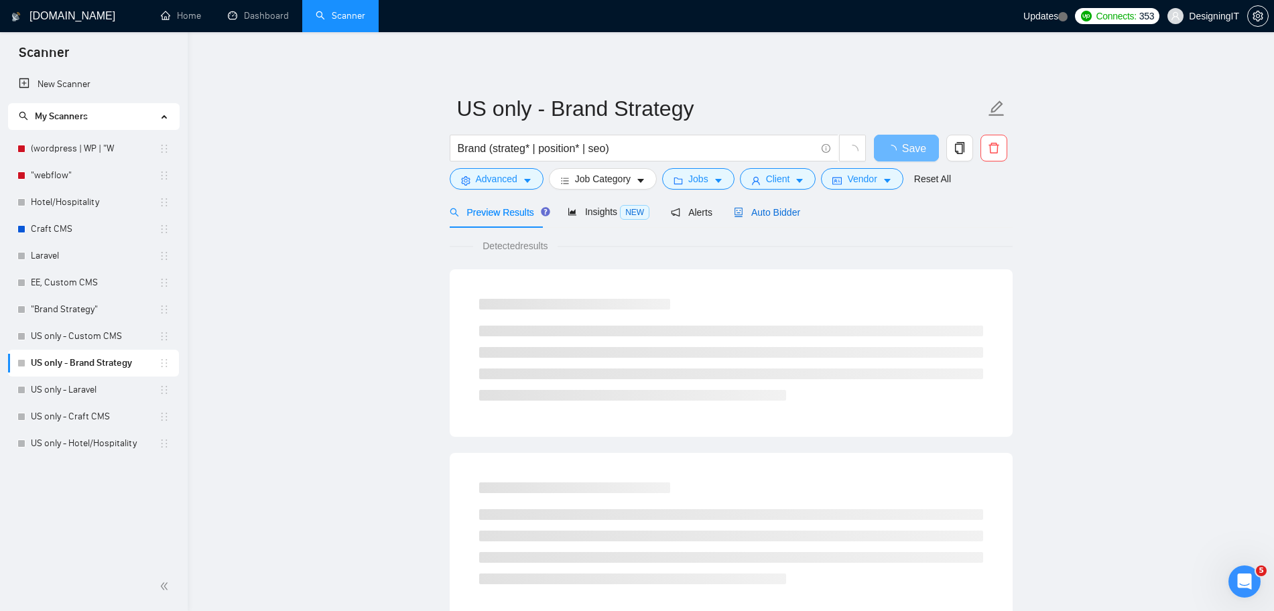
click at [760, 208] on span "Auto Bidder" at bounding box center [767, 212] width 66 height 11
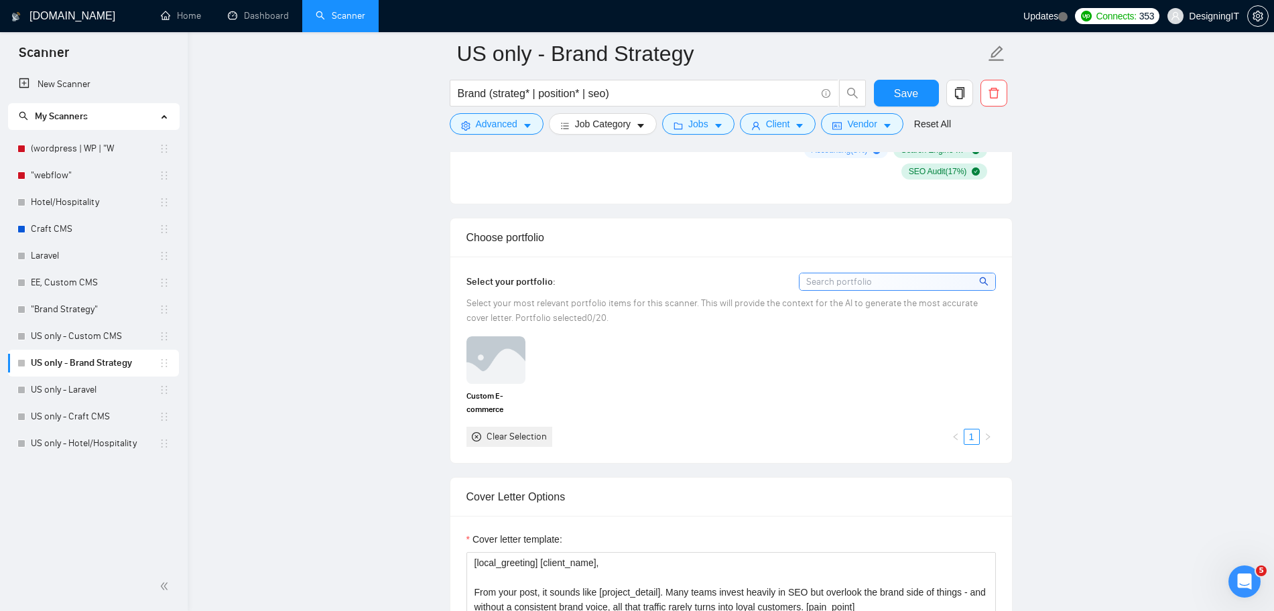
scroll to position [1340, 0]
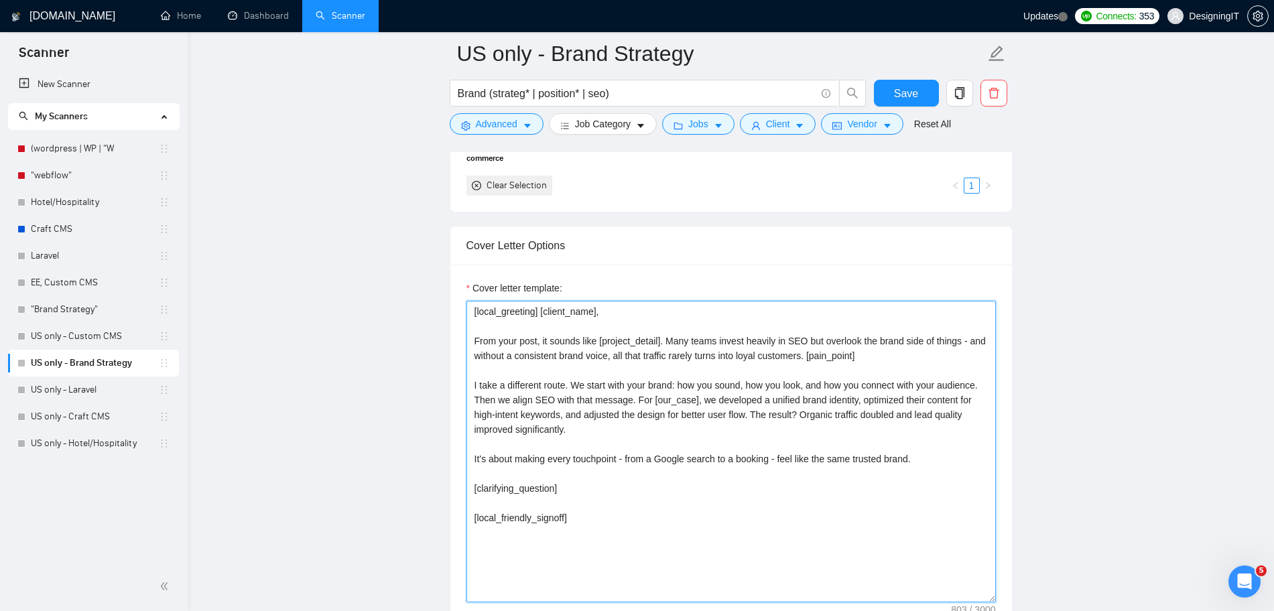
click at [600, 383] on textarea "[local_greeting] [client_name], From your post, it sounds like [project_detail]…" at bounding box center [730, 452] width 529 height 302
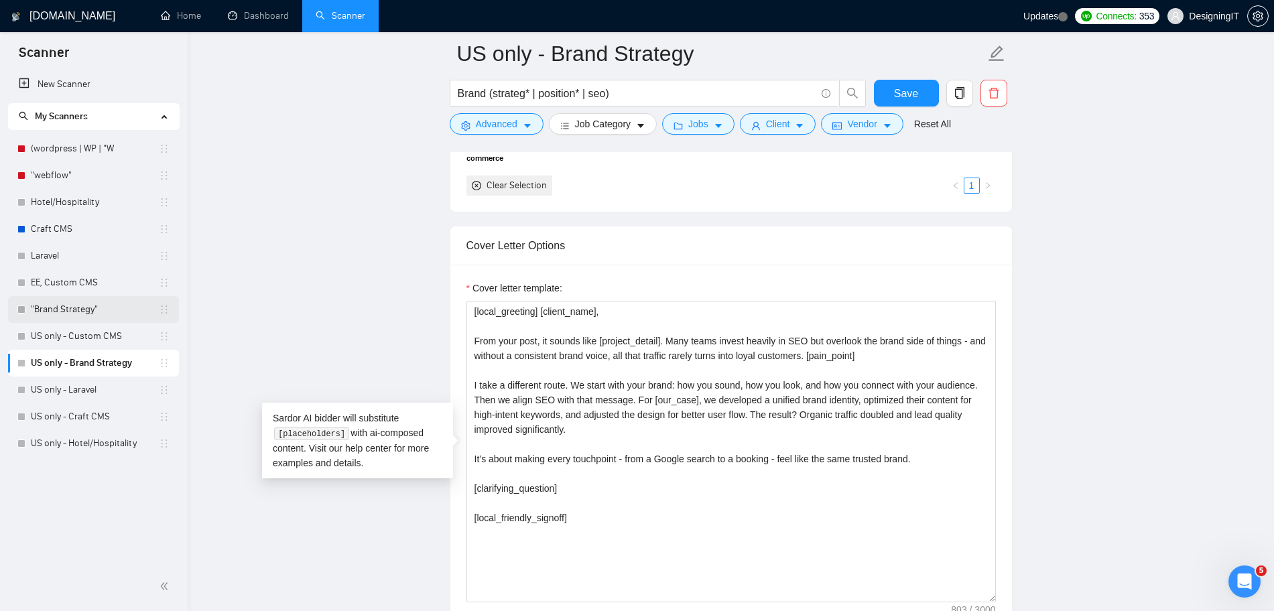
click at [82, 311] on link ""Brand Strategy"" at bounding box center [95, 309] width 128 height 27
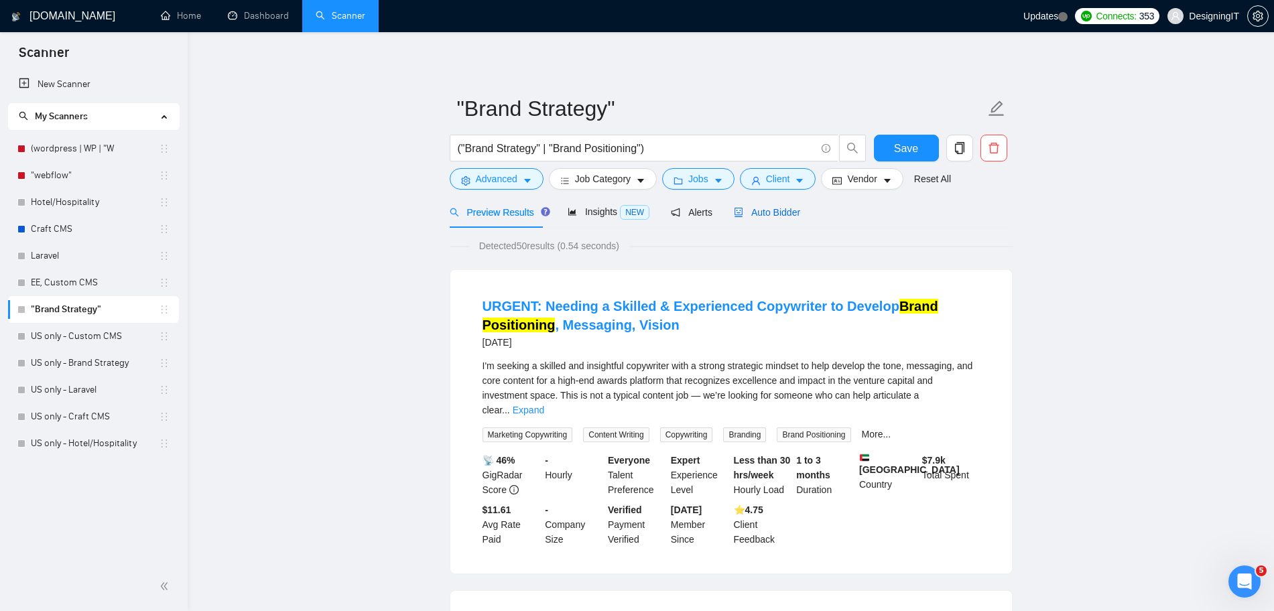
click at [774, 212] on span "Auto Bidder" at bounding box center [767, 212] width 66 height 11
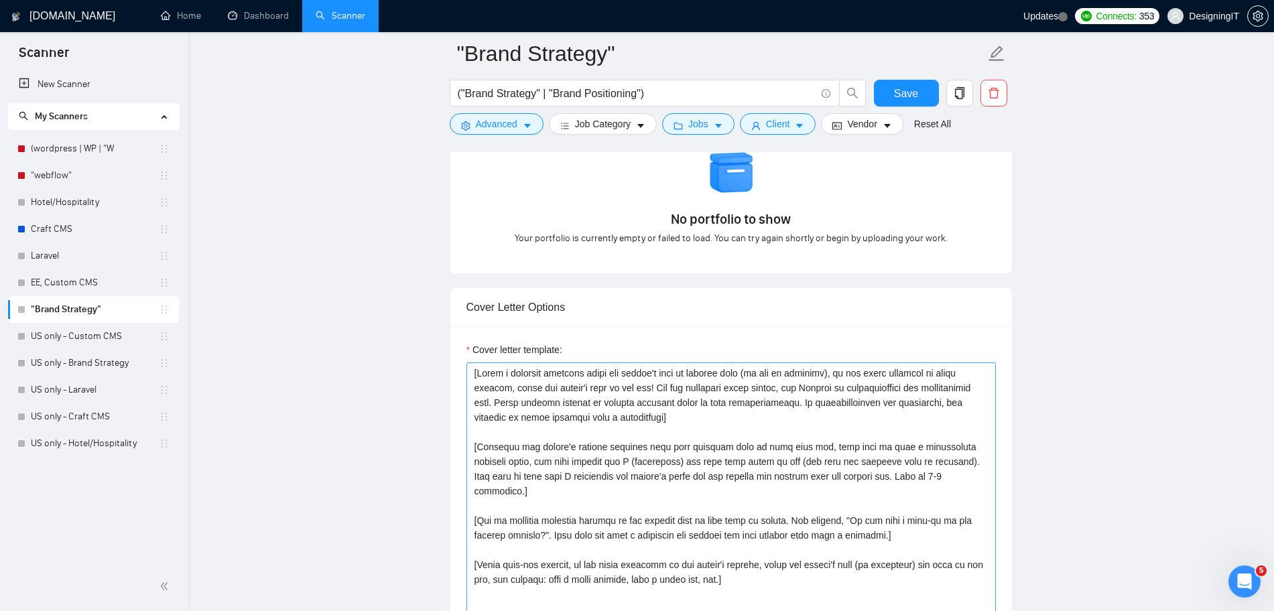
scroll to position [1424, 0]
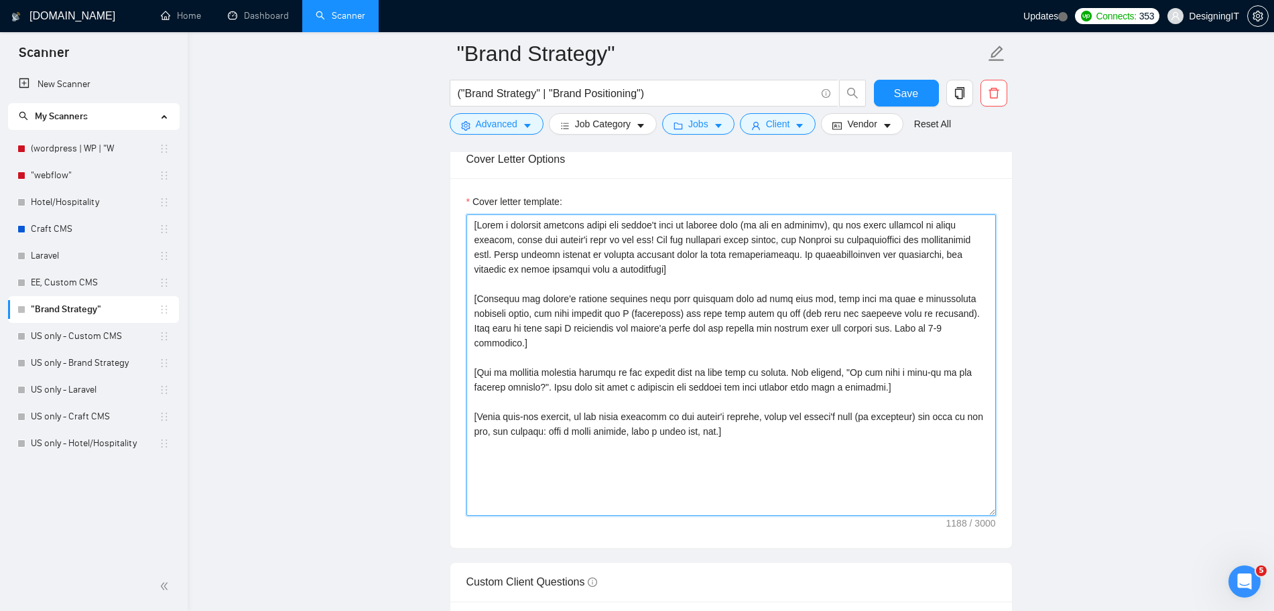
click at [658, 405] on textarea "Cover letter template:" at bounding box center [730, 365] width 529 height 302
paste textarea "[local_greeting] [client_name], From your post, it sounds like [project_detail]…"
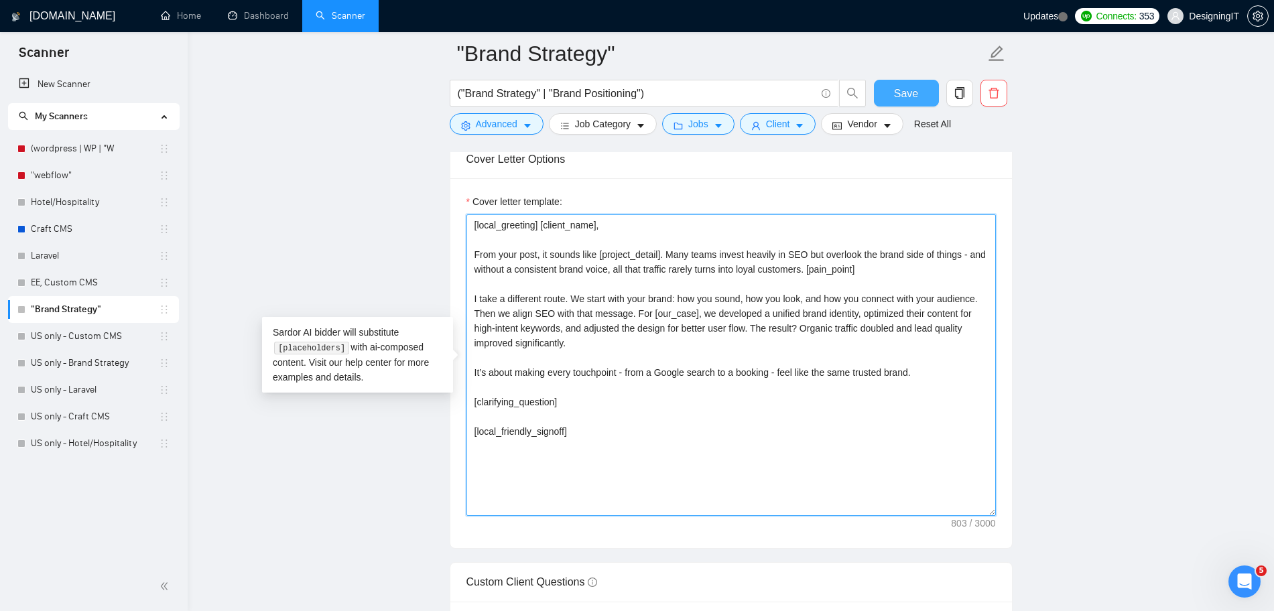
type textarea "[local_greeting] [client_name], From your post, it sounds like [project_detail]…"
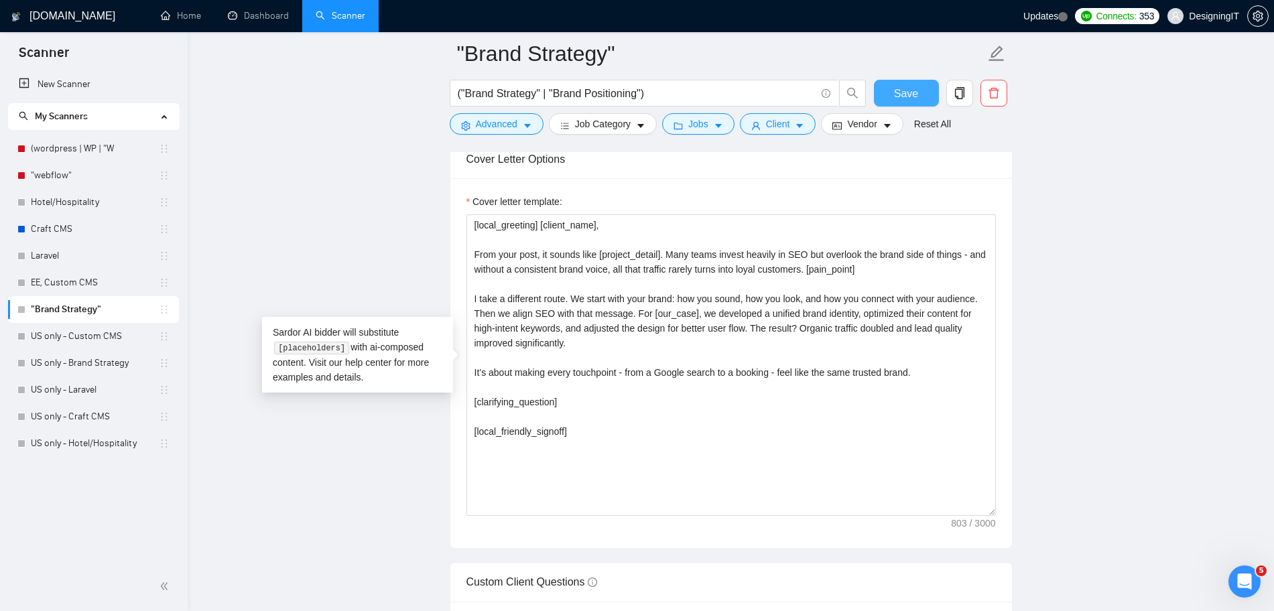
click at [888, 88] on button "Save" at bounding box center [906, 93] width 65 height 27
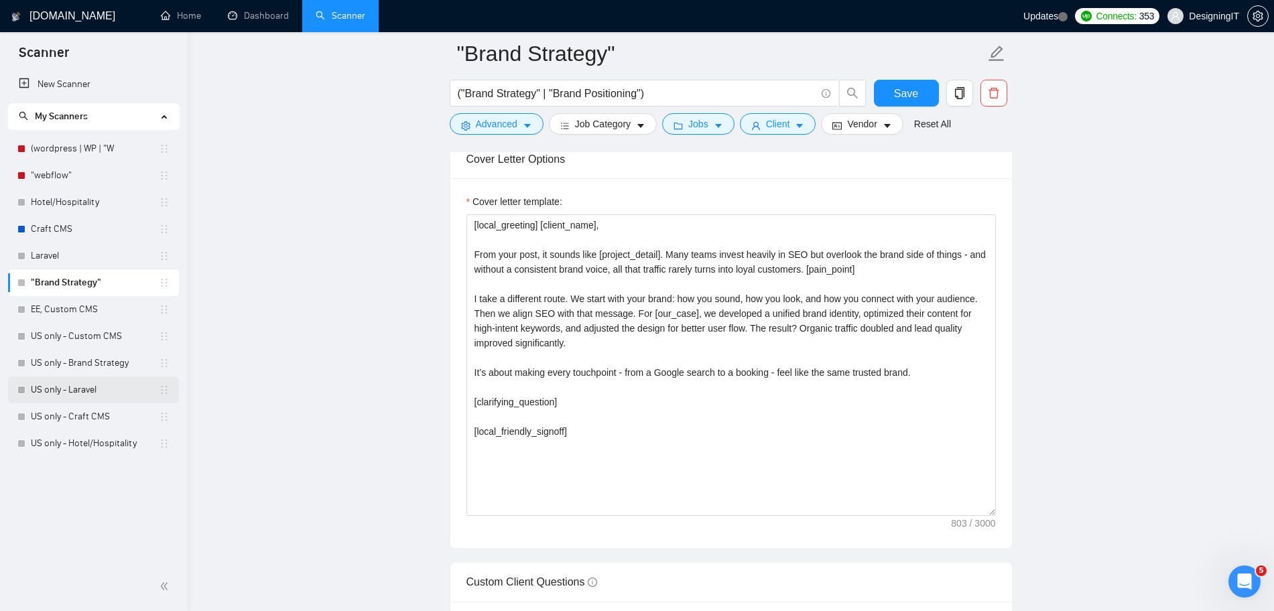
click at [94, 385] on link "US only - Laravel" at bounding box center [95, 390] width 128 height 27
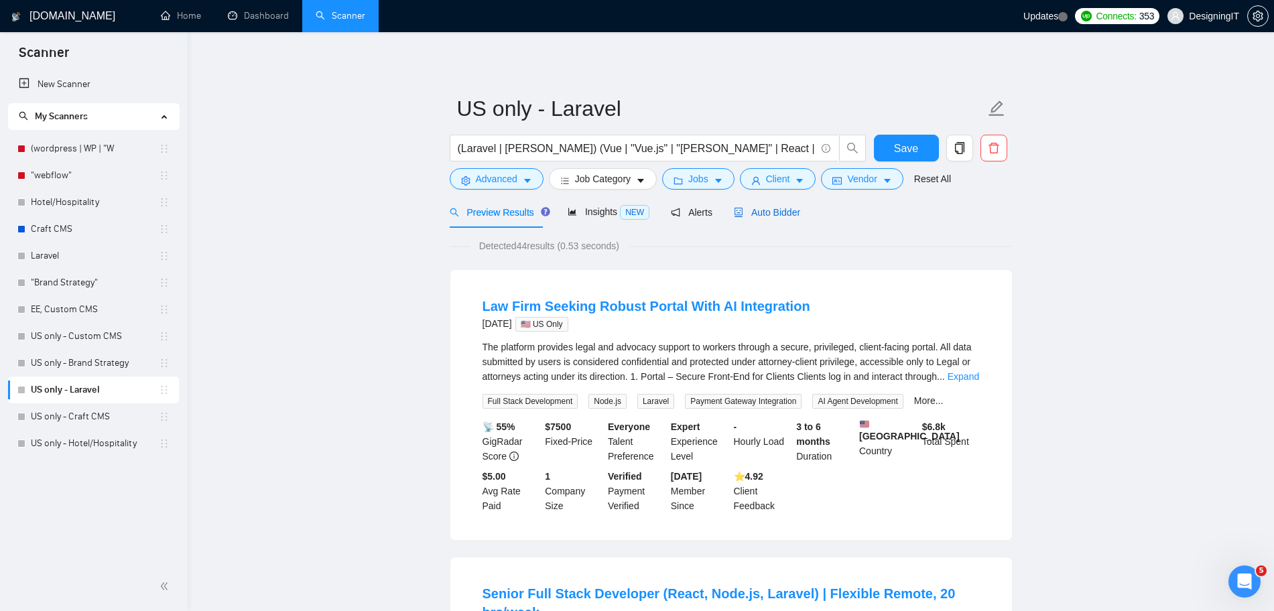
click at [765, 214] on span "Auto Bidder" at bounding box center [767, 212] width 66 height 11
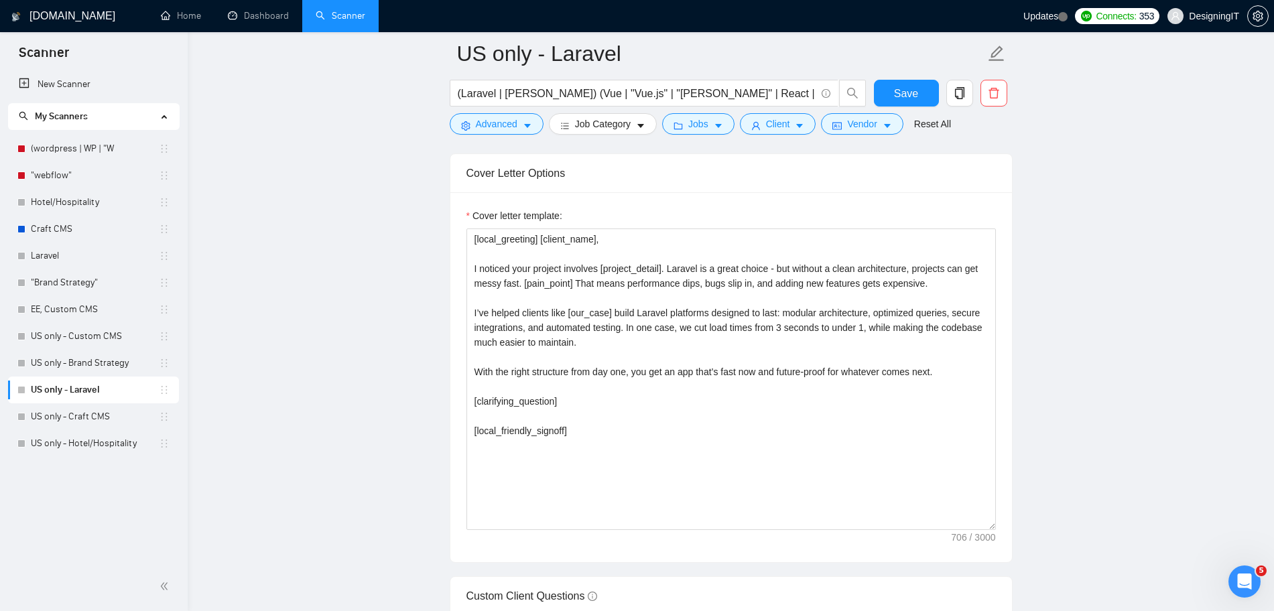
scroll to position [1508, 0]
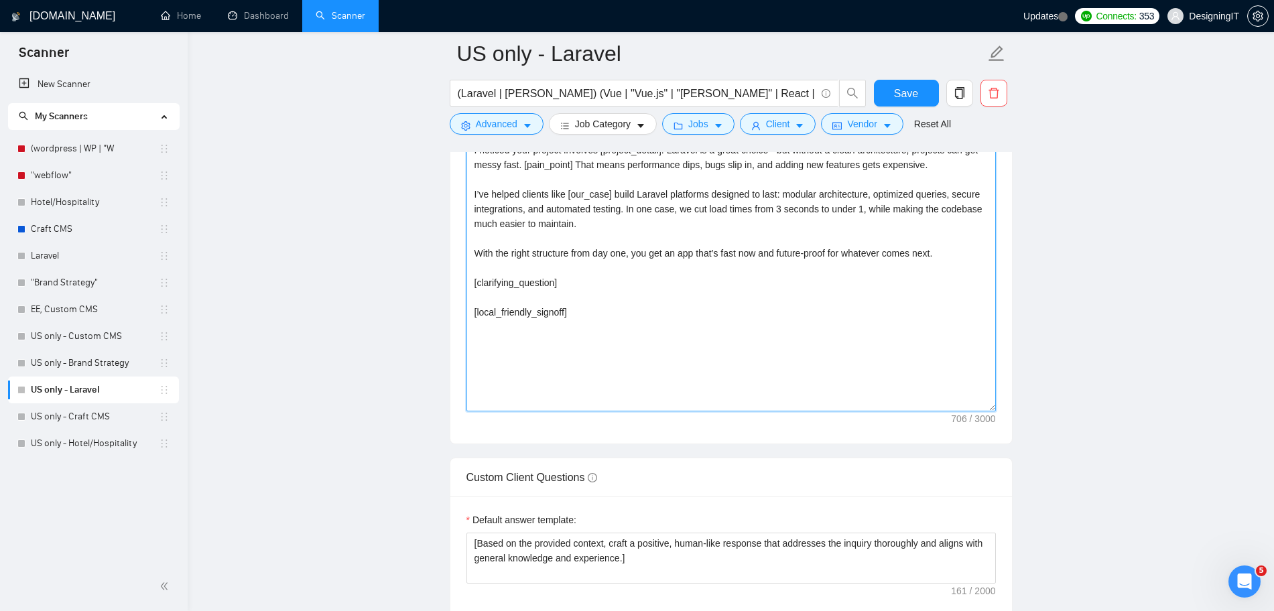
click at [625, 260] on textarea "[local_greeting] [client_name], I noticed your project involves [project_detail…" at bounding box center [730, 261] width 529 height 302
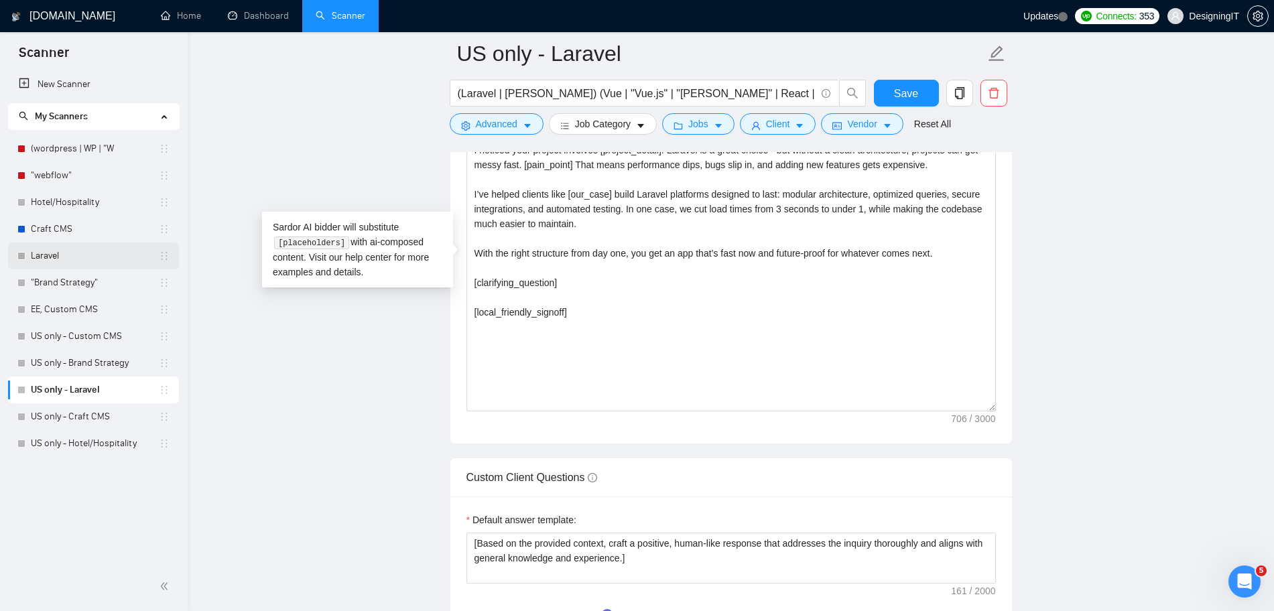
click at [56, 255] on link "Laravel" at bounding box center [95, 256] width 128 height 27
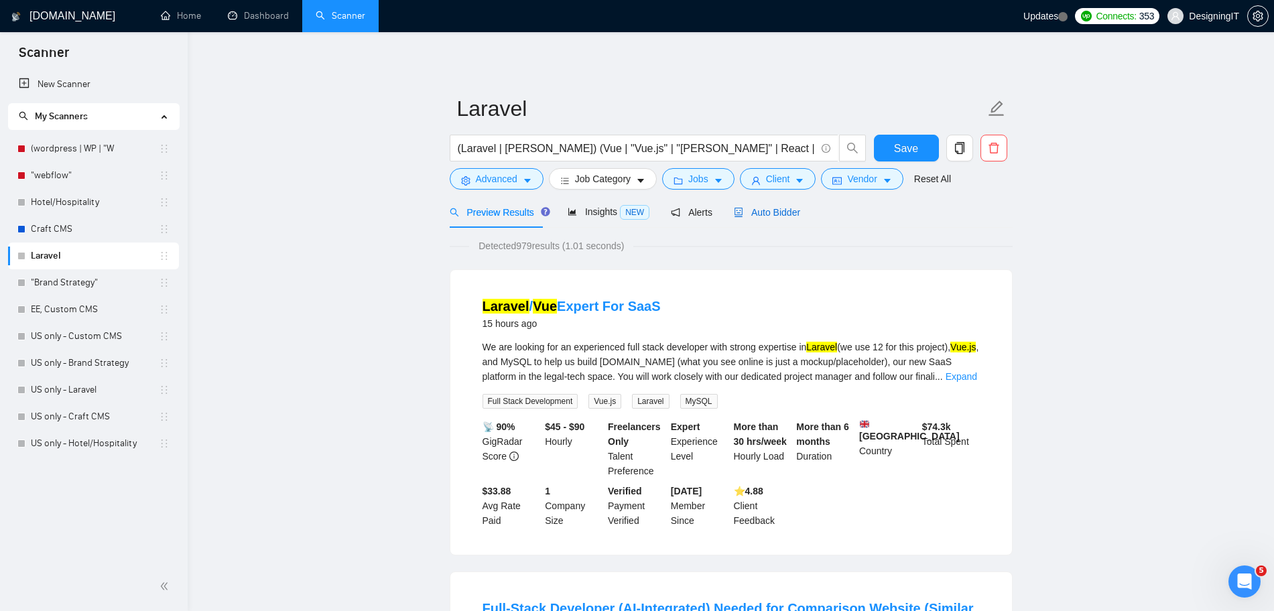
click at [784, 214] on span "Auto Bidder" at bounding box center [767, 212] width 66 height 11
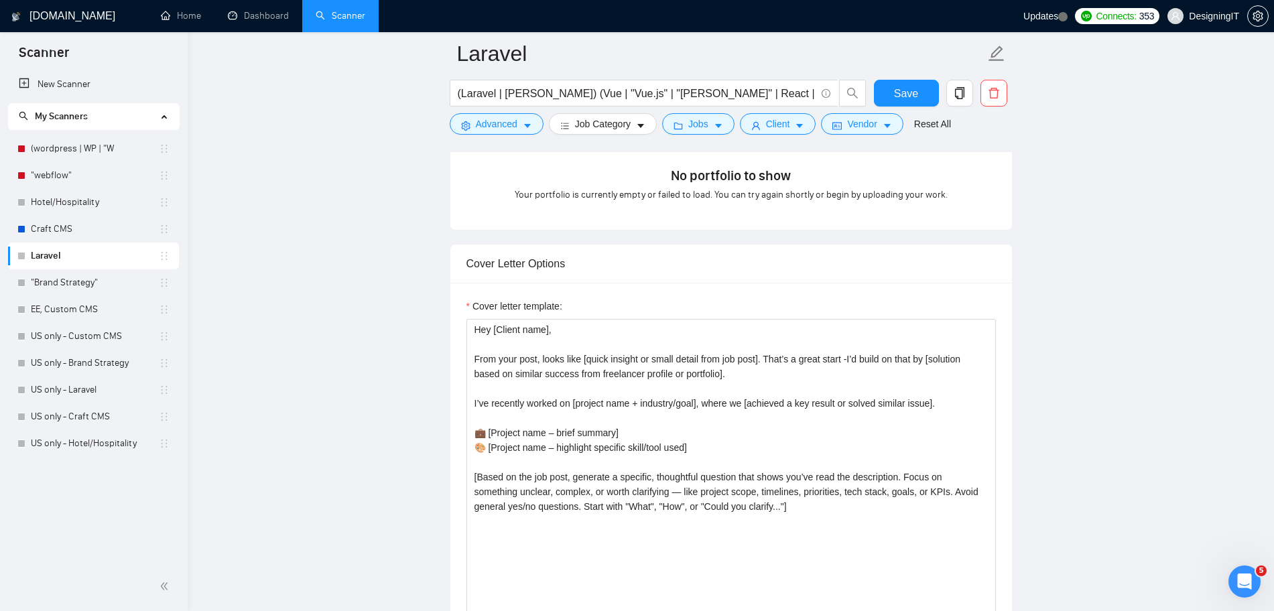
scroll to position [1424, 0]
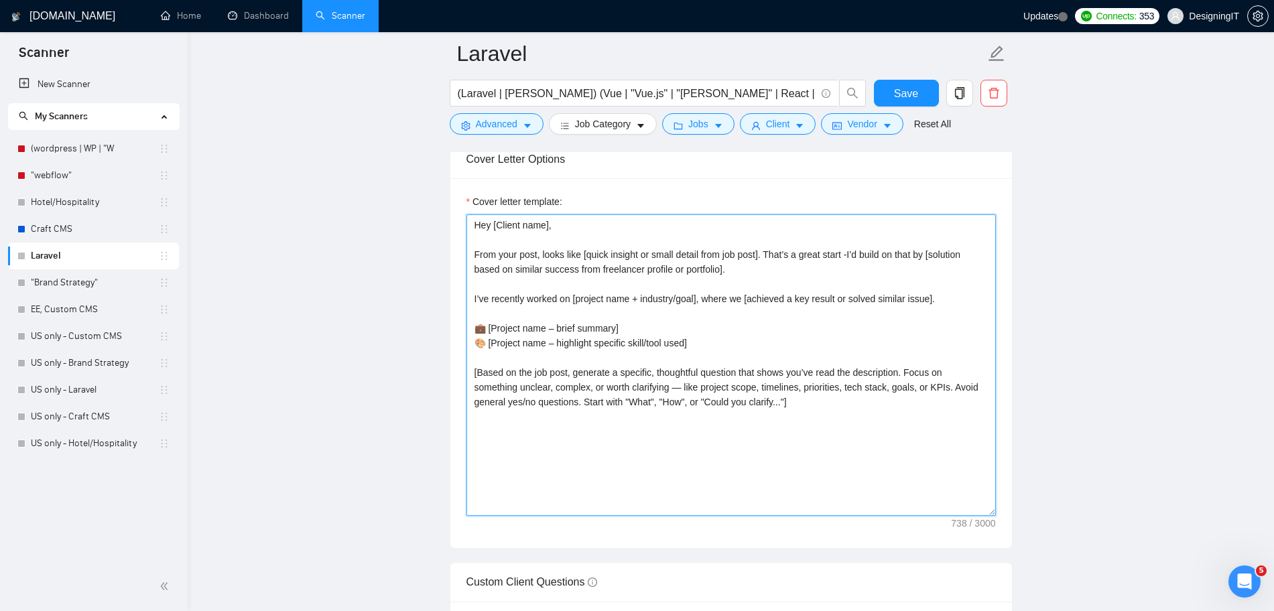
click at [735, 297] on textarea "Hey [Client name], From your post, looks like [quick insight or small detail fr…" at bounding box center [730, 365] width 529 height 302
paste textarea "[local_greeting] [client_name], I noticed your project involves [project_detail…"
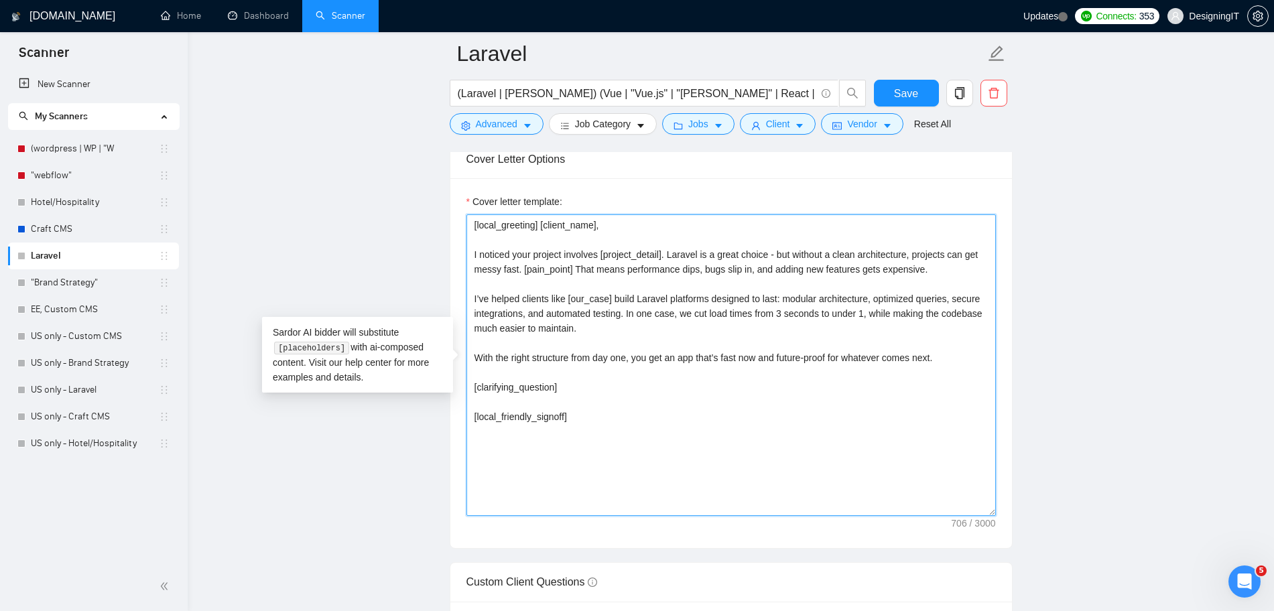
type textarea "[local_greeting] [client_name], I noticed your project involves [project_detail…"
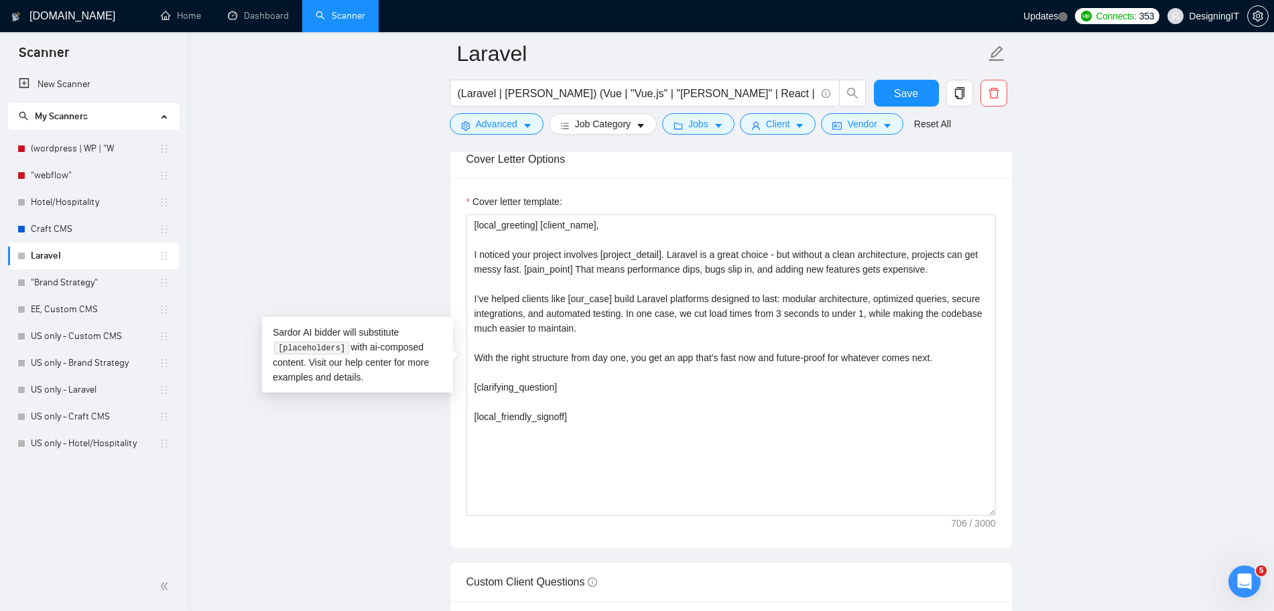
click at [1092, 320] on main "Laravel (Laravel | Lara) (Vue | "Vue.js" | "Vue js" | React | "React.js" | "Rea…" at bounding box center [730, 431] width 1043 height 3602
click at [918, 90] on button "Save" at bounding box center [906, 93] width 65 height 27
click at [915, 90] on span "Save" at bounding box center [906, 93] width 24 height 17
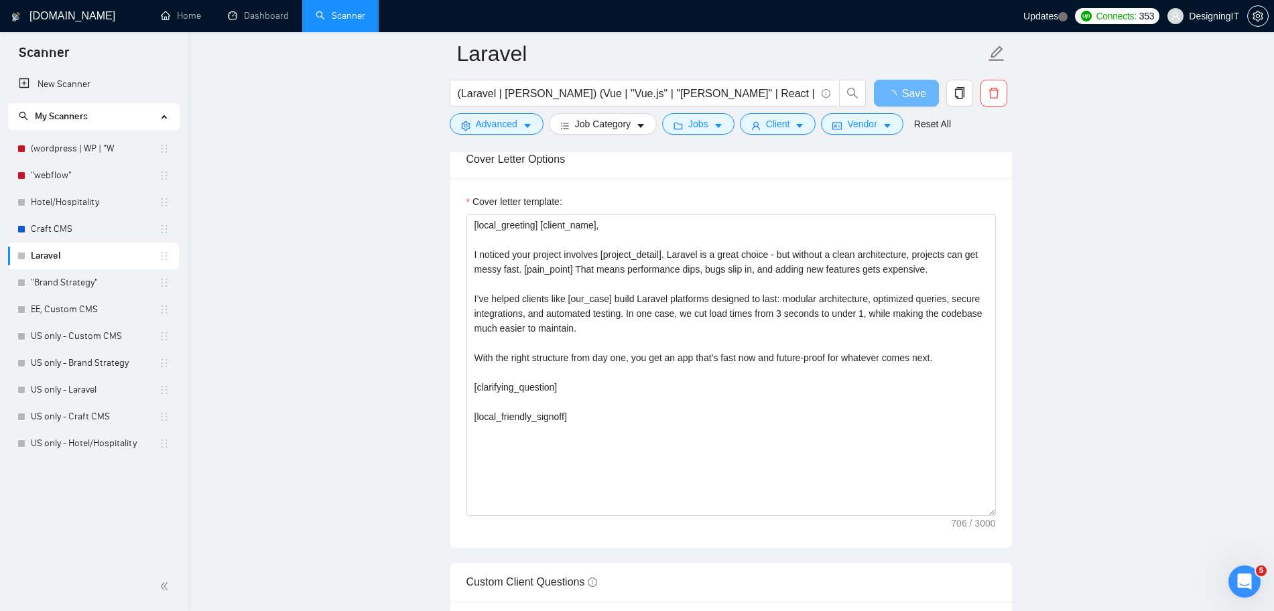
click at [1123, 179] on main "Laravel (Laravel | Lara) (Vue | "Vue.js" | "Vue js" | React | "React.js" | "Rea…" at bounding box center [730, 431] width 1043 height 3602
click at [90, 413] on link "US only - Craft CMS" at bounding box center [95, 416] width 128 height 27
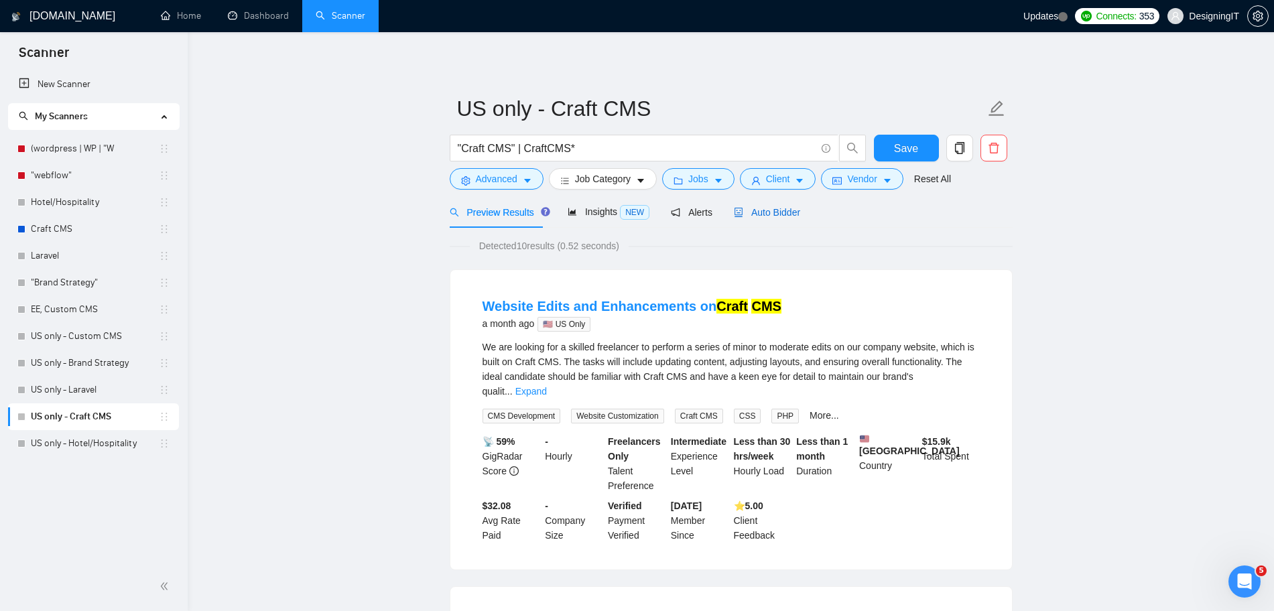
click at [771, 209] on span "Auto Bidder" at bounding box center [767, 212] width 66 height 11
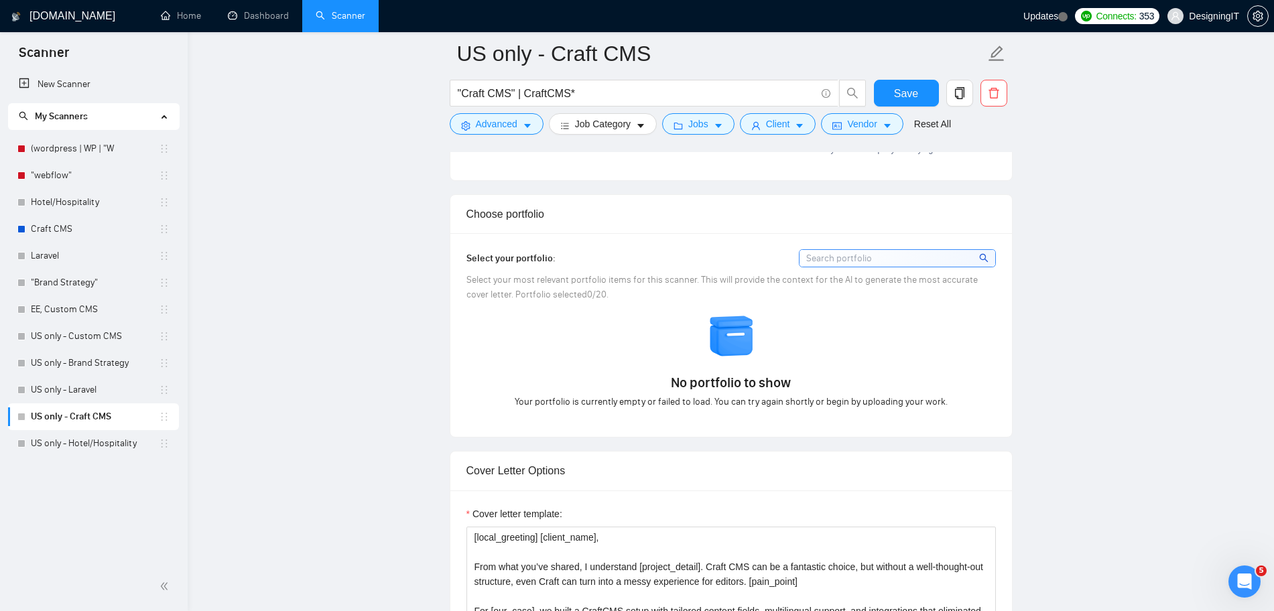
scroll to position [1340, 0]
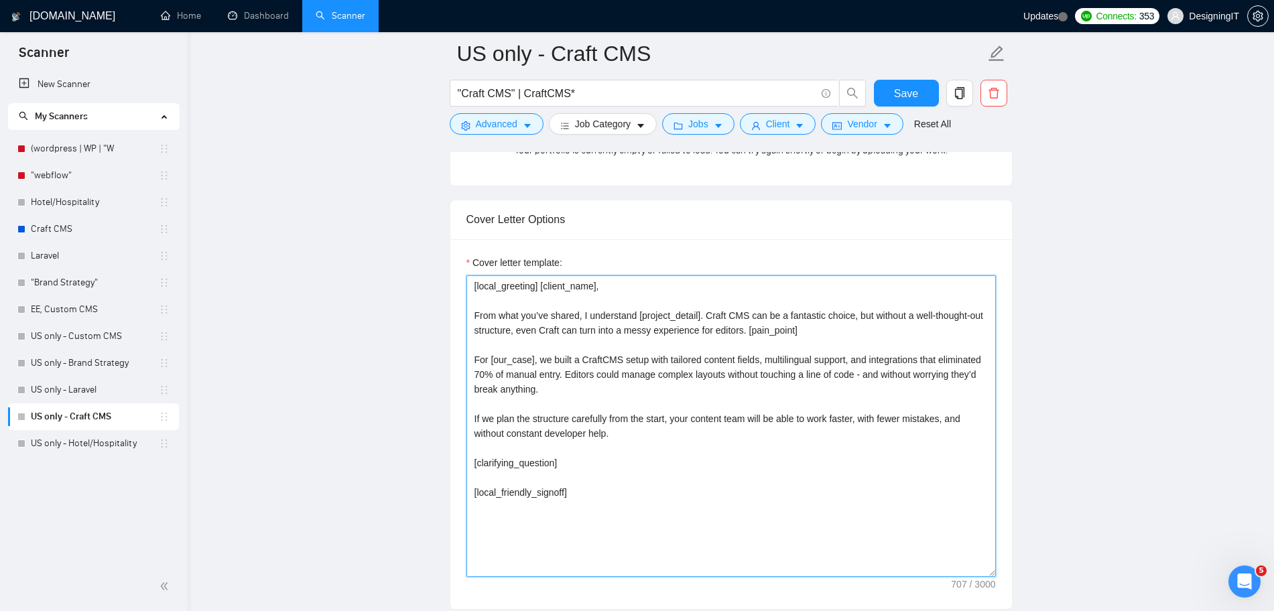
click at [681, 334] on textarea "[local_greeting] [client_name], From what you’ve shared, I understand [project_…" at bounding box center [730, 426] width 529 height 302
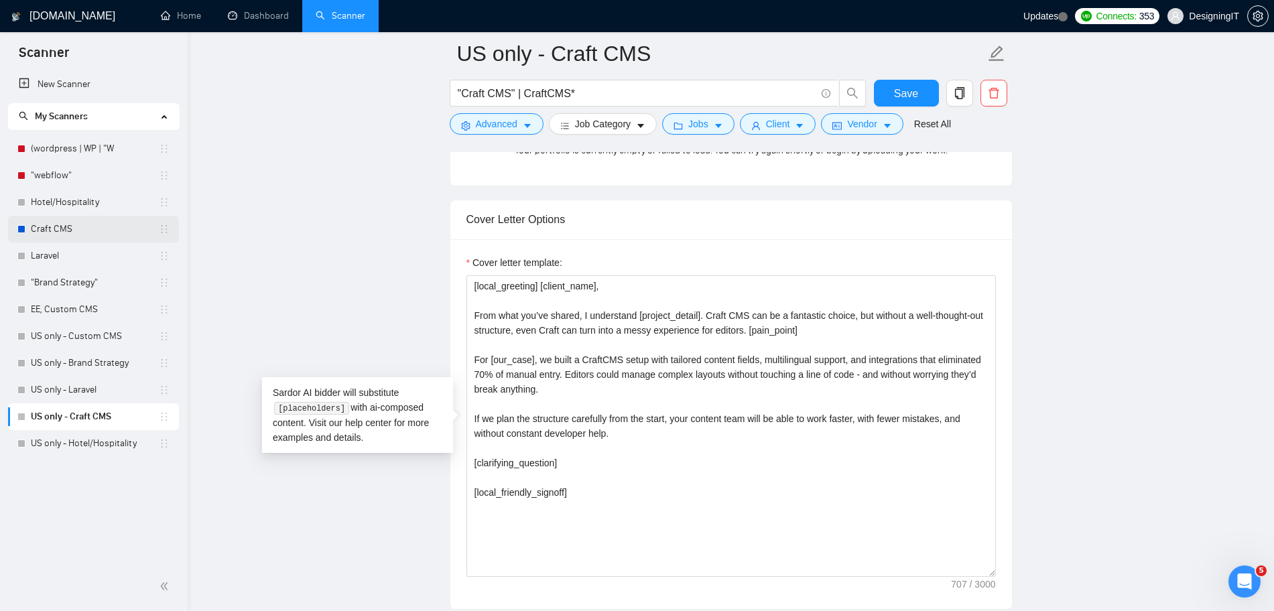
click at [78, 224] on link "Craft CMS" at bounding box center [95, 229] width 128 height 27
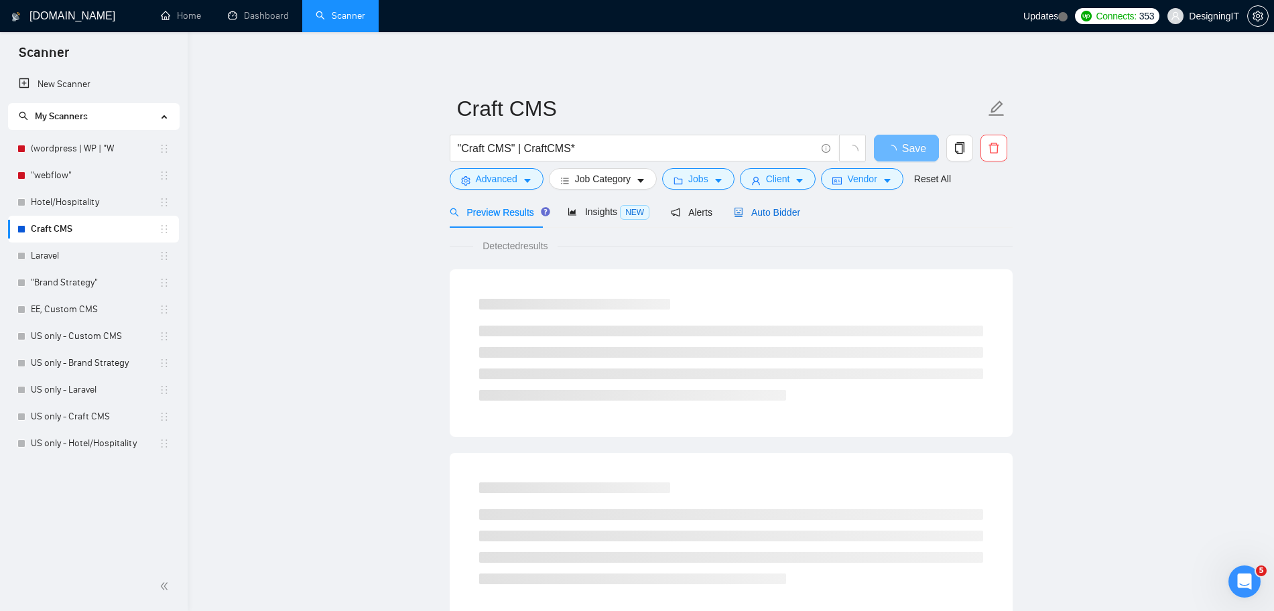
click at [791, 211] on span "Auto Bidder" at bounding box center [767, 212] width 66 height 11
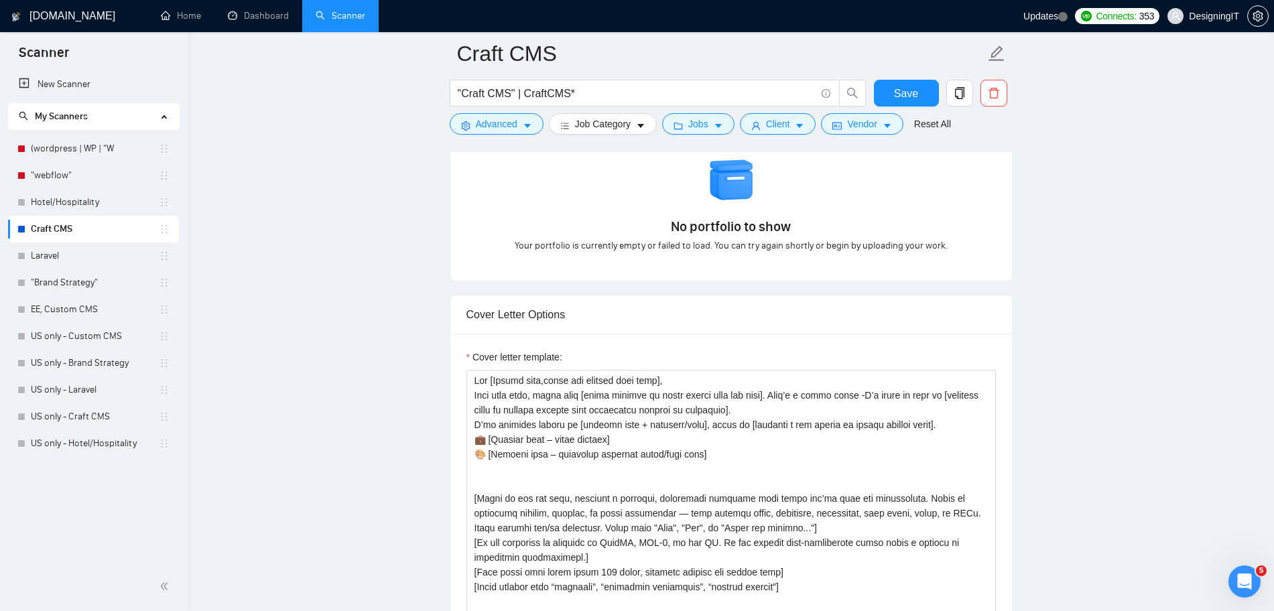
scroll to position [1424, 0]
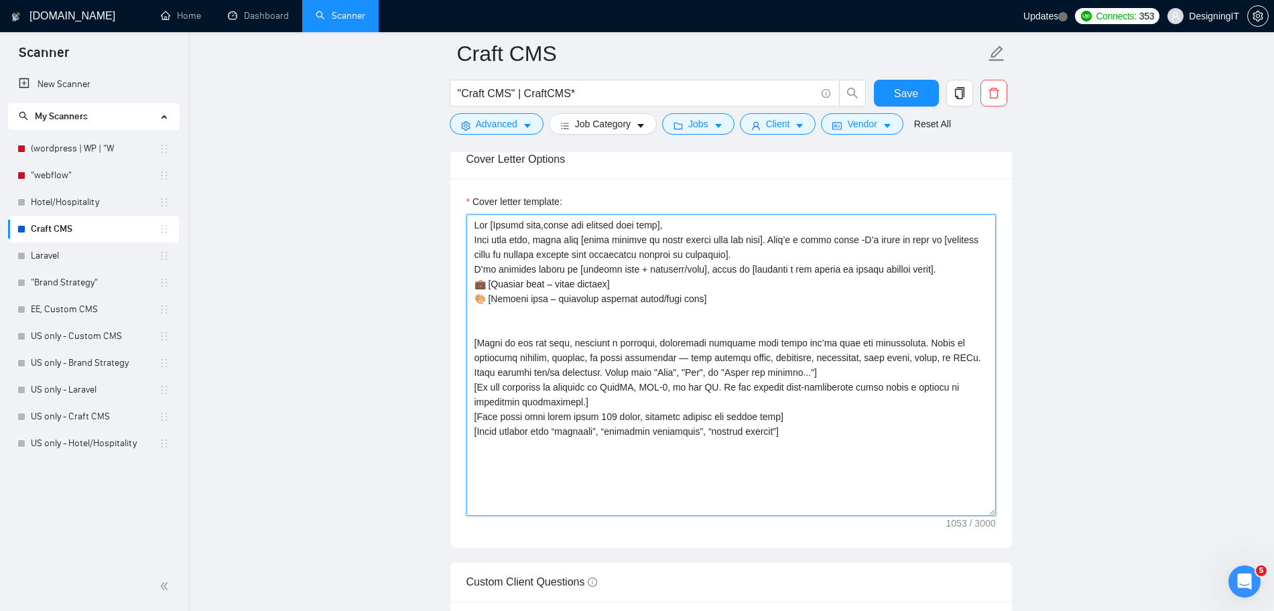
click at [791, 299] on textarea "Cover letter template:" at bounding box center [730, 365] width 529 height 302
paste textarea "[local_greeting] [client_name], From what you’ve shared, I understand [project_…"
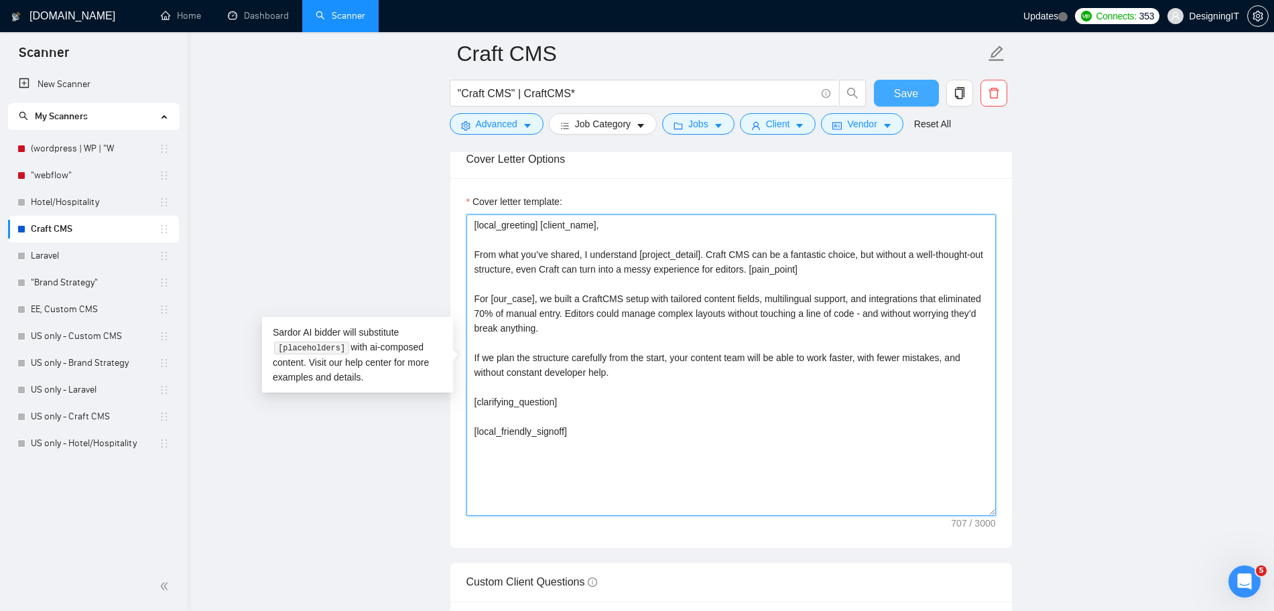
type textarea "[local_greeting] [client_name], From what you’ve shared, I understand [project_…"
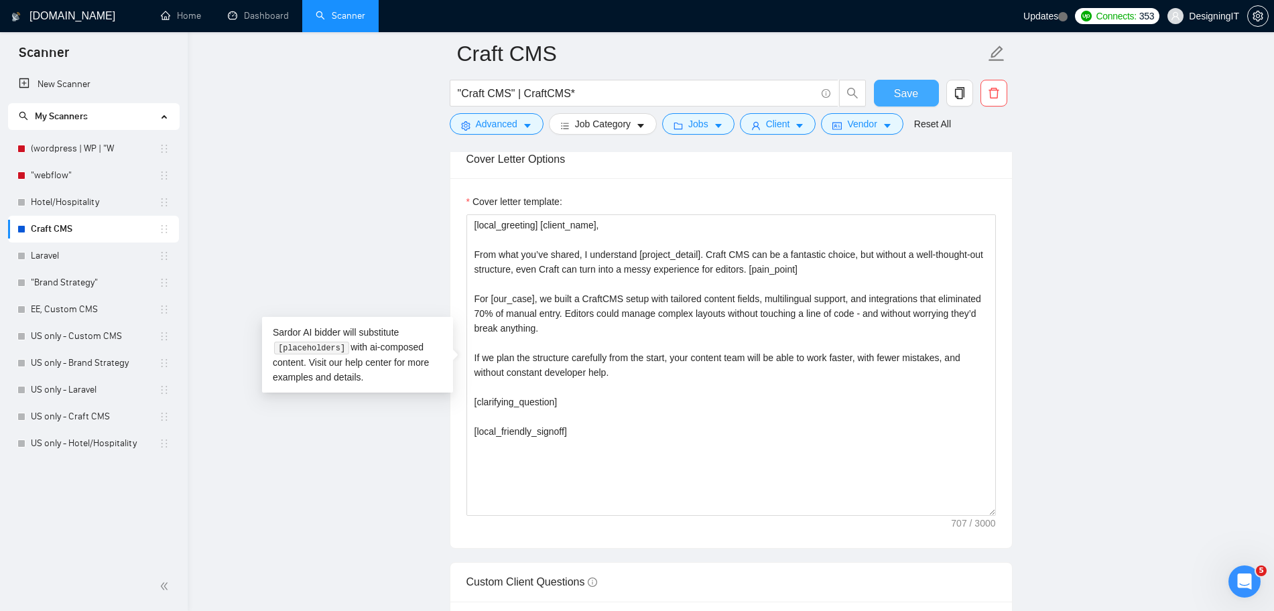
click at [894, 90] on button "Save" at bounding box center [906, 93] width 65 height 27
click at [900, 86] on span "Save" at bounding box center [906, 93] width 24 height 17
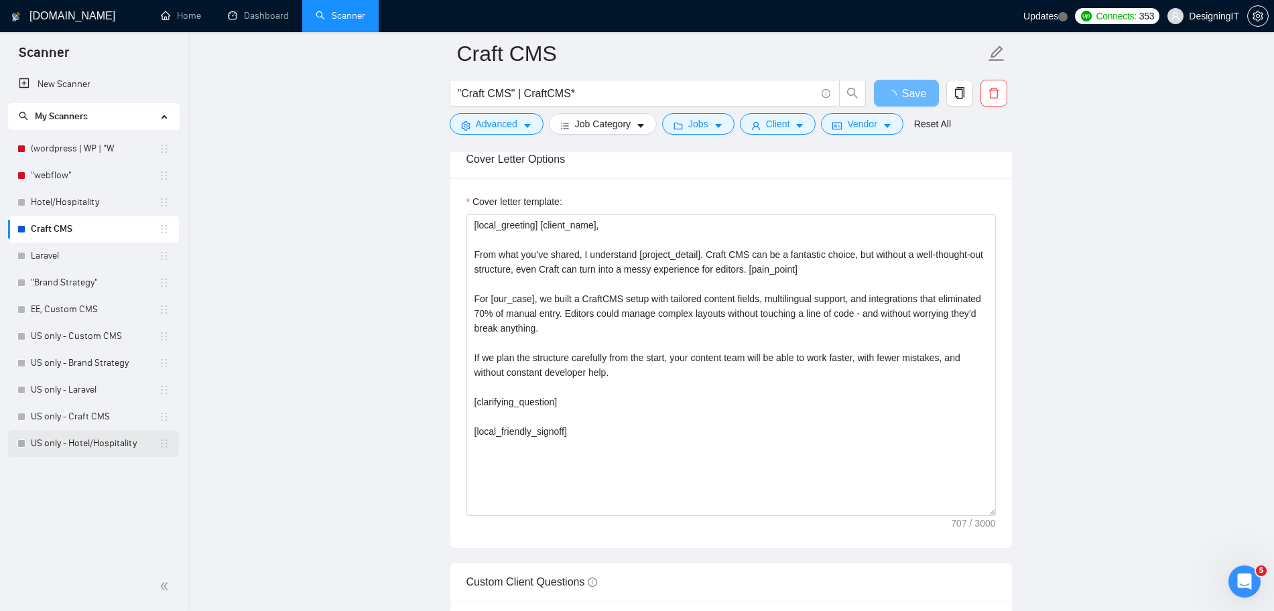
click at [103, 442] on link "US only - Hotel/Hospitality" at bounding box center [95, 443] width 128 height 27
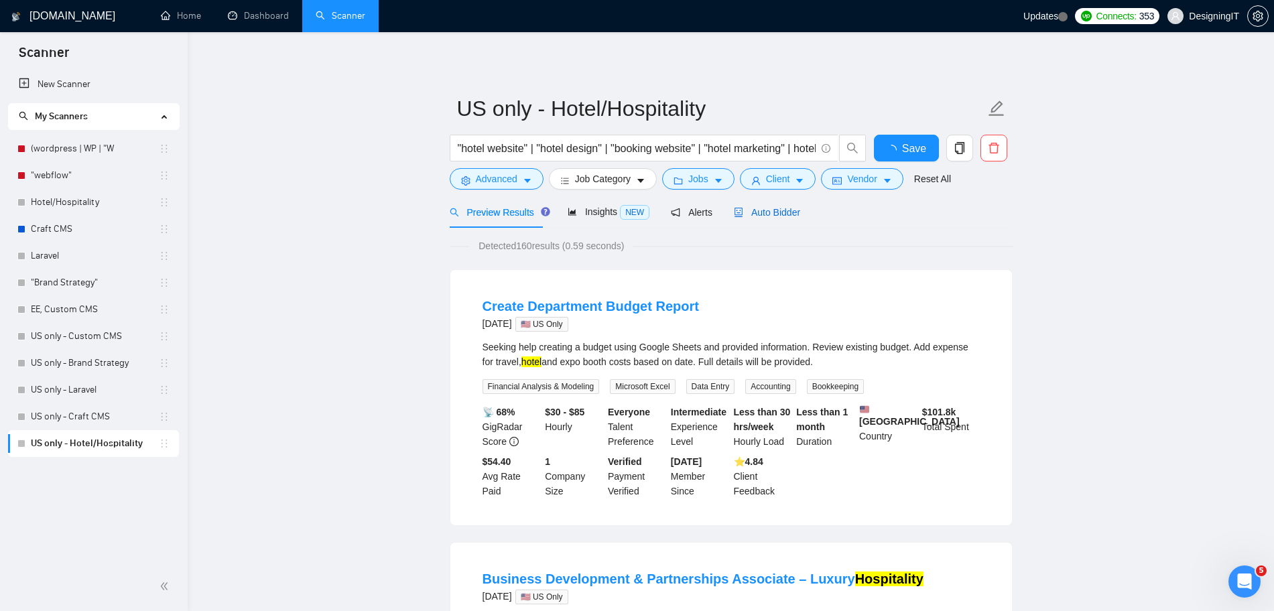
click at [776, 209] on span "Auto Bidder" at bounding box center [767, 212] width 66 height 11
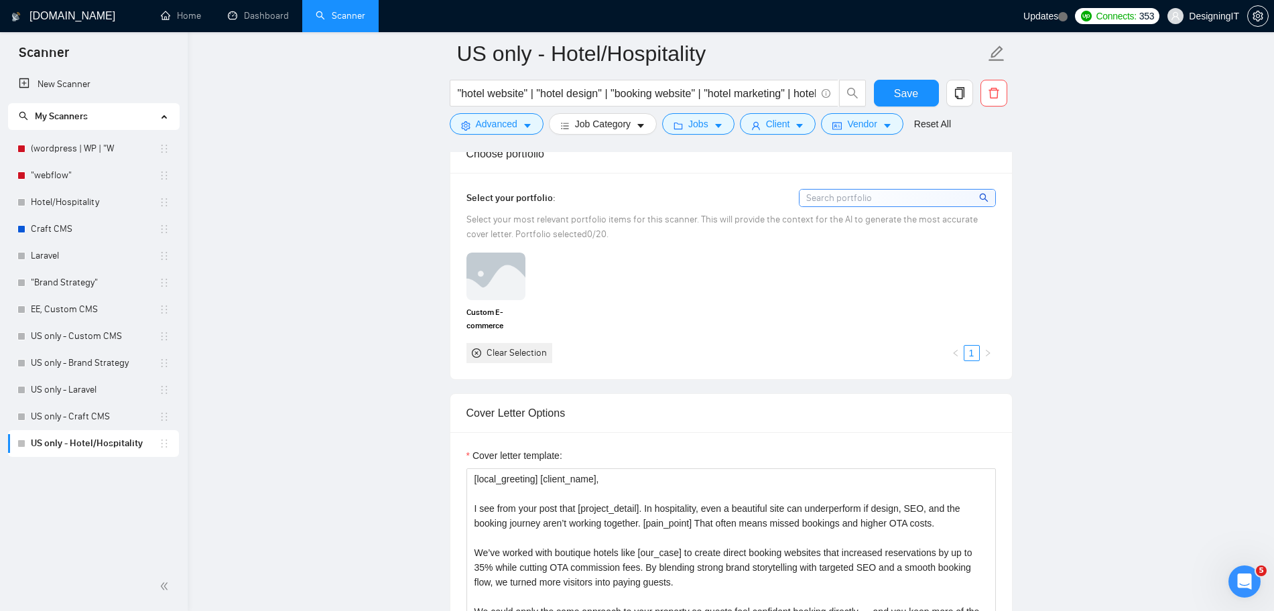
scroll to position [1340, 0]
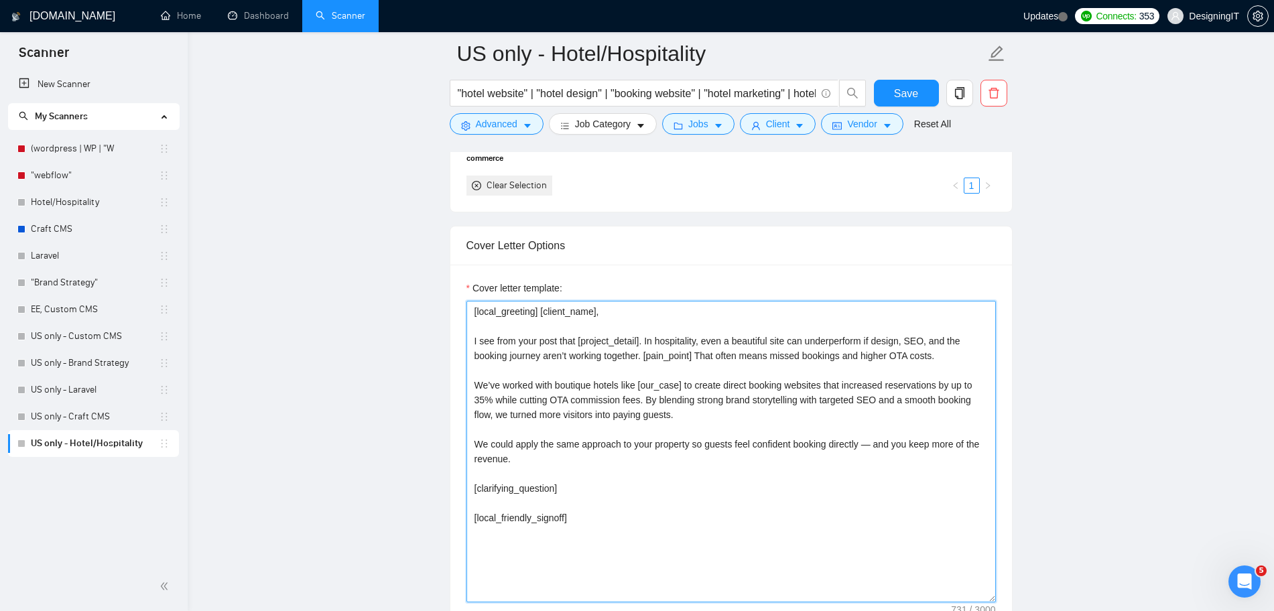
click at [683, 403] on textarea "[local_greeting] [client_name], I see from your post that [project_detail]. In …" at bounding box center [730, 452] width 529 height 302
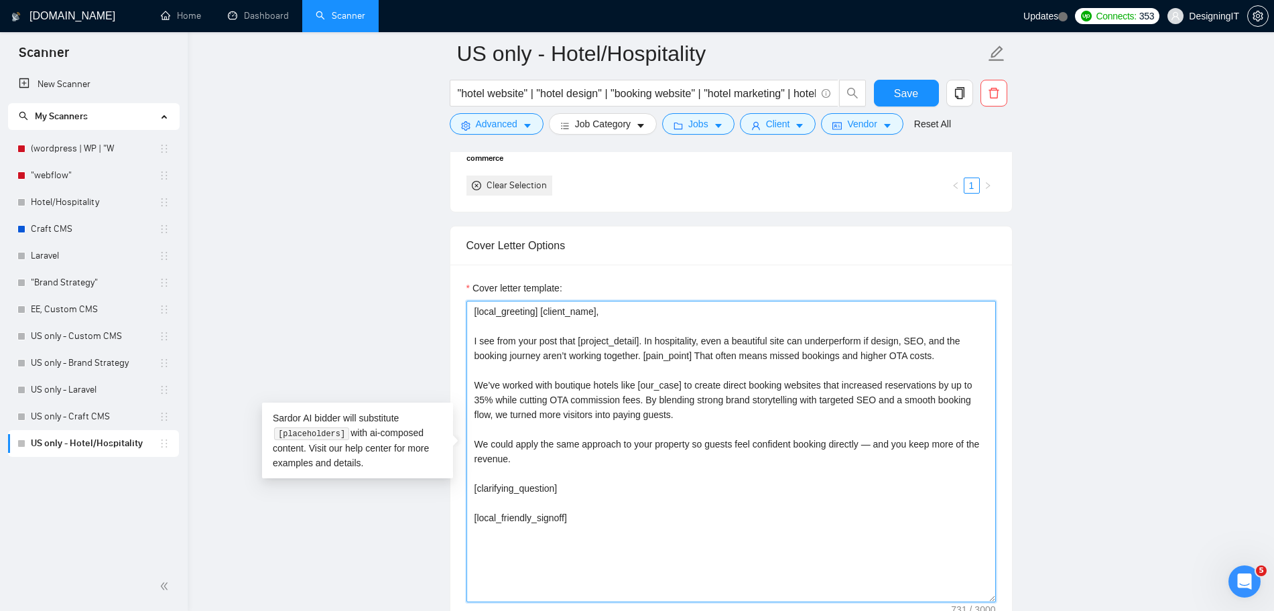
click at [875, 438] on textarea "[local_greeting] [client_name], I see from your post that [project_detail]. In …" at bounding box center [730, 452] width 529 height 302
click at [871, 444] on textarea "[local_greeting] [client_name], I see from your post that [project_detail]. In …" at bounding box center [730, 452] width 529 height 302
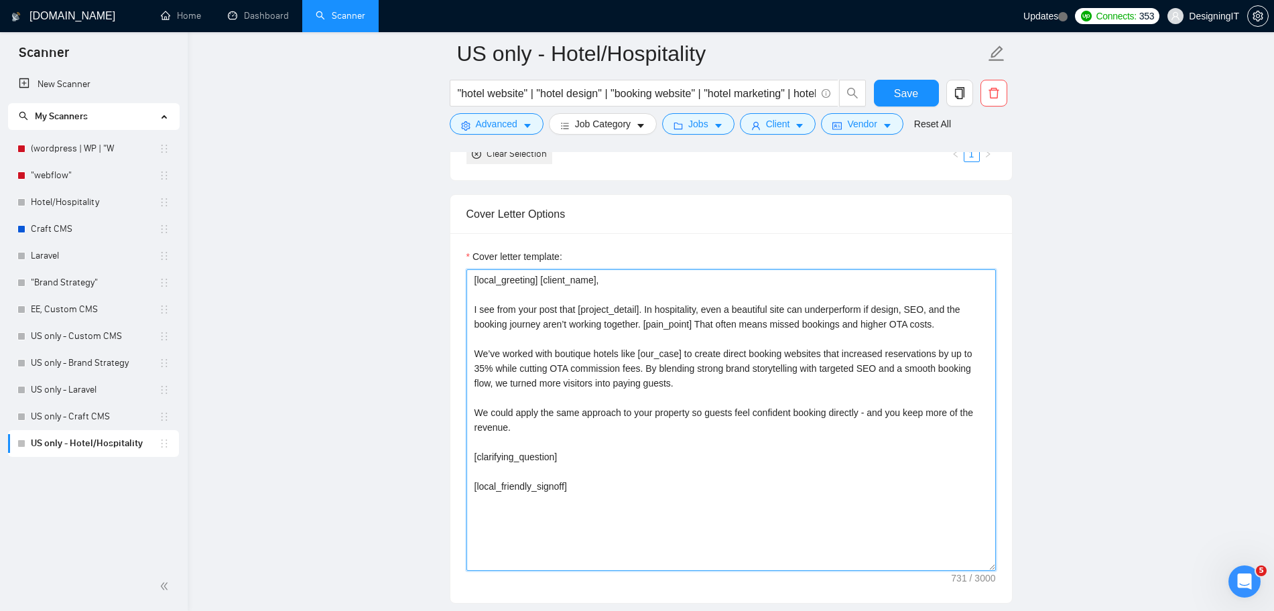
scroll to position [1270, 0]
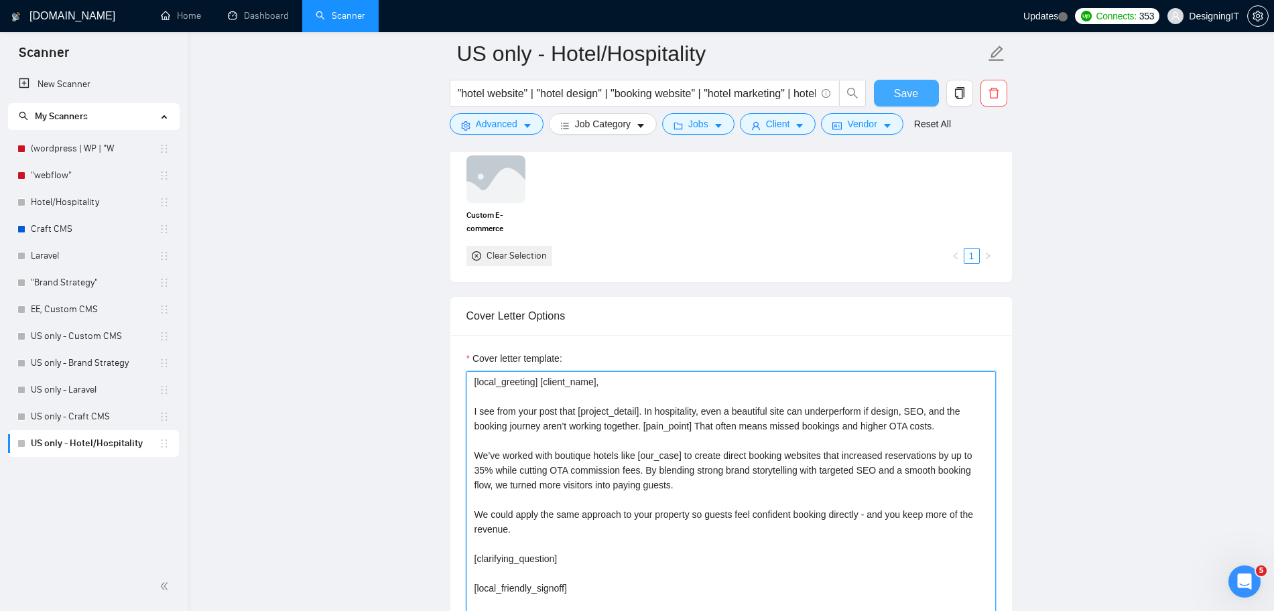
type textarea "[local_greeting] [client_name], I see from your post that [project_detail]. In …"
click at [896, 97] on span "Save" at bounding box center [906, 93] width 24 height 17
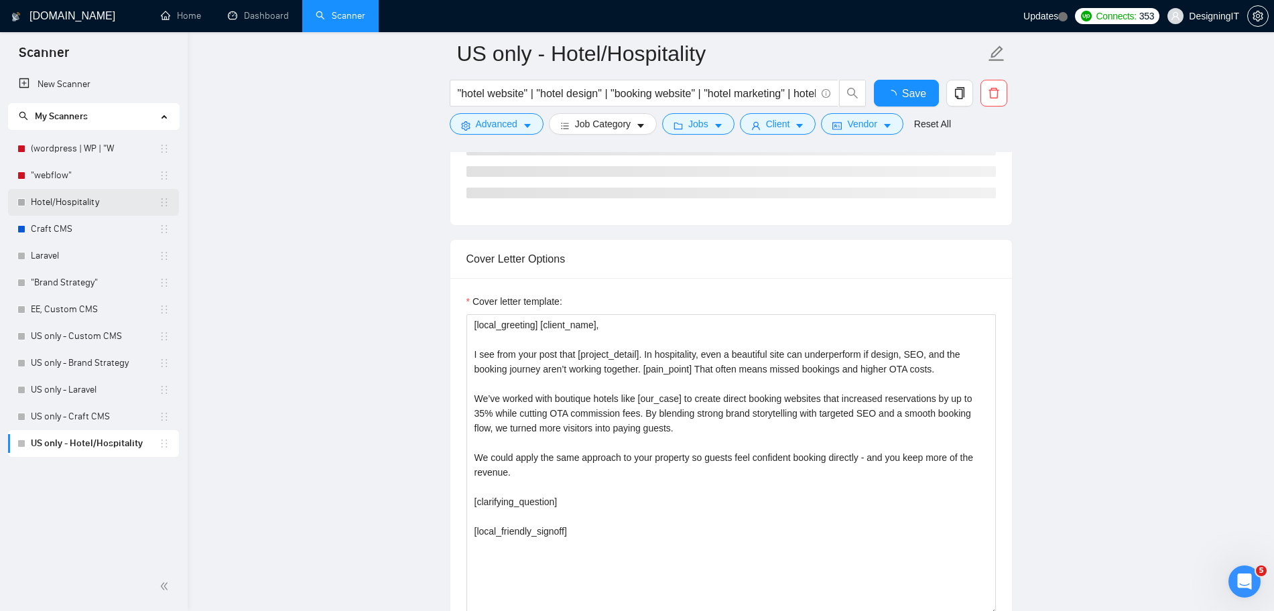
click at [63, 198] on link "Hotel/Hospitality" at bounding box center [95, 202] width 128 height 27
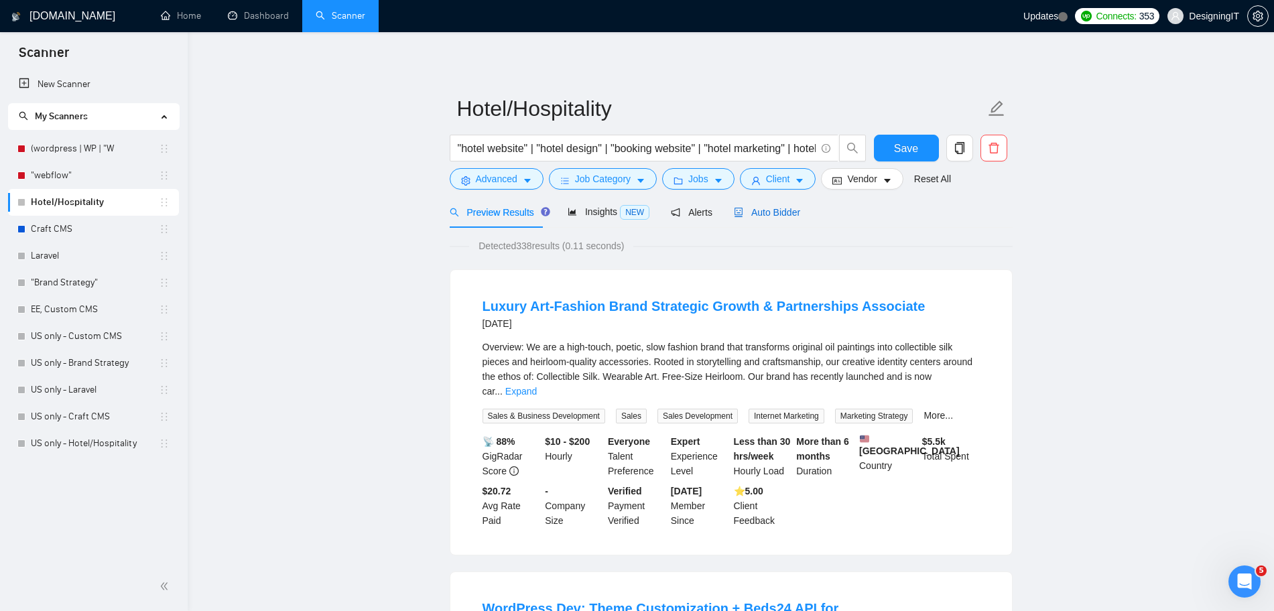
click at [765, 207] on span "Auto Bidder" at bounding box center [767, 212] width 66 height 11
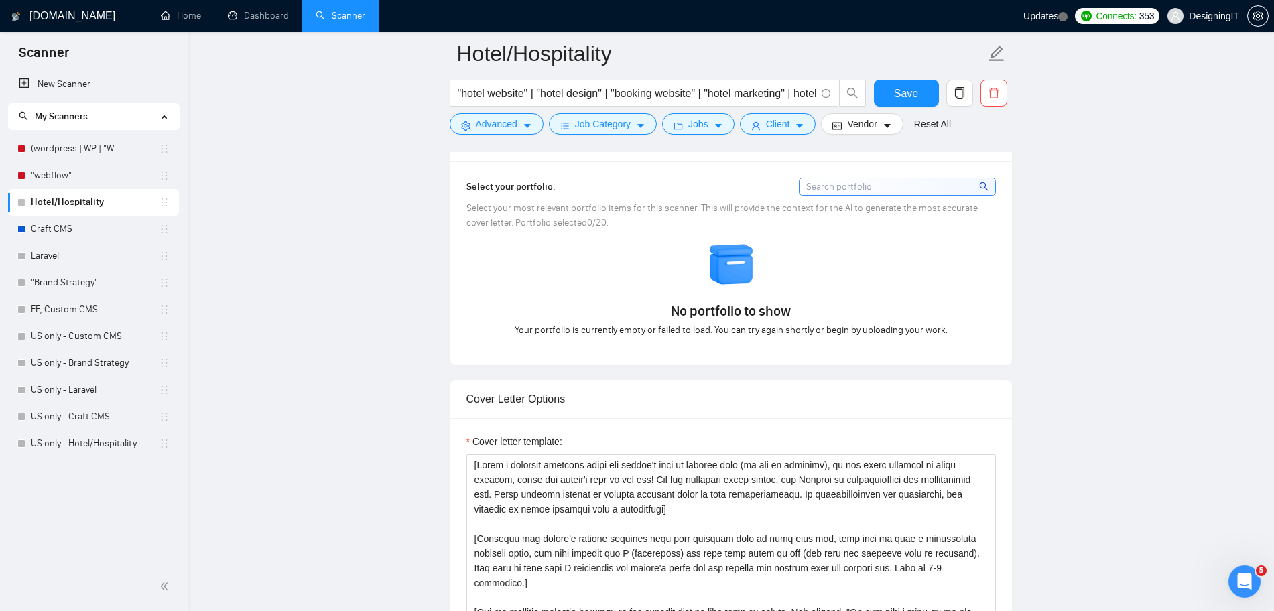
scroll to position [1340, 0]
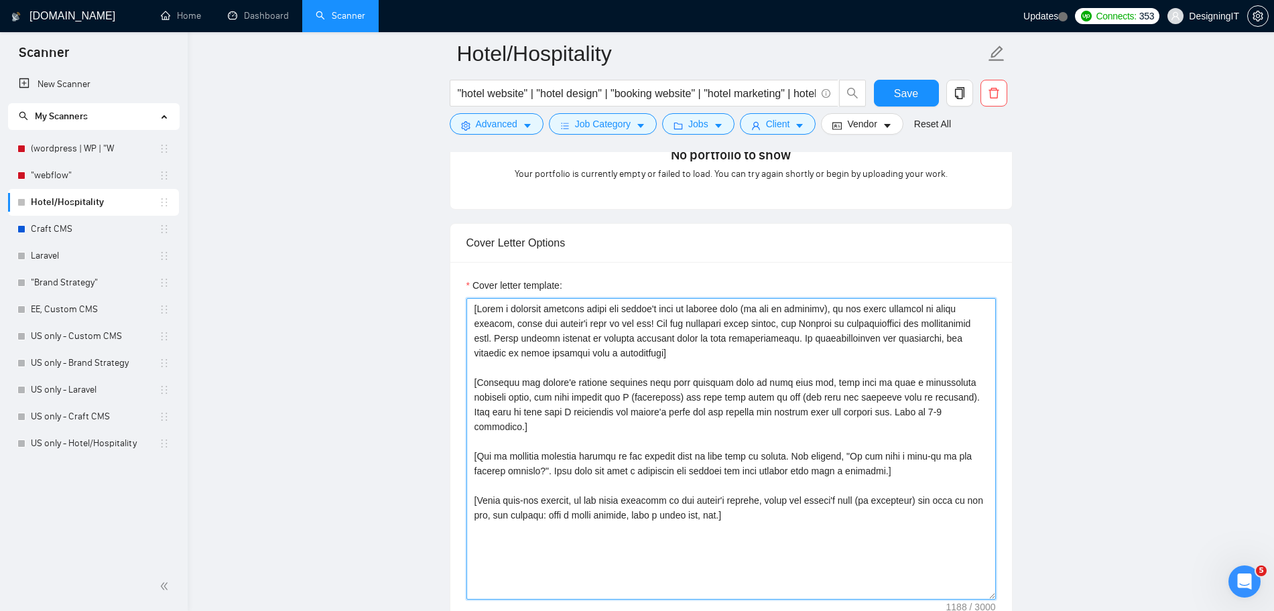
click at [775, 378] on textarea "Cover letter template:" at bounding box center [730, 449] width 529 height 302
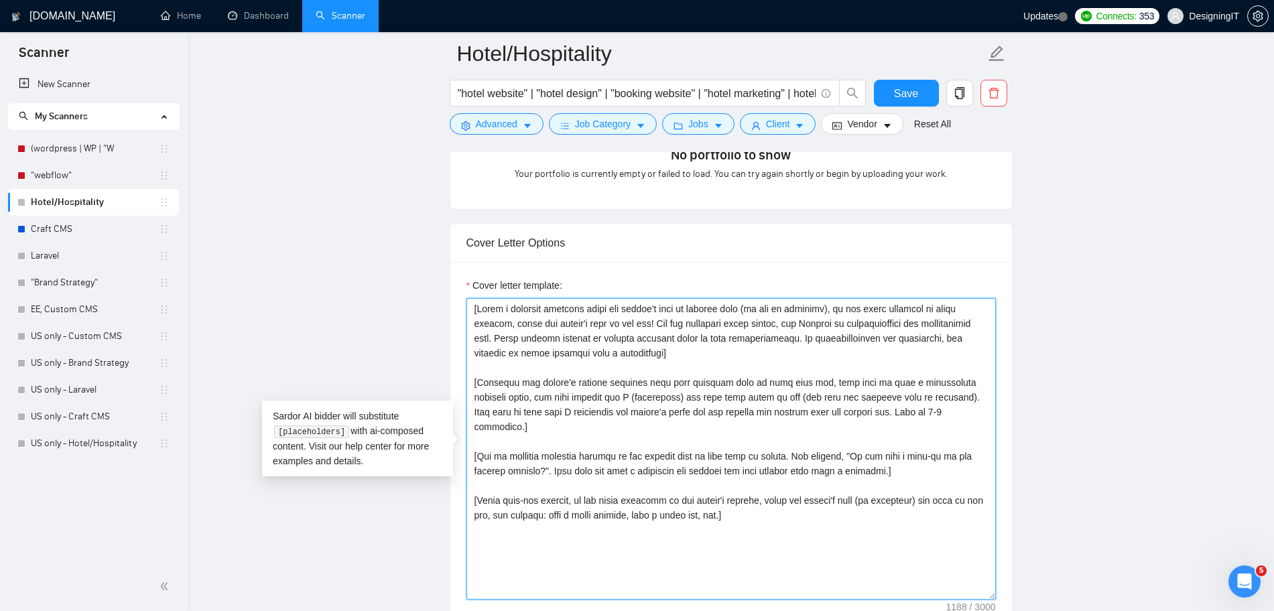
paste textarea "local_greeting] [client_name], I see from your post that [project_detail]. In h…"
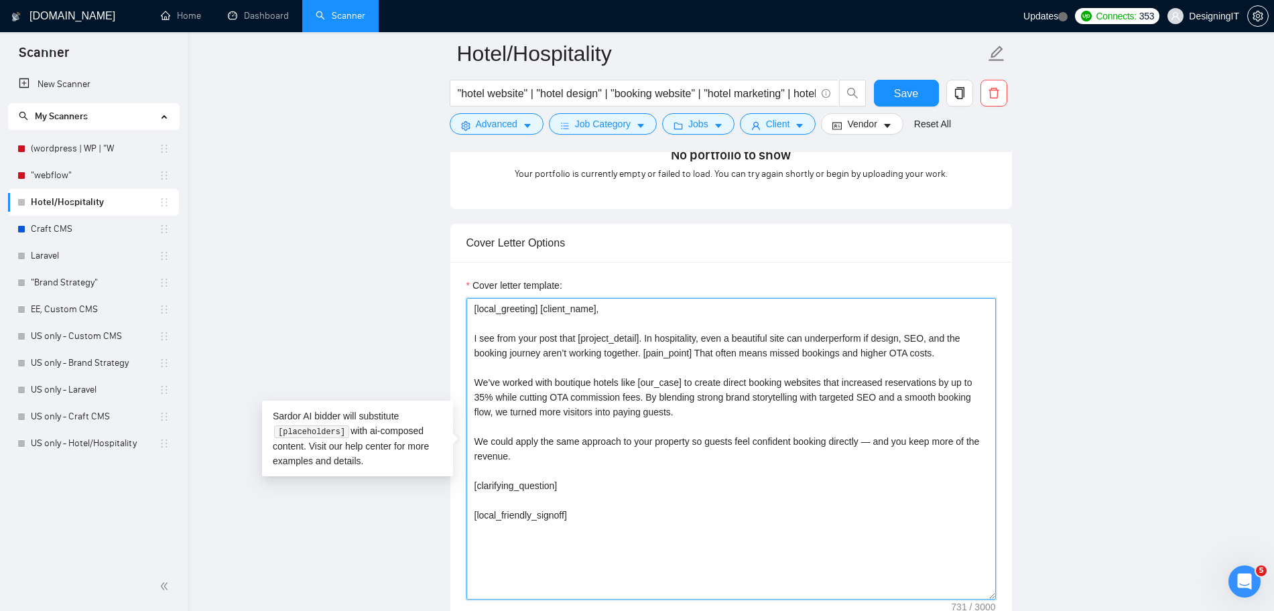
click at [873, 440] on textarea "[local_greeting] [client_name], I see from your post that [project_detail]. In …" at bounding box center [730, 449] width 529 height 302
type textarea "[local_greeting] [client_name], I see from your post that [project_detail]. In …"
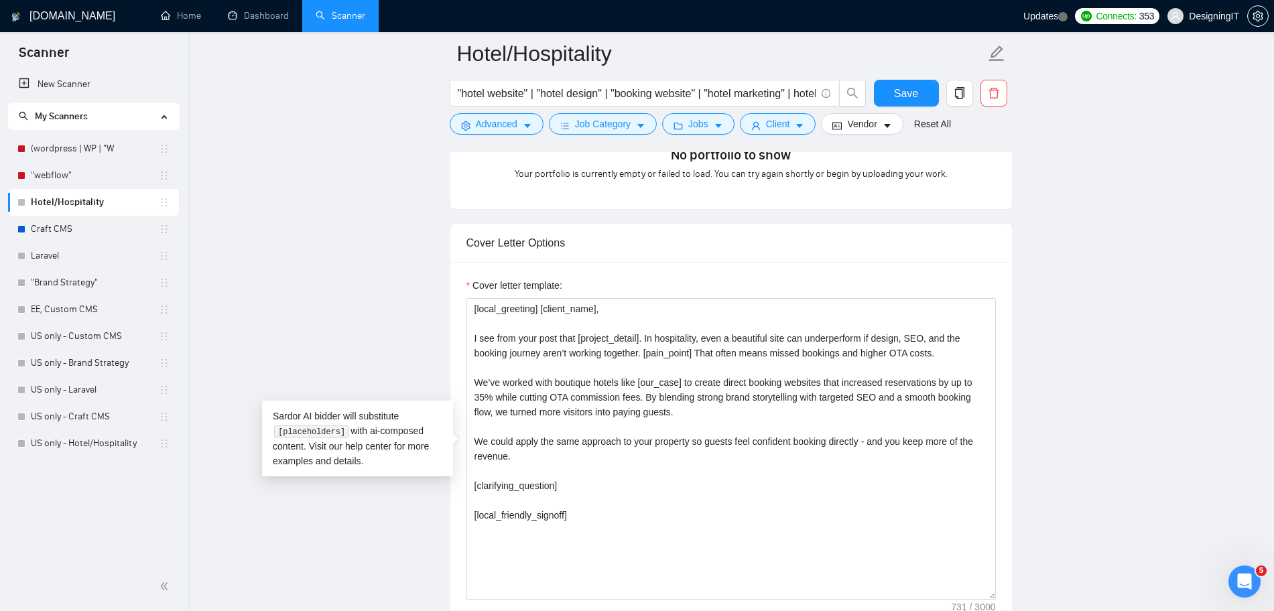
click at [1101, 426] on main "Hotel/Hospitality "hotel website" | "hotel design" | "booking website" | "hotel…" at bounding box center [730, 505] width 1043 height 3585
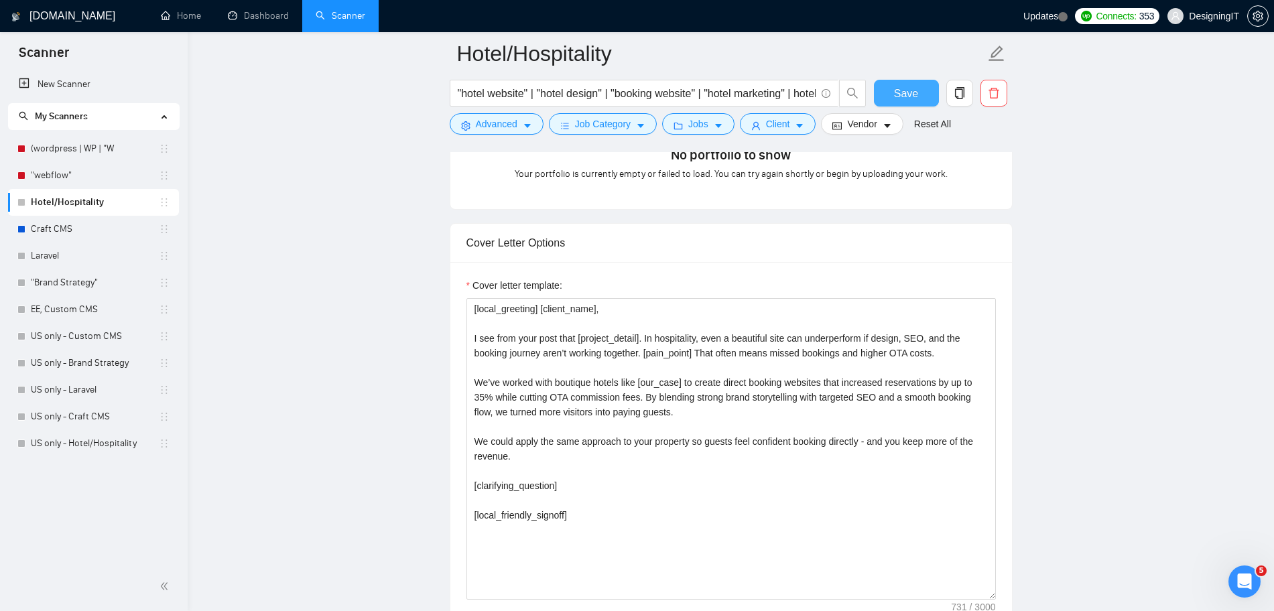
click at [914, 88] on span "Save" at bounding box center [906, 93] width 24 height 17
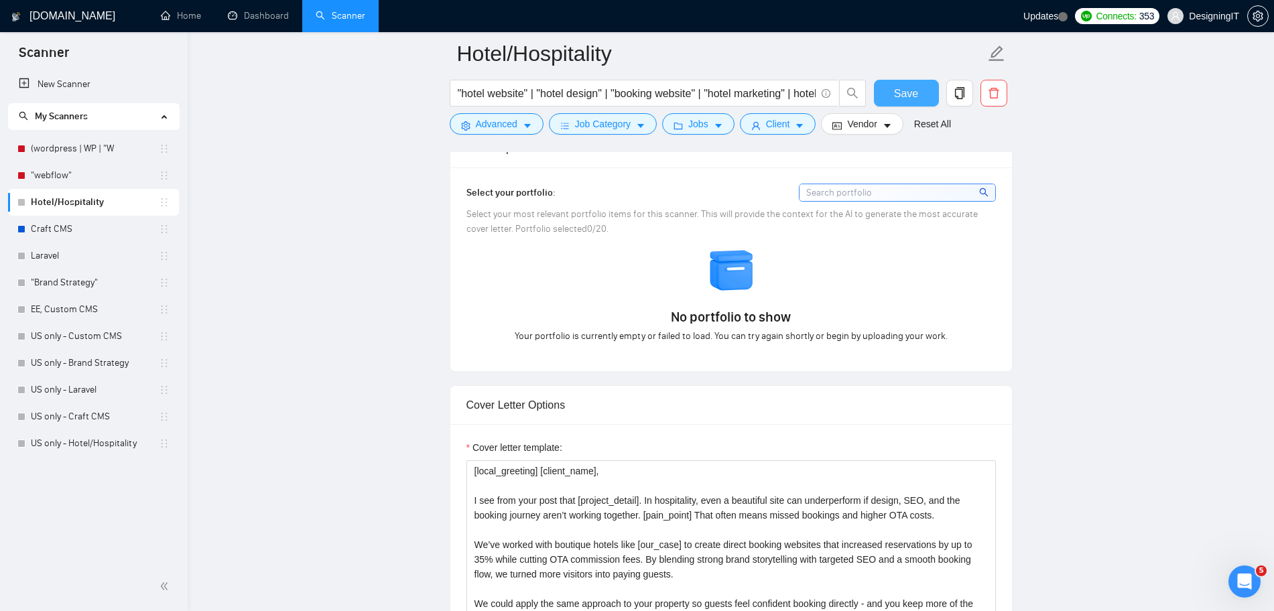
scroll to position [1173, 0]
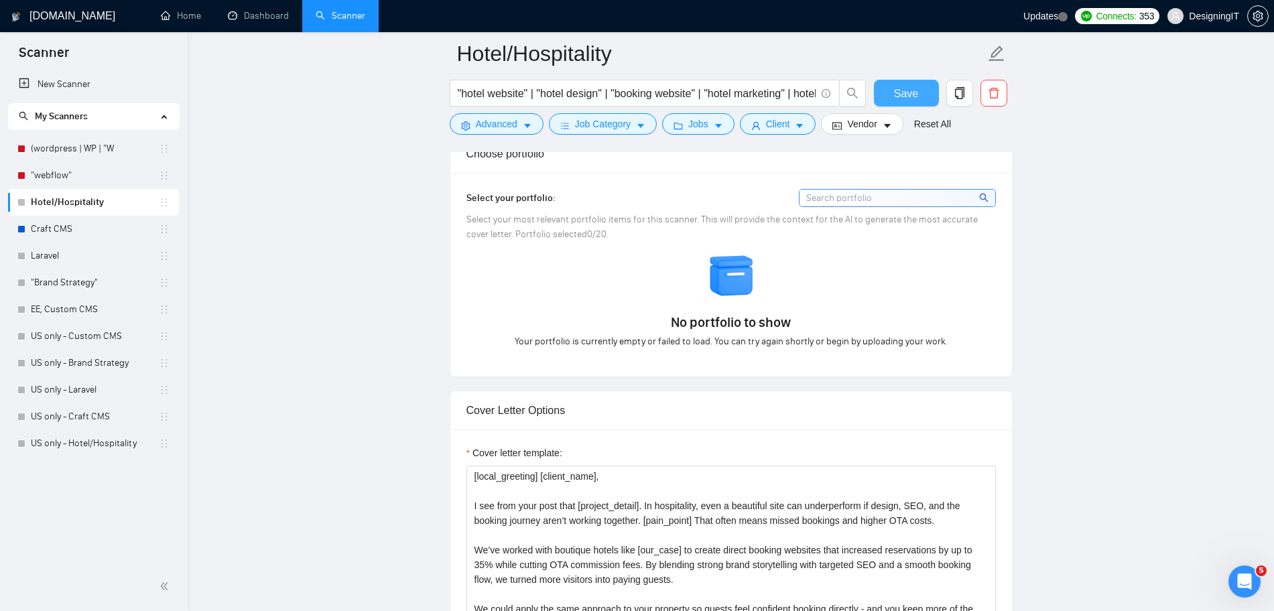
click at [912, 98] on span "Save" at bounding box center [906, 93] width 24 height 17
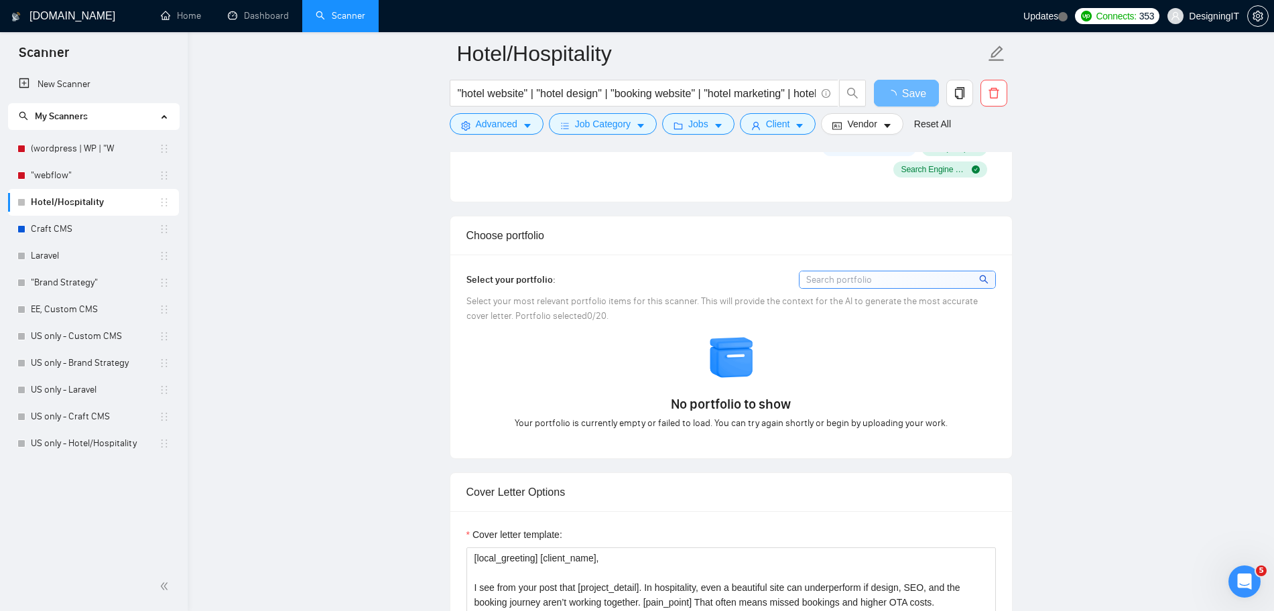
scroll to position [1005, 0]
